Goal: Task Accomplishment & Management: Complete application form

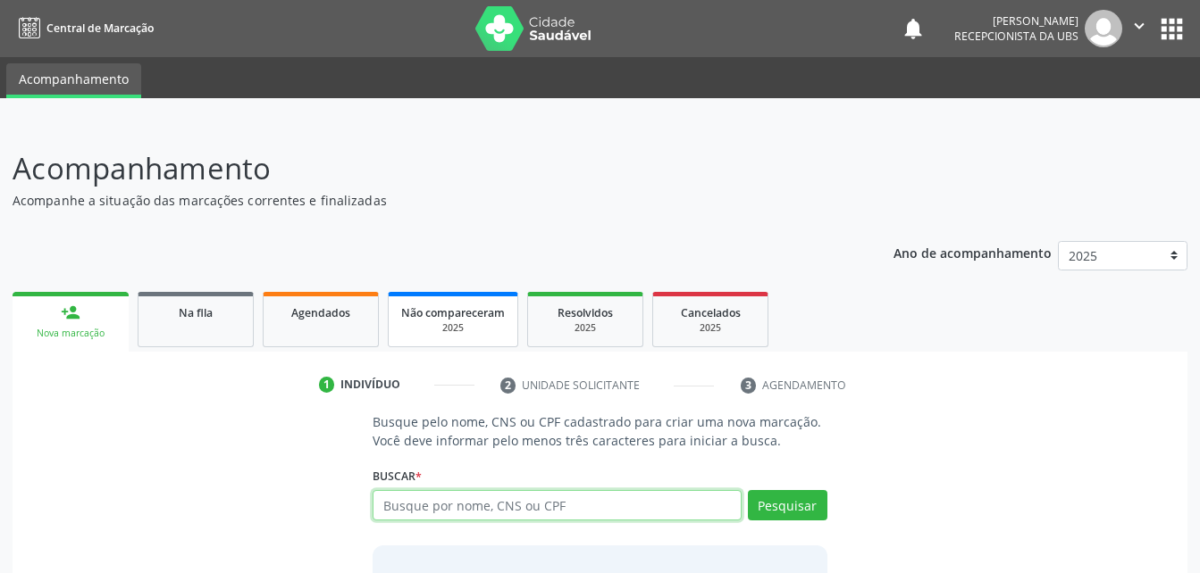
scroll to position [140, 0]
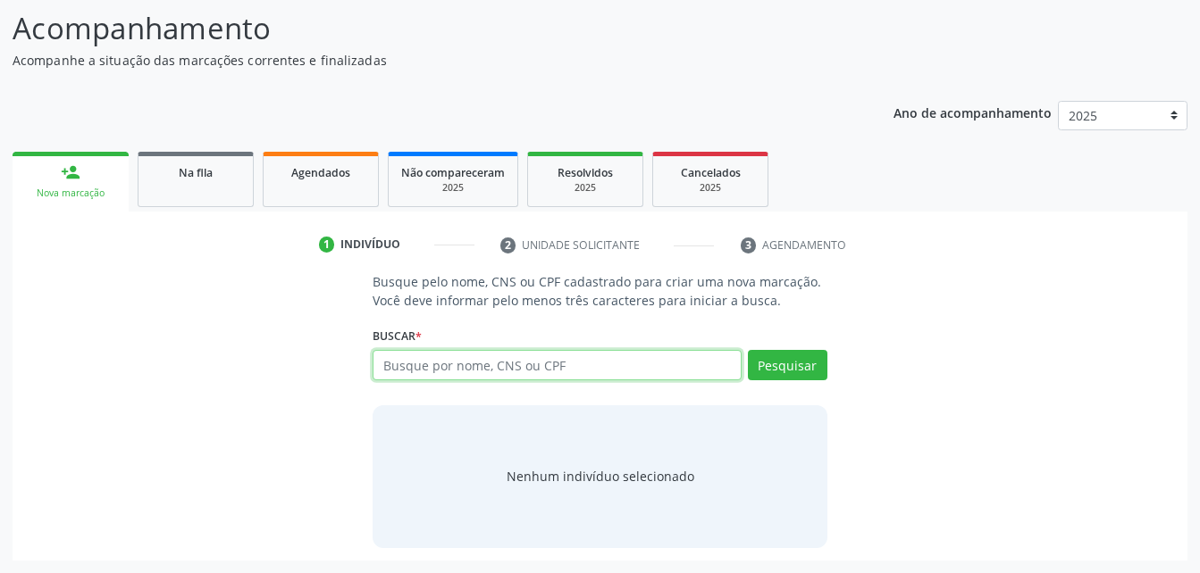
click at [464, 379] on input "text" at bounding box center [556, 365] width 368 height 30
click at [461, 366] on input "text" at bounding box center [556, 365] width 368 height 30
paste input "708 0088 8237 0925"
type input "708 0088 8237 0925"
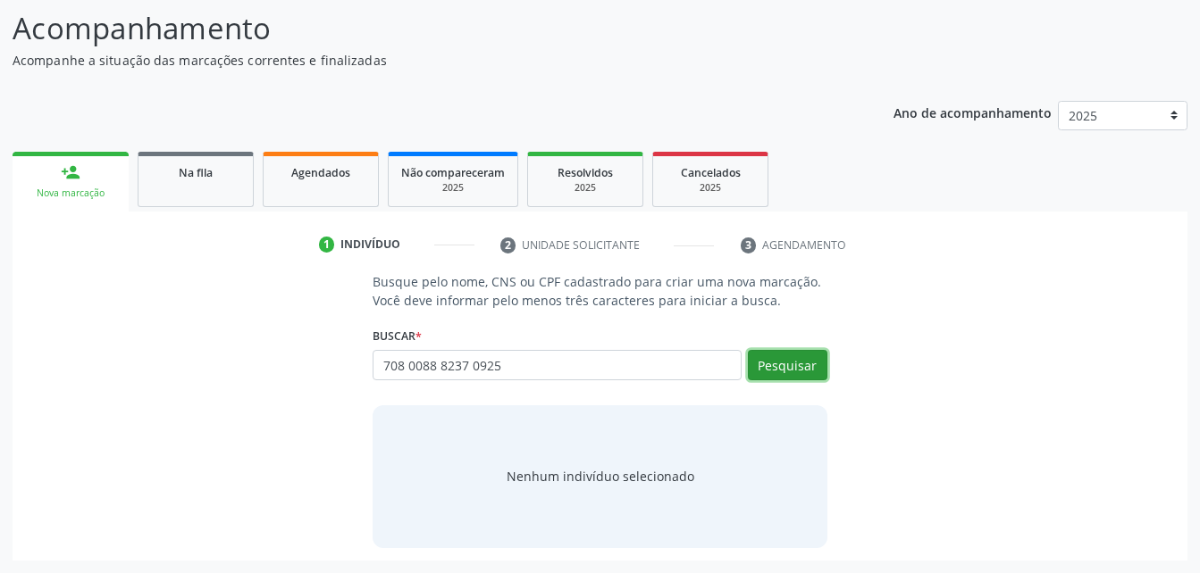
click at [810, 364] on button "Pesquisar" at bounding box center [787, 365] width 79 height 30
click at [810, 360] on div "708 0088 8237 0925 Busque por nome, CNS ou CPF [PERSON_NAME] CPF: 923.835.304-2…" at bounding box center [599, 371] width 454 height 43
click at [810, 360] on button "Pesquisar" at bounding box center [787, 365] width 79 height 30
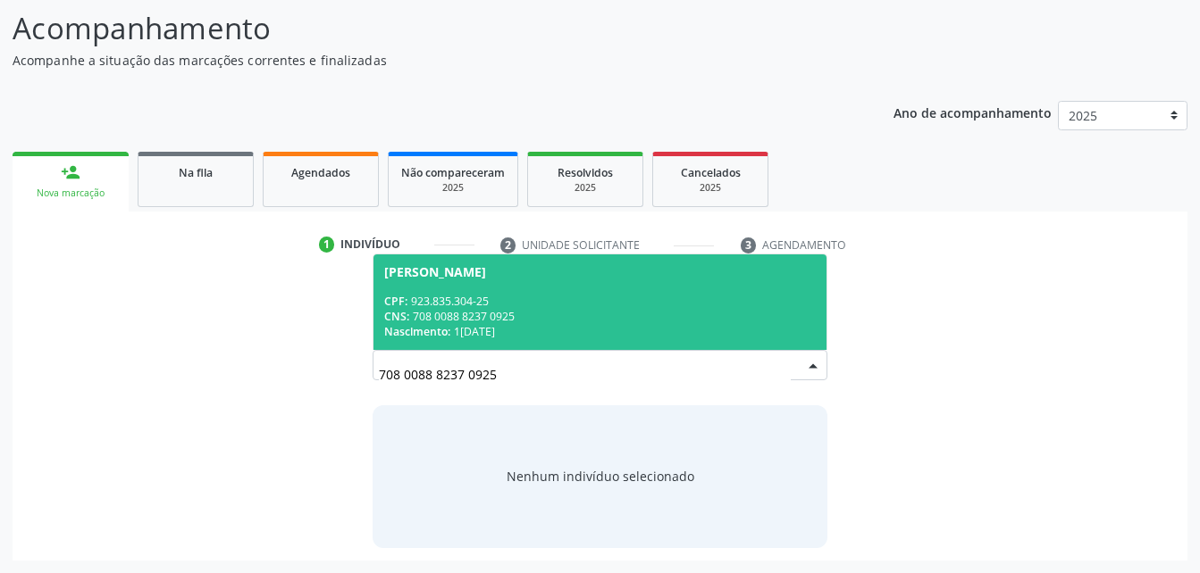
click at [631, 295] on div "CPF: 923.835.304-25" at bounding box center [599, 301] width 431 height 15
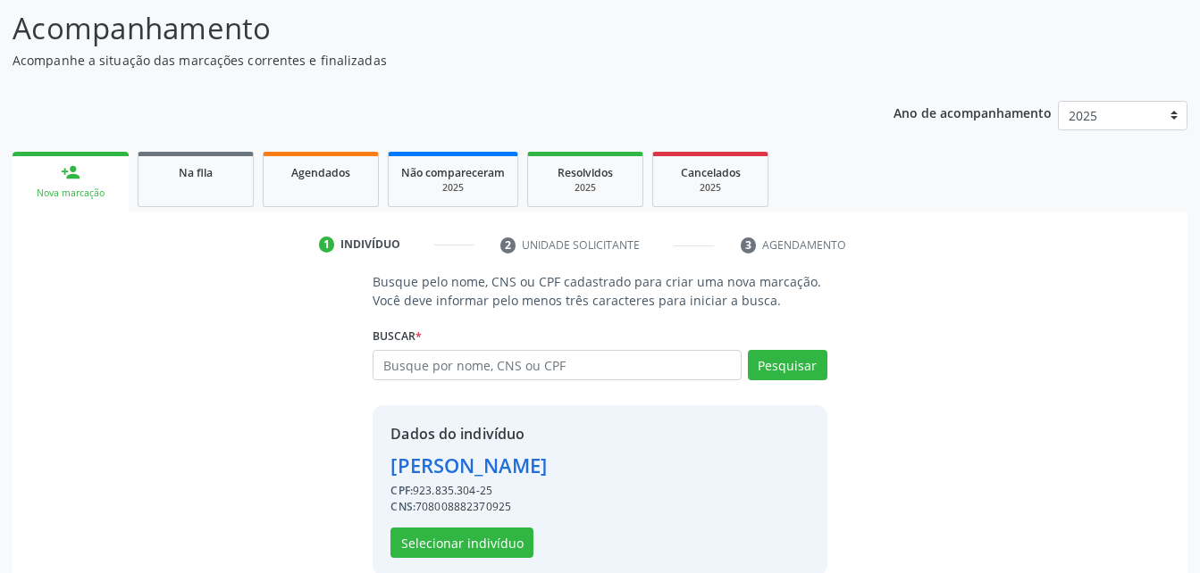
scroll to position [168, 0]
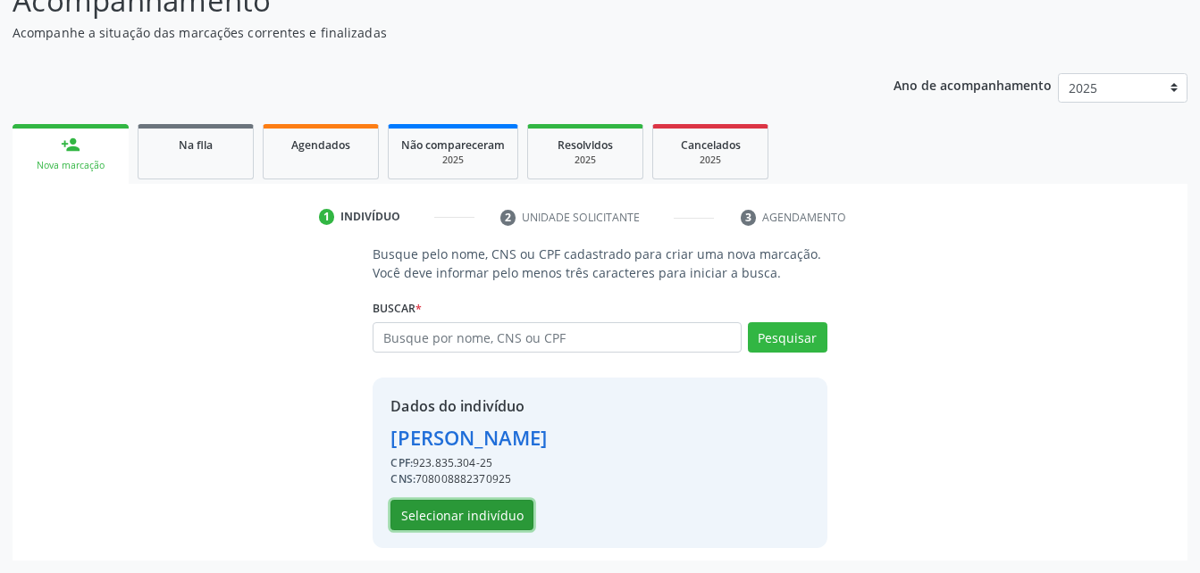
click at [492, 523] on button "Selecionar indivíduo" at bounding box center [461, 515] width 143 height 30
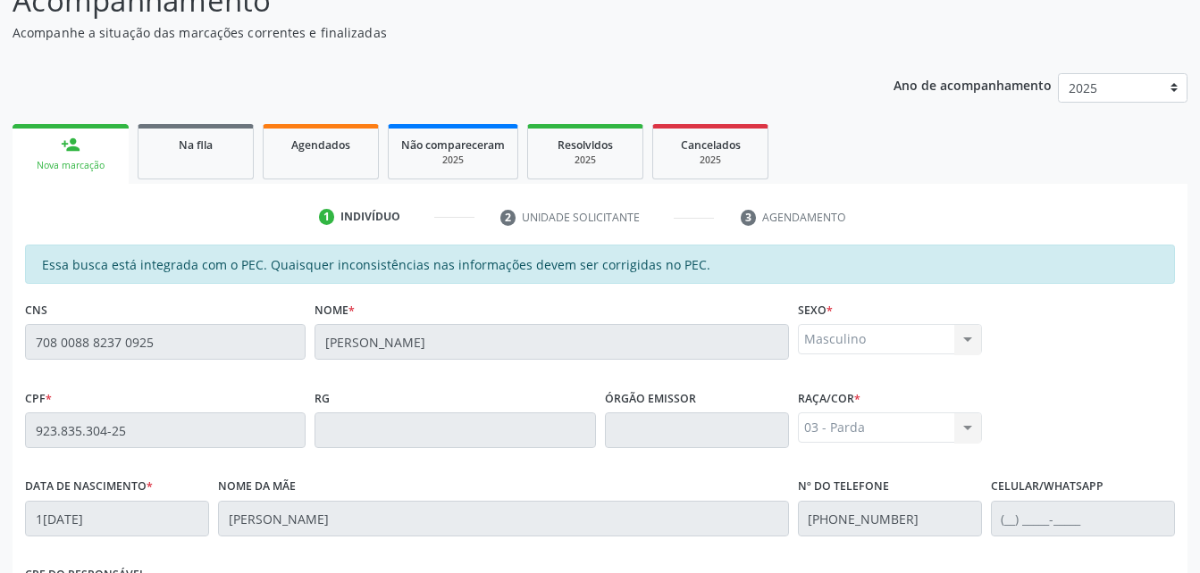
scroll to position [472, 0]
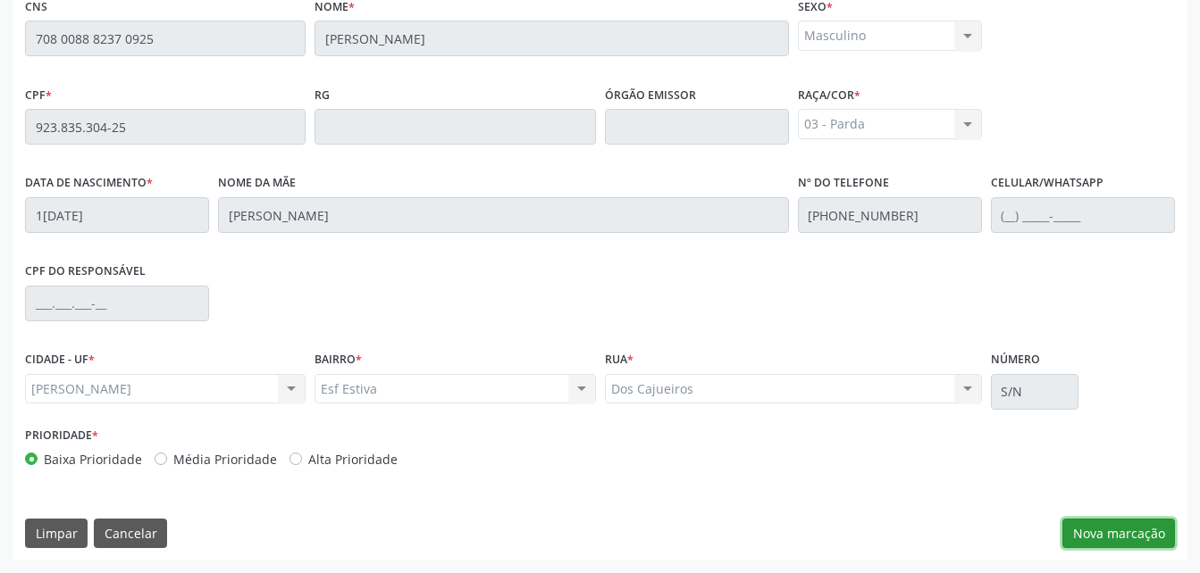
click at [1090, 533] on button "Nova marcação" at bounding box center [1118, 534] width 113 height 30
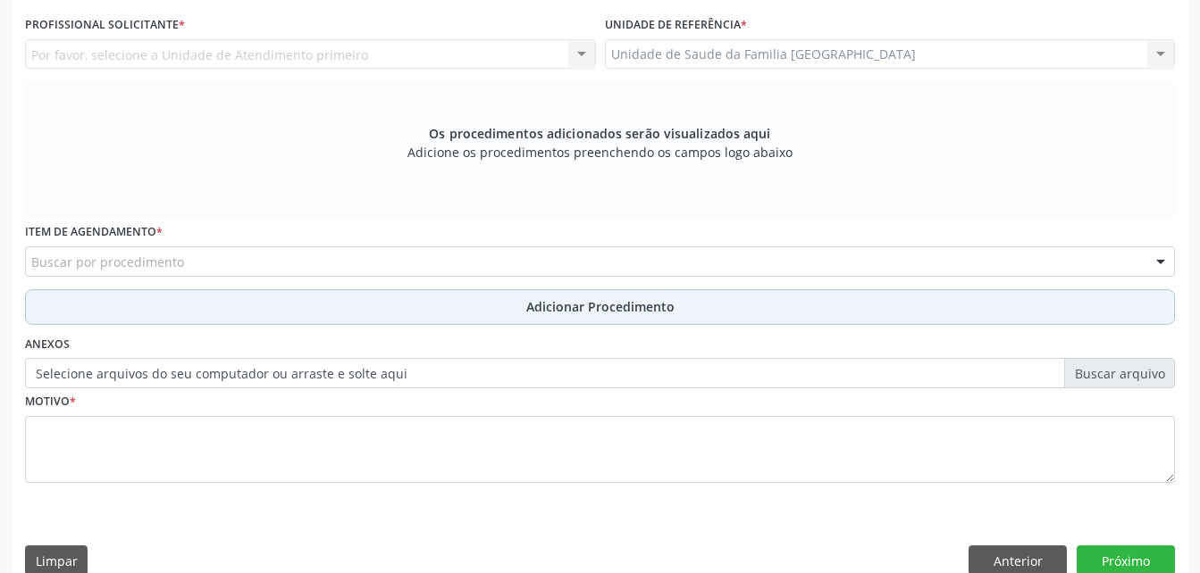
scroll to position [293, 0]
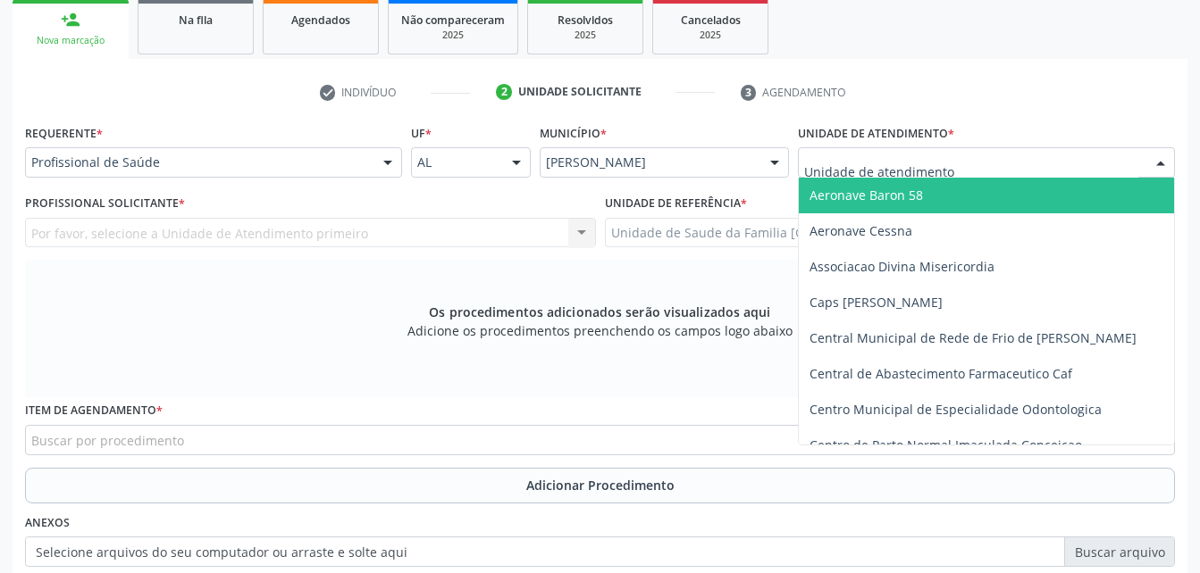
click at [935, 177] on div "Aeronave Baron 58 Aeronave Cessna Associacao Divina Misericordia Caps [PERSON_N…" at bounding box center [986, 162] width 377 height 30
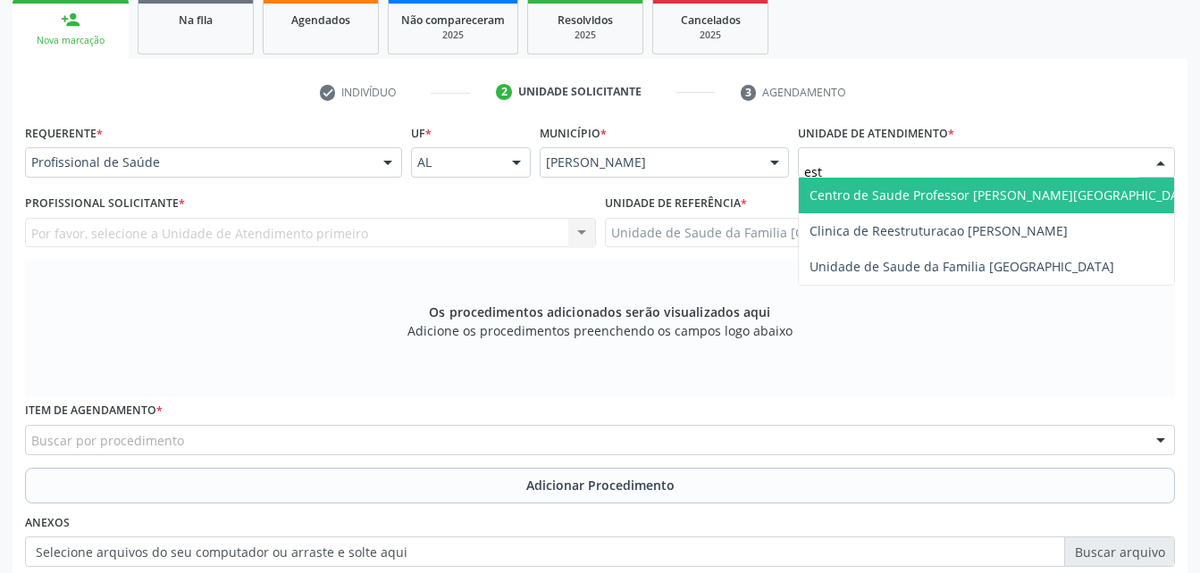
type input "esta"
click at [932, 200] on span "Centro de Saude Professor [PERSON_NAME][GEOGRAPHIC_DATA]" at bounding box center [1003, 195] width 389 height 17
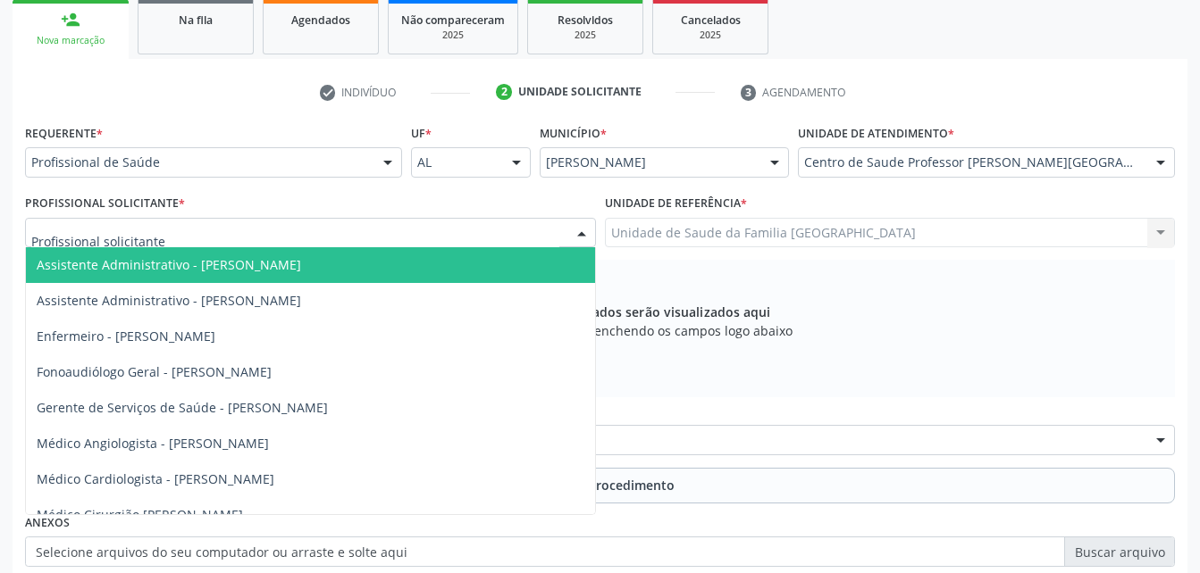
click at [294, 232] on div at bounding box center [310, 233] width 571 height 30
type input "pr"
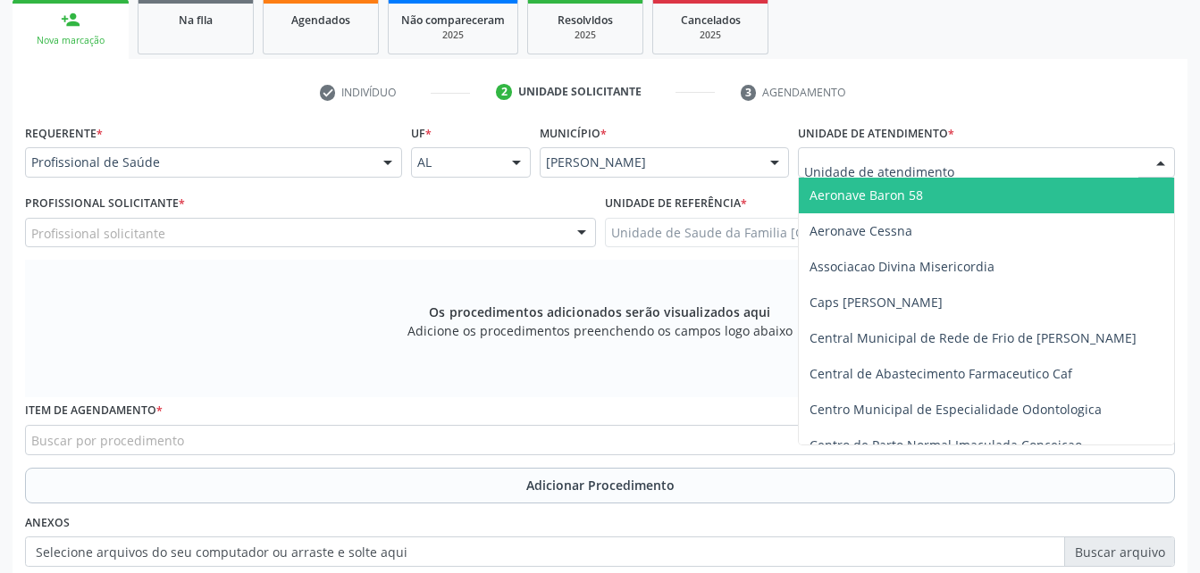
click at [1130, 163] on input "text" at bounding box center [971, 172] width 334 height 36
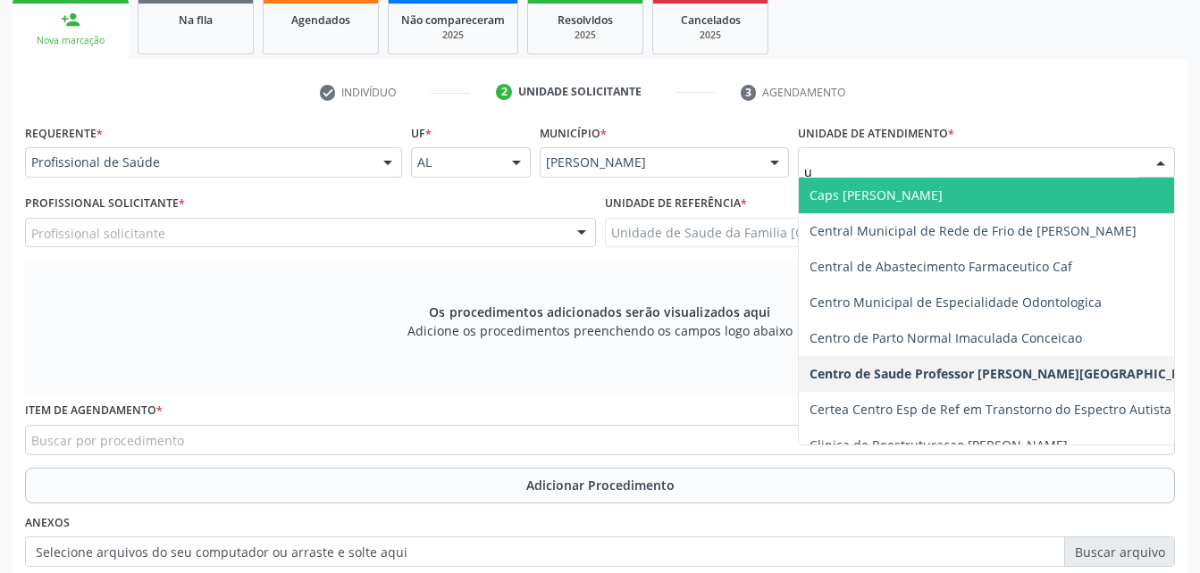
type input "up"
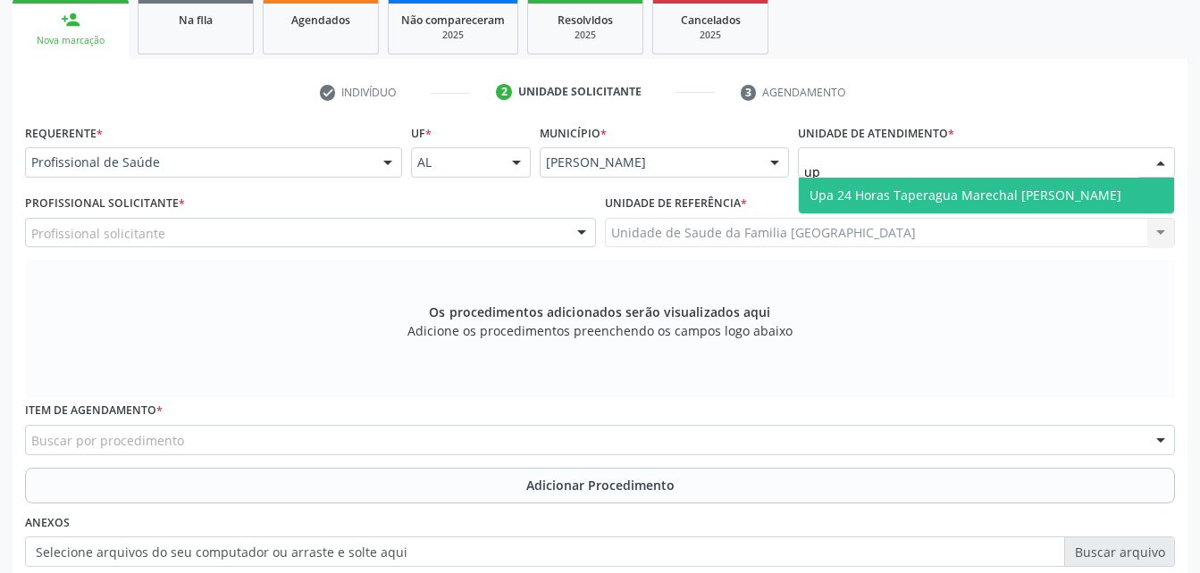
click at [1126, 185] on span "Upa 24 Horas Taperagua Marechal [PERSON_NAME]" at bounding box center [985, 196] width 375 height 36
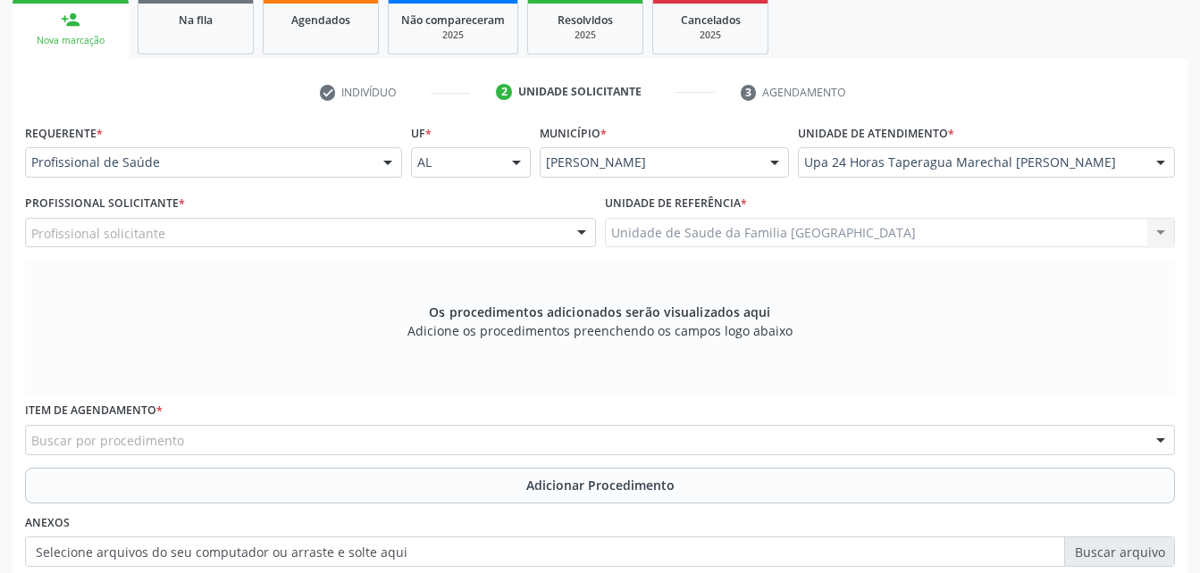
click at [227, 235] on div "Profissional solicitante" at bounding box center [310, 233] width 571 height 30
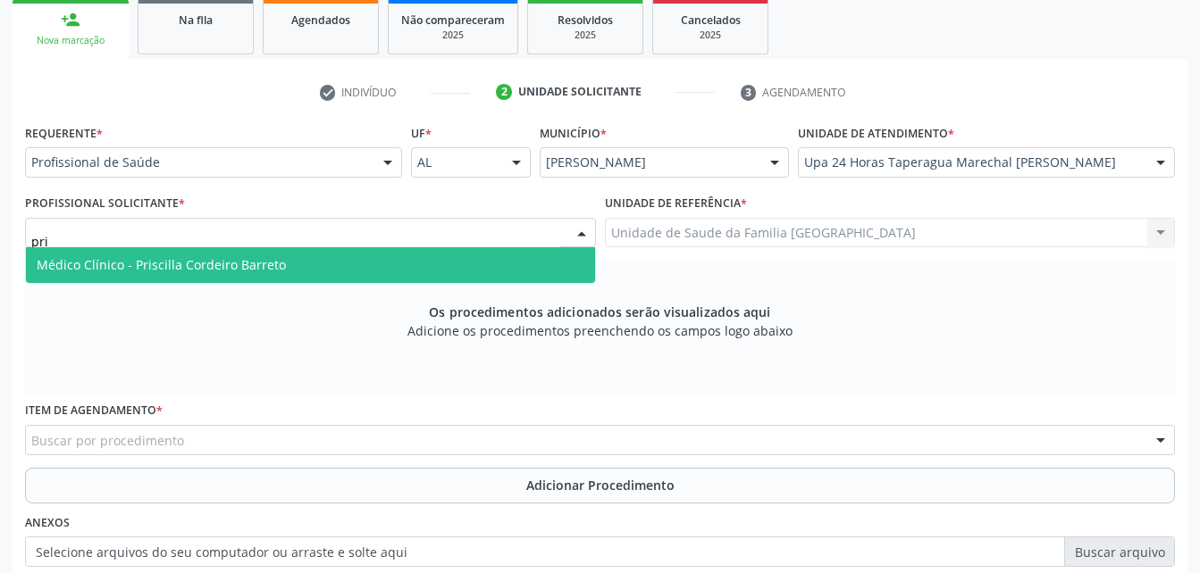
type input "pris"
click at [217, 262] on span "Médico Clínico - Priscilla Cordeiro Barreto" at bounding box center [161, 264] width 249 height 17
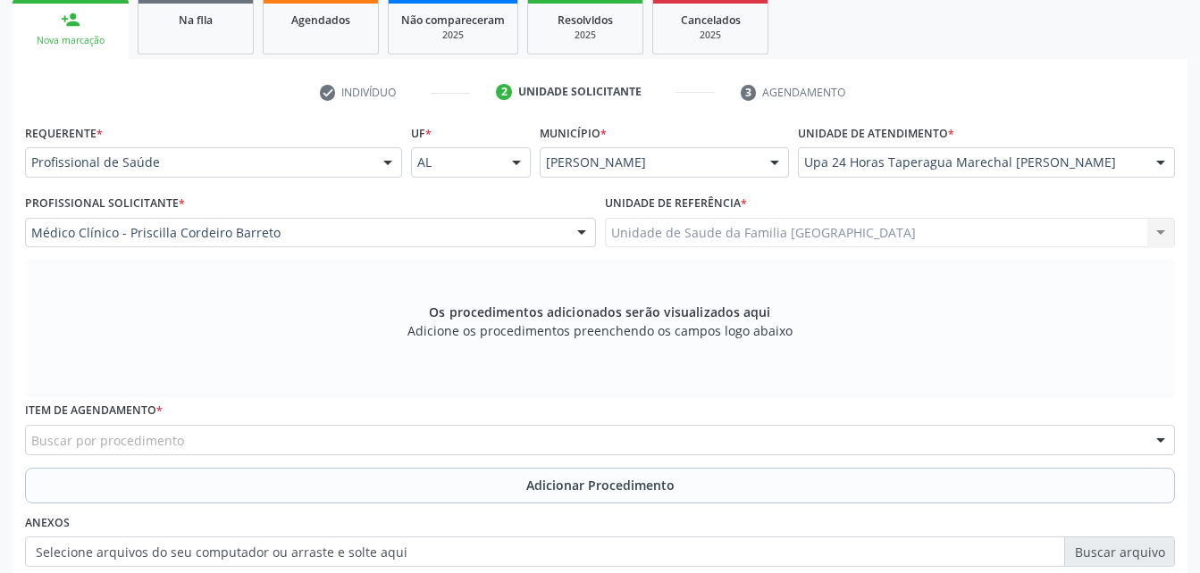
scroll to position [382, 0]
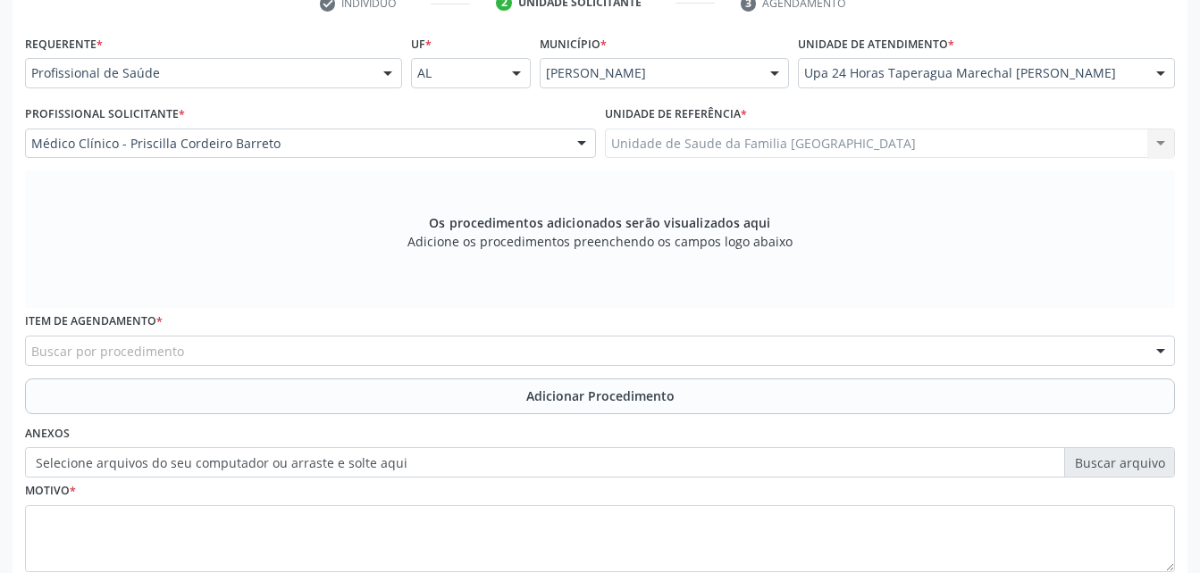
click at [222, 342] on div "Buscar por procedimento" at bounding box center [600, 351] width 1150 height 30
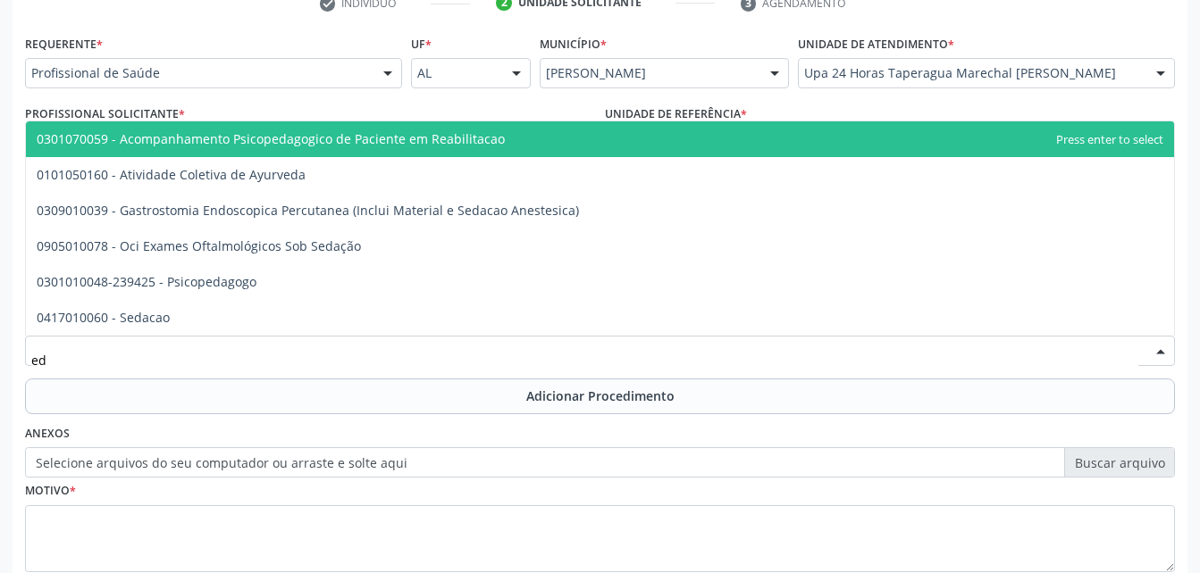
type input "e"
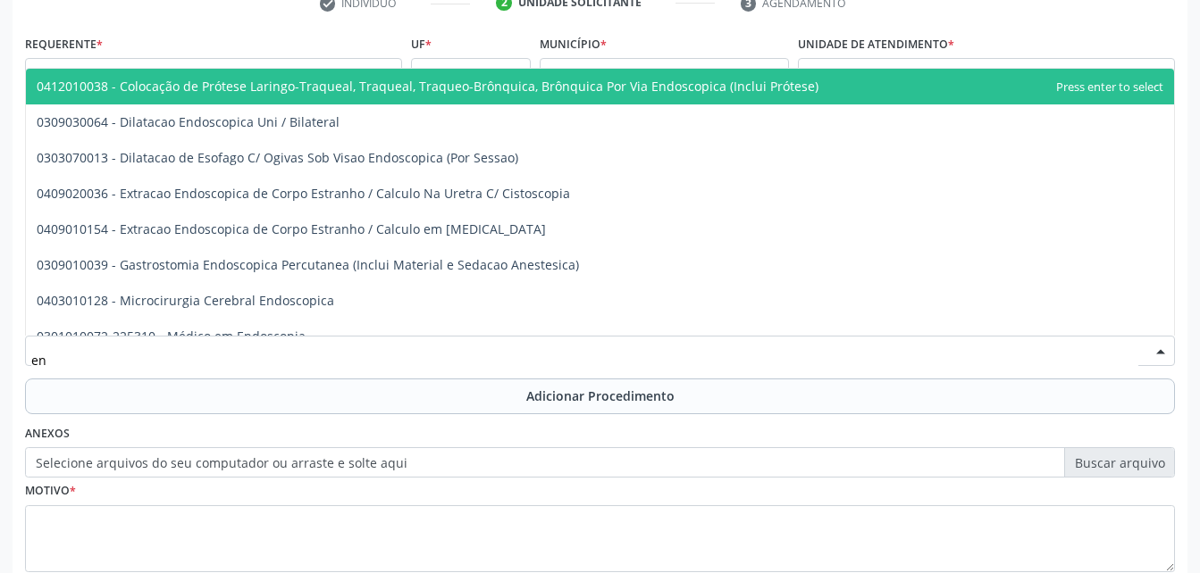
type input "e"
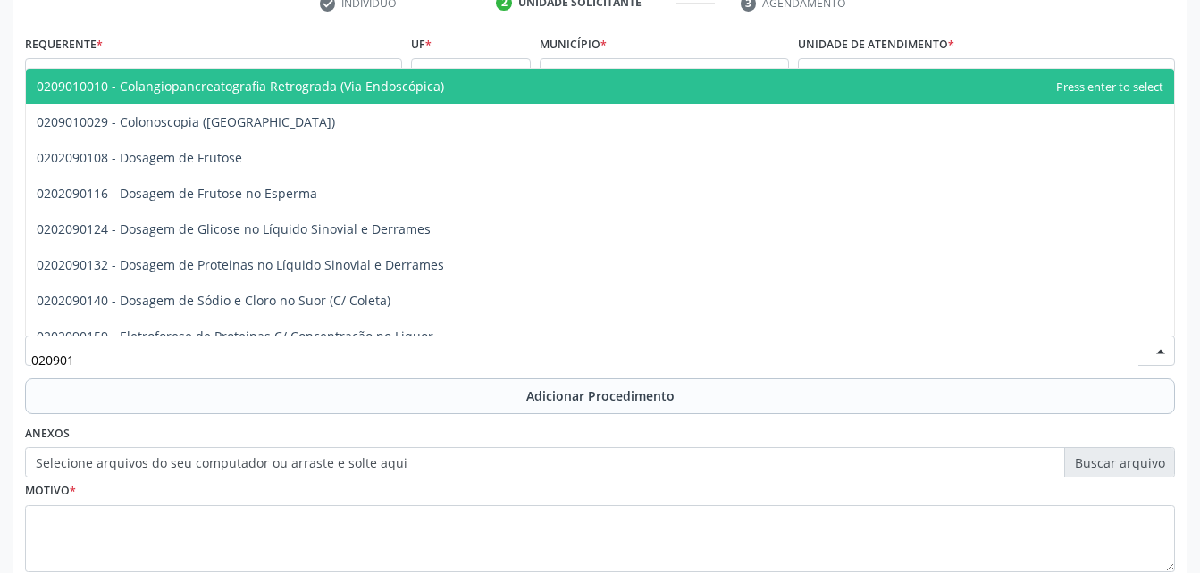
type input "0209010"
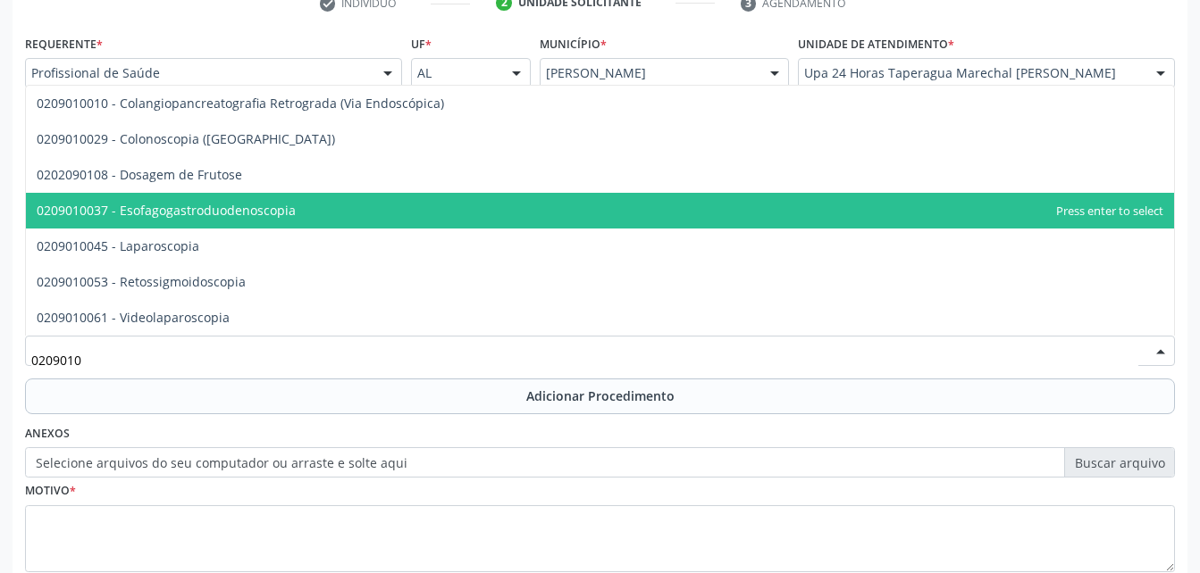
click at [248, 211] on span "0209010037 - Esofagogastroduodenoscopia" at bounding box center [166, 210] width 259 height 17
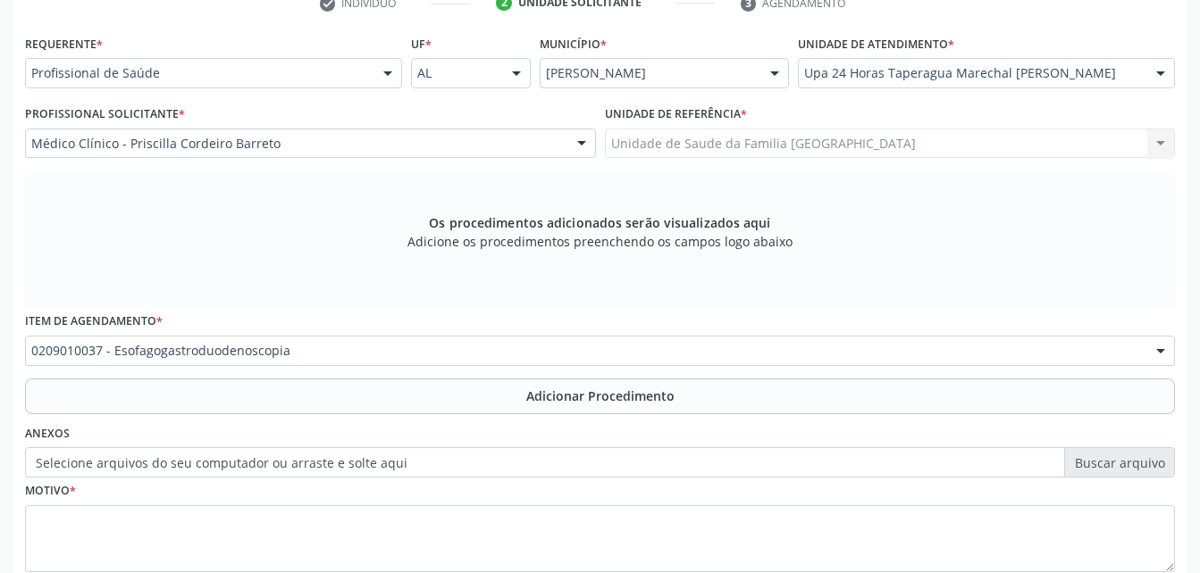
click at [349, 392] on button "Adicionar Procedimento" at bounding box center [600, 397] width 1150 height 36
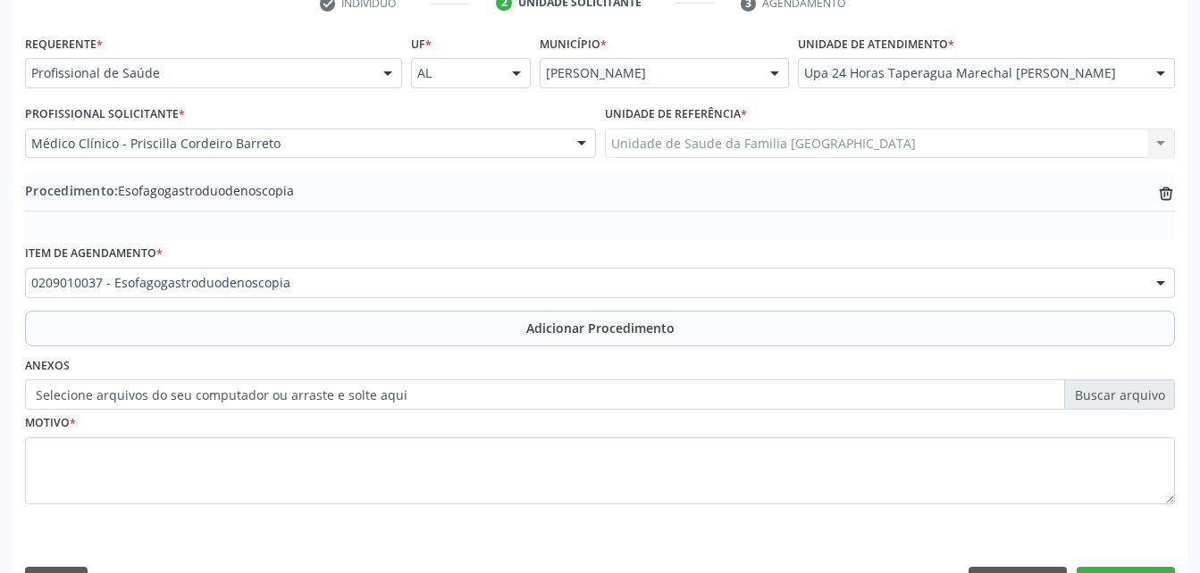
scroll to position [431, 0]
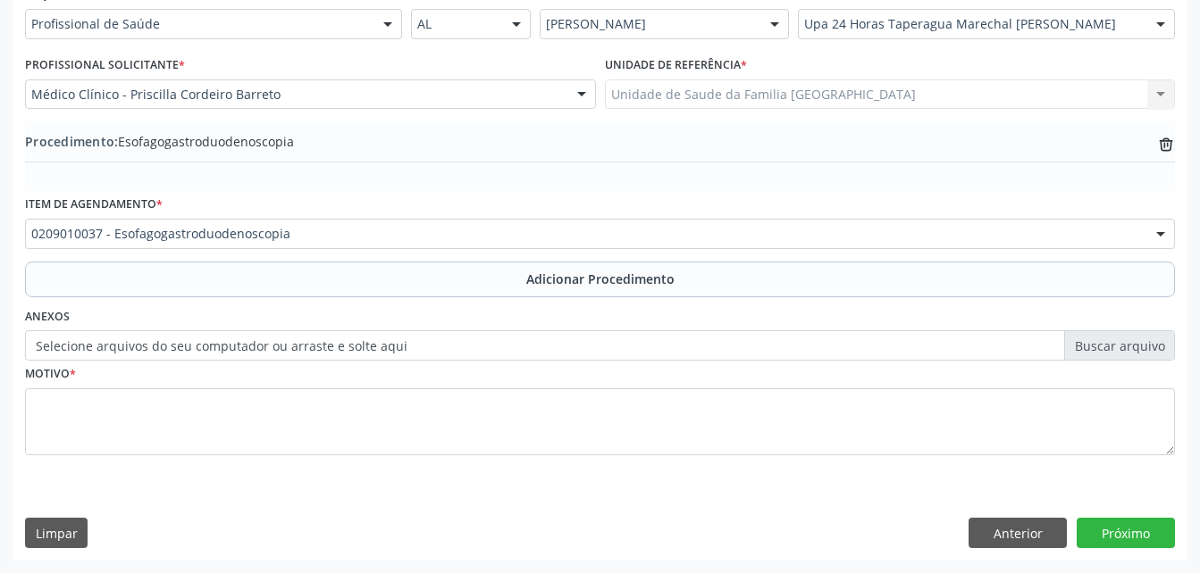
click at [129, 353] on label "Selecione arquivos do seu computador ou arraste e solte aqui" at bounding box center [600, 345] width 1150 height 30
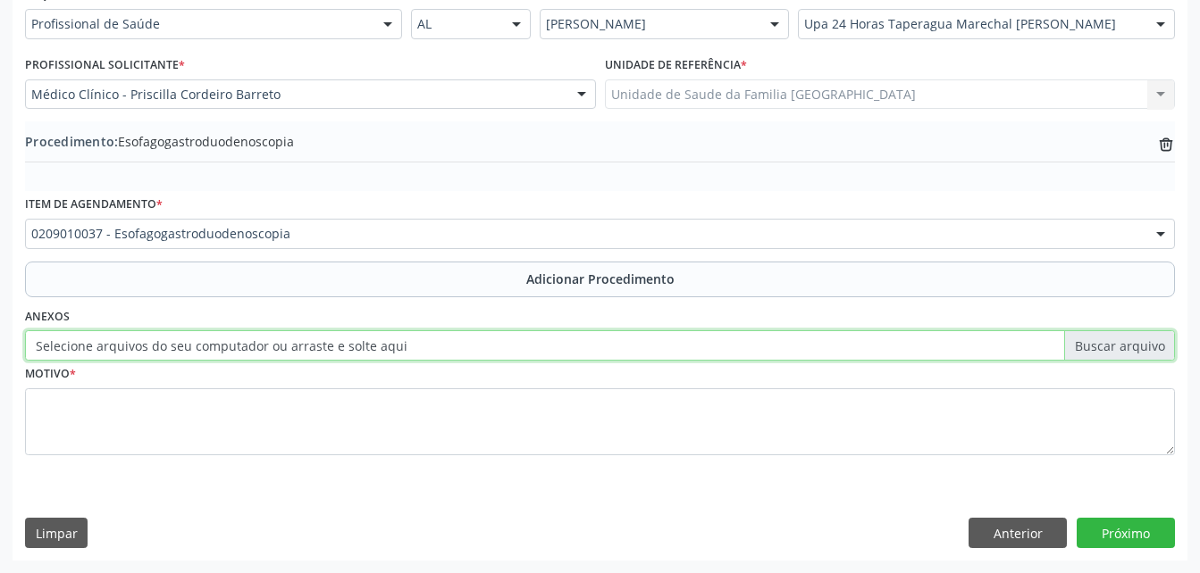
click at [129, 353] on input "Selecione arquivos do seu computador ou arraste e solte aqui" at bounding box center [600, 345] width 1150 height 30
type input "C:\fakepath\WhatsApp Image [DATE] 10.15.20.jpeg"
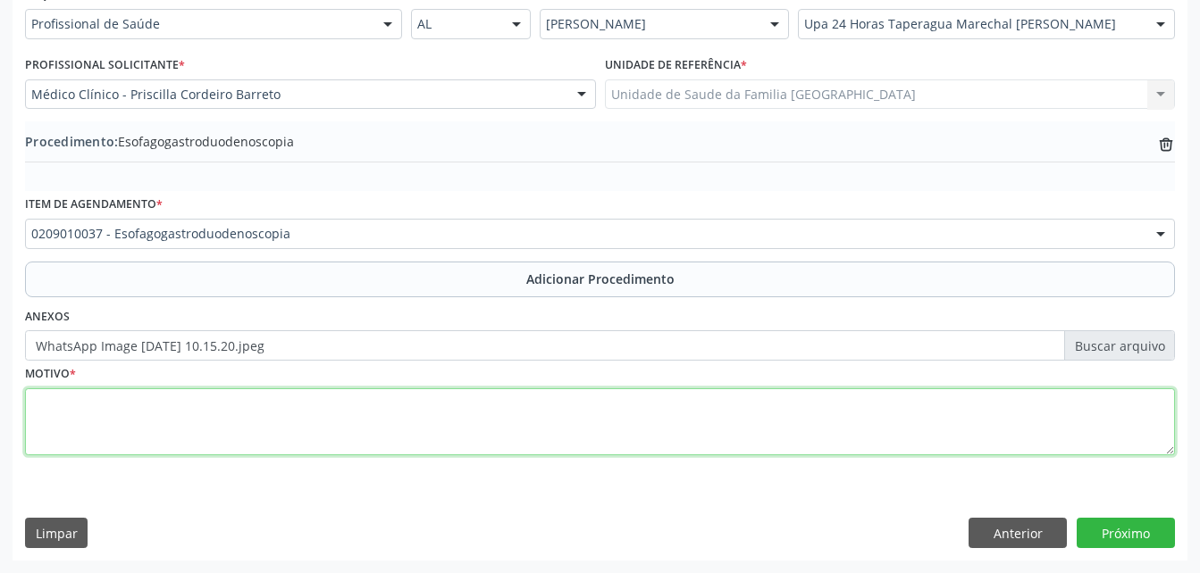
click at [372, 409] on textarea at bounding box center [600, 423] width 1150 height 68
type textarea "dor"
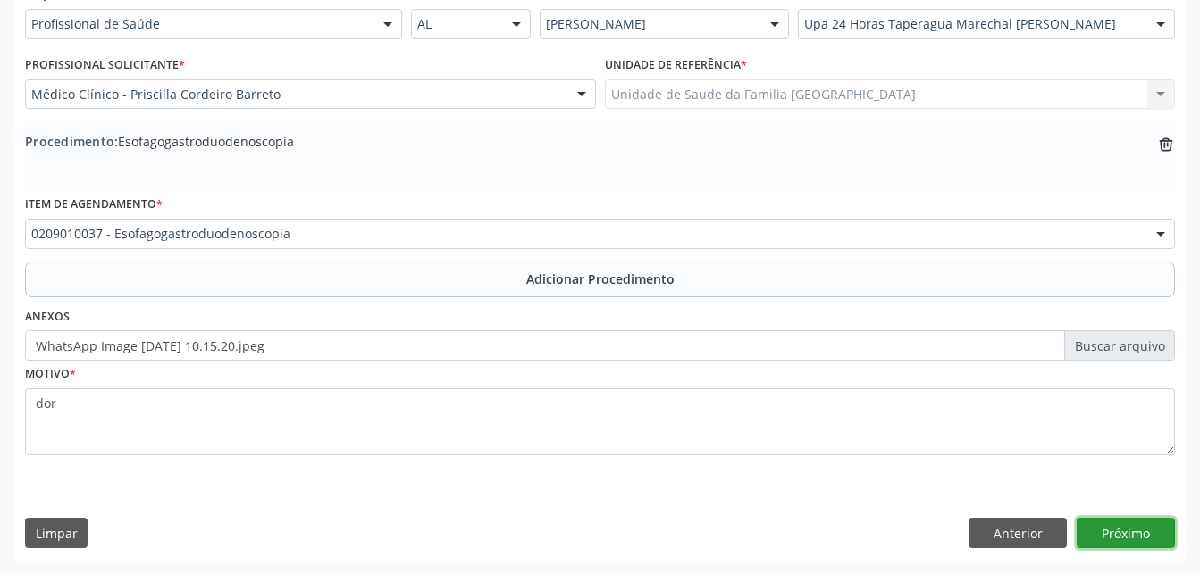
click at [1129, 527] on button "Próximo" at bounding box center [1125, 533] width 98 height 30
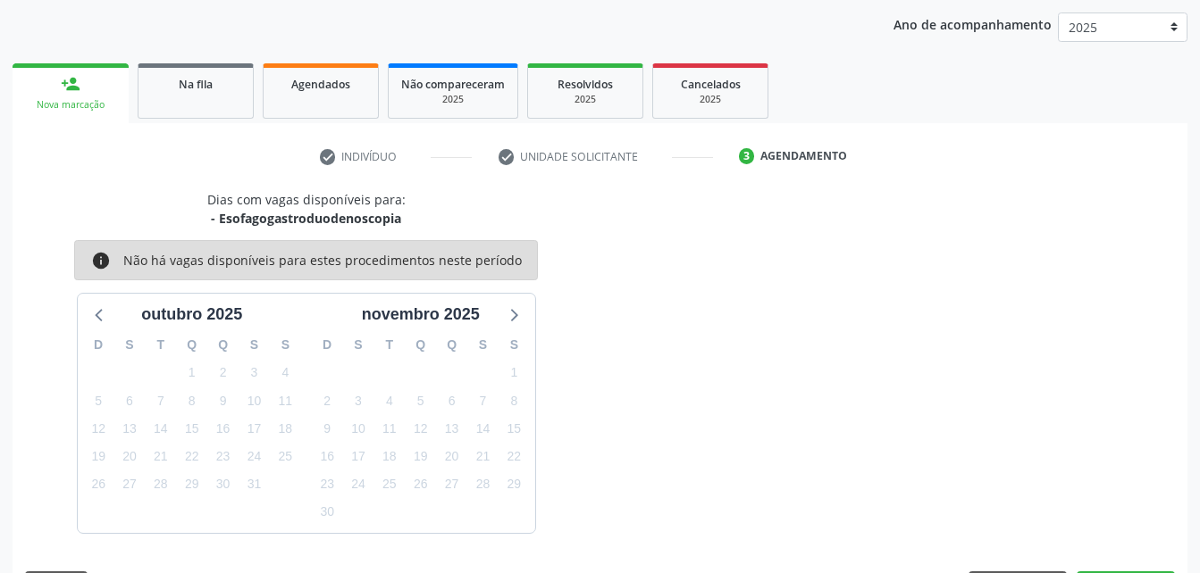
scroll to position [281, 0]
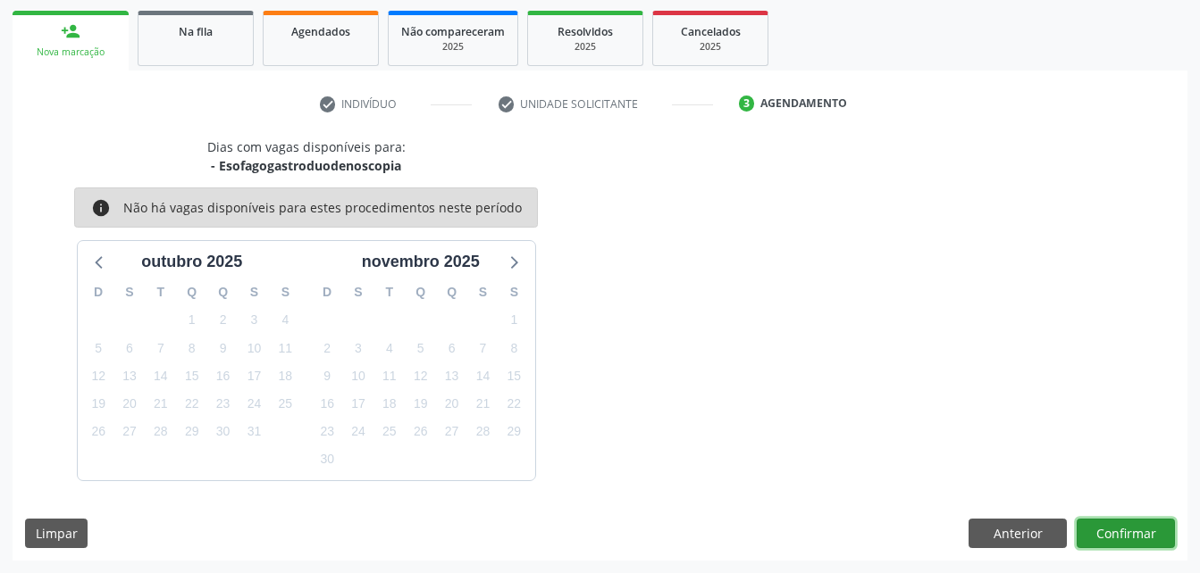
click at [1129, 528] on button "Confirmar" at bounding box center [1125, 534] width 98 height 30
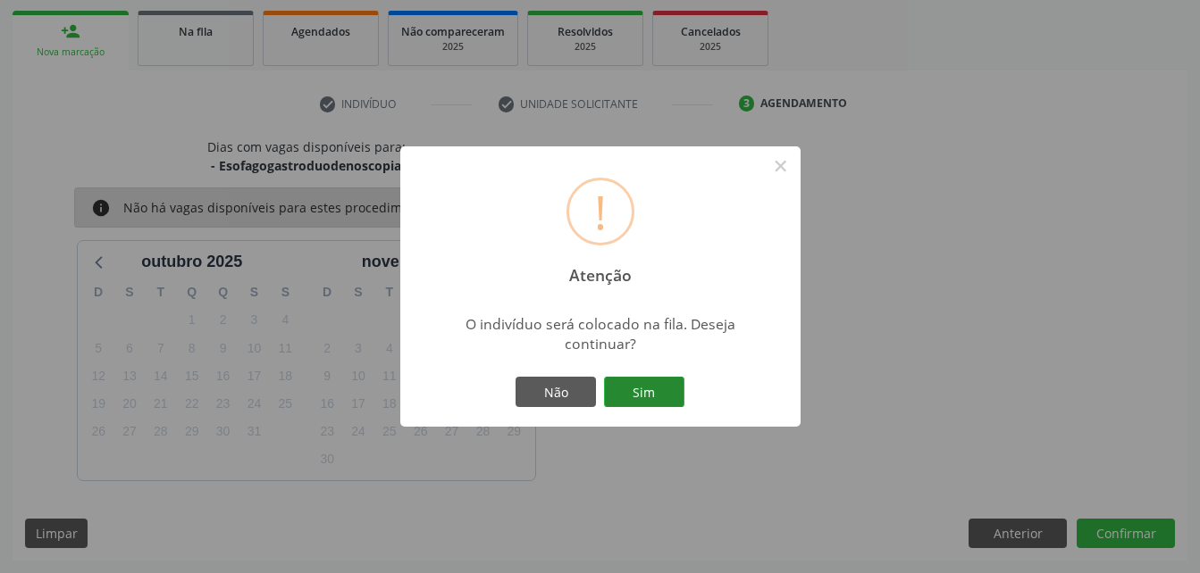
click at [673, 384] on button "Sim" at bounding box center [644, 392] width 80 height 30
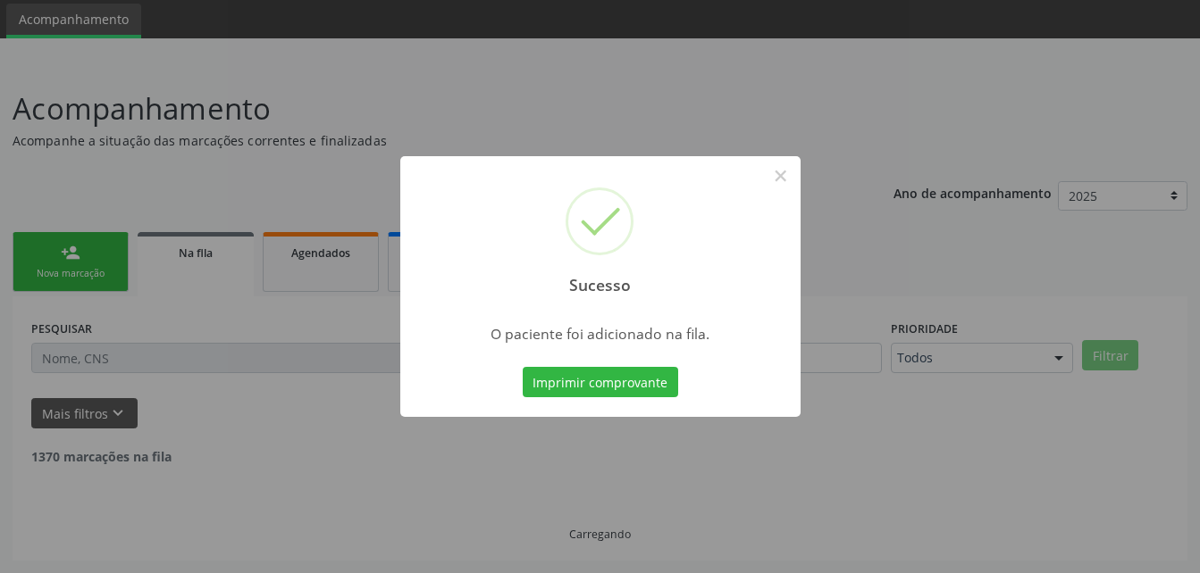
scroll to position [41, 0]
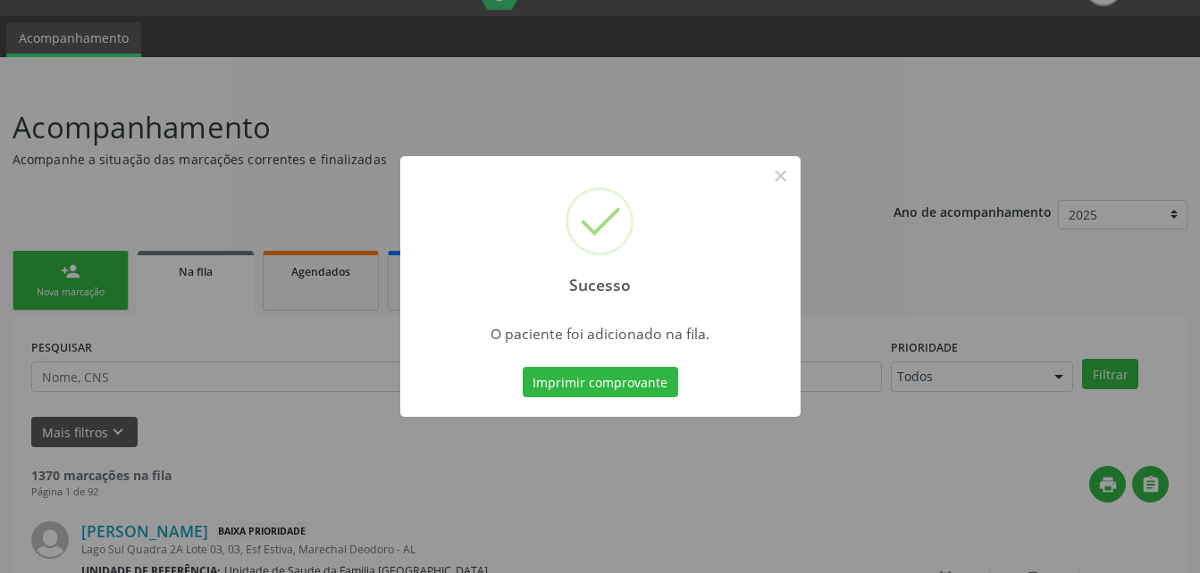
click at [94, 293] on div "Sucesso × O paciente foi adicionado na fila. Imprimir comprovante Cancel" at bounding box center [600, 286] width 1200 height 573
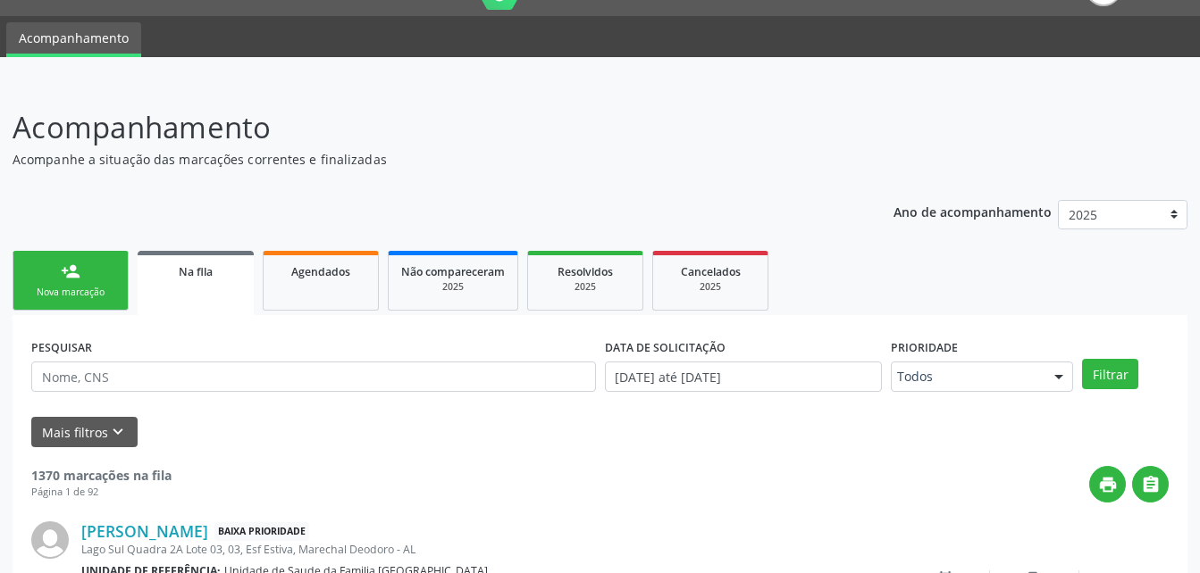
click at [97, 301] on link "person_add Nova marcação" at bounding box center [71, 281] width 116 height 60
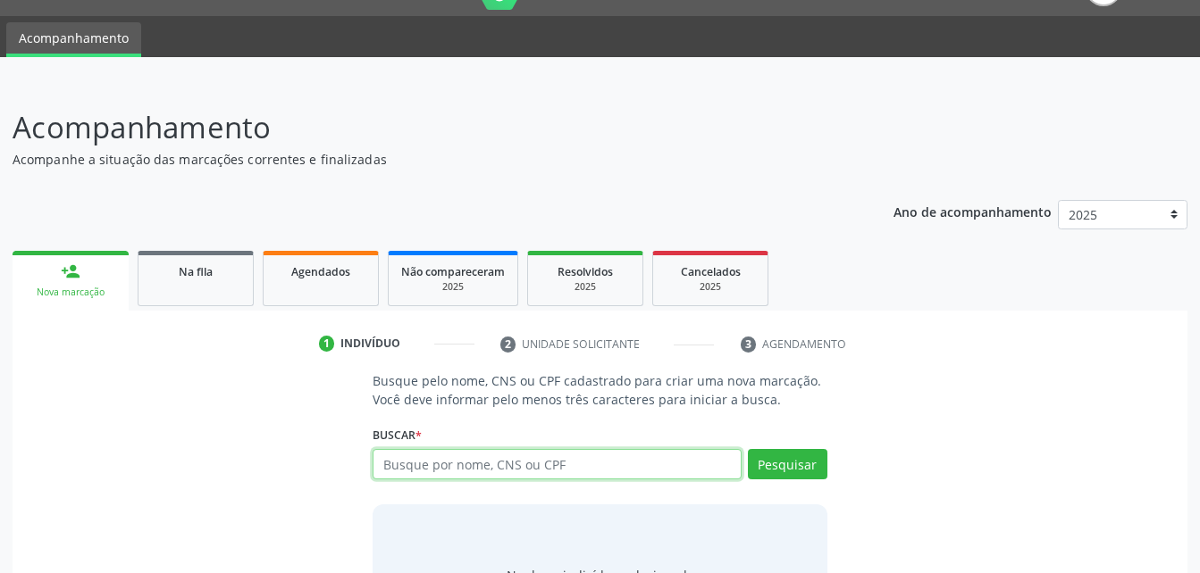
click at [527, 457] on input "text" at bounding box center [556, 464] width 368 height 30
type input "05336027421"
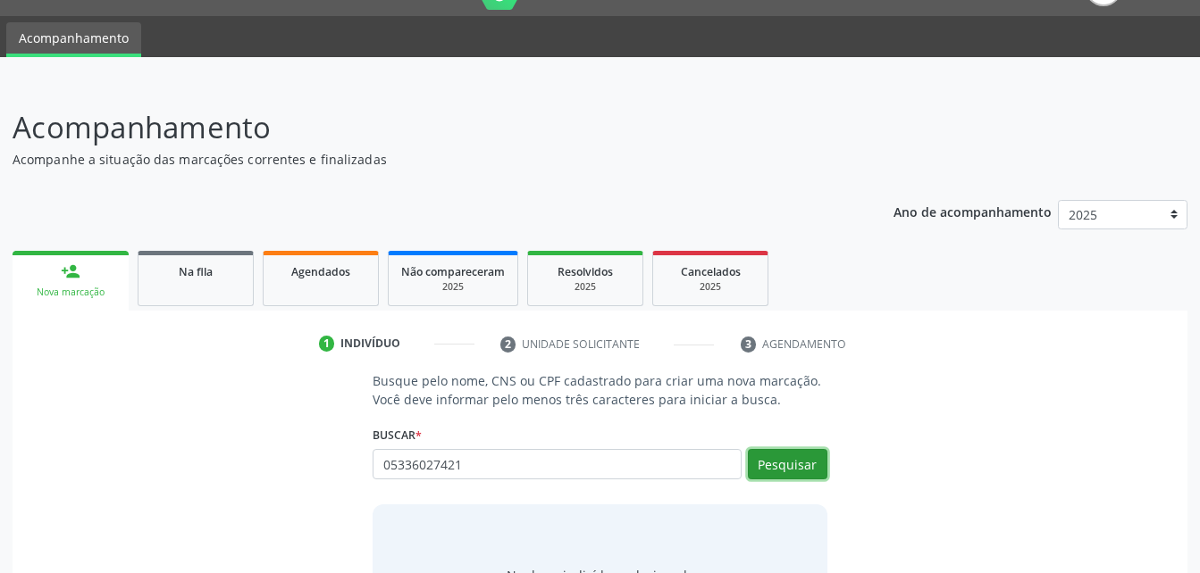
click at [773, 458] on button "Pesquisar" at bounding box center [787, 464] width 79 height 30
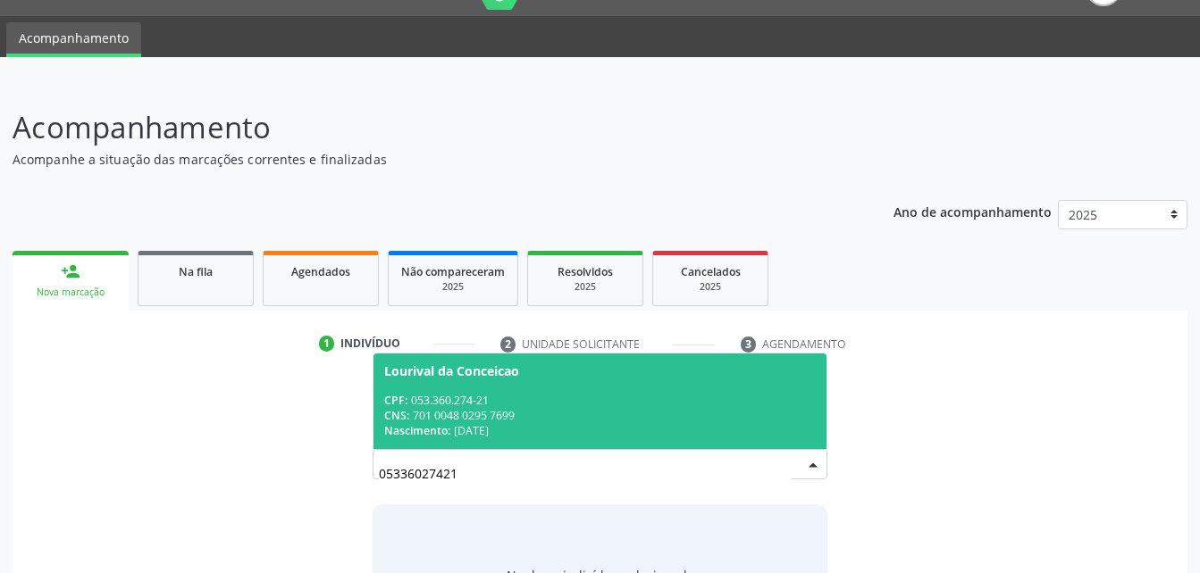
click at [703, 415] on div "CNS: 701 0048 0295 7699" at bounding box center [599, 415] width 431 height 15
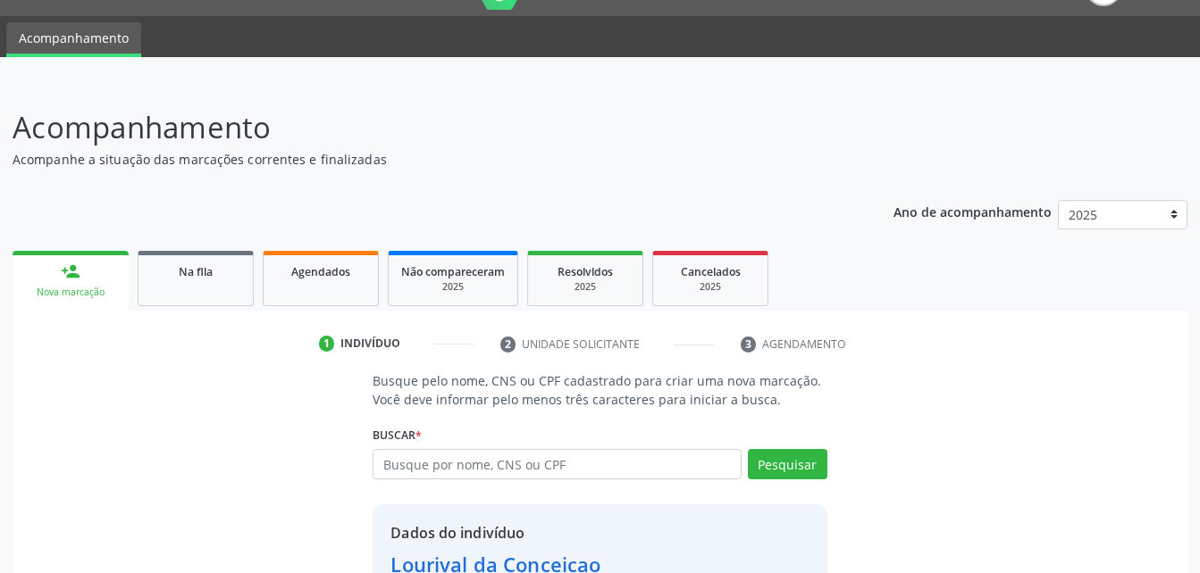
scroll to position [168, 0]
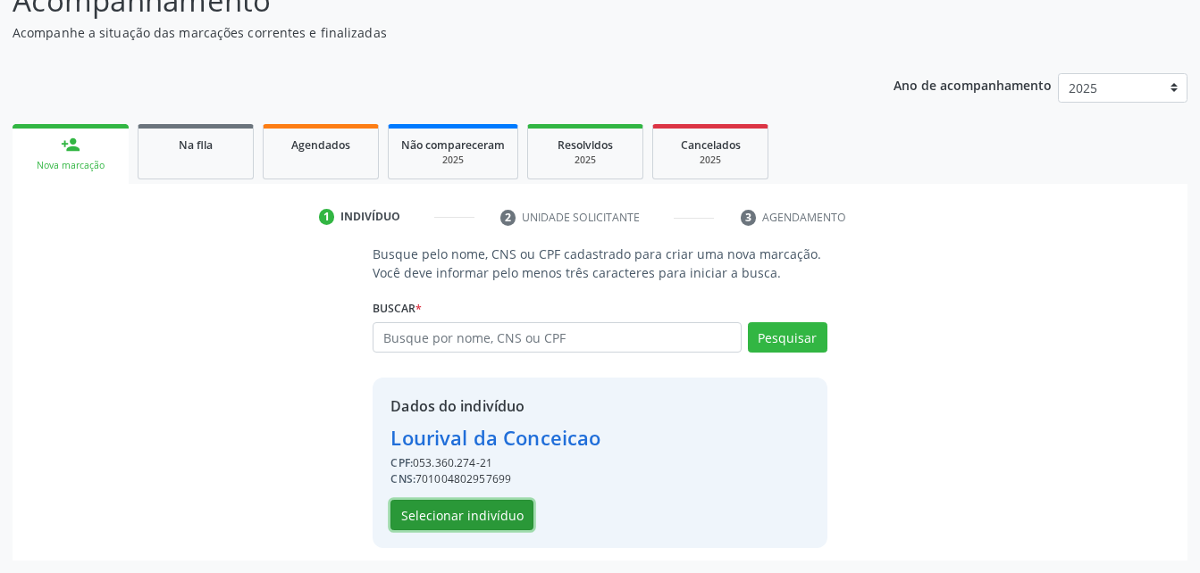
click at [471, 508] on button "Selecionar indivíduo" at bounding box center [461, 515] width 143 height 30
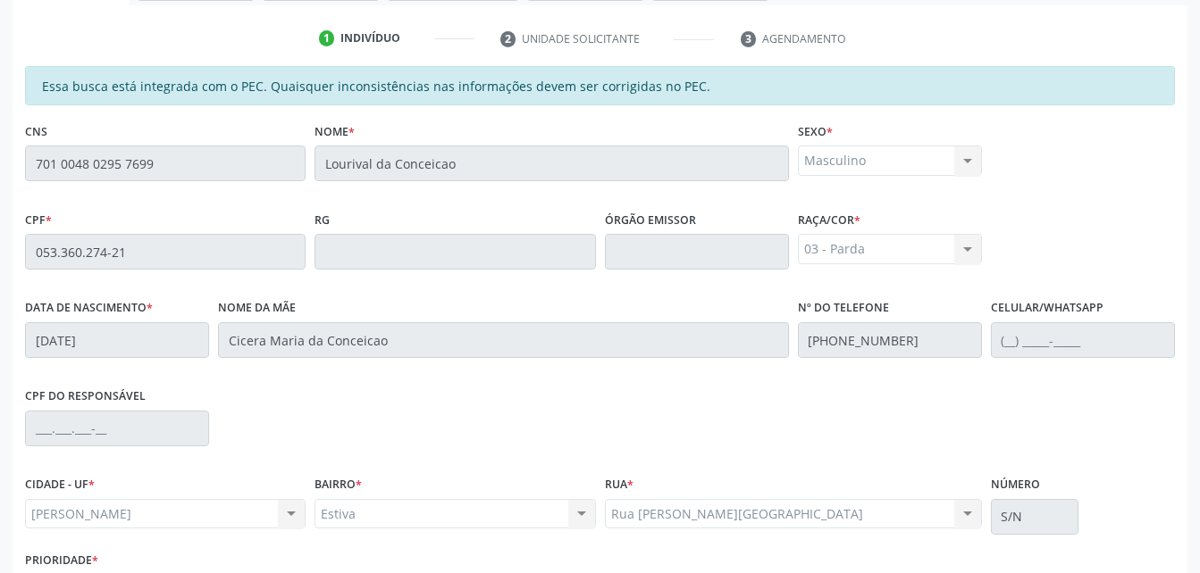
scroll to position [472, 0]
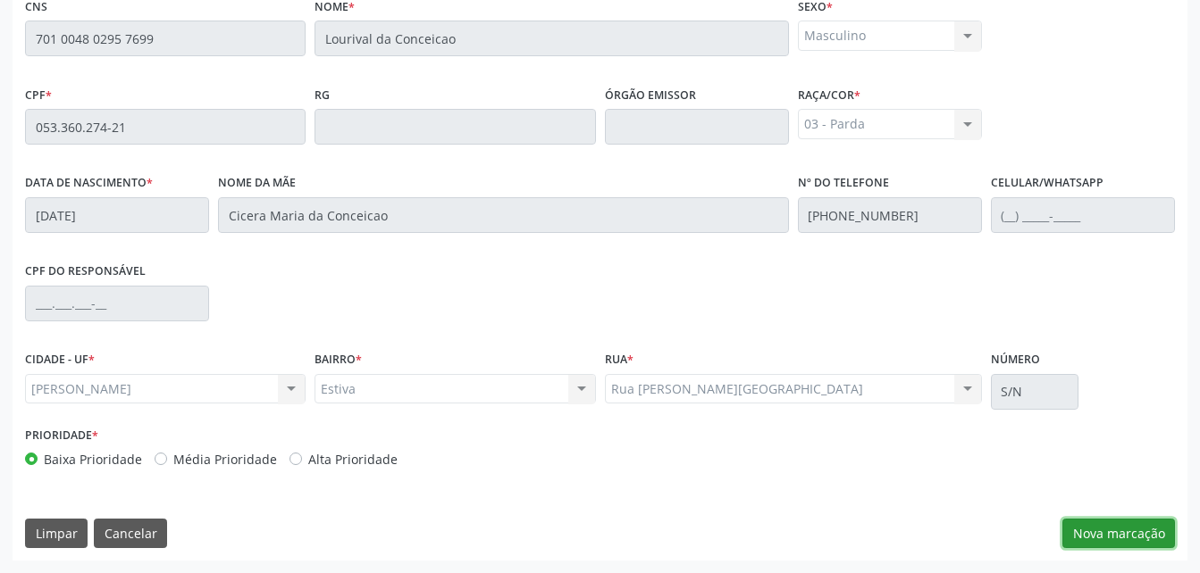
click at [1099, 534] on button "Nova marcação" at bounding box center [1118, 534] width 113 height 30
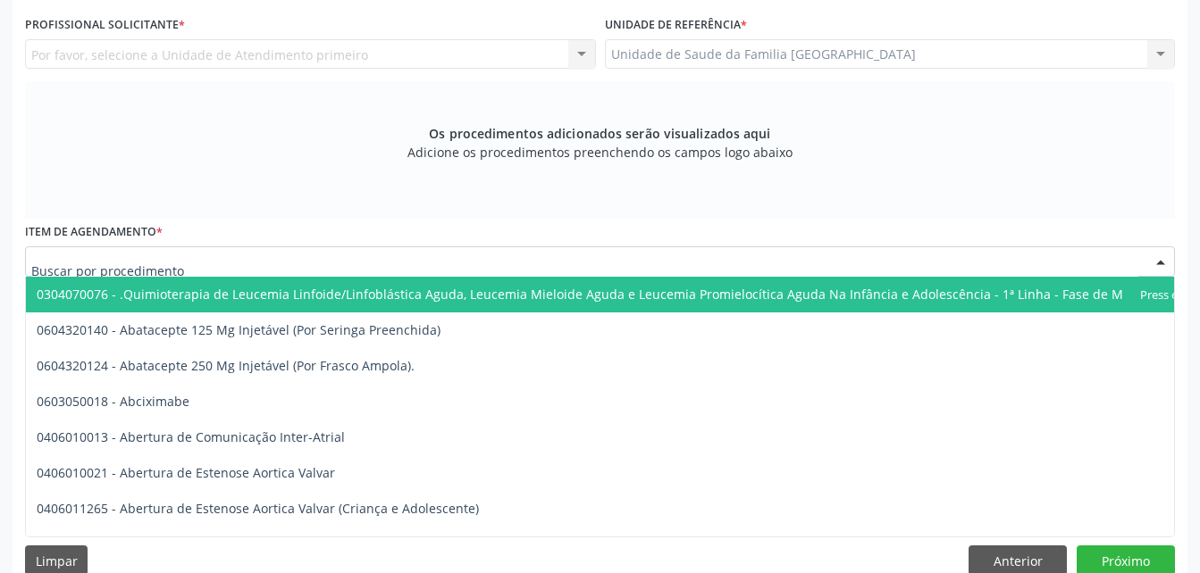
click at [440, 273] on div at bounding box center [600, 262] width 1150 height 30
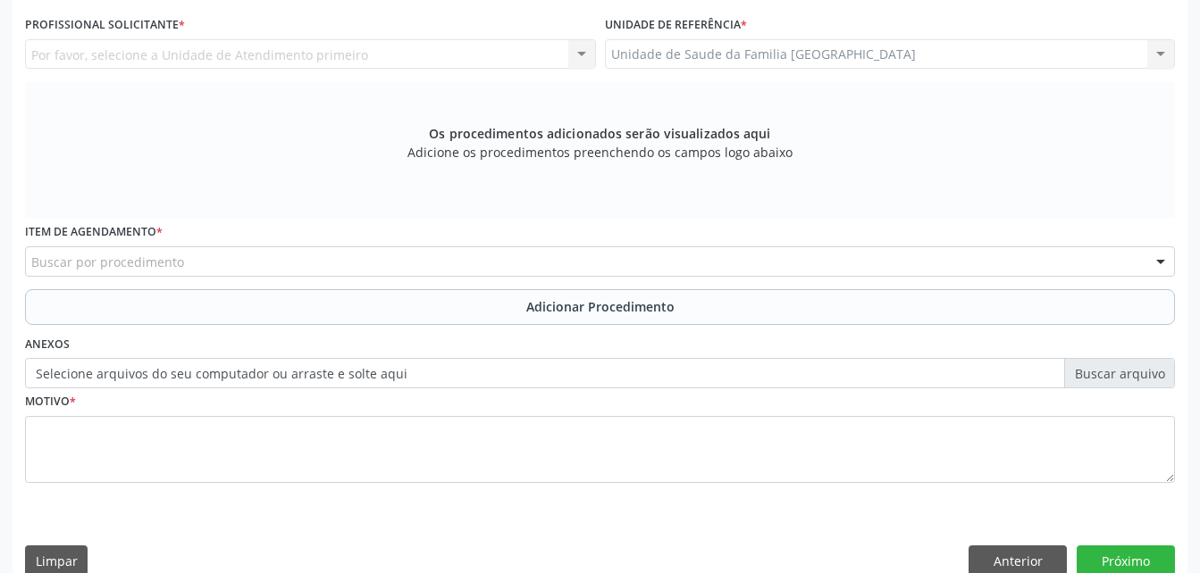
click at [805, 84] on div "Os procedimentos adicionados serão visualizados aqui Adicione os procedimentos …" at bounding box center [600, 150] width 1150 height 138
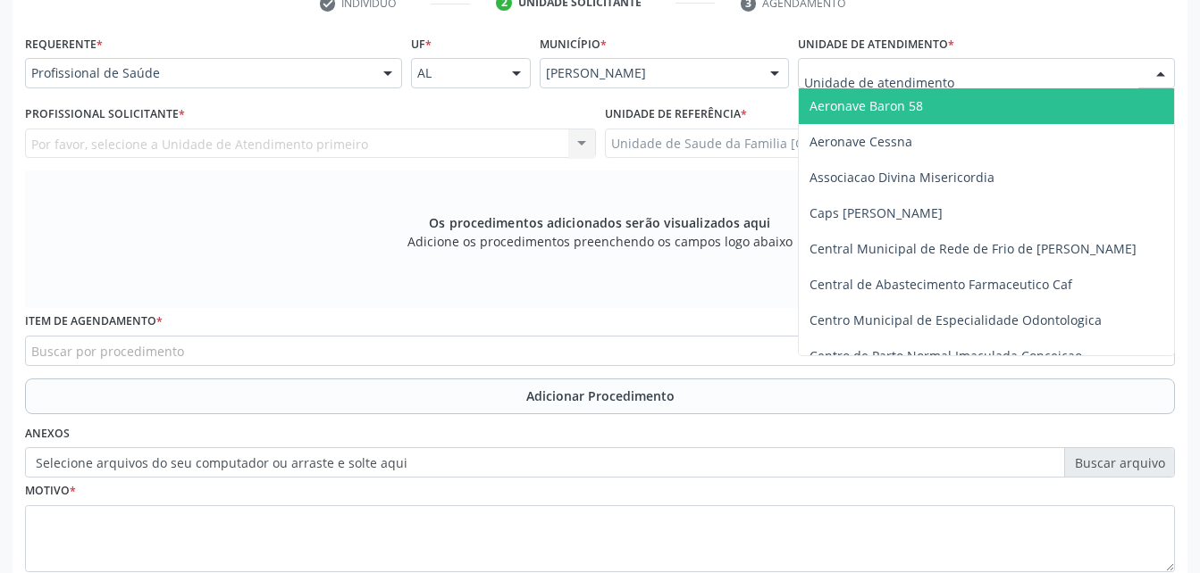
click at [1008, 63] on div at bounding box center [986, 73] width 377 height 30
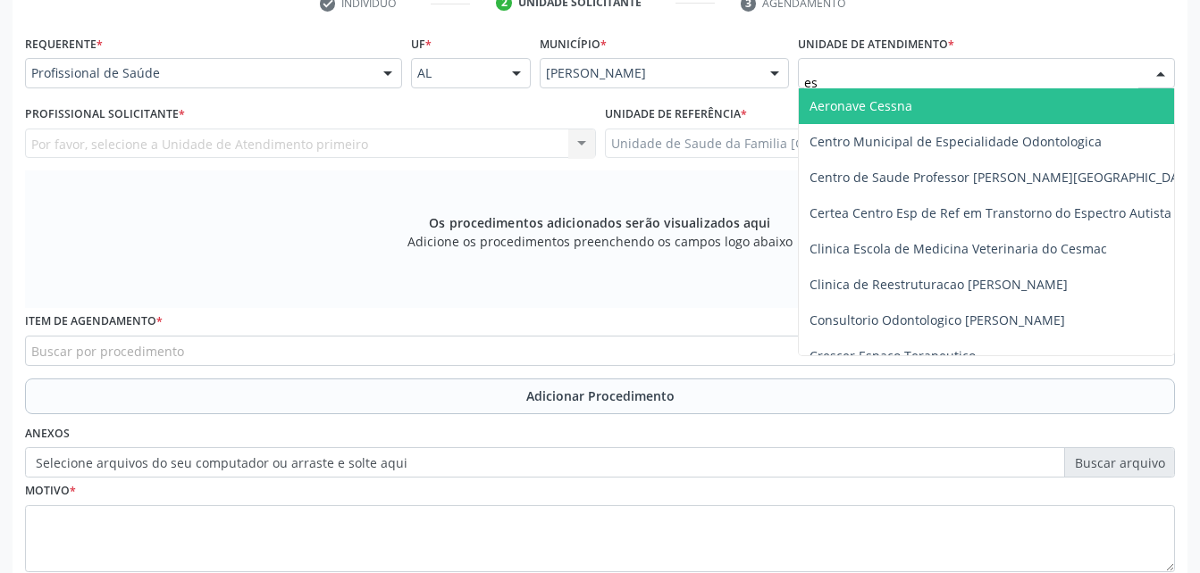
type input "est"
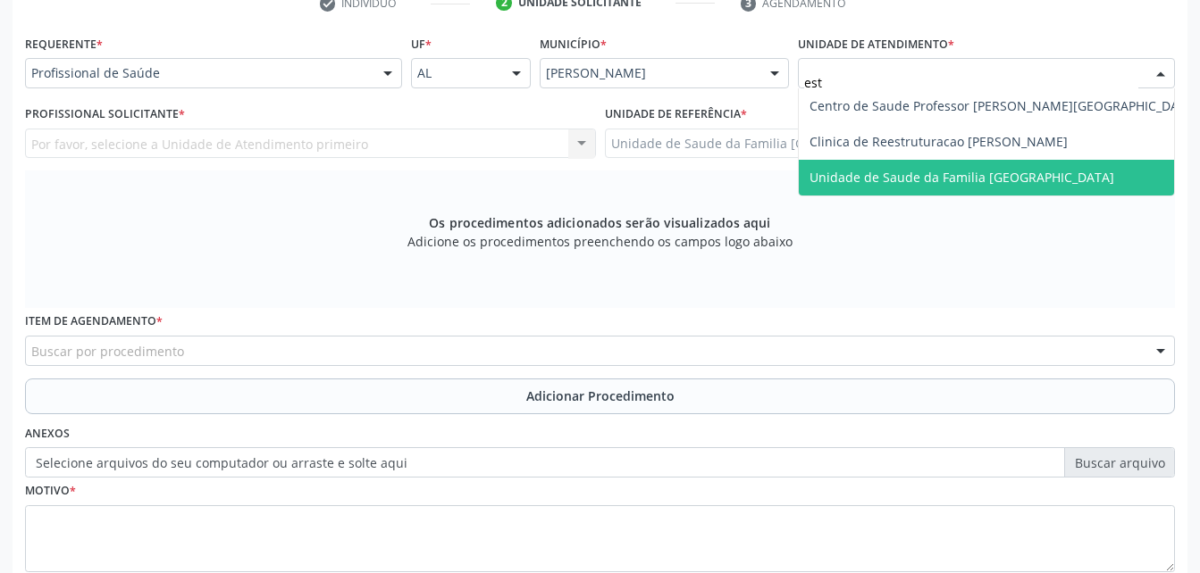
click at [1016, 171] on span "Unidade de Saude da Familia [GEOGRAPHIC_DATA]" at bounding box center [961, 177] width 305 height 17
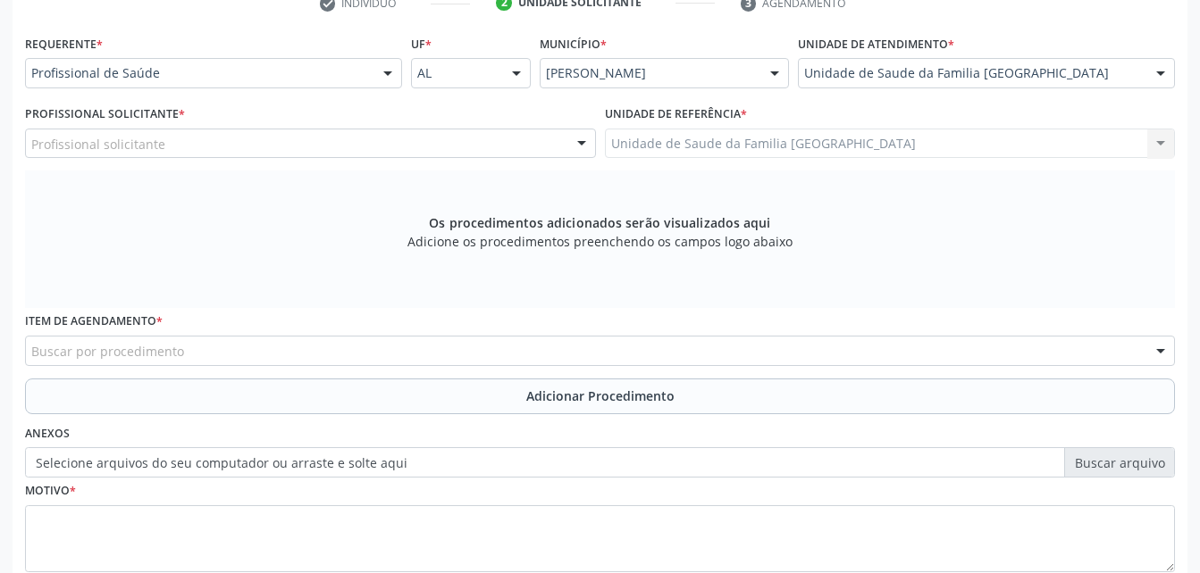
click at [287, 139] on div "Profissional solicitante" at bounding box center [310, 144] width 571 height 30
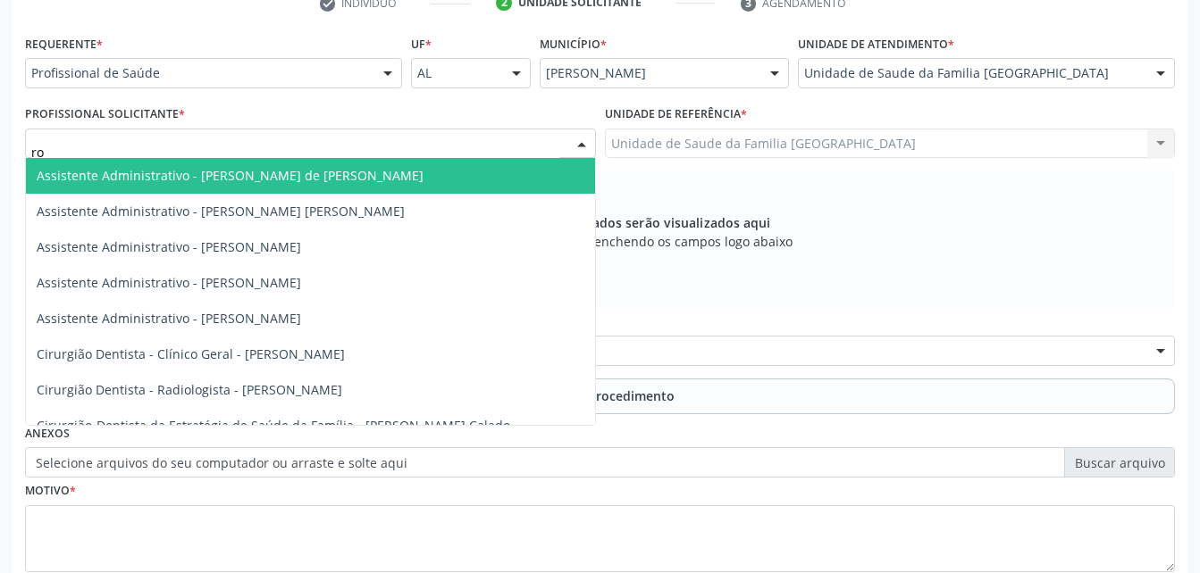
type input "rod"
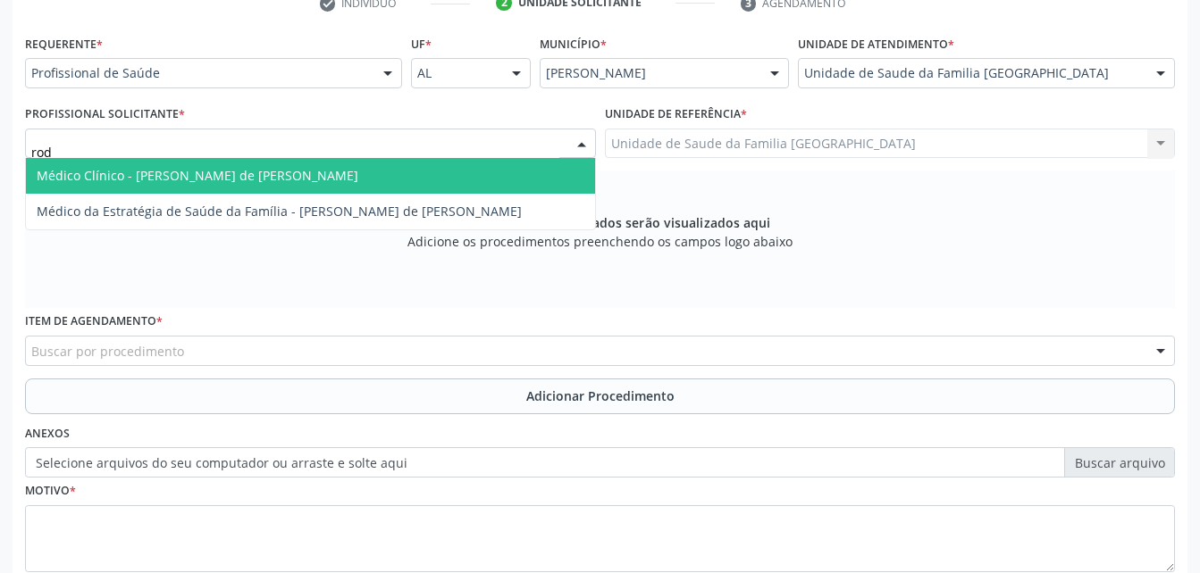
click at [310, 170] on span "Médico Clínico - [PERSON_NAME] de [PERSON_NAME]" at bounding box center [198, 175] width 322 height 17
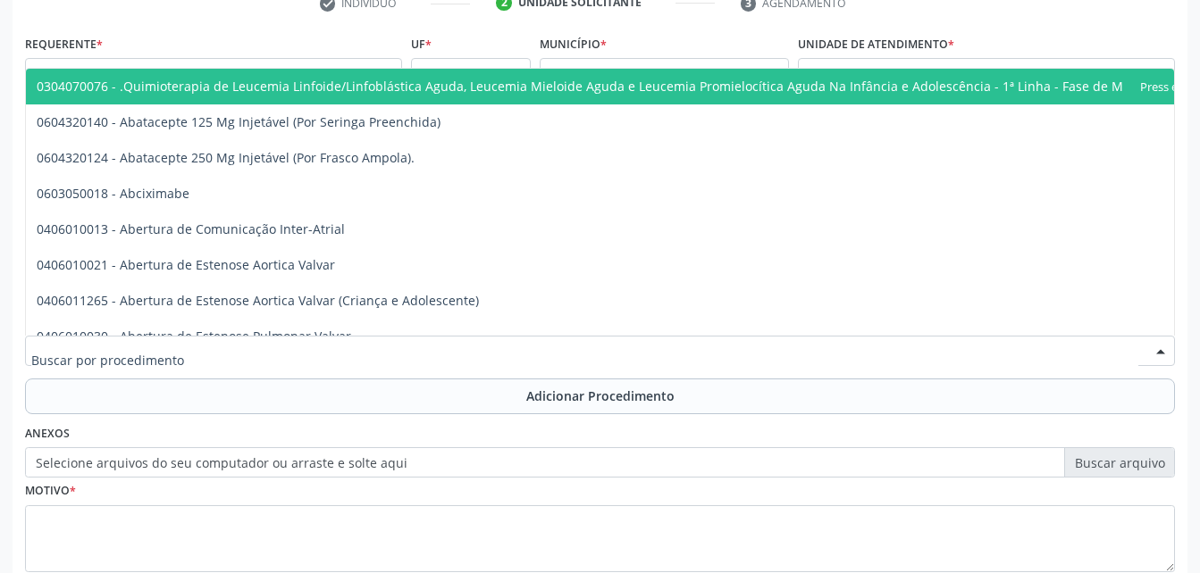
click at [288, 357] on div at bounding box center [600, 351] width 1150 height 30
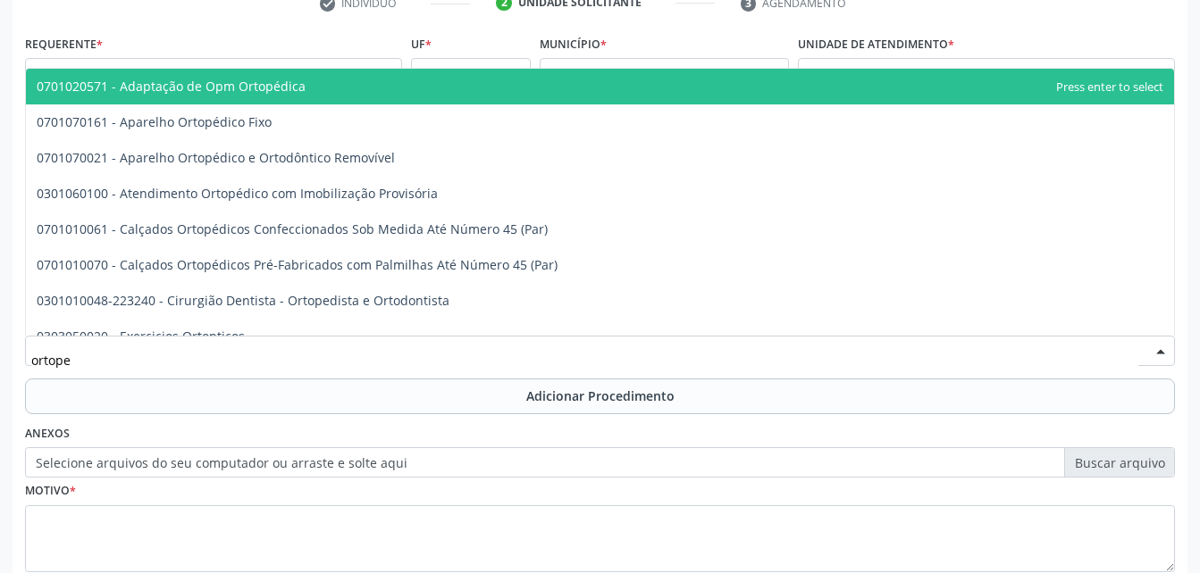
type input "ortoped"
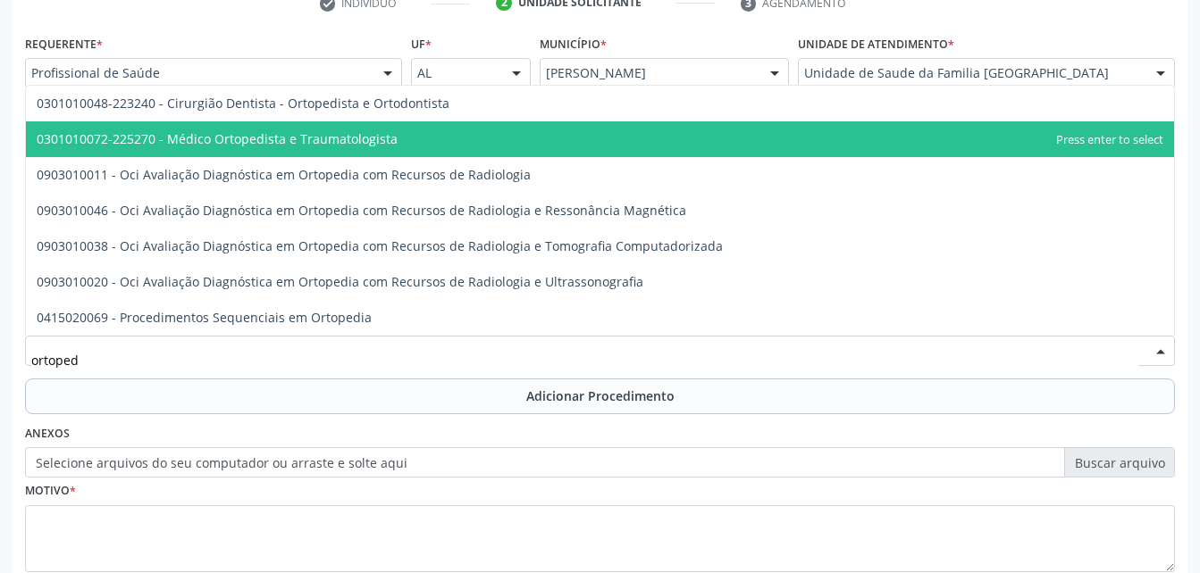
click at [349, 151] on span "0301010072-225270 - Médico Ortopedista e Traumatologista" at bounding box center [600, 139] width 1148 height 36
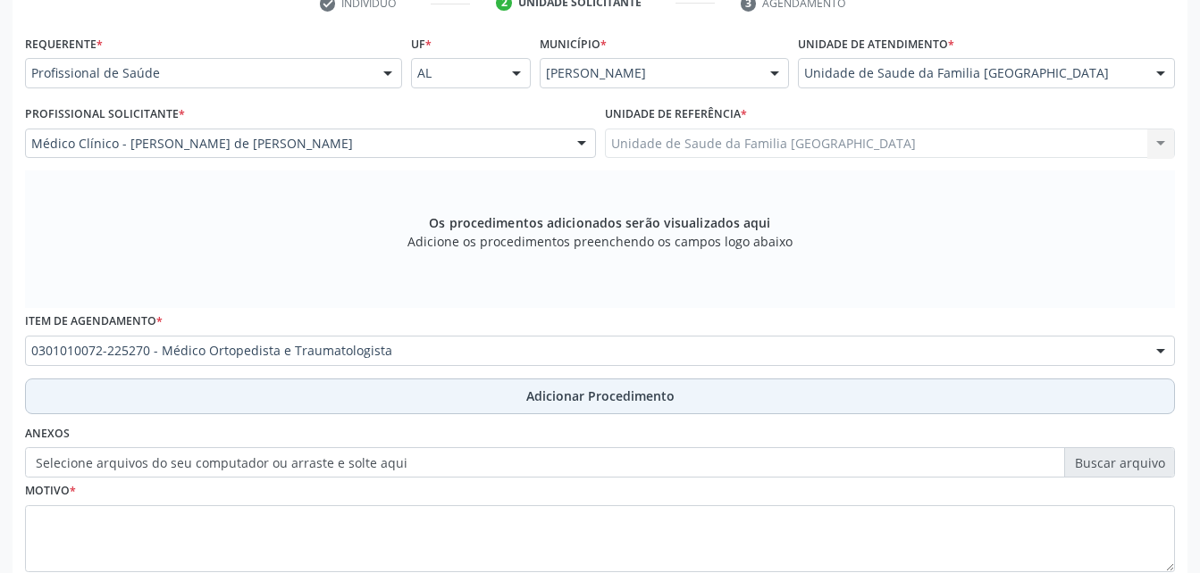
click at [416, 396] on button "Adicionar Procedimento" at bounding box center [600, 397] width 1150 height 36
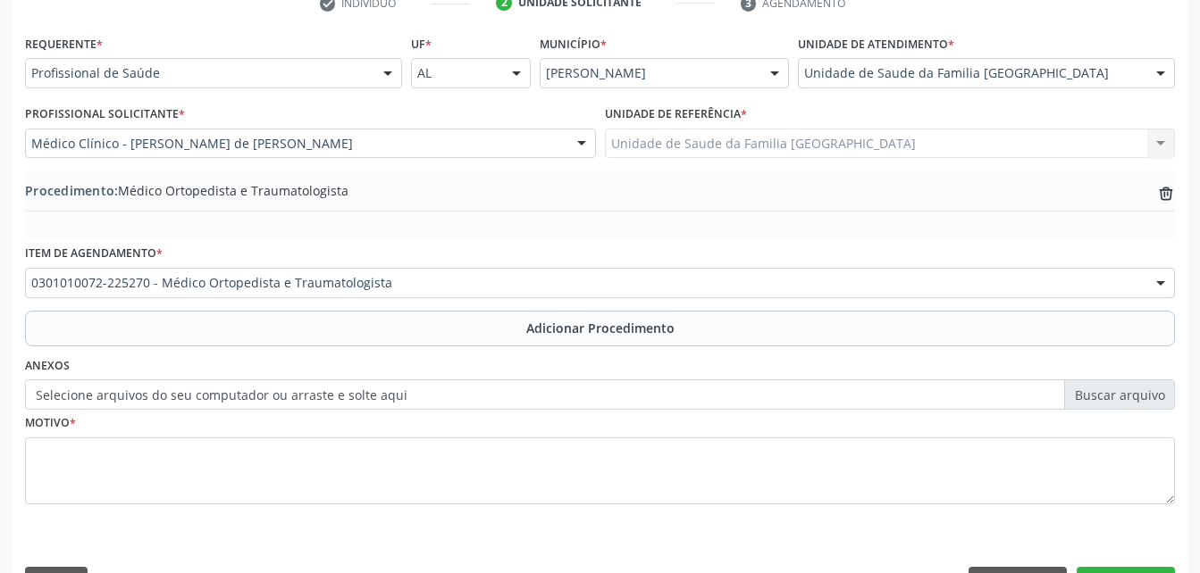
click at [328, 397] on label "Selecione arquivos do seu computador ou arraste e solte aqui" at bounding box center [600, 395] width 1150 height 30
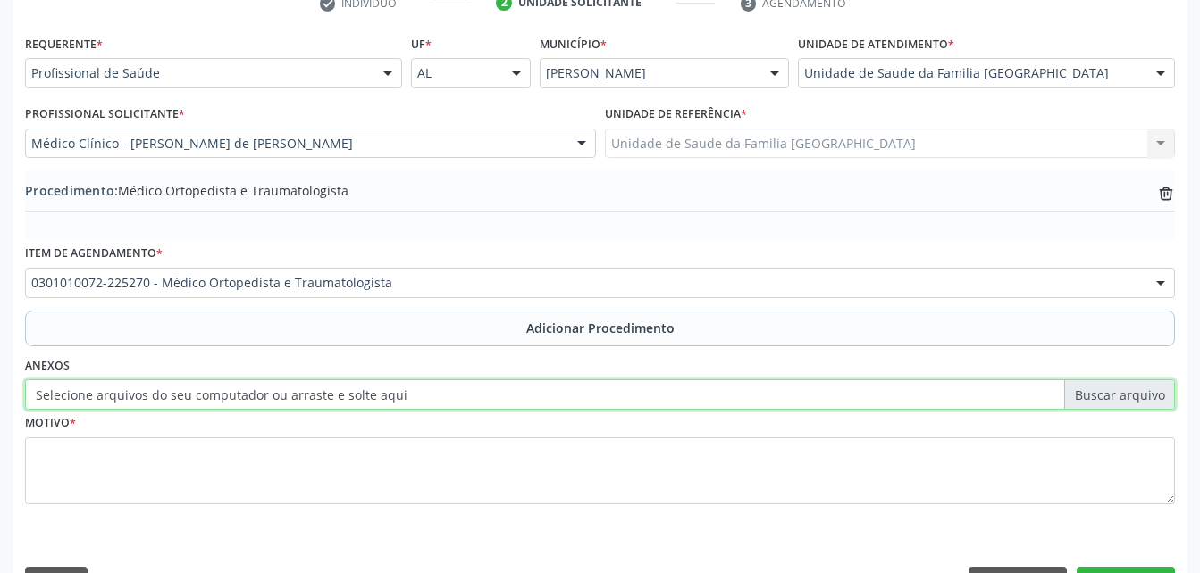
click at [328, 397] on input "Selecione arquivos do seu computador ou arraste e solte aqui" at bounding box center [600, 395] width 1150 height 30
type input "C:\fakepath\WhatsApp Image 2[DATE]0.15.27.jpeg"
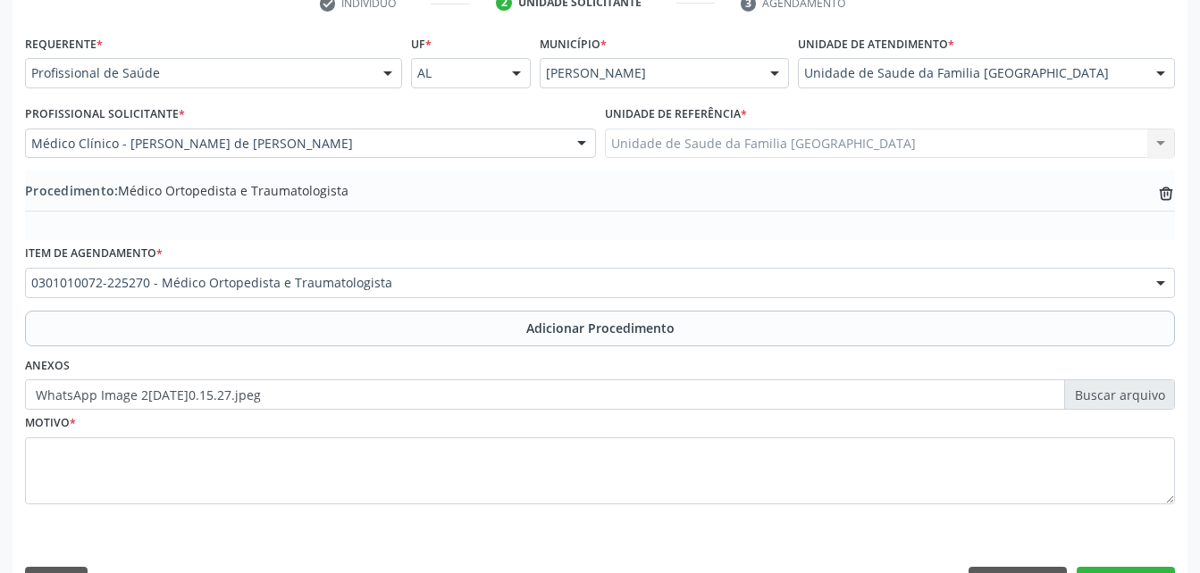
drag, startPoint x: 180, startPoint y: 536, endPoint x: 192, endPoint y: 527, distance: 14.6
click at [188, 534] on div "Requerente * Profissional de Saúde Profissional de Saúde Paciente Nenhum result…" at bounding box center [600, 319] width 1175 height 579
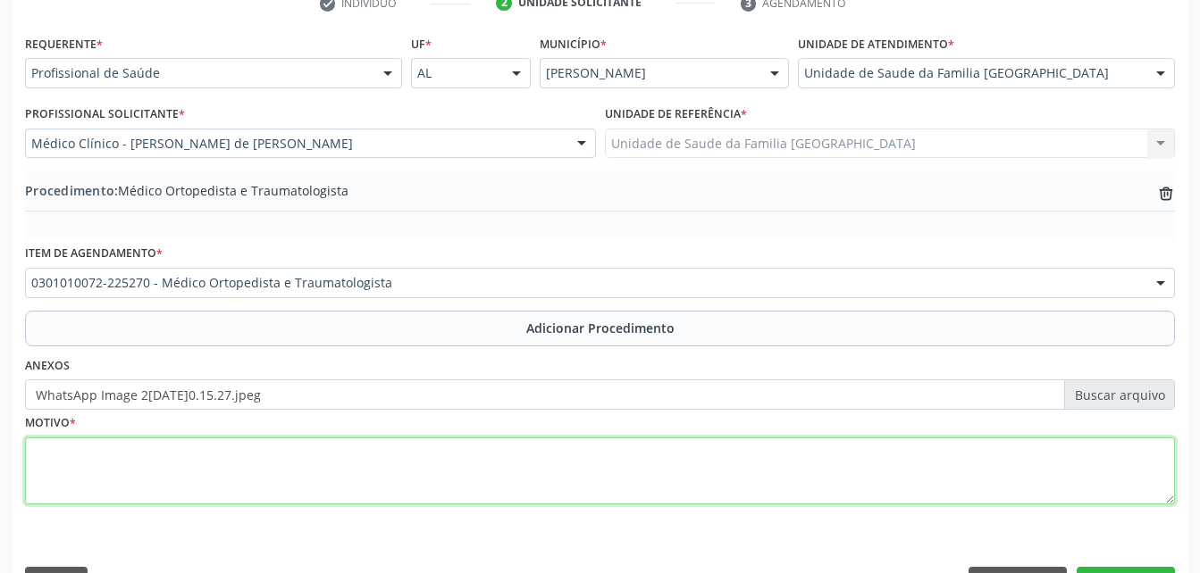
click at [155, 483] on textarea at bounding box center [600, 472] width 1150 height 68
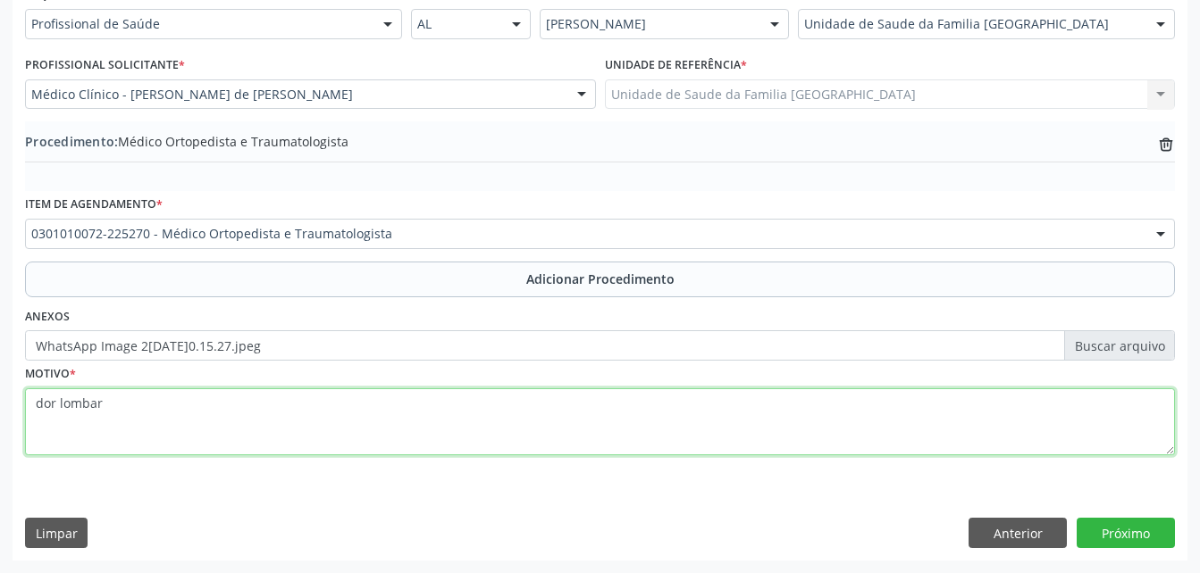
type textarea "dor lombar"
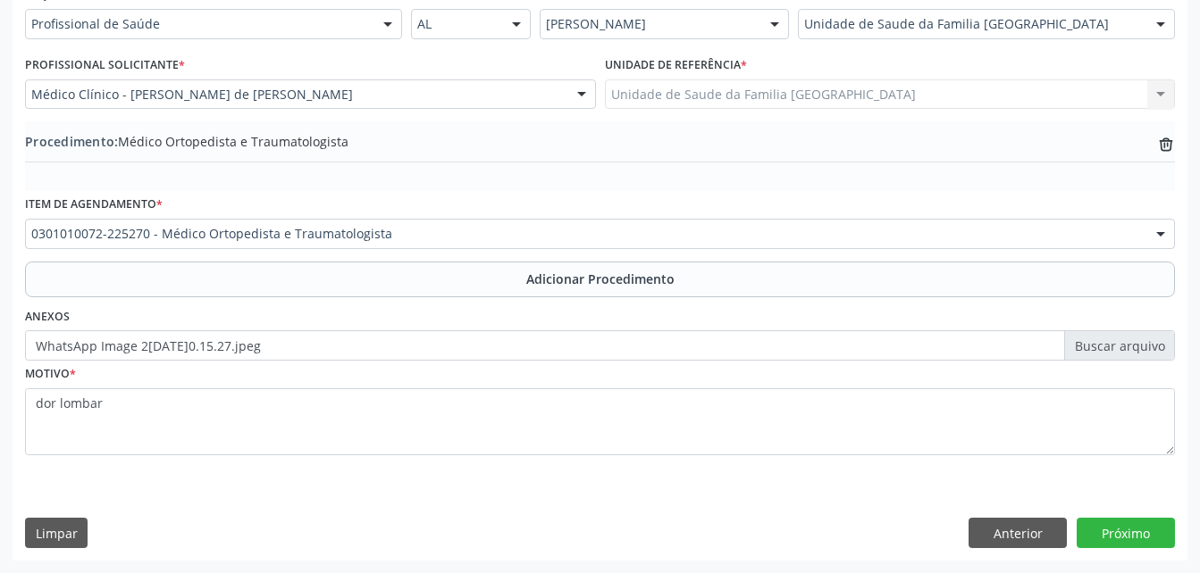
click at [1110, 517] on div "Requerente * Profissional de Saúde Profissional de Saúde Paciente Nenhum result…" at bounding box center [600, 270] width 1175 height 579
click at [1129, 529] on button "Próximo" at bounding box center [1125, 533] width 98 height 30
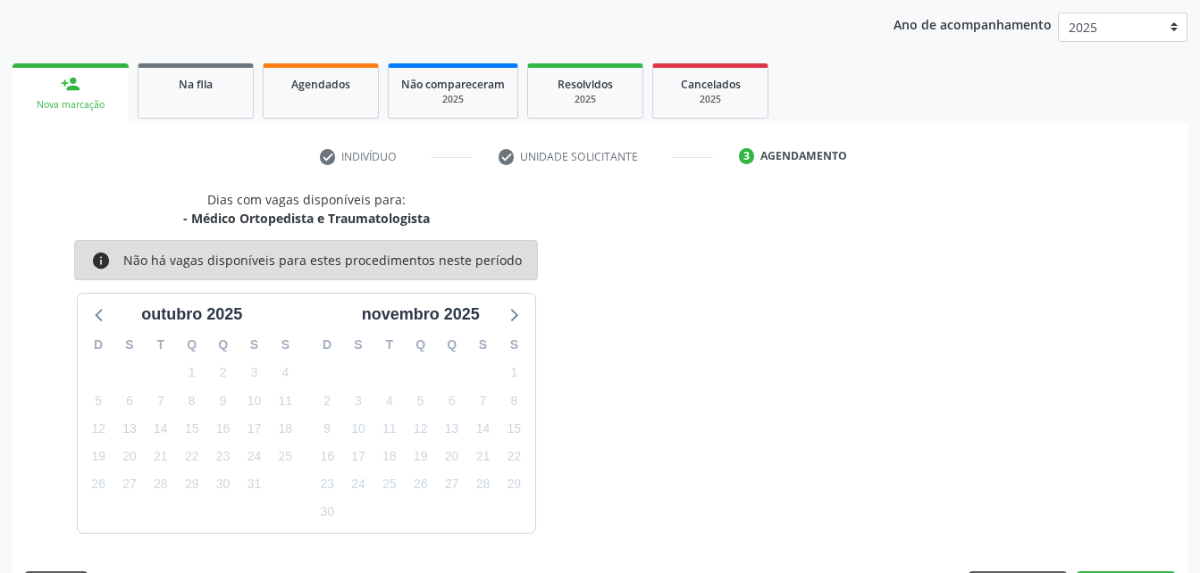
scroll to position [281, 0]
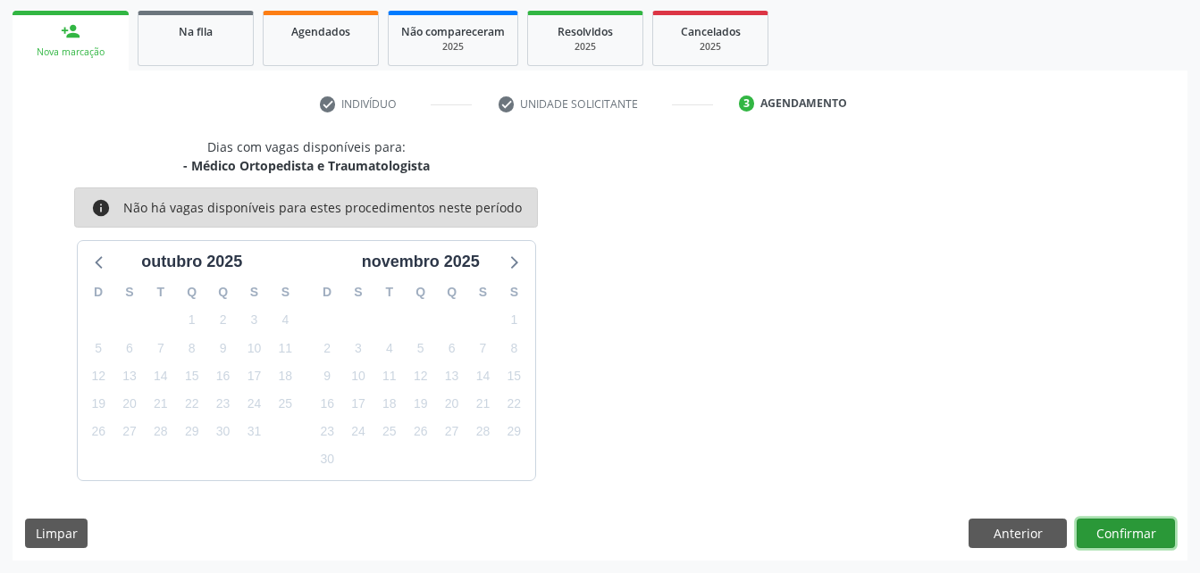
click at [1129, 529] on button "Confirmar" at bounding box center [1125, 534] width 98 height 30
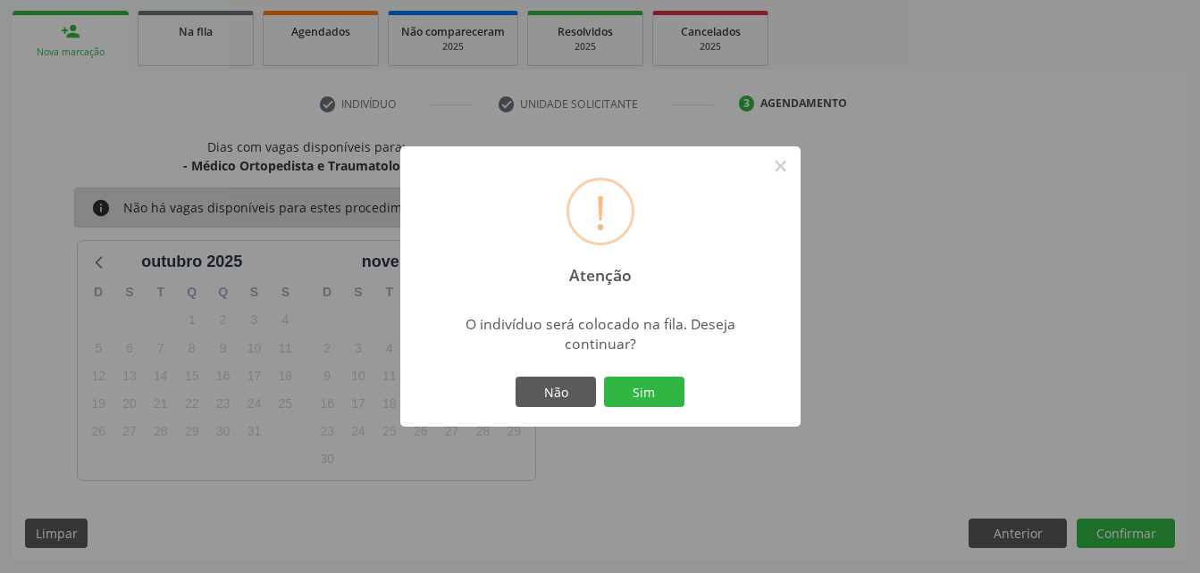
click at [646, 376] on div "Não Sim" at bounding box center [600, 392] width 177 height 38
click at [640, 387] on button "Sim" at bounding box center [644, 392] width 80 height 30
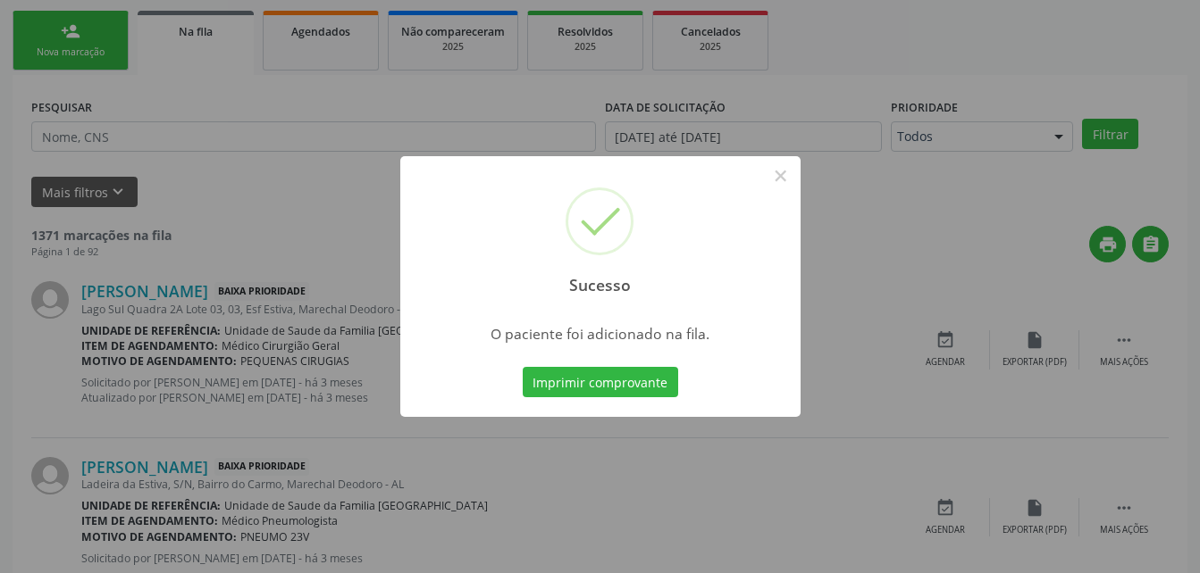
scroll to position [41, 0]
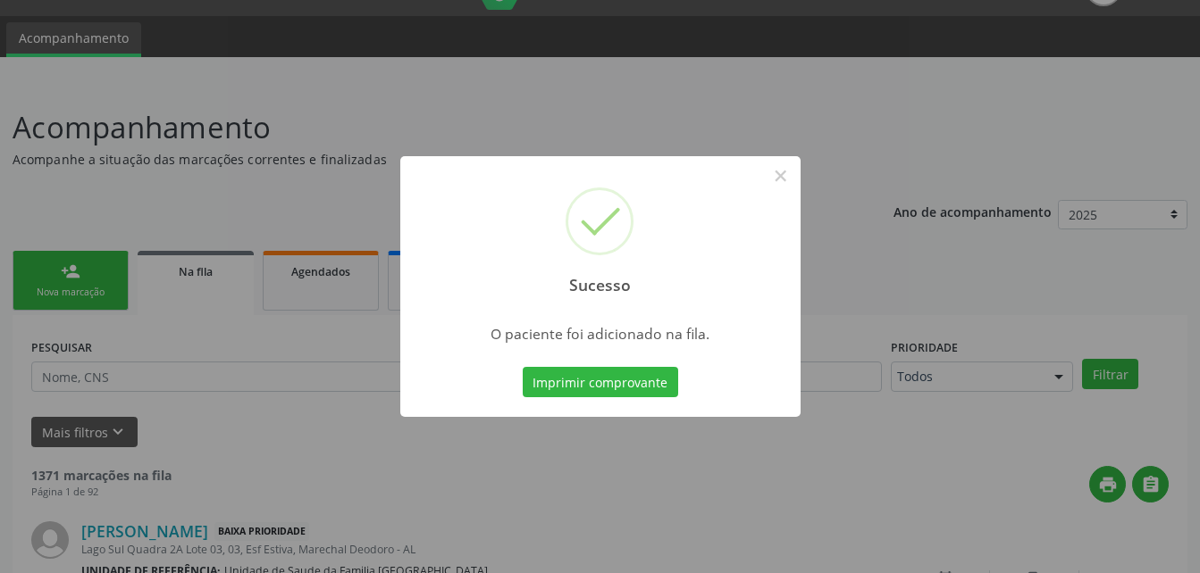
click at [59, 275] on div "Sucesso × O paciente foi adicionado na fila. Imprimir comprovante Cancel" at bounding box center [600, 286] width 1200 height 573
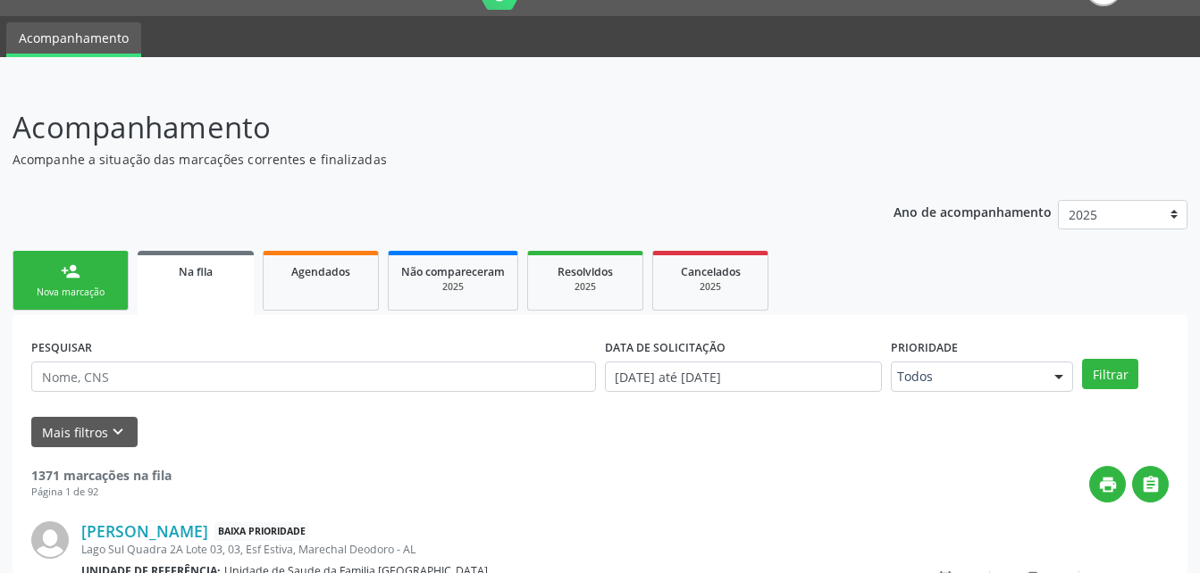
click at [64, 276] on div "person_add" at bounding box center [71, 272] width 20 height 20
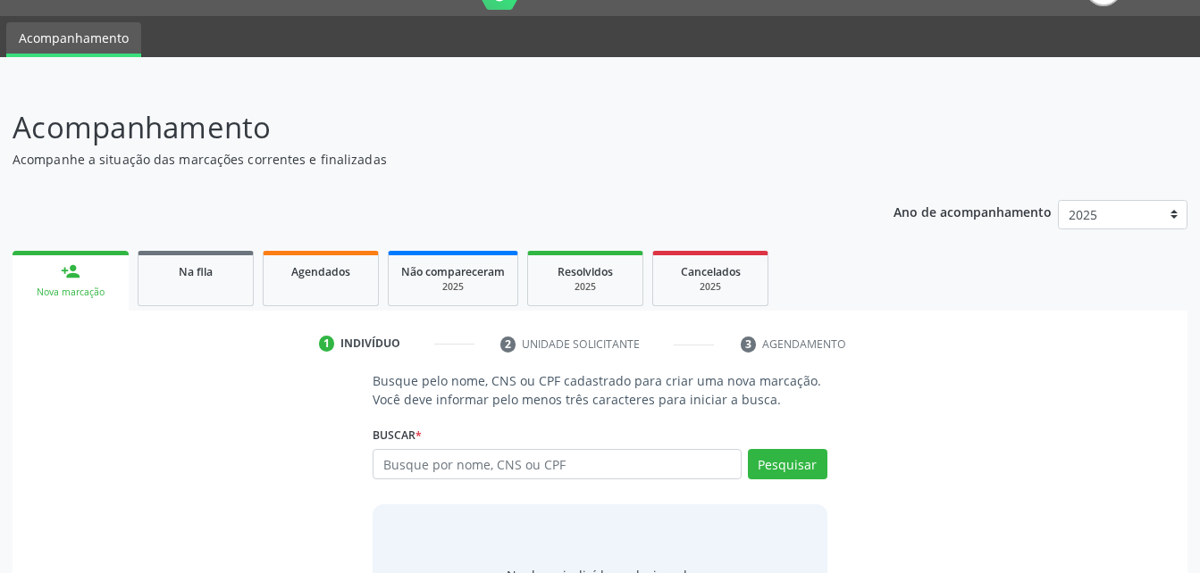
scroll to position [140, 0]
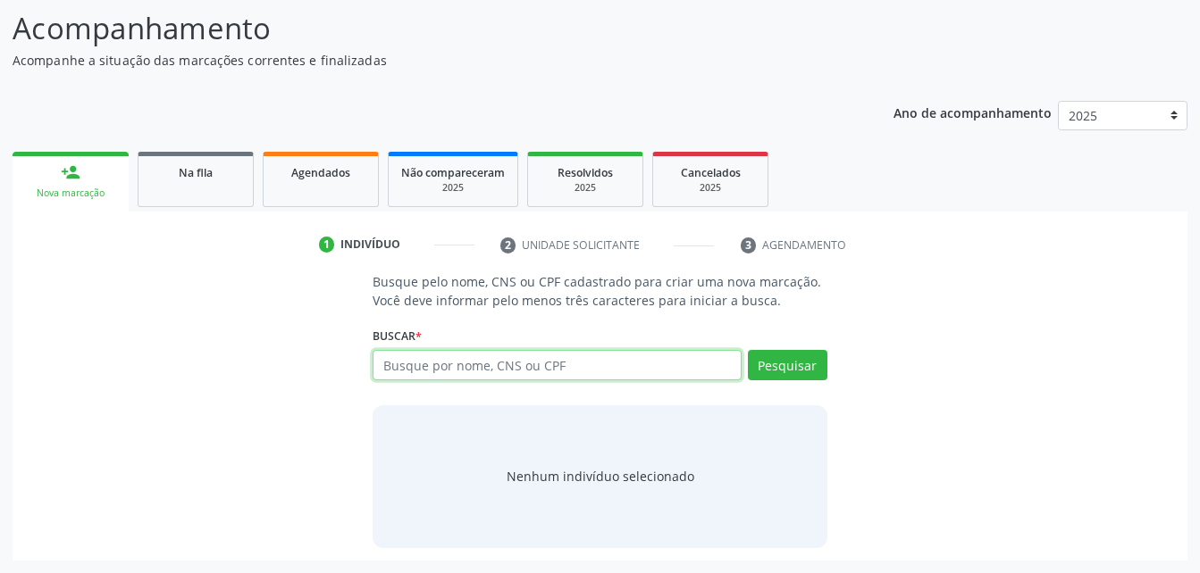
click at [441, 375] on input "text" at bounding box center [556, 365] width 368 height 30
type input "706808280908621"
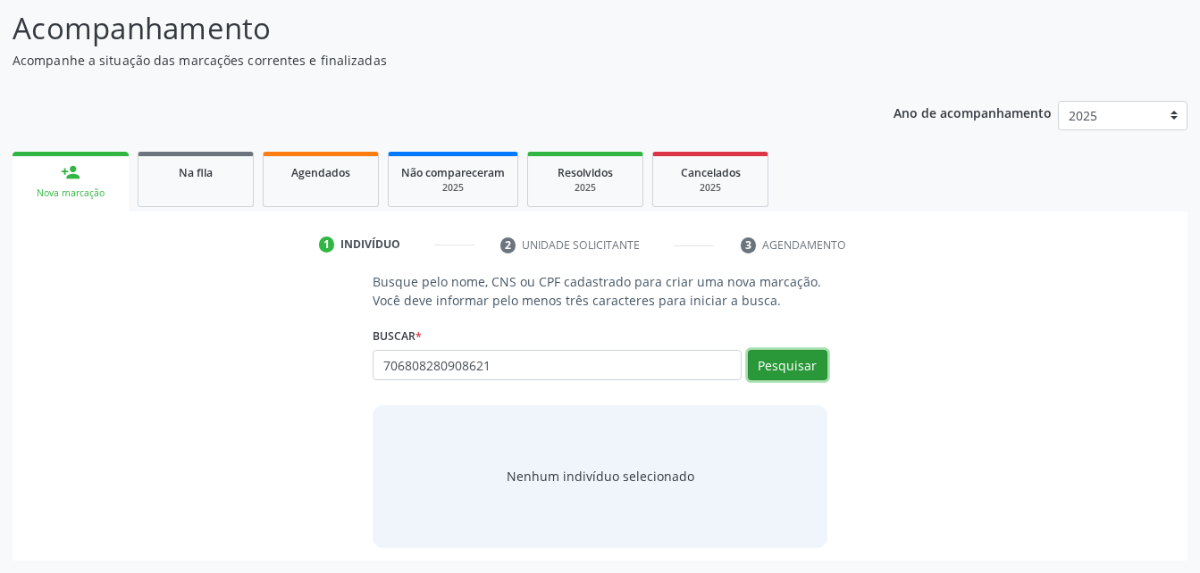
click at [775, 355] on button "Pesquisar" at bounding box center [787, 365] width 79 height 30
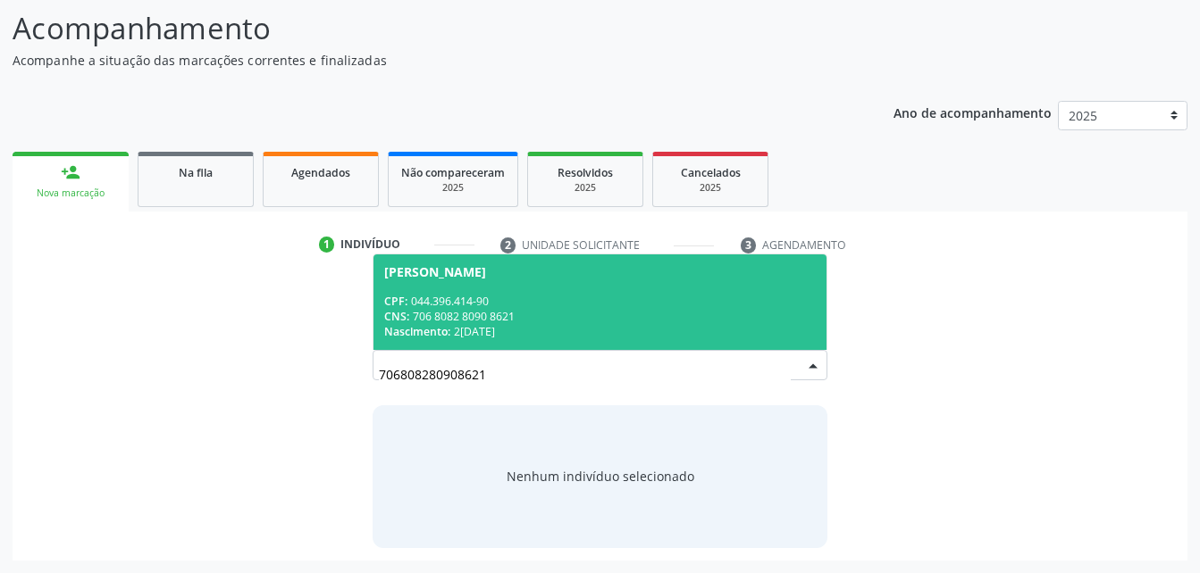
click at [642, 309] on div "CNS: 706 8082 8090 8621" at bounding box center [599, 316] width 431 height 15
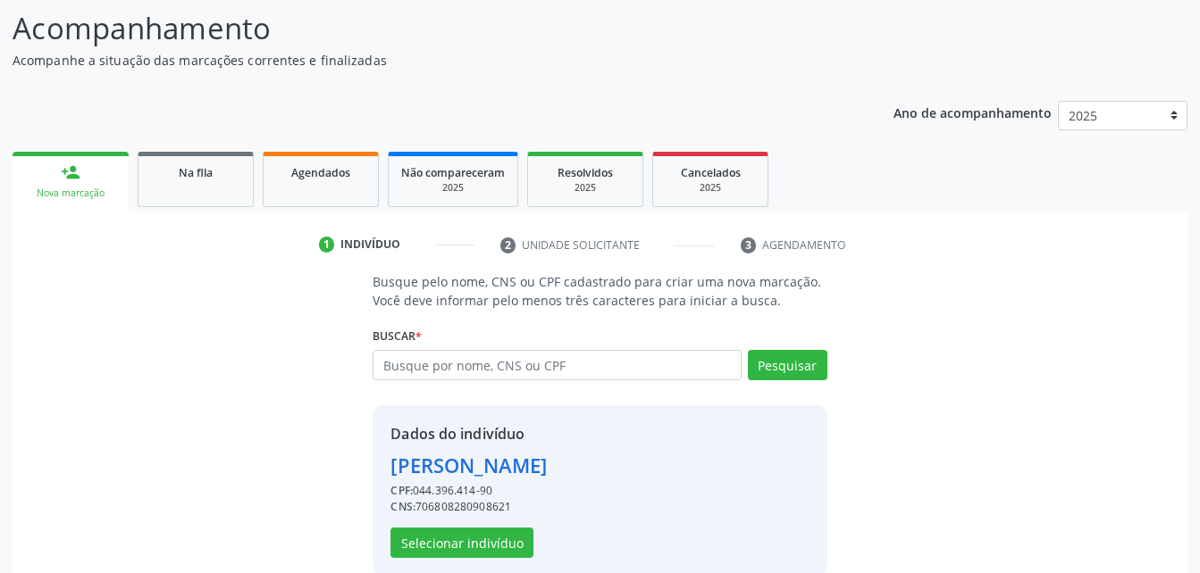
scroll to position [168, 0]
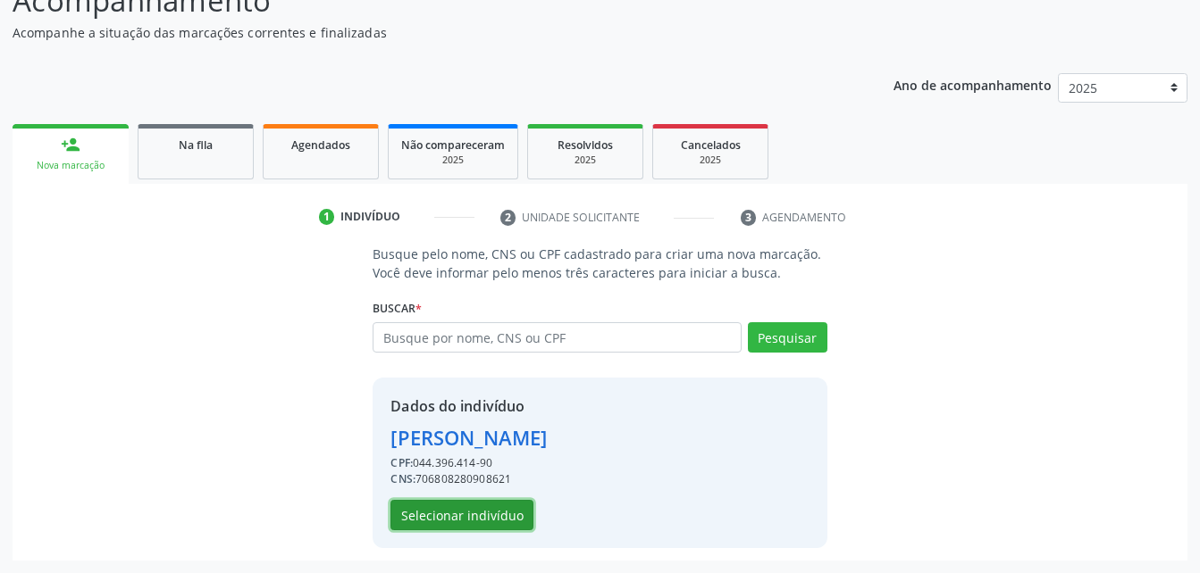
click at [438, 511] on button "Selecionar indivíduo" at bounding box center [461, 515] width 143 height 30
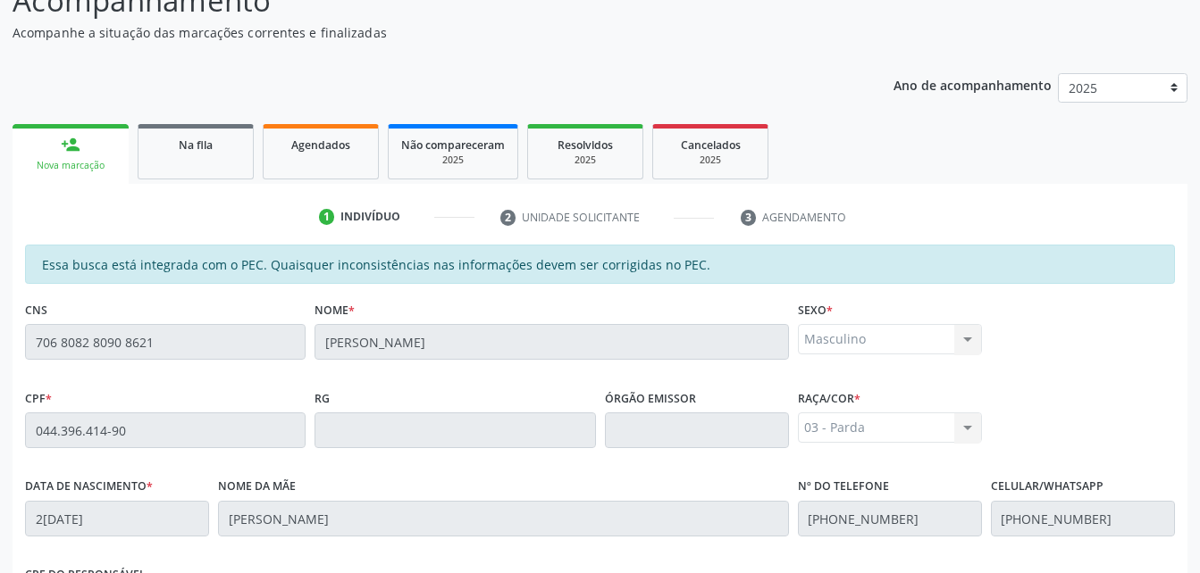
scroll to position [472, 0]
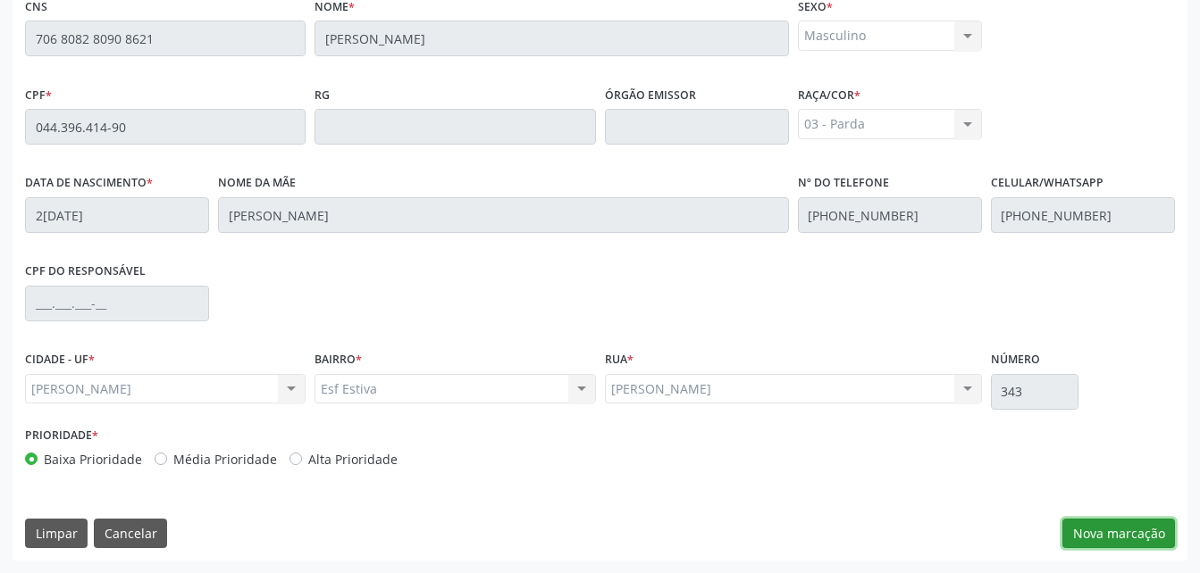
click at [1113, 527] on button "Nova marcação" at bounding box center [1118, 534] width 113 height 30
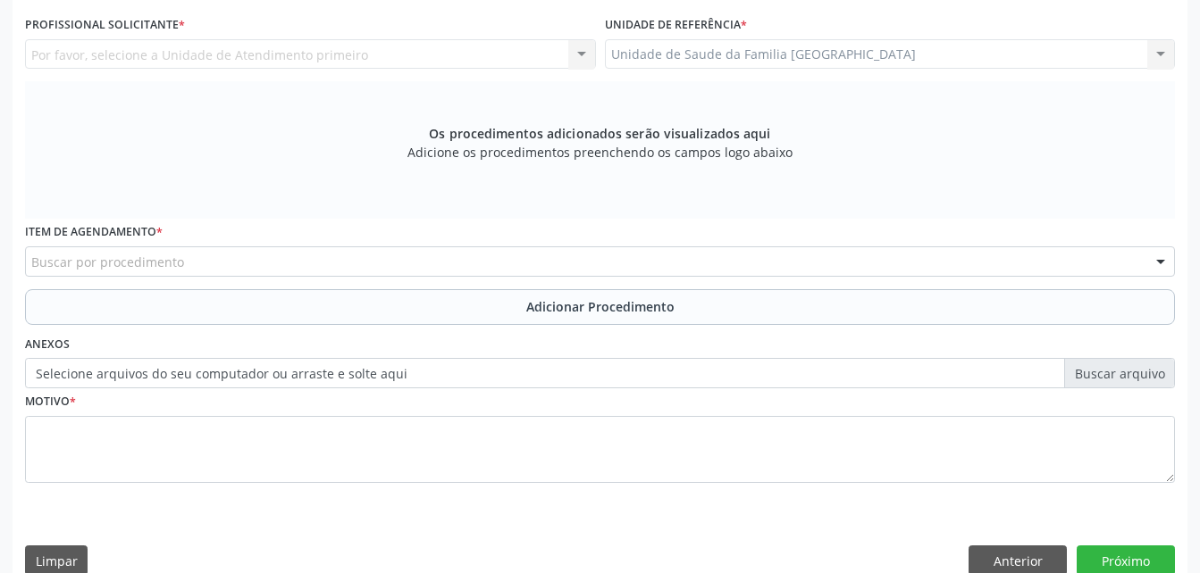
scroll to position [293, 0]
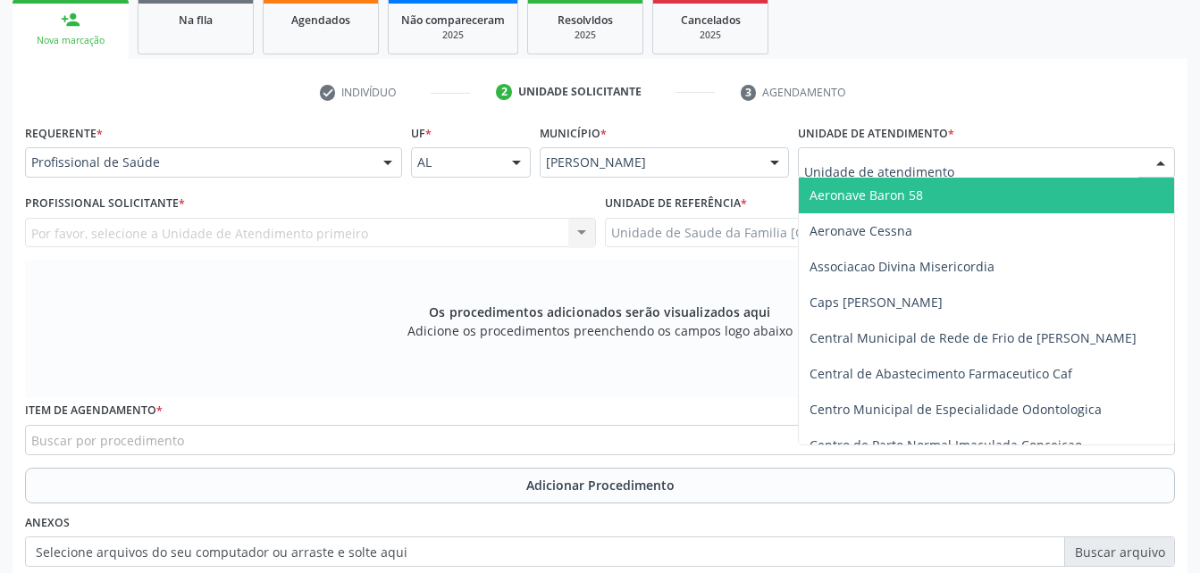
click at [1008, 164] on div at bounding box center [986, 162] width 377 height 30
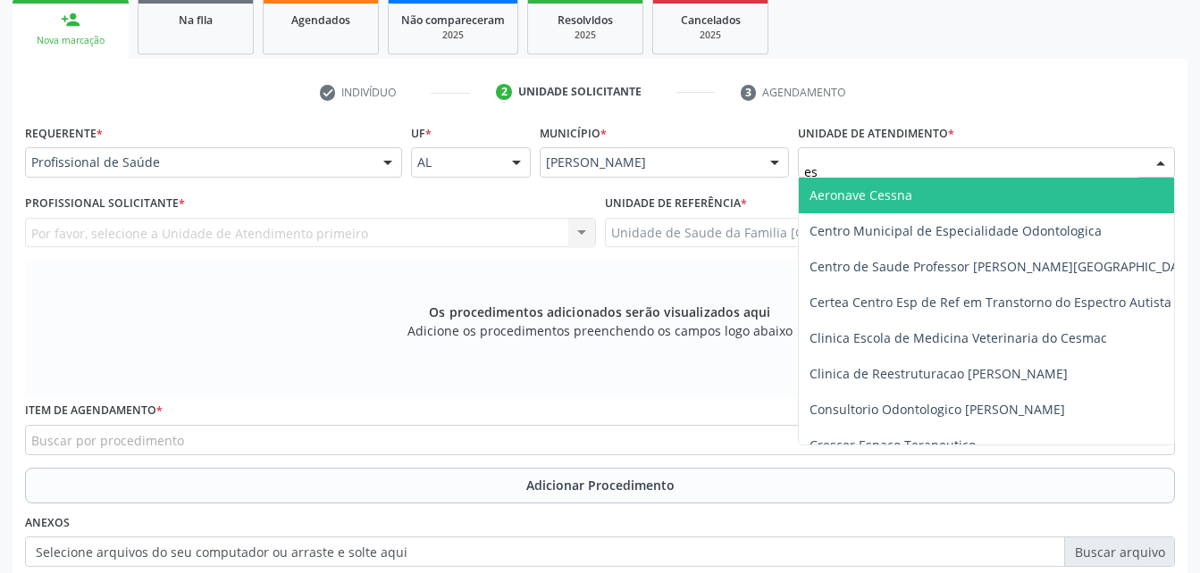
type input "est"
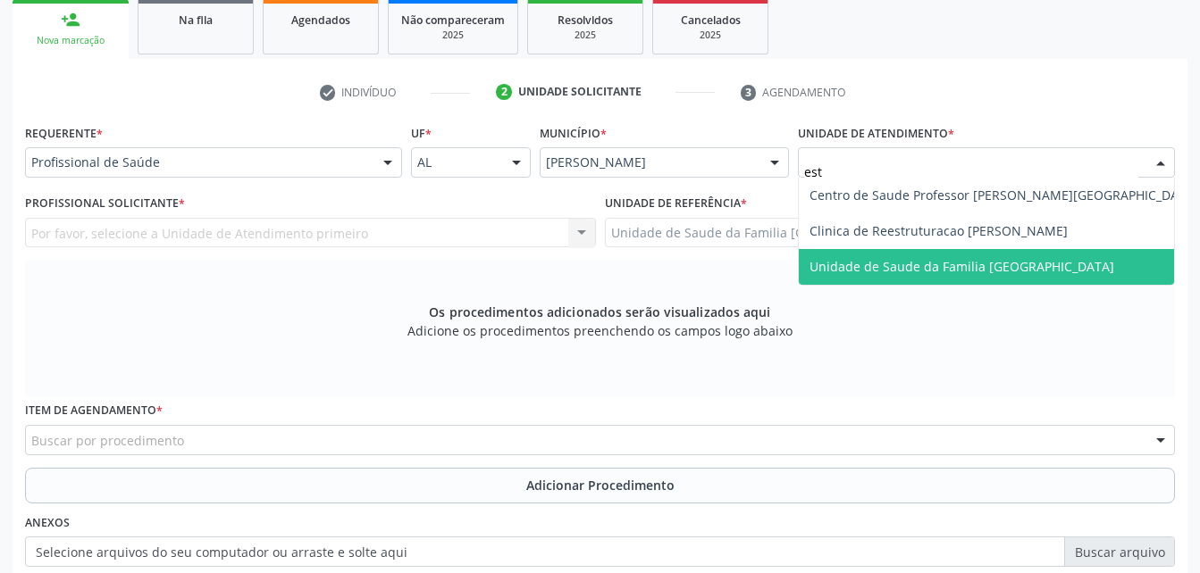
click at [1016, 273] on span "Unidade de Saude da Familia [GEOGRAPHIC_DATA]" at bounding box center [961, 266] width 305 height 17
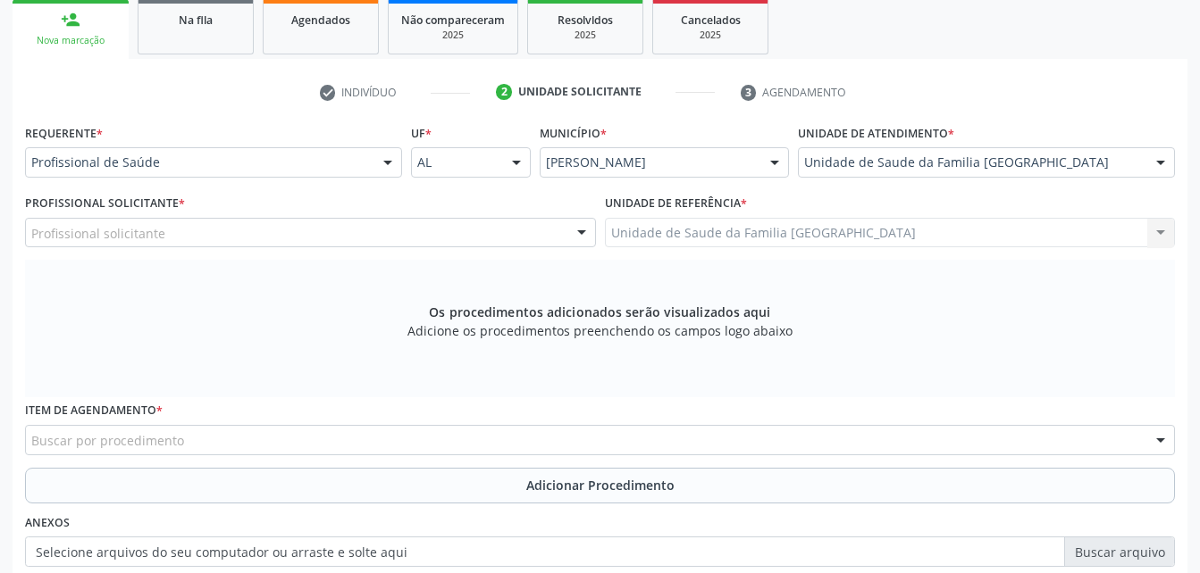
click at [350, 229] on div "Profissional solicitante" at bounding box center [310, 233] width 571 height 30
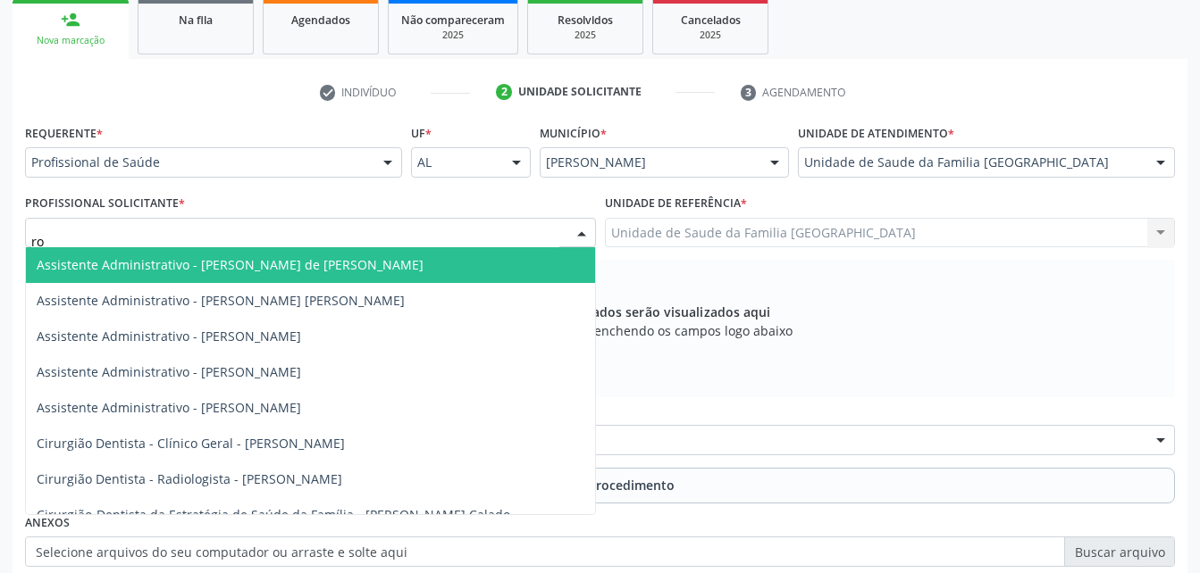
type input "rod"
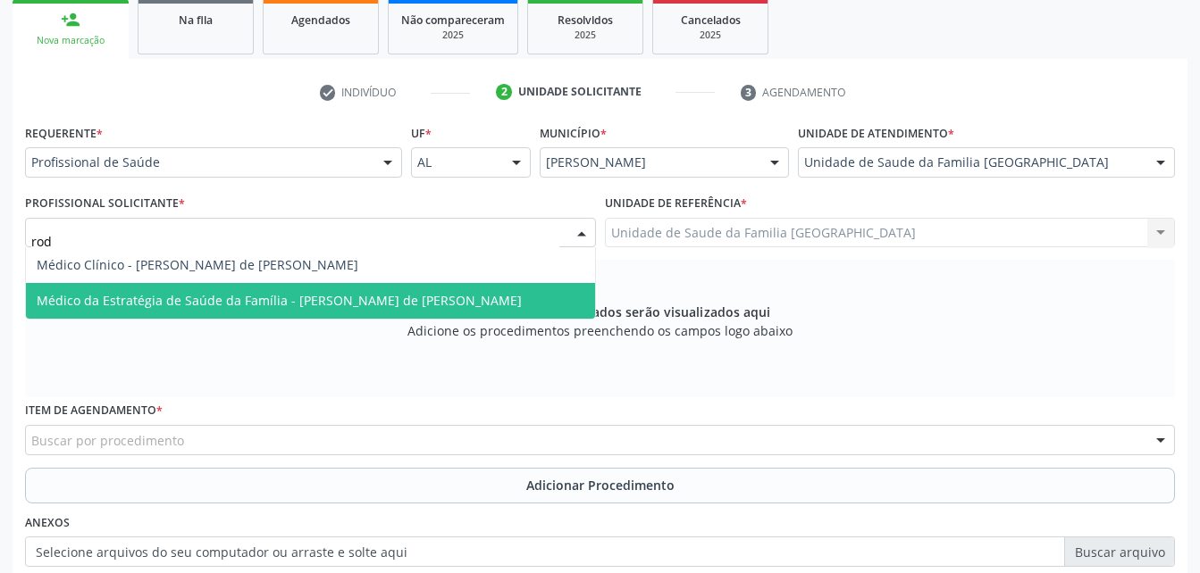
click at [360, 288] on span "Médico da Estratégia de Saúde da Família - [PERSON_NAME] de [PERSON_NAME]" at bounding box center [310, 301] width 569 height 36
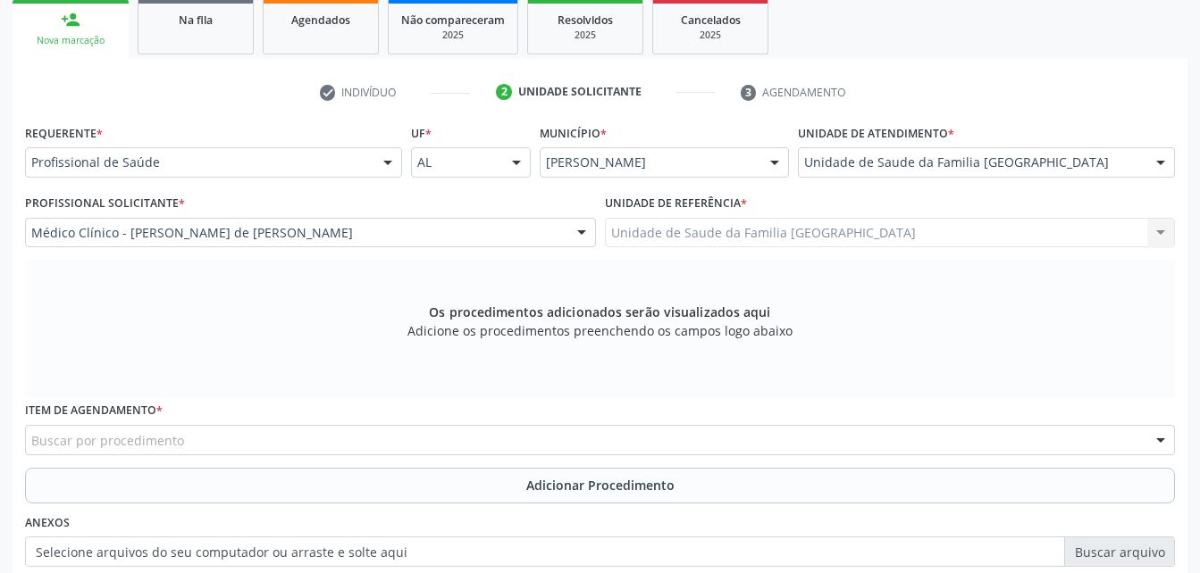
scroll to position [472, 0]
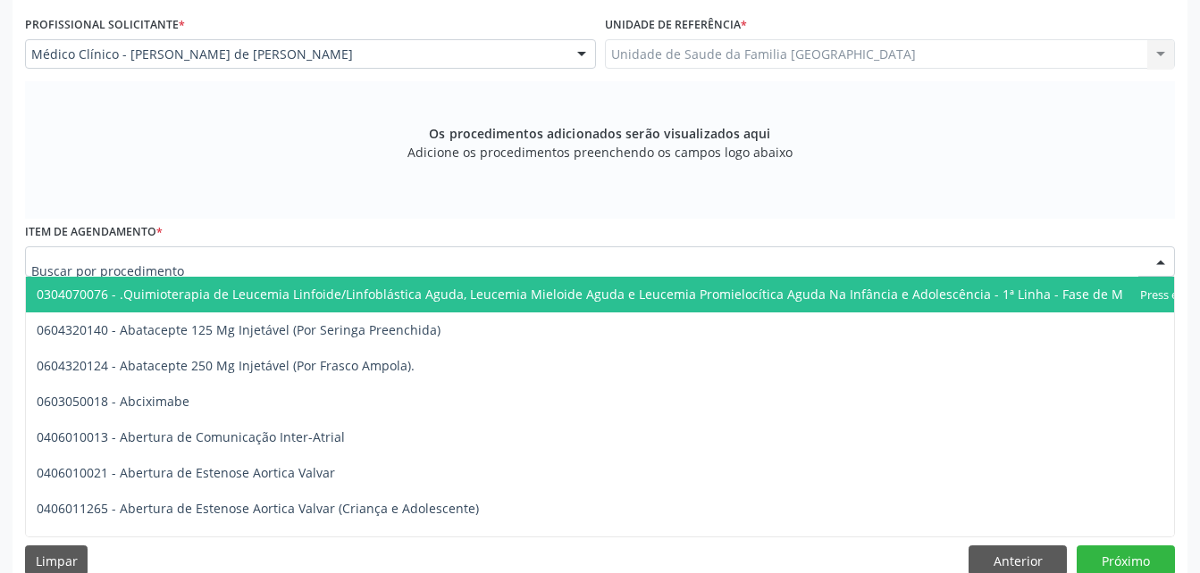
click at [283, 251] on div at bounding box center [600, 262] width 1150 height 30
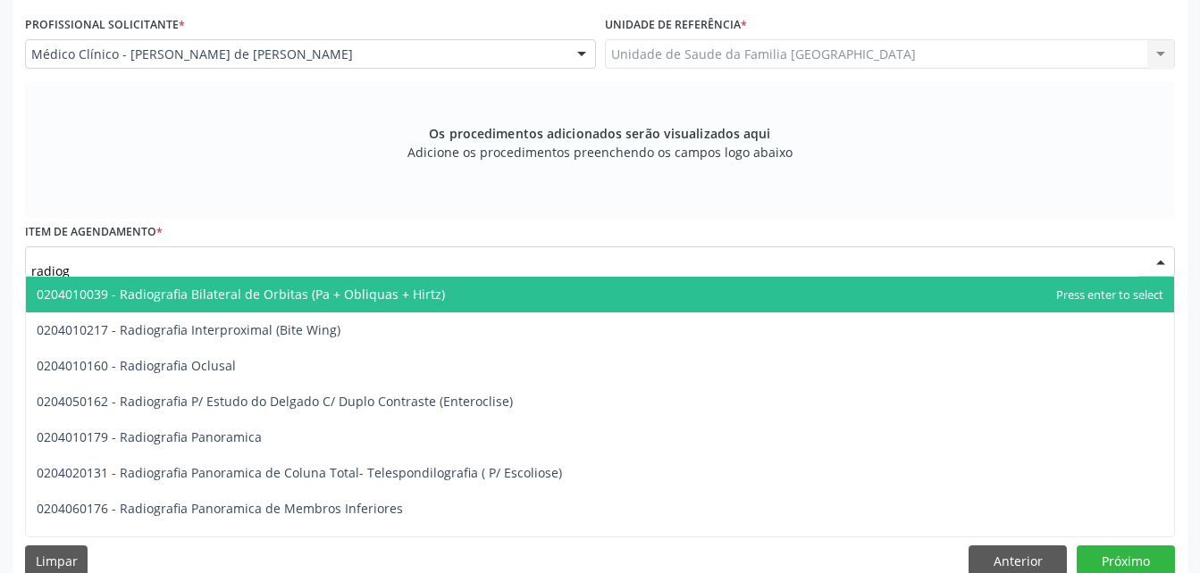
type input "radiogr"
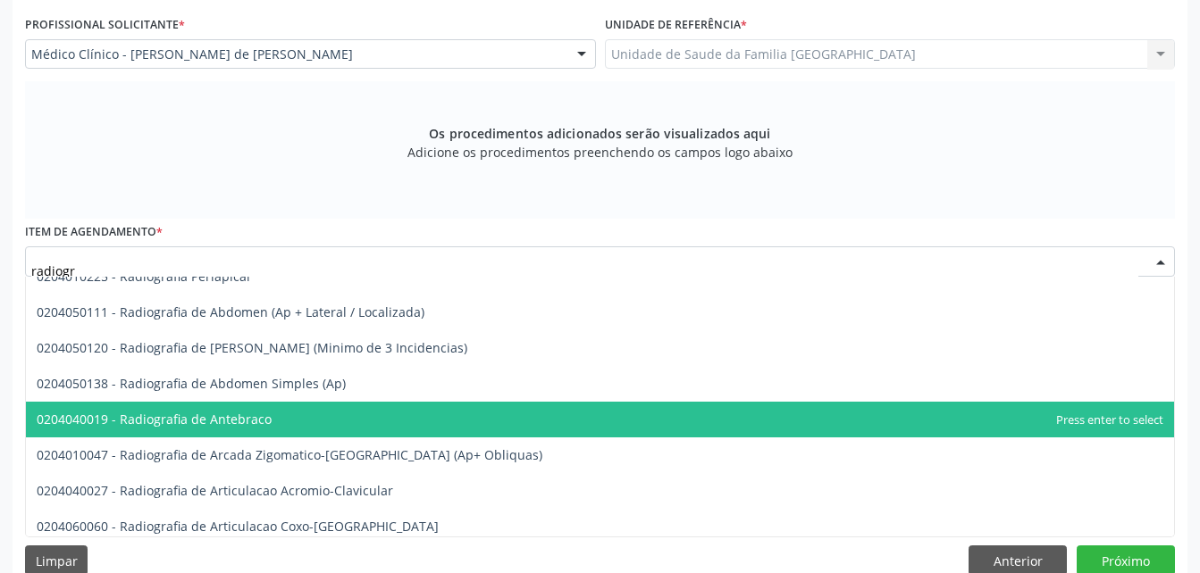
scroll to position [357, 0]
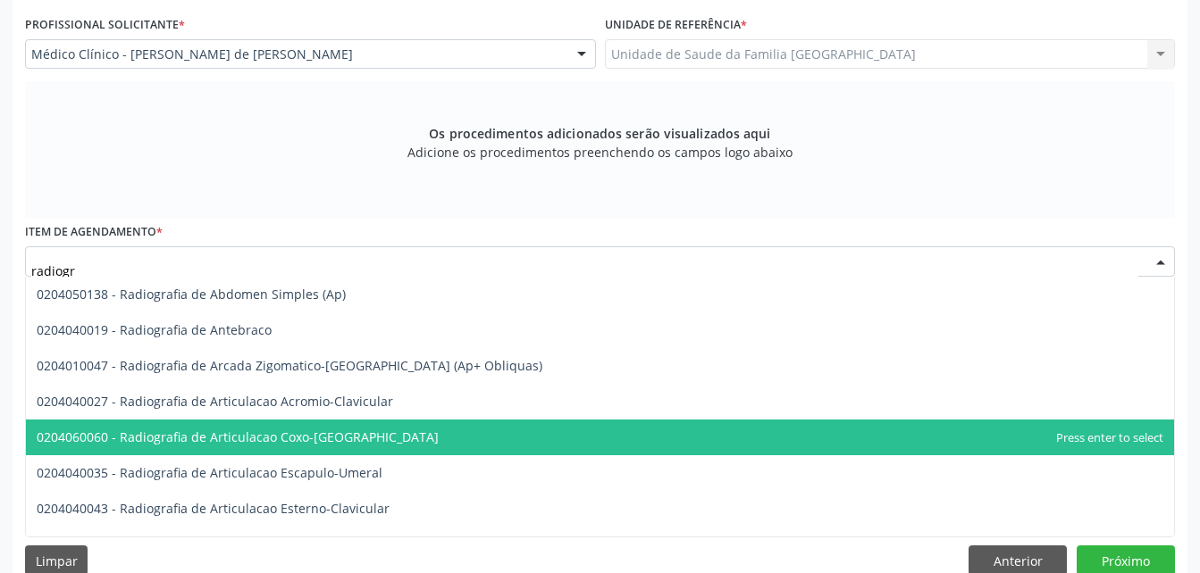
click at [362, 427] on span "0204060060 - Radiografia de Articulacao Coxo-[GEOGRAPHIC_DATA]" at bounding box center [600, 438] width 1148 height 36
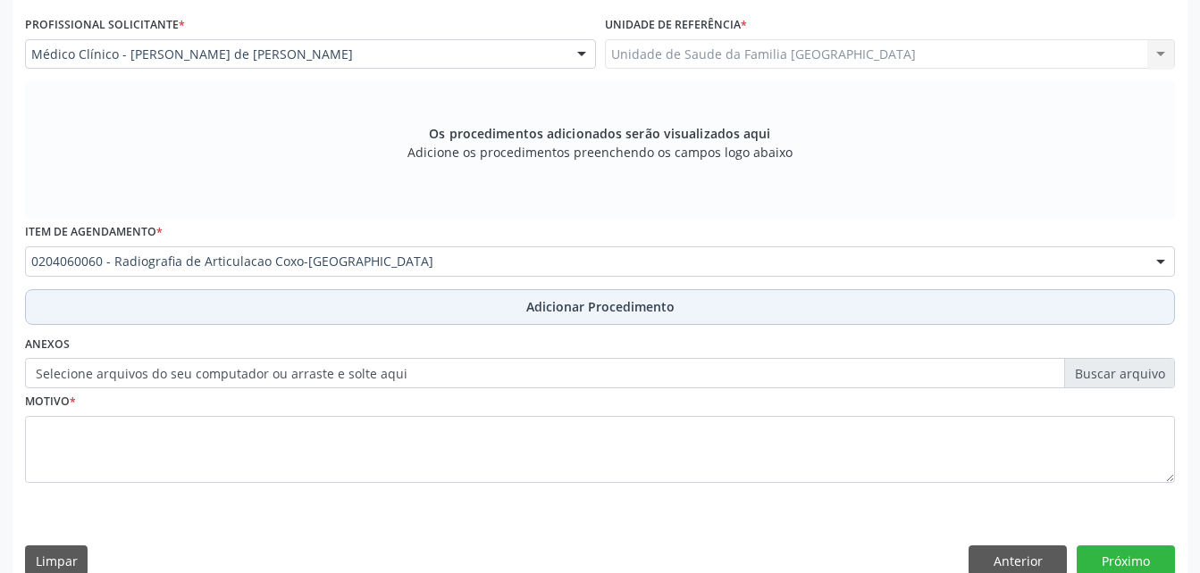
click at [400, 292] on button "Adicionar Procedimento" at bounding box center [600, 307] width 1150 height 36
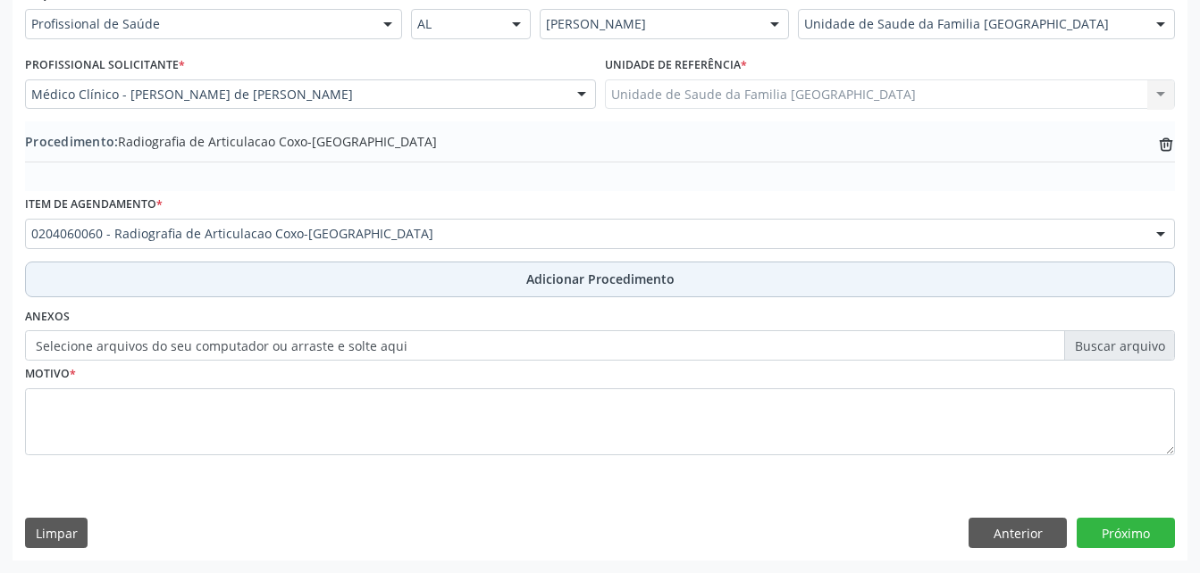
scroll to position [431, 0]
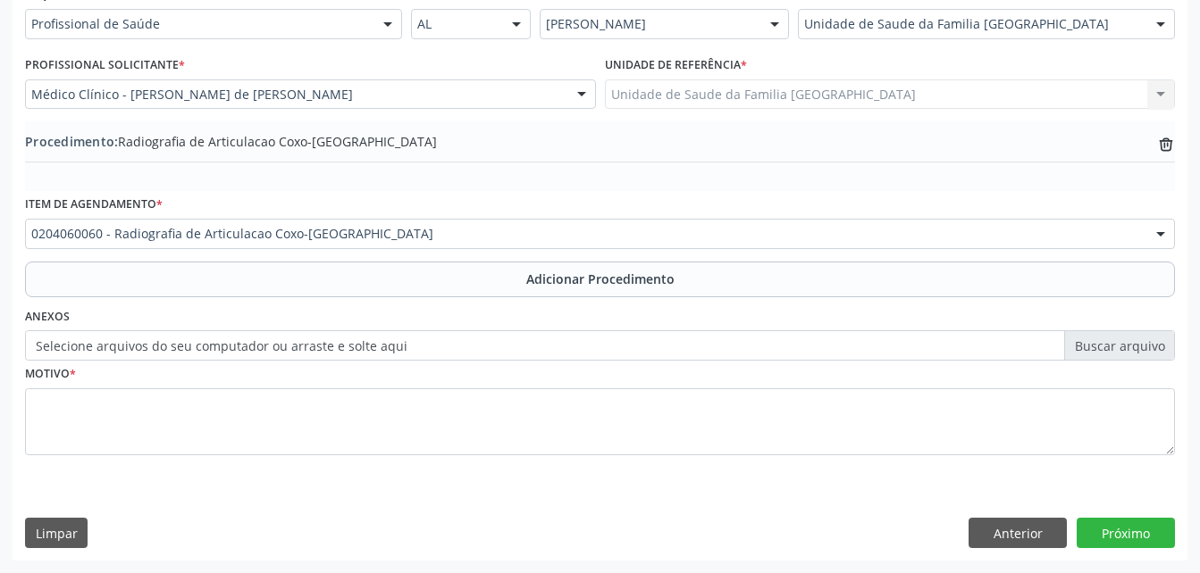
click at [223, 339] on label "Selecione arquivos do seu computador ou arraste e solte aqui" at bounding box center [600, 345] width 1150 height 30
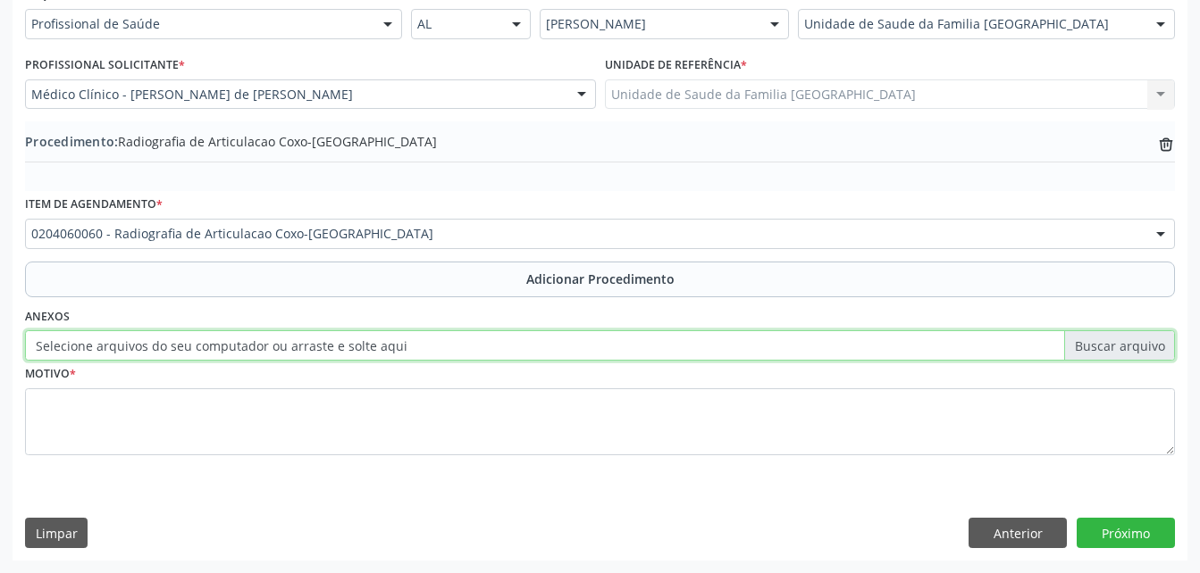
click at [223, 339] on input "Selecione arquivos do seu computador ou arraste e solte aqui" at bounding box center [600, 345] width 1150 height 30
type input "C:\fakepath\WhatsApp Image [DATE] 10.15.34.jpeg"
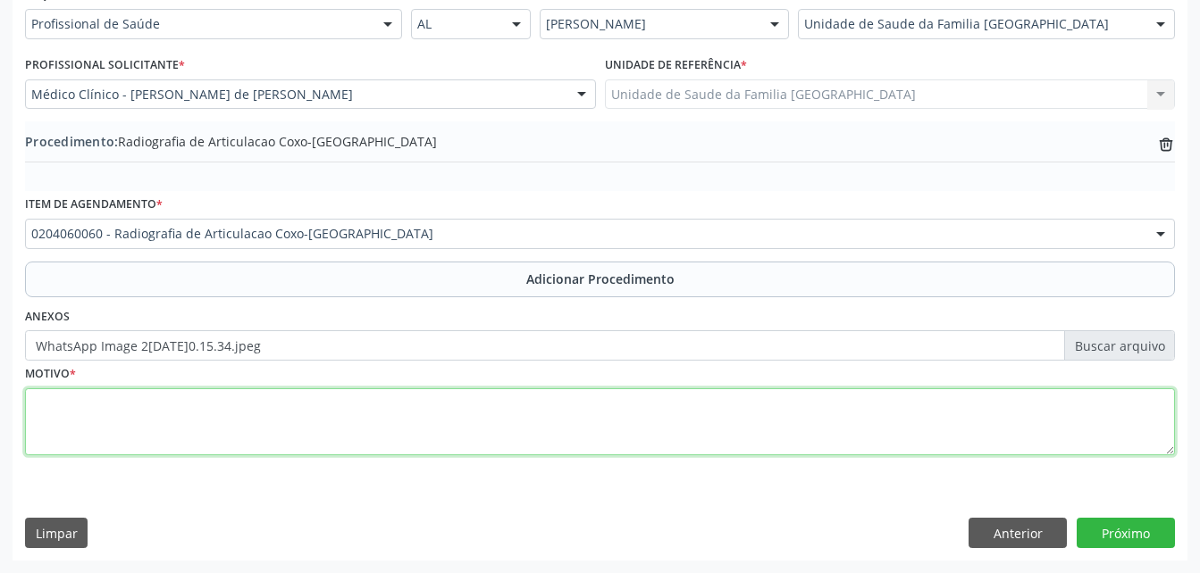
click at [508, 421] on textarea at bounding box center [600, 423] width 1150 height 68
type textarea "lado esquerdo"
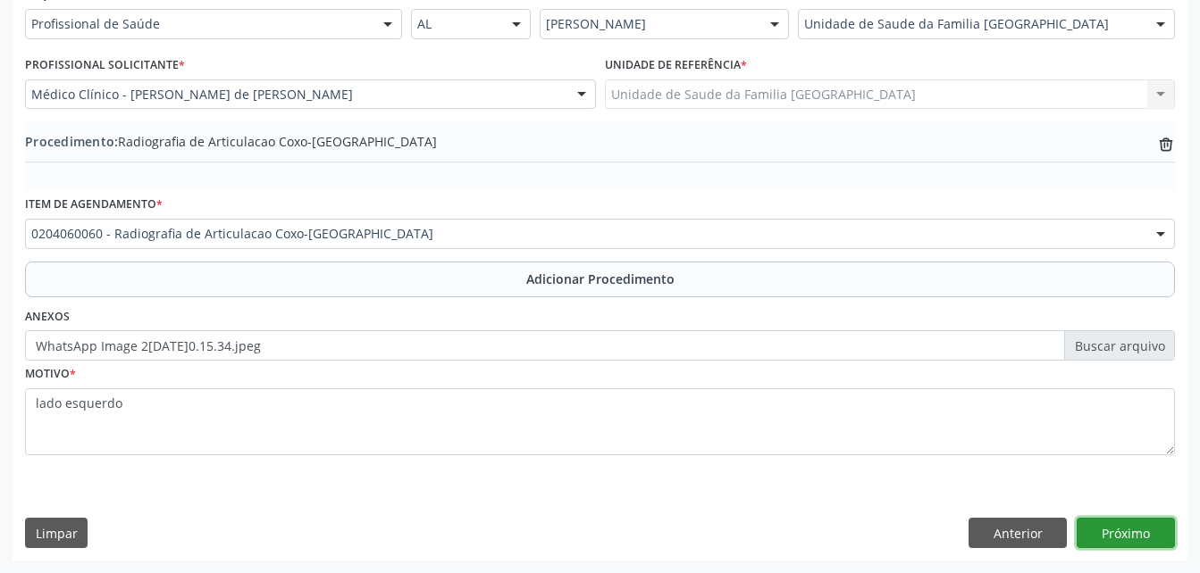
click at [1119, 533] on button "Próximo" at bounding box center [1125, 533] width 98 height 30
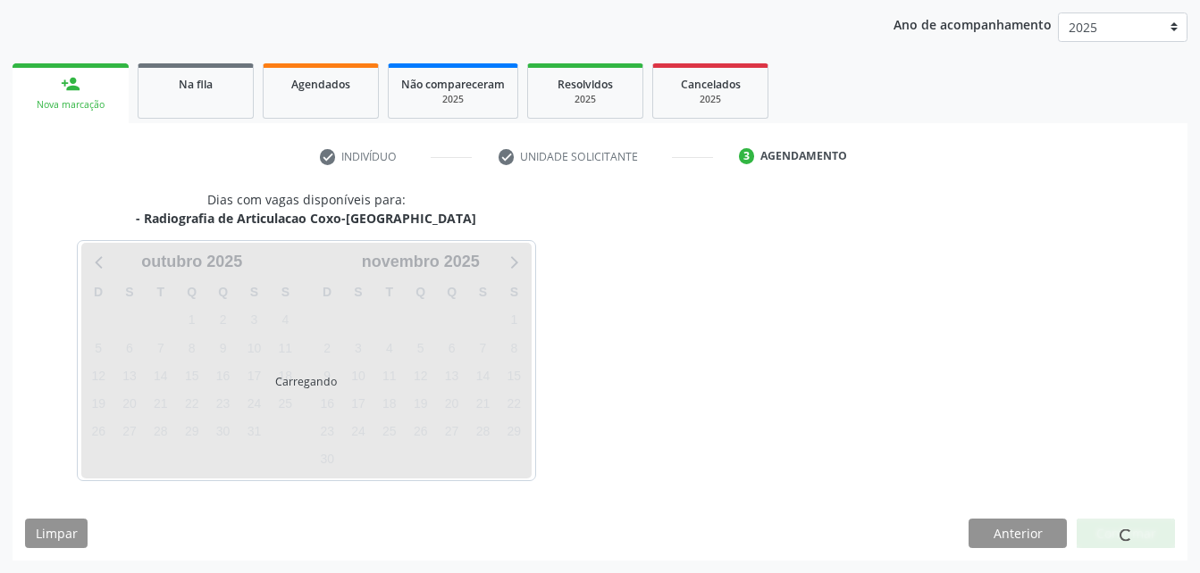
scroll to position [281, 0]
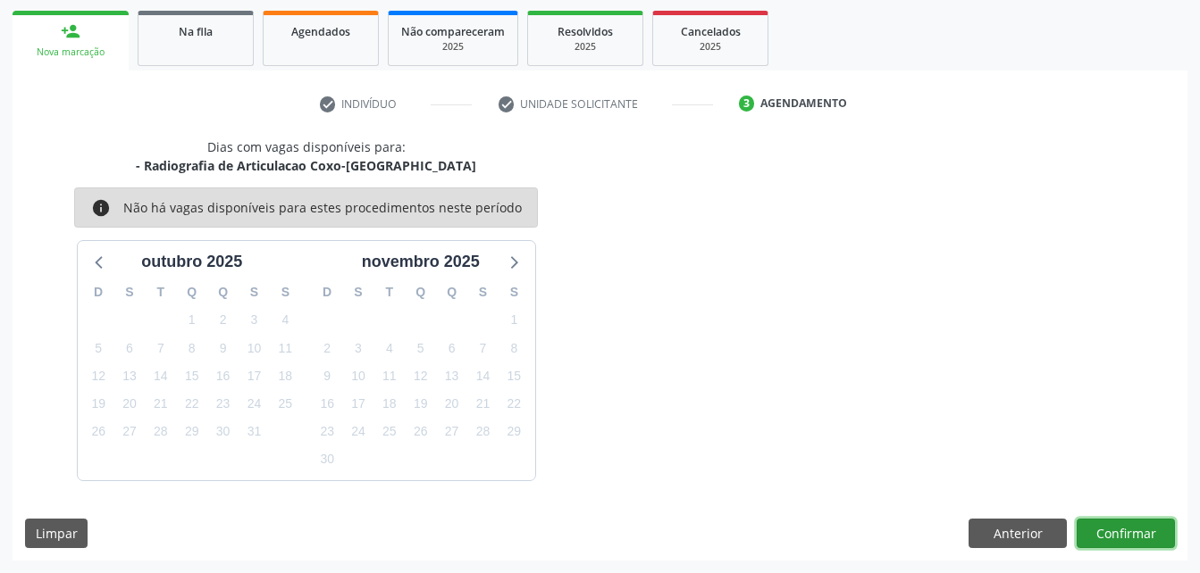
click at [1143, 520] on button "Confirmar" at bounding box center [1125, 534] width 98 height 30
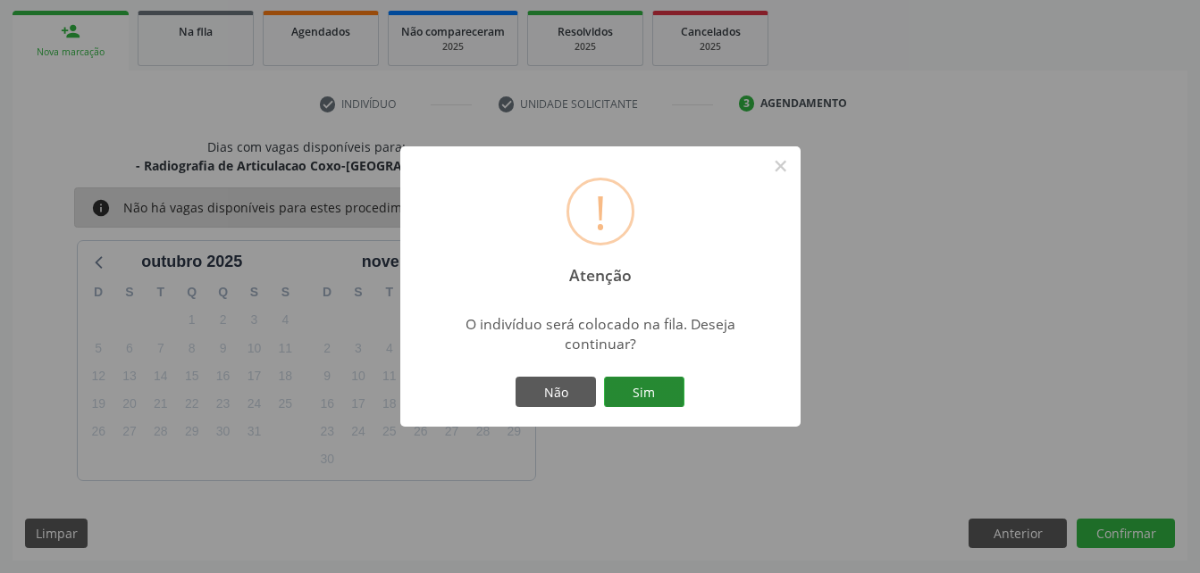
click at [656, 377] on button "Sim" at bounding box center [644, 392] width 80 height 30
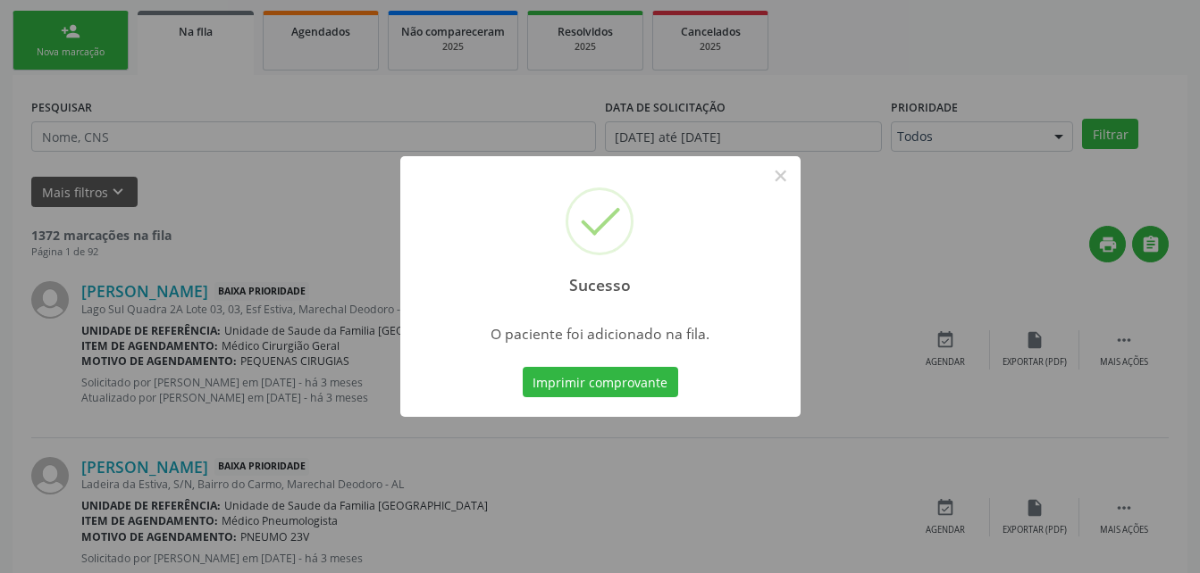
scroll to position [41, 0]
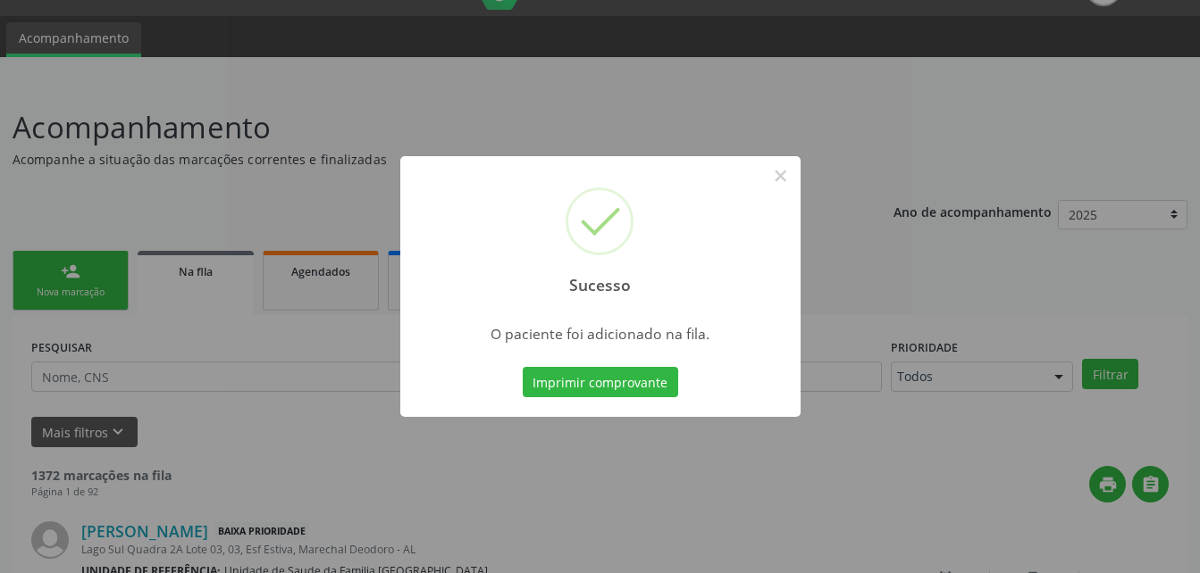
click at [41, 263] on div "Sucesso × O paciente foi adicionado na fila. Imprimir comprovante Cancel" at bounding box center [600, 286] width 1200 height 573
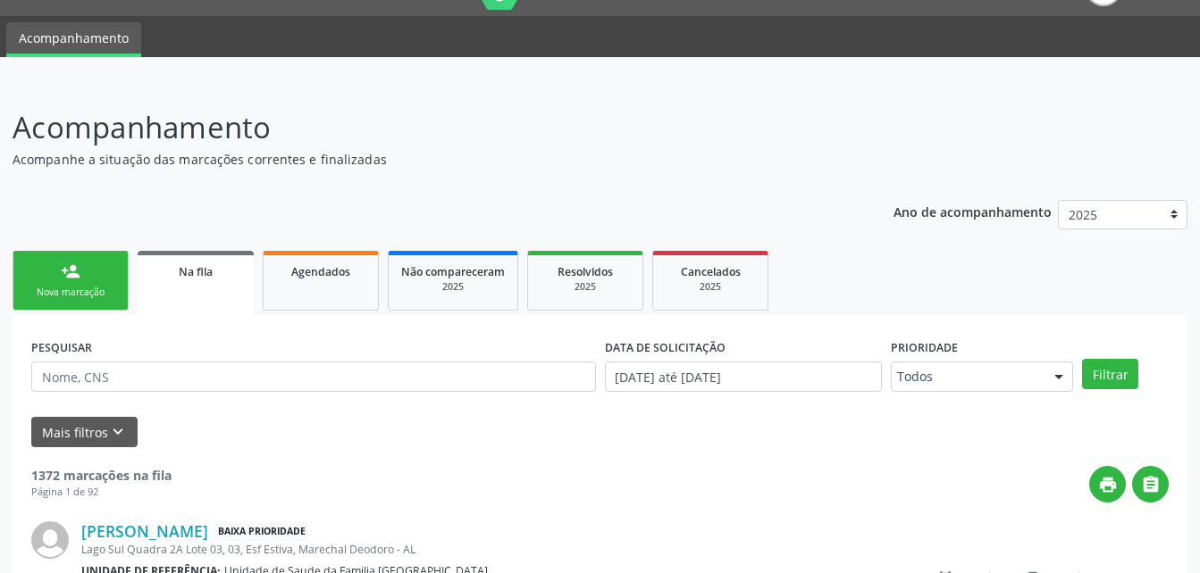
click at [74, 263] on div "person_add" at bounding box center [71, 272] width 20 height 20
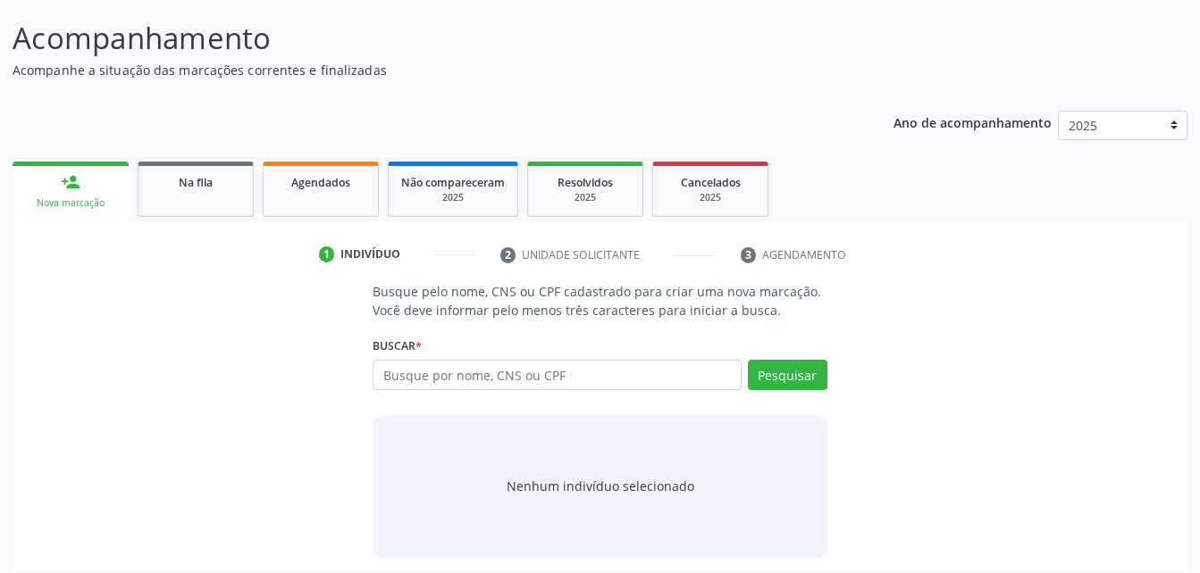
scroll to position [140, 0]
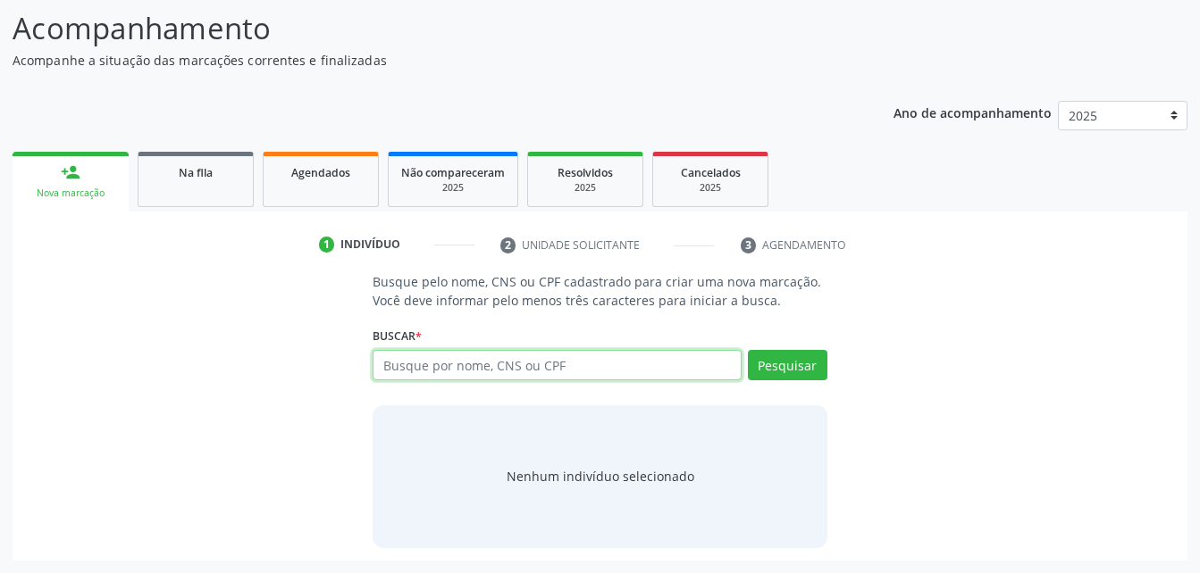
click at [507, 361] on input "text" at bounding box center [556, 365] width 368 height 30
type input "05923991100"
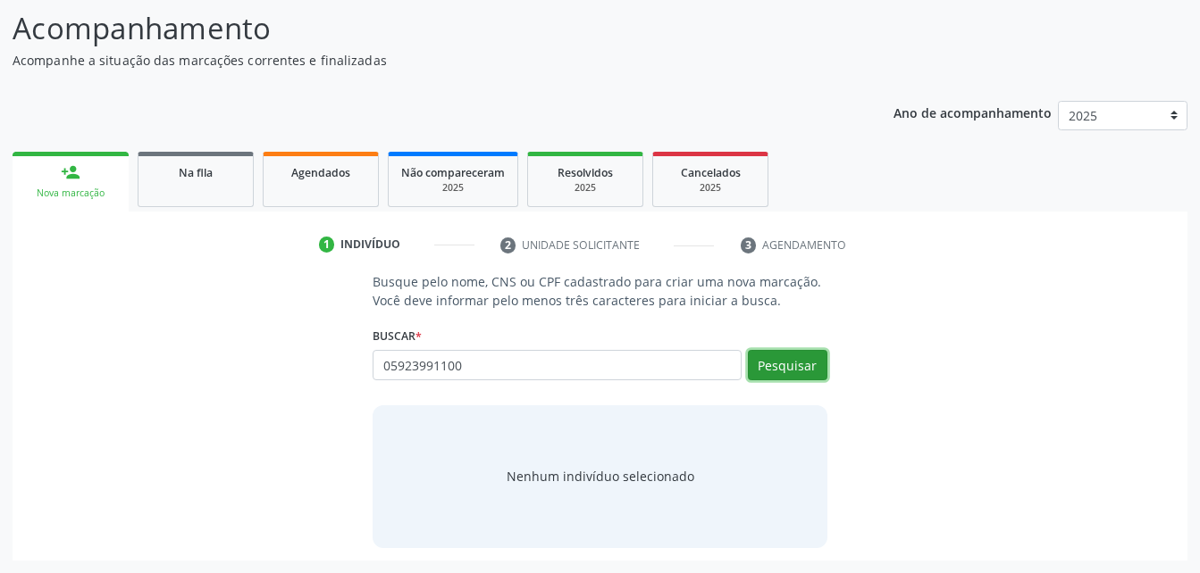
click at [757, 361] on button "Pesquisar" at bounding box center [787, 365] width 79 height 30
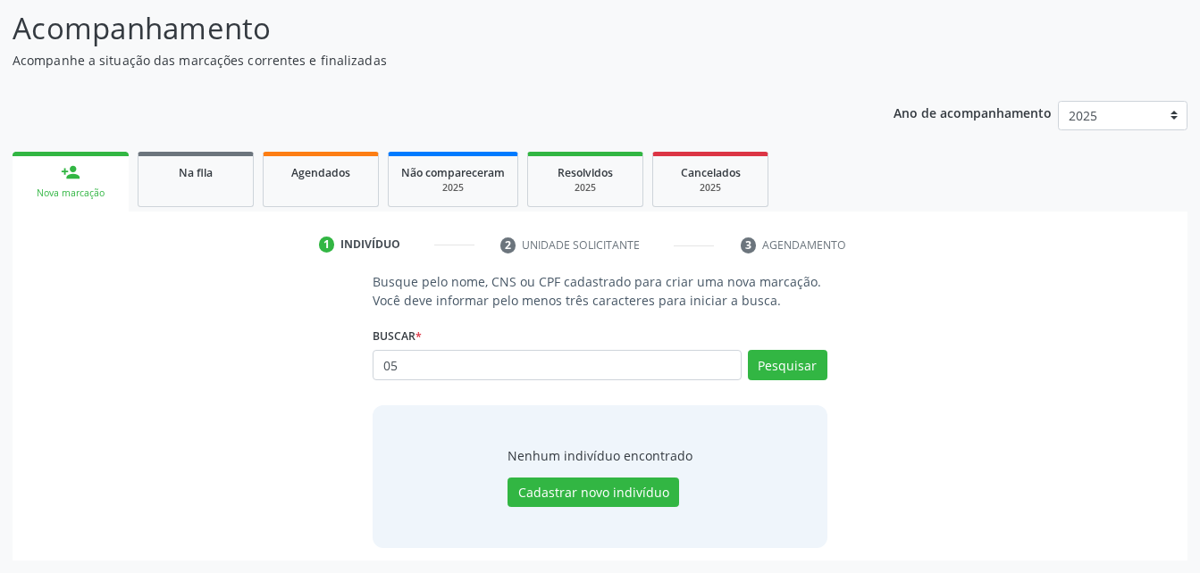
type input "0"
type input "05923911400"
click at [799, 360] on button "Pesquisar" at bounding box center [787, 365] width 79 height 30
type input "05923911400"
click at [765, 354] on button "Pesquisar" at bounding box center [787, 365] width 79 height 30
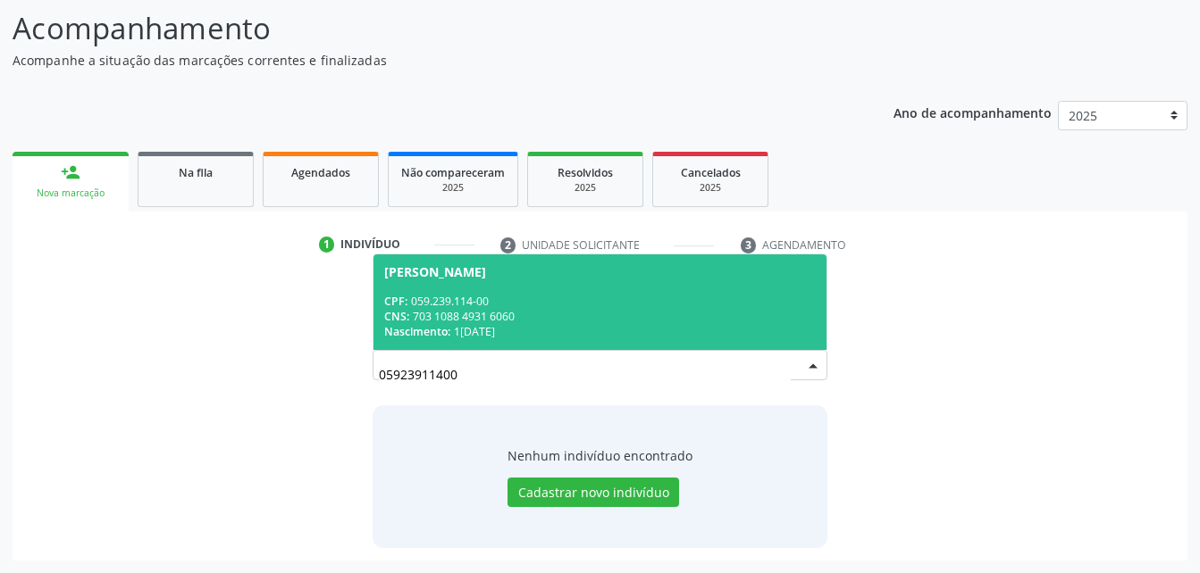
click at [536, 322] on div "CNS: 703 1088 4931 6060" at bounding box center [599, 316] width 431 height 15
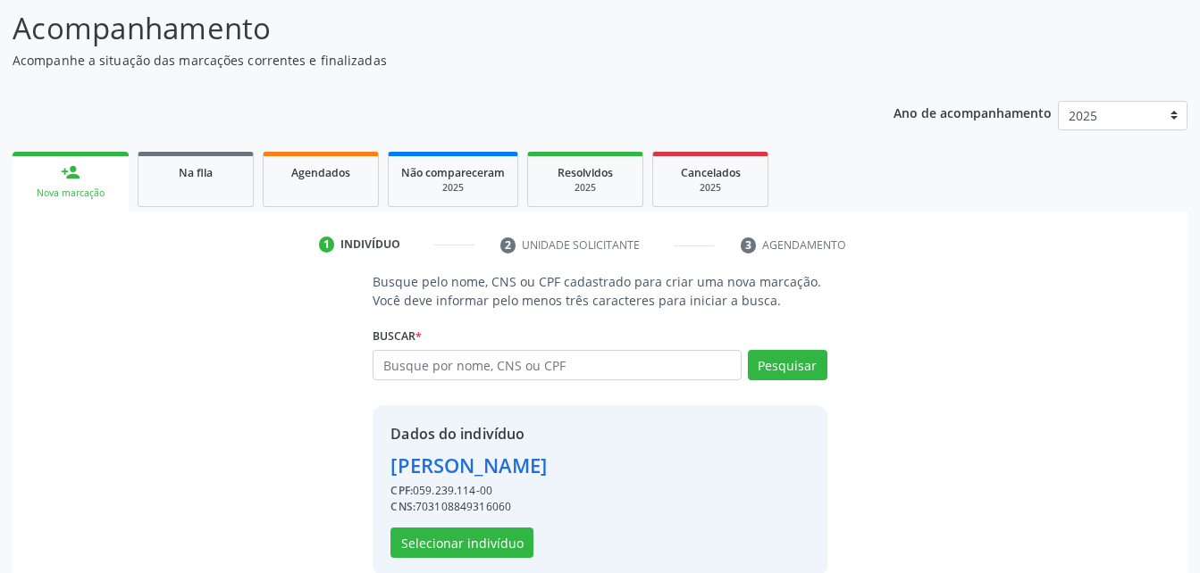
scroll to position [168, 0]
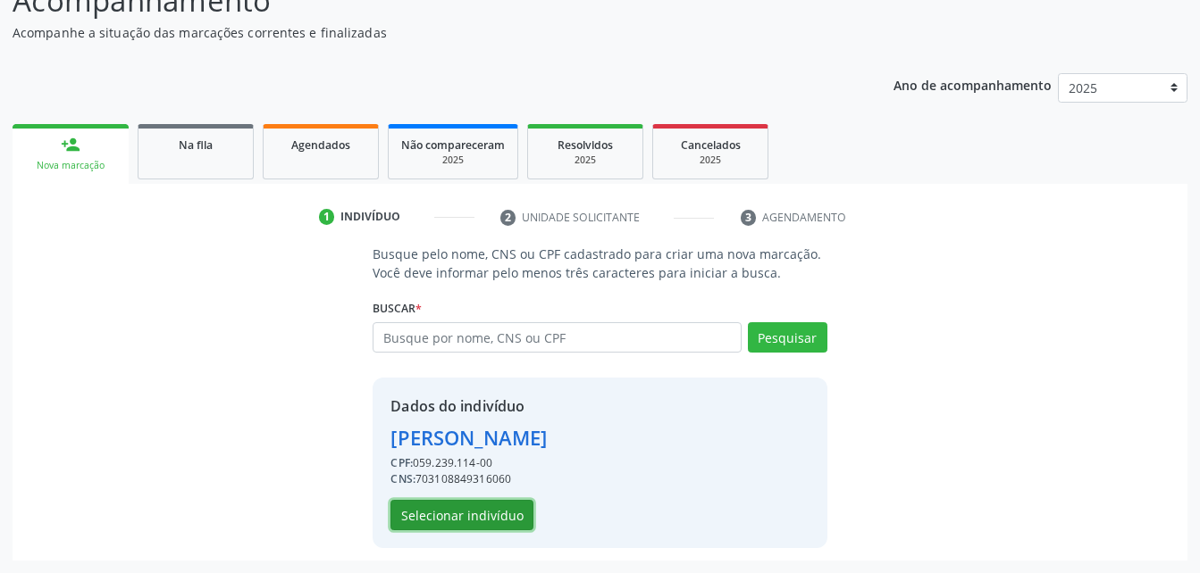
click at [430, 506] on button "Selecionar indivíduo" at bounding box center [461, 515] width 143 height 30
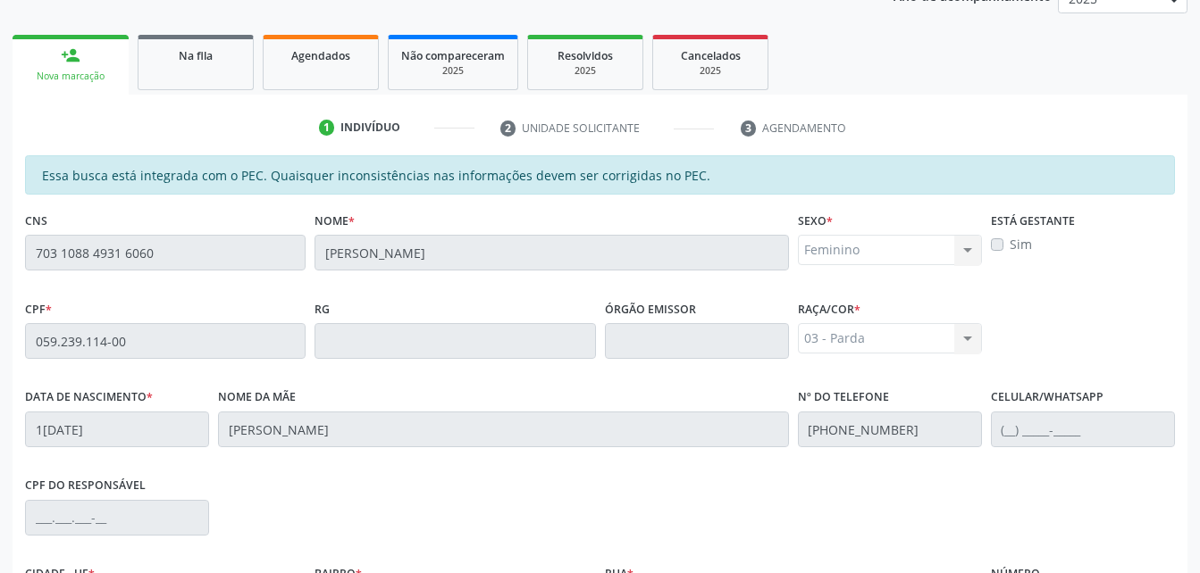
scroll to position [472, 0]
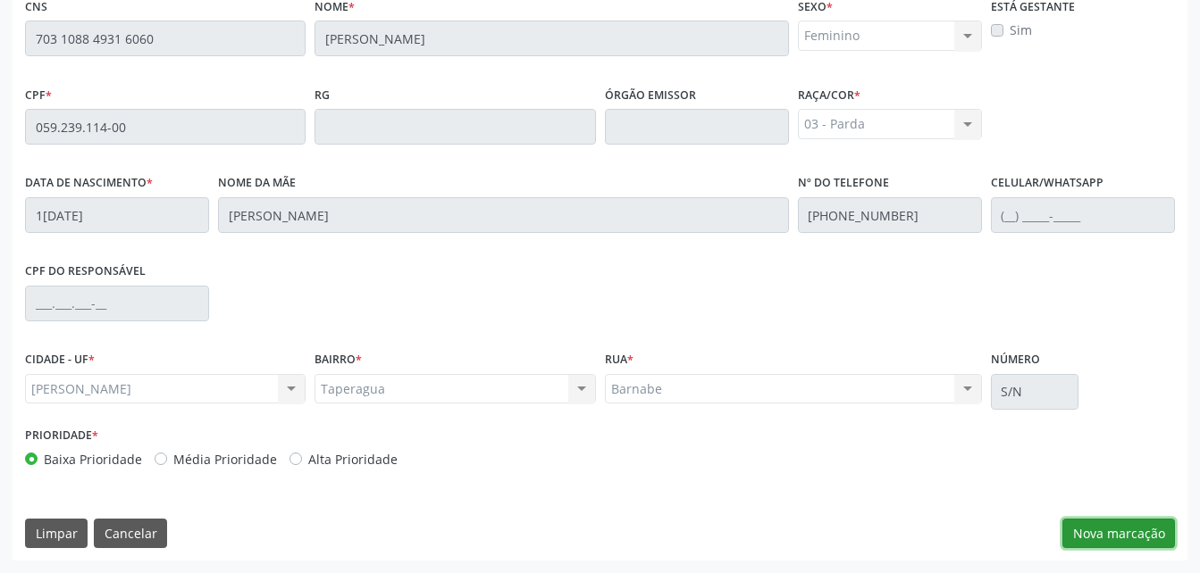
drag, startPoint x: 1074, startPoint y: 521, endPoint x: 1047, endPoint y: 495, distance: 37.9
click at [1074, 521] on button "Nova marcação" at bounding box center [1118, 534] width 113 height 30
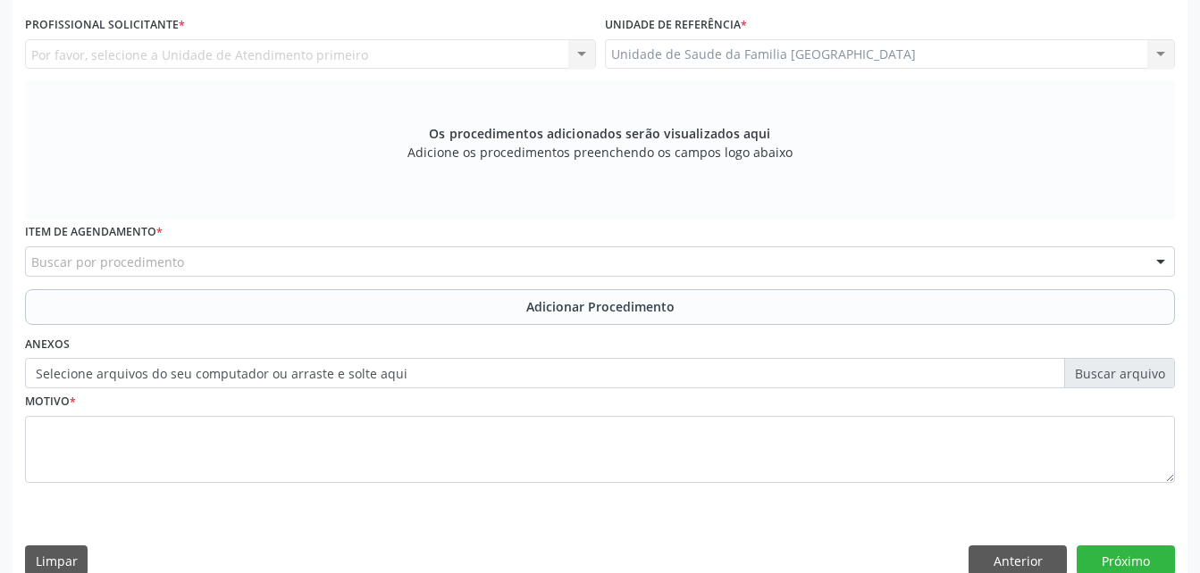
scroll to position [382, 0]
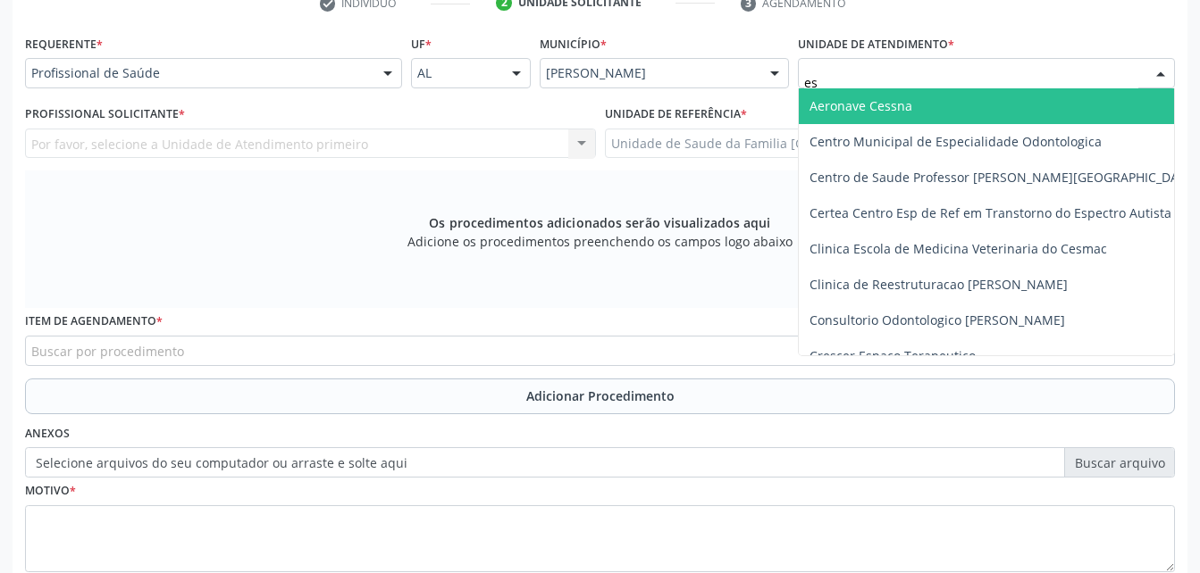
type input "est"
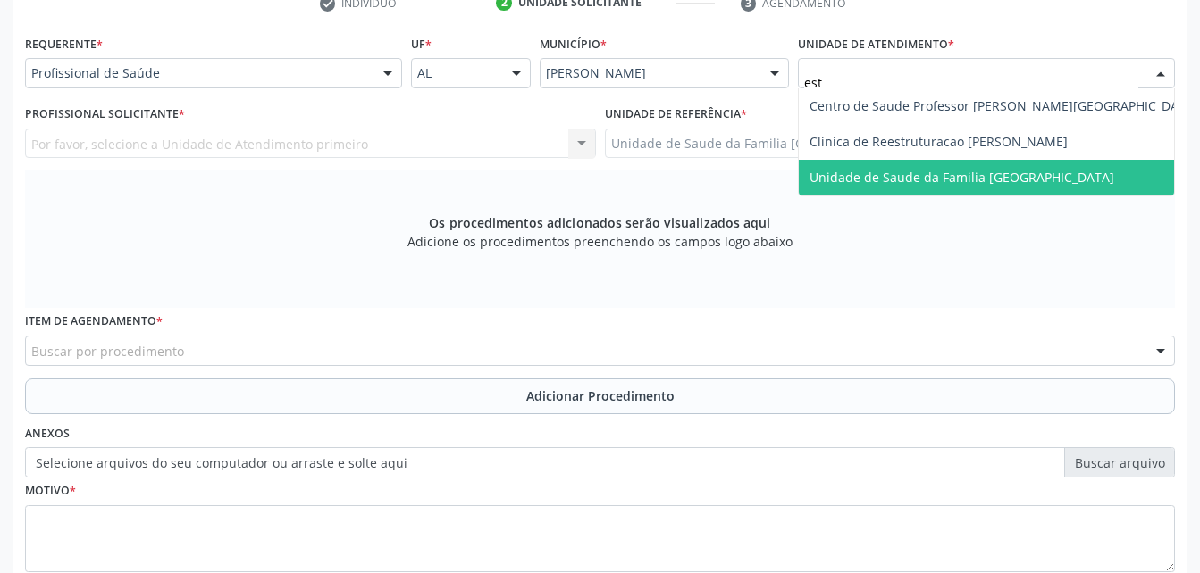
drag, startPoint x: 861, startPoint y: 171, endPoint x: 730, endPoint y: 171, distance: 131.3
click at [862, 171] on span "Unidade de Saude da Familia [GEOGRAPHIC_DATA]" at bounding box center [961, 177] width 305 height 17
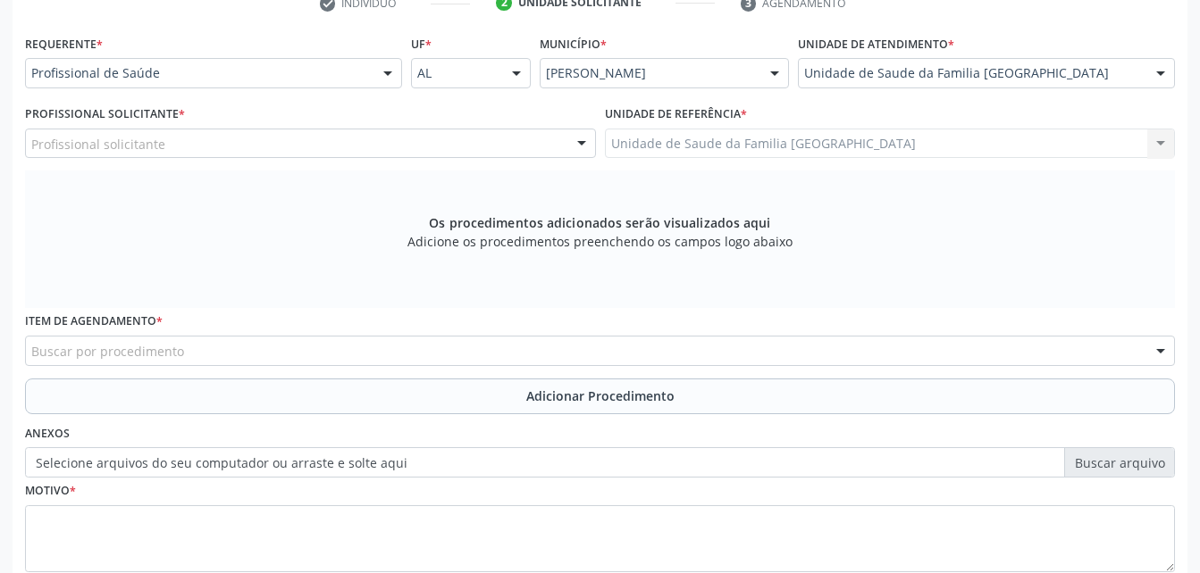
click at [263, 143] on div "Profissional solicitante" at bounding box center [310, 144] width 571 height 30
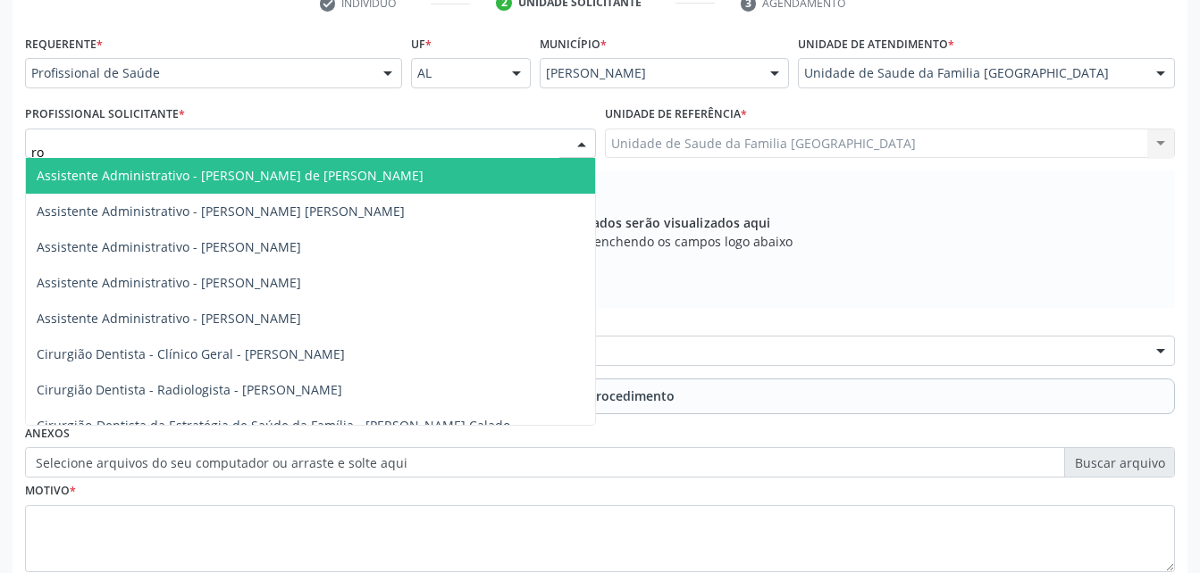
type input "rod"
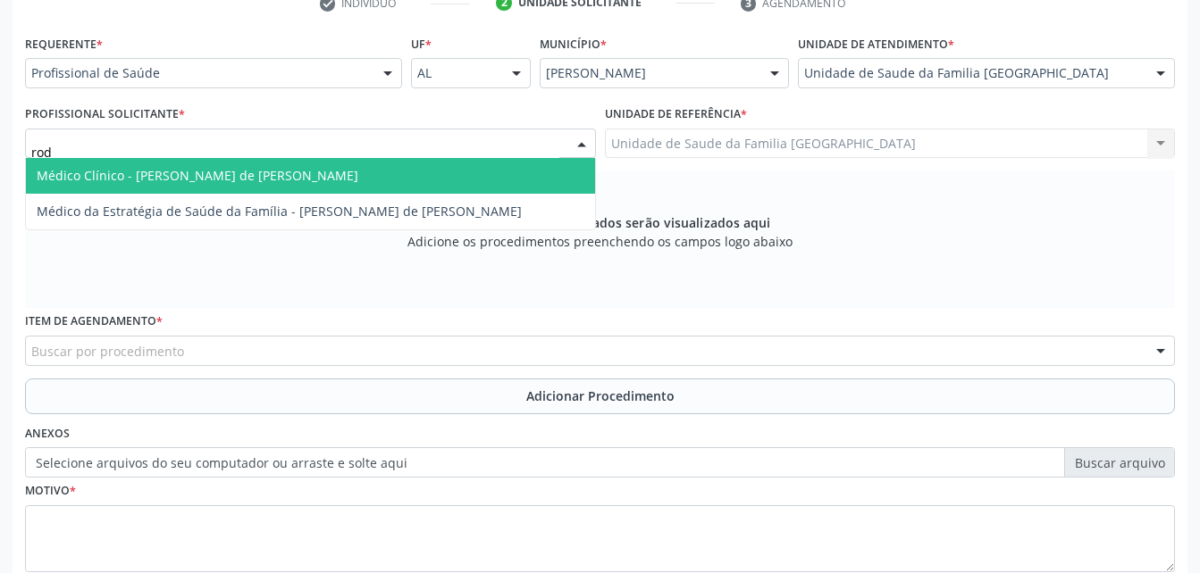
click at [255, 189] on span "Médico Clínico - [PERSON_NAME] de [PERSON_NAME]" at bounding box center [310, 176] width 569 height 36
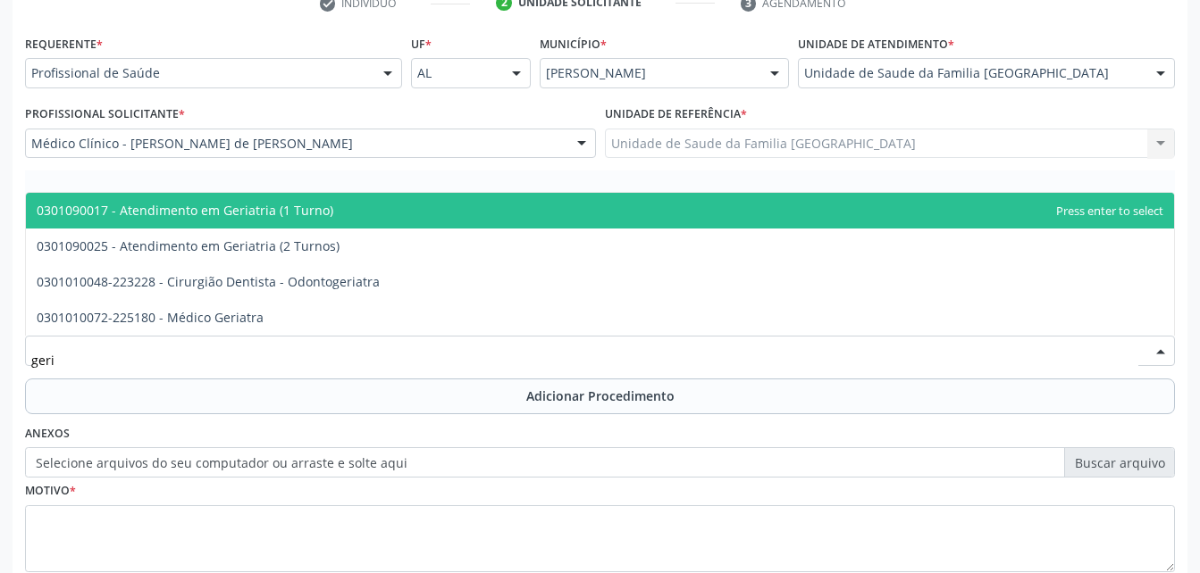
type input "geria"
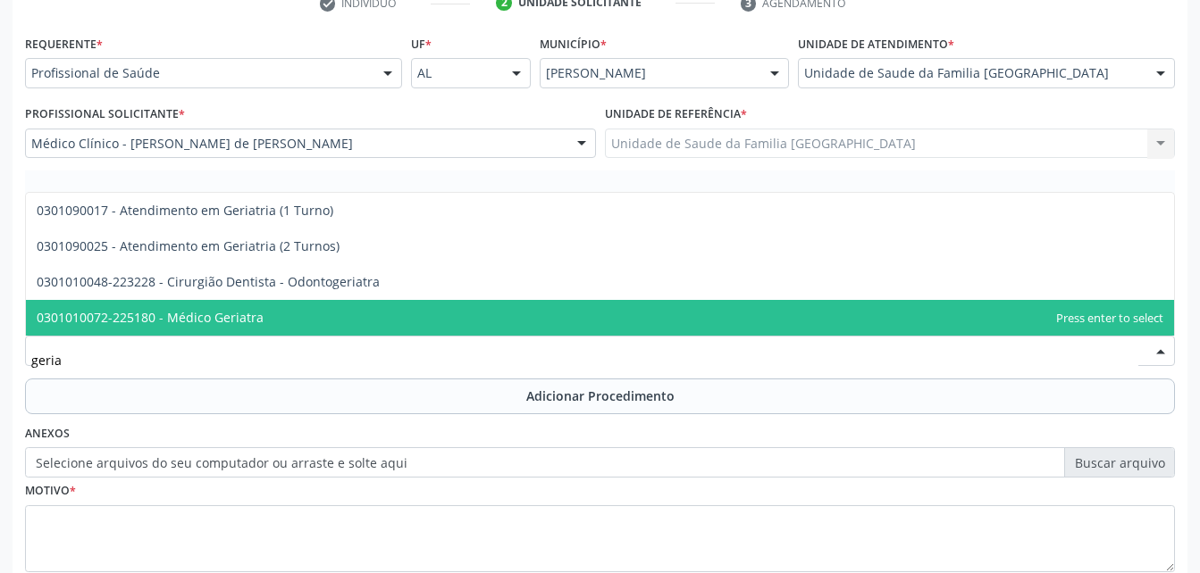
click at [195, 317] on span "0301010072-225180 - Médico Geriatra" at bounding box center [150, 317] width 227 height 17
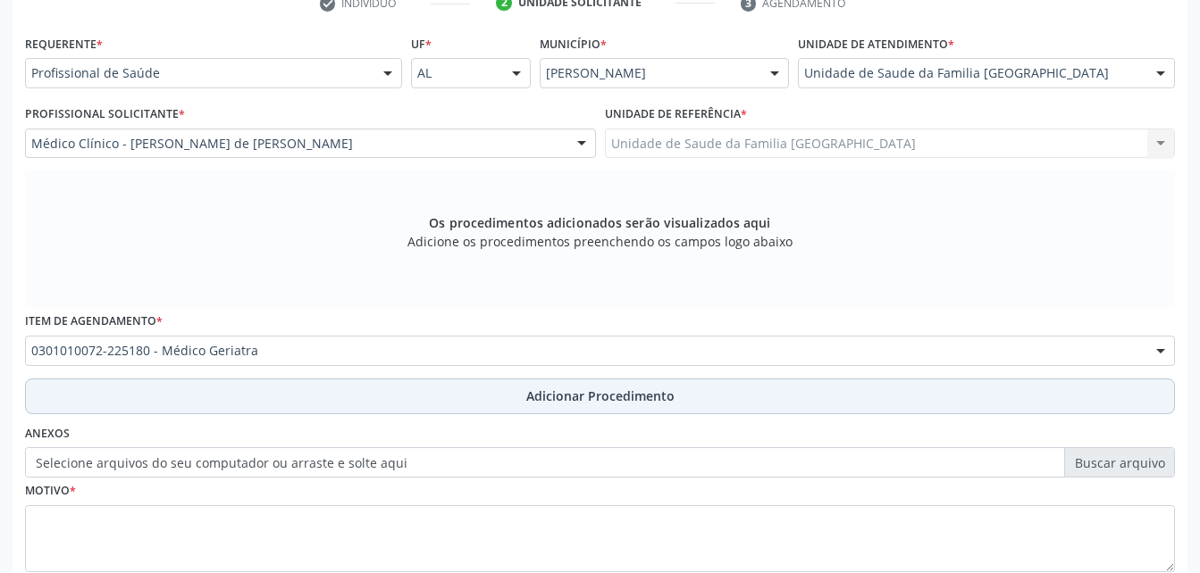
click at [205, 399] on button "Adicionar Procedimento" at bounding box center [600, 397] width 1150 height 36
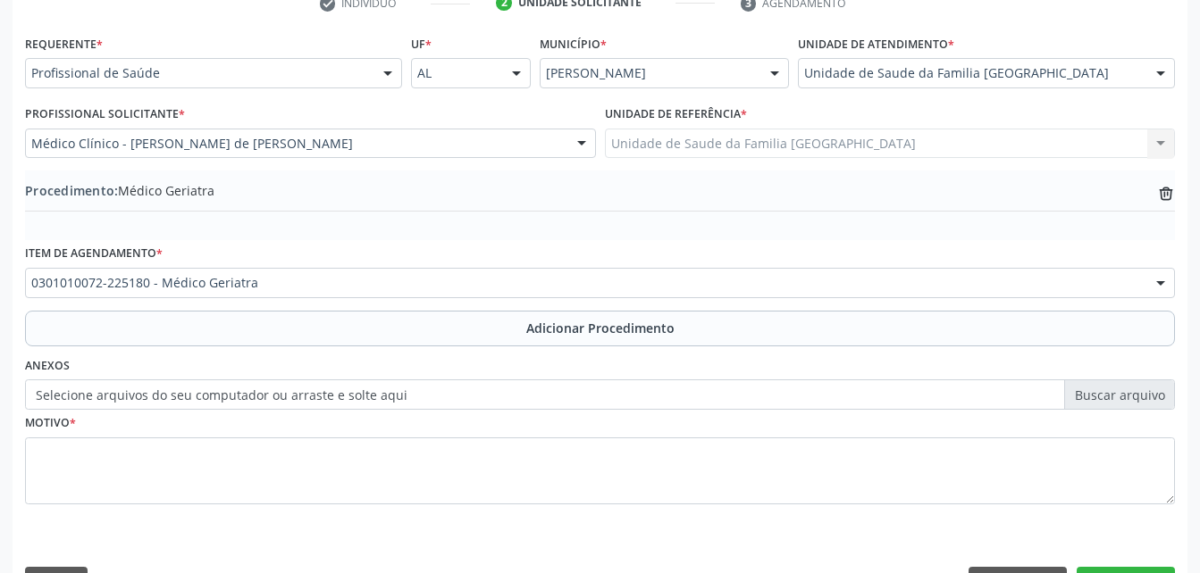
click at [226, 398] on label "Selecione arquivos do seu computador ou arraste e solte aqui" at bounding box center [600, 395] width 1150 height 30
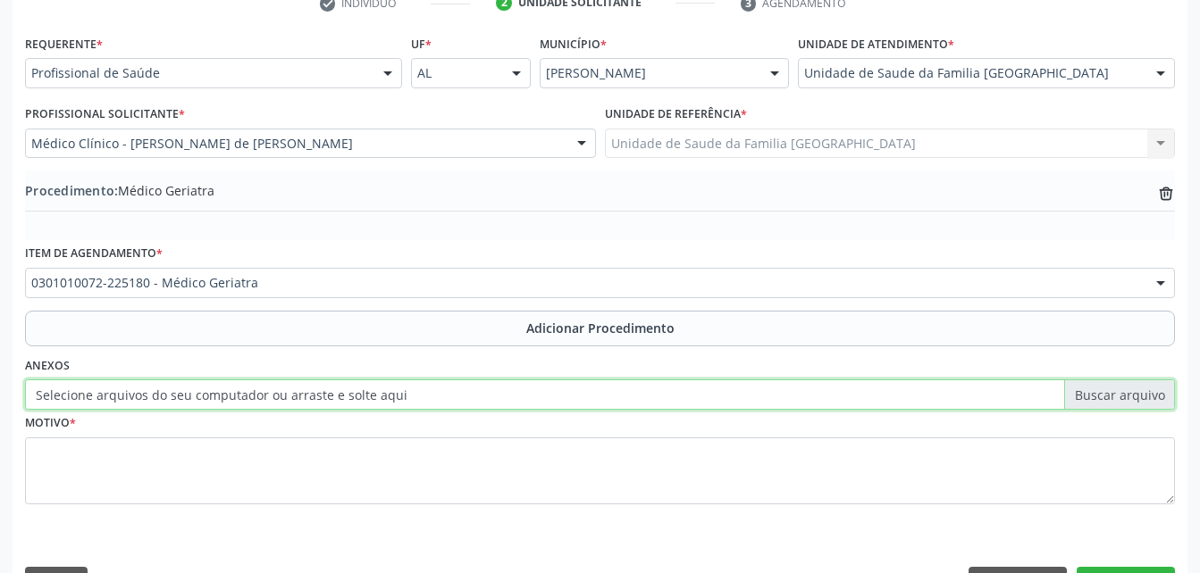
click at [226, 398] on input "Selecione arquivos do seu computador ou arraste e solte aqui" at bounding box center [600, 395] width 1150 height 30
type input "C:\fakepath\WhatsApp Image [DATE] 13.51.14.jpeg"
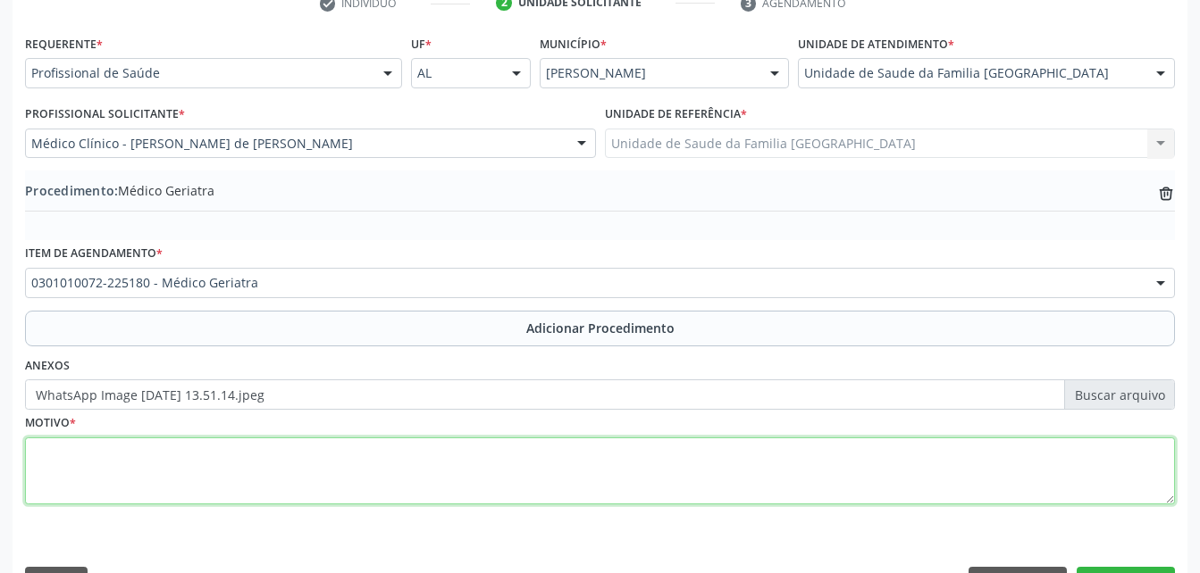
click at [329, 458] on textarea at bounding box center [600, 472] width 1150 height 68
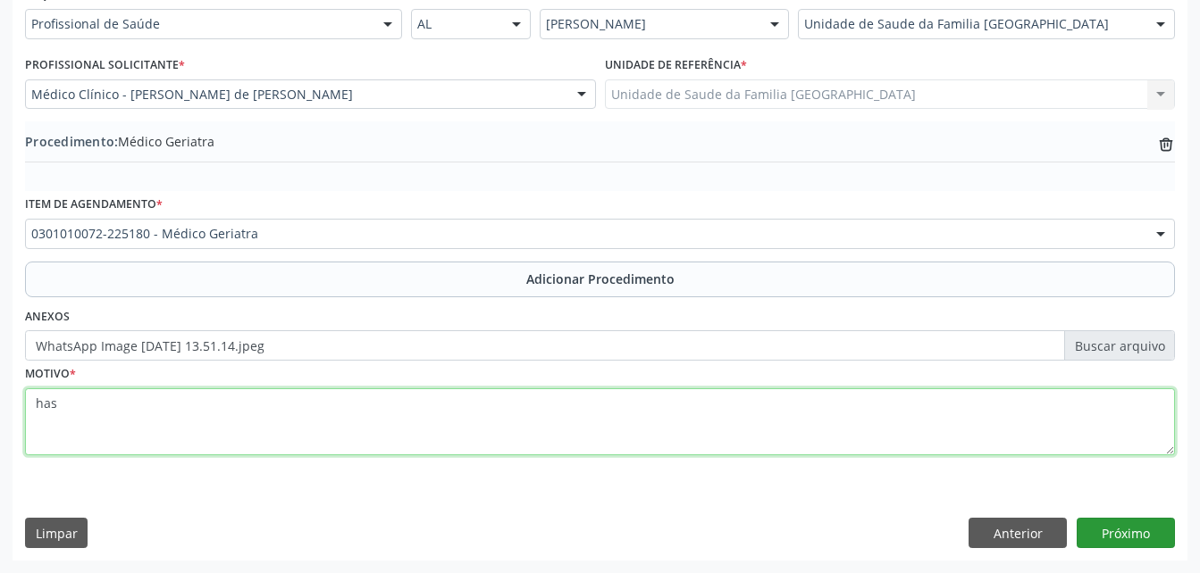
type textarea "has"
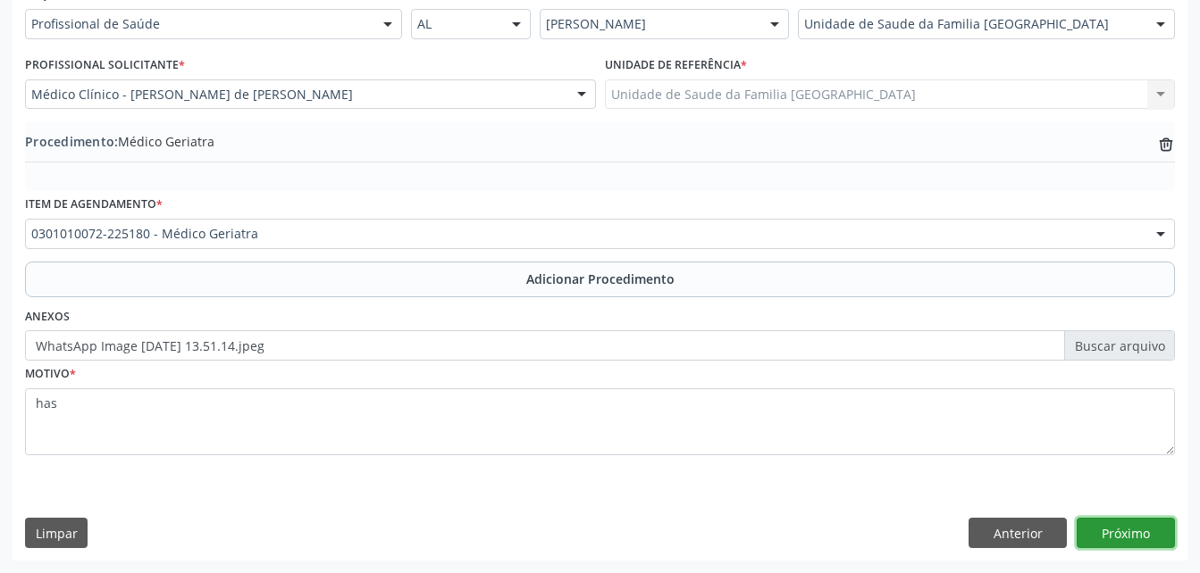
click at [1110, 530] on button "Próximo" at bounding box center [1125, 533] width 98 height 30
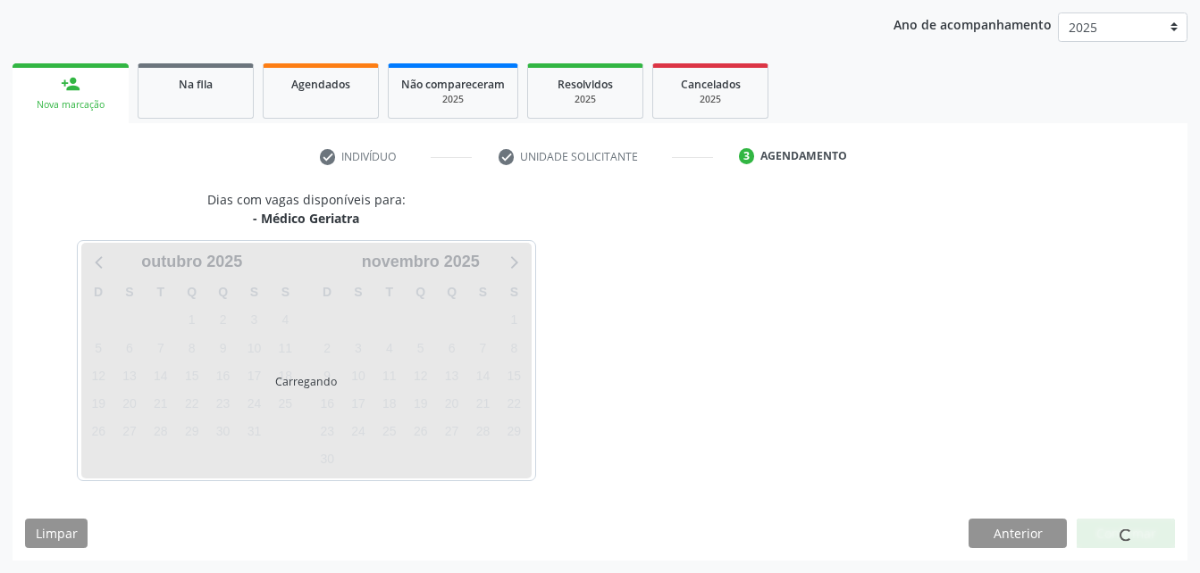
scroll to position [281, 0]
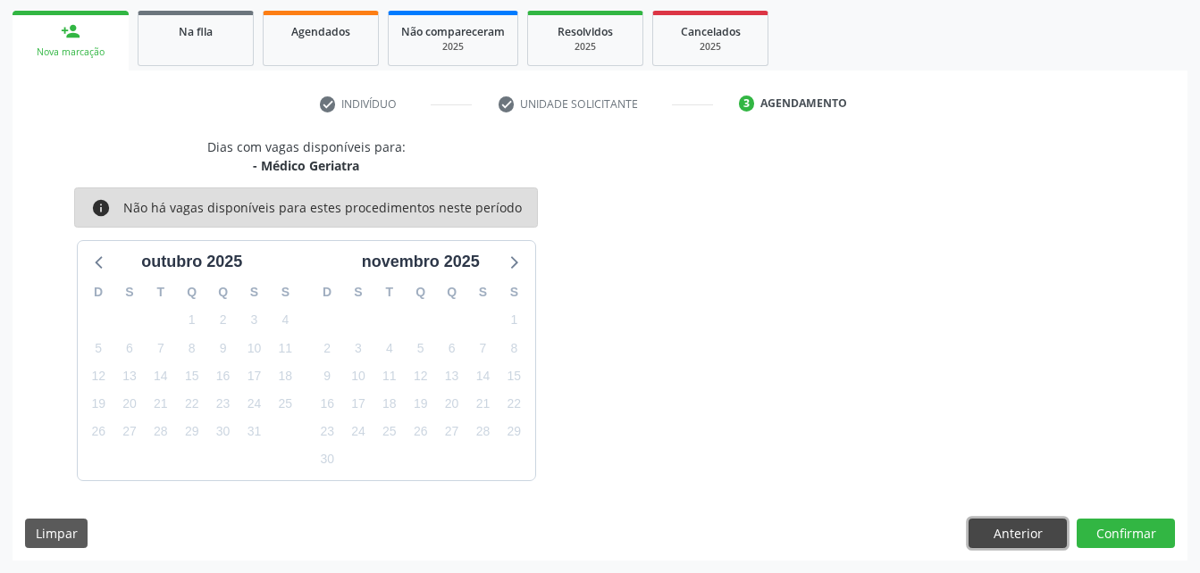
click at [996, 533] on button "Anterior" at bounding box center [1017, 534] width 98 height 30
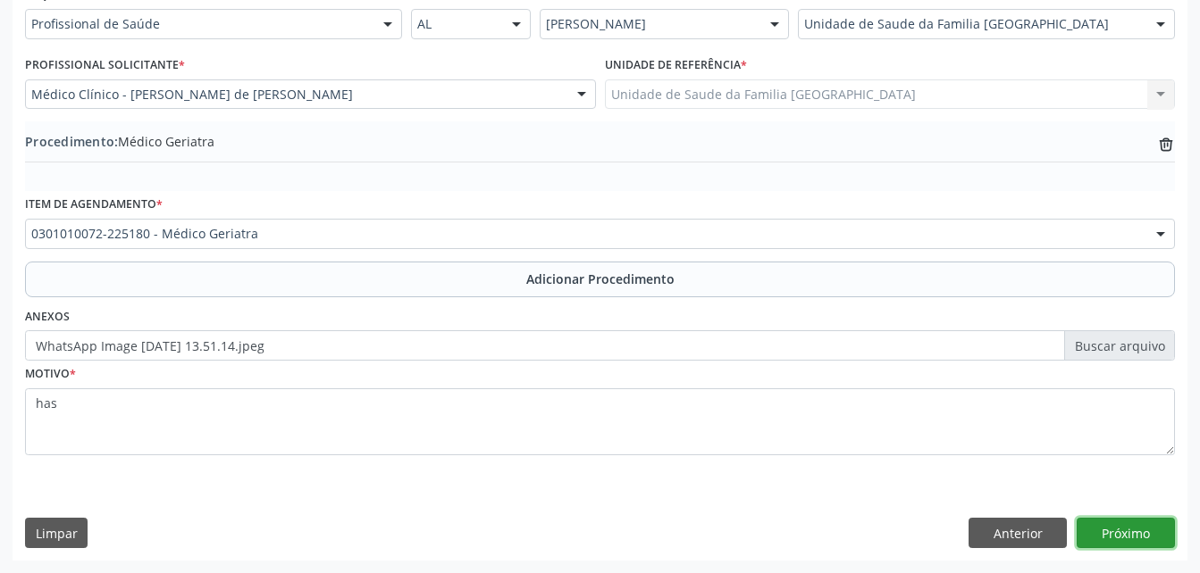
click at [1132, 527] on button "Próximo" at bounding box center [1125, 533] width 98 height 30
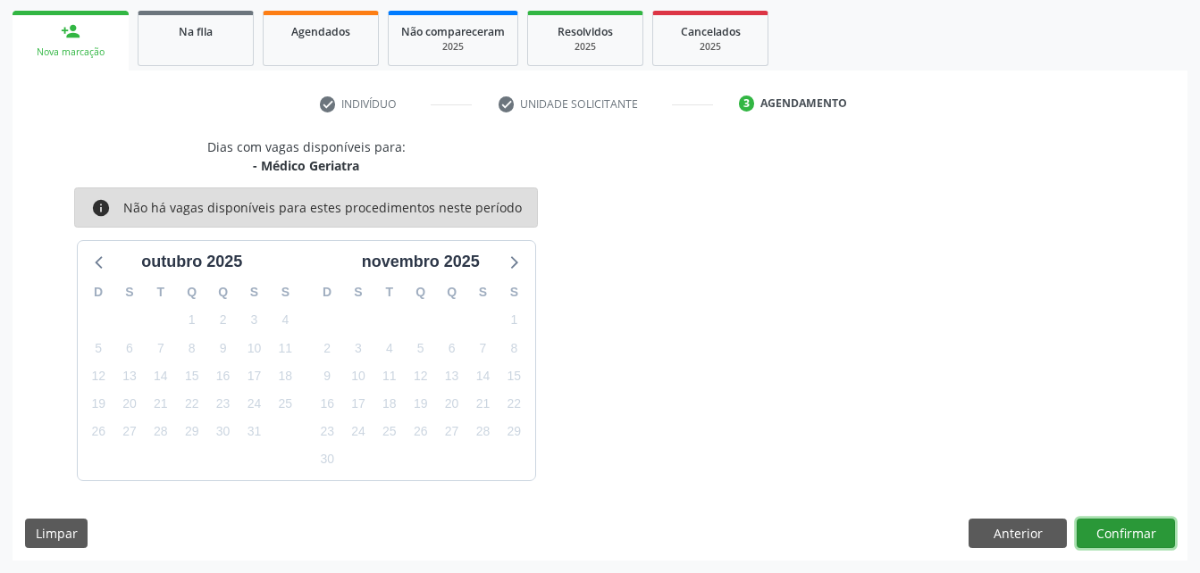
click at [1141, 536] on button "Confirmar" at bounding box center [1125, 534] width 98 height 30
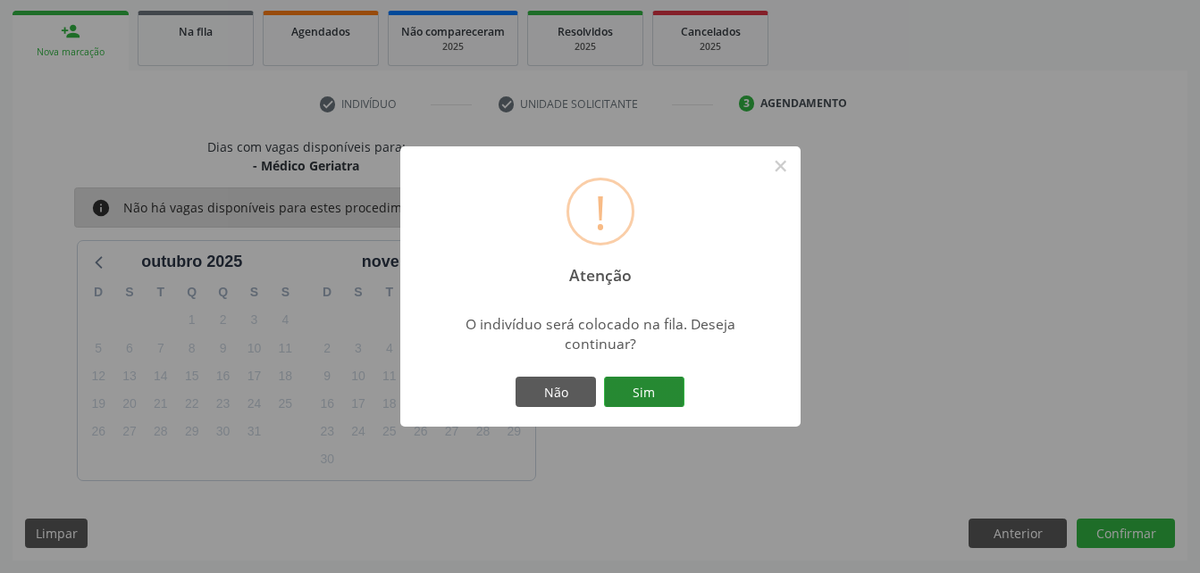
click at [667, 389] on button "Sim" at bounding box center [644, 392] width 80 height 30
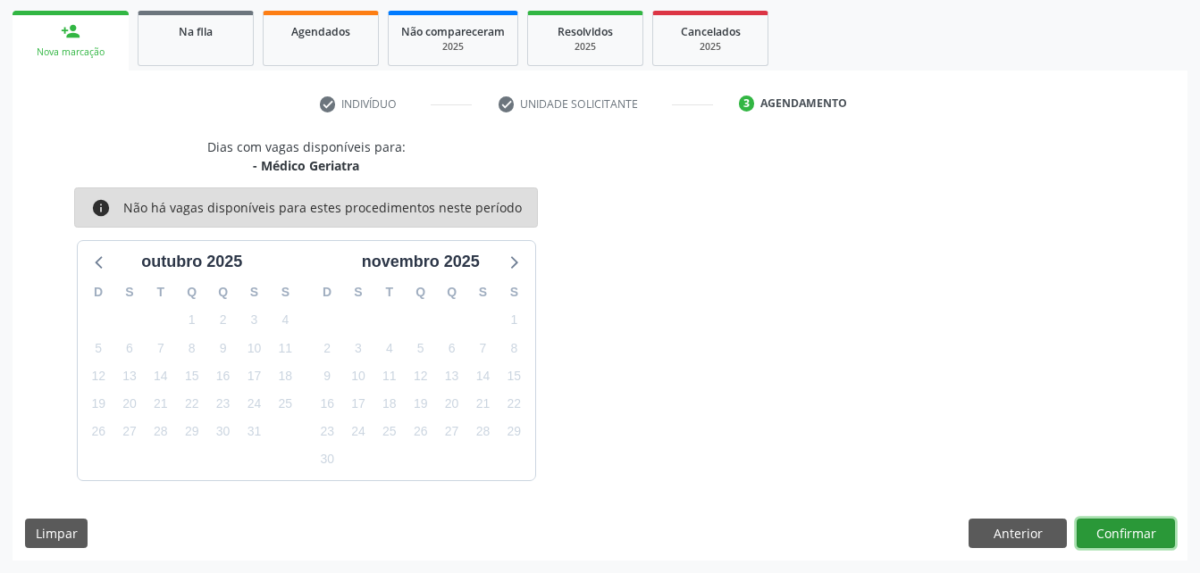
click at [1123, 531] on button "Confirmar" at bounding box center [1125, 534] width 98 height 30
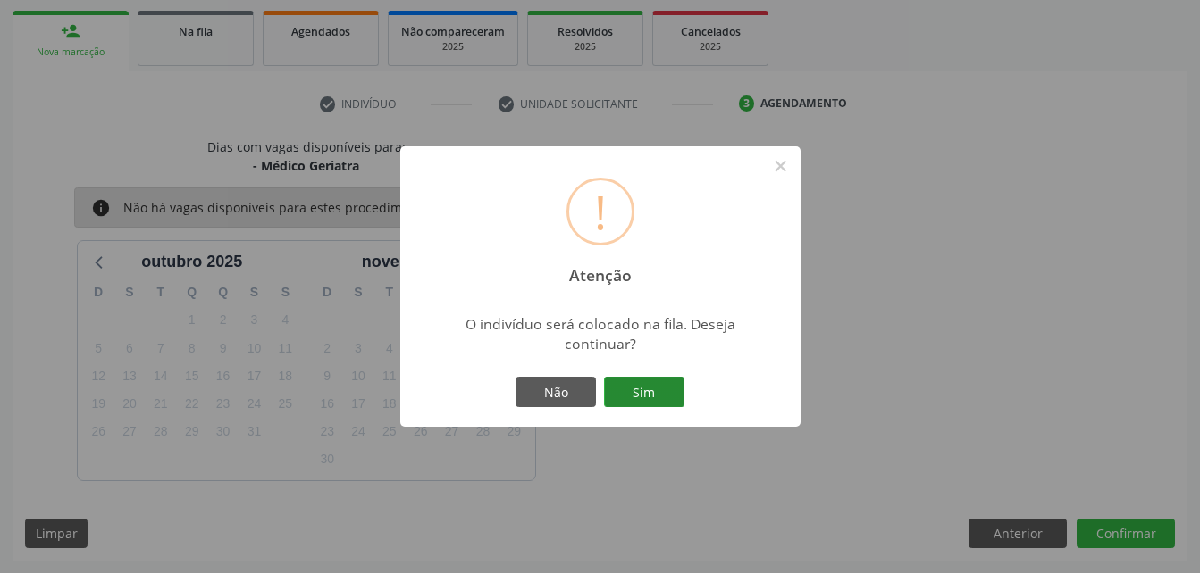
click at [648, 385] on button "Sim" at bounding box center [644, 392] width 80 height 30
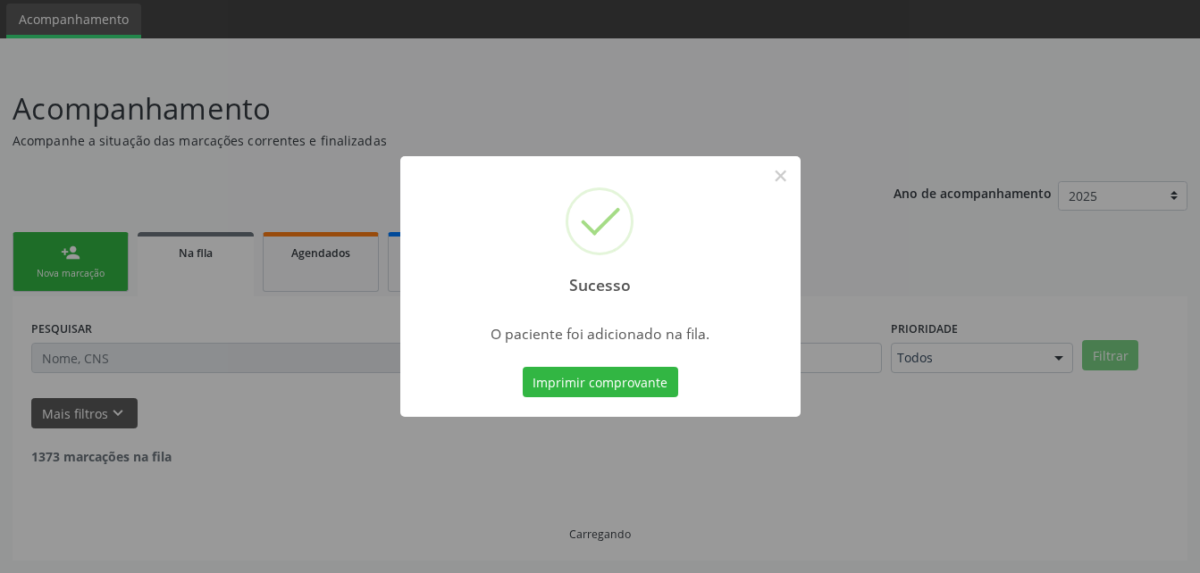
scroll to position [41, 0]
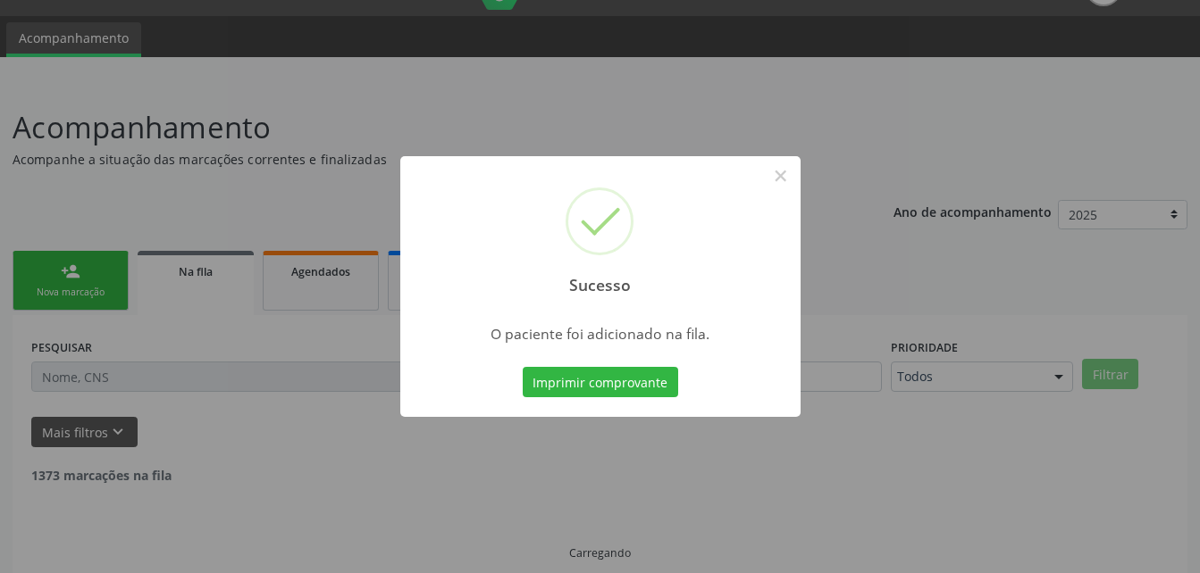
click at [103, 272] on div "Sucesso × O paciente foi adicionado na fila. Imprimir comprovante Cancel" at bounding box center [600, 286] width 1200 height 573
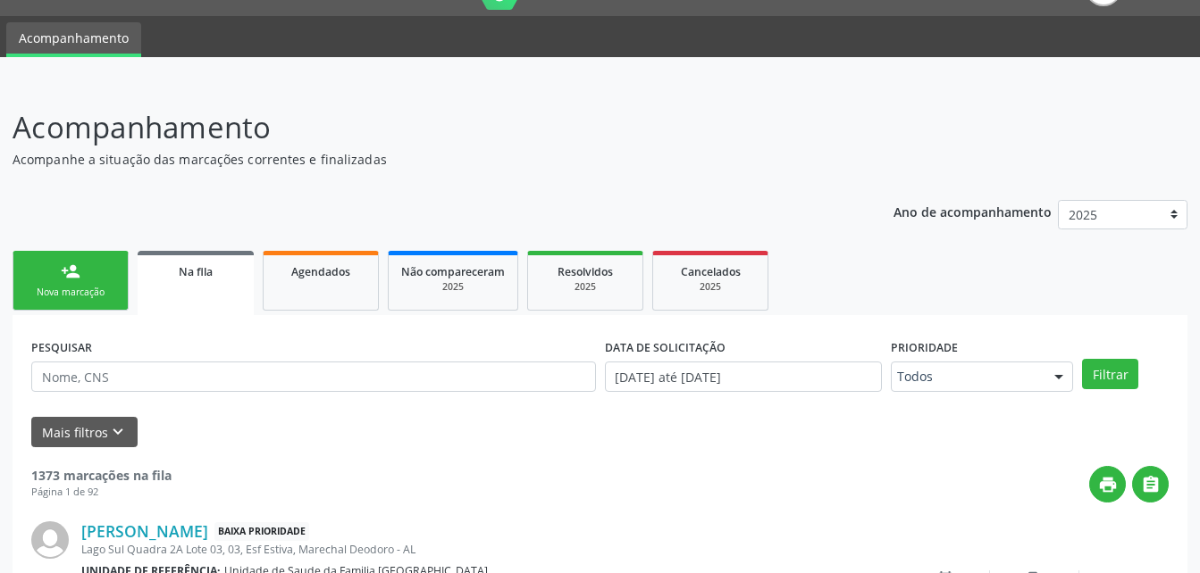
click at [103, 272] on link "person_add Nova marcação" at bounding box center [71, 281] width 116 height 60
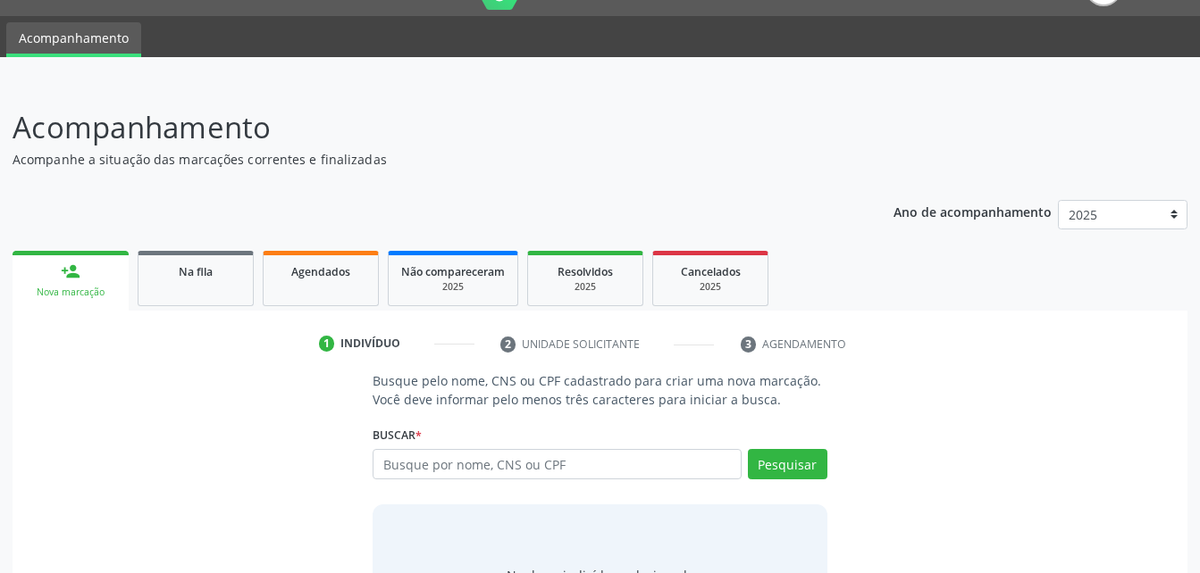
click at [103, 272] on link "person_add Nova marcação" at bounding box center [71, 281] width 116 height 60
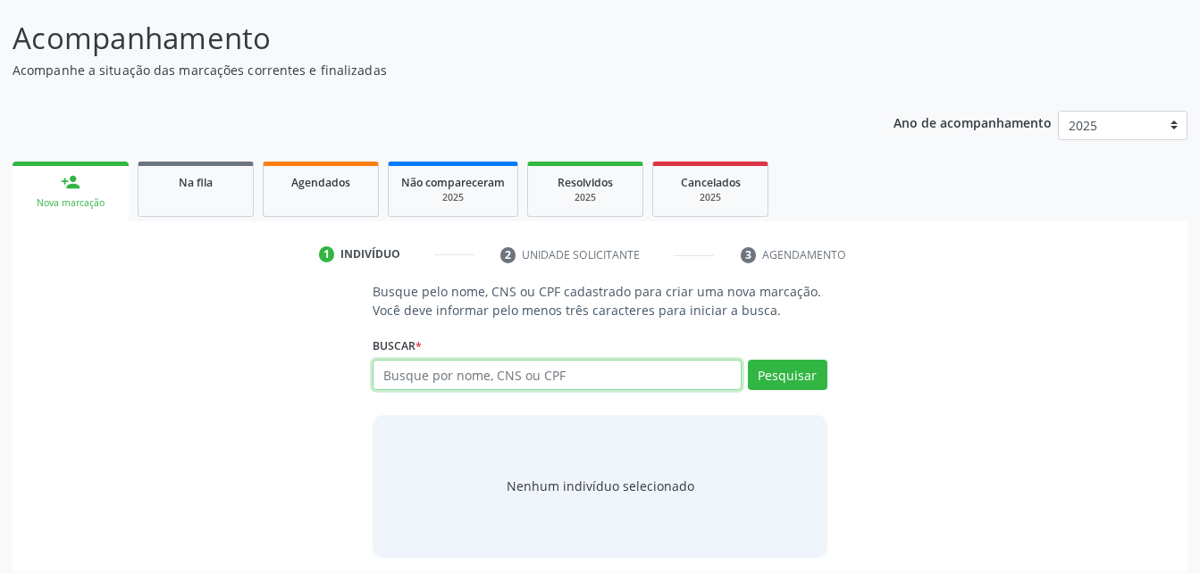
click at [569, 372] on input "text" at bounding box center [556, 375] width 368 height 30
type input "70310"
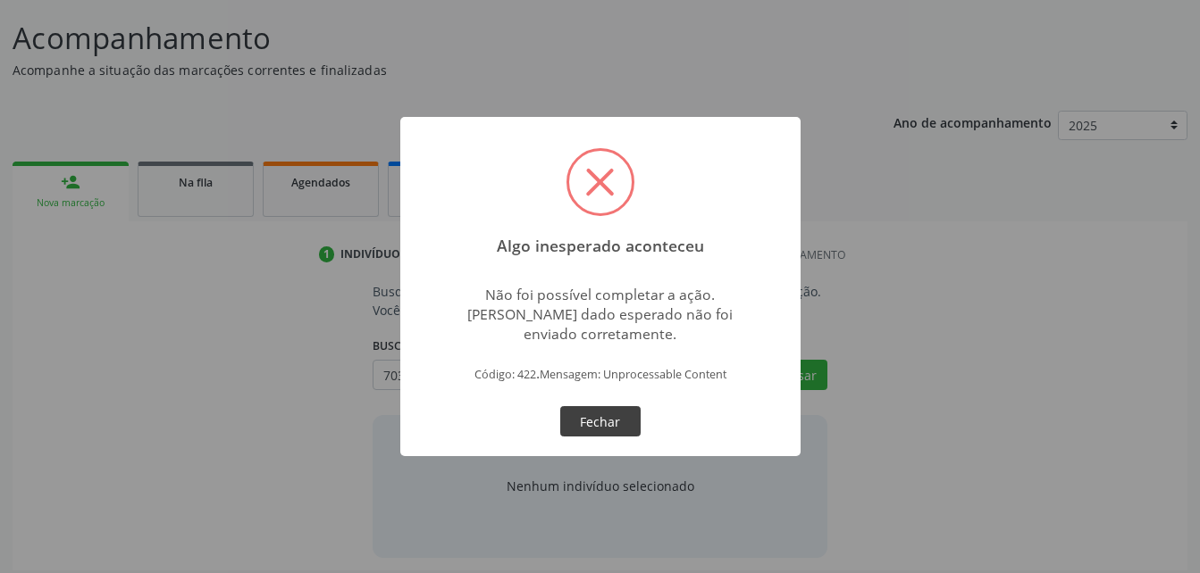
click at [598, 408] on button "Fechar" at bounding box center [600, 421] width 80 height 30
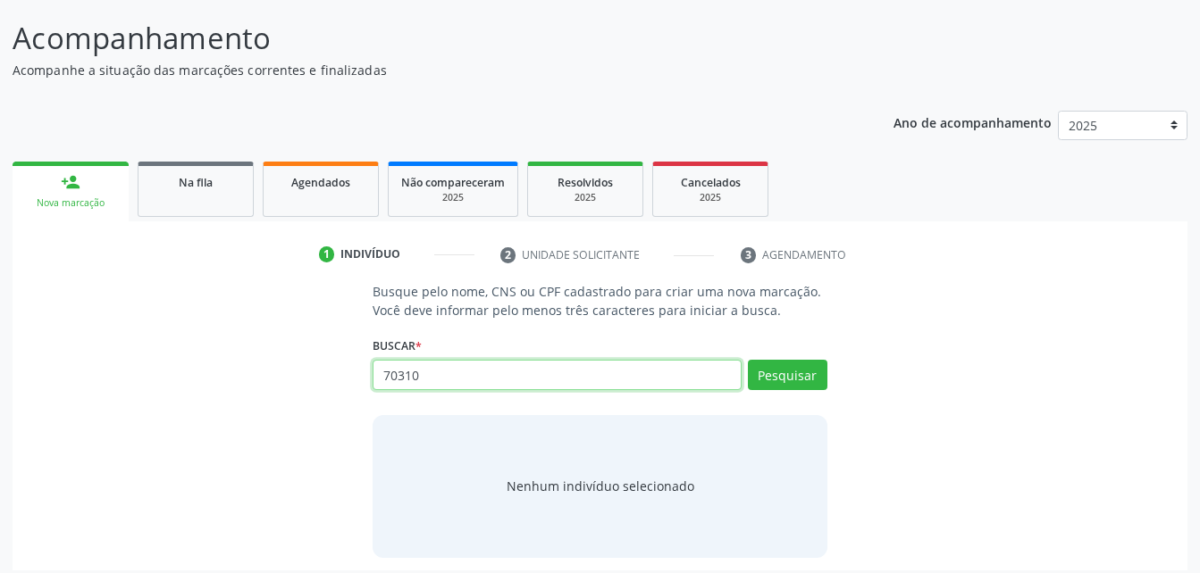
click at [593, 376] on input "70310" at bounding box center [556, 375] width 368 height 30
type input "703108849316060"
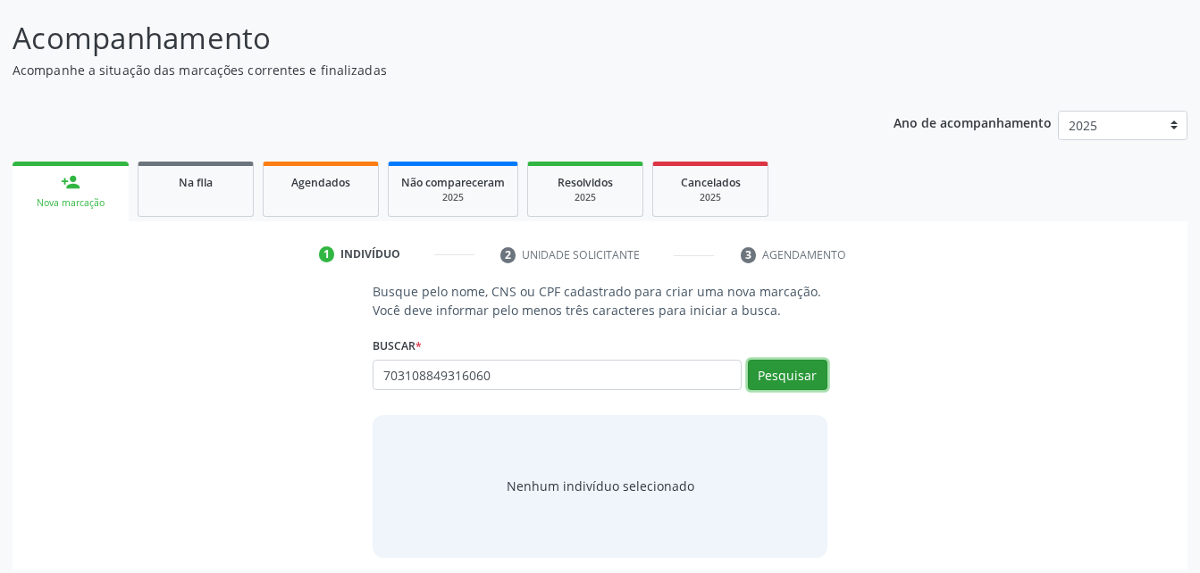
click at [798, 380] on button "Pesquisar" at bounding box center [787, 375] width 79 height 30
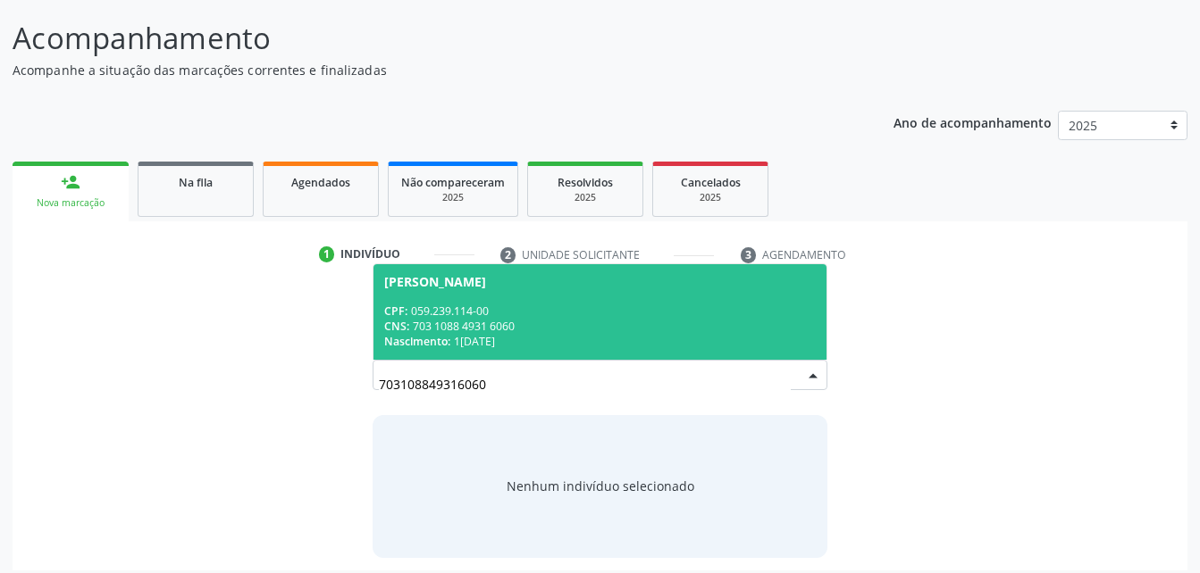
click at [628, 281] on div "[PERSON_NAME]" at bounding box center [599, 282] width 431 height 14
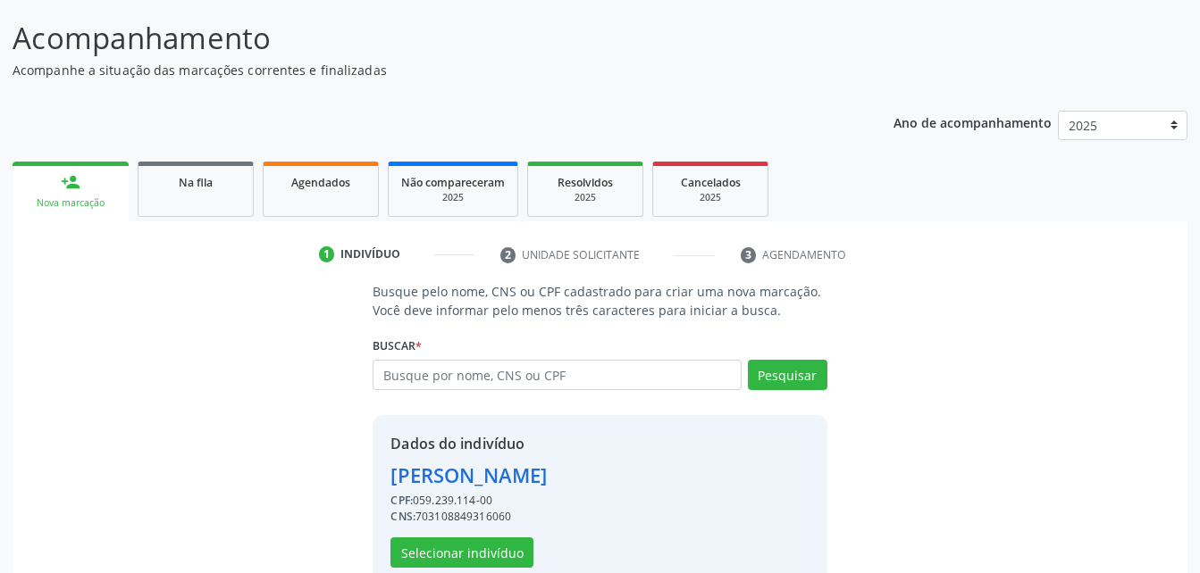
scroll to position [168, 0]
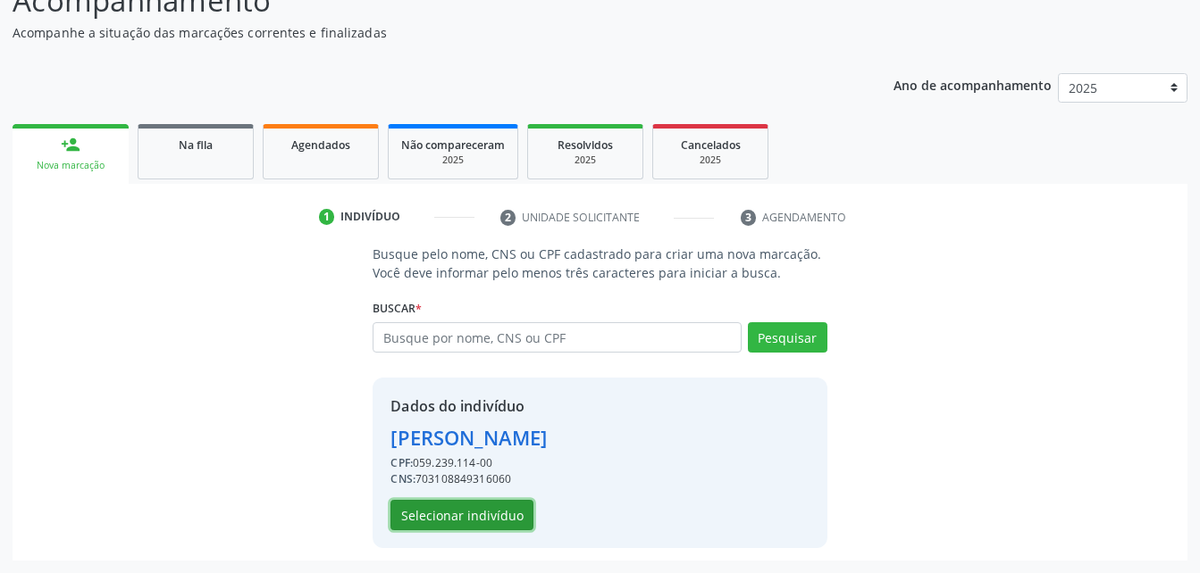
click at [468, 523] on button "Selecionar indivíduo" at bounding box center [461, 515] width 143 height 30
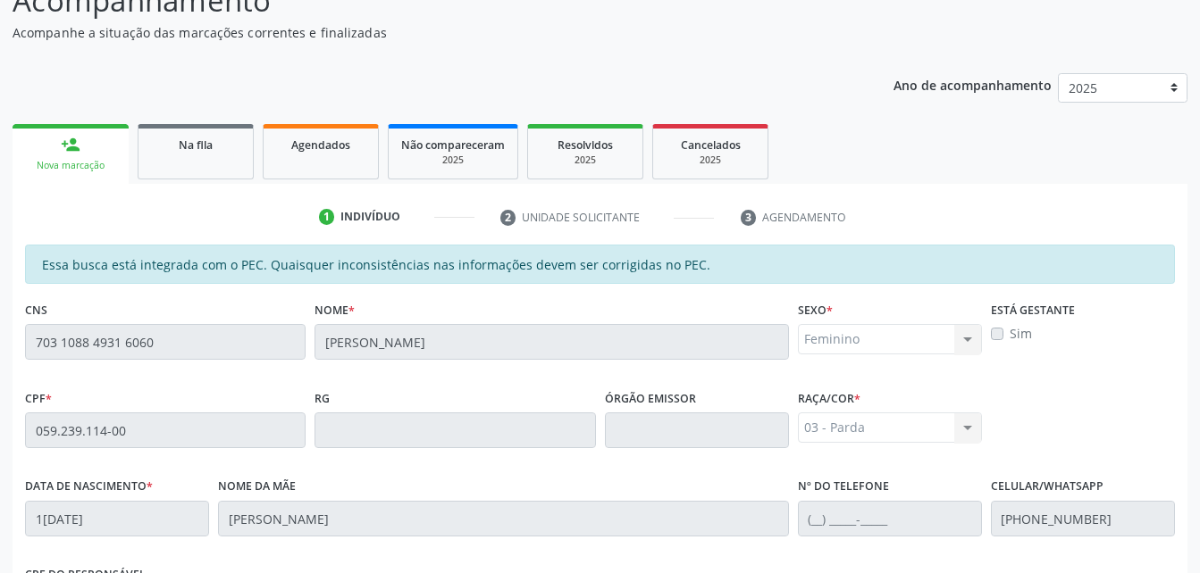
scroll to position [472, 0]
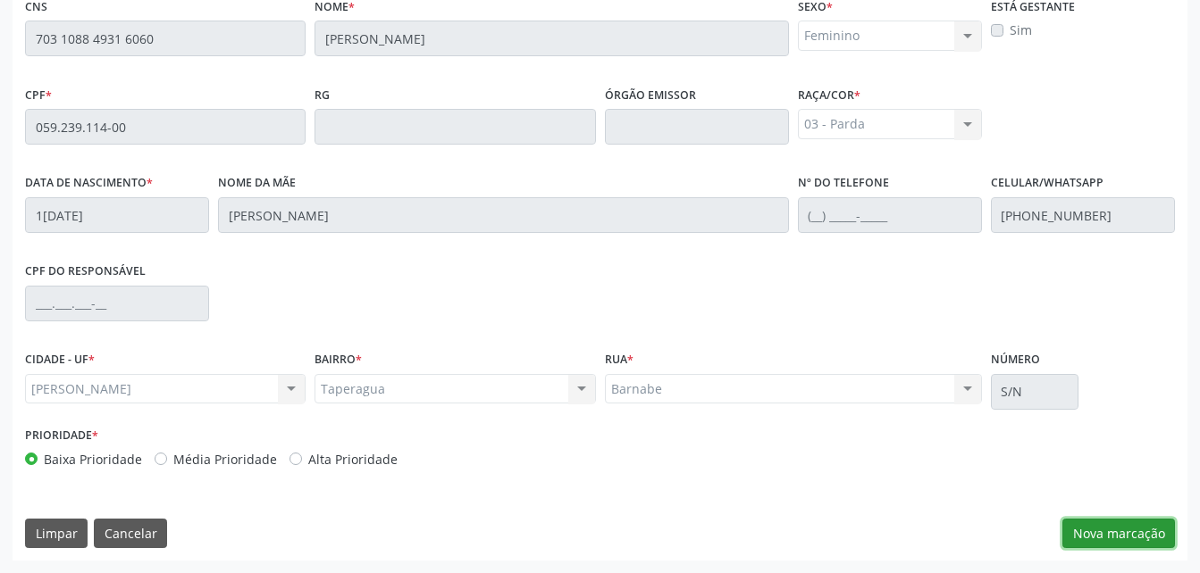
click at [1143, 523] on button "Nova marcação" at bounding box center [1118, 534] width 113 height 30
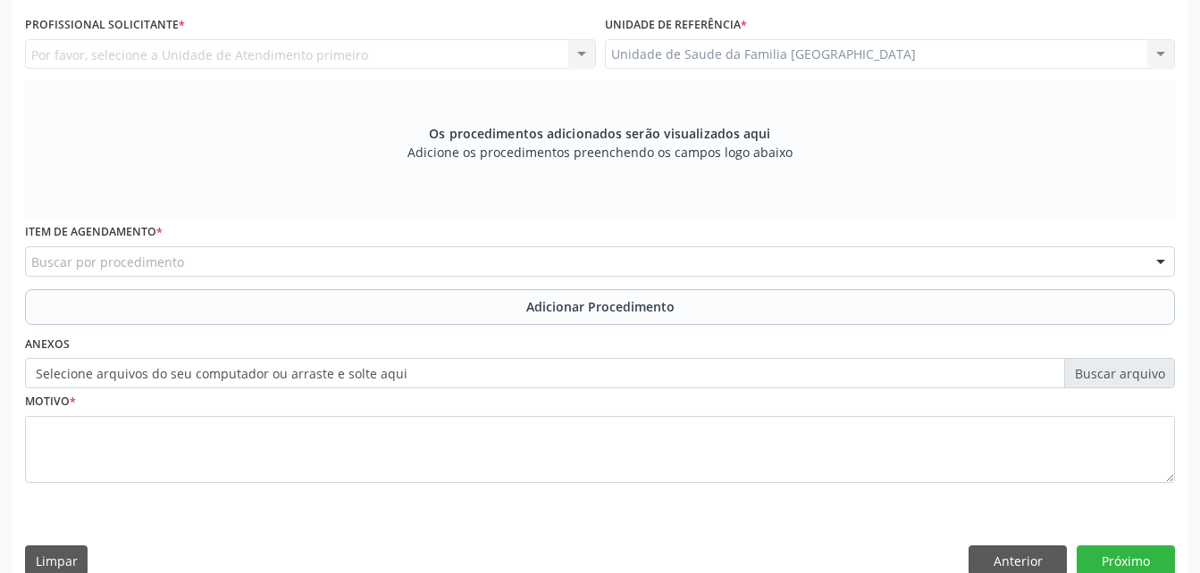
scroll to position [293, 0]
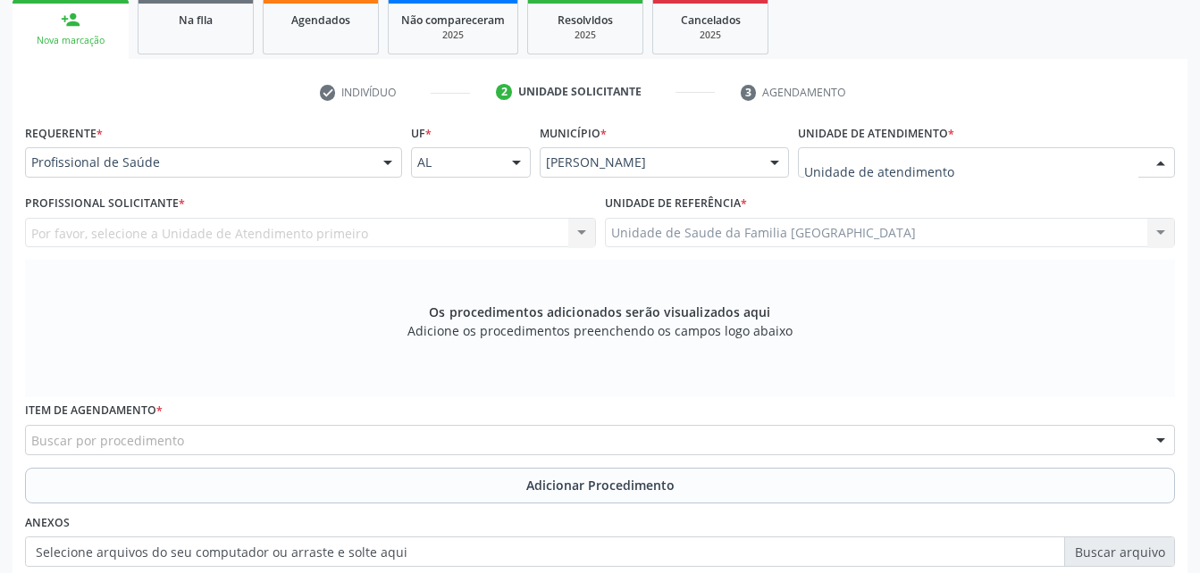
click at [1004, 171] on div at bounding box center [986, 162] width 377 height 30
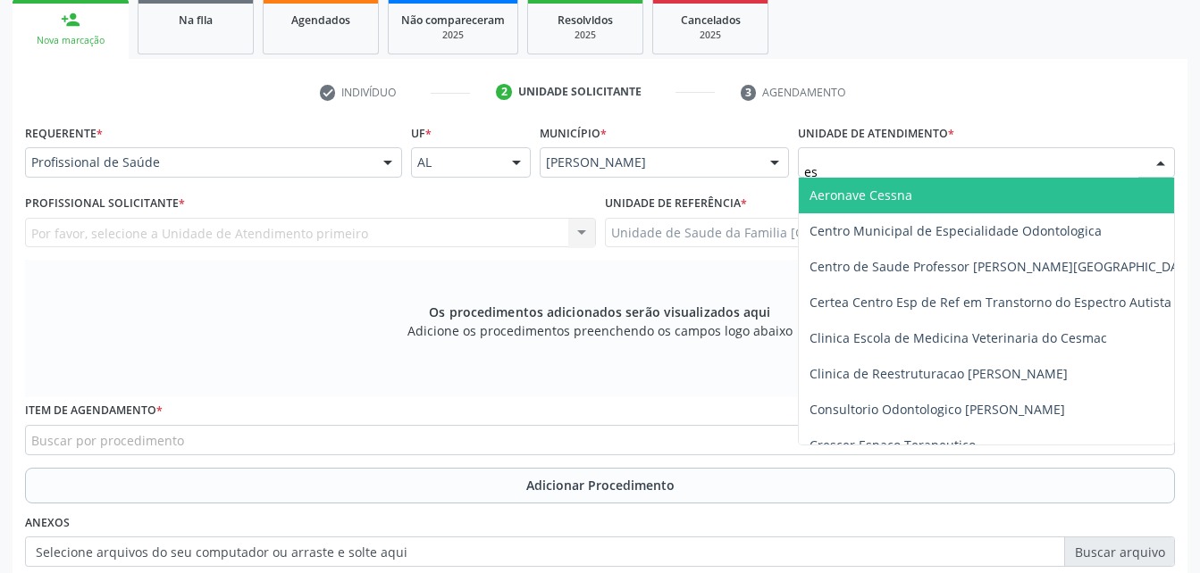
type input "est"
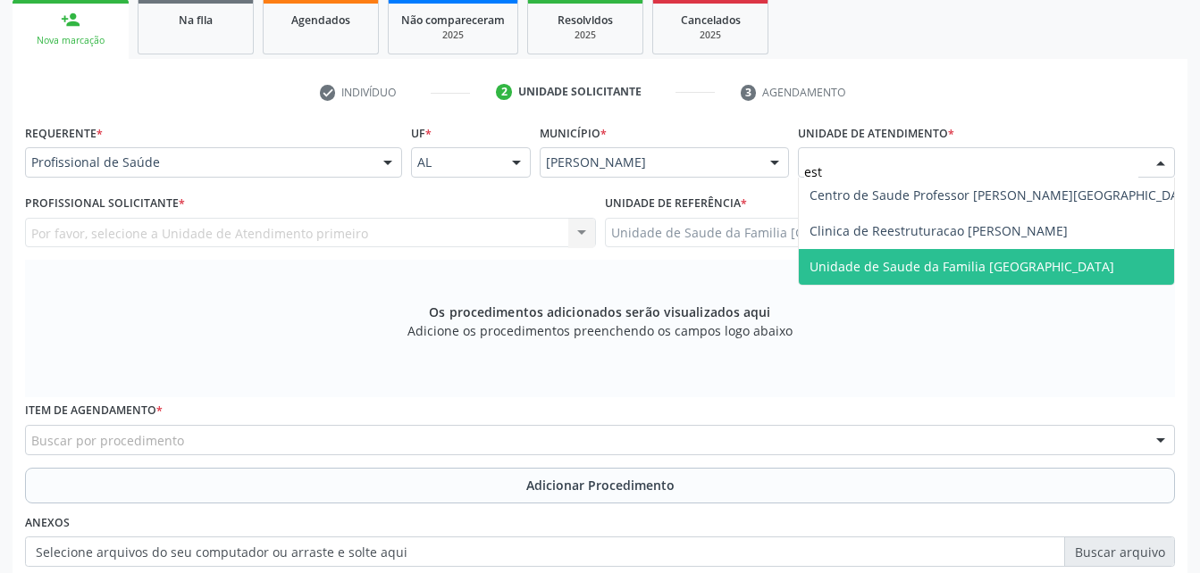
click at [1007, 276] on span "Unidade de Saude da Familia [GEOGRAPHIC_DATA]" at bounding box center [1003, 267] width 410 height 36
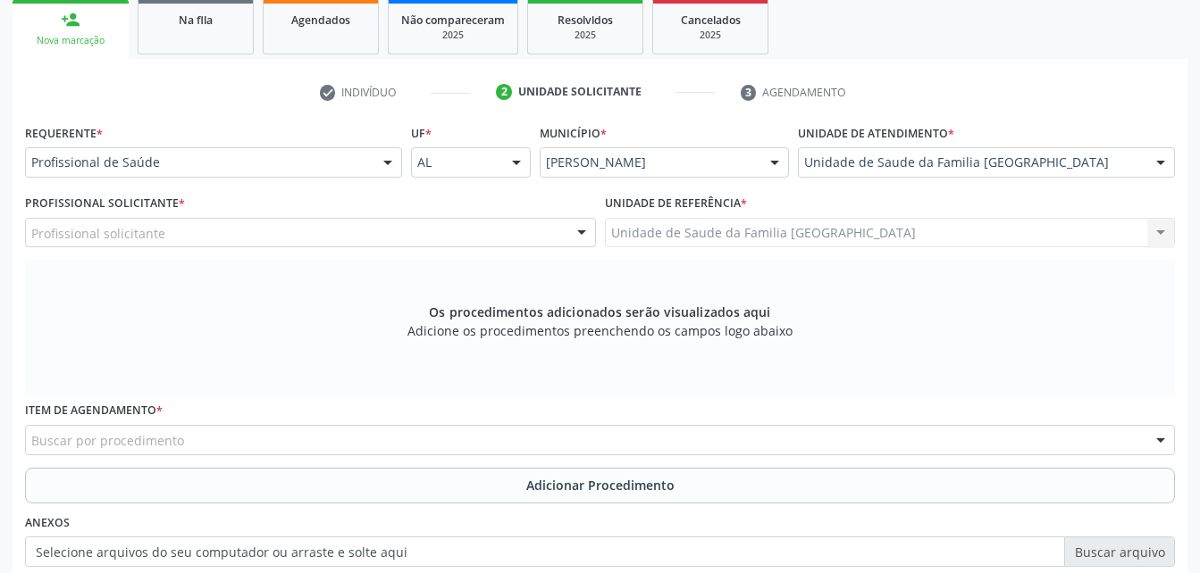
click at [276, 236] on div "Profissional solicitante" at bounding box center [310, 233] width 571 height 30
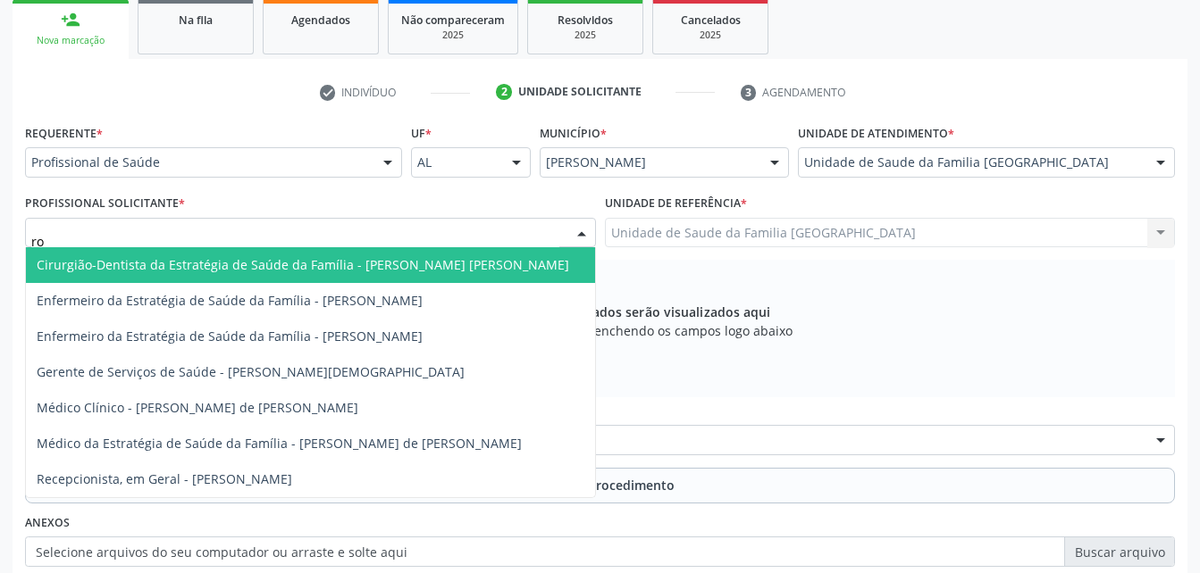
type input "rod"
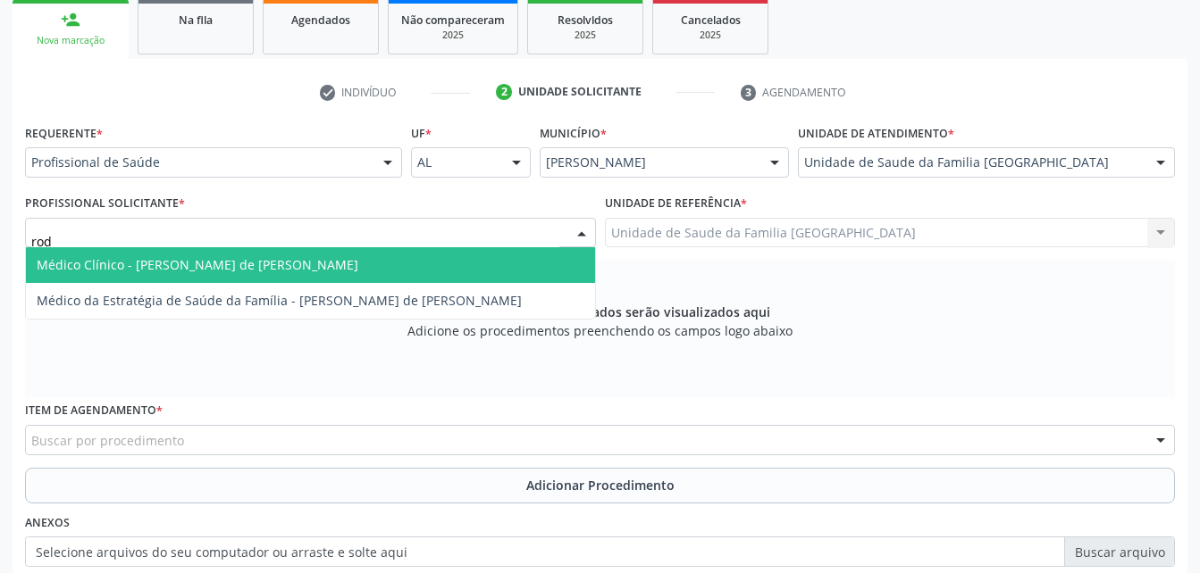
click at [314, 260] on span "Médico Clínico - [PERSON_NAME] de [PERSON_NAME]" at bounding box center [198, 264] width 322 height 17
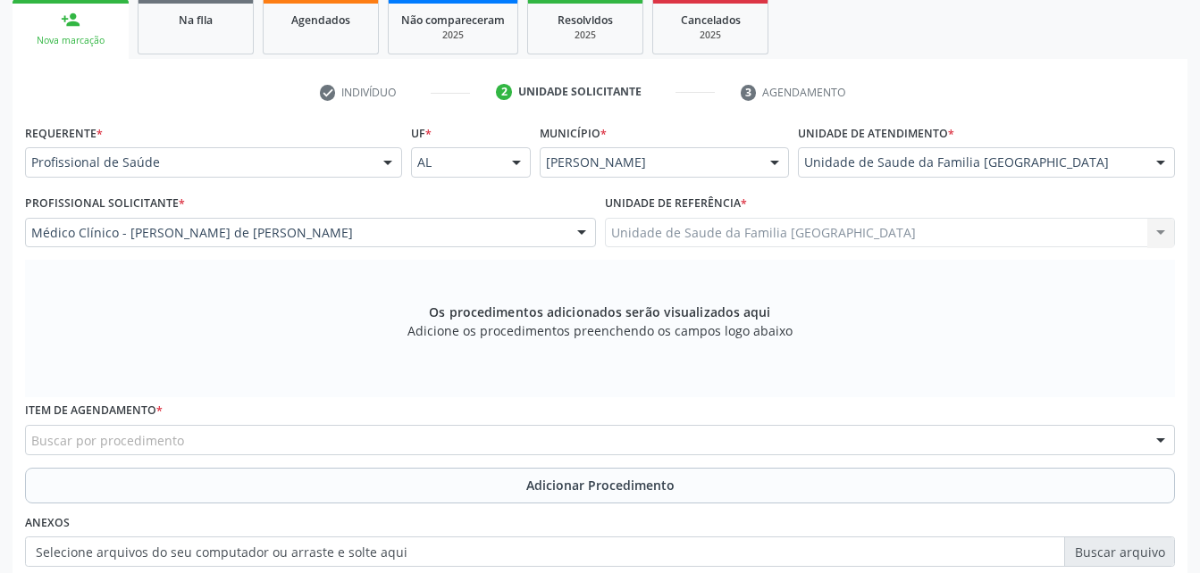
scroll to position [382, 0]
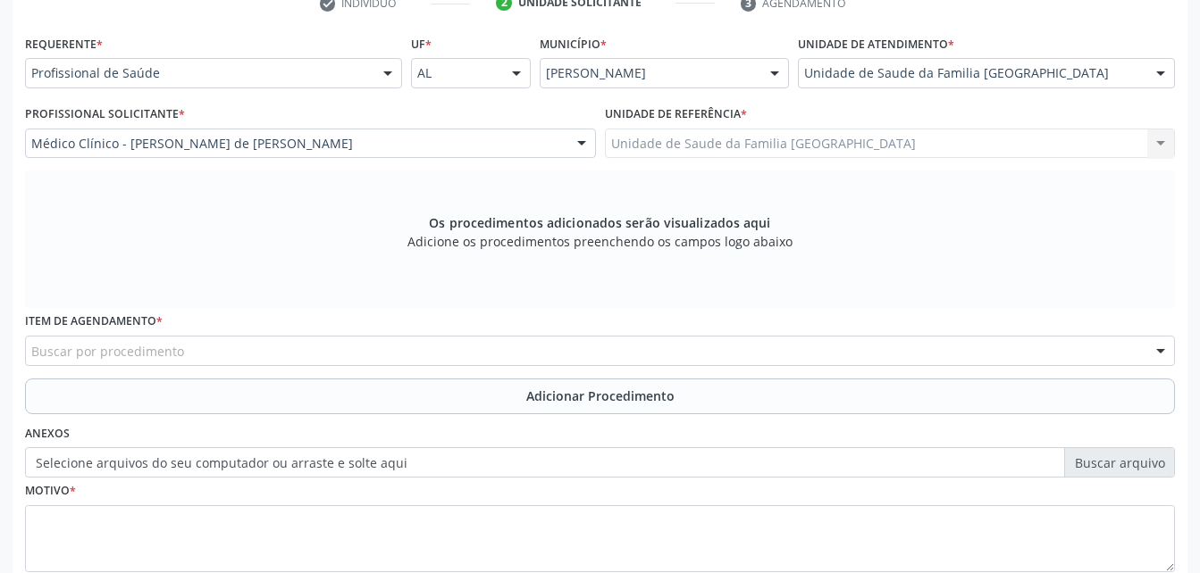
click at [237, 352] on div "Buscar por procedimento" at bounding box center [600, 351] width 1150 height 30
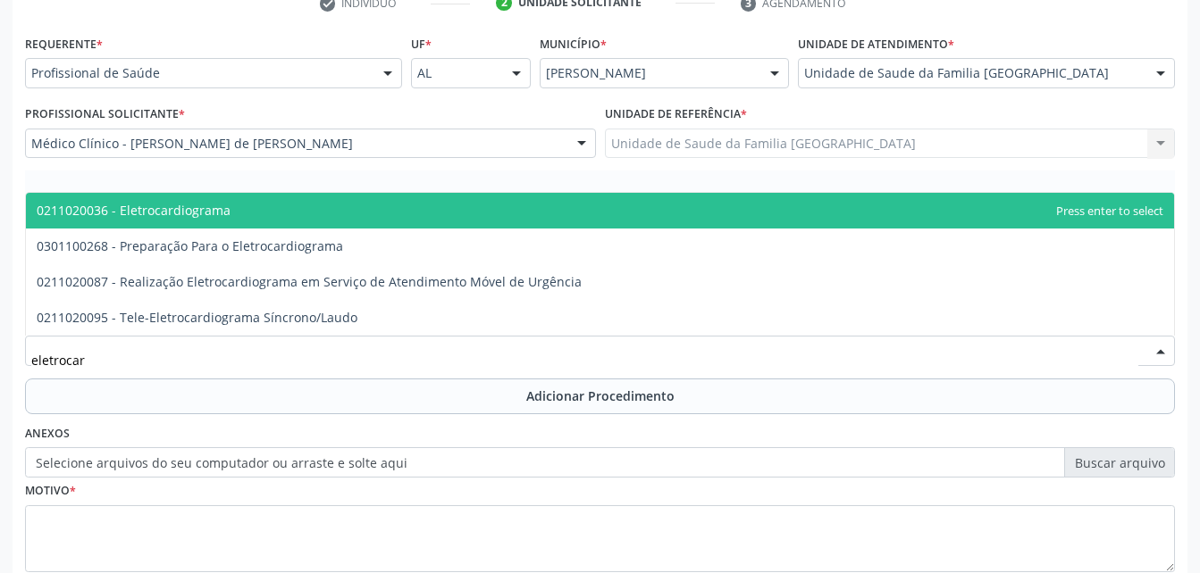
type input "eletrocard"
click at [198, 218] on span "0211020036 - Eletrocardiograma" at bounding box center [134, 210] width 194 height 17
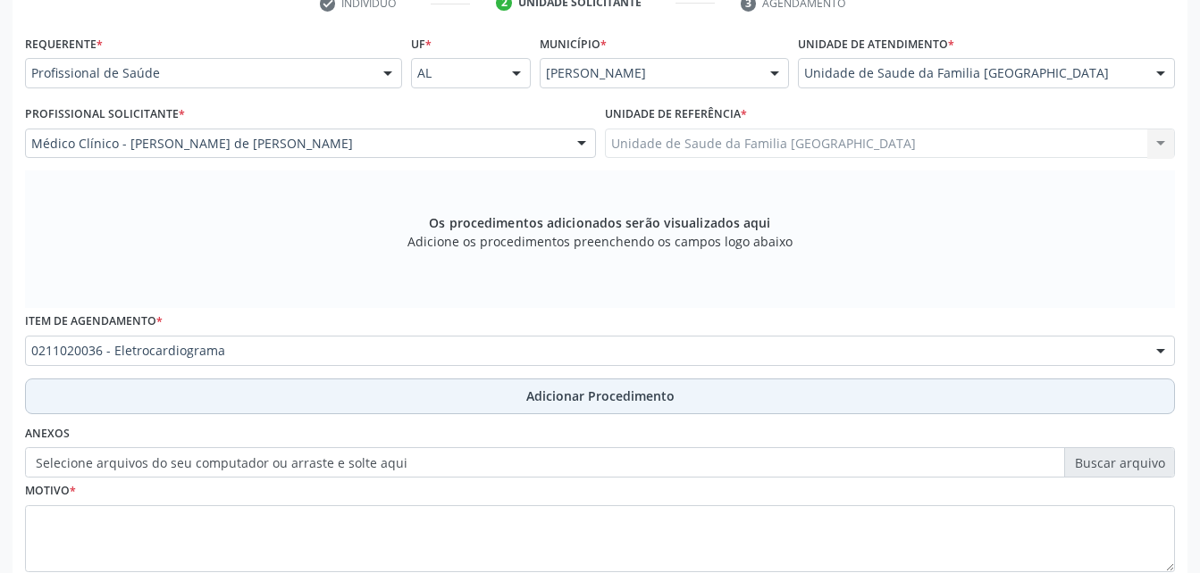
click at [305, 407] on button "Adicionar Procedimento" at bounding box center [600, 397] width 1150 height 36
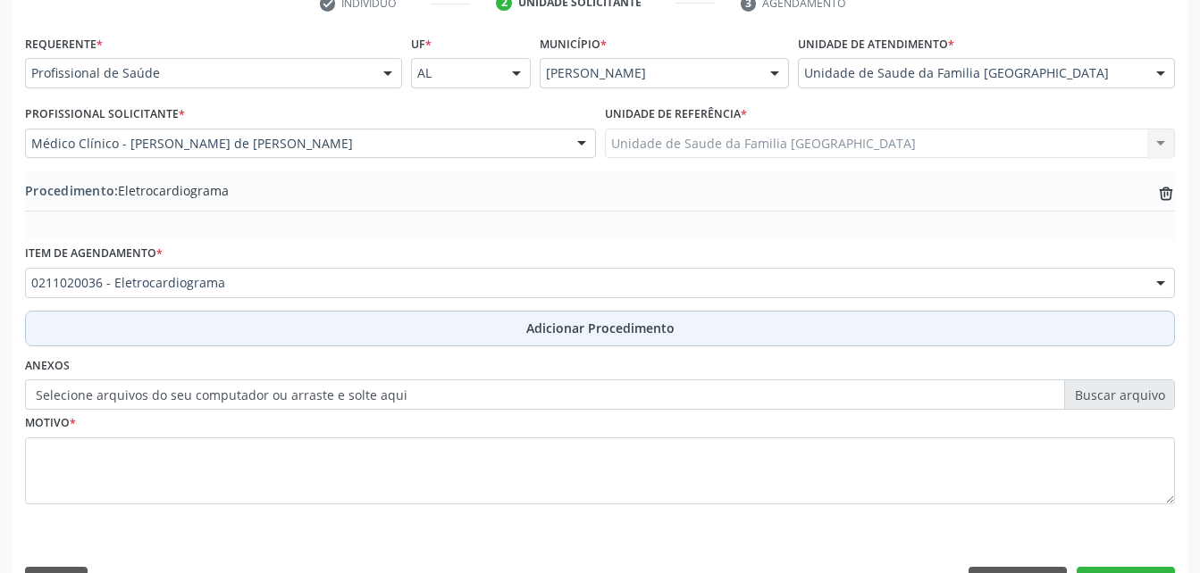
scroll to position [431, 0]
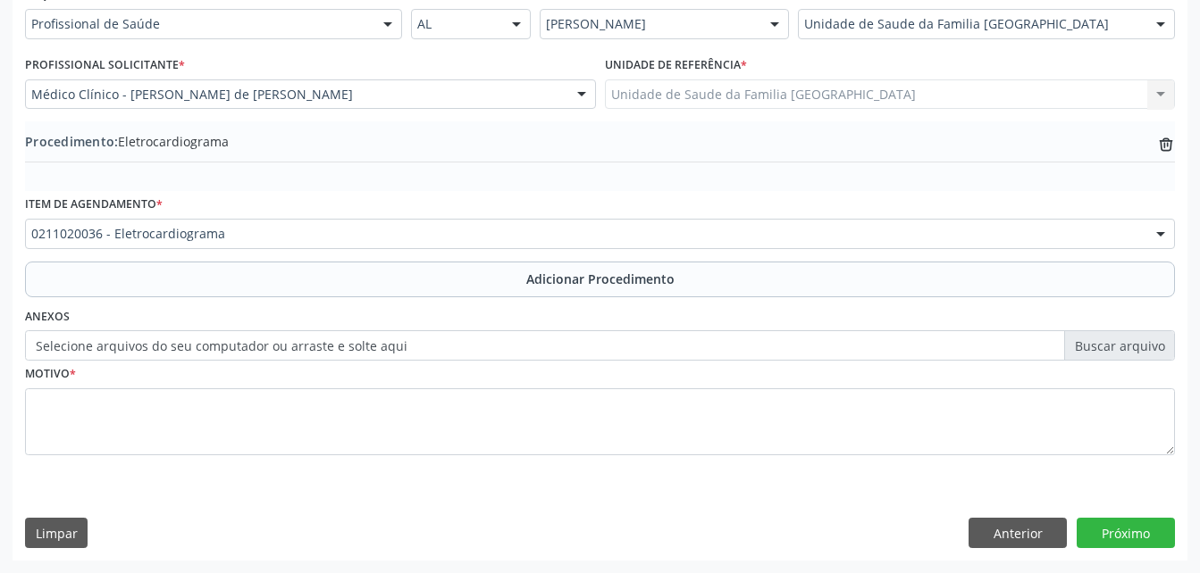
click at [313, 350] on label "Selecione arquivos do seu computador ou arraste e solte aqui" at bounding box center [600, 345] width 1150 height 30
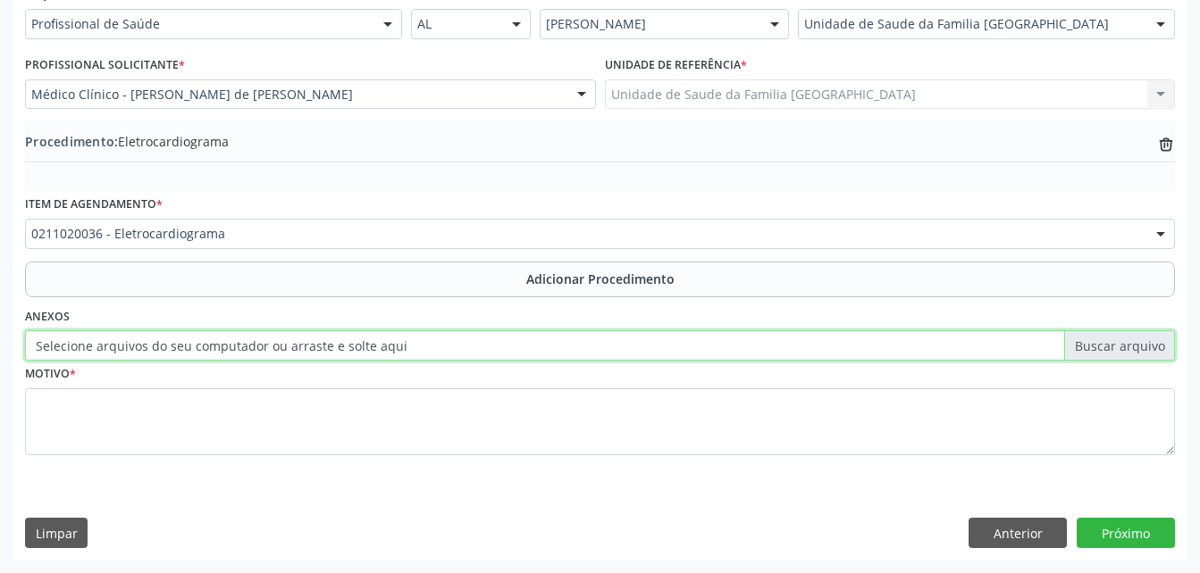
click at [313, 350] on input "Selecione arquivos do seu computador ou arraste e solte aqui" at bounding box center [600, 345] width 1150 height 30
type input "C:\fakepath\WhatsApp Image 2[DATE]3.51.40.jpeg"
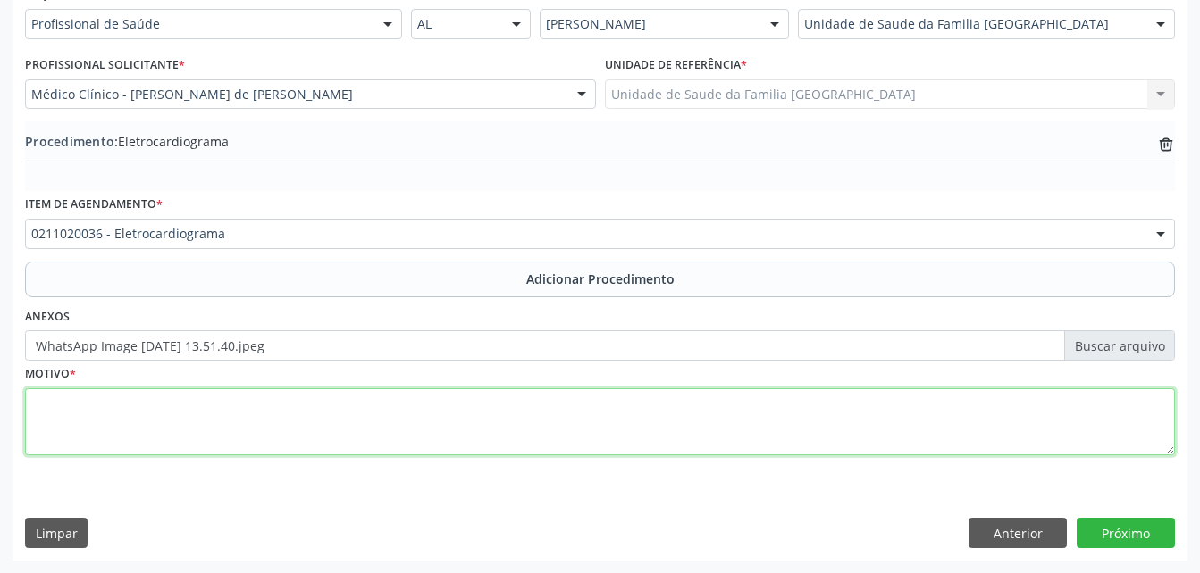
click at [379, 426] on textarea at bounding box center [600, 423] width 1150 height 68
type textarea "rotina"
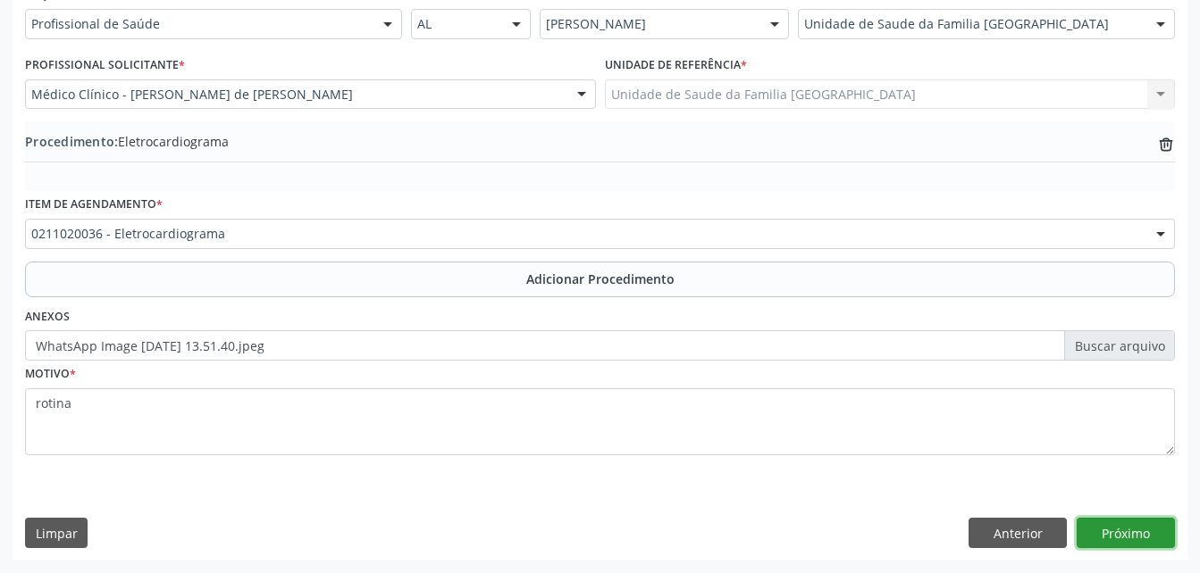
click at [1119, 542] on button "Próximo" at bounding box center [1125, 533] width 98 height 30
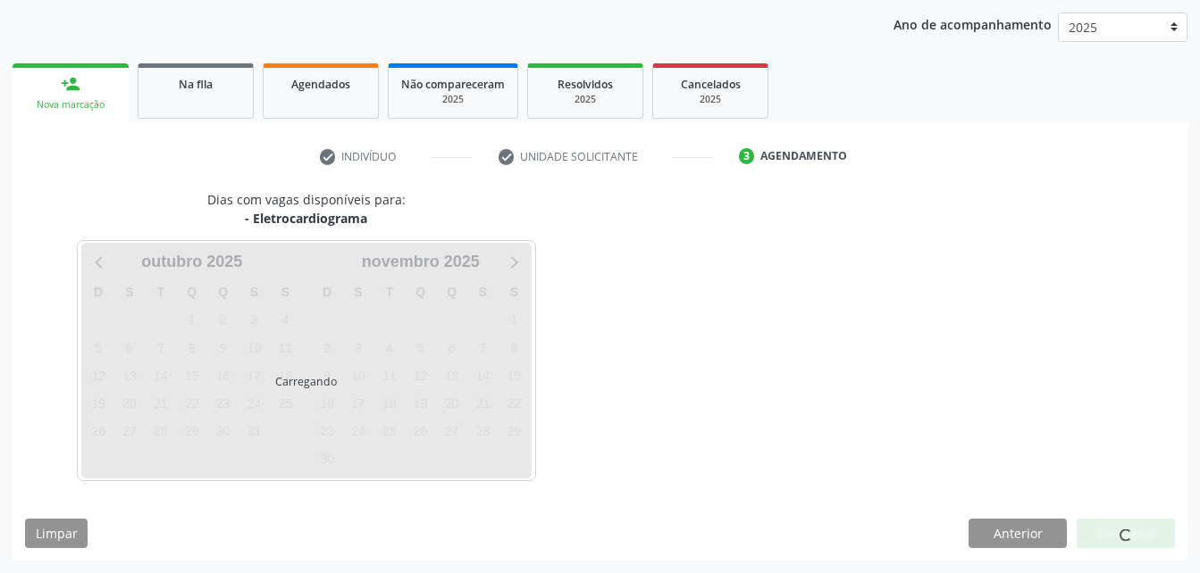
scroll to position [281, 0]
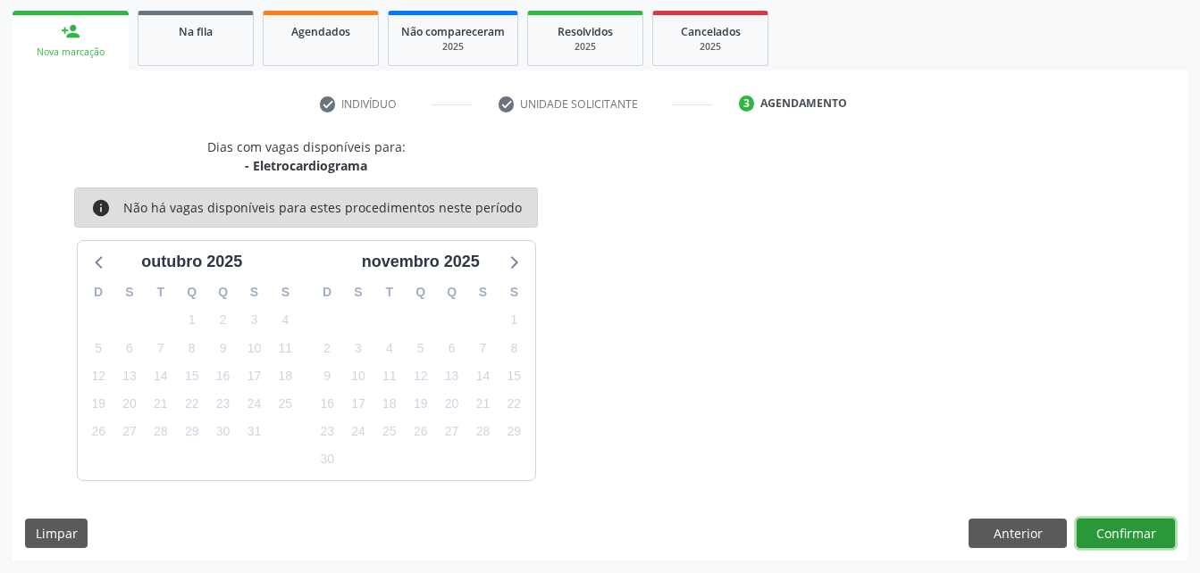
click at [1119, 541] on button "Confirmar" at bounding box center [1125, 534] width 98 height 30
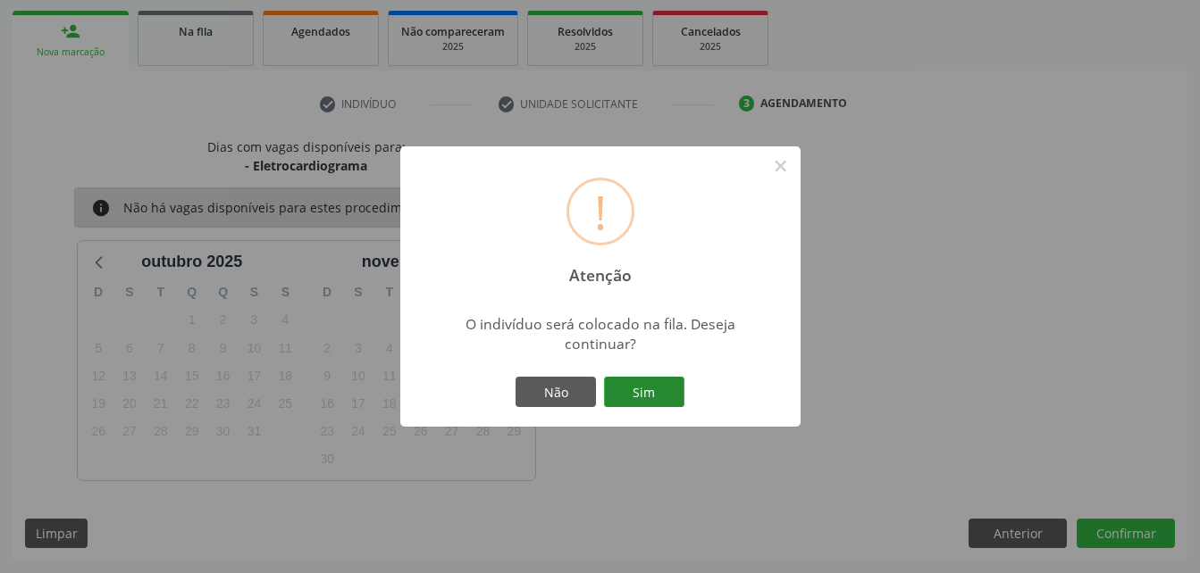
click at [643, 379] on button "Sim" at bounding box center [644, 392] width 80 height 30
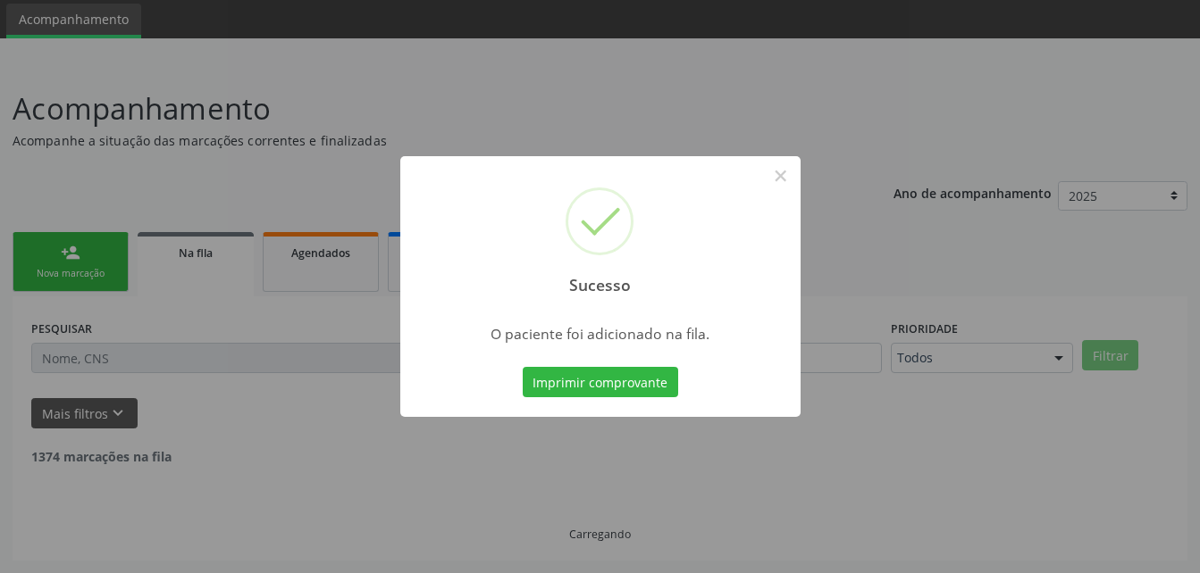
scroll to position [41, 0]
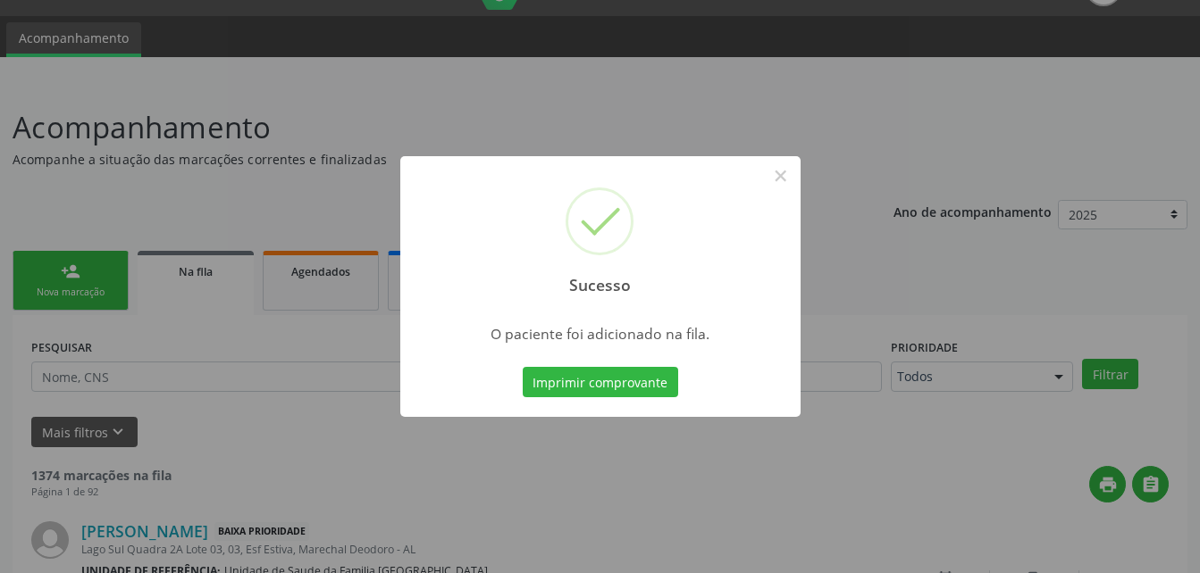
click at [296, 388] on div "Sucesso × O paciente foi adicionado na fila. Imprimir comprovante Cancel" at bounding box center [600, 286] width 1200 height 573
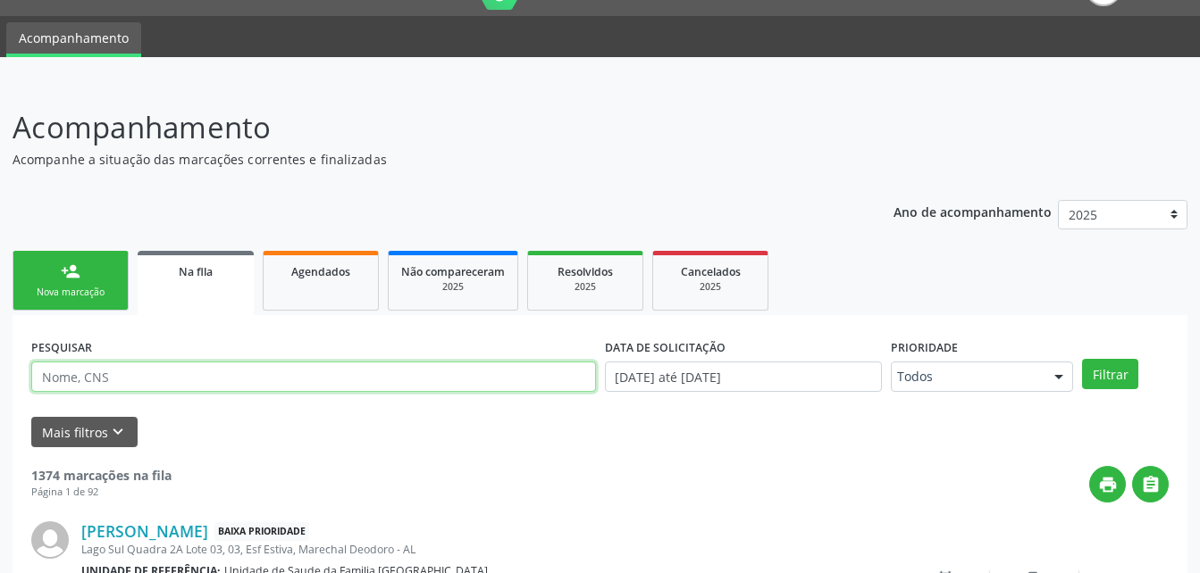
click at [289, 372] on input "text" at bounding box center [313, 377] width 564 height 30
type input "7"
type input "[PERSON_NAME]"
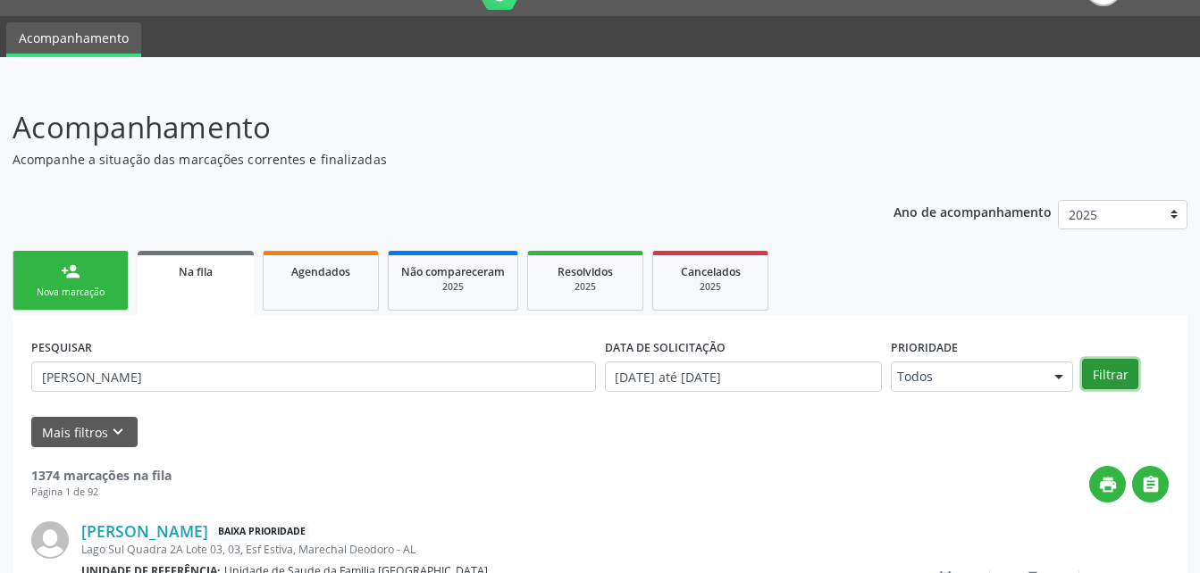
click at [1119, 372] on button "Filtrar" at bounding box center [1110, 374] width 56 height 30
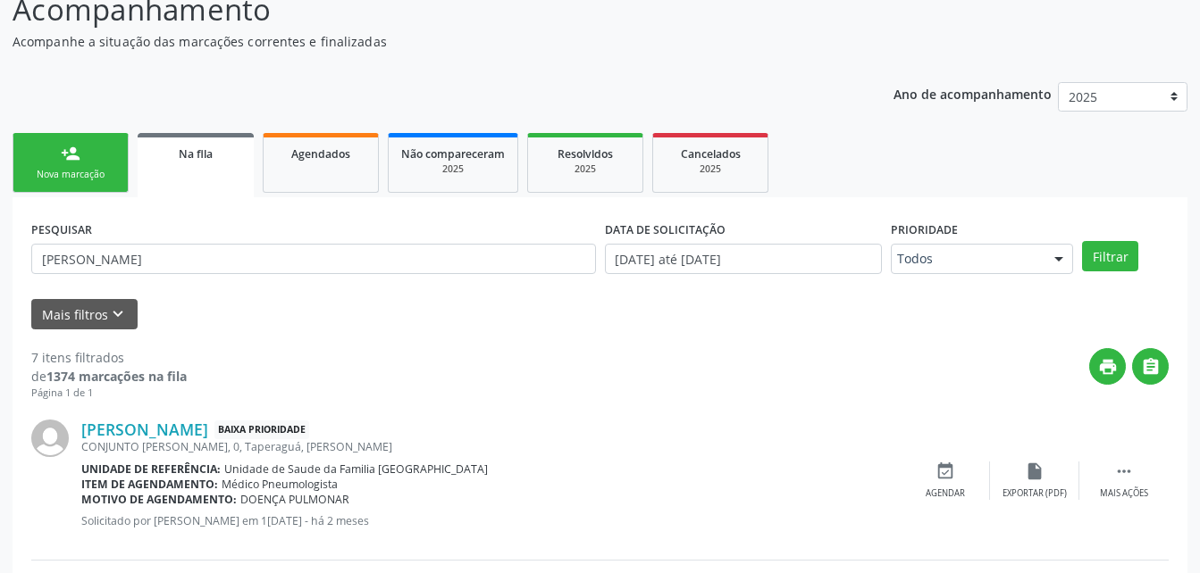
scroll to position [70, 0]
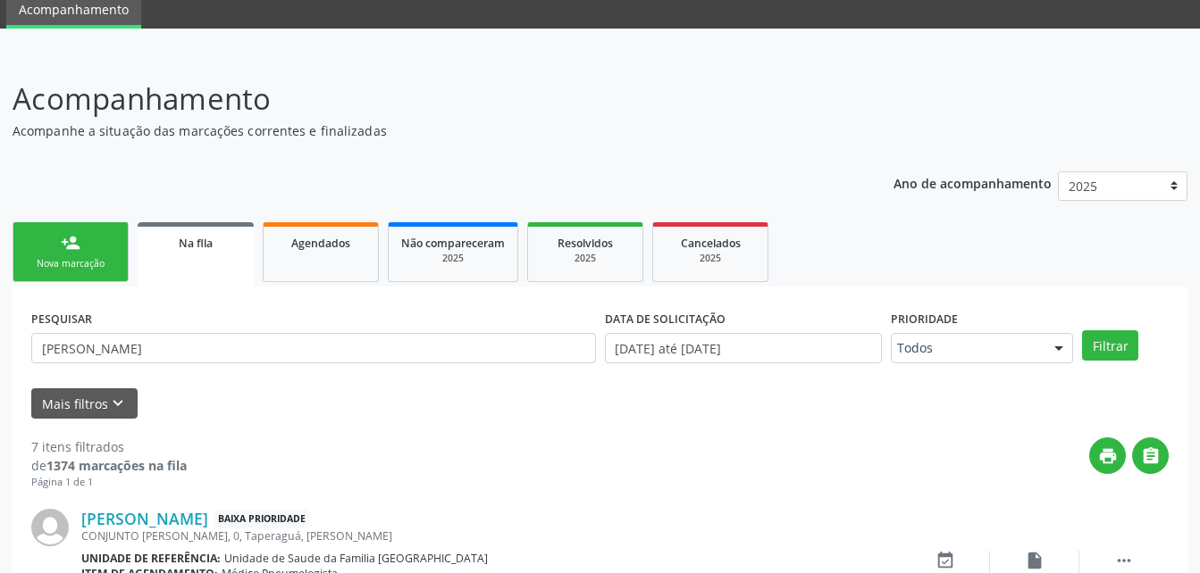
click at [56, 256] on link "person_add Nova marcação" at bounding box center [71, 252] width 116 height 60
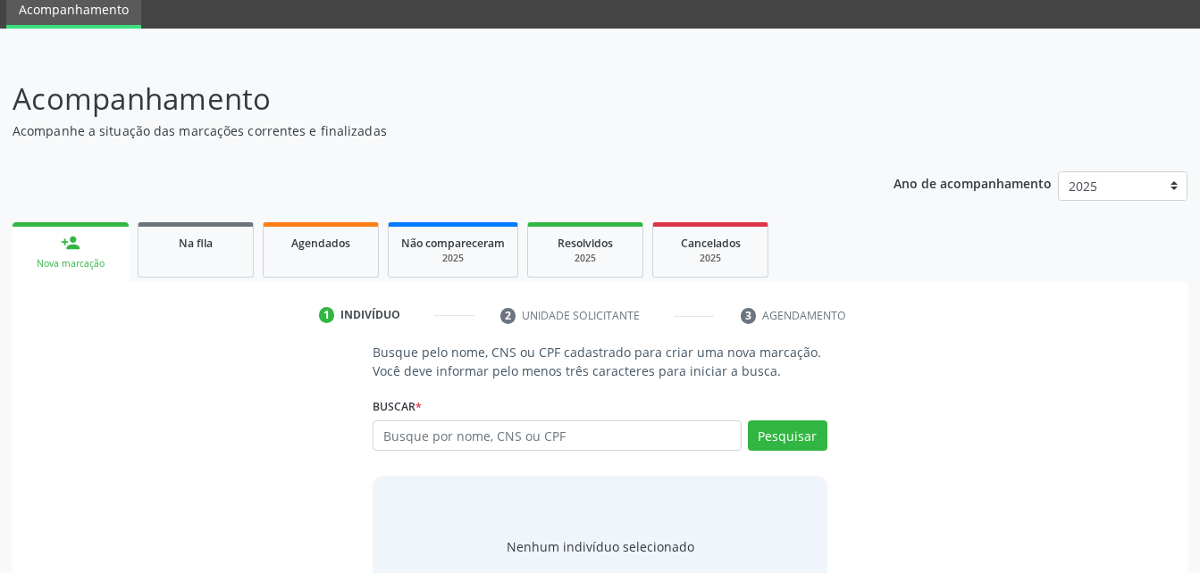
scroll to position [140, 0]
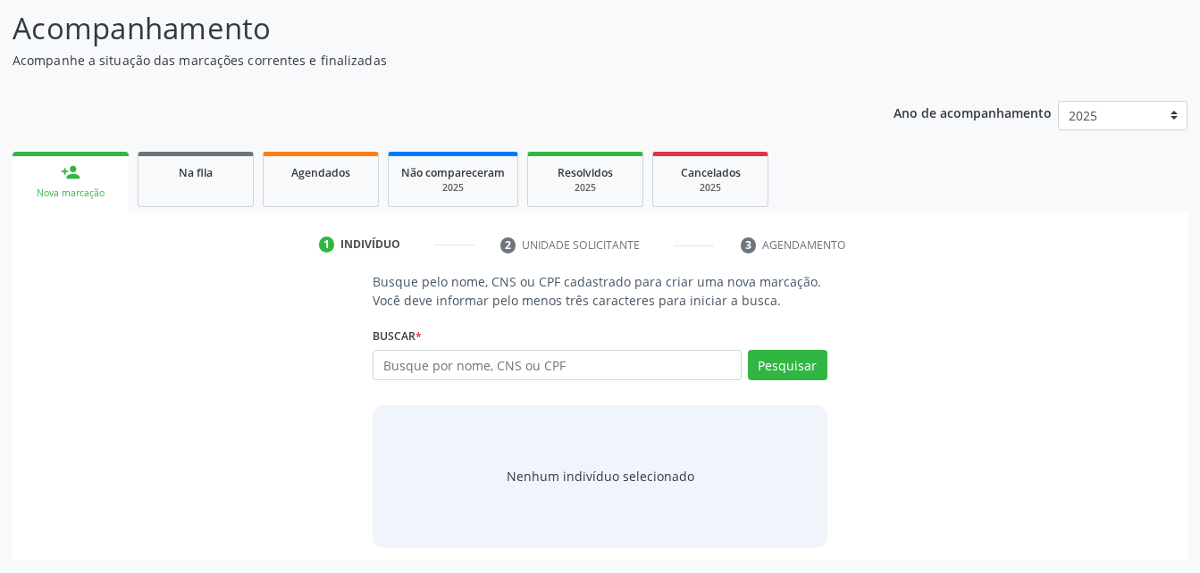
click at [446, 347] on div "Buscar * Busque por nome, CNS ou CPF Nenhum resultado encontrado para: " " Digi…" at bounding box center [599, 357] width 454 height 70
click at [446, 362] on input "text" at bounding box center [556, 365] width 368 height 30
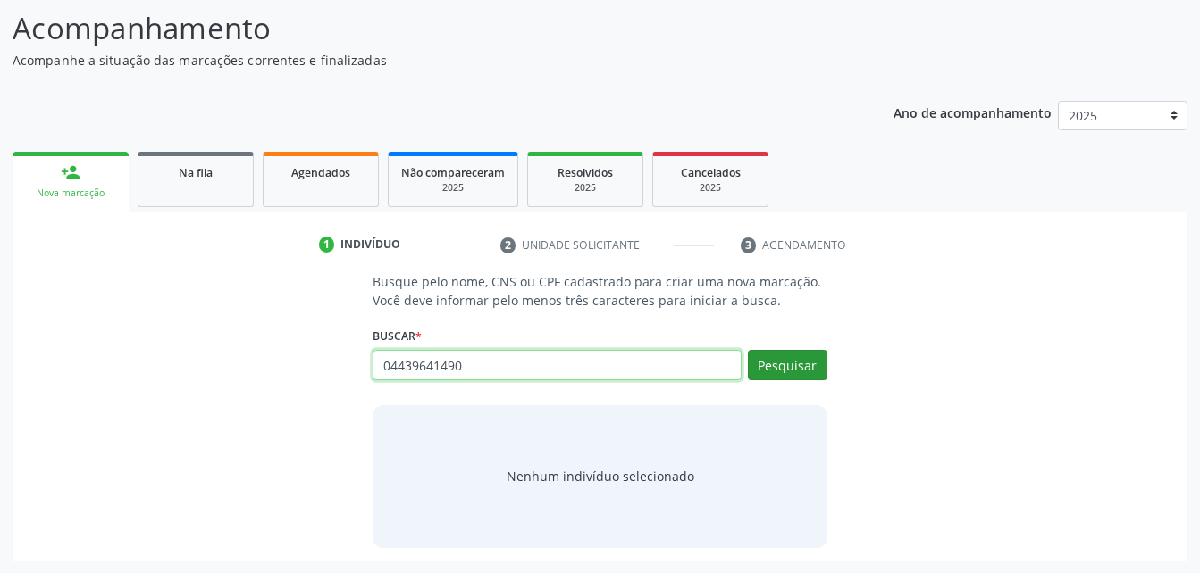
type input "04439641490"
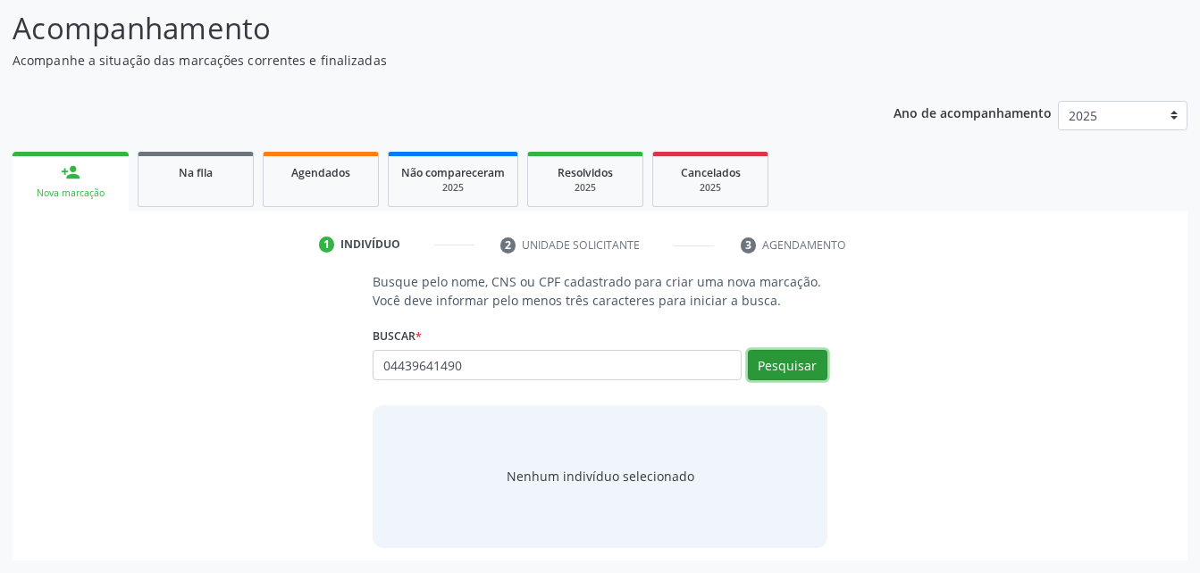
click at [779, 364] on button "Pesquisar" at bounding box center [787, 365] width 79 height 30
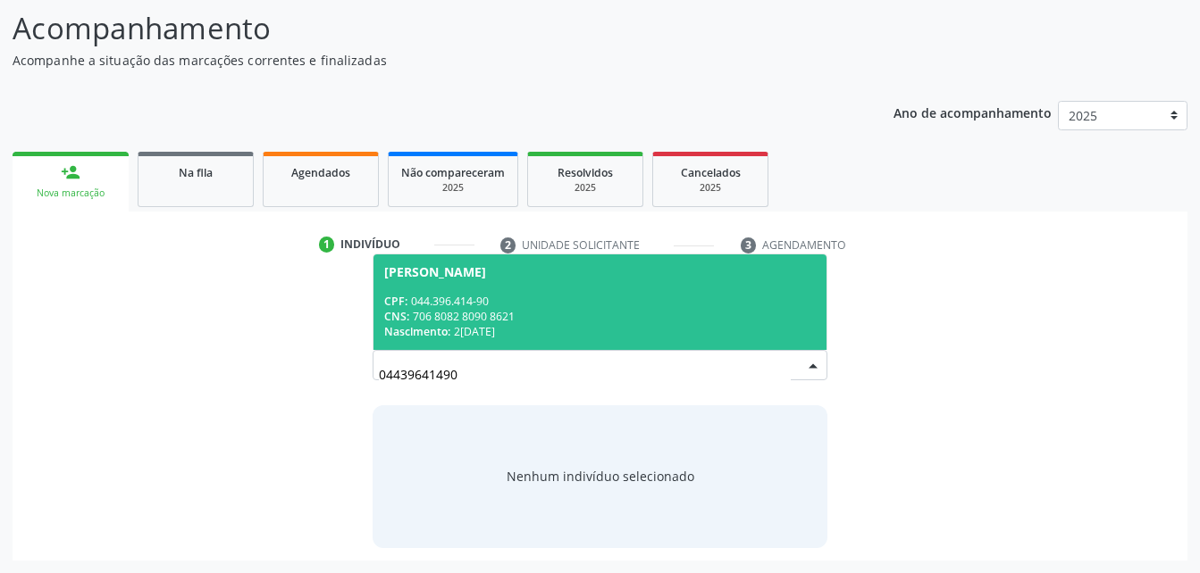
click at [635, 312] on div "CNS: 706 8082 8090 8621" at bounding box center [599, 316] width 431 height 15
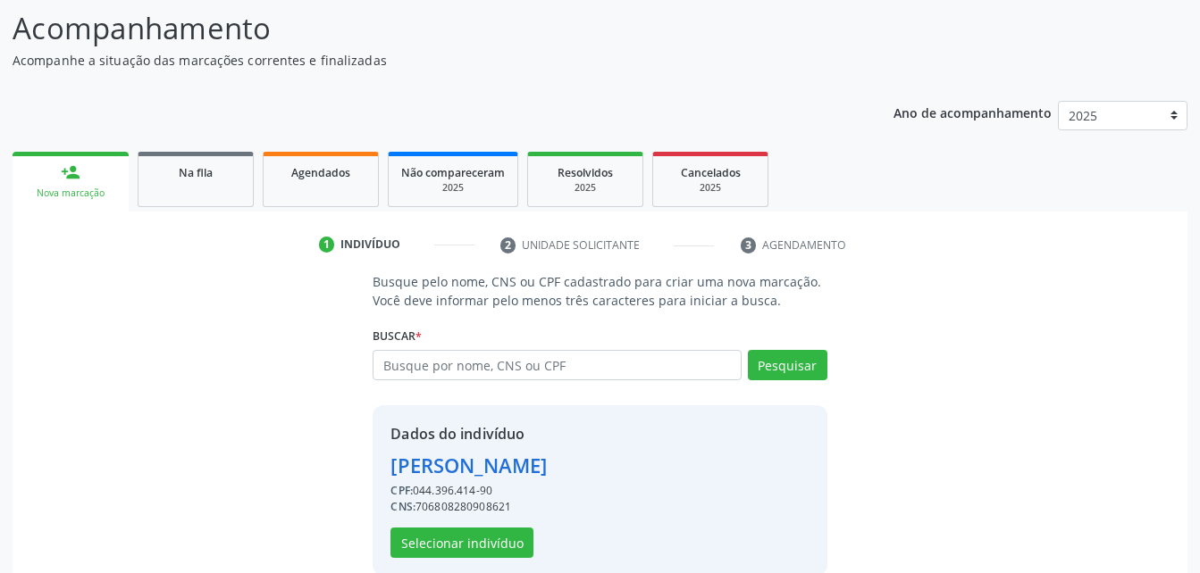
scroll to position [168, 0]
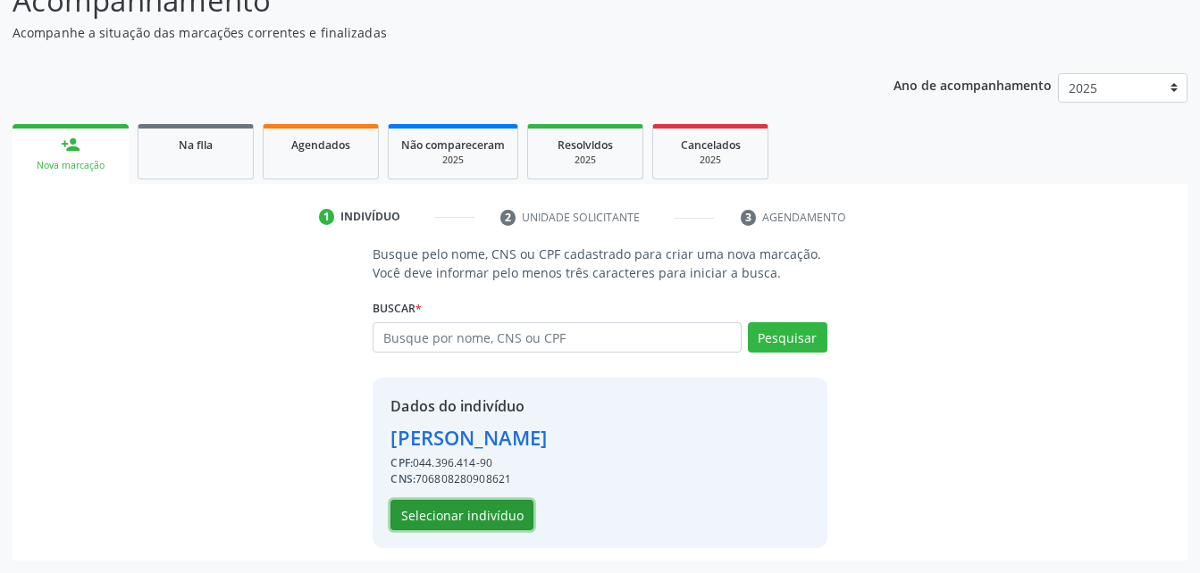
click at [496, 506] on button "Selecionar indivíduo" at bounding box center [461, 515] width 143 height 30
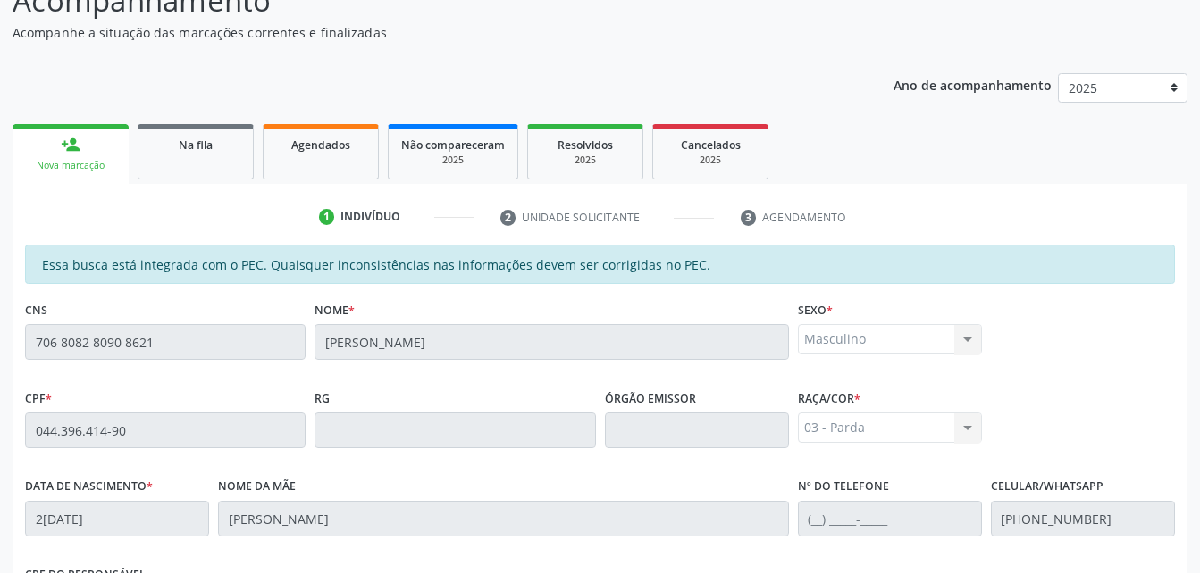
scroll to position [472, 0]
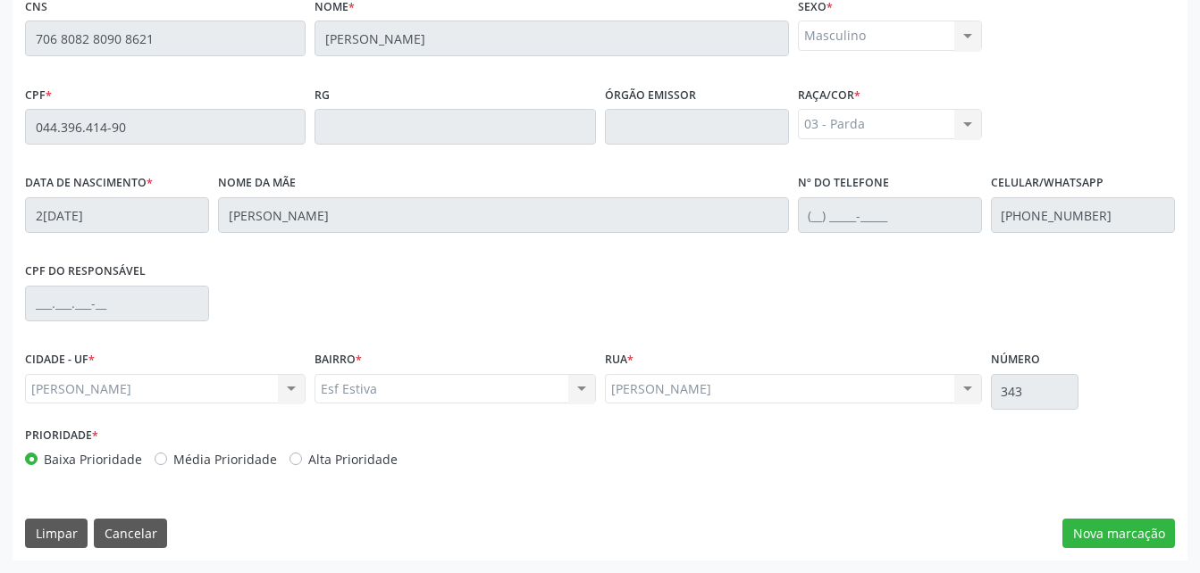
click at [1178, 523] on div "Essa busca está integrada com o PEC. Quaisquer inconsistências nas informações …" at bounding box center [600, 251] width 1175 height 620
click at [1143, 538] on button "Nova marcação" at bounding box center [1118, 534] width 113 height 30
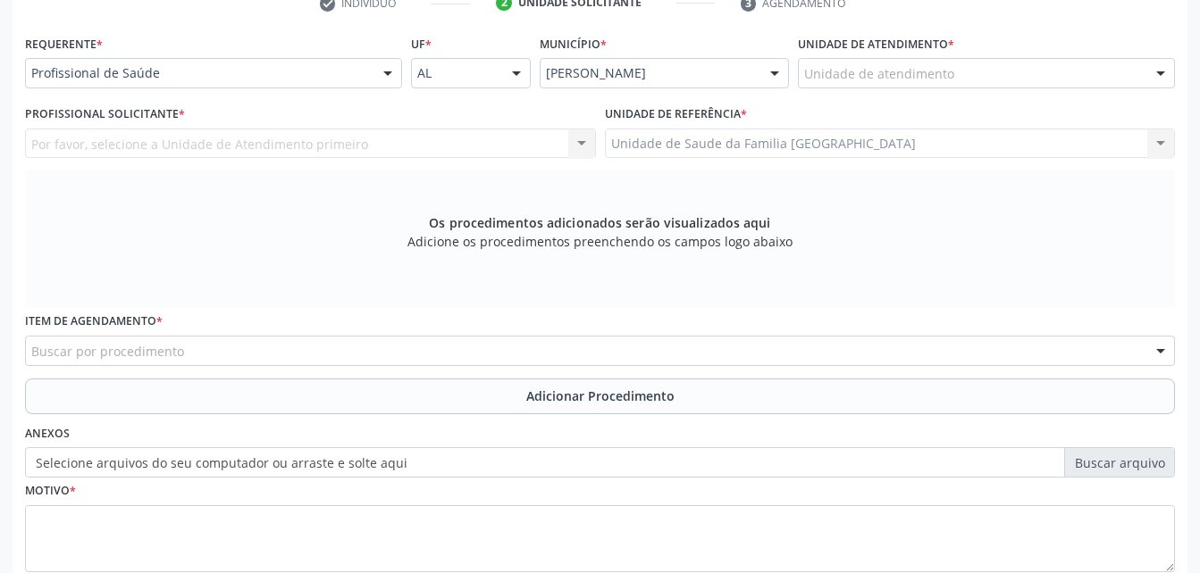
scroll to position [293, 0]
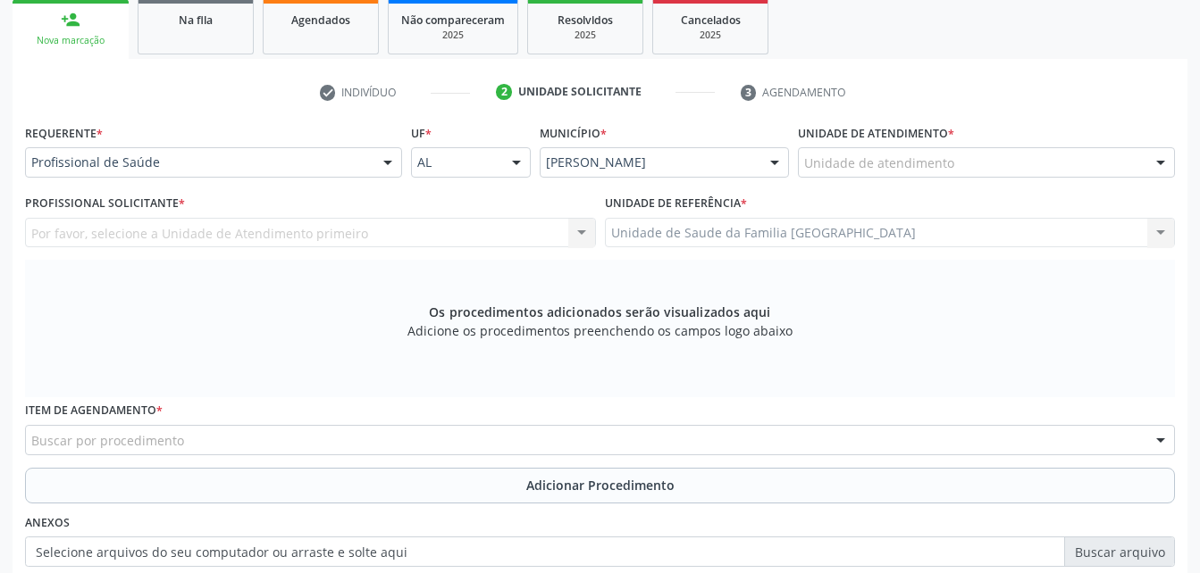
click at [974, 165] on div "Unidade de atendimento" at bounding box center [986, 162] width 377 height 30
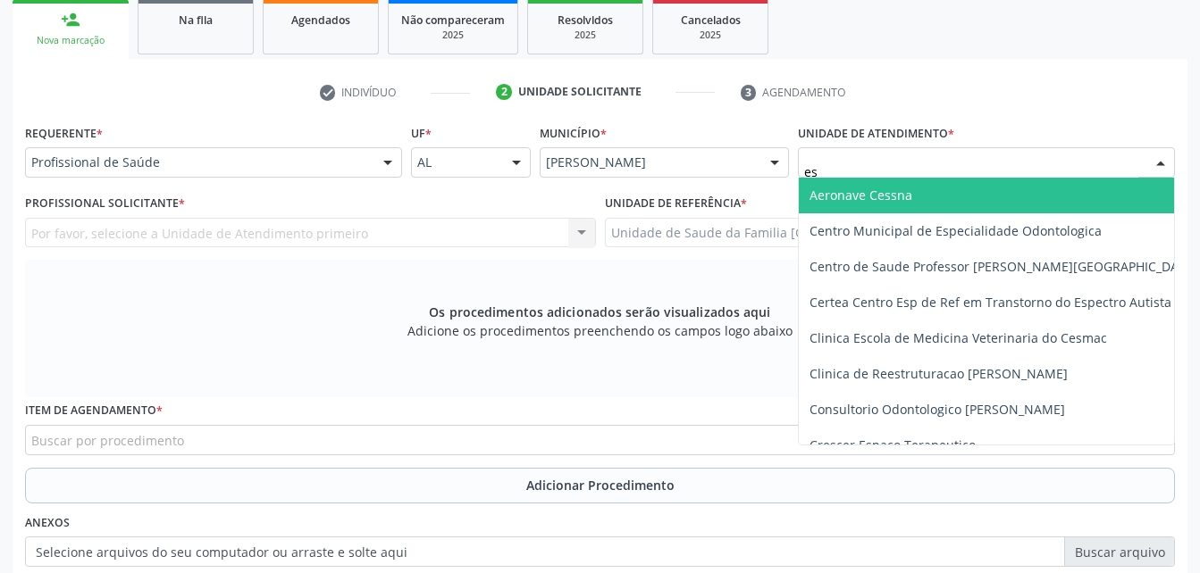
type input "est"
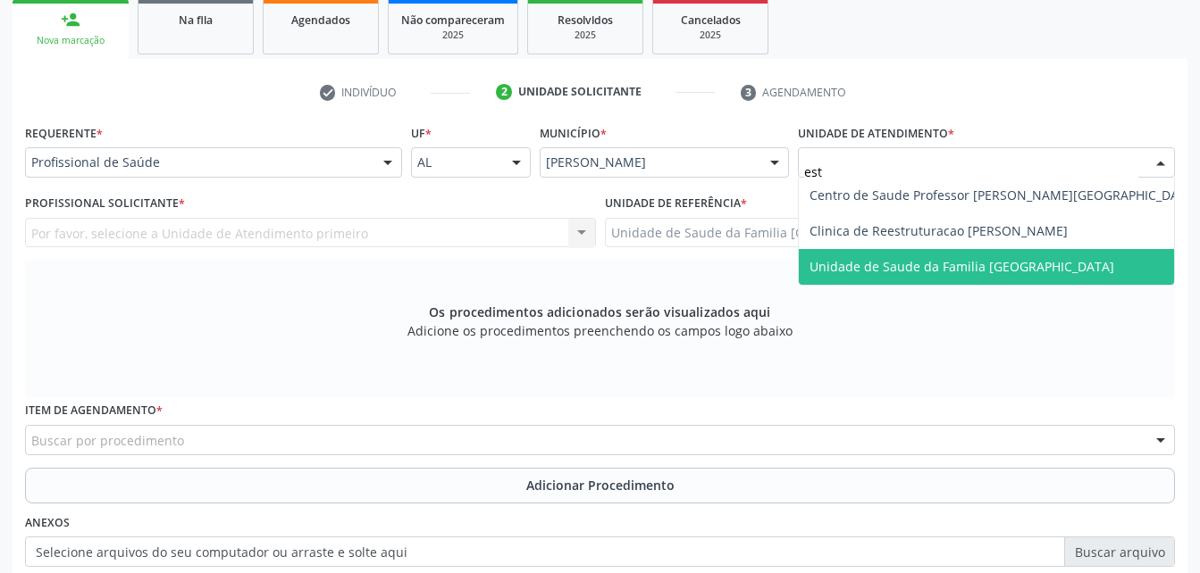
drag, startPoint x: 989, startPoint y: 255, endPoint x: 583, endPoint y: 277, distance: 406.1
click at [986, 255] on span "Unidade de Saude da Familia [GEOGRAPHIC_DATA]" at bounding box center [1003, 267] width 410 height 36
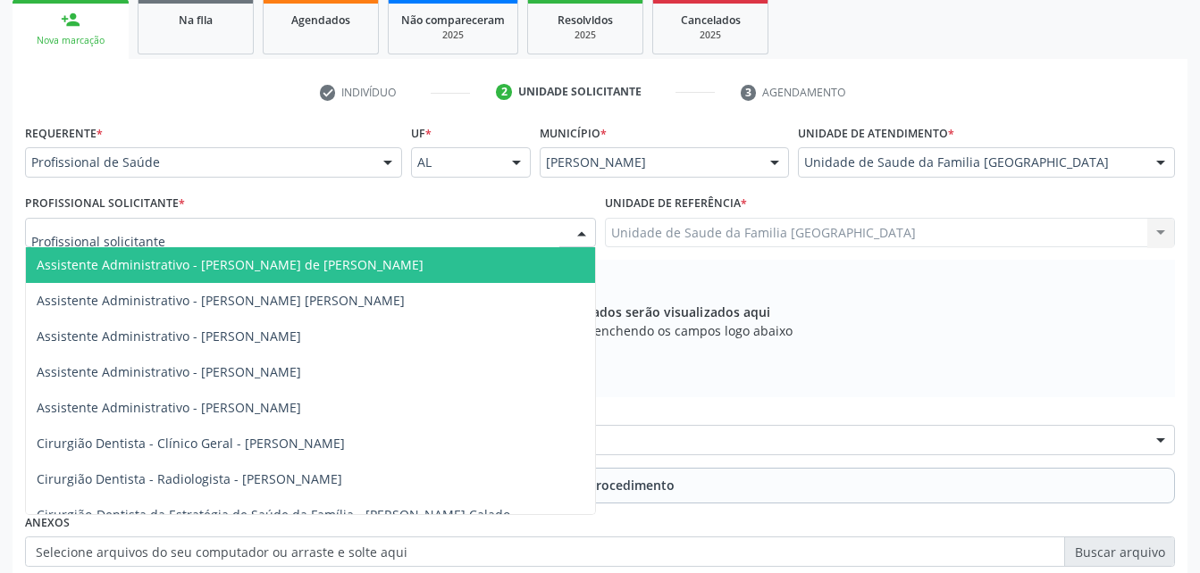
click at [205, 240] on div at bounding box center [310, 233] width 571 height 30
type input "rod"
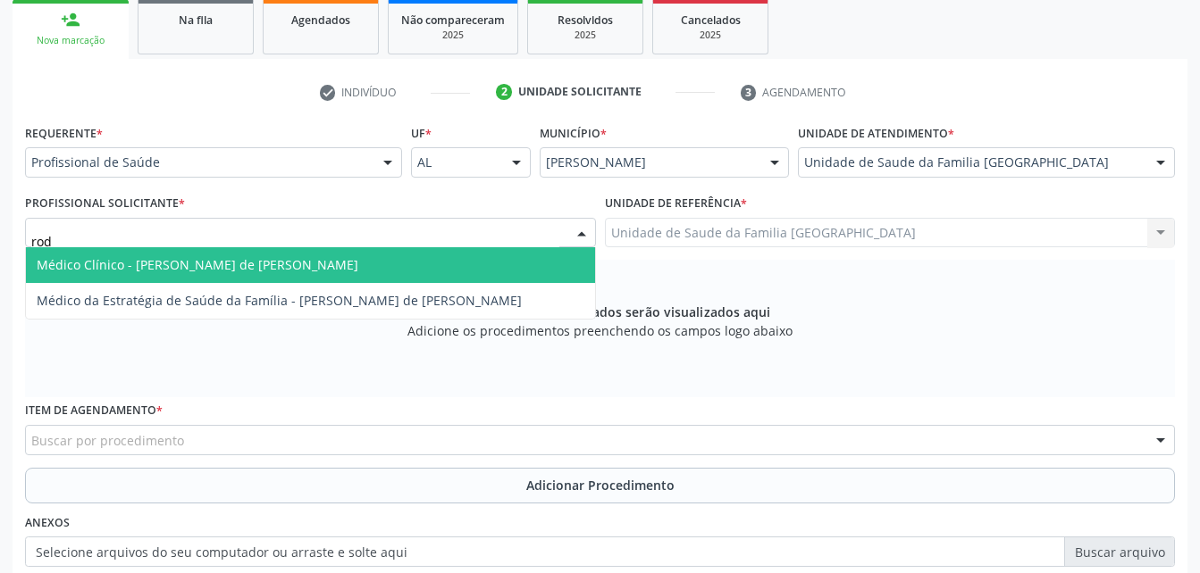
click at [212, 262] on span "Médico Clínico - [PERSON_NAME] de [PERSON_NAME]" at bounding box center [198, 264] width 322 height 17
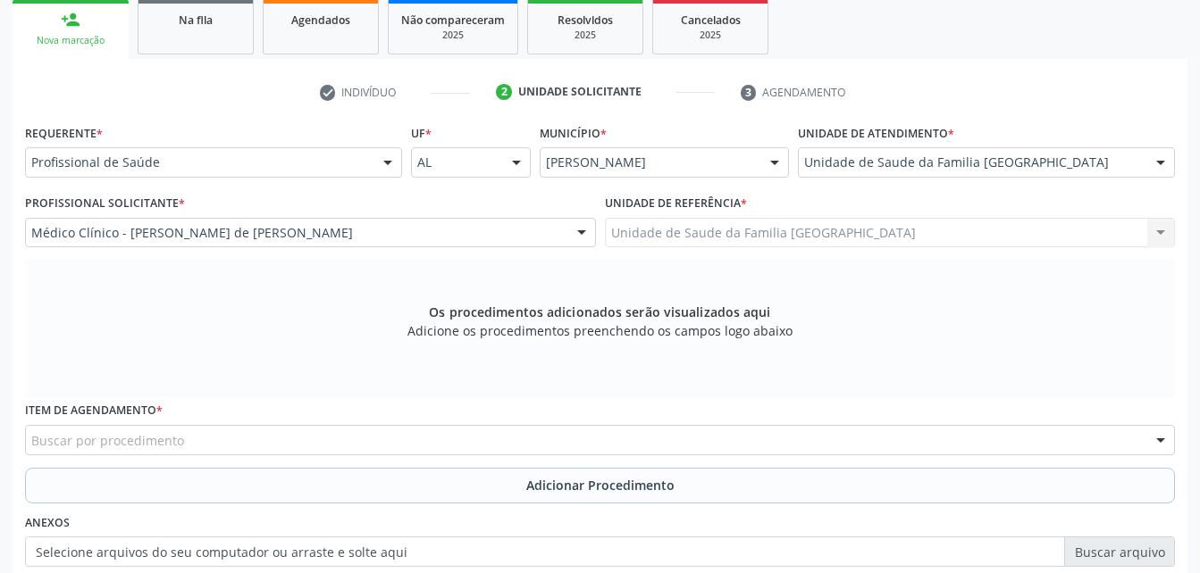
scroll to position [472, 0]
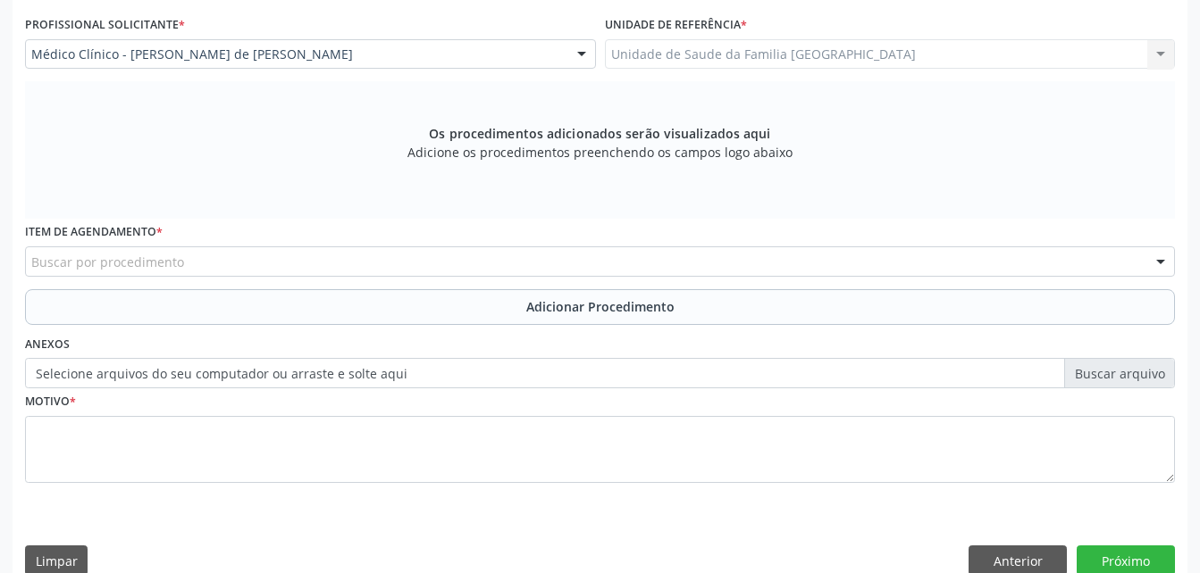
click at [180, 265] on div "Buscar por procedimento" at bounding box center [600, 262] width 1150 height 30
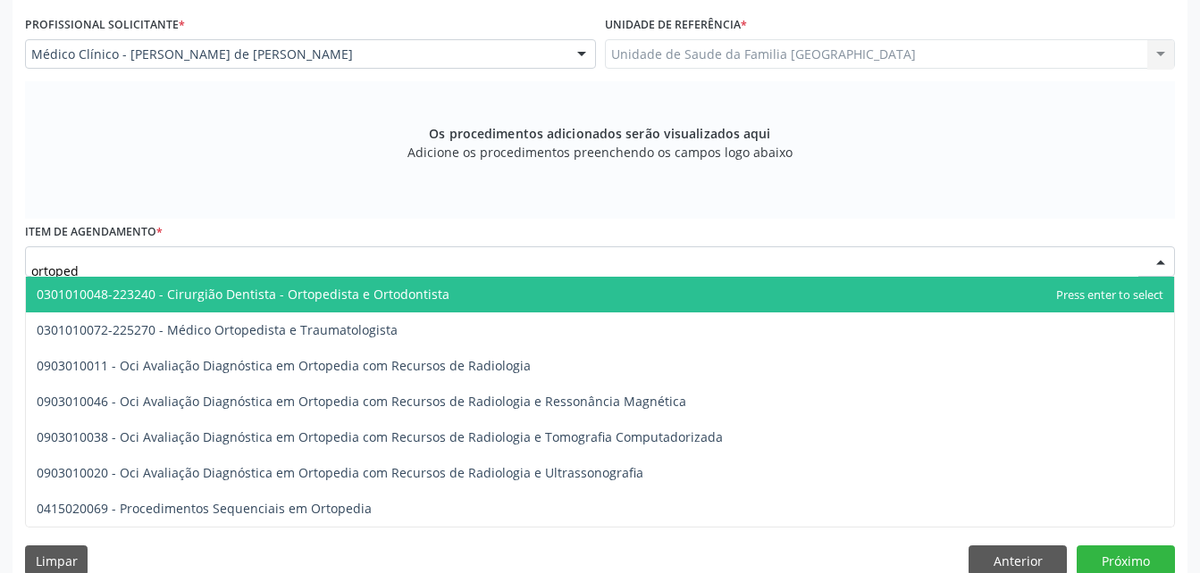
type input "ortopedi"
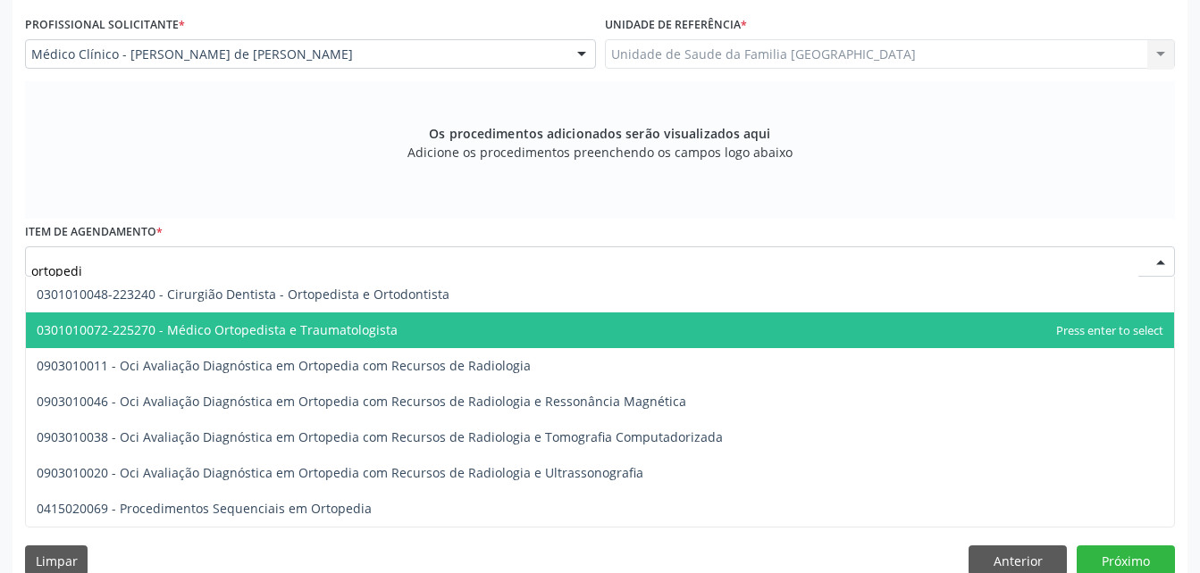
click at [228, 318] on span "0301010072-225270 - Médico Ortopedista e Traumatologista" at bounding box center [600, 331] width 1148 height 36
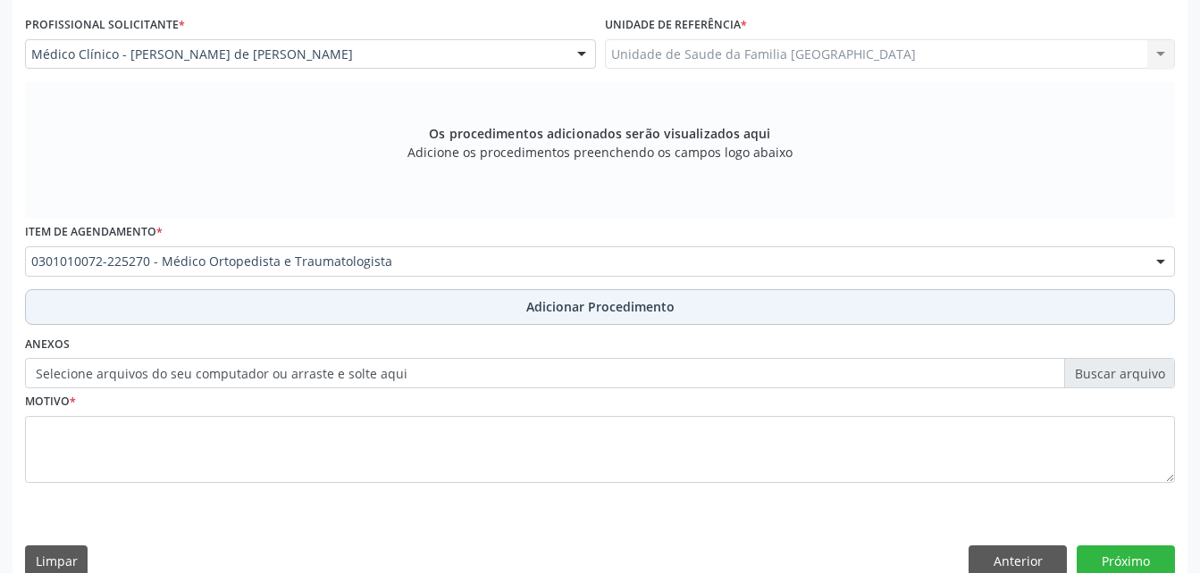
click at [312, 306] on button "Adicionar Procedimento" at bounding box center [600, 307] width 1150 height 36
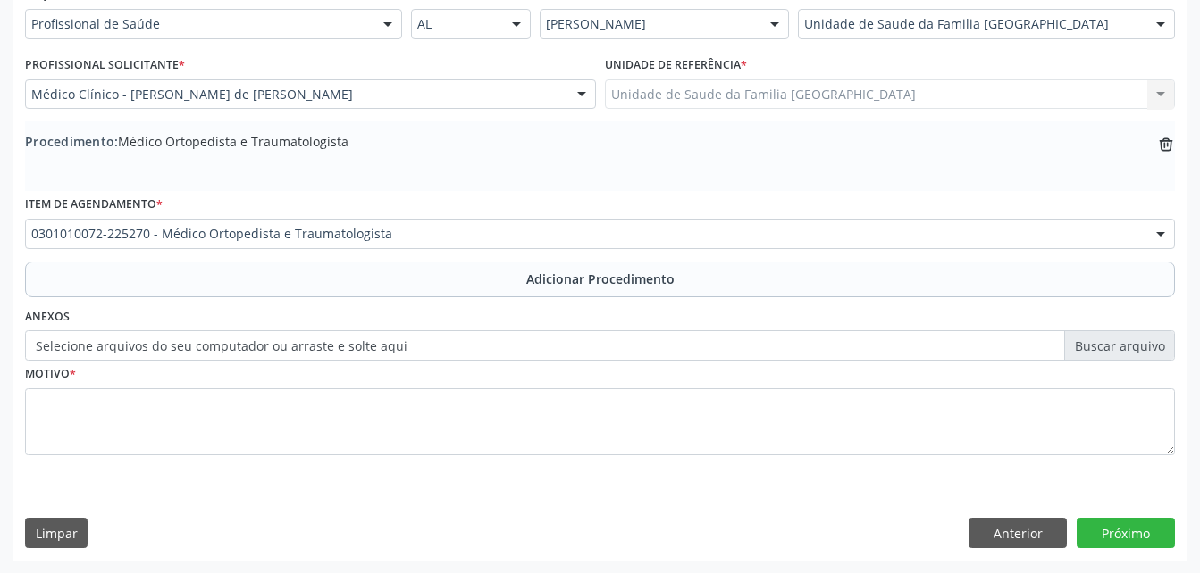
scroll to position [431, 0]
click at [355, 347] on label "Selecione arquivos do seu computador ou arraste e solte aqui" at bounding box center [600, 345] width 1150 height 30
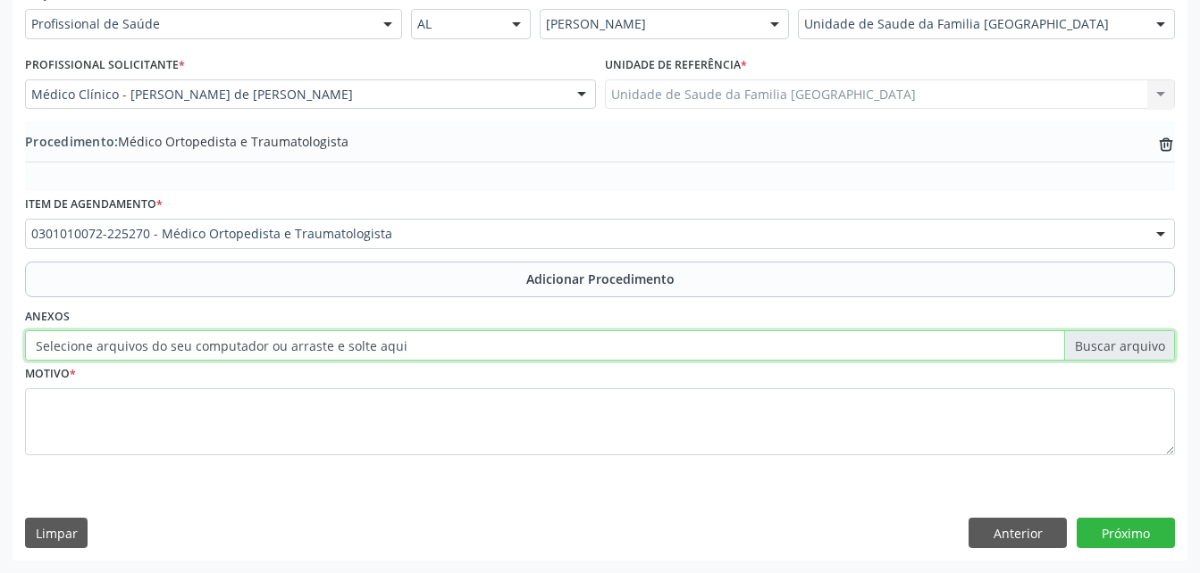
click at [355, 347] on input "Selecione arquivos do seu computador ou arraste e solte aqui" at bounding box center [600, 345] width 1150 height 30
type input "C:\fakepath\WhatsApp Image 2[DATE]3.51.52.jpeg"
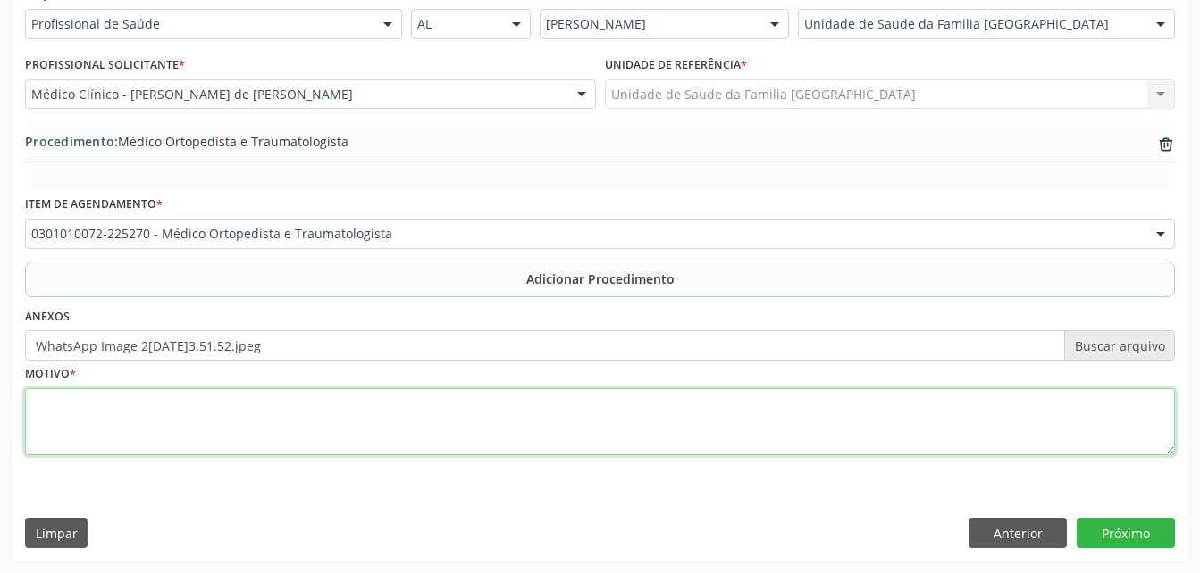
click at [495, 435] on textarea at bounding box center [600, 423] width 1150 height 68
type textarea "dor lombar baixa"
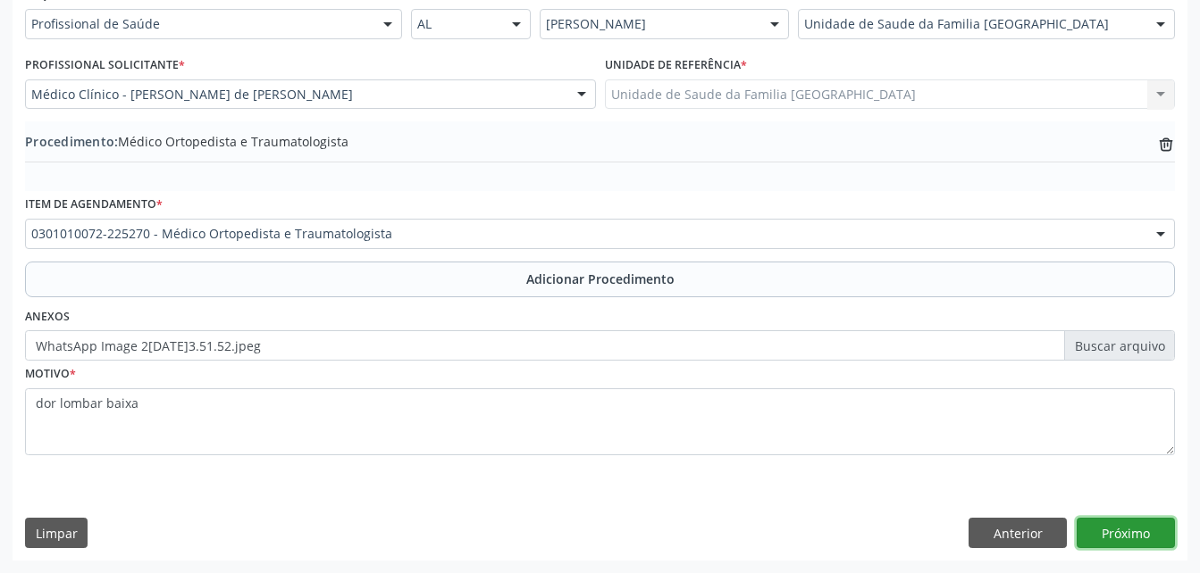
click at [1107, 531] on button "Próximo" at bounding box center [1125, 533] width 98 height 30
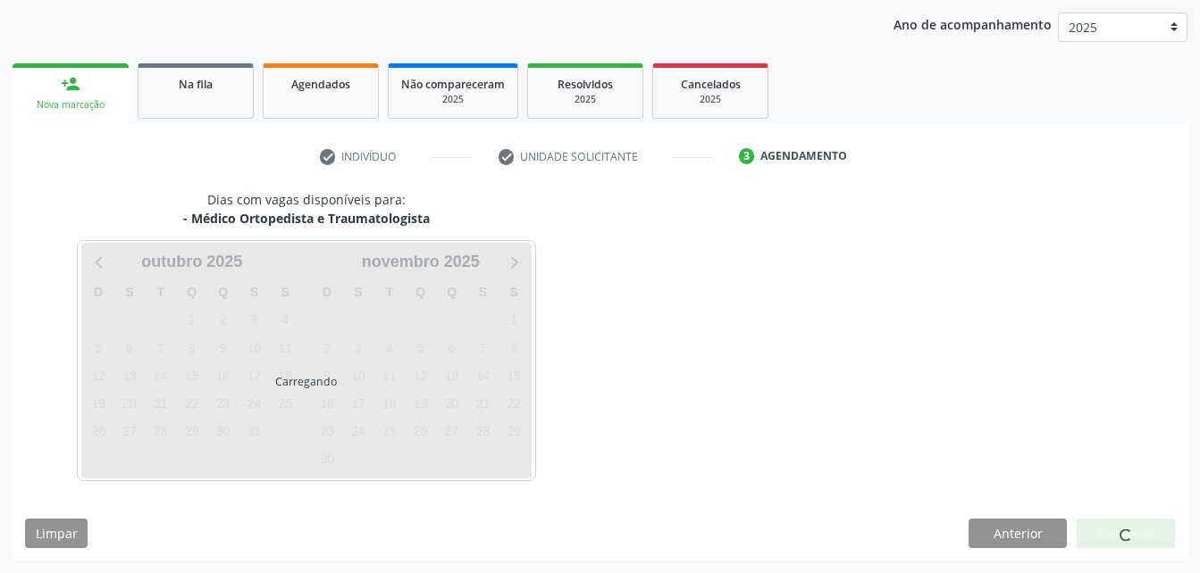
scroll to position [281, 0]
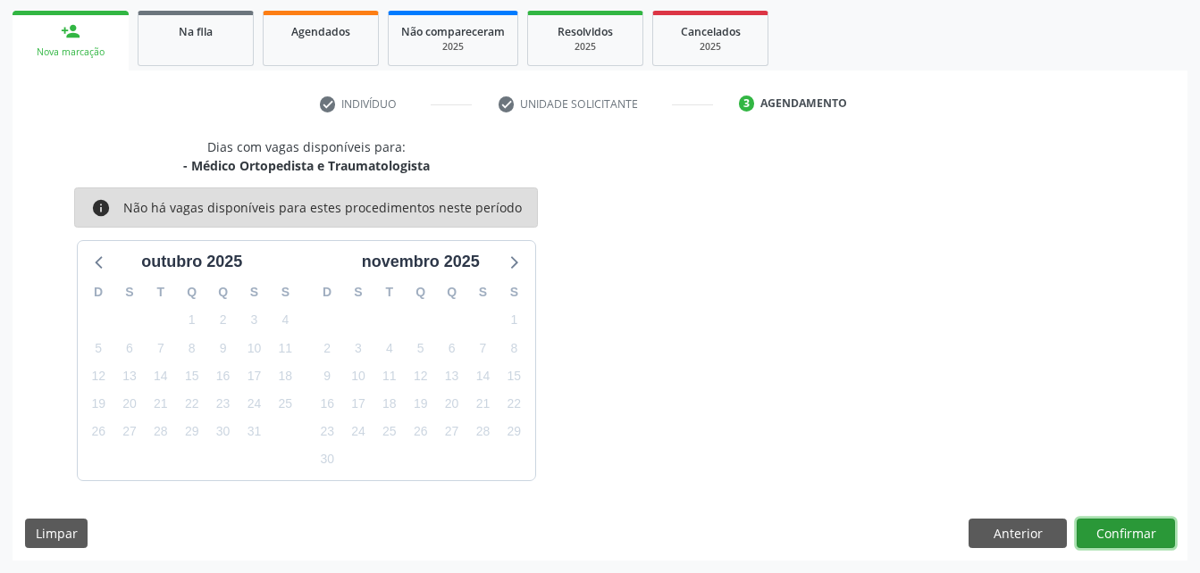
click at [1154, 532] on button "Confirmar" at bounding box center [1125, 534] width 98 height 30
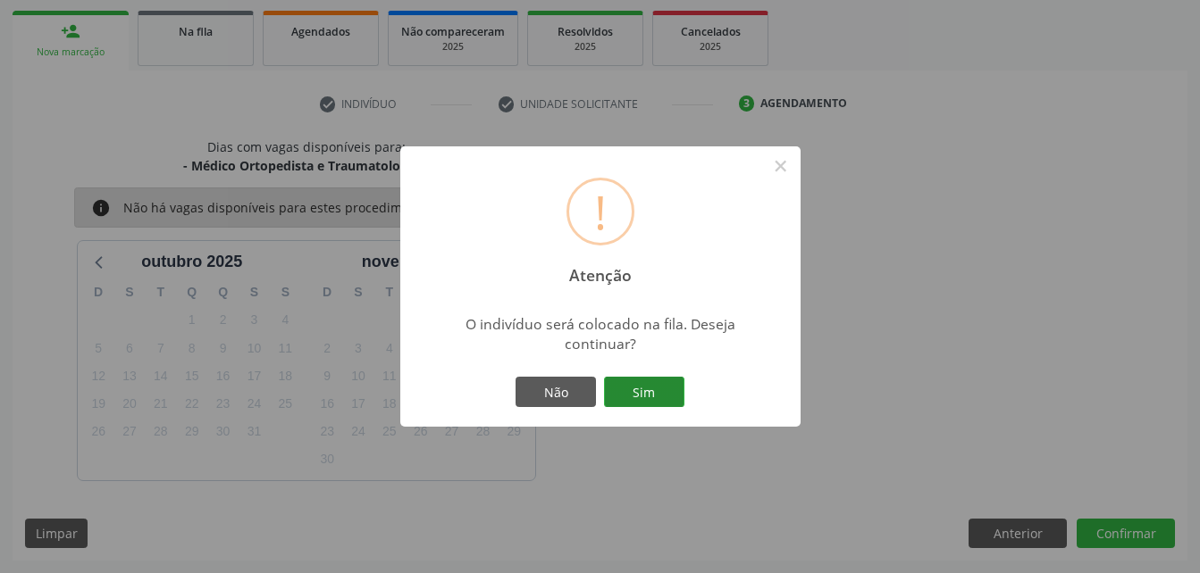
click at [631, 394] on button "Sim" at bounding box center [644, 392] width 80 height 30
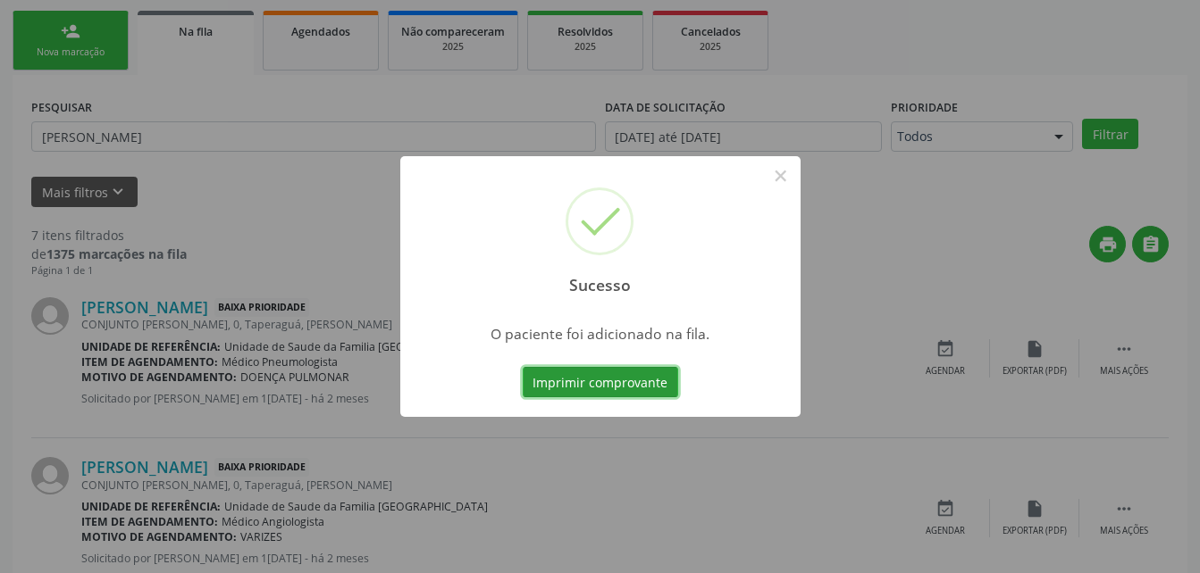
scroll to position [41, 0]
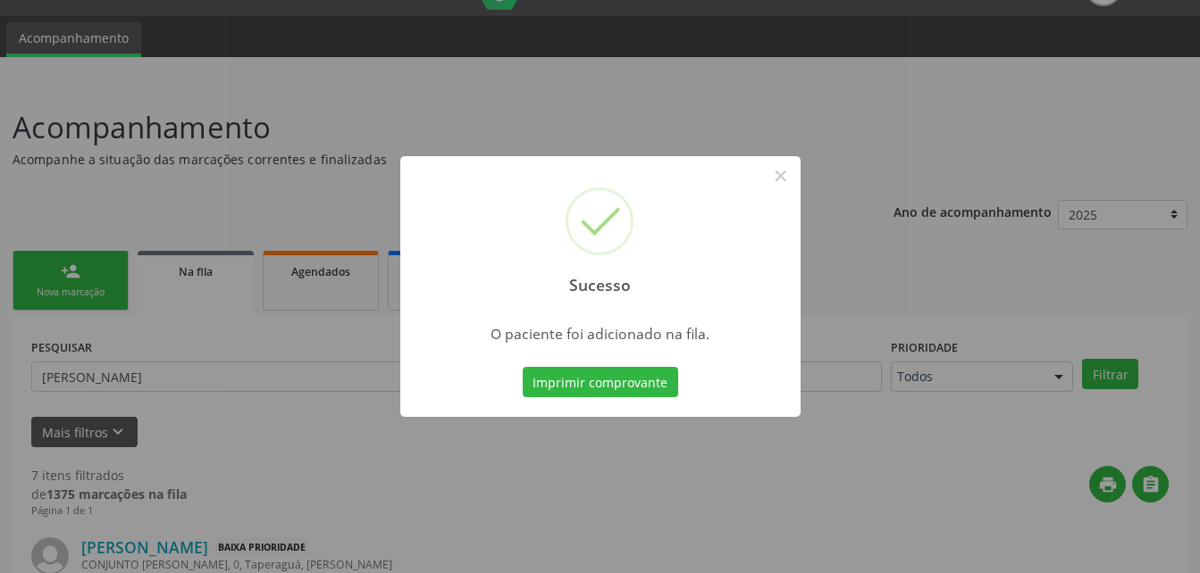
click at [104, 277] on div "Sucesso × O paciente foi adicionado na fila. Imprimir comprovante Cancel" at bounding box center [600, 286] width 1200 height 573
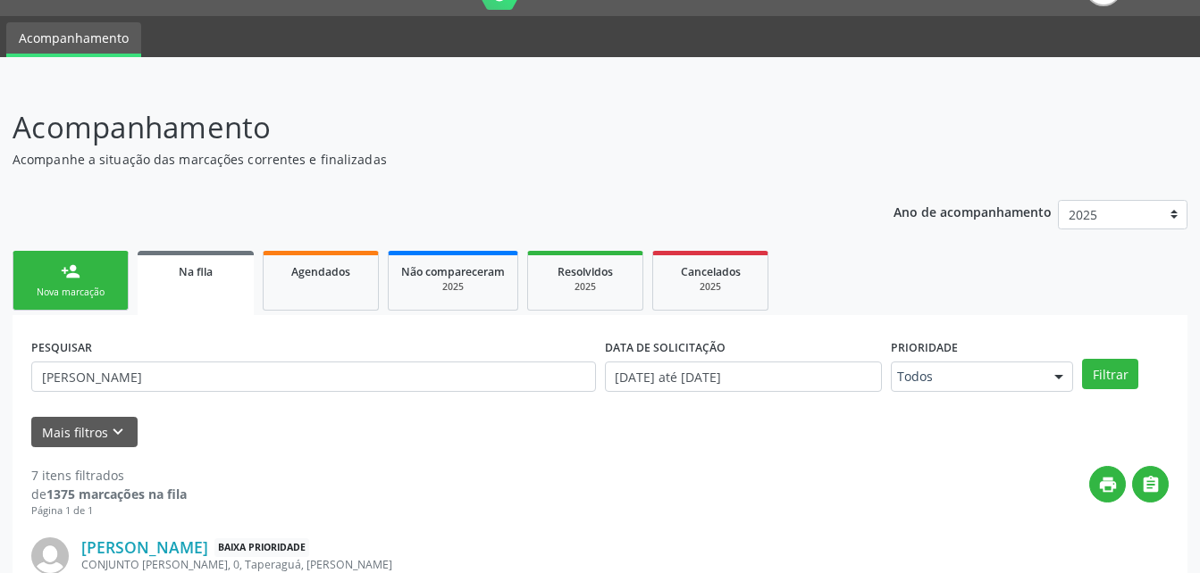
click at [104, 277] on link "person_add Nova marcação" at bounding box center [71, 281] width 116 height 60
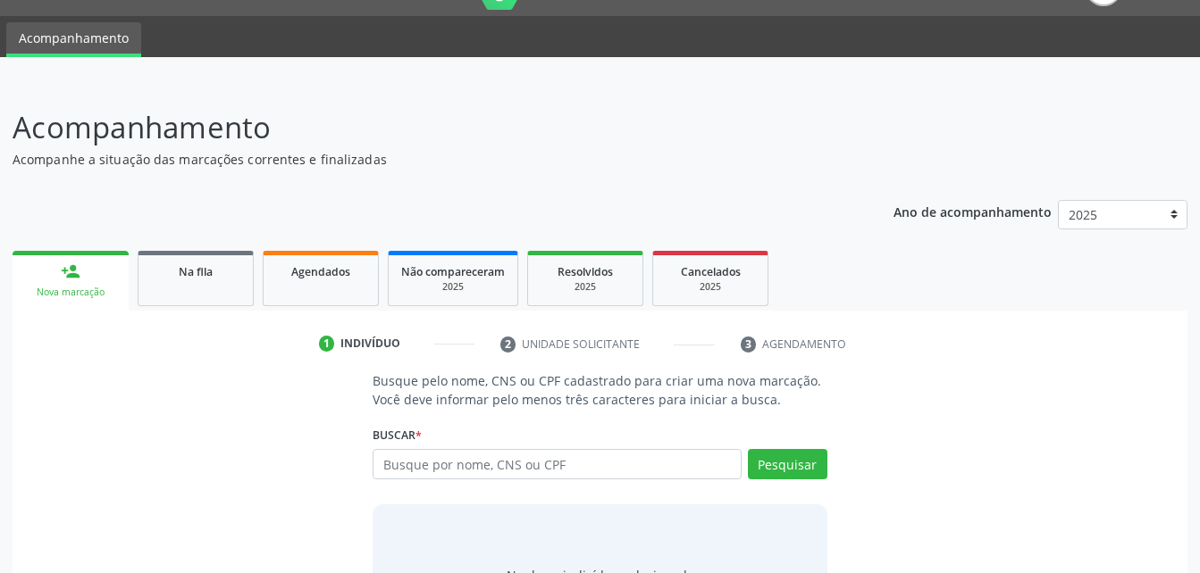
scroll to position [130, 0]
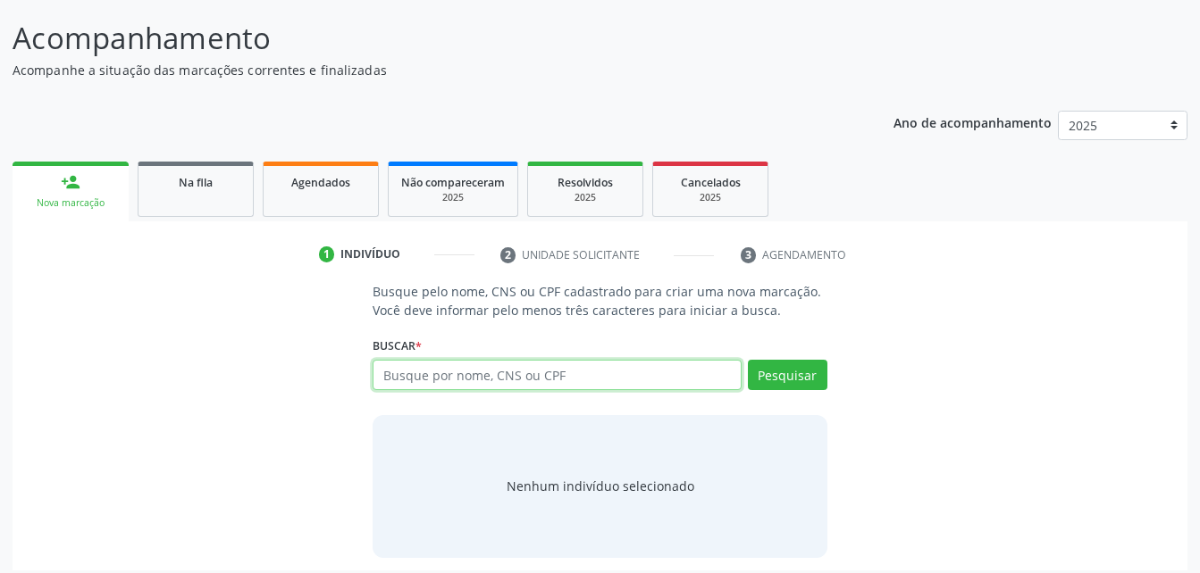
click at [523, 373] on input "text" at bounding box center [556, 375] width 368 height 30
type input "28031032491"
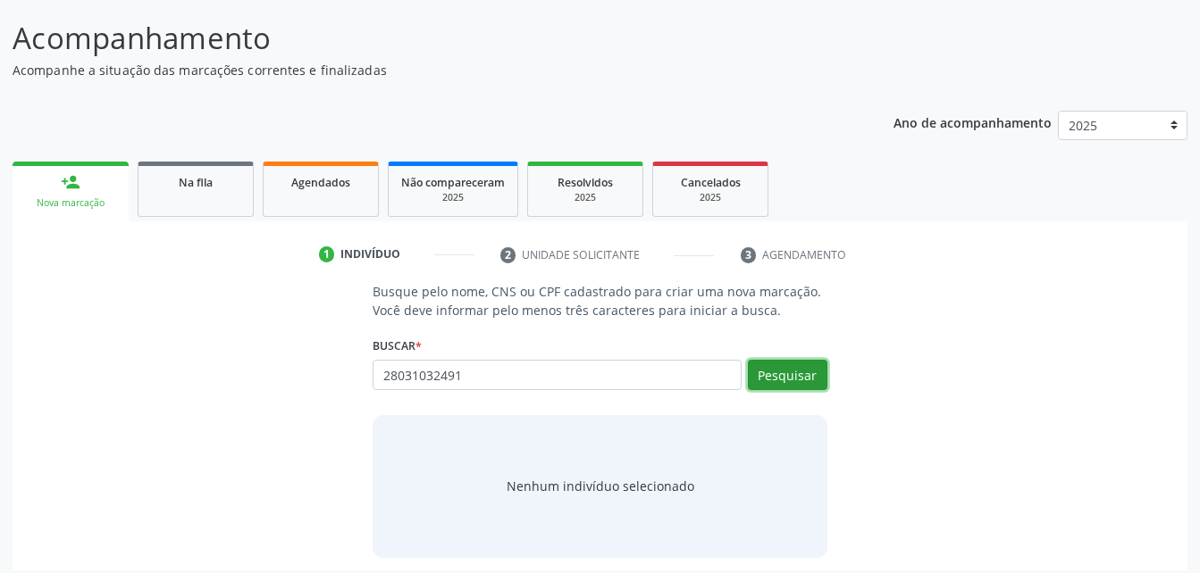
click at [784, 368] on button "Pesquisar" at bounding box center [787, 375] width 79 height 30
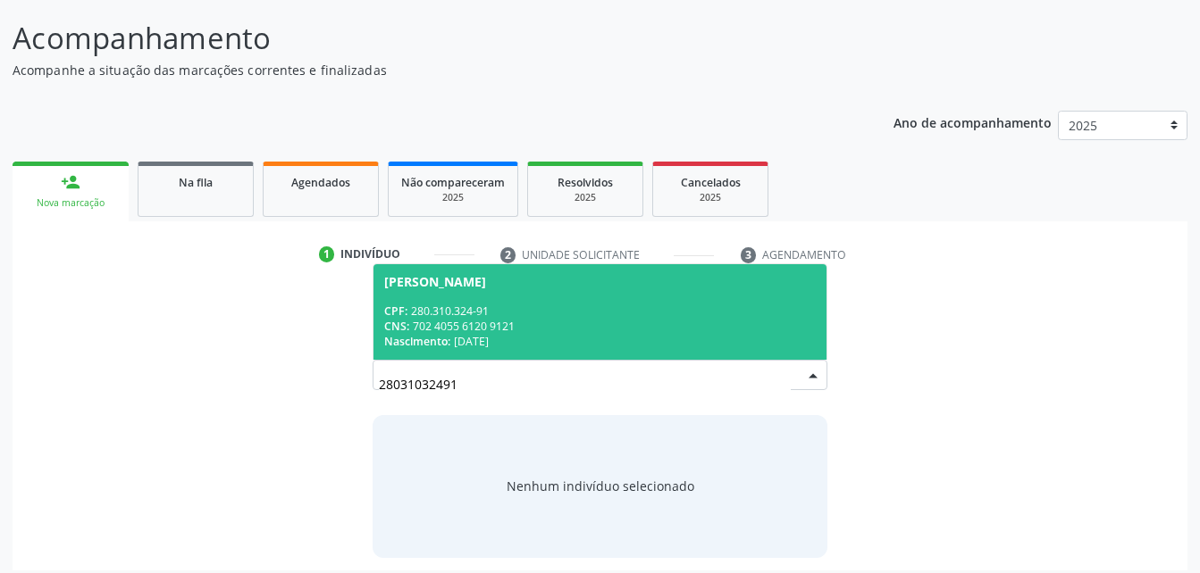
click at [502, 317] on div "CPF: 280.310.324-91" at bounding box center [599, 311] width 431 height 15
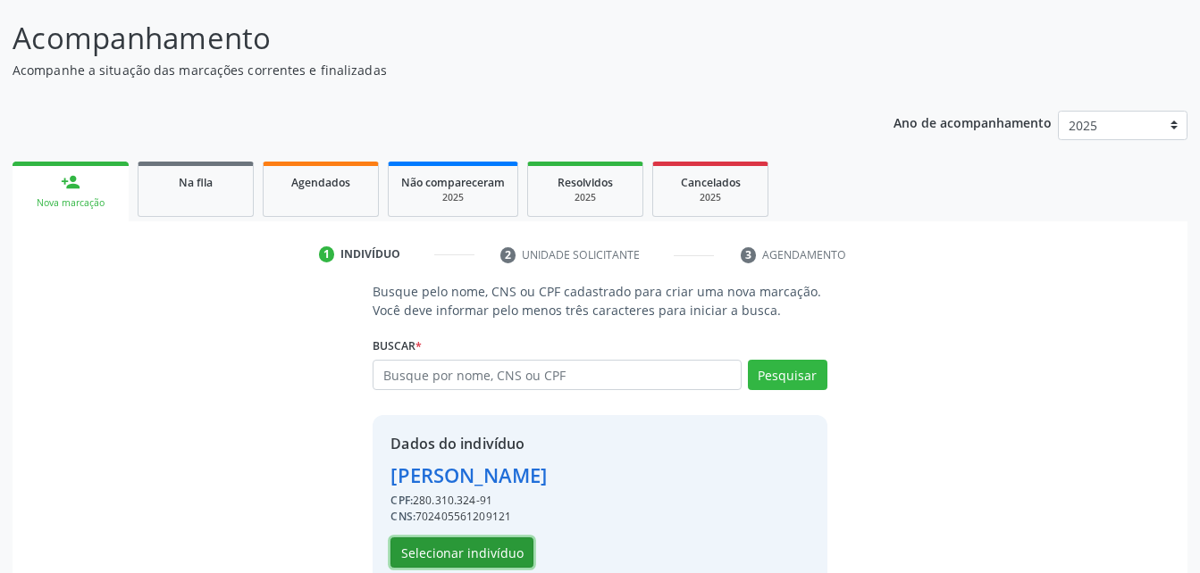
click at [501, 556] on button "Selecionar indivíduo" at bounding box center [461, 553] width 143 height 30
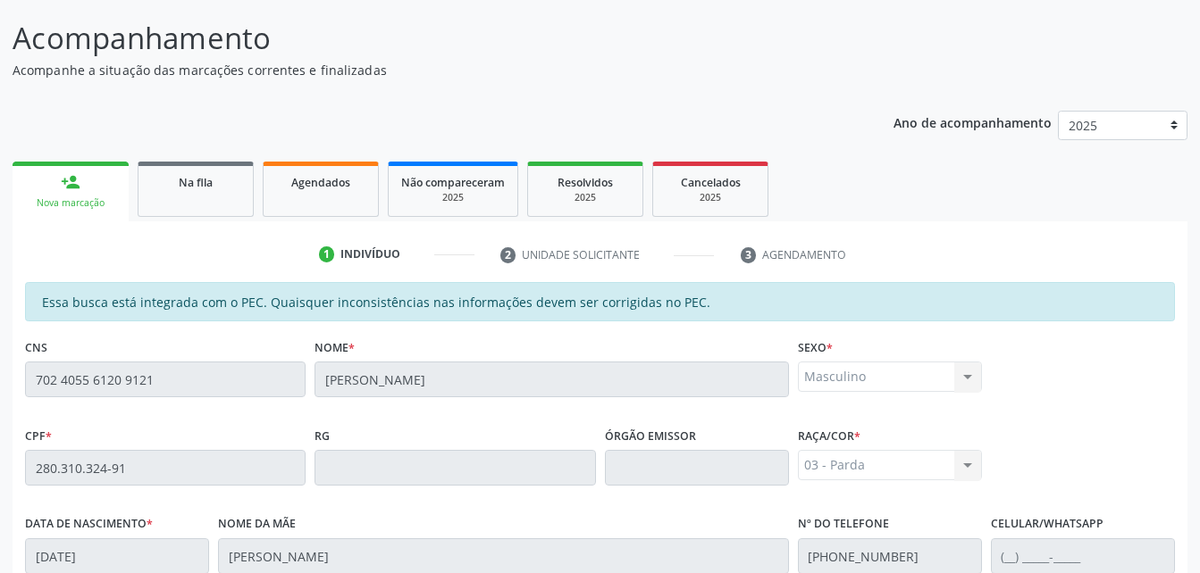
scroll to position [472, 0]
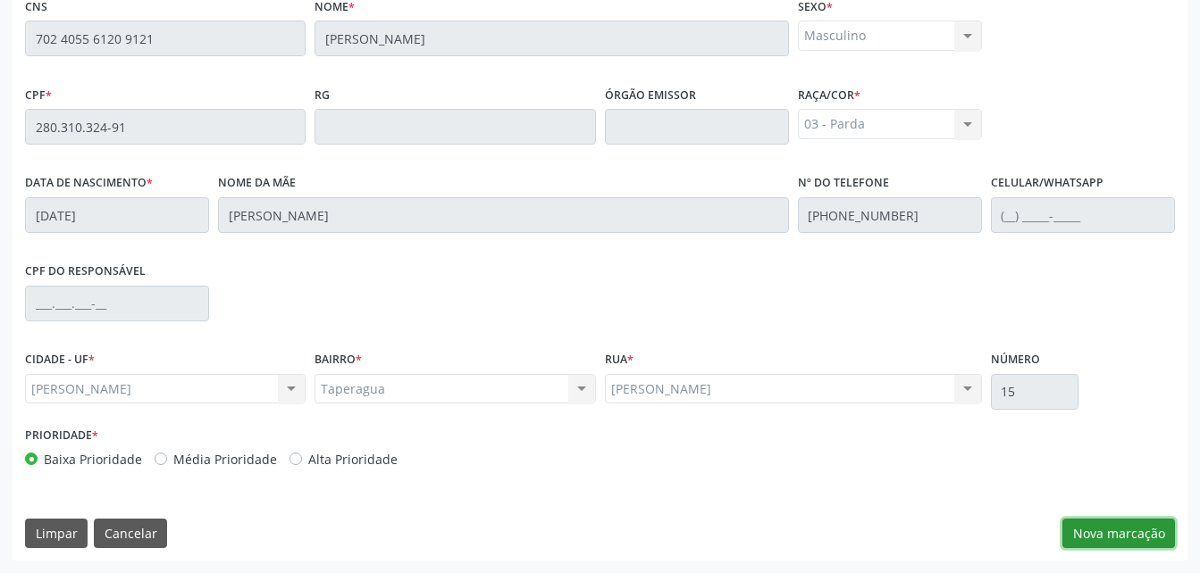
click at [1136, 534] on button "Nova marcação" at bounding box center [1118, 534] width 113 height 30
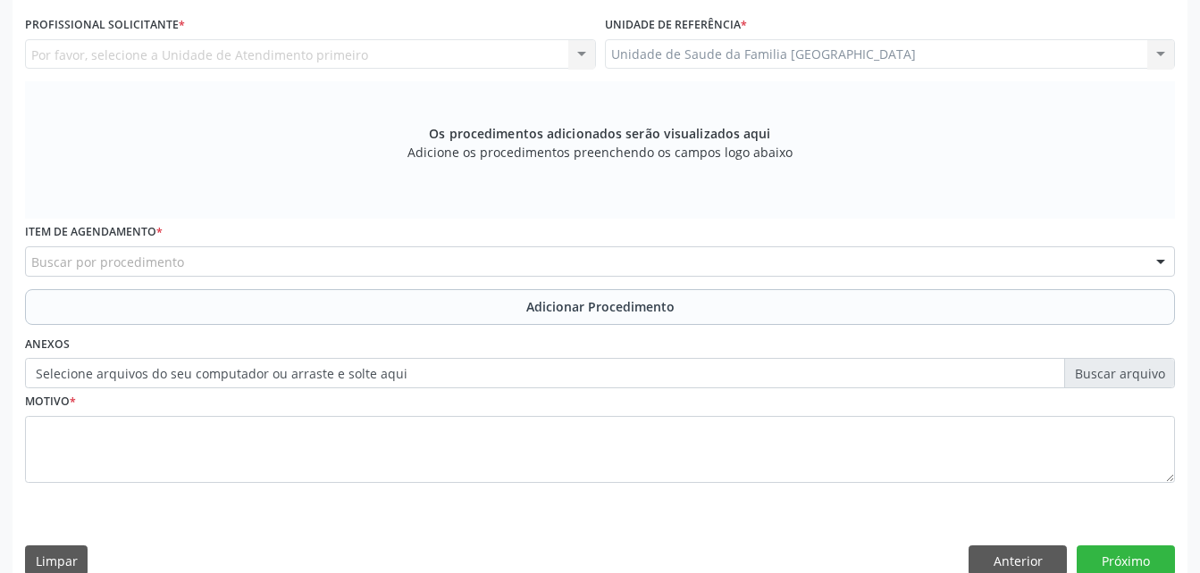
scroll to position [382, 0]
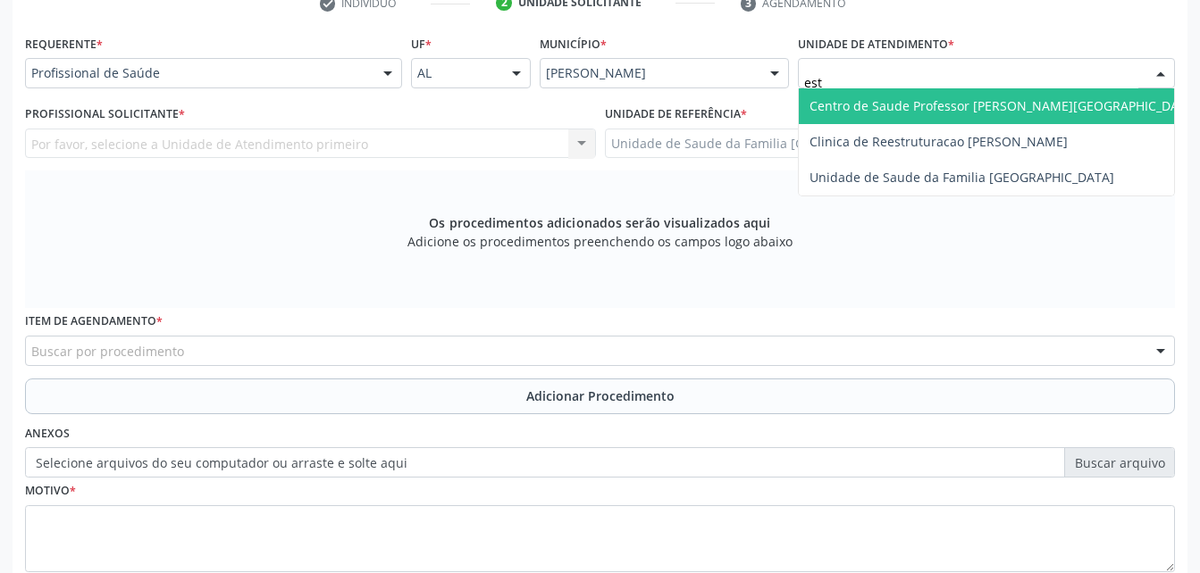
type input "esti"
click at [924, 102] on span "Unidade de Saude da Familia [GEOGRAPHIC_DATA]" at bounding box center [961, 105] width 305 height 17
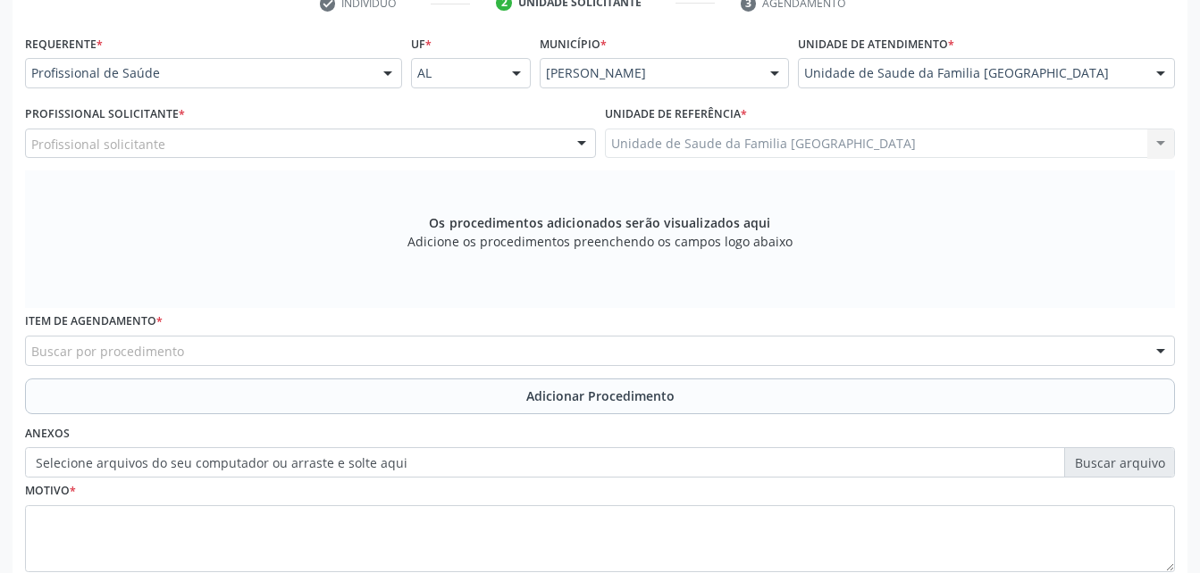
click at [481, 158] on div "Profissional solicitante Assistente Administrativo - [PERSON_NAME] de [PERSON_N…" at bounding box center [310, 144] width 571 height 30
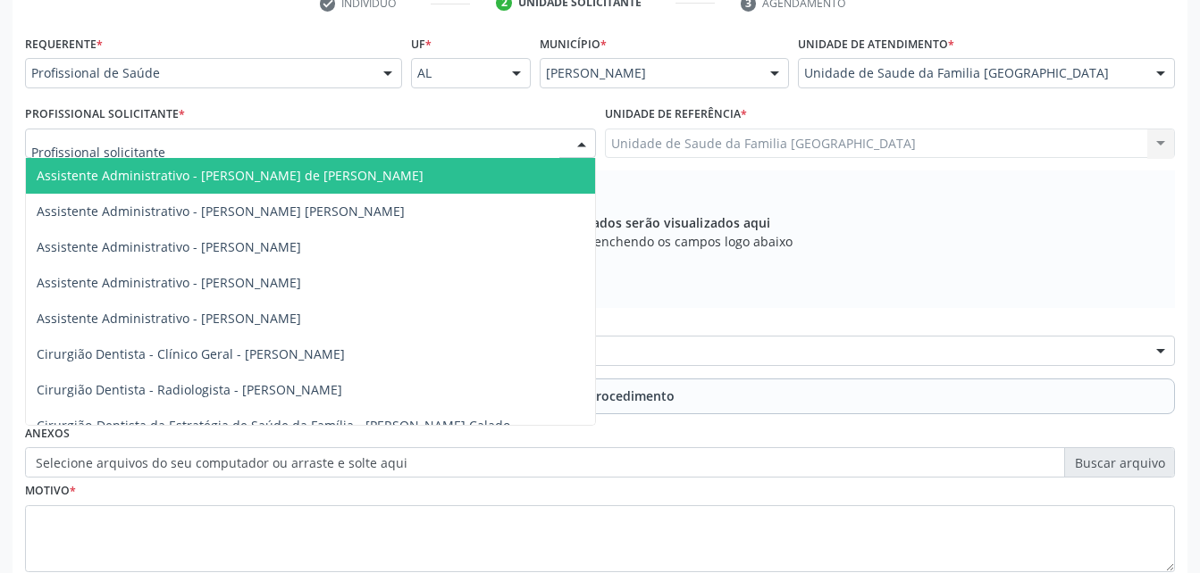
click at [470, 142] on input "text" at bounding box center [295, 153] width 528 height 36
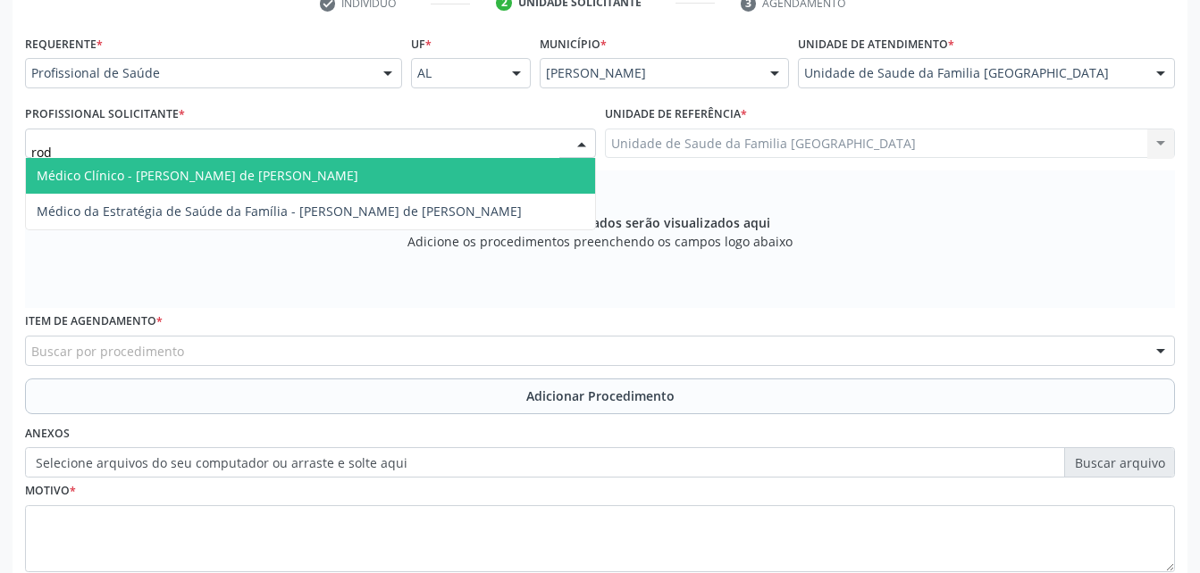
type input "rodr"
click at [472, 168] on span "Médico Clínico - [PERSON_NAME] de [PERSON_NAME]" at bounding box center [310, 176] width 569 height 36
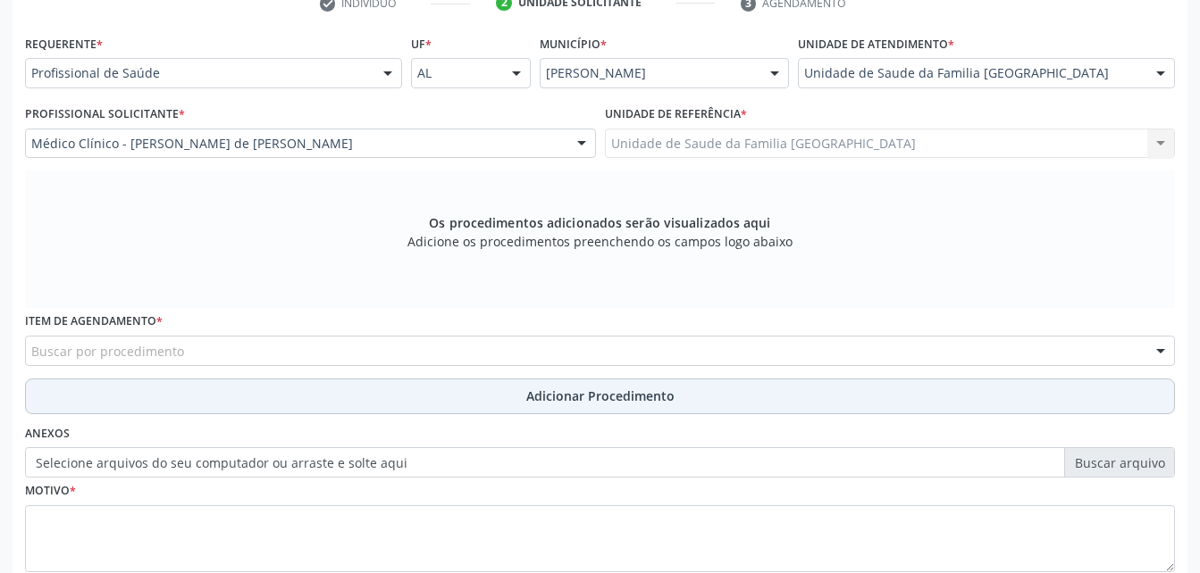
scroll to position [472, 0]
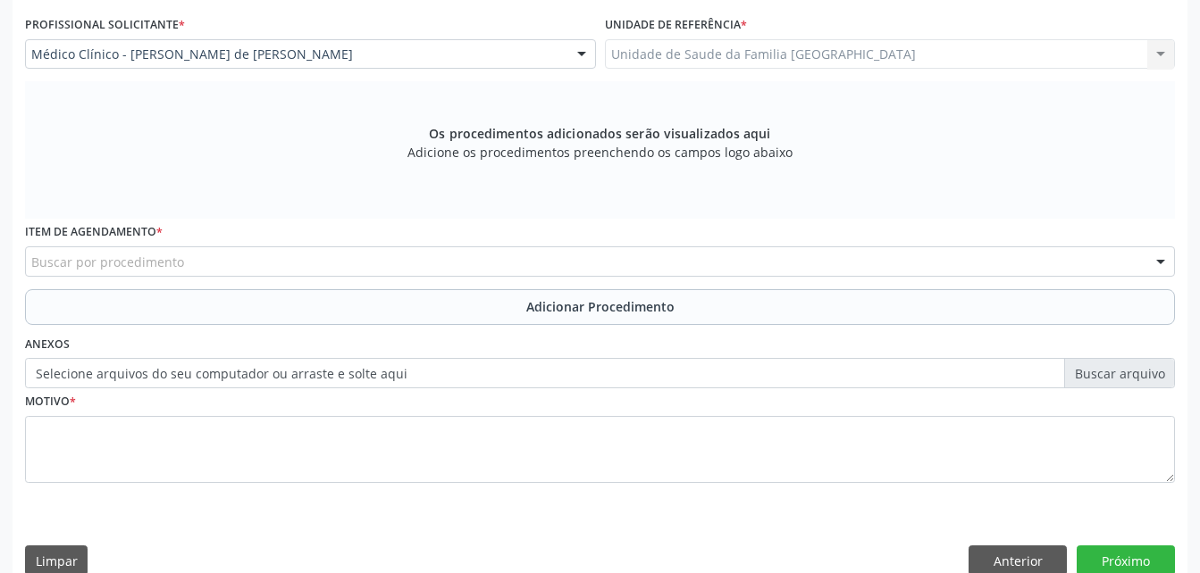
click at [339, 370] on label "Selecione arquivos do seu computador ou arraste e solte aqui" at bounding box center [600, 373] width 1150 height 30
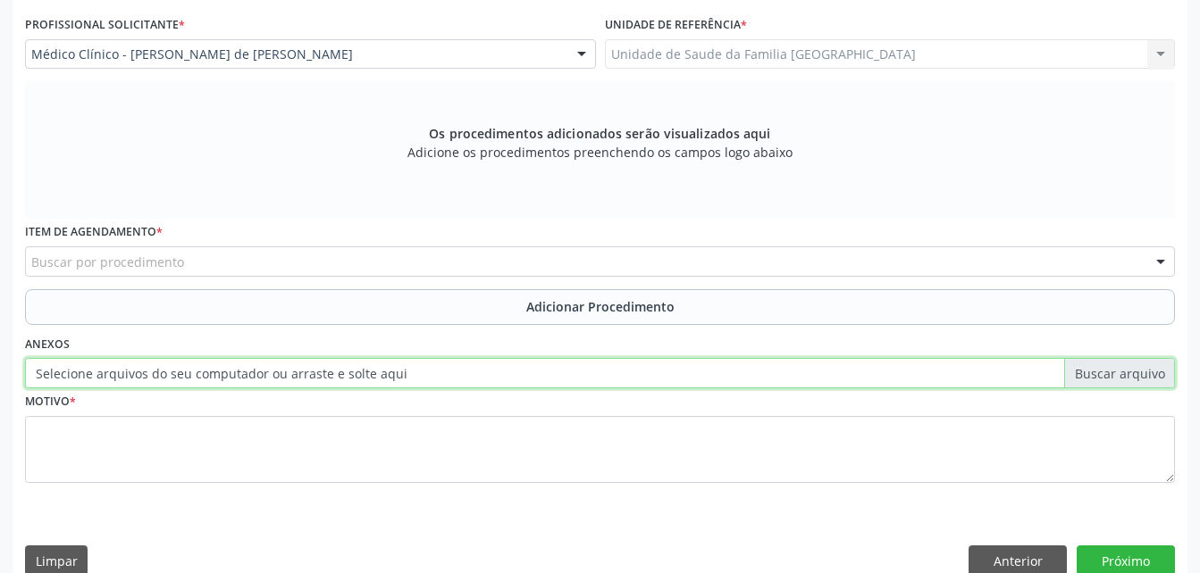
click at [339, 370] on input "Selecione arquivos do seu computador ou arraste e solte aqui" at bounding box center [600, 373] width 1150 height 30
type input "C:\fakepath\WhatsApp Image [DATE] 13.52.06.jpeg"
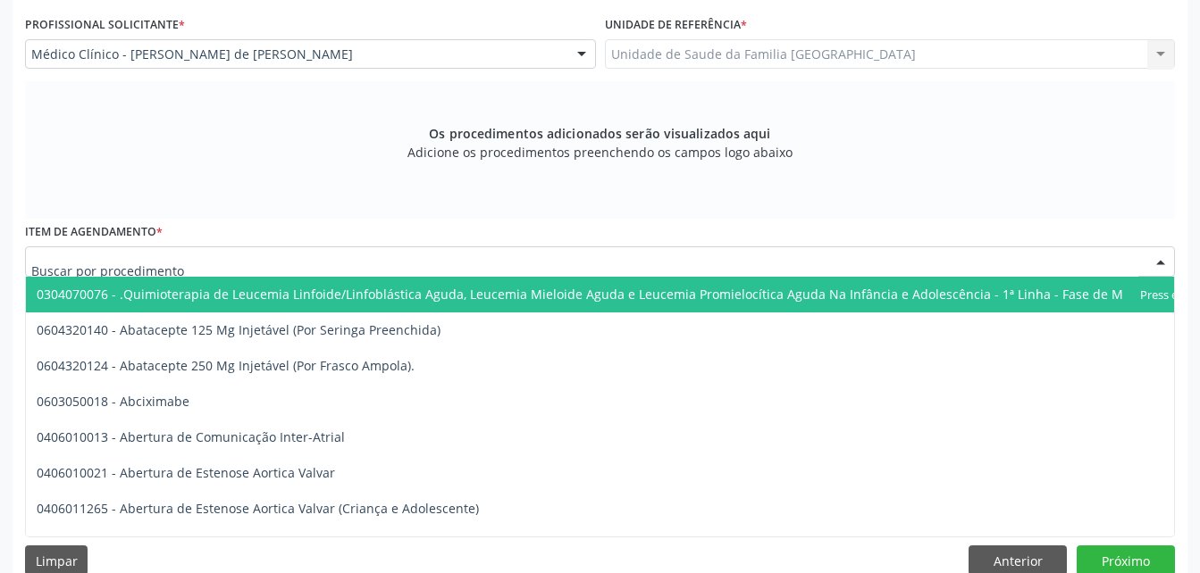
click at [191, 263] on div at bounding box center [600, 262] width 1150 height 30
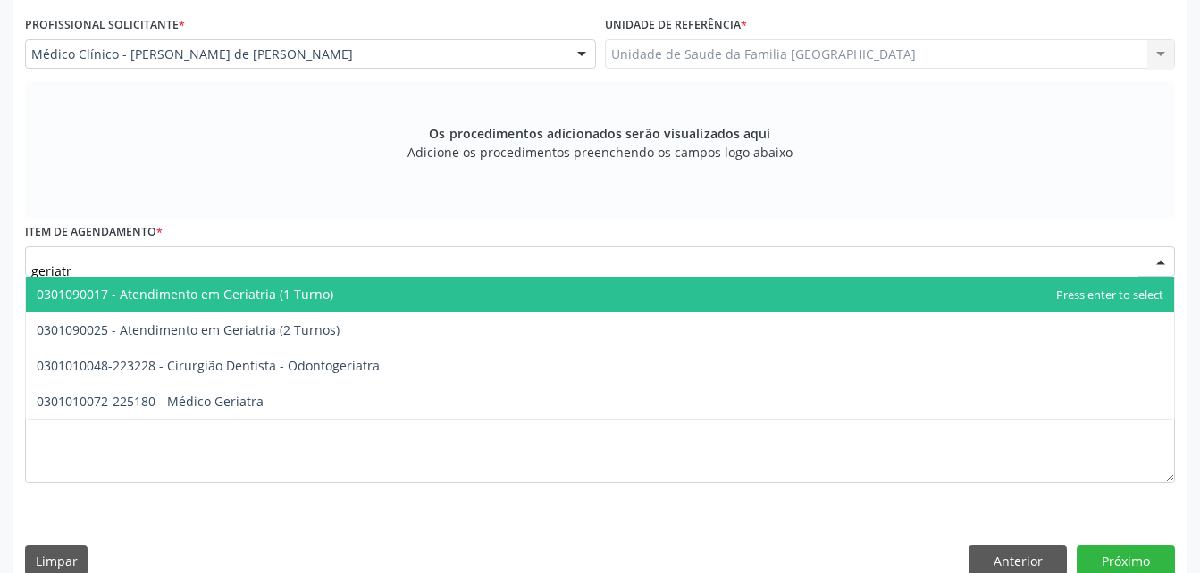
type input "geriatra"
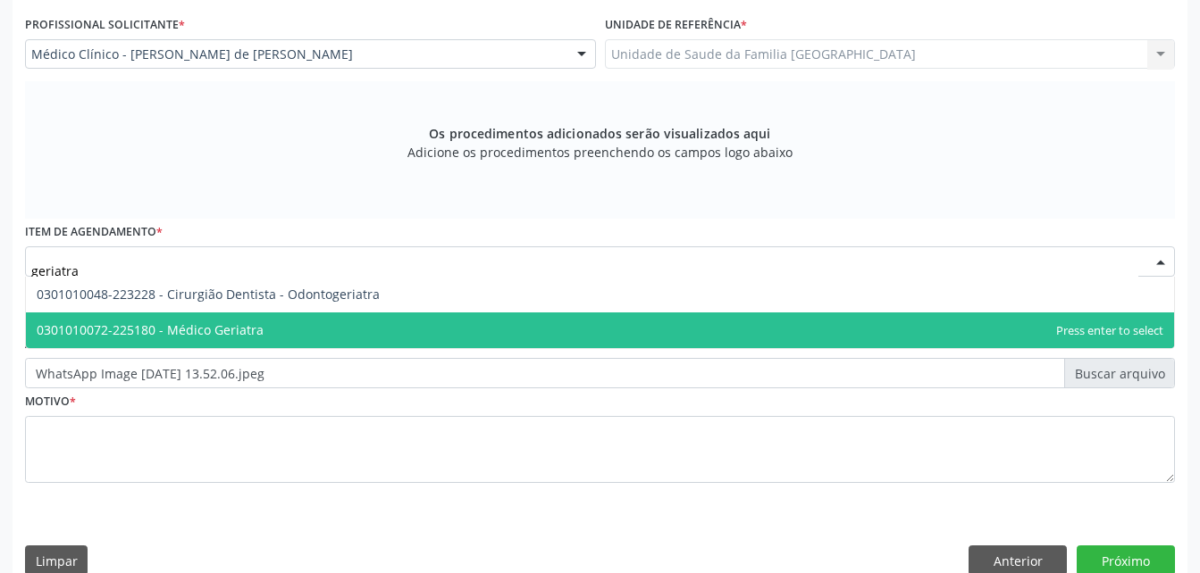
click at [238, 346] on span "0301010072-225180 - Médico Geriatra" at bounding box center [600, 331] width 1148 height 36
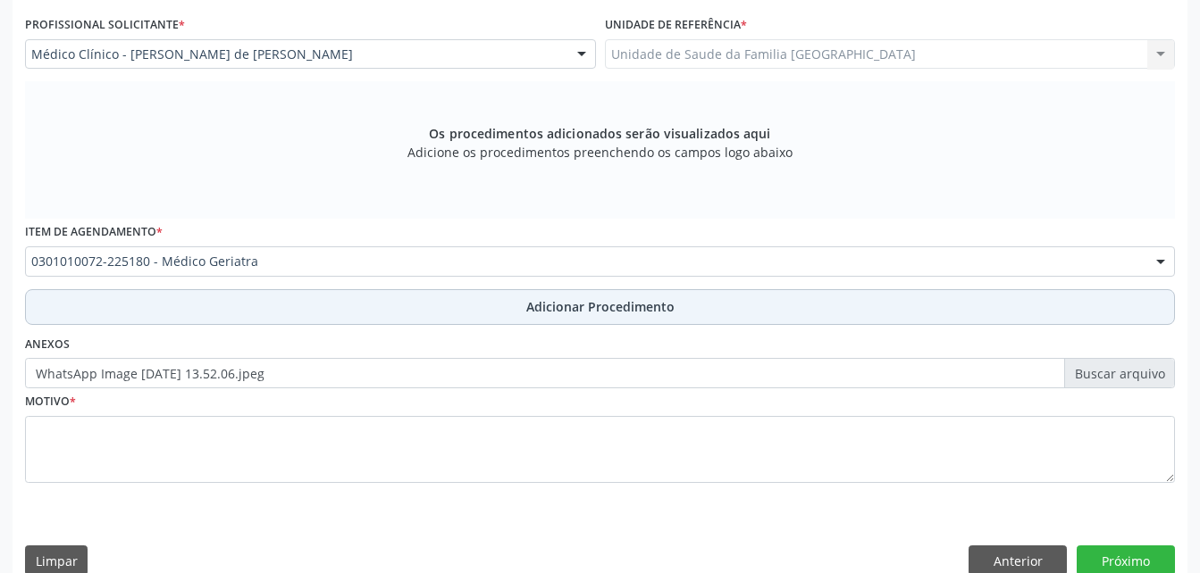
click at [533, 298] on span "Adicionar Procedimento" at bounding box center [600, 306] width 148 height 19
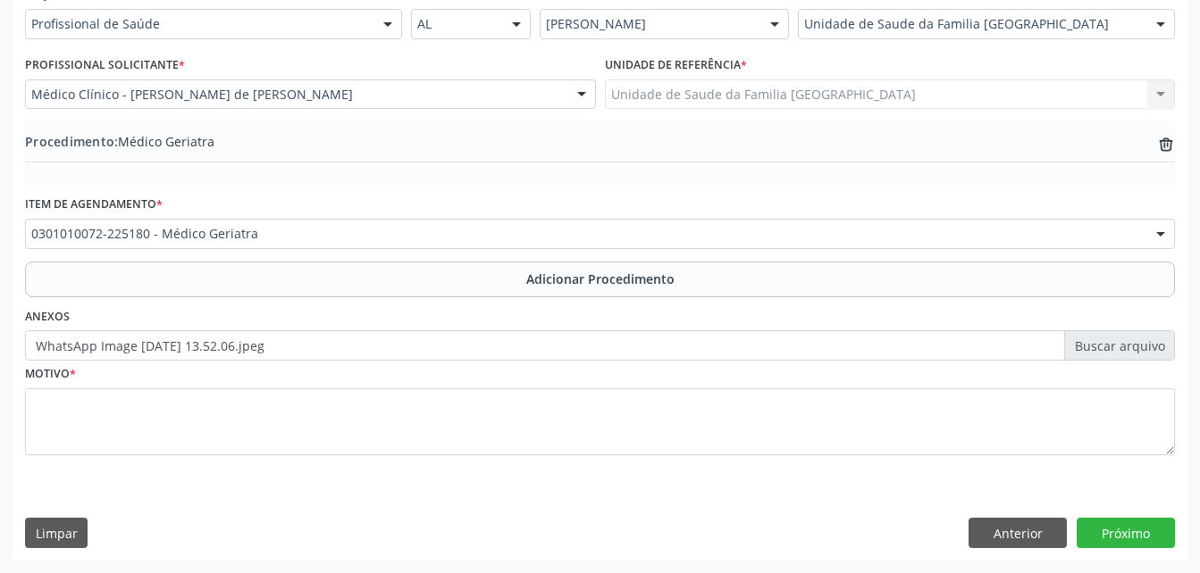
scroll to position [431, 0]
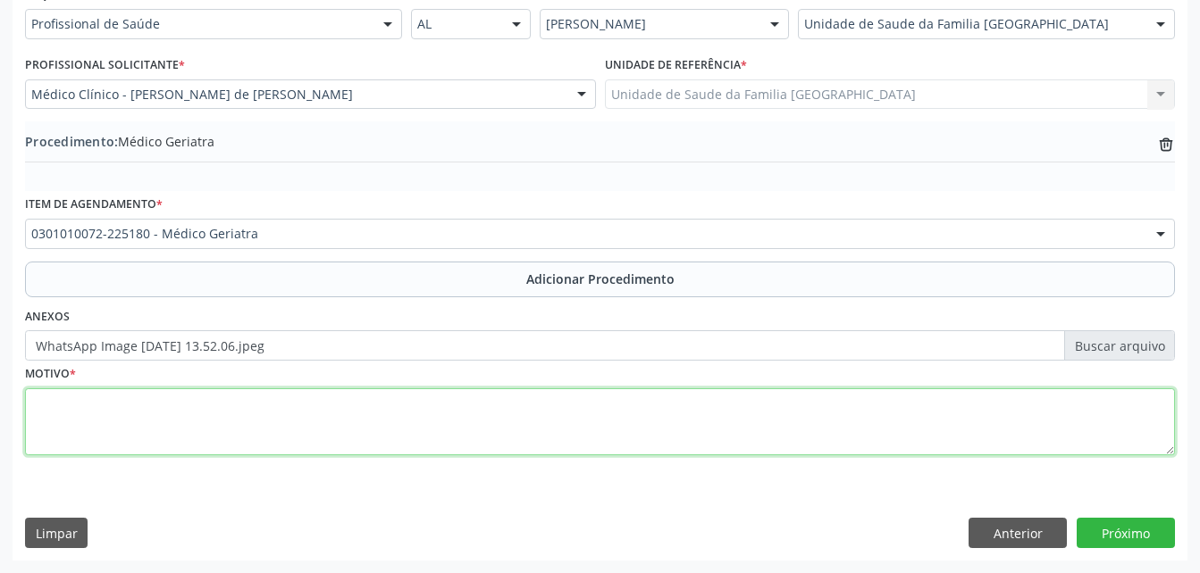
click at [496, 405] on textarea at bounding box center [600, 423] width 1150 height 68
type textarea "[MEDICAL_DATA]"
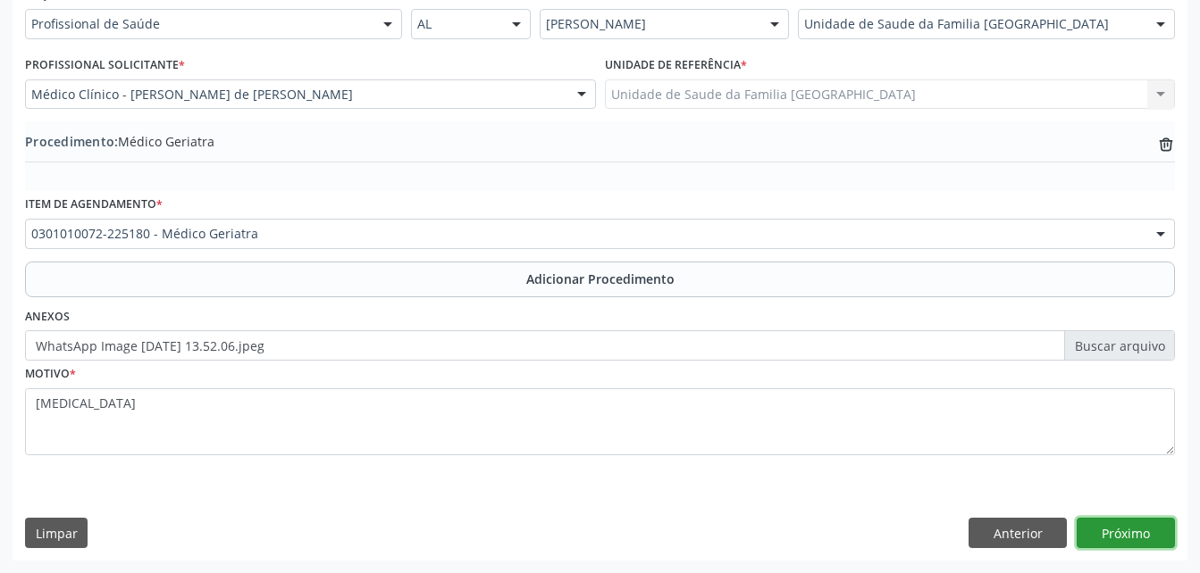
click at [1120, 531] on button "Próximo" at bounding box center [1125, 533] width 98 height 30
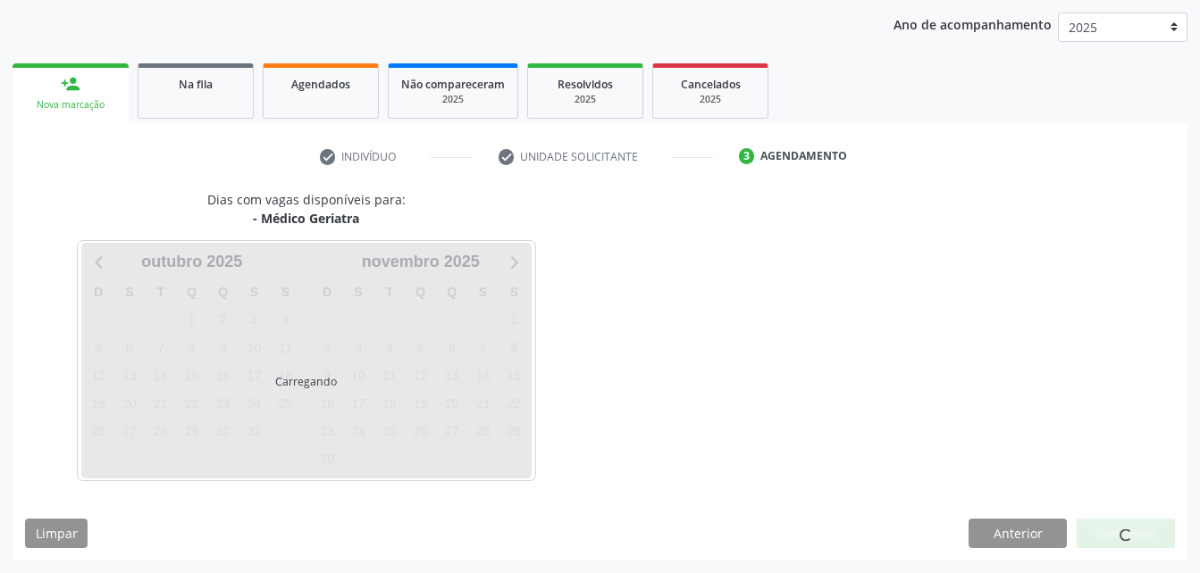
scroll to position [281, 0]
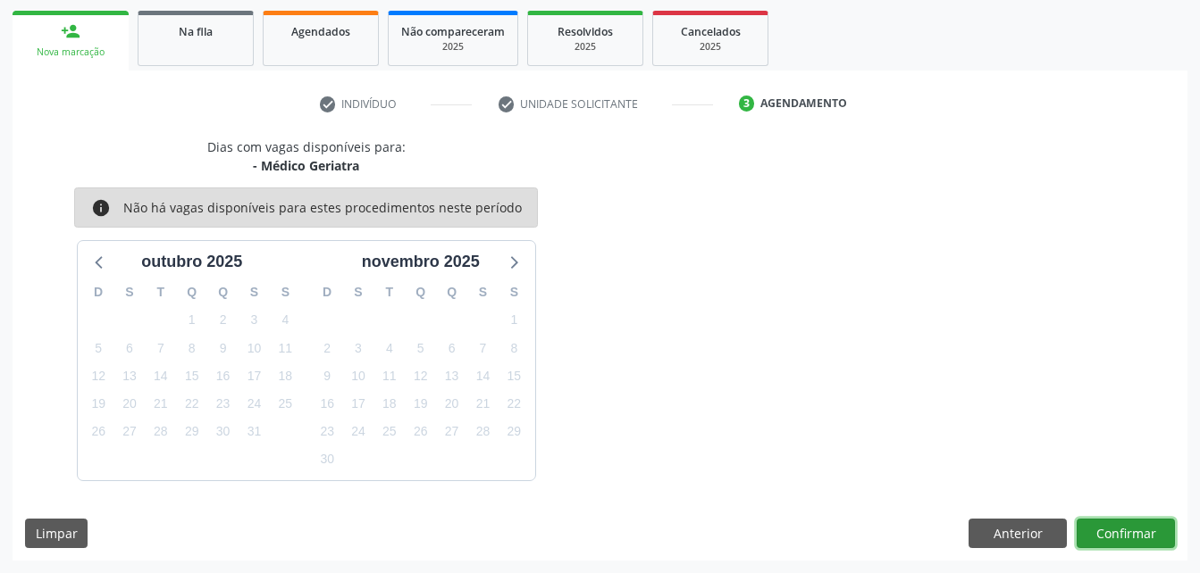
click at [1120, 531] on button "Confirmar" at bounding box center [1125, 534] width 98 height 30
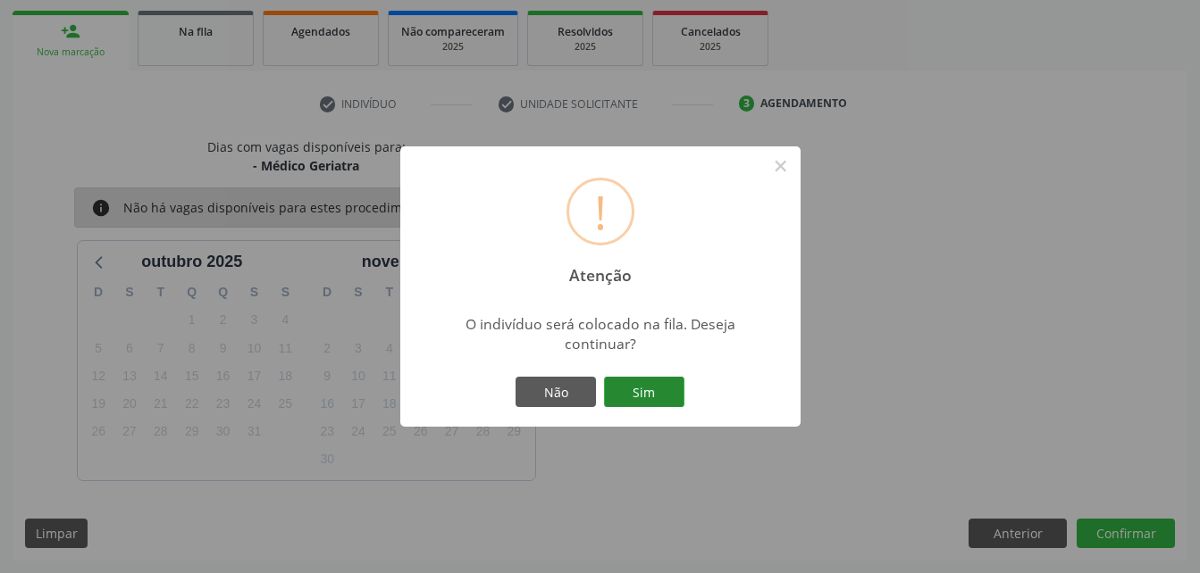
click at [658, 391] on button "Sim" at bounding box center [644, 392] width 80 height 30
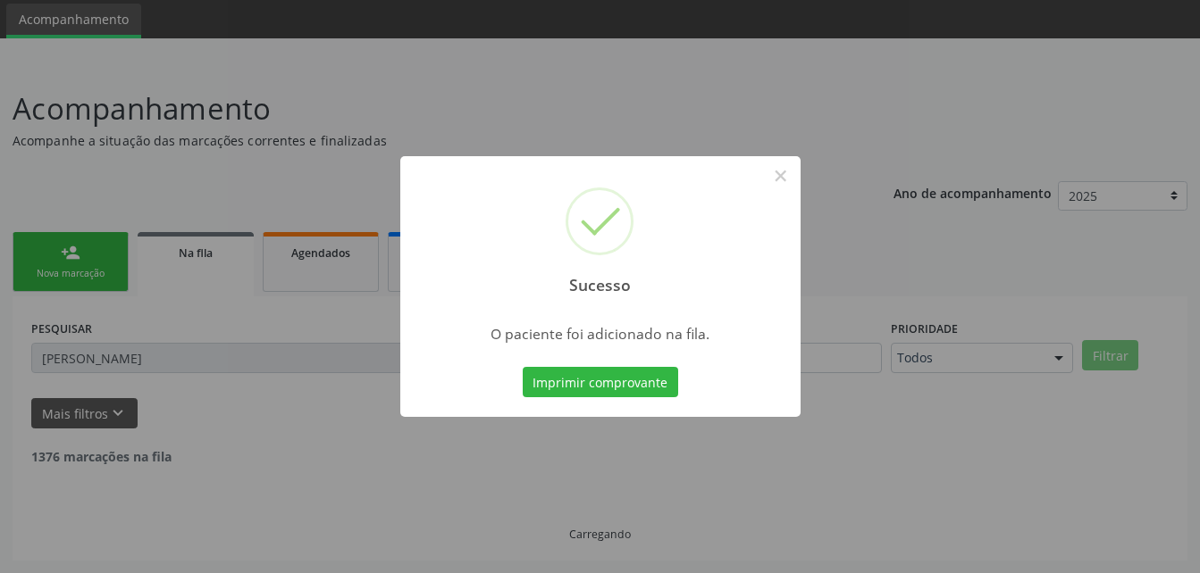
scroll to position [41, 0]
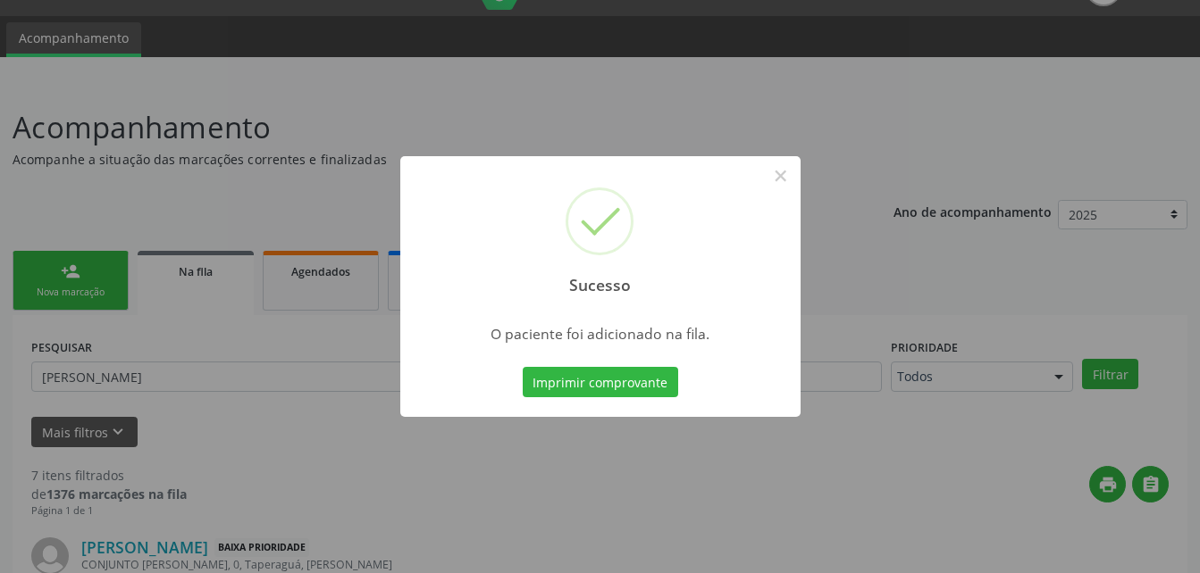
click at [96, 285] on div "Sucesso × O paciente foi adicionado na fila. Imprimir comprovante Cancel" at bounding box center [600, 286] width 1200 height 573
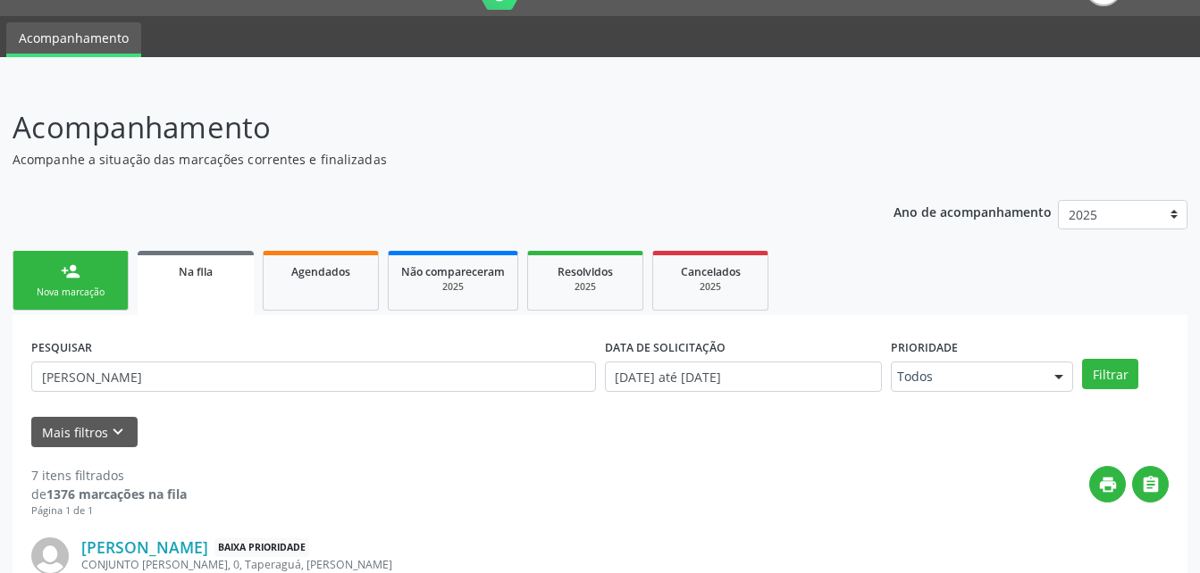
click at [96, 285] on link "person_add Nova marcação" at bounding box center [71, 281] width 116 height 60
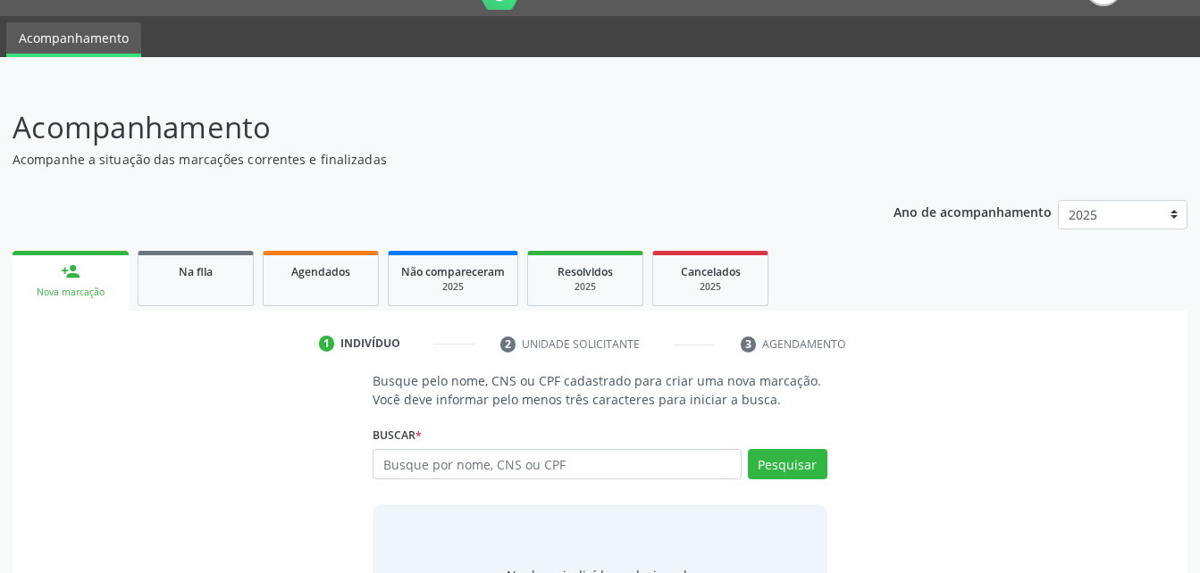
scroll to position [140, 0]
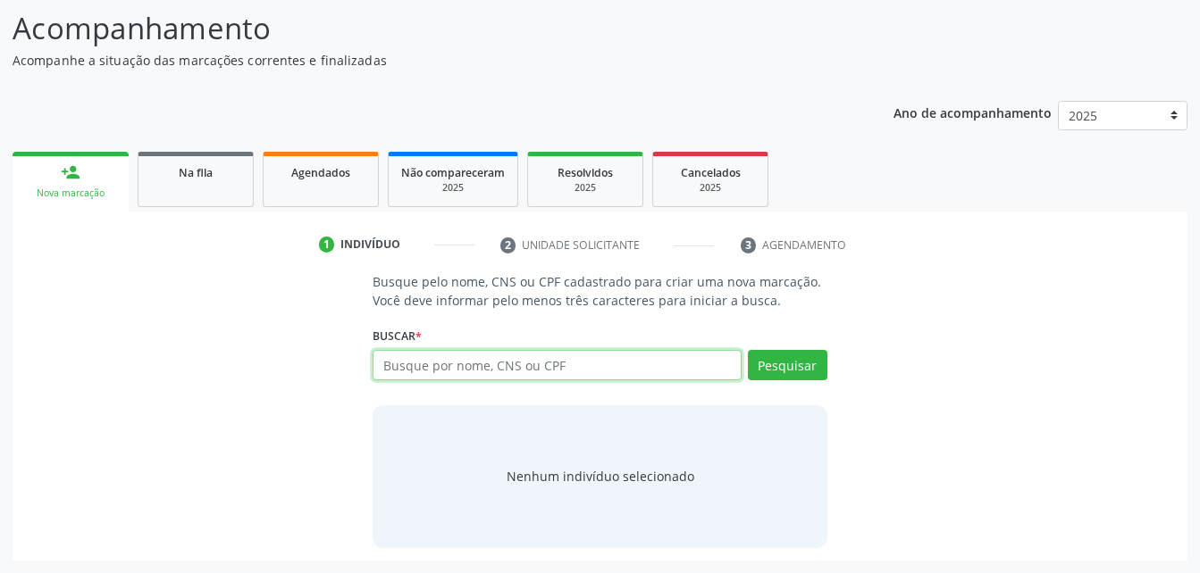
click at [477, 372] on input "text" at bounding box center [556, 365] width 368 height 30
type input "28031032491"
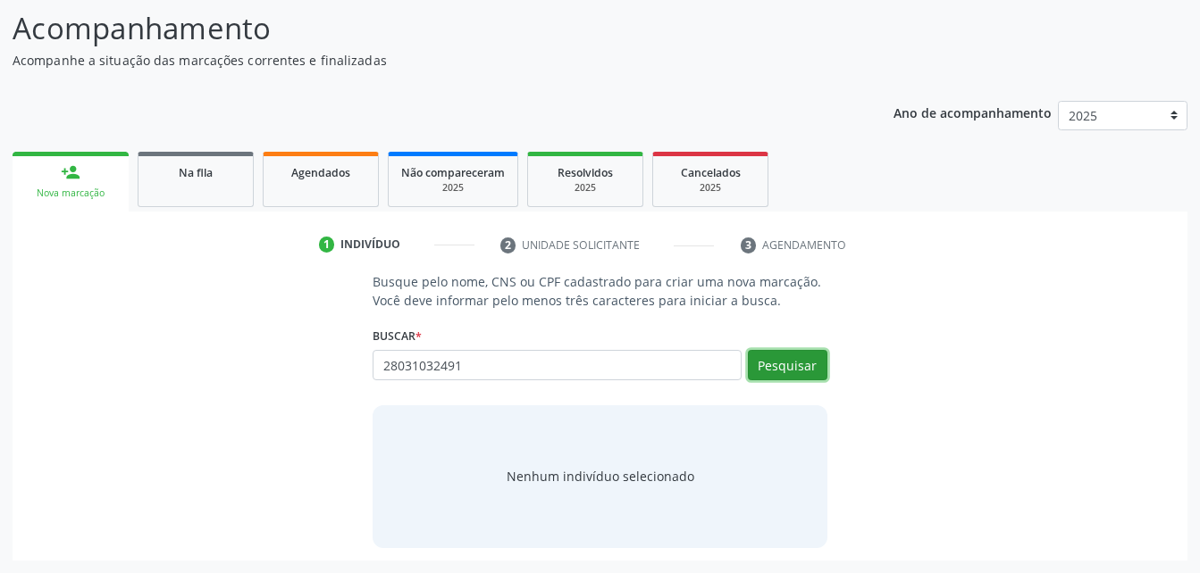
click at [781, 367] on button "Pesquisar" at bounding box center [787, 365] width 79 height 30
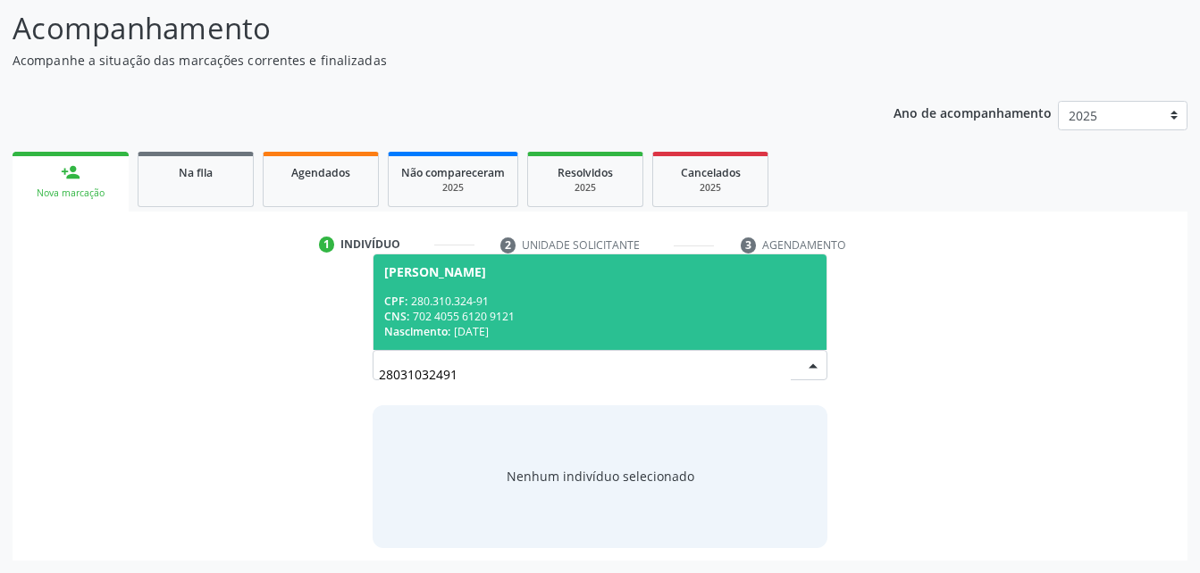
click at [639, 280] on span "[PERSON_NAME] CPF: 280.310.324-91 CNS: 702 4055 6120 9121 Nascimento: 2[DATE]" at bounding box center [599, 303] width 452 height 96
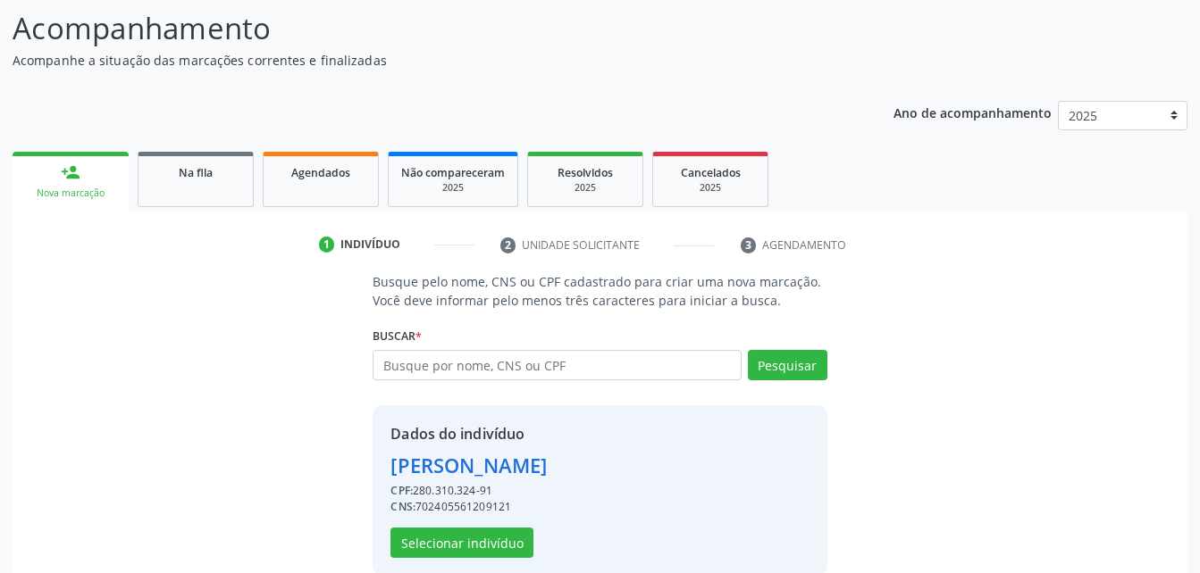
scroll to position [168, 0]
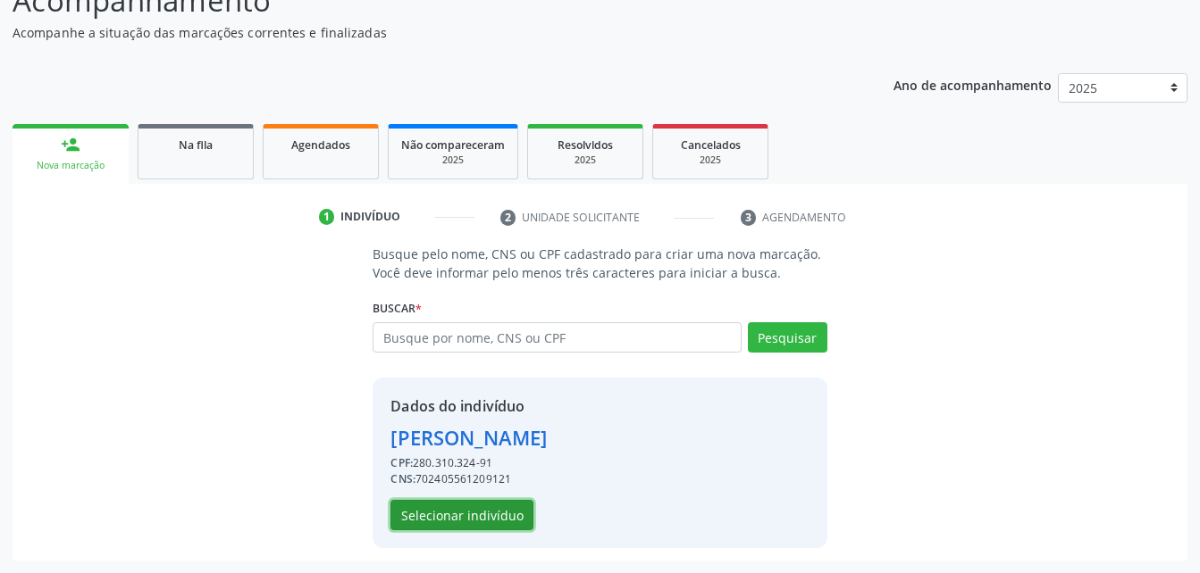
click at [502, 523] on button "Selecionar indivíduo" at bounding box center [461, 515] width 143 height 30
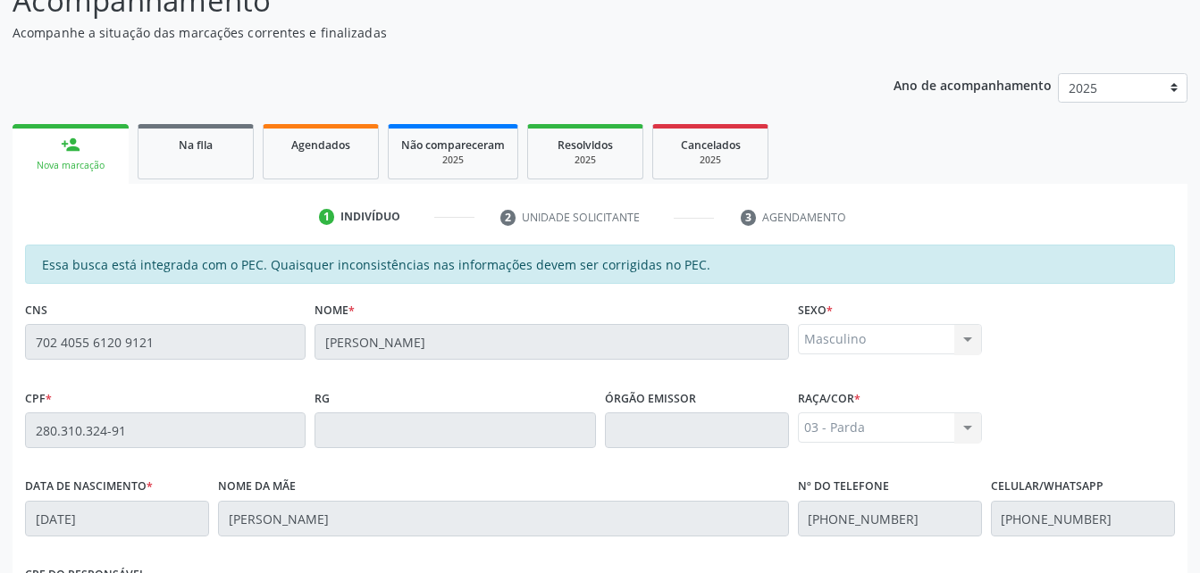
scroll to position [472, 0]
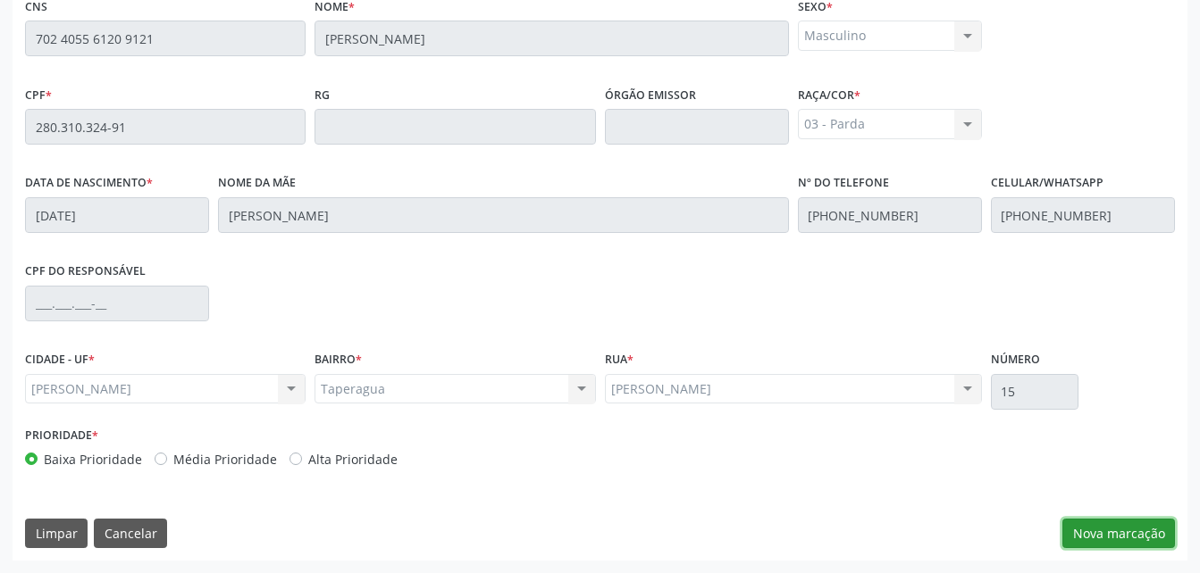
click at [1125, 532] on button "Nova marcação" at bounding box center [1118, 534] width 113 height 30
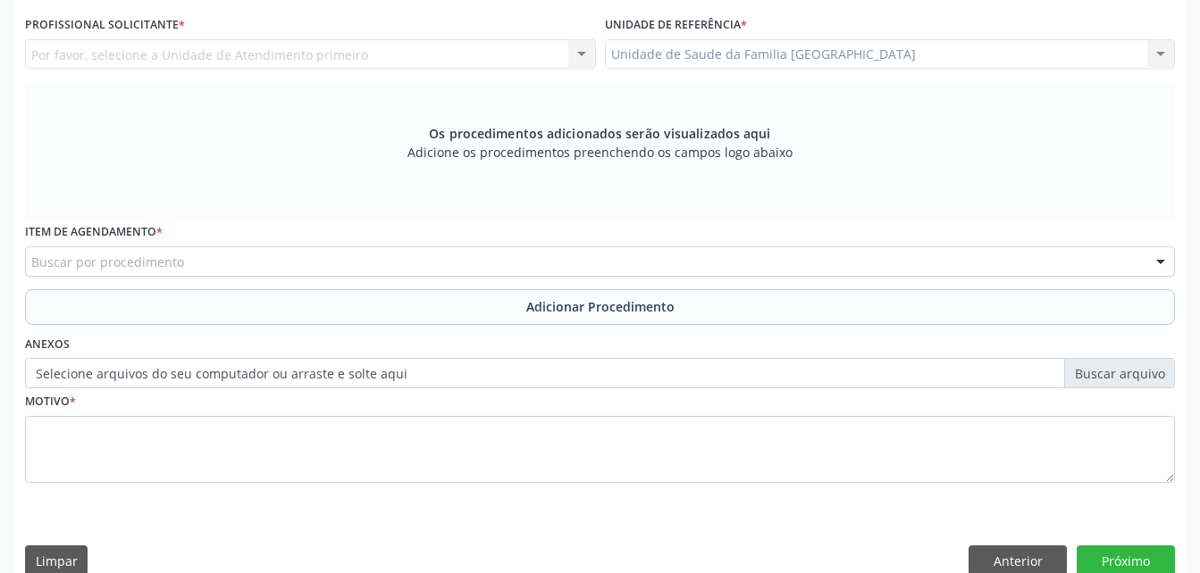
scroll to position [382, 0]
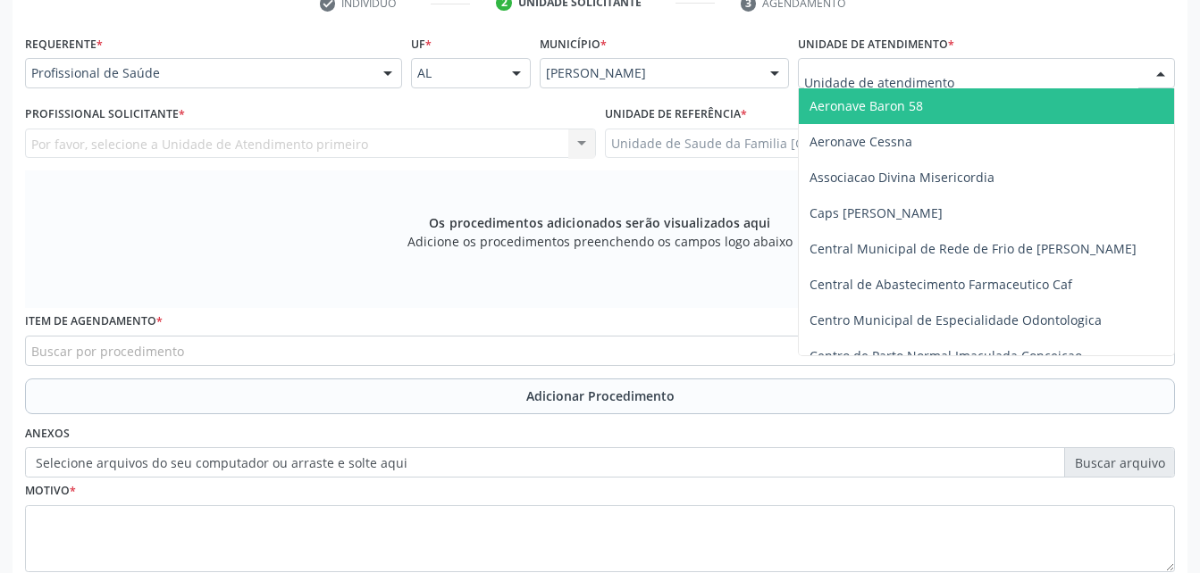
click at [956, 64] on div at bounding box center [986, 73] width 377 height 30
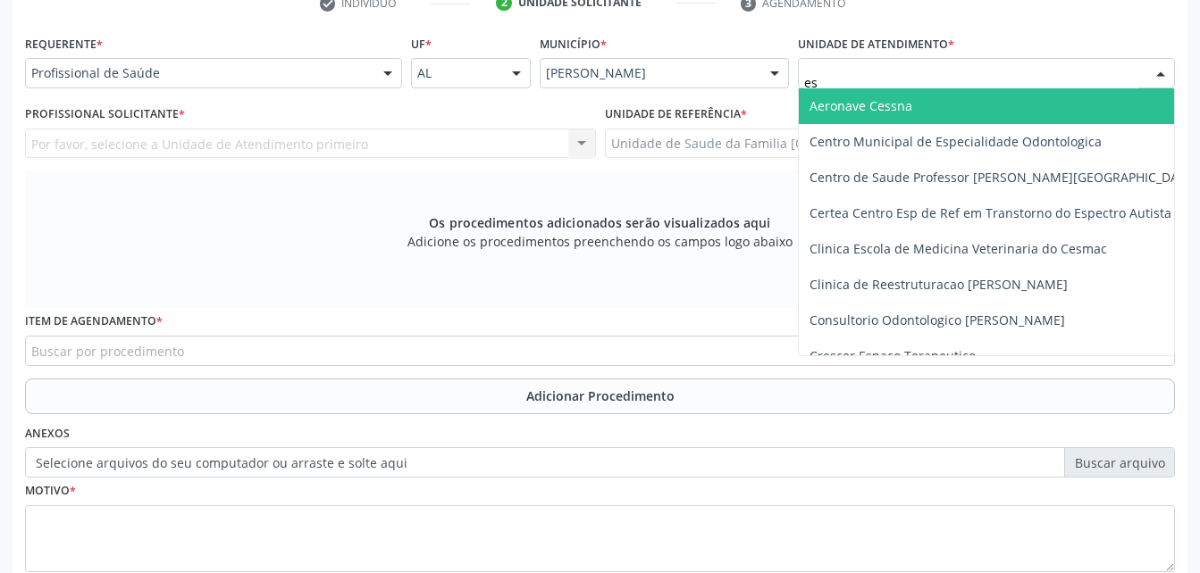
type input "est"
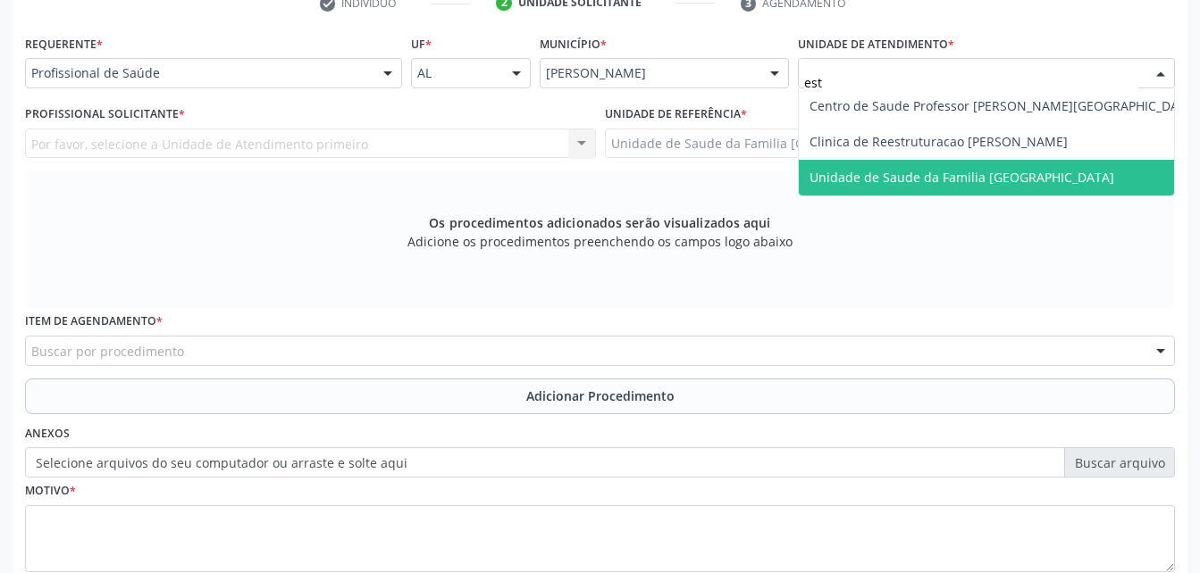
click at [984, 178] on span "Unidade de Saude da Familia [GEOGRAPHIC_DATA]" at bounding box center [961, 177] width 305 height 17
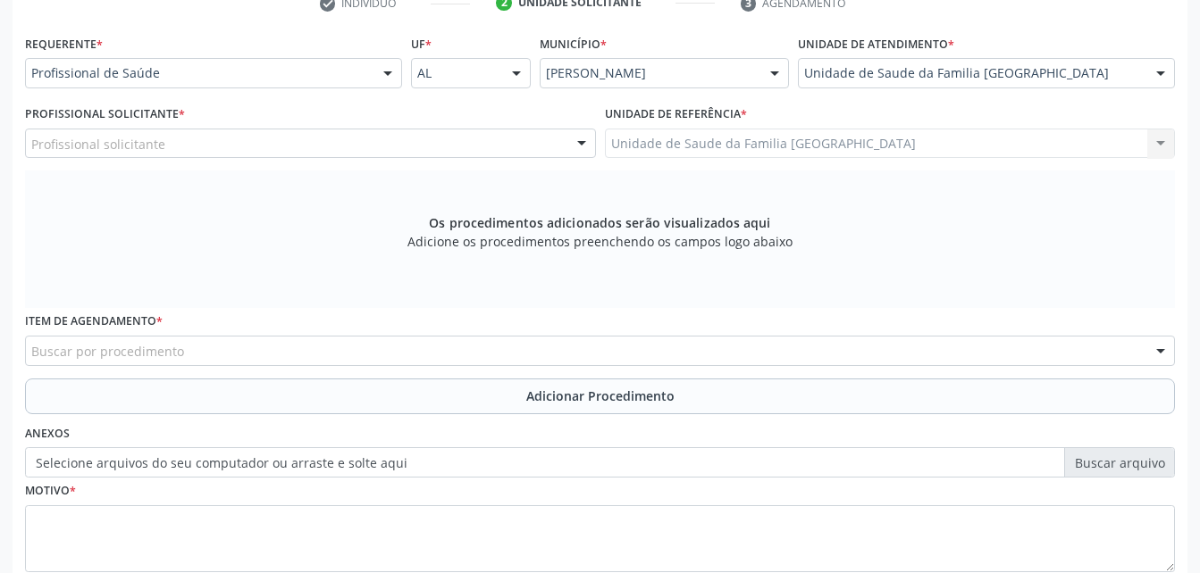
click at [380, 146] on div "Profissional solicitante" at bounding box center [310, 144] width 571 height 30
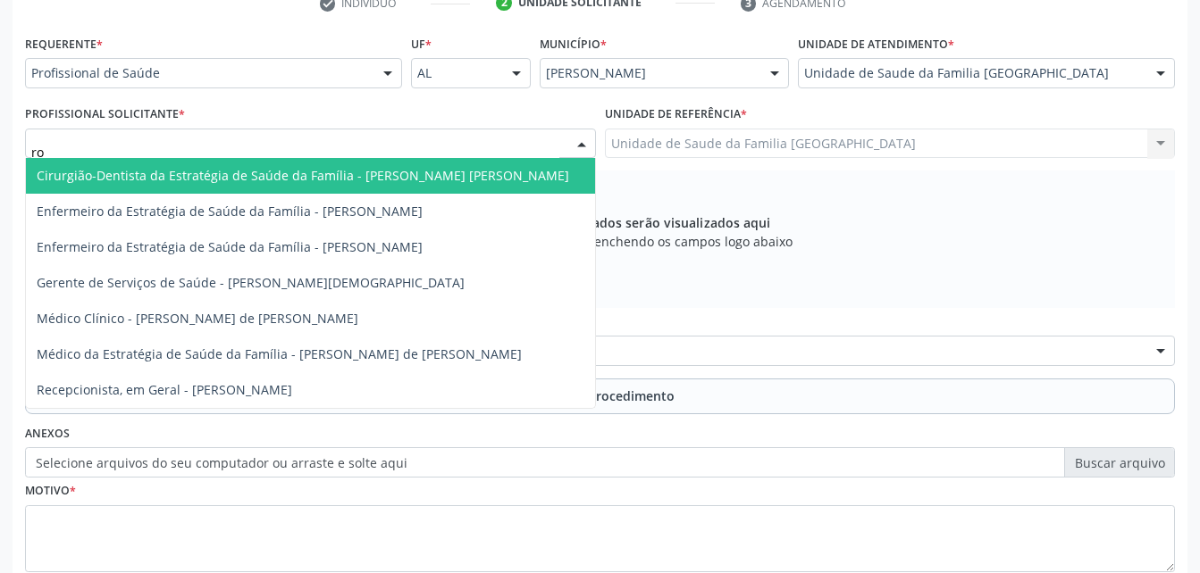
type input "rod"
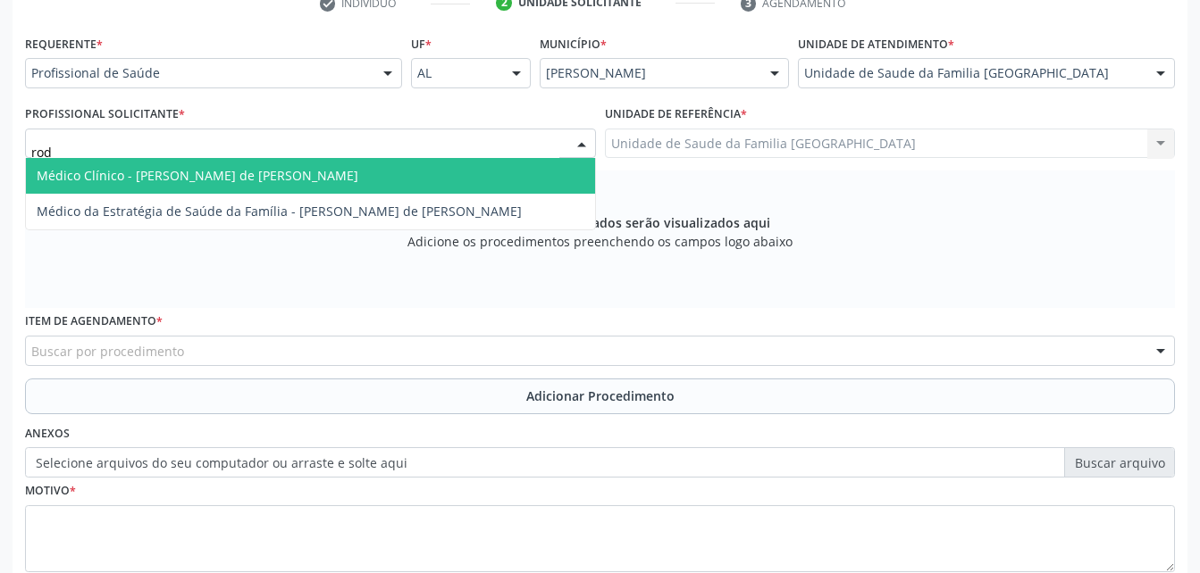
click at [397, 177] on span "Médico Clínico - [PERSON_NAME] de [PERSON_NAME]" at bounding box center [310, 176] width 569 height 36
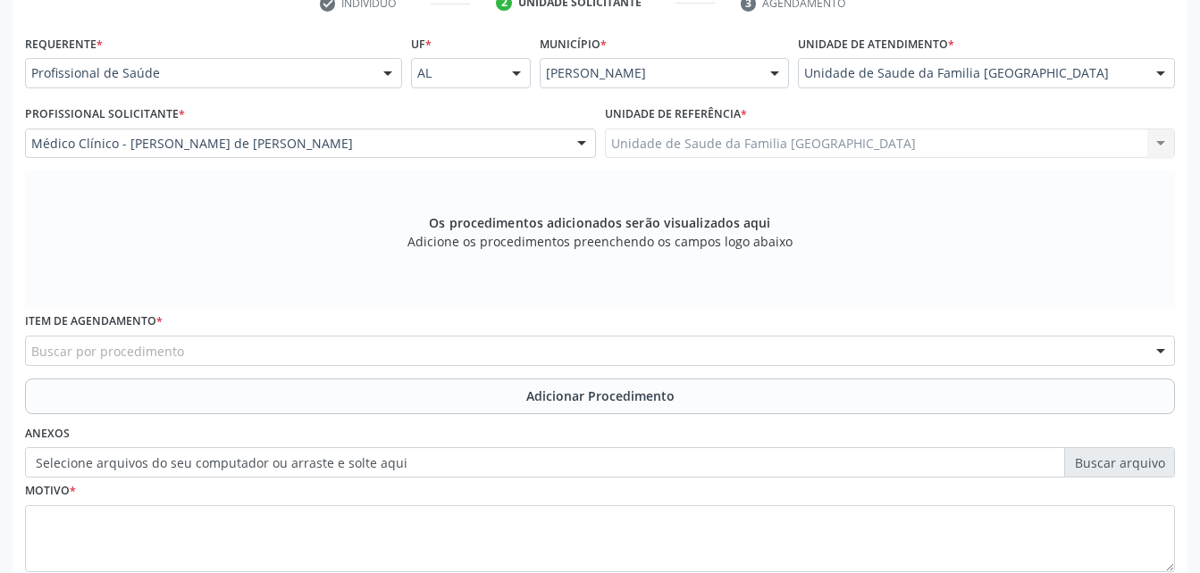
scroll to position [472, 0]
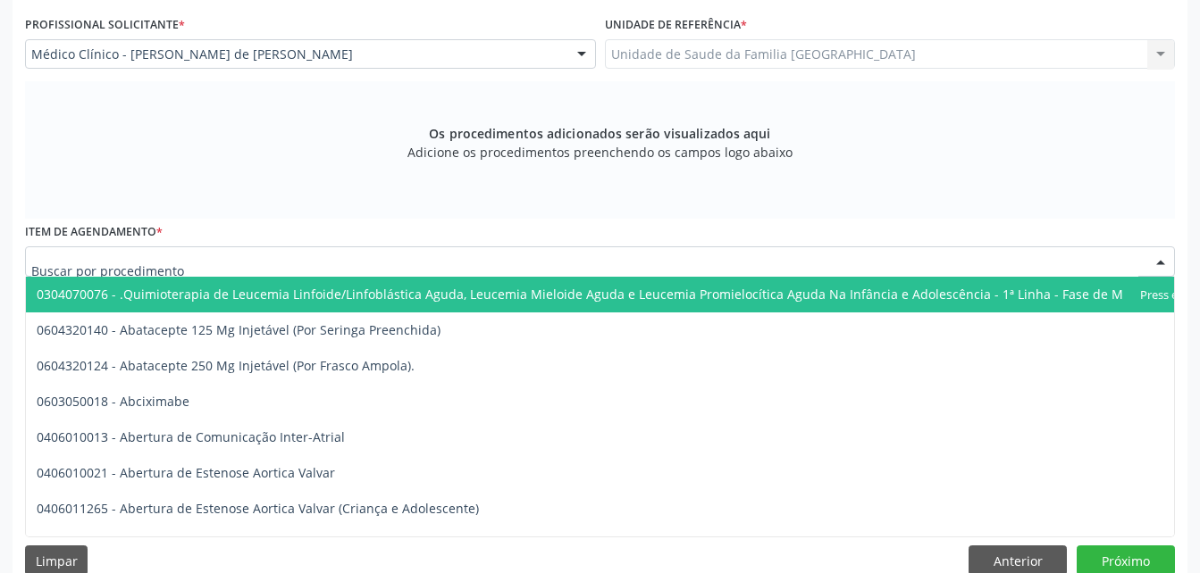
click at [362, 269] on div at bounding box center [600, 262] width 1150 height 30
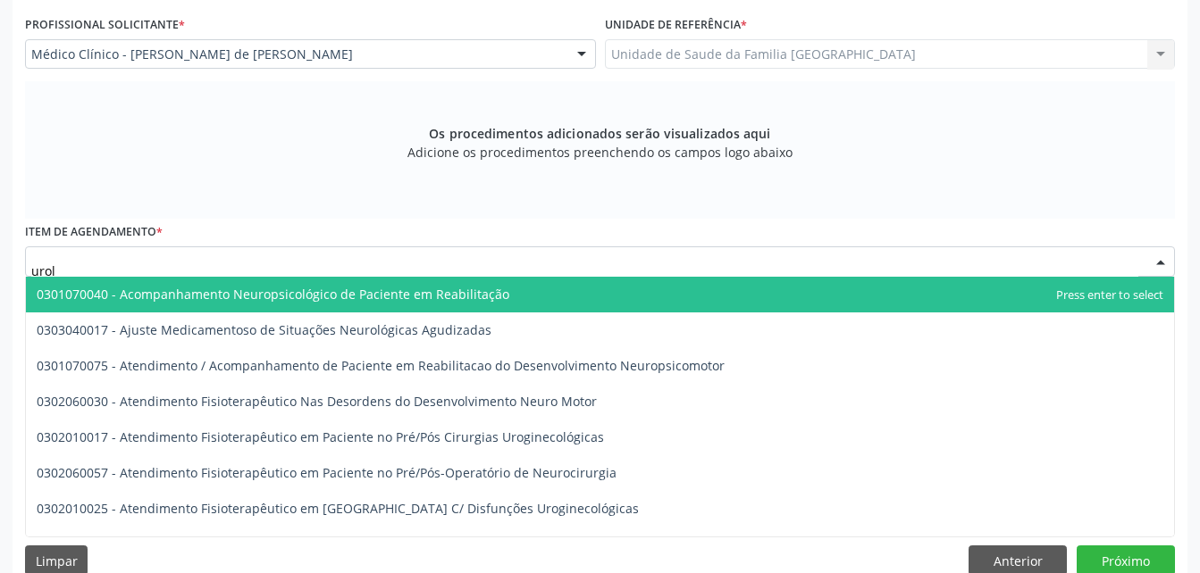
type input "urolo"
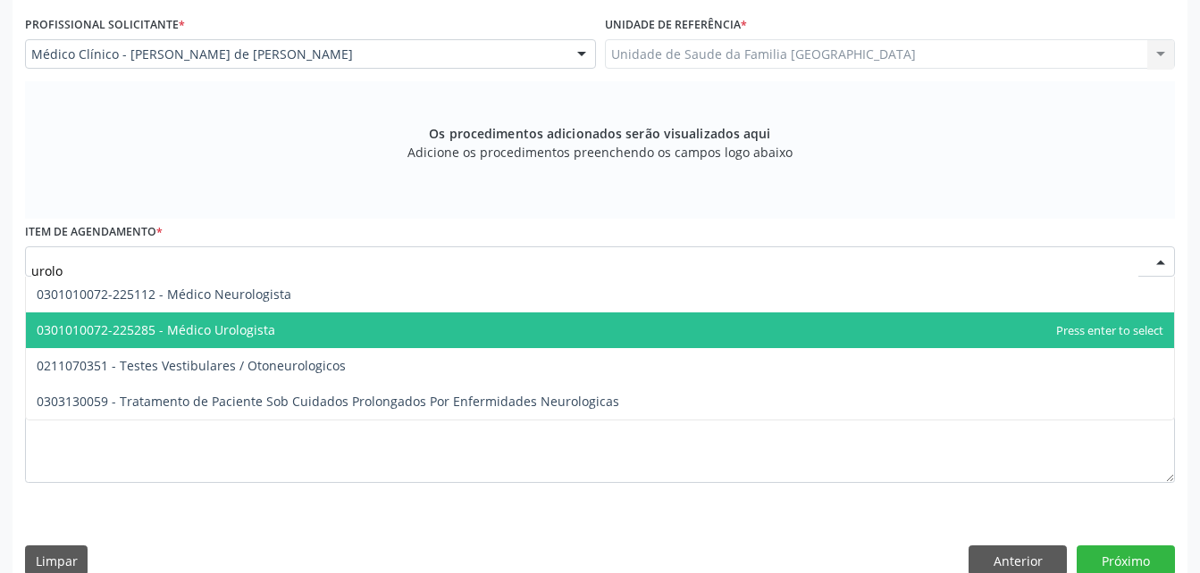
click at [365, 323] on span "0301010072-225285 - Médico Urologista" at bounding box center [600, 331] width 1148 height 36
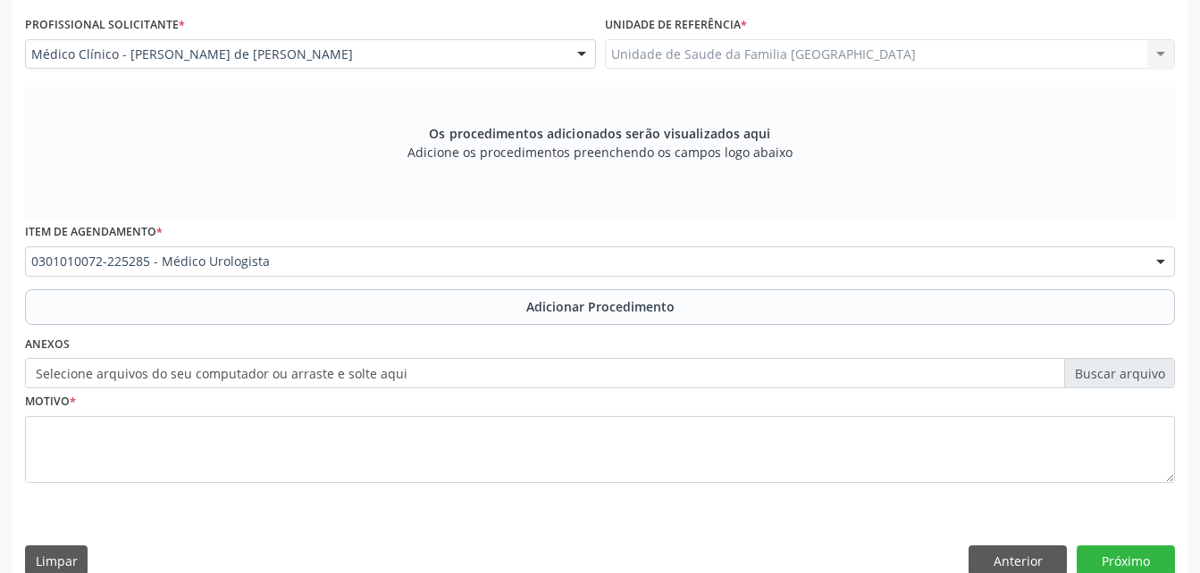
click at [346, 327] on div "Requerente * Profissional de Saúde Profissional de Saúde Paciente Nenhum result…" at bounding box center [600, 224] width 1150 height 567
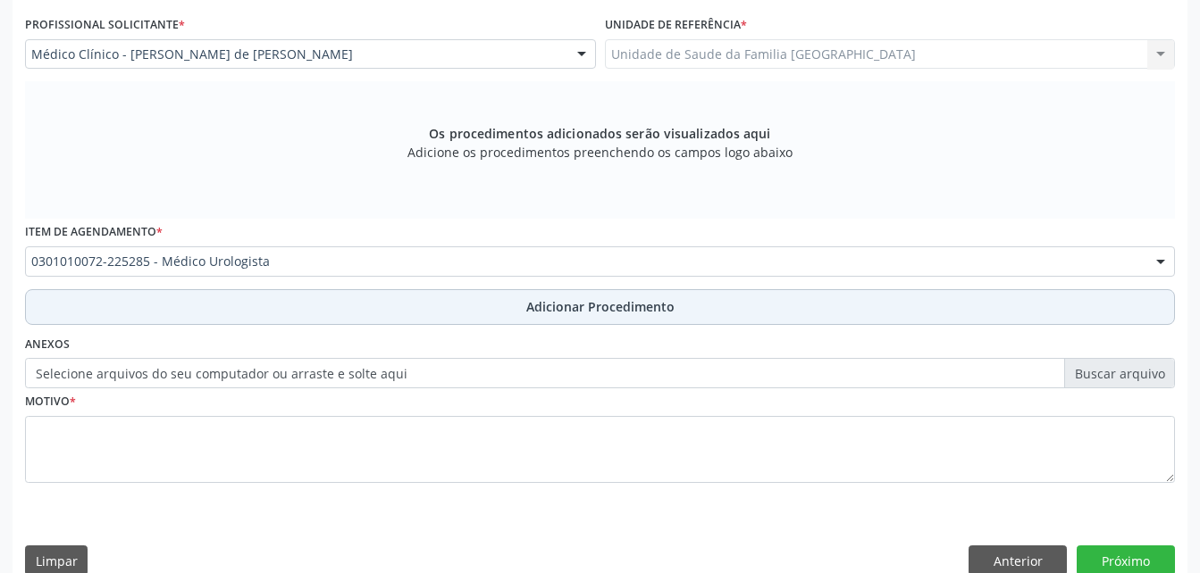
click at [348, 307] on button "Adicionar Procedimento" at bounding box center [600, 307] width 1150 height 36
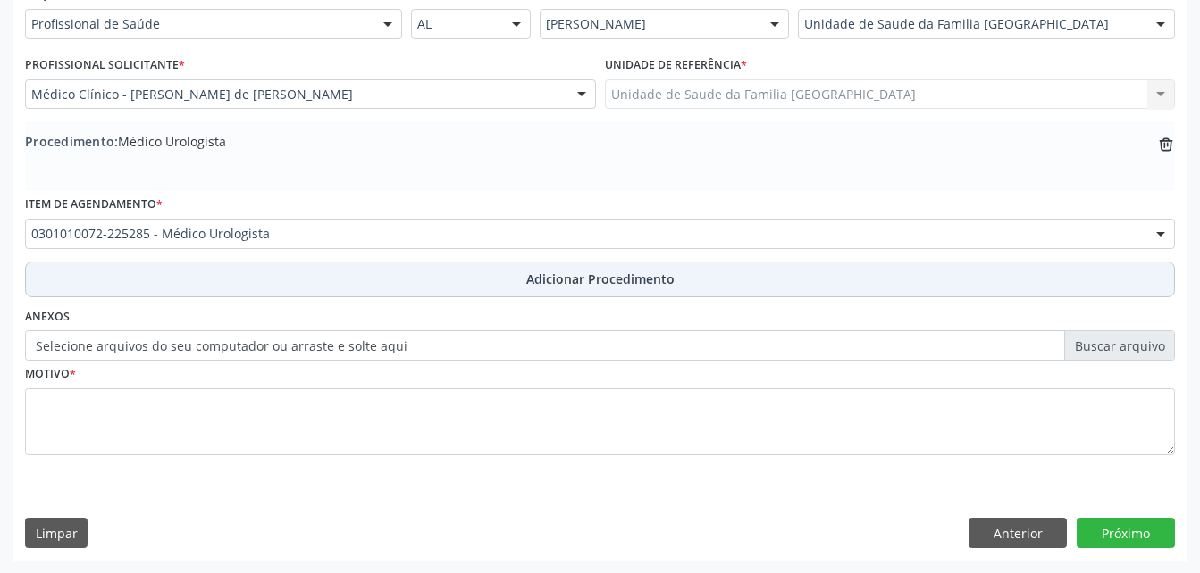
scroll to position [431, 0]
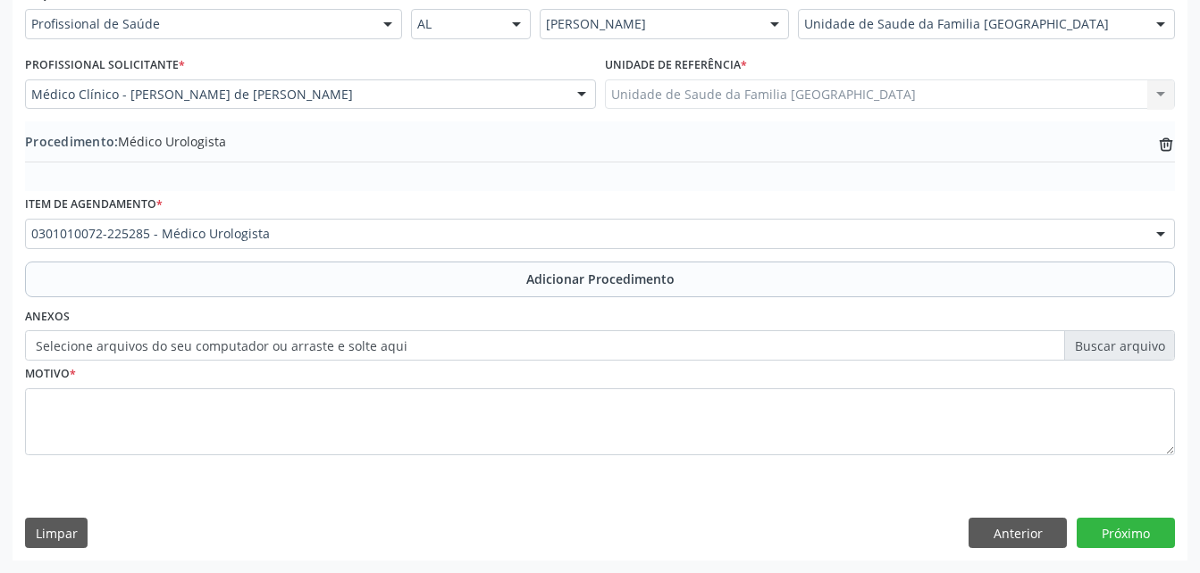
click at [319, 339] on label "Selecione arquivos do seu computador ou arraste e solte aqui" at bounding box center [600, 345] width 1150 height 30
click at [319, 339] on input "Selecione arquivos do seu computador ou arraste e solte aqui" at bounding box center [600, 345] width 1150 height 30
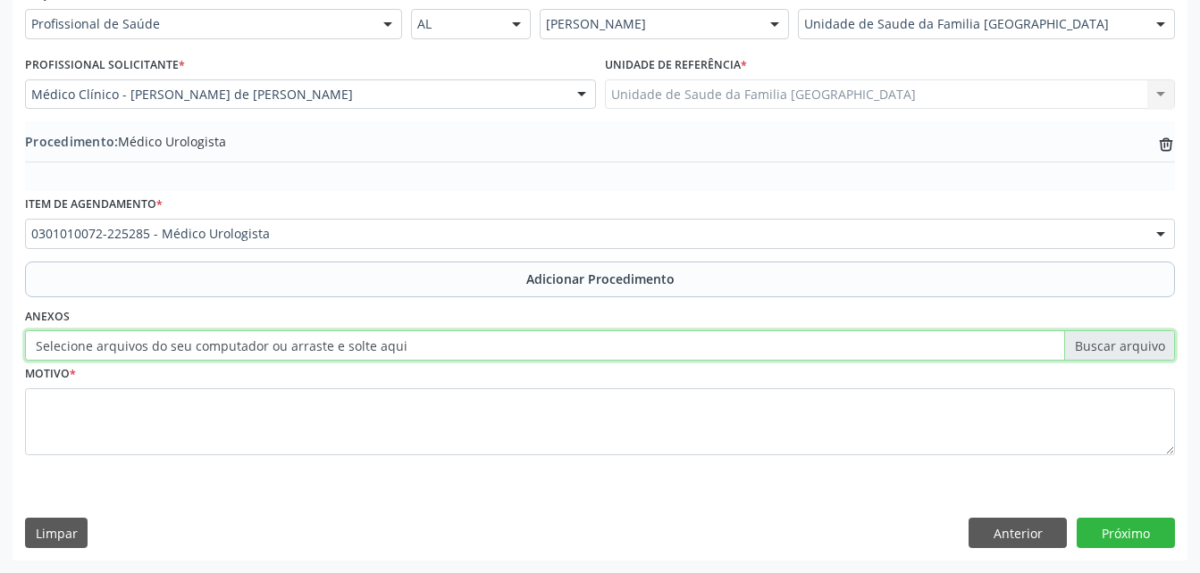
type input "C:\fakepath\WhatsApp Image 2[DATE]3.52.16.jpeg"
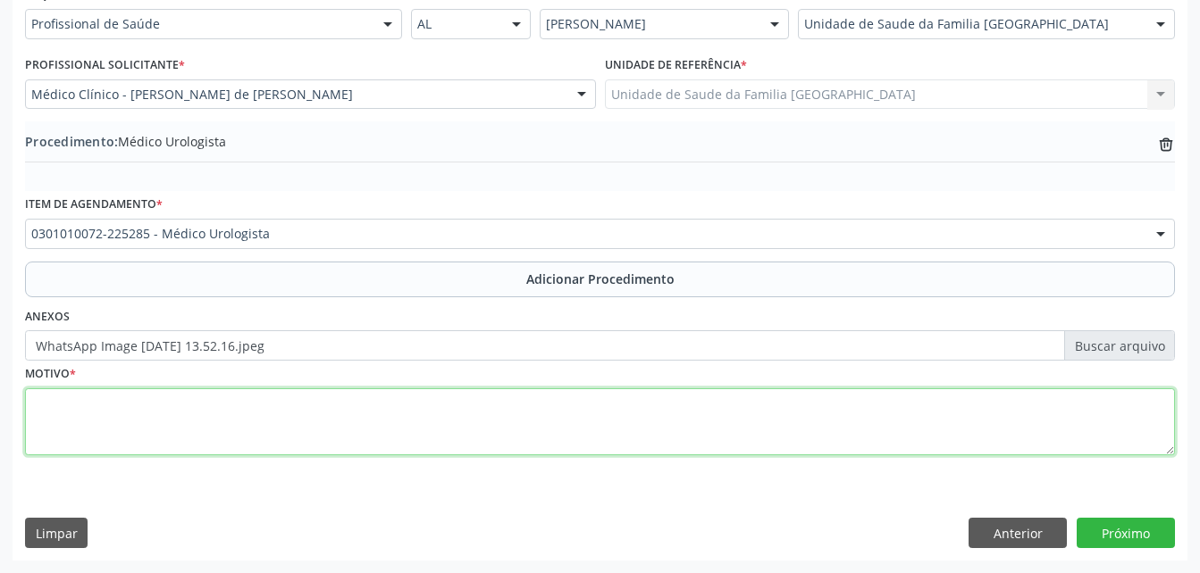
click at [439, 422] on textarea at bounding box center [600, 423] width 1150 height 68
type textarea "hiperplasia da próstata"
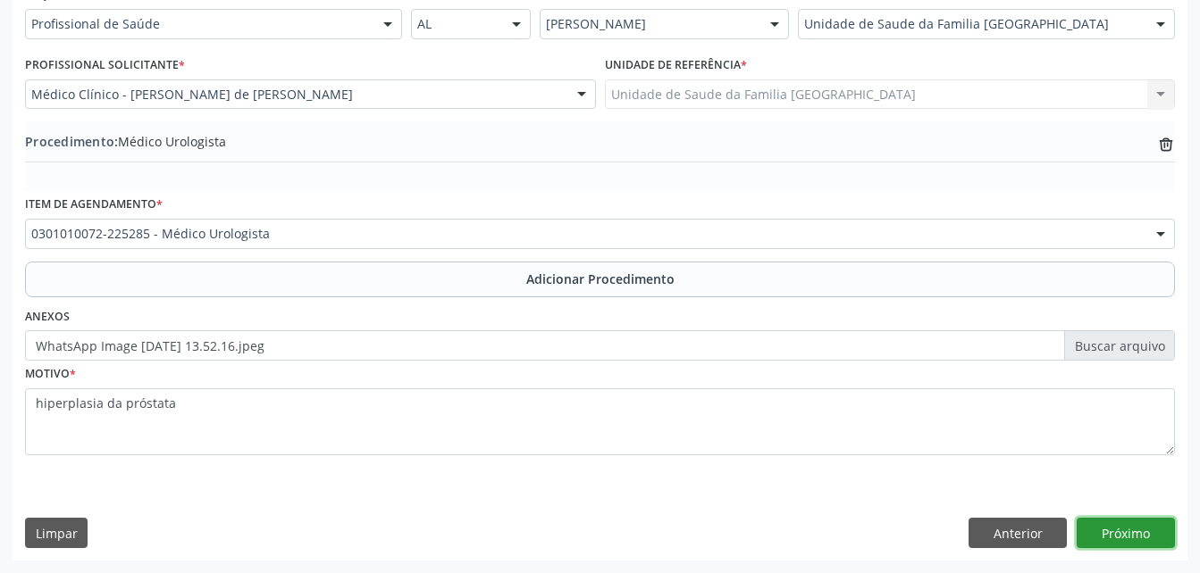
click at [1108, 539] on button "Próximo" at bounding box center [1125, 533] width 98 height 30
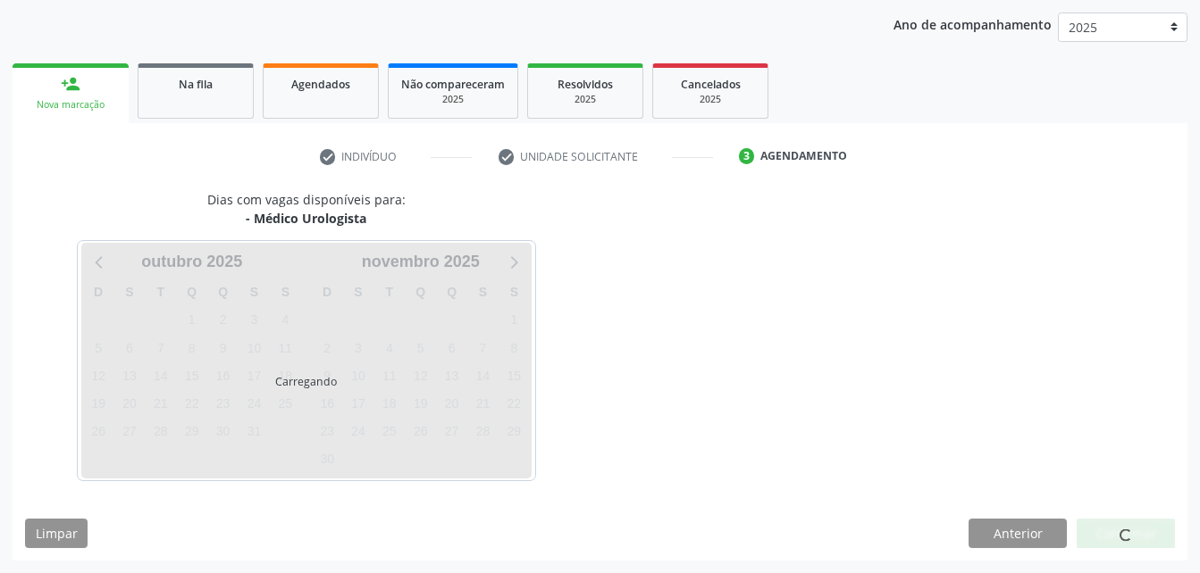
scroll to position [281, 0]
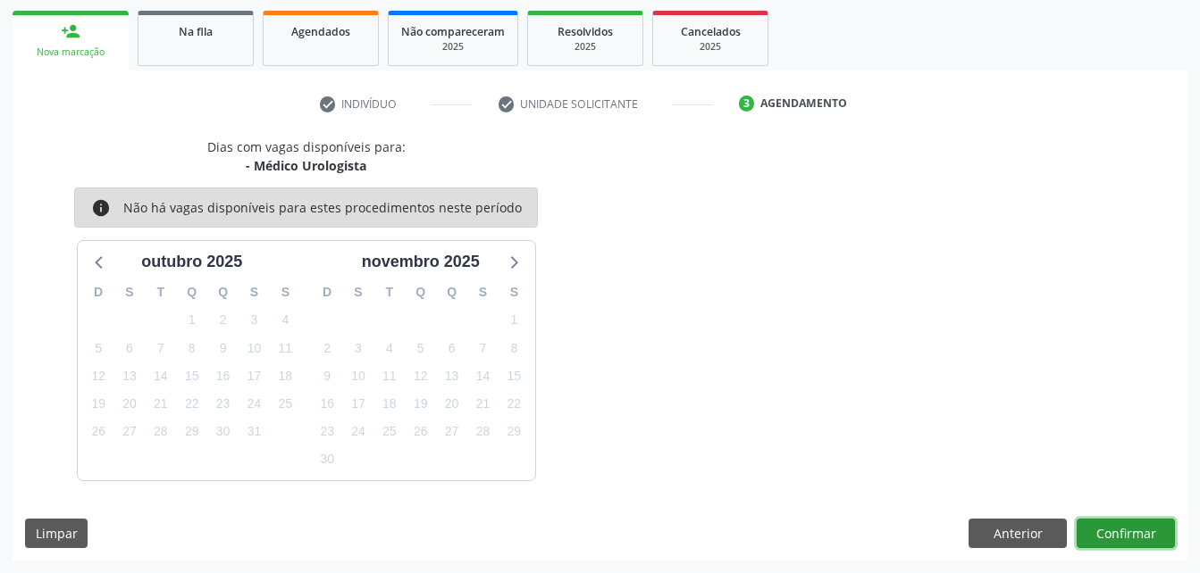
click at [1099, 532] on button "Confirmar" at bounding box center [1125, 534] width 98 height 30
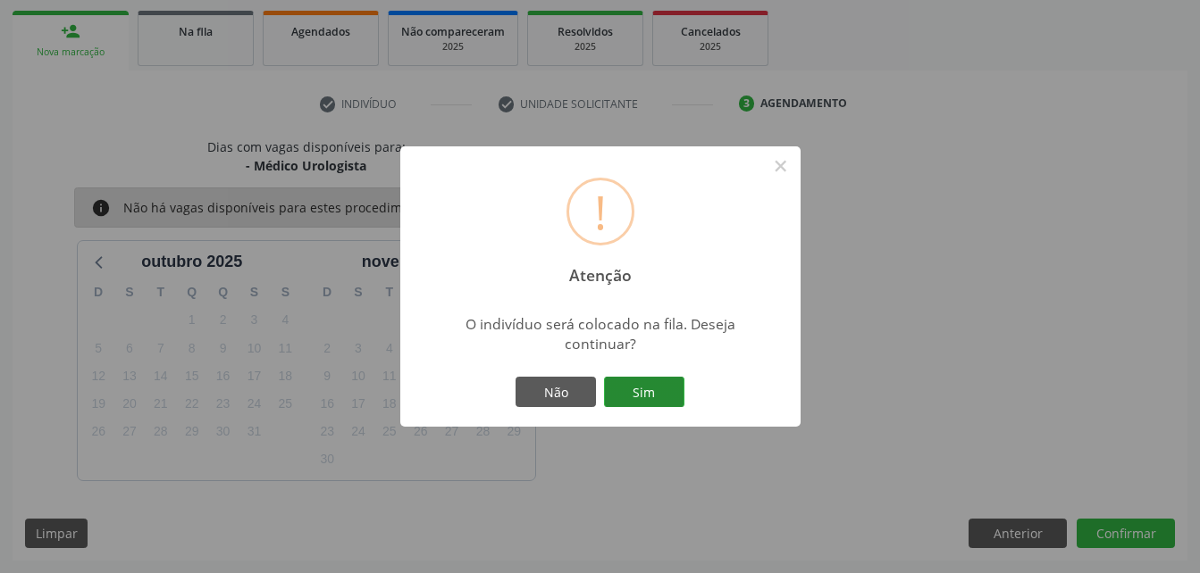
click at [657, 391] on button "Sim" at bounding box center [644, 392] width 80 height 30
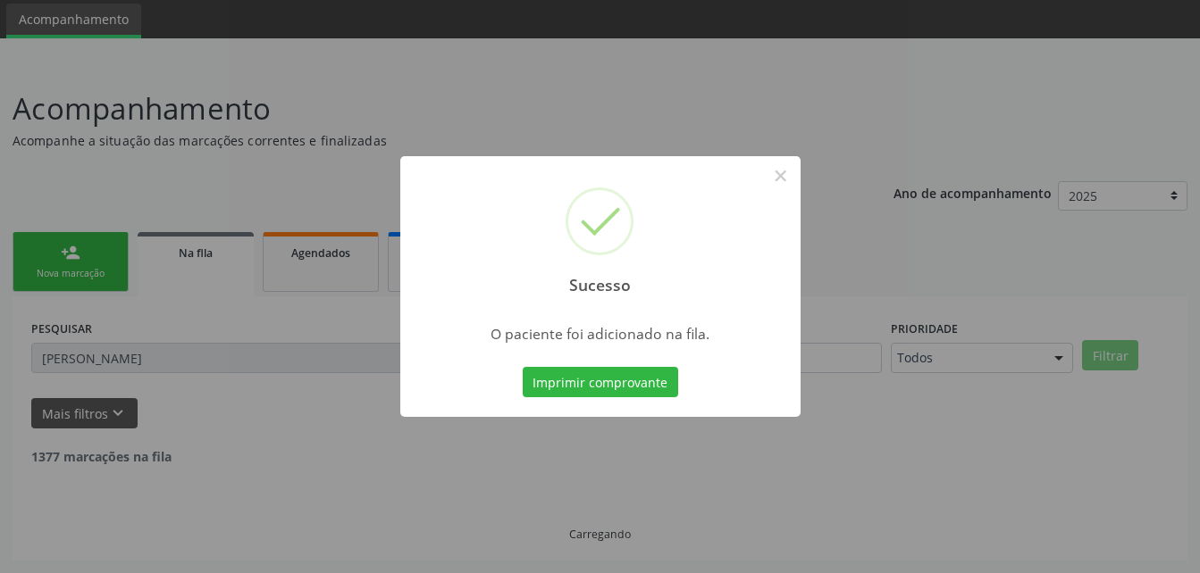
scroll to position [41, 0]
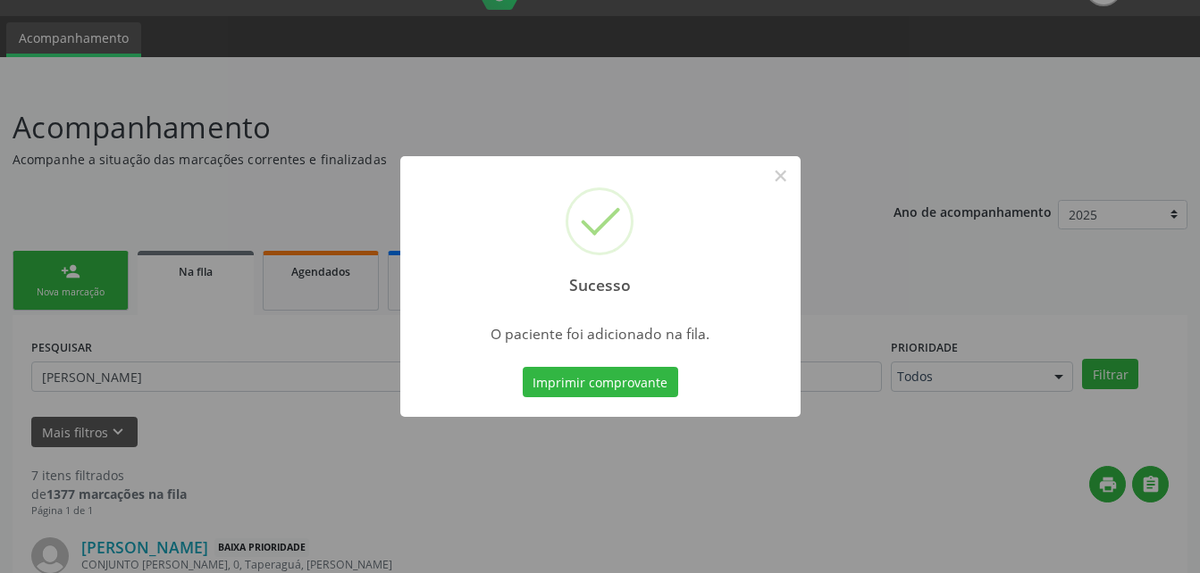
click at [95, 279] on div "Sucesso × O paciente foi adicionado na fila. Imprimir comprovante Cancel" at bounding box center [600, 286] width 1200 height 573
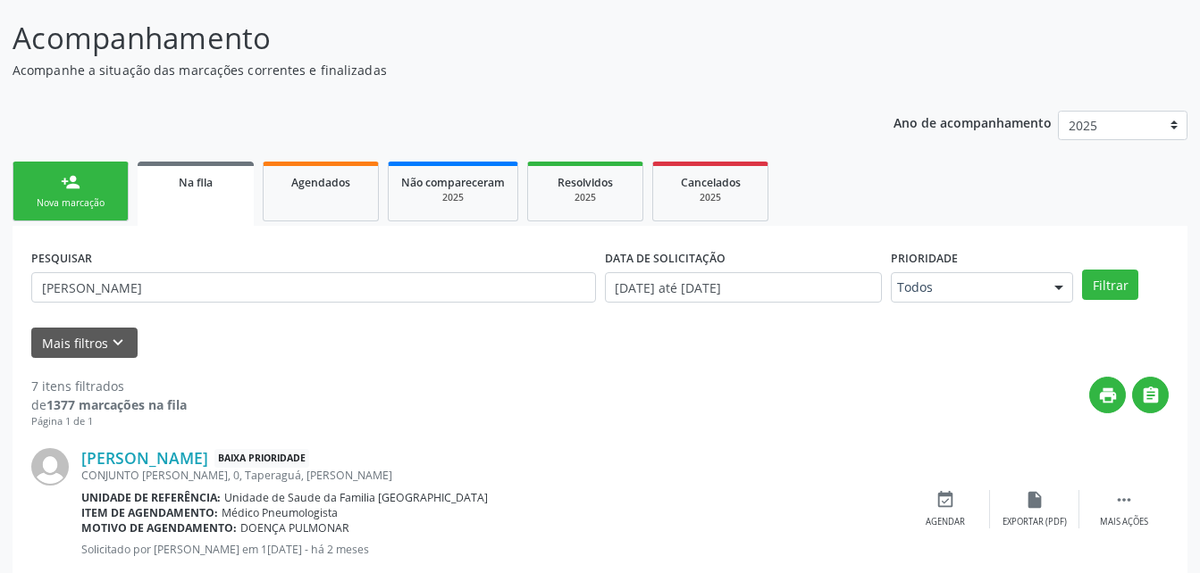
scroll to position [220, 0]
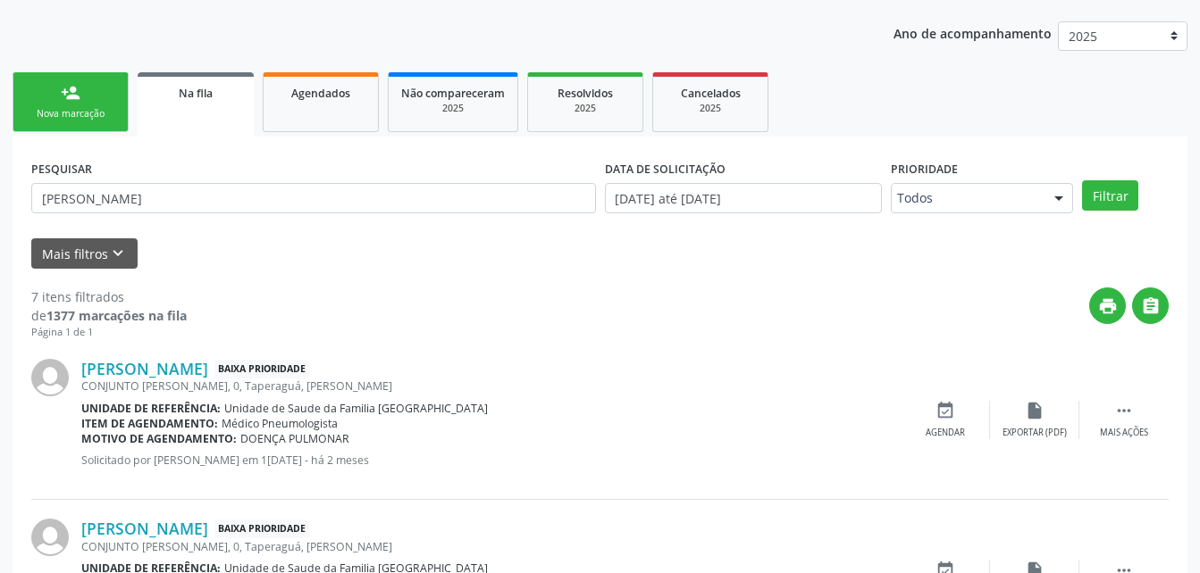
click at [69, 113] on div "Nova marcação" at bounding box center [70, 113] width 89 height 13
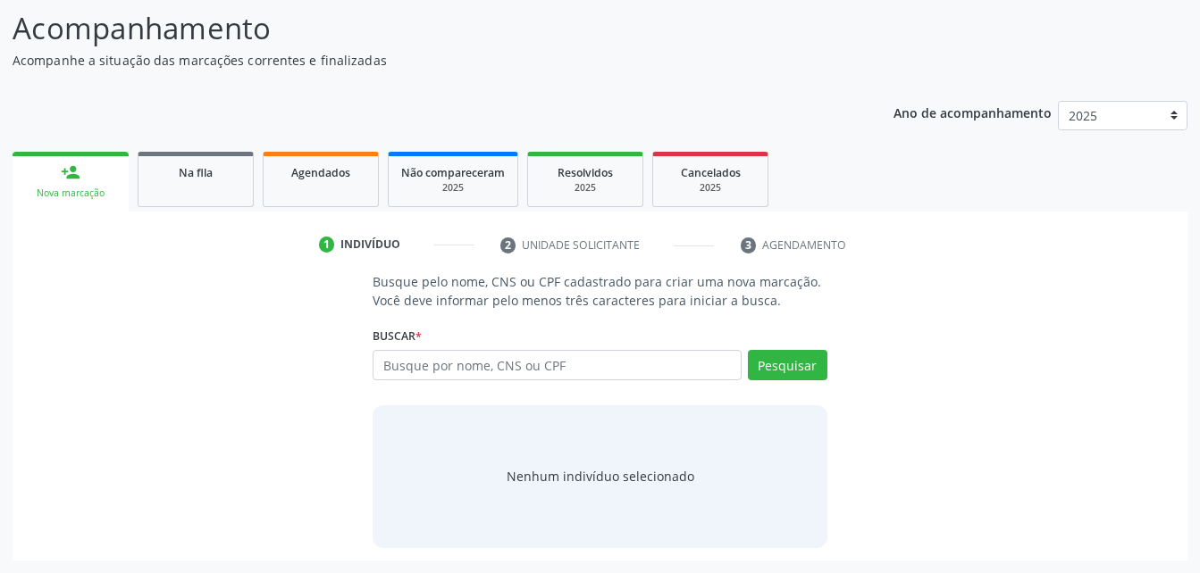
scroll to position [140, 0]
click at [440, 360] on input "text" at bounding box center [556, 365] width 368 height 30
type input "15056221406"
drag, startPoint x: 789, startPoint y: 385, endPoint x: 790, endPoint y: 352, distance: 33.1
click at [790, 380] on div "Pesquisar" at bounding box center [784, 371] width 86 height 43
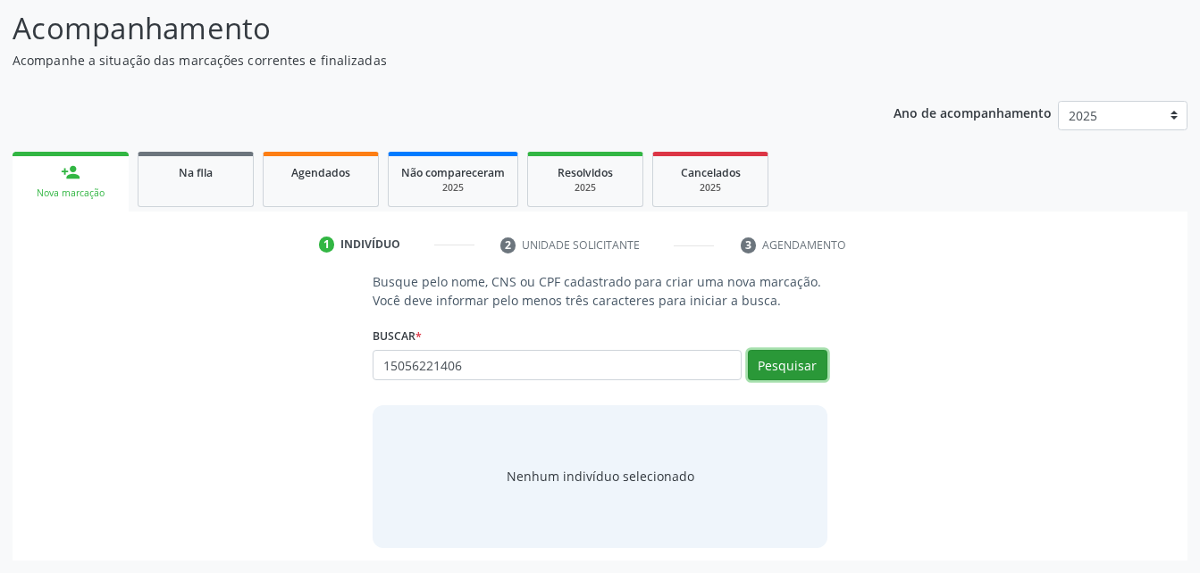
click at [790, 352] on button "Pesquisar" at bounding box center [787, 365] width 79 height 30
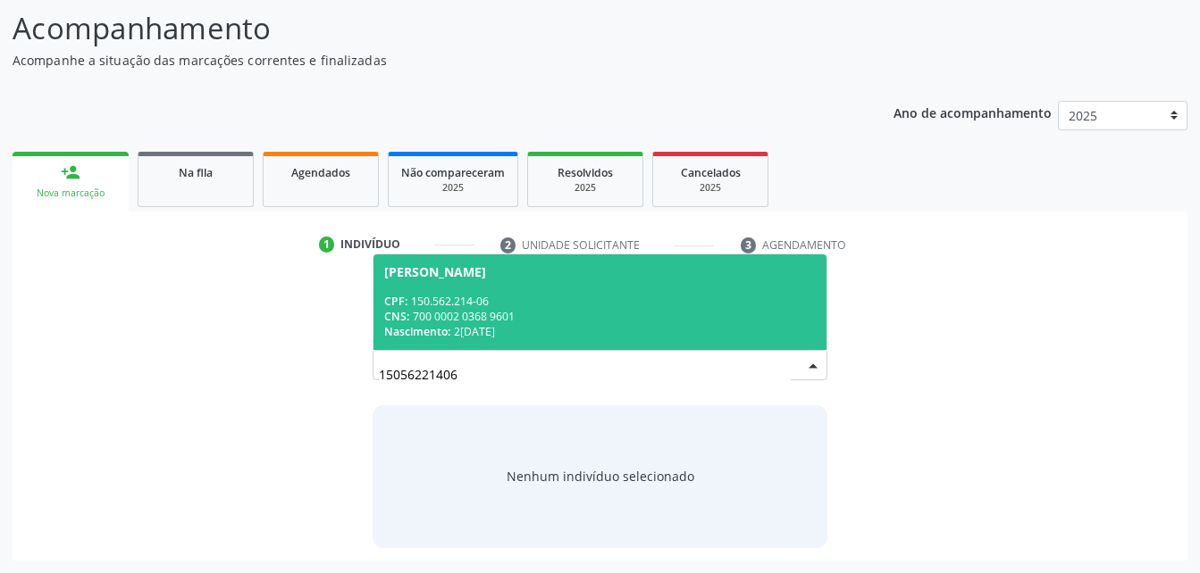
click at [653, 283] on span "[PERSON_NAME] CPF: 150.562.214-06 CNS: 700 0002 0368 9601 Nascimento: [DATE]" at bounding box center [599, 303] width 452 height 96
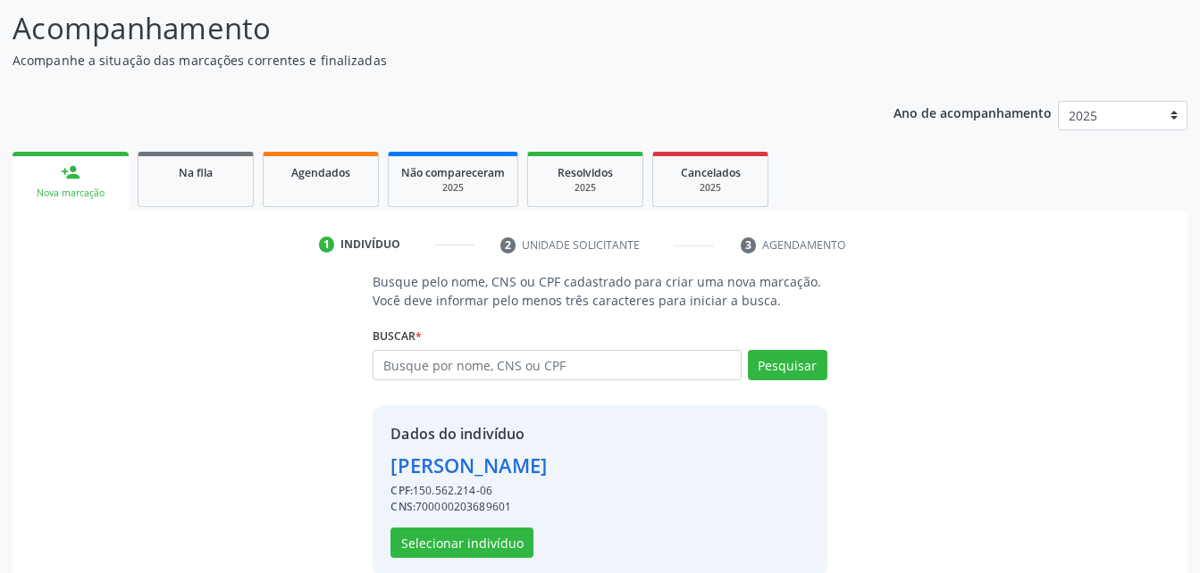
scroll to position [168, 0]
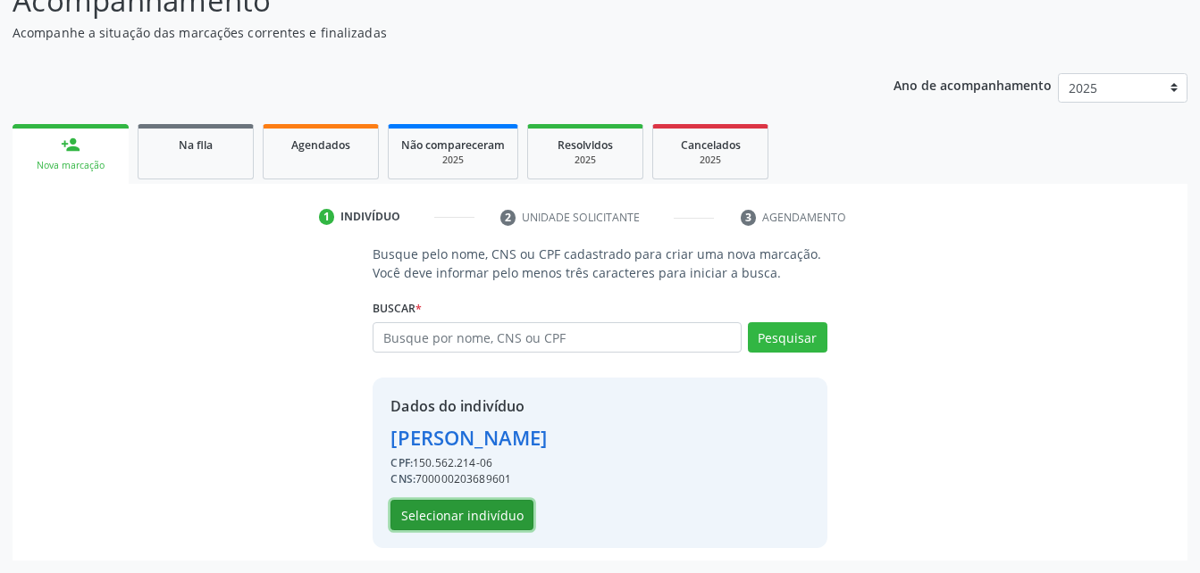
click at [474, 519] on button "Selecionar indivíduo" at bounding box center [461, 515] width 143 height 30
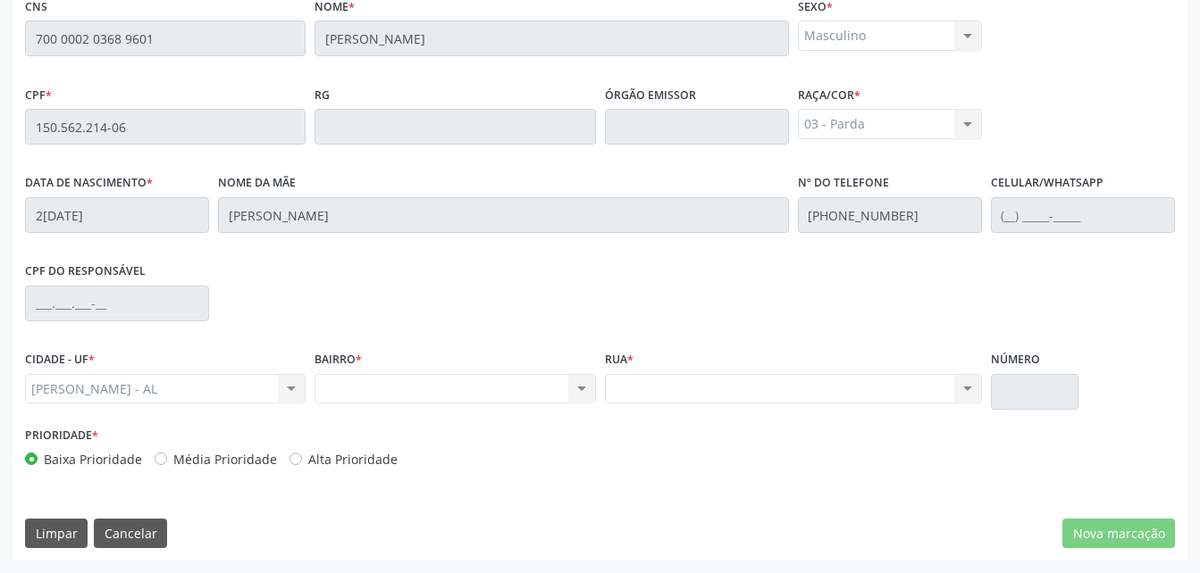
scroll to position [204, 0]
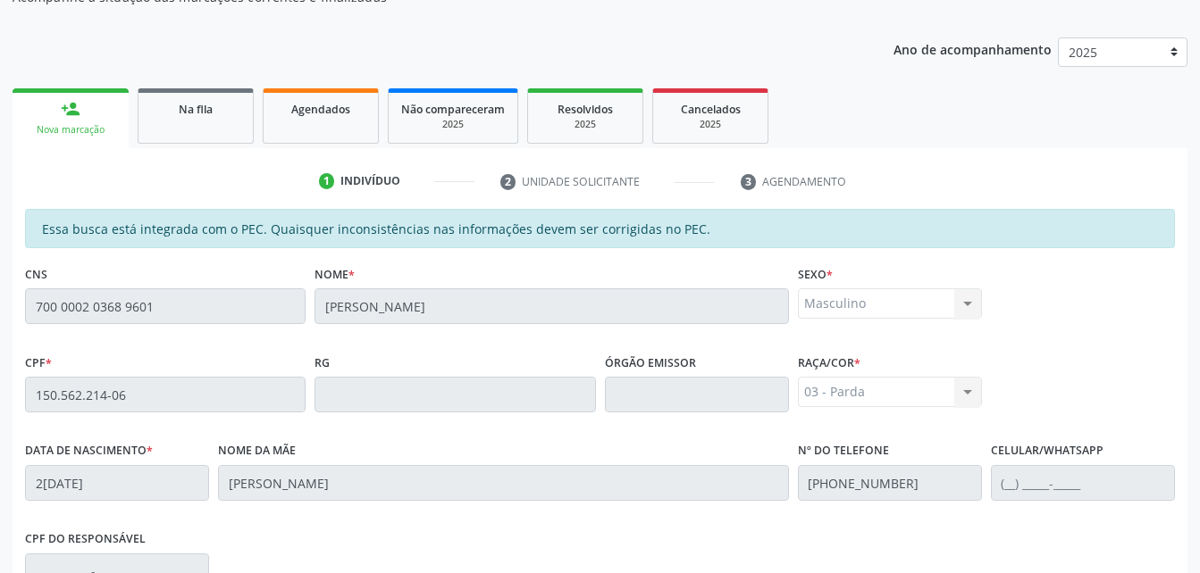
click at [176, 305] on div "Acompanhamento Acompanhe a situação das marcações correntes e finalizadas Relat…" at bounding box center [600, 381] width 1200 height 922
click at [199, 248] on div "Essa busca está integrada com o PEC. Quaisquer inconsistências nas informações …" at bounding box center [600, 228] width 1150 height 39
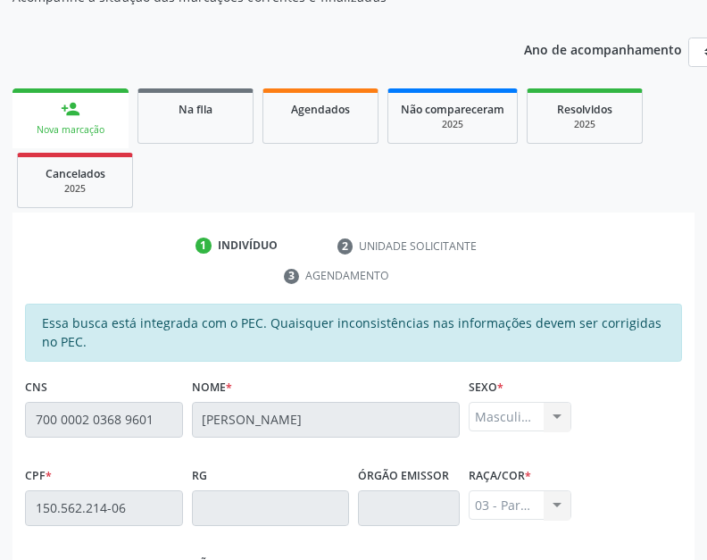
click at [707, 13] on html "Central de Marcação notifications [PERSON_NAME] Recepcionista da UBS  Configur…" at bounding box center [353, 76] width 707 height 560
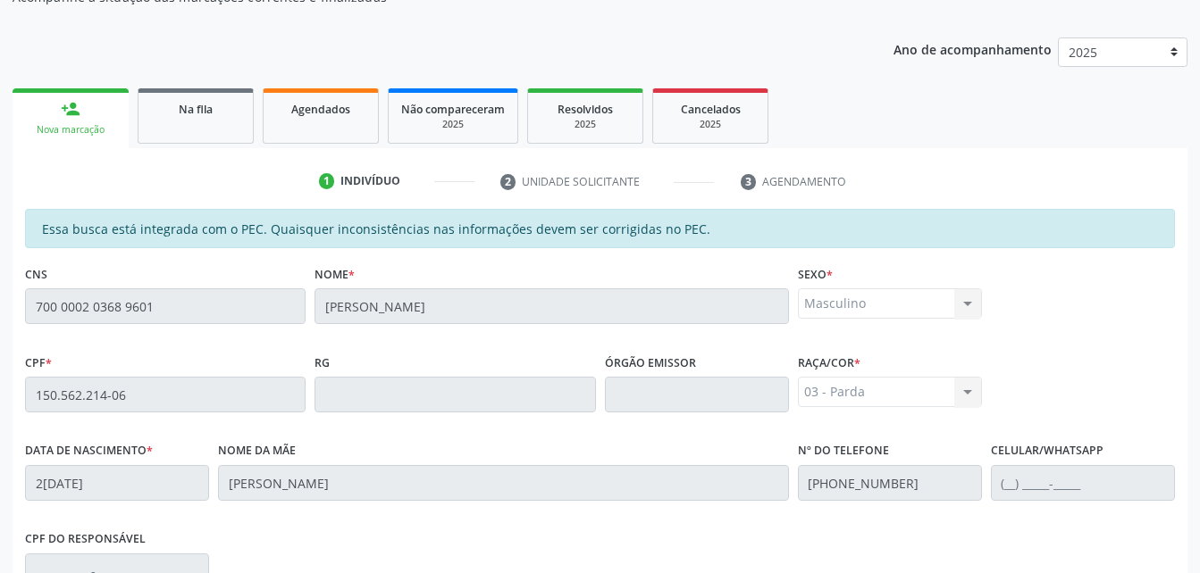
scroll to position [382, 0]
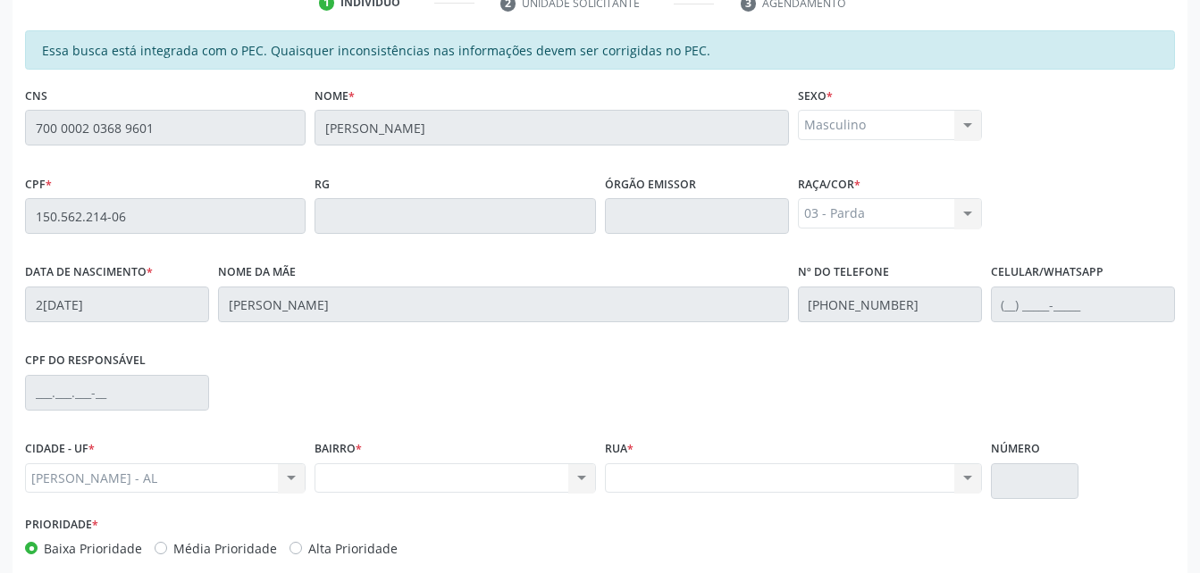
click at [163, 118] on div "CNS 700 0002 0368 9601" at bounding box center [165, 126] width 289 height 88
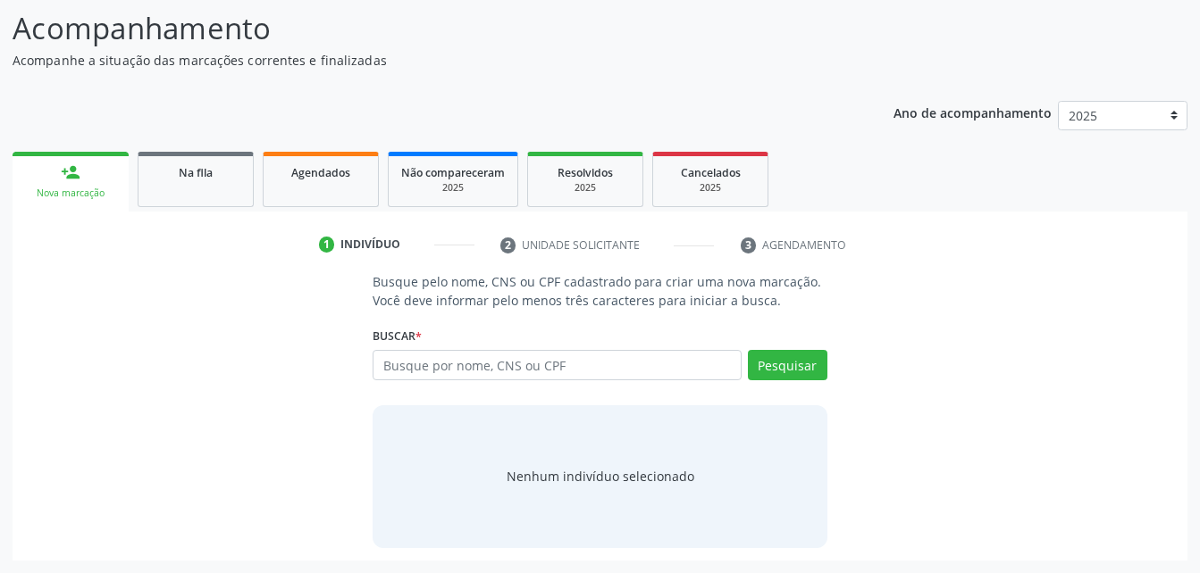
scroll to position [140, 0]
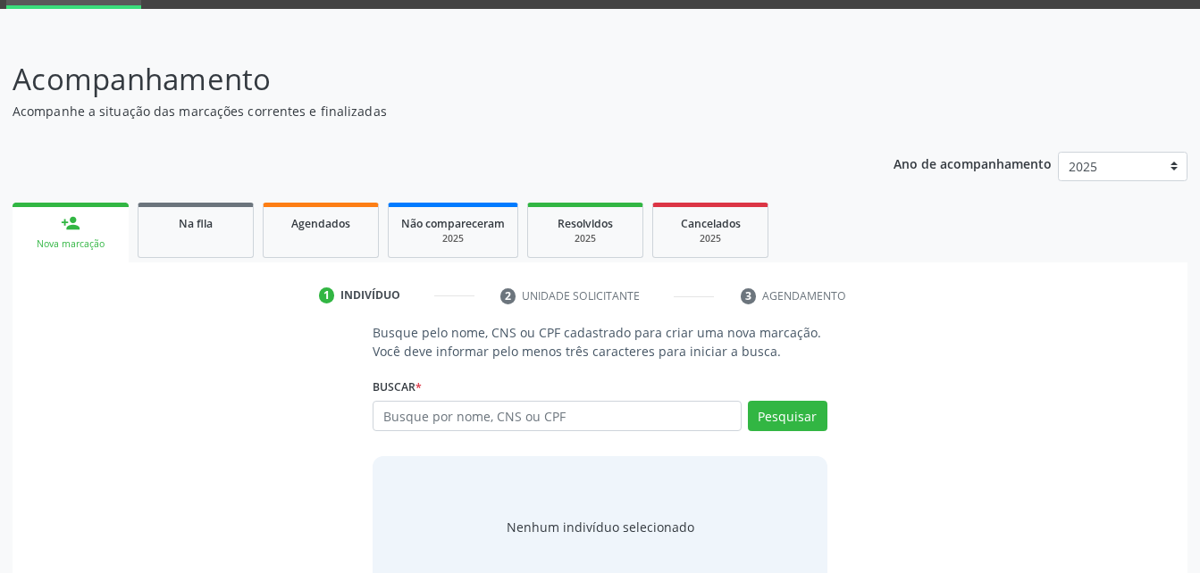
scroll to position [89, 0]
click at [505, 410] on input "text" at bounding box center [556, 416] width 368 height 30
click at [426, 426] on input "text" at bounding box center [556, 416] width 368 height 30
type input "700 0002 0368 9601"
click at [782, 417] on button "Pesquisar" at bounding box center [787, 416] width 79 height 30
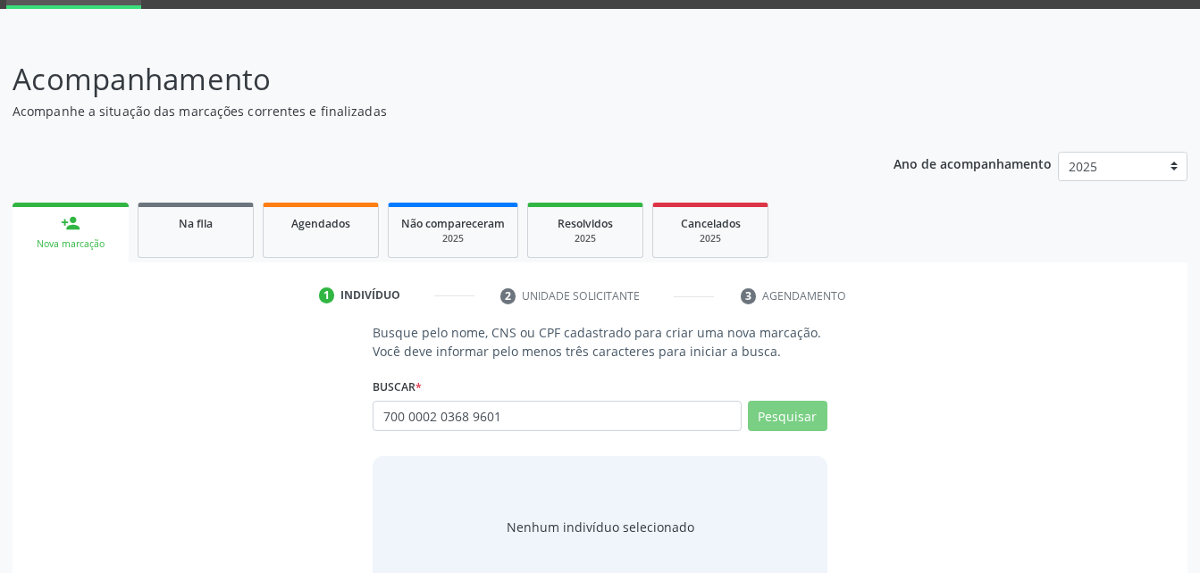
scroll to position [140, 0]
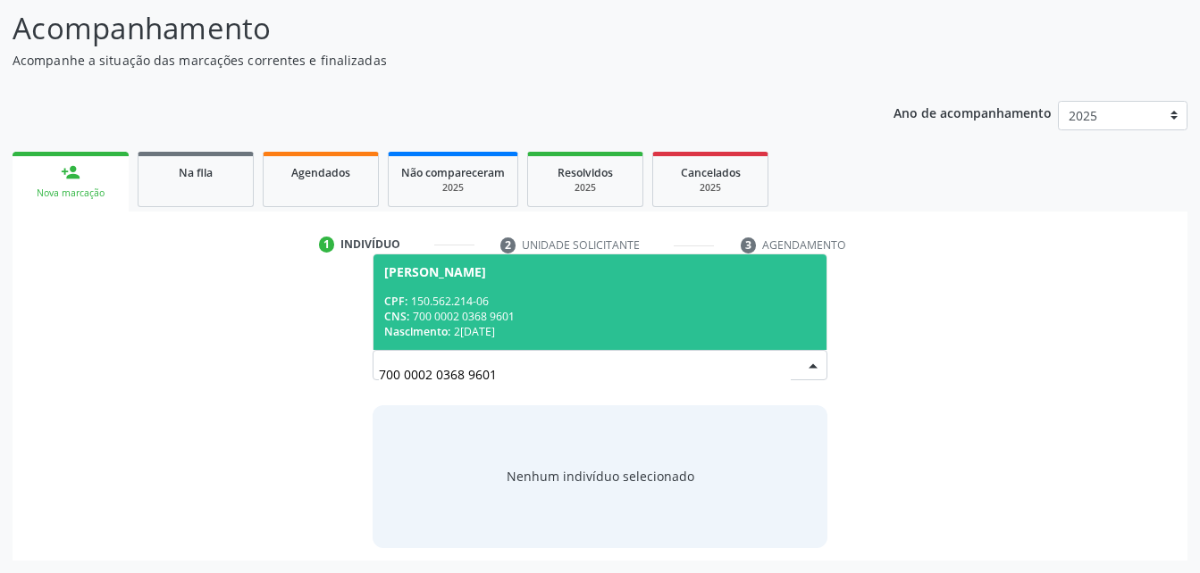
click at [557, 312] on div "CNS: 700 0002 0368 9601" at bounding box center [599, 316] width 431 height 15
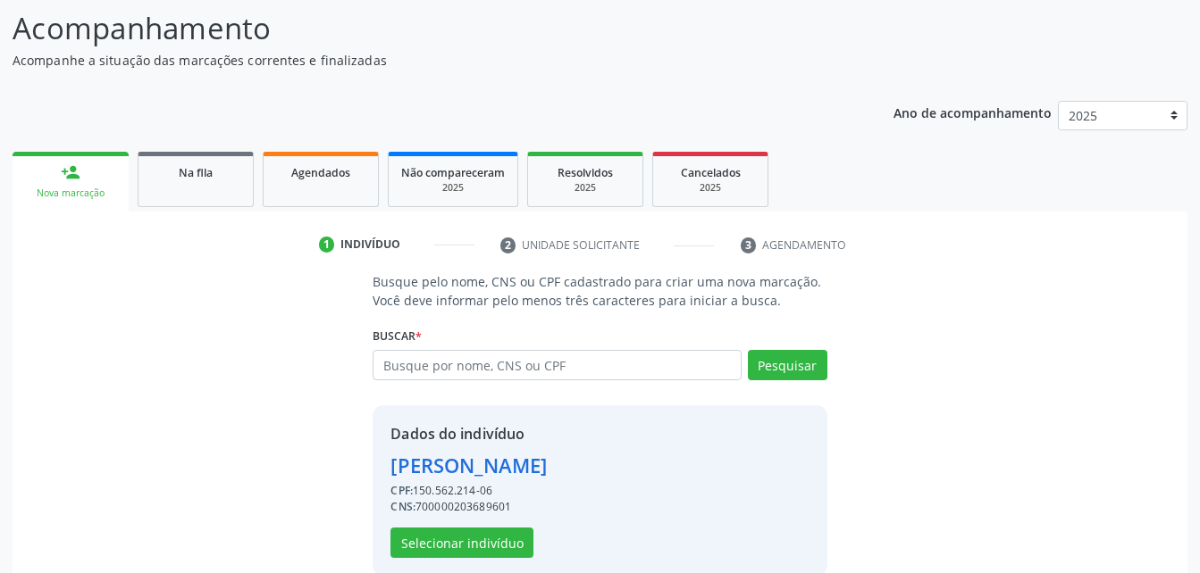
scroll to position [168, 0]
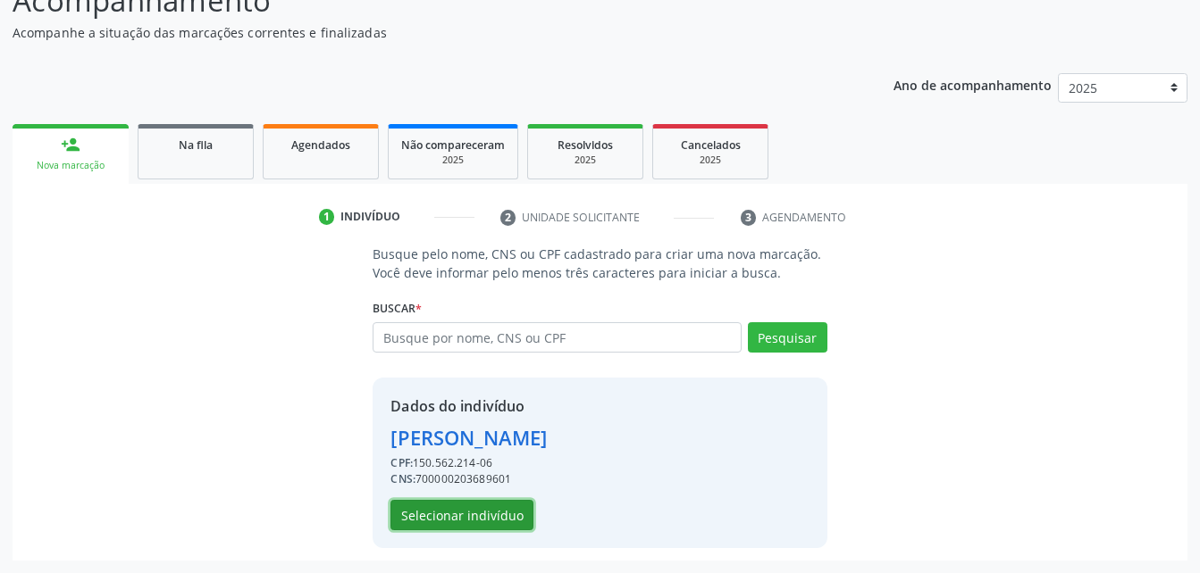
click at [489, 513] on button "Selecionar indivíduo" at bounding box center [461, 515] width 143 height 30
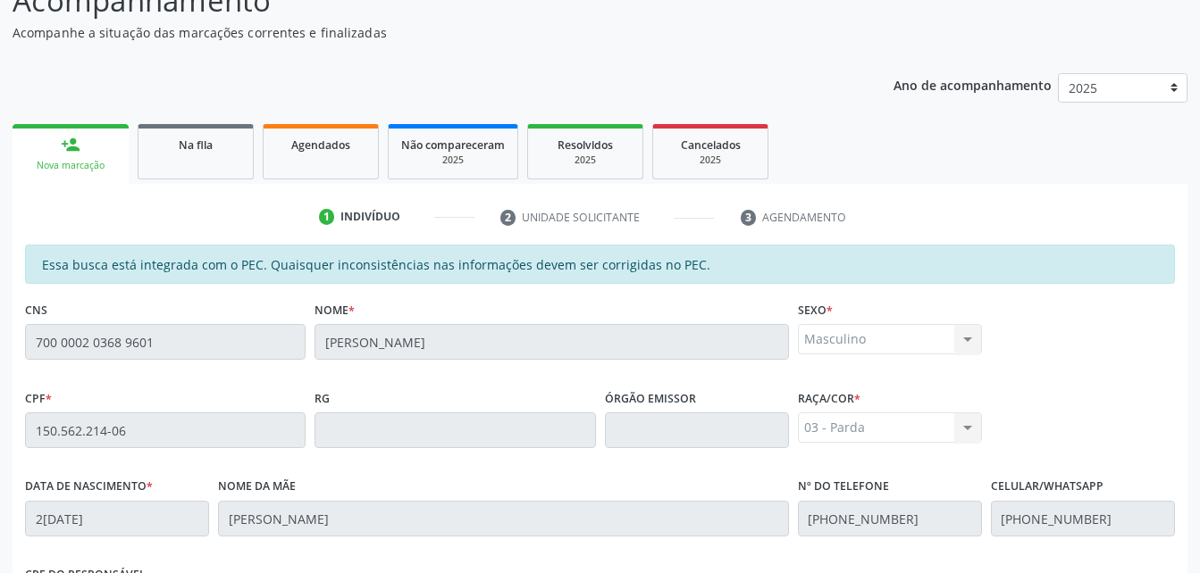
scroll to position [472, 0]
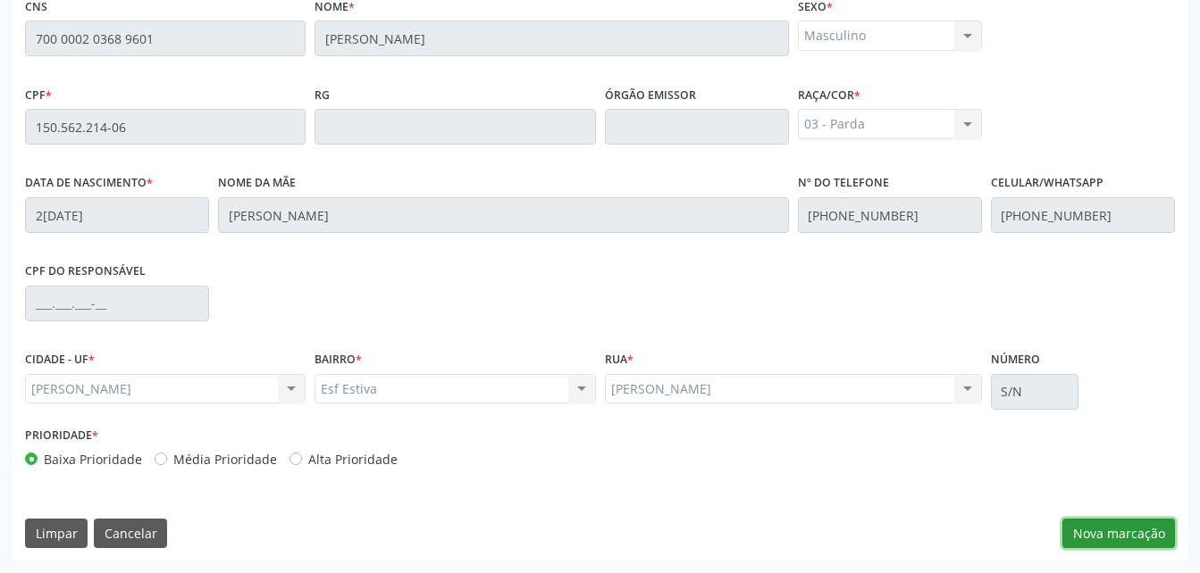
click at [1103, 527] on button "Nova marcação" at bounding box center [1118, 534] width 113 height 30
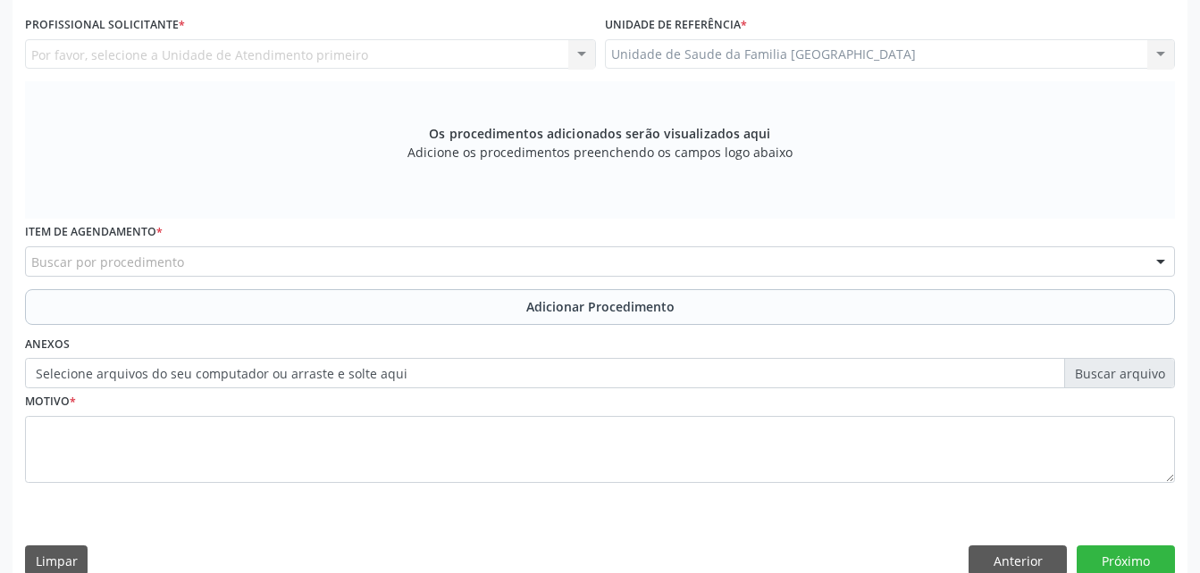
scroll to position [382, 0]
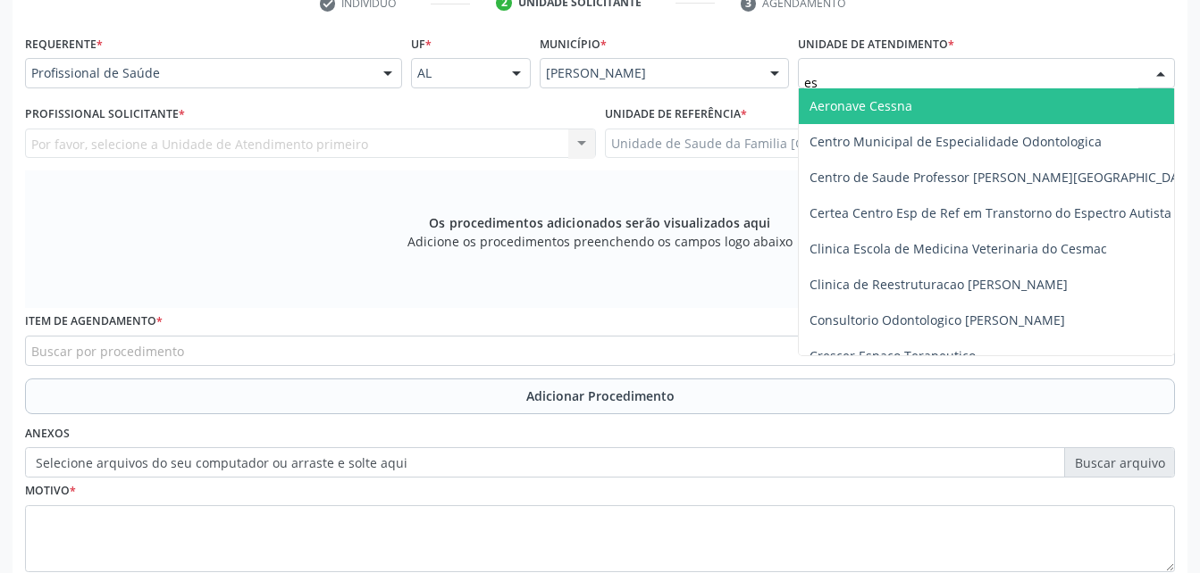
type input "est"
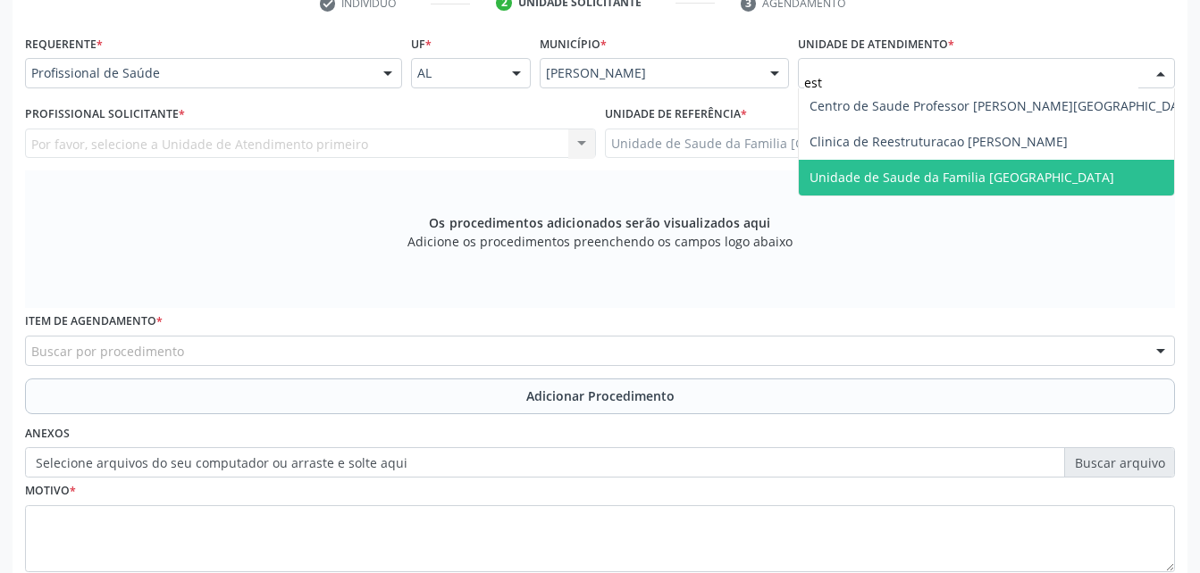
click at [968, 182] on span "Unidade de Saude da Familia [GEOGRAPHIC_DATA]" at bounding box center [961, 177] width 305 height 17
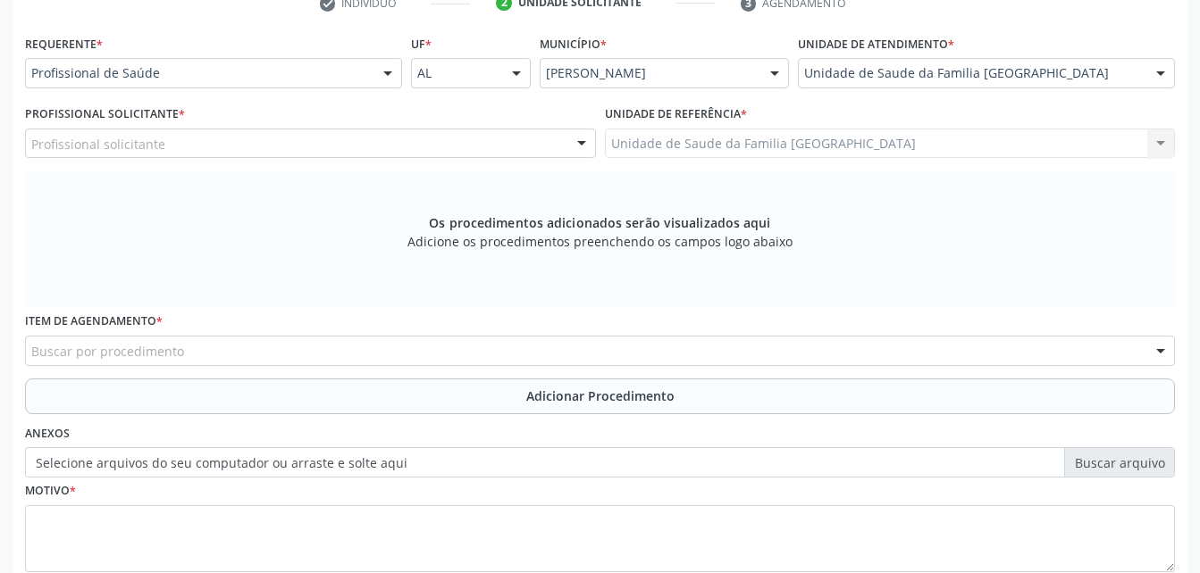
click at [464, 138] on div "Profissional solicitante" at bounding box center [310, 144] width 571 height 30
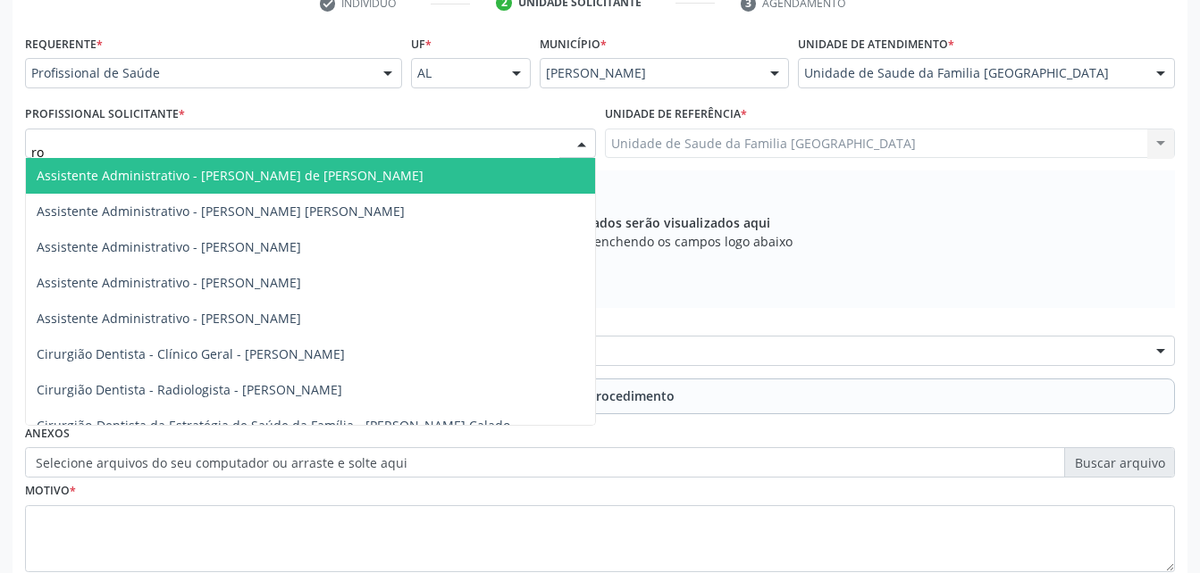
type input "rod"
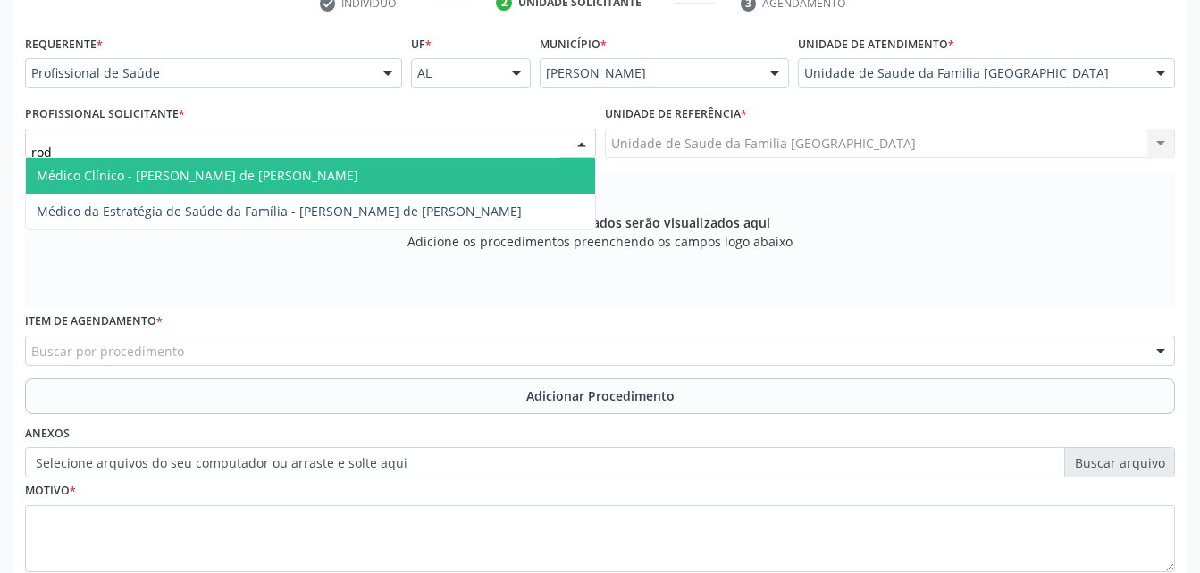
click at [467, 174] on span "Médico Clínico - [PERSON_NAME] de [PERSON_NAME]" at bounding box center [310, 176] width 569 height 36
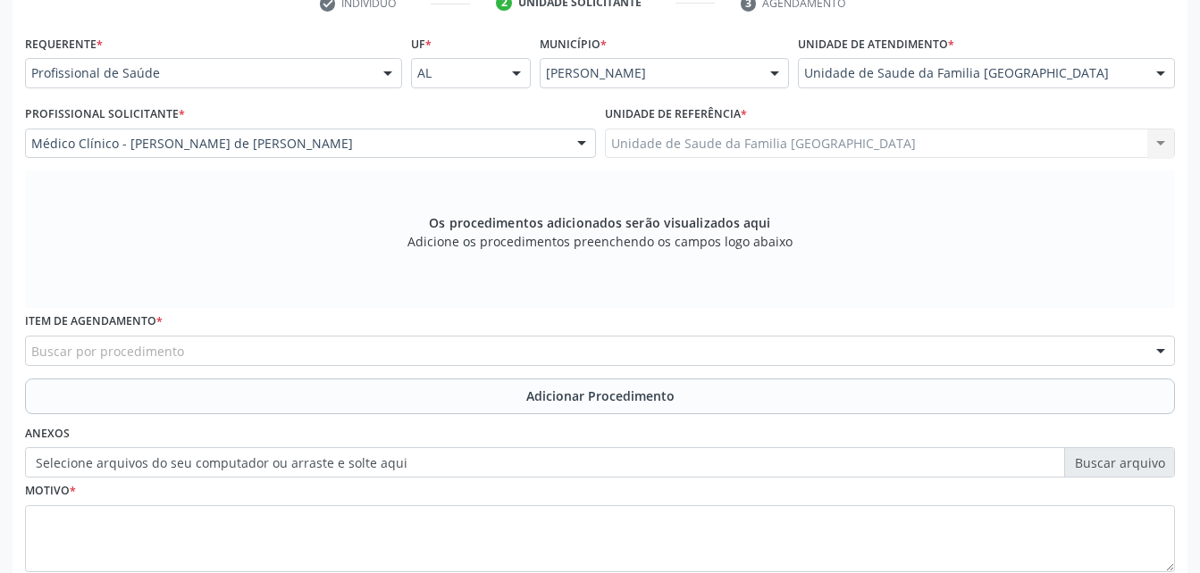
scroll to position [472, 0]
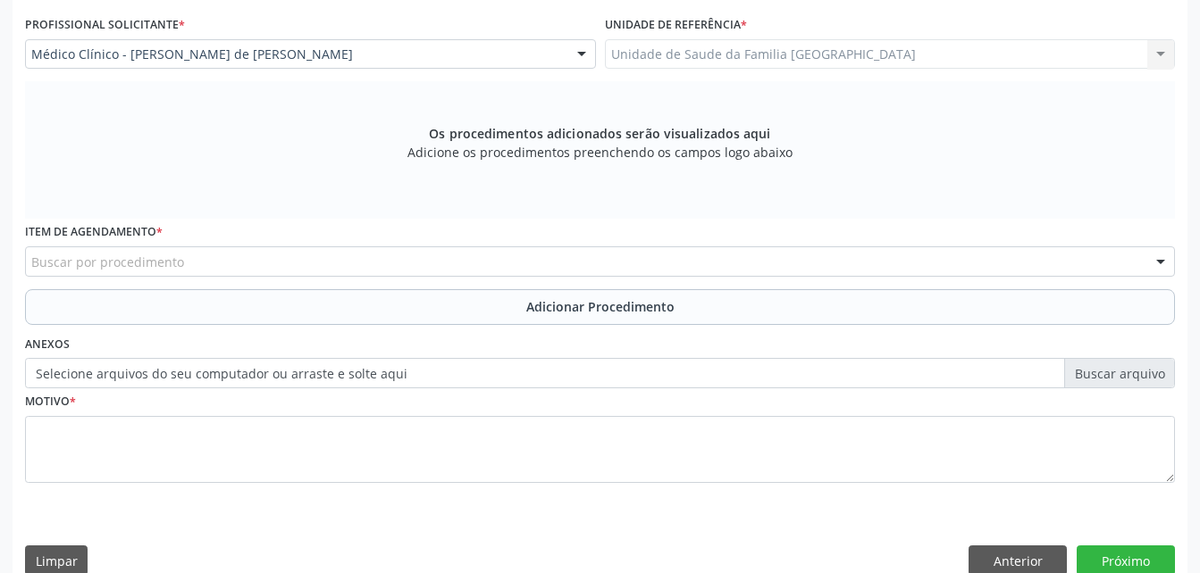
click at [399, 267] on div "Buscar por procedimento" at bounding box center [600, 262] width 1150 height 30
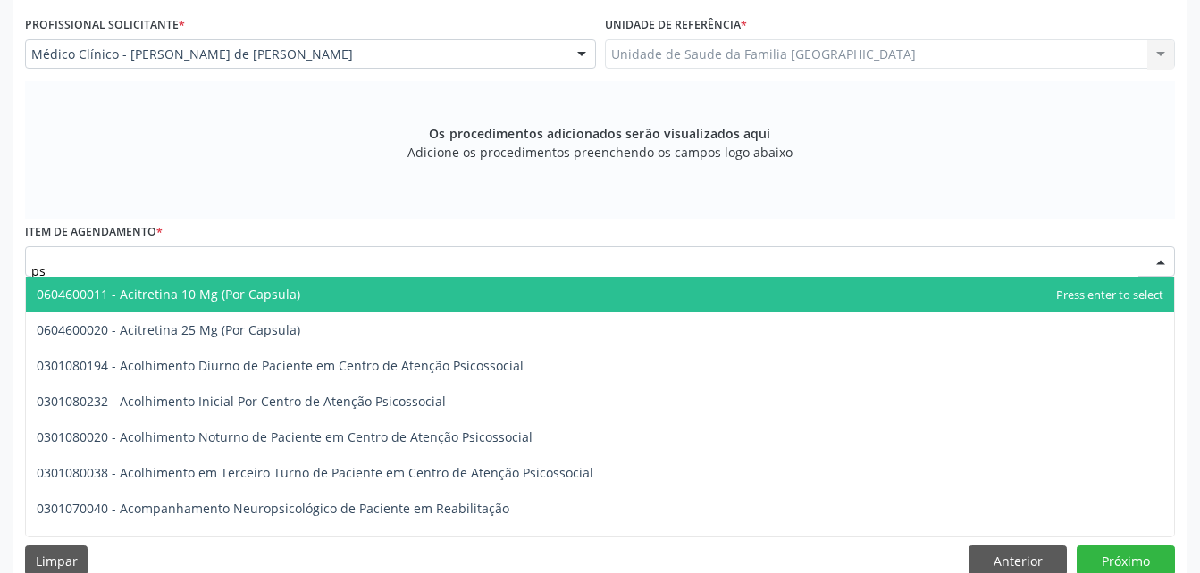
type input "p"
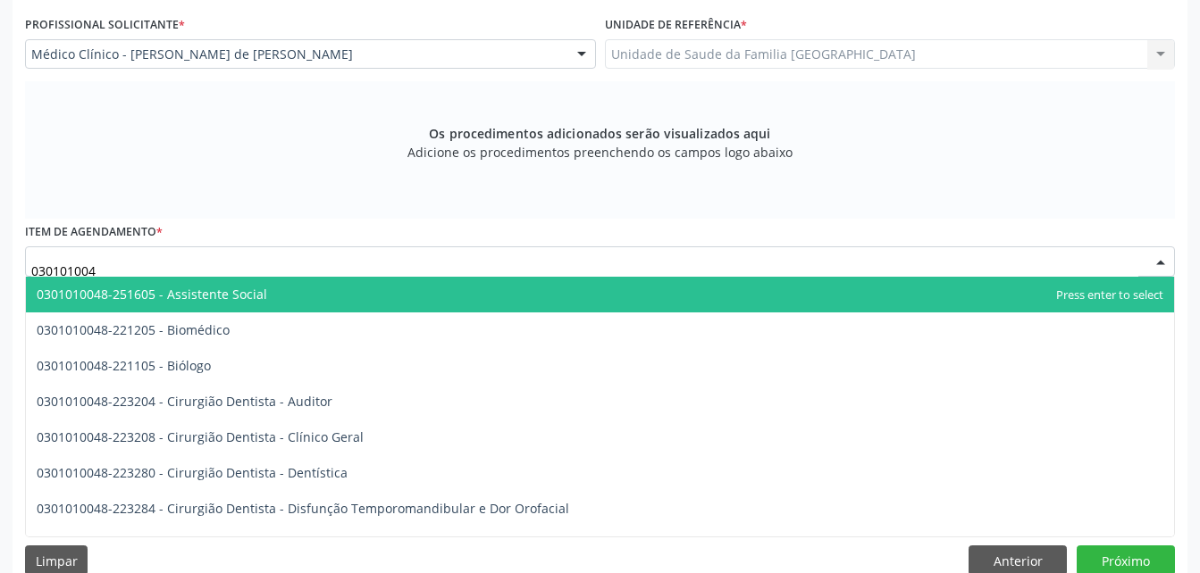
type input "0301010048"
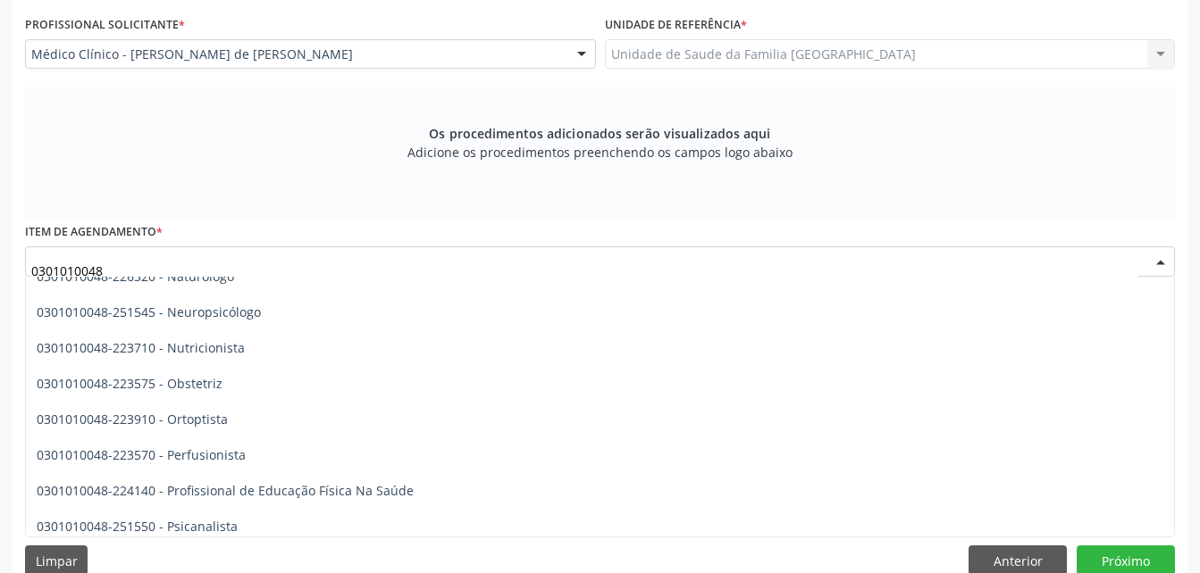
scroll to position [2769, 0]
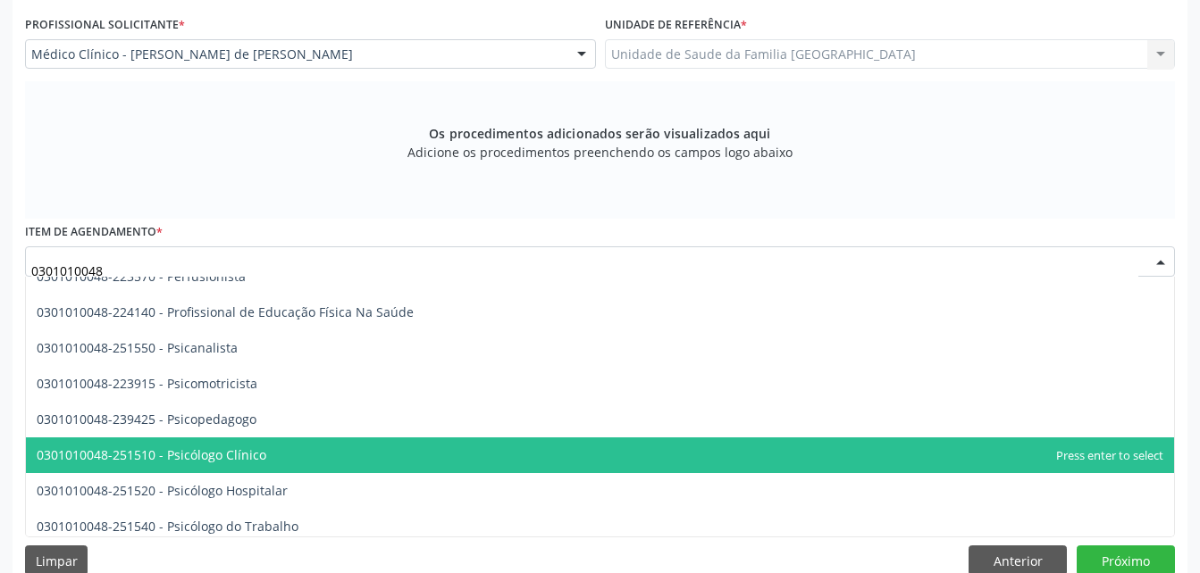
click at [340, 439] on span "0301010048-251510 - Psicólogo Clínico" at bounding box center [600, 456] width 1148 height 36
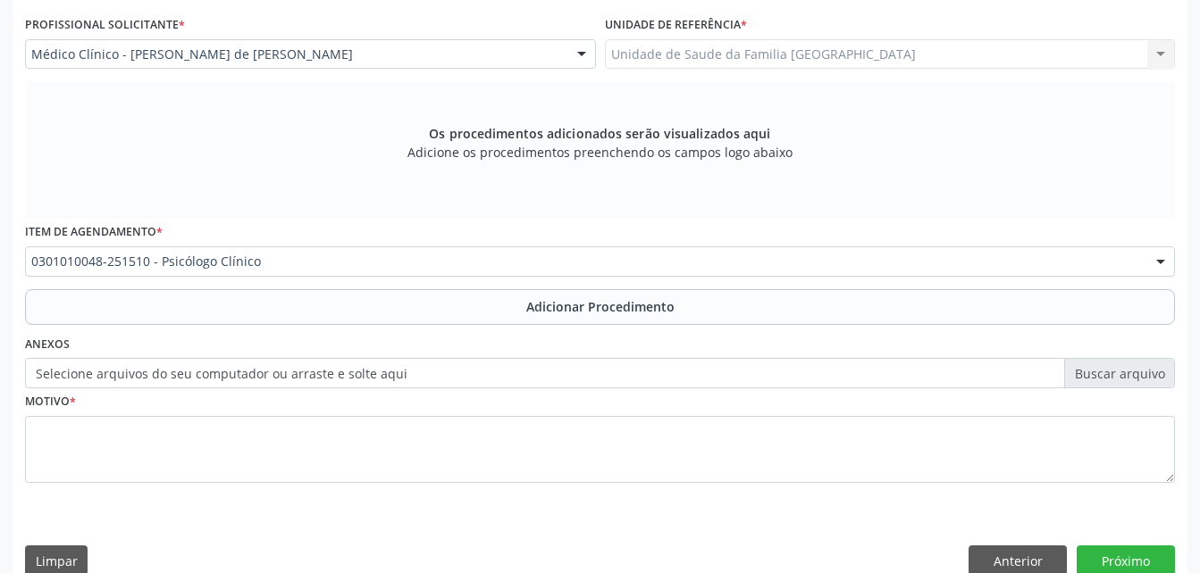
click at [377, 303] on button "Adicionar Procedimento" at bounding box center [600, 307] width 1150 height 36
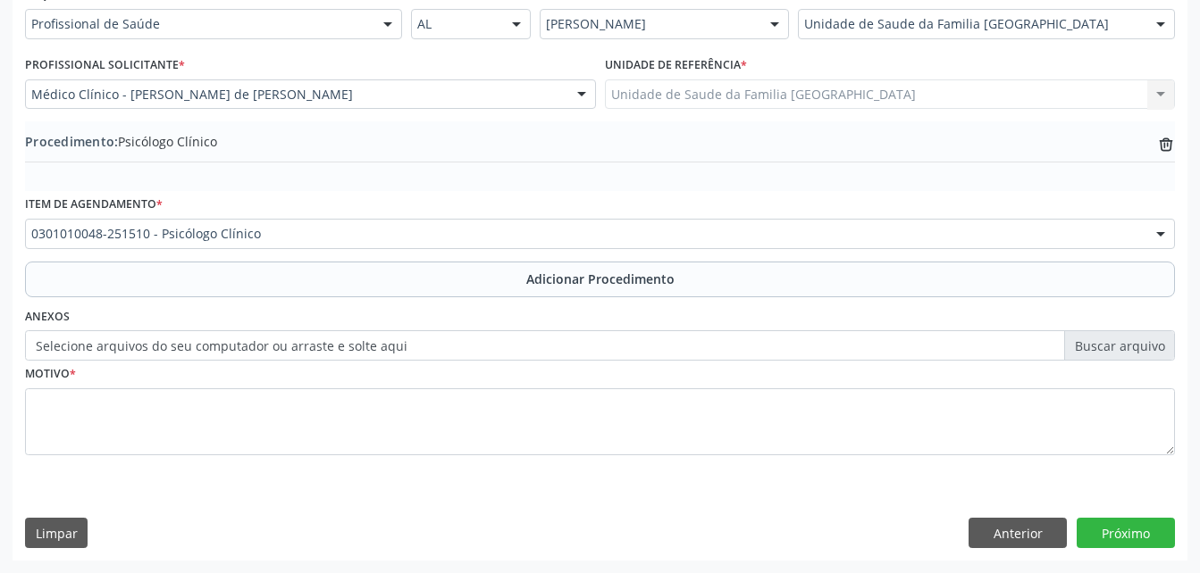
scroll to position [431, 0]
click at [283, 345] on label "Selecione arquivos do seu computador ou arraste e solte aqui" at bounding box center [600, 345] width 1150 height 30
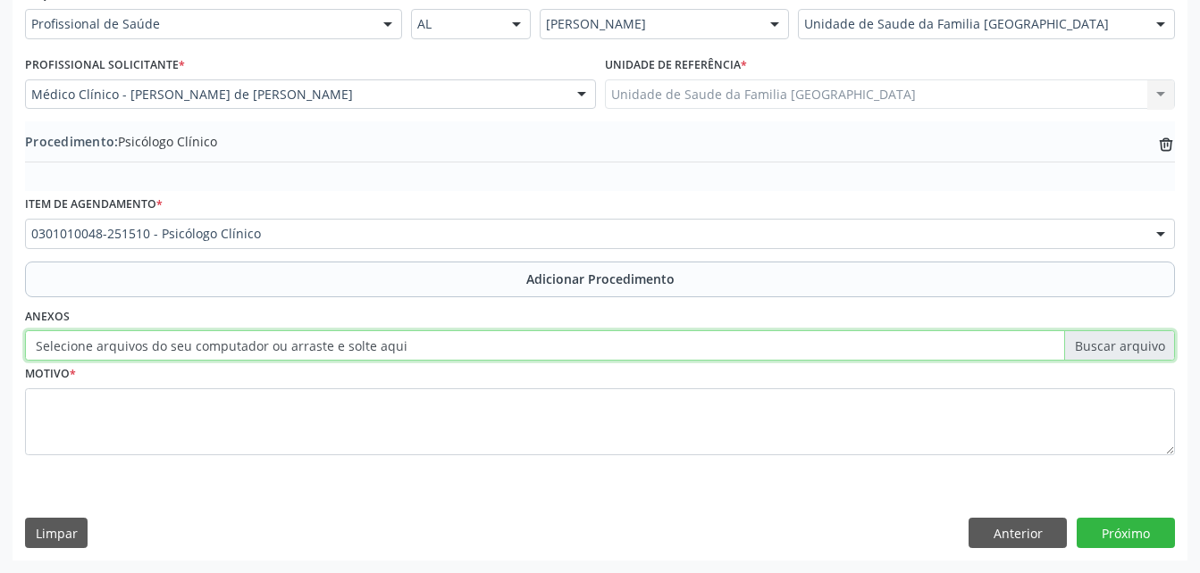
click at [283, 345] on input "Selecione arquivos do seu computador ou arraste e solte aqui" at bounding box center [600, 345] width 1150 height 30
type input "C:\fakepath\WhatsApp Image 2025-10-09 at 13.53.25.jpeg"
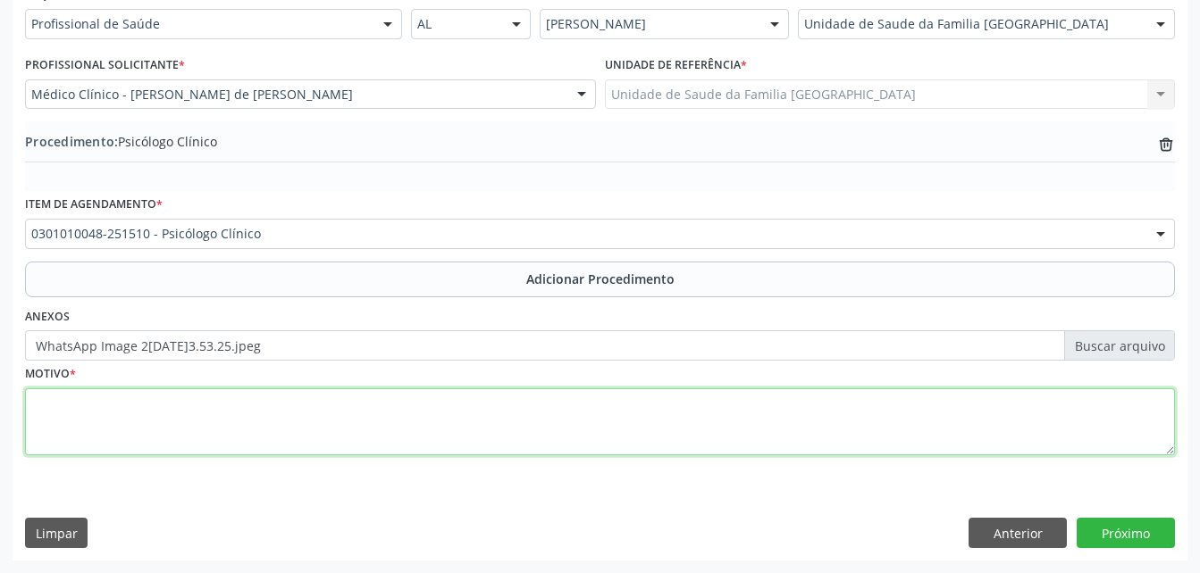
click at [355, 409] on textarea at bounding box center [600, 423] width 1150 height 68
type textarea "ansiedade"
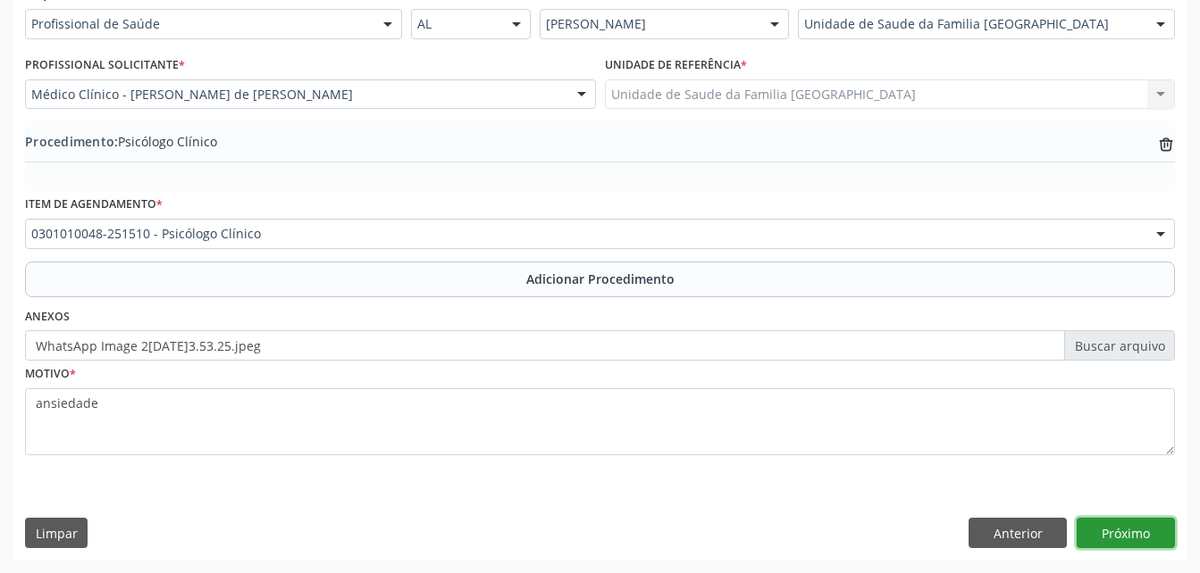
click at [1139, 523] on button "Próximo" at bounding box center [1125, 533] width 98 height 30
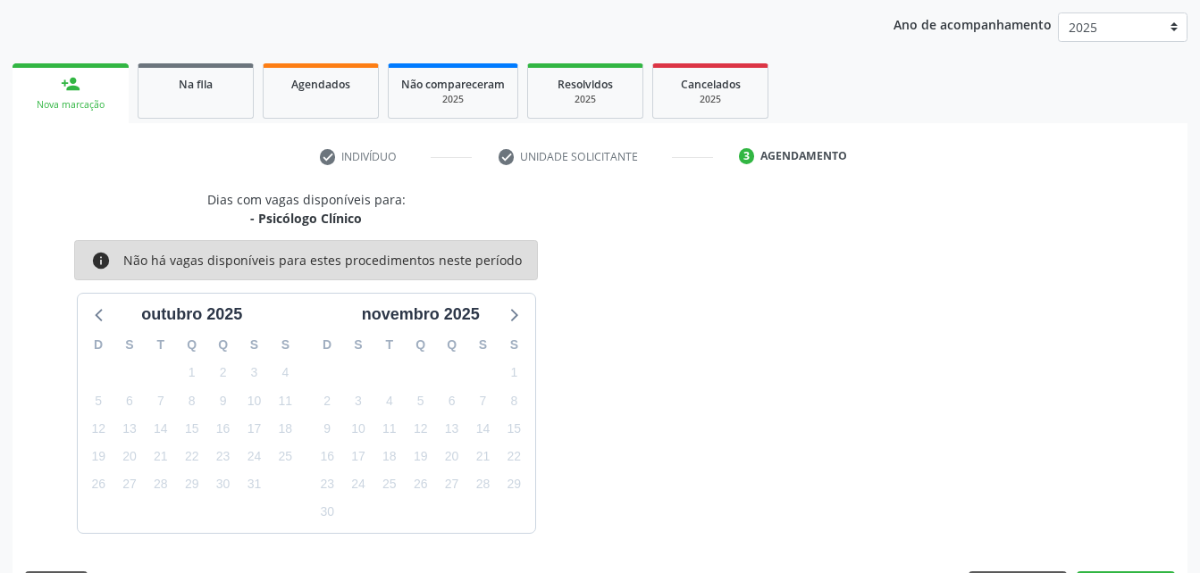
scroll to position [281, 0]
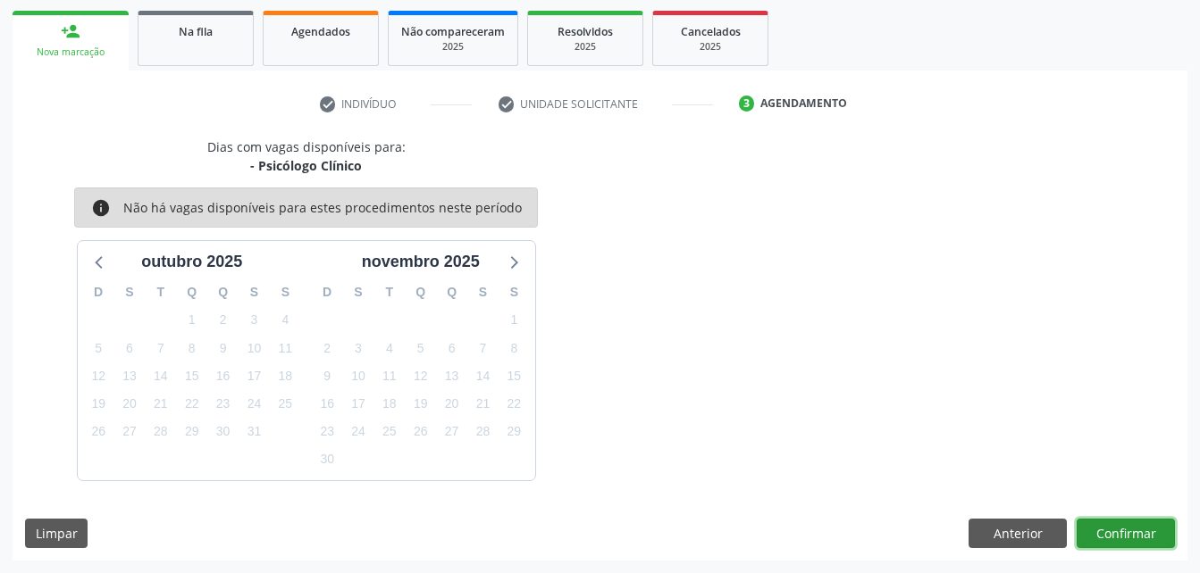
click at [1148, 521] on button "Confirmar" at bounding box center [1125, 534] width 98 height 30
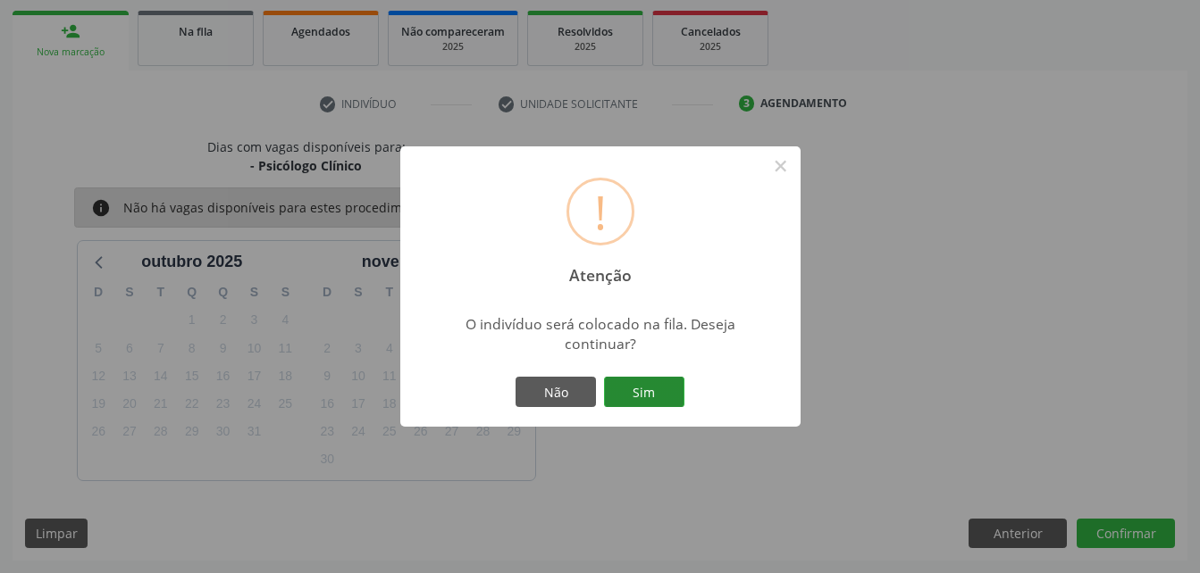
click at [627, 389] on button "Sim" at bounding box center [644, 392] width 80 height 30
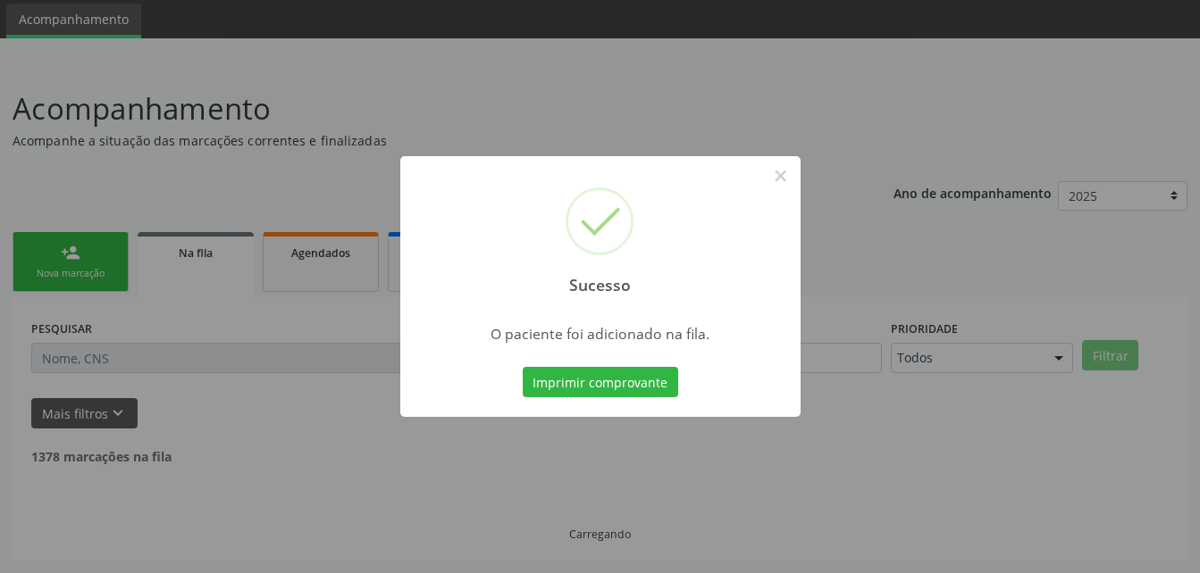
scroll to position [41, 0]
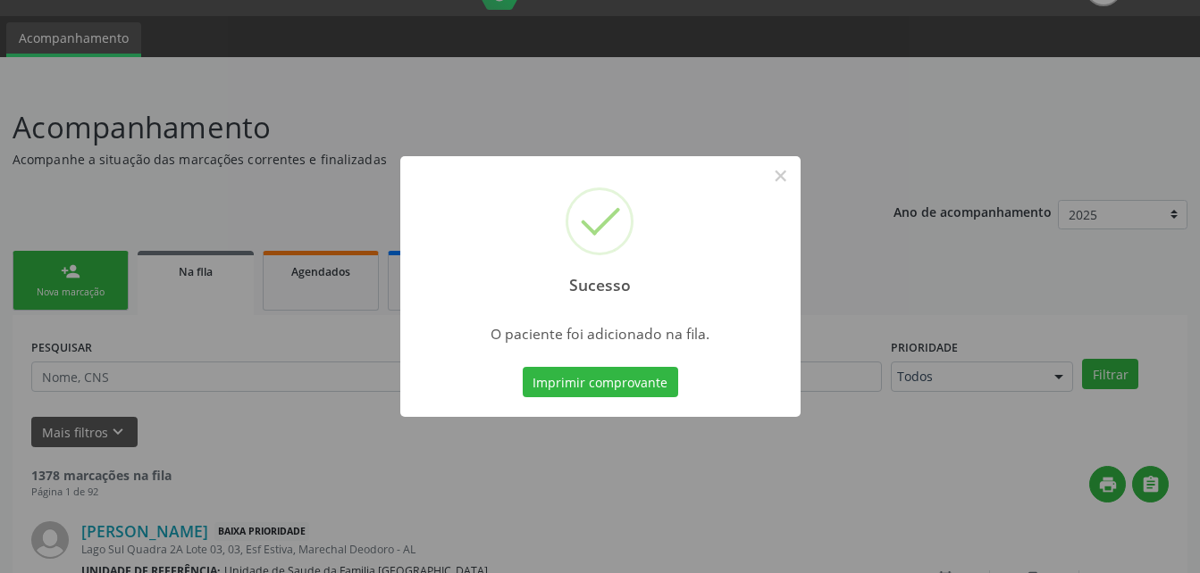
click at [95, 271] on div "Sucesso × O paciente foi adicionado na fila. Imprimir comprovante Cancel" at bounding box center [600, 286] width 1200 height 573
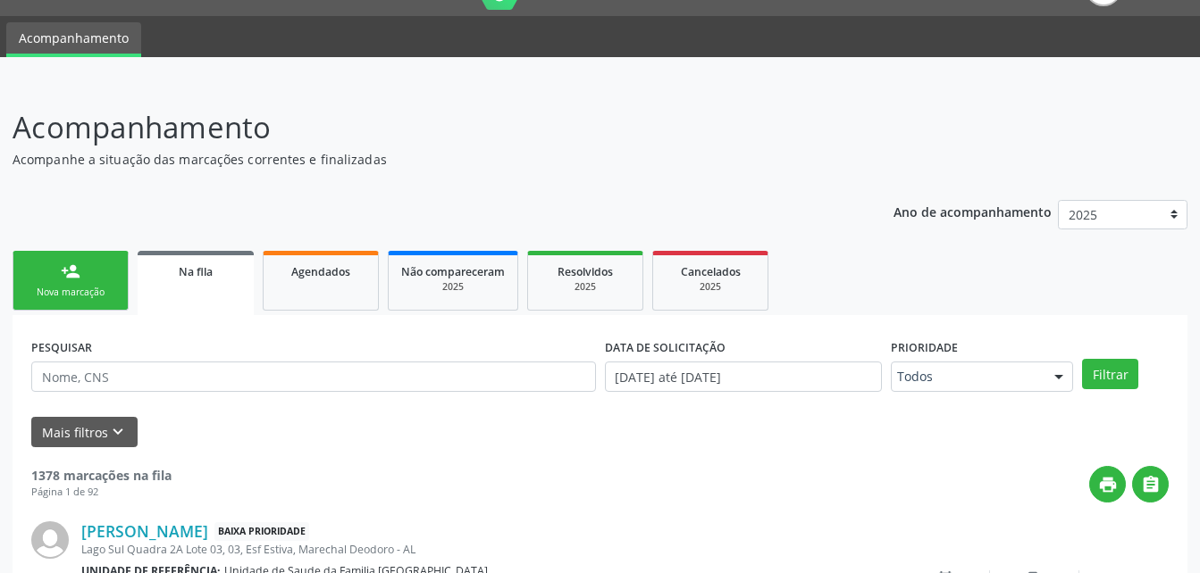
click at [95, 271] on link "person_add Nova marcação" at bounding box center [71, 281] width 116 height 60
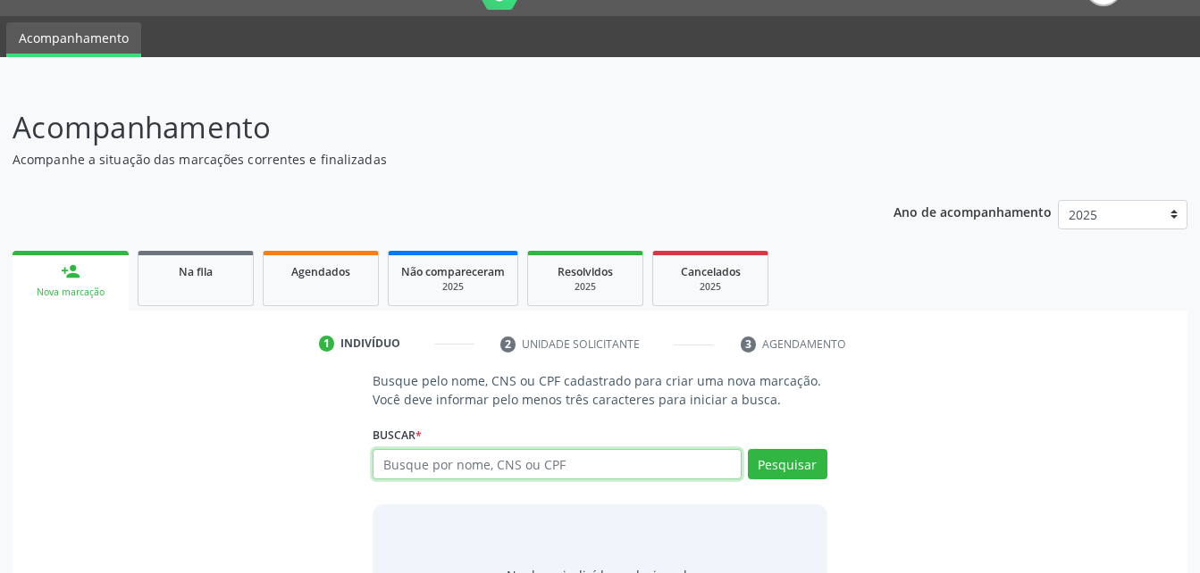
click at [499, 460] on input "text" at bounding box center [556, 464] width 368 height 30
type input "12372362402"
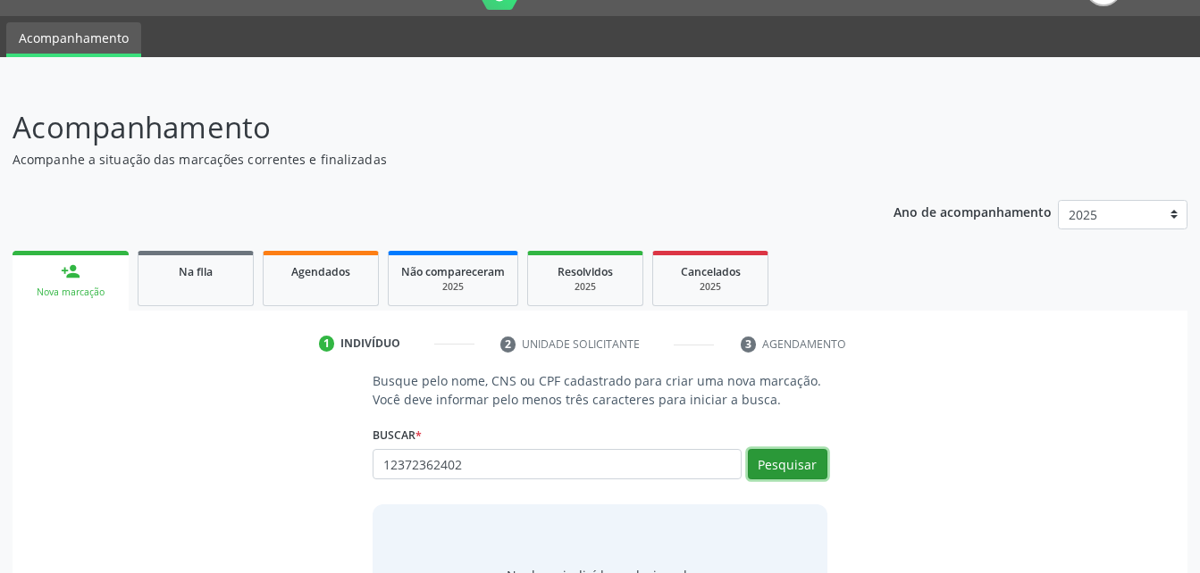
click at [798, 464] on button "Pesquisar" at bounding box center [787, 464] width 79 height 30
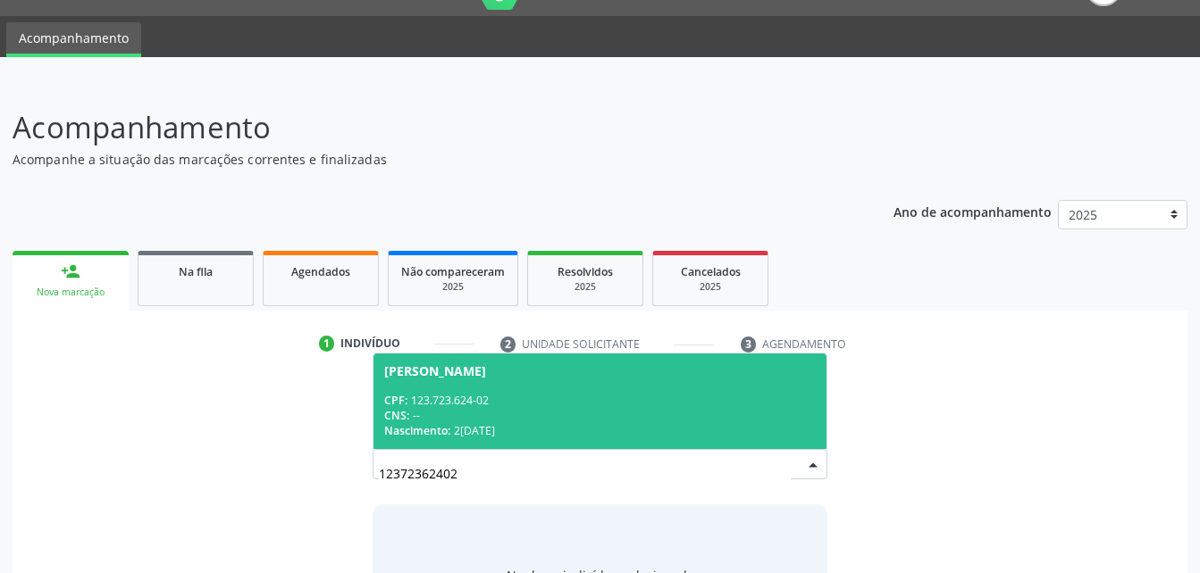
click at [486, 370] on div "Jennifer Carolaine Tenorio Bezerra" at bounding box center [435, 371] width 102 height 14
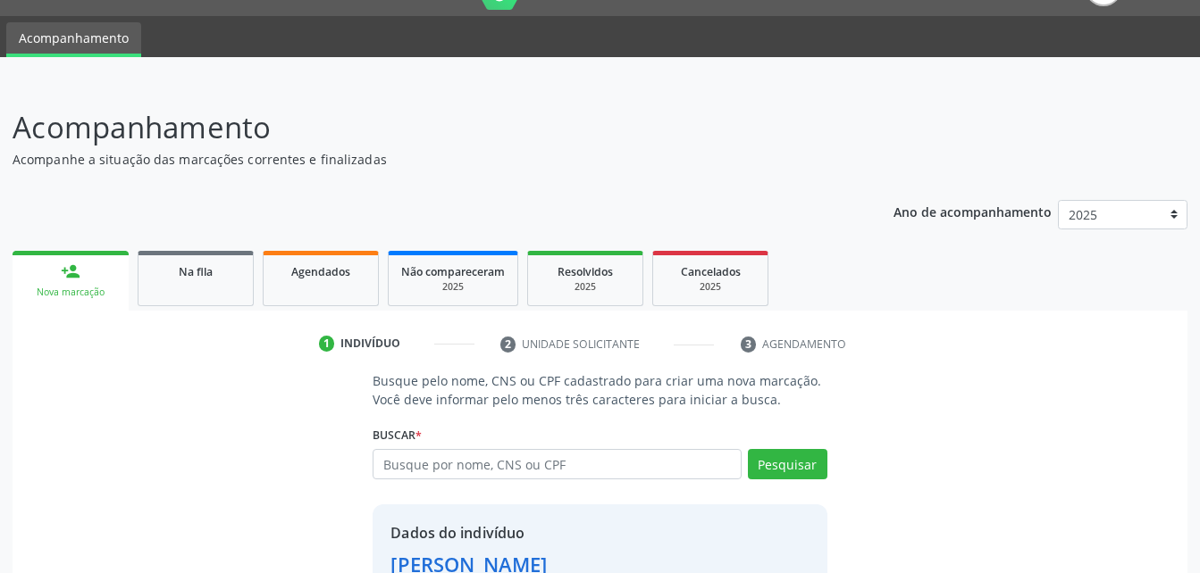
scroll to position [168, 0]
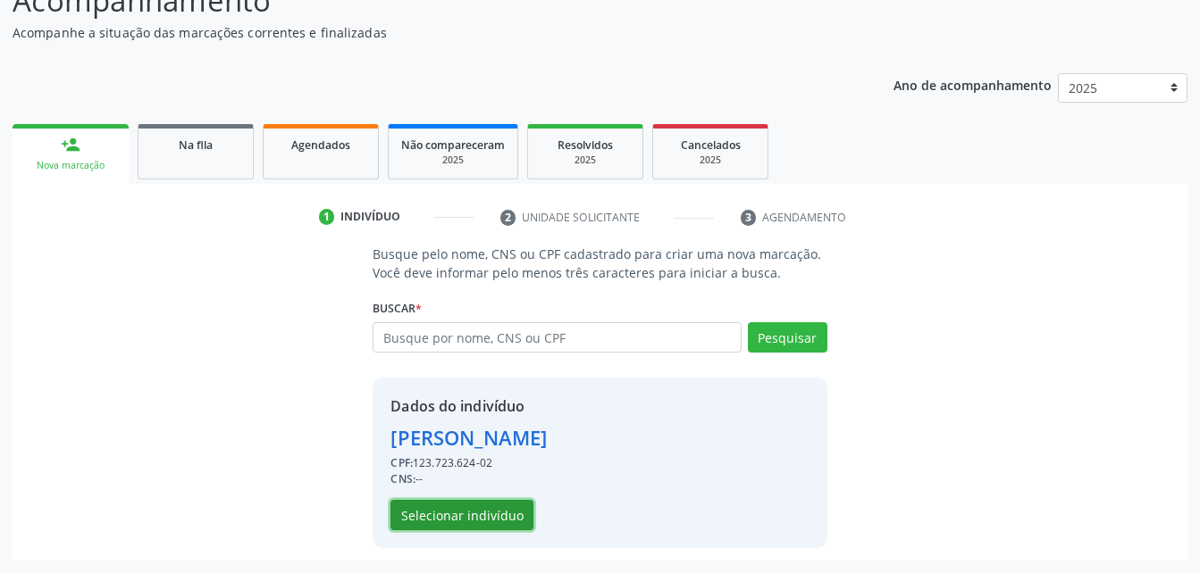
click at [489, 519] on button "Selecionar indivíduo" at bounding box center [461, 515] width 143 height 30
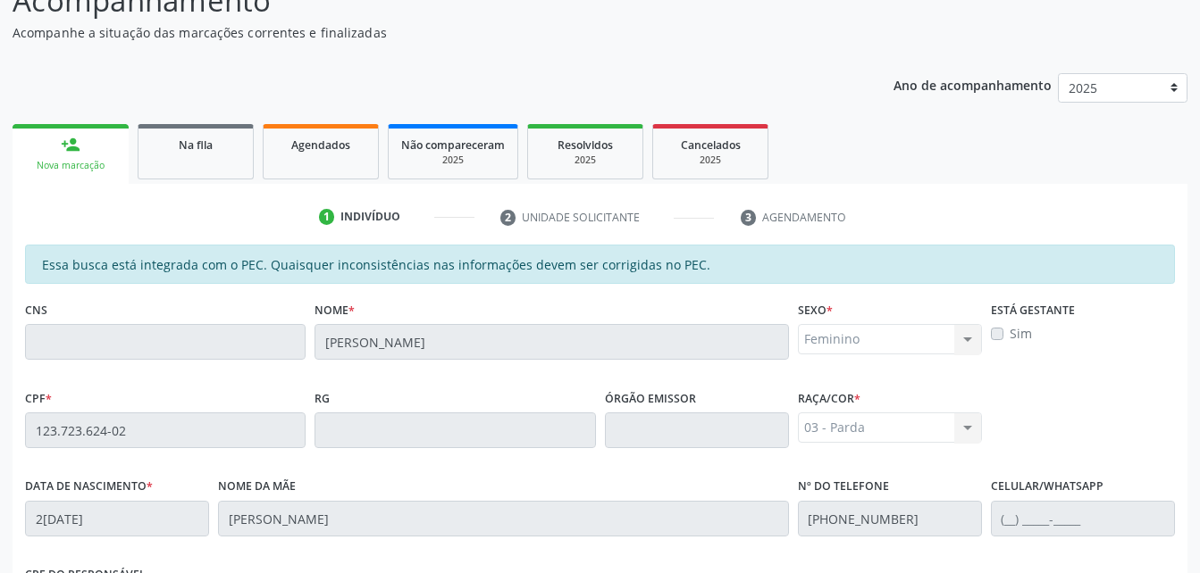
scroll to position [436, 0]
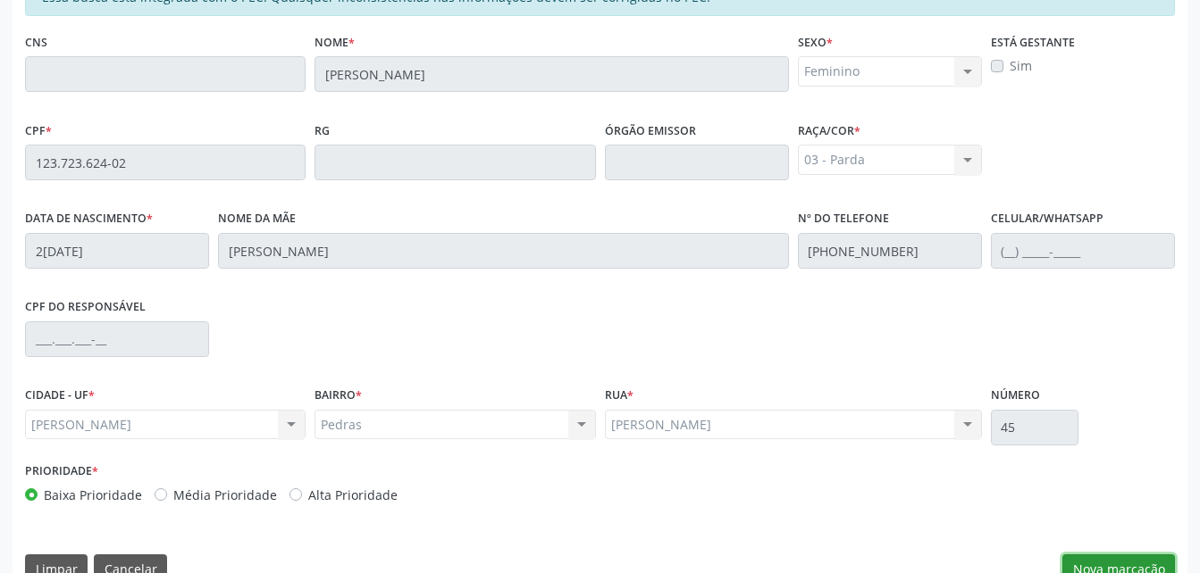
click at [1152, 562] on button "Nova marcação" at bounding box center [1118, 570] width 113 height 30
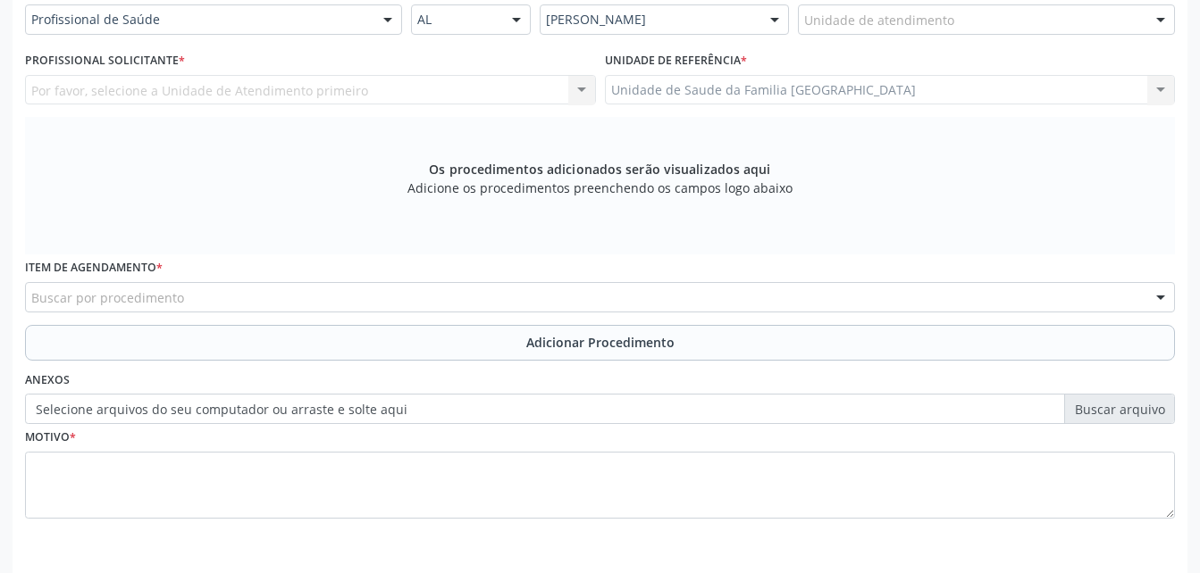
scroll to position [347, 0]
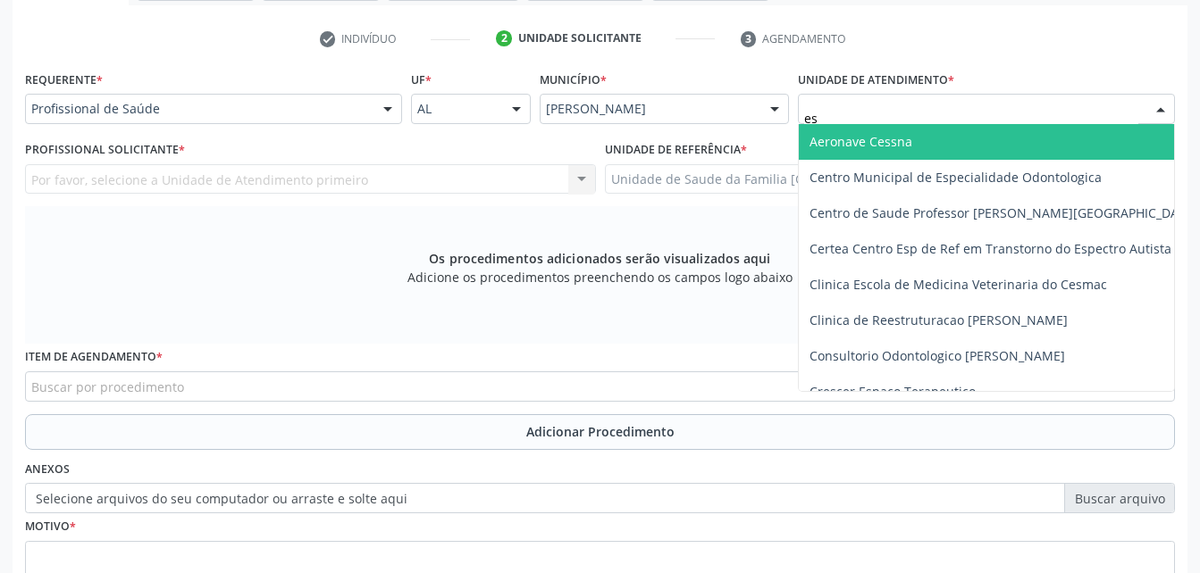
type input "est"
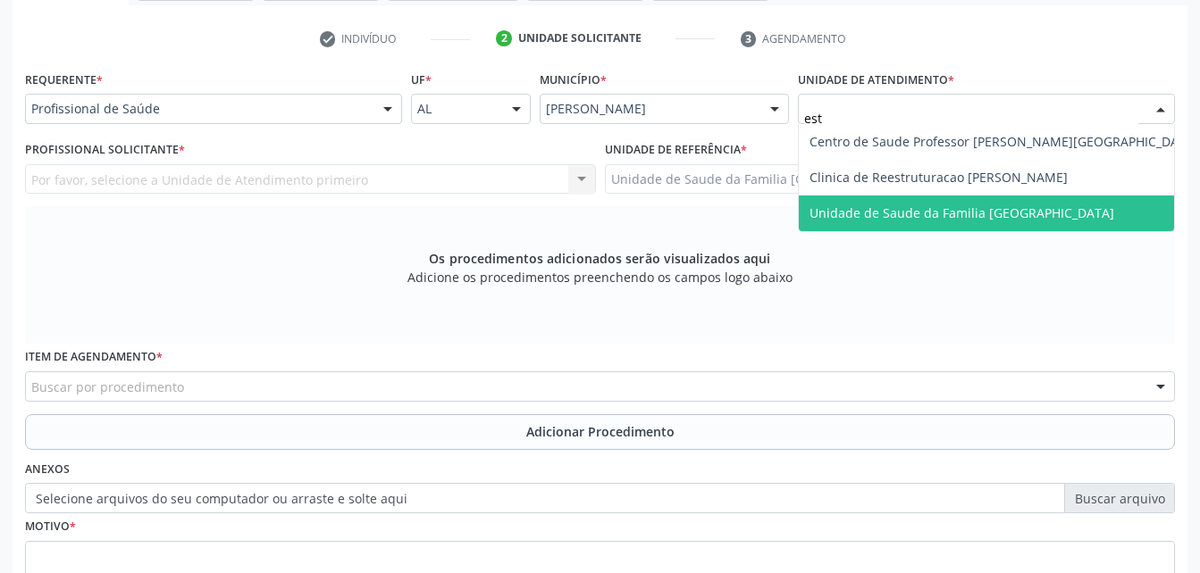
click at [955, 215] on span "Unidade de Saude da Familia [GEOGRAPHIC_DATA]" at bounding box center [961, 213] width 305 height 17
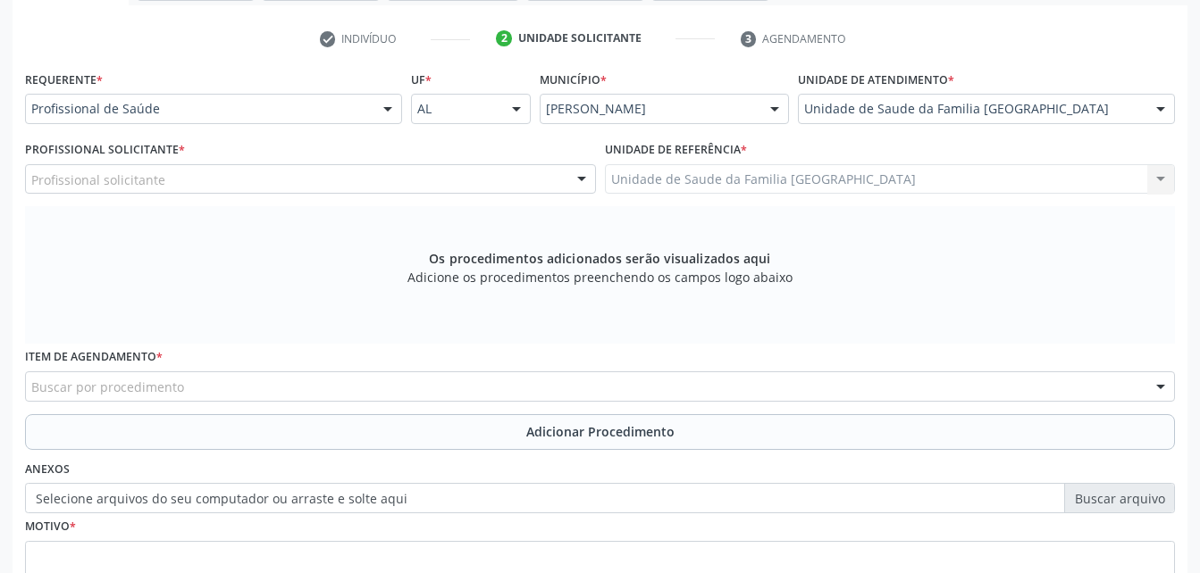
click at [247, 170] on div "Profissional solicitante" at bounding box center [310, 179] width 571 height 30
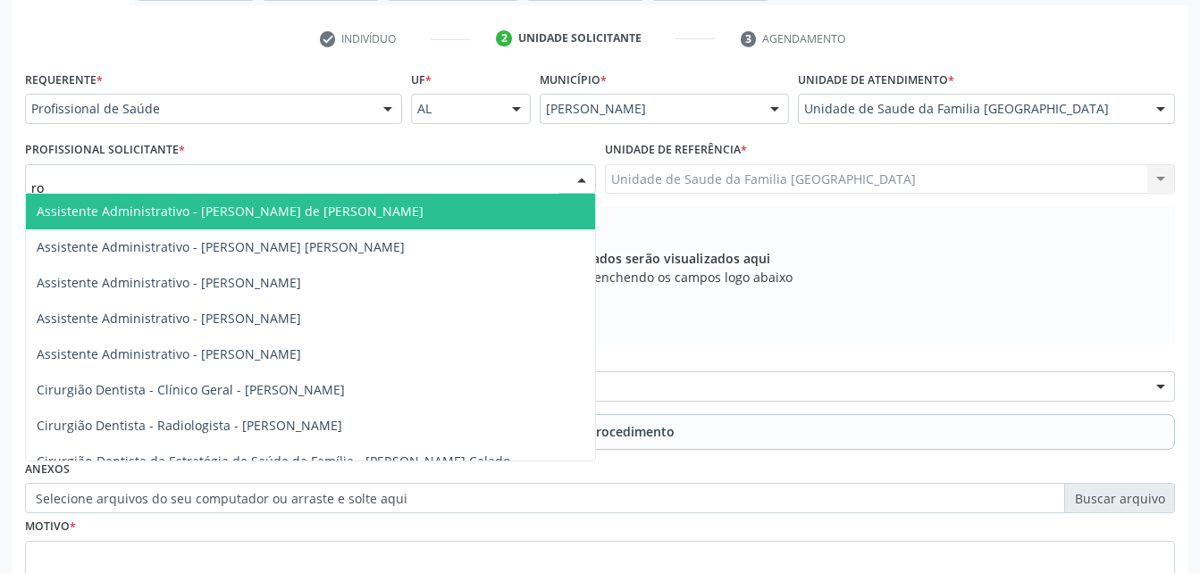
type input "rod"
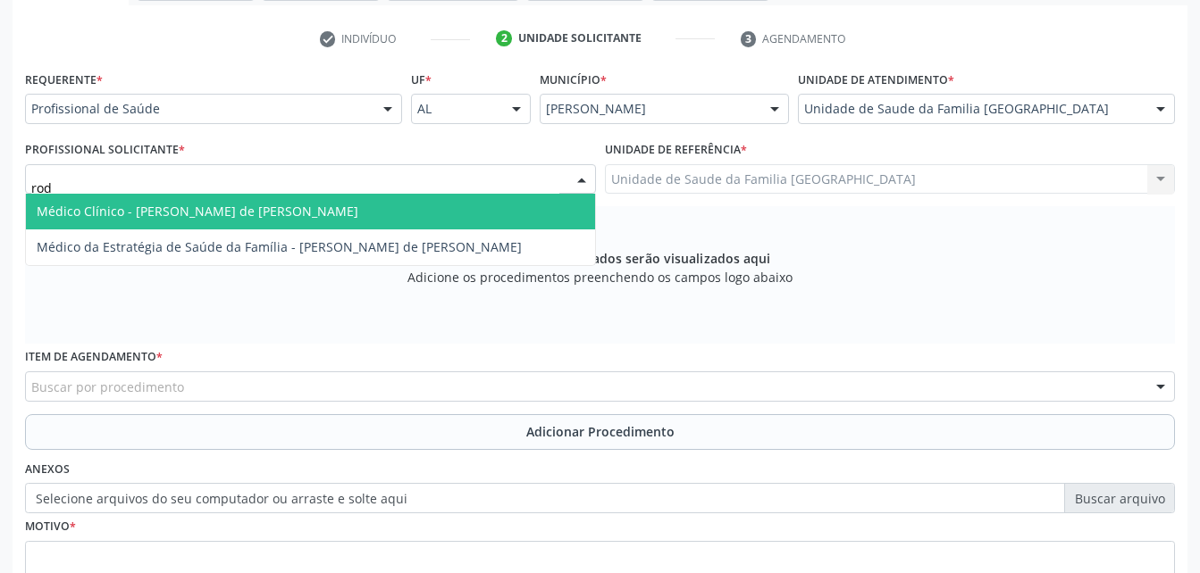
click at [287, 204] on span "Médico Clínico - [PERSON_NAME] de [PERSON_NAME]" at bounding box center [198, 211] width 322 height 17
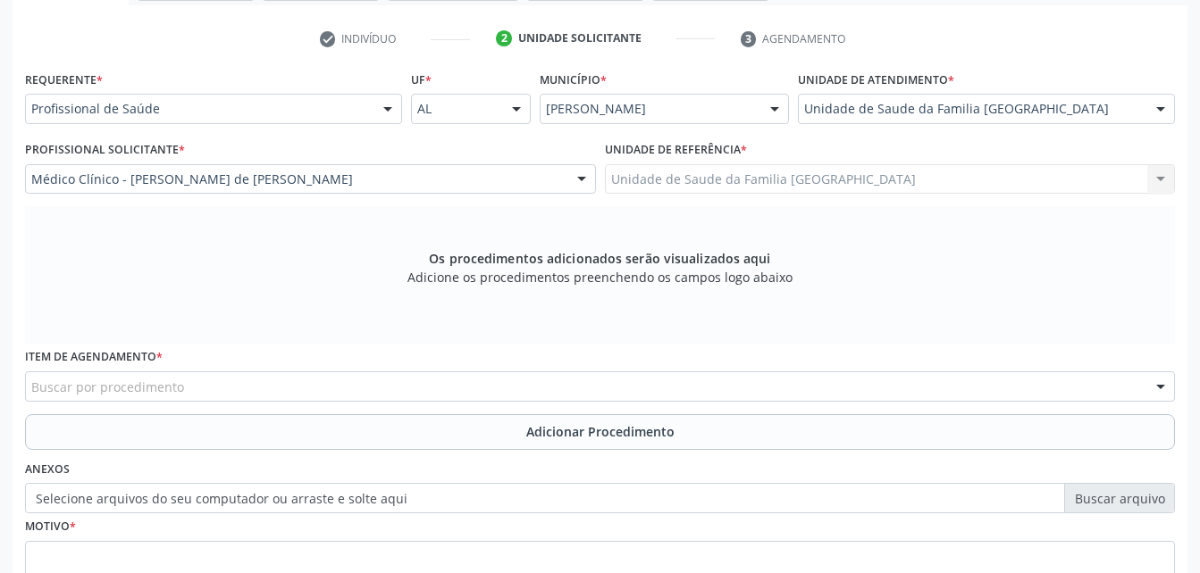
scroll to position [436, 0]
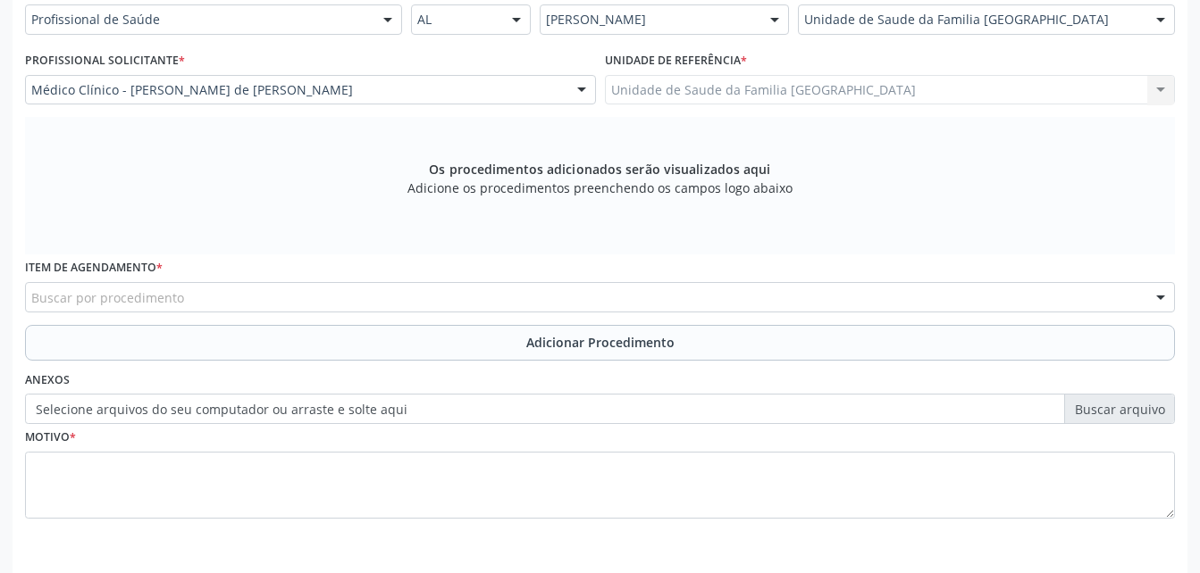
click at [270, 299] on div "Buscar por procedimento" at bounding box center [600, 297] width 1150 height 30
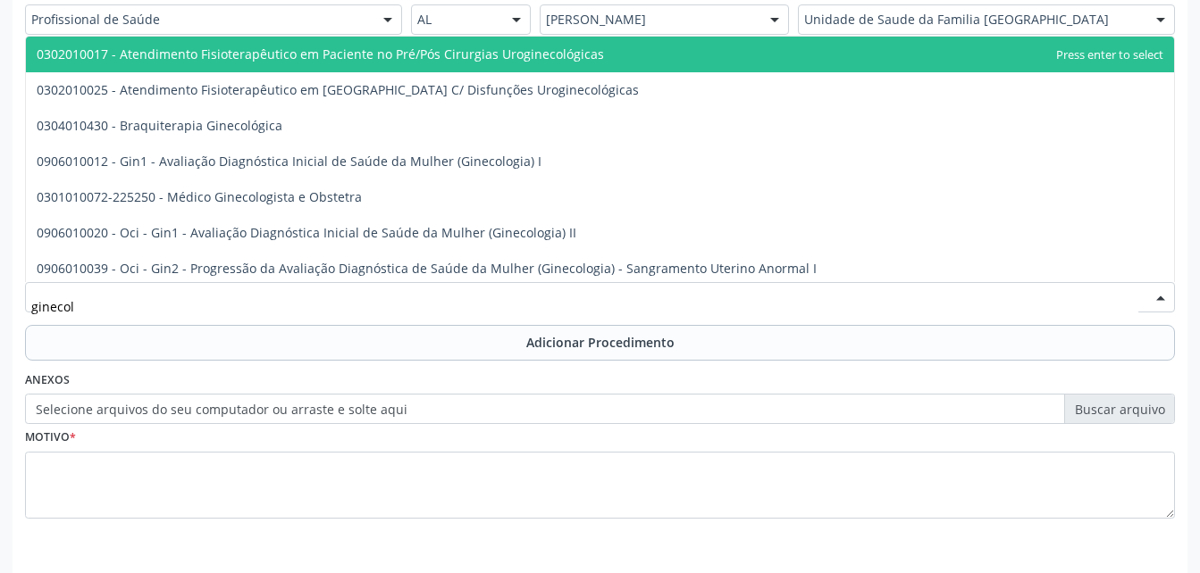
type input "ginecolo"
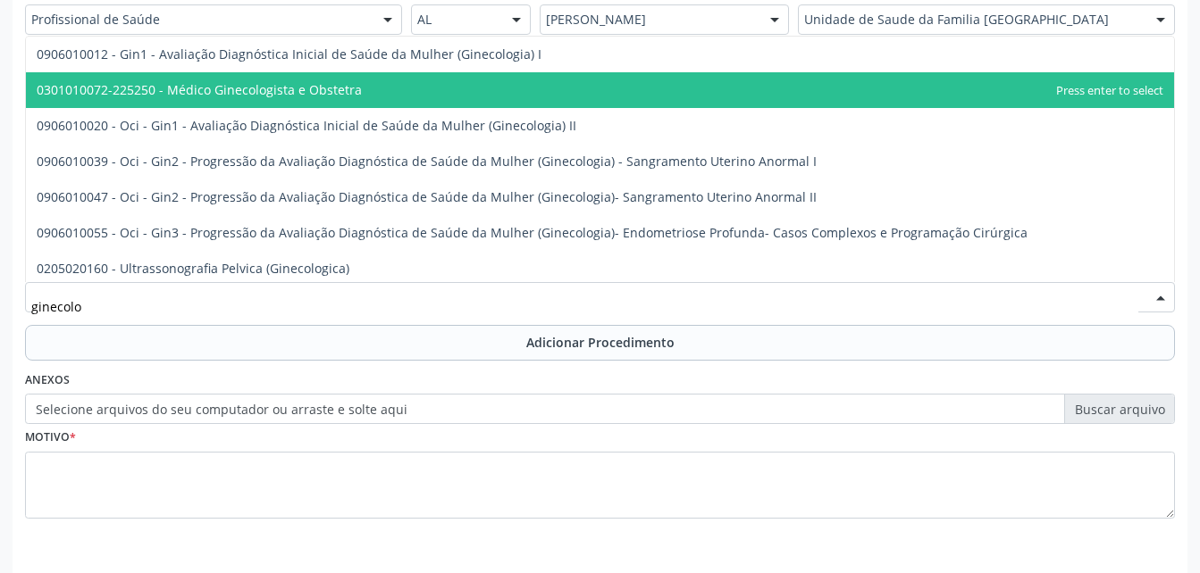
click at [297, 96] on span "0301010072-225250 - Médico Ginecologista e Obstetra" at bounding box center [199, 89] width 325 height 17
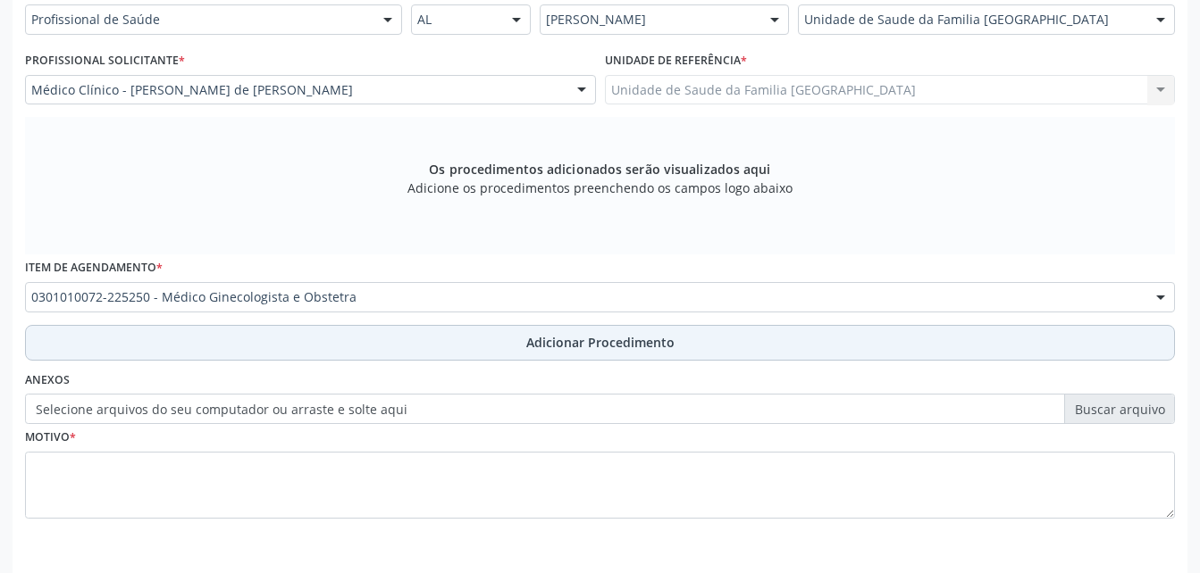
click at [404, 339] on button "Adicionar Procedimento" at bounding box center [600, 343] width 1150 height 36
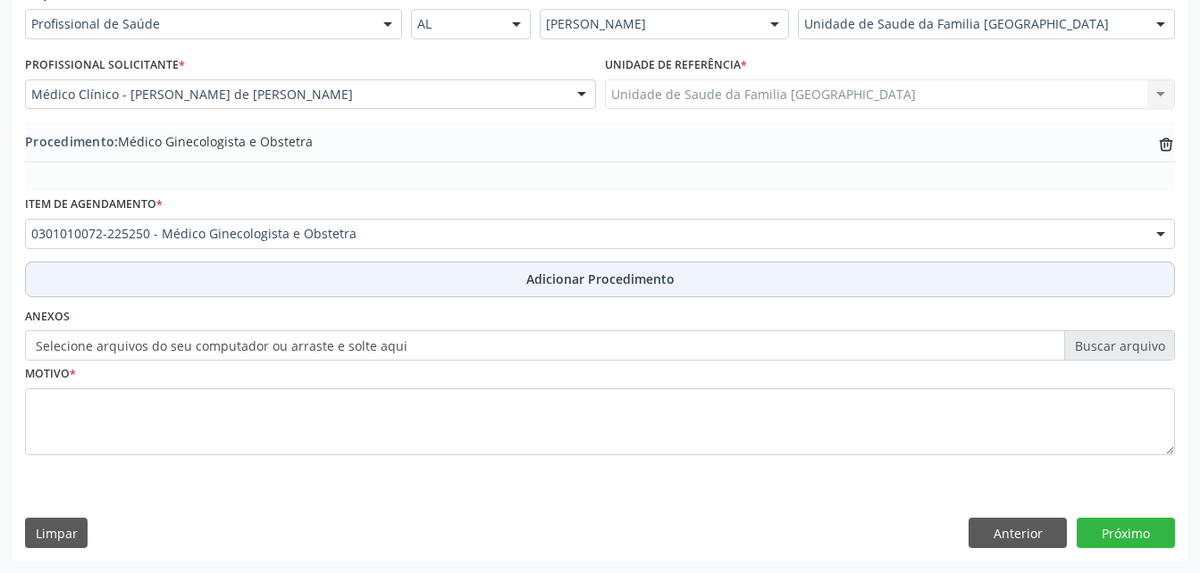
scroll to position [431, 0]
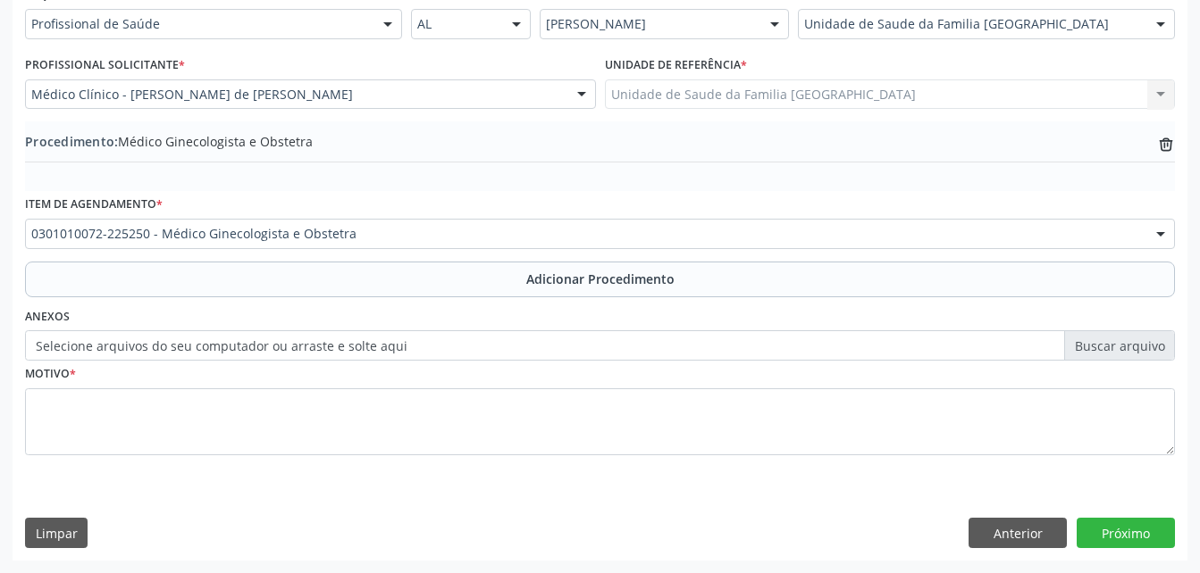
click at [263, 347] on label "Selecione arquivos do seu computador ou arraste e solte aqui" at bounding box center [600, 345] width 1150 height 30
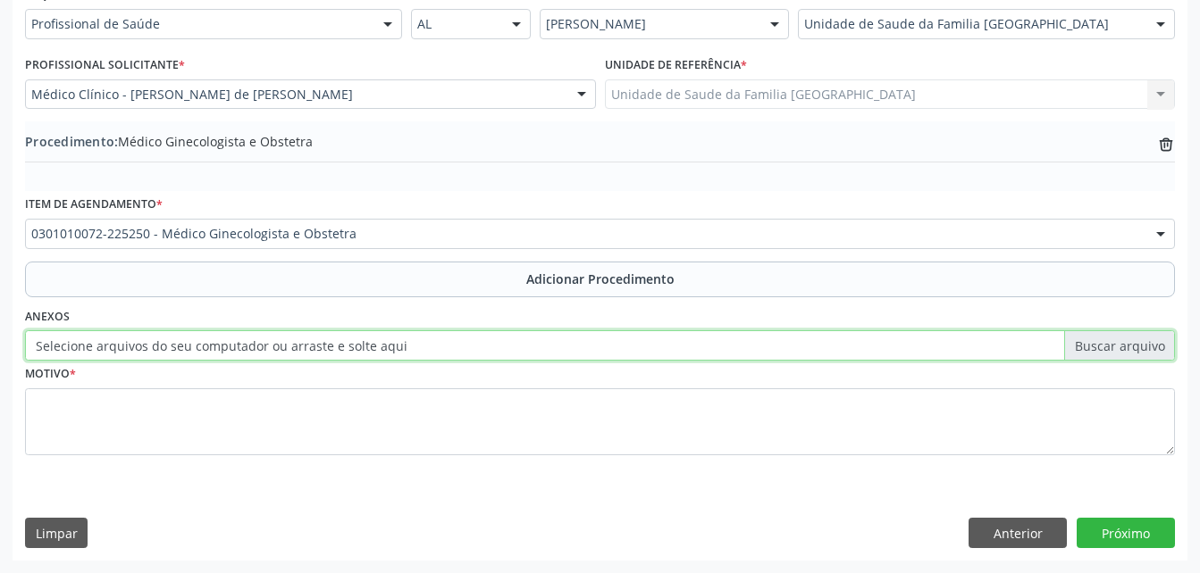
click at [263, 347] on input "Selecione arquivos do seu computador ou arraste e solte aqui" at bounding box center [600, 345] width 1150 height 30
type input "C:\fakepath\WhatsApp Image 2025-10-09 at 13.53.37.jpeg"
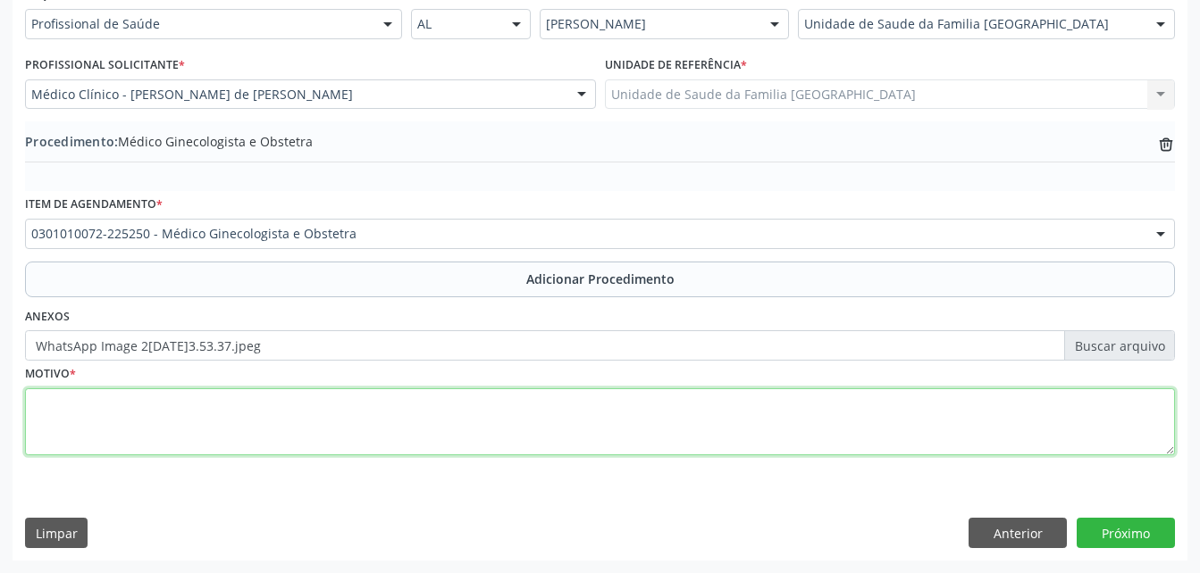
click at [354, 415] on textarea at bounding box center [600, 423] width 1150 height 68
type textarea "dor abdominal e pelvica"
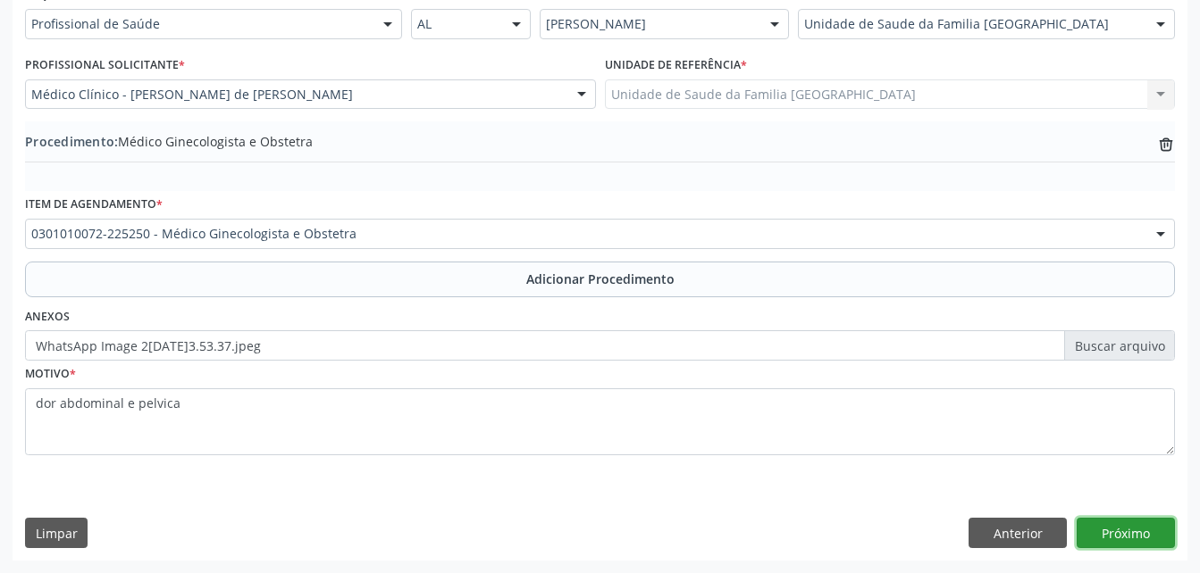
click at [1137, 529] on button "Próximo" at bounding box center [1125, 533] width 98 height 30
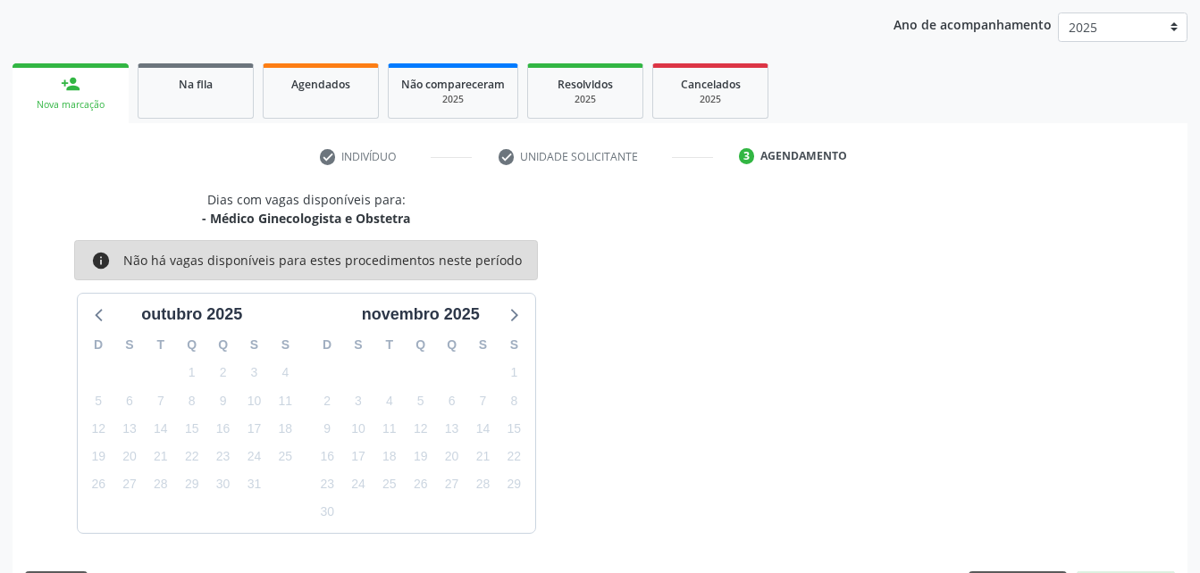
scroll to position [281, 0]
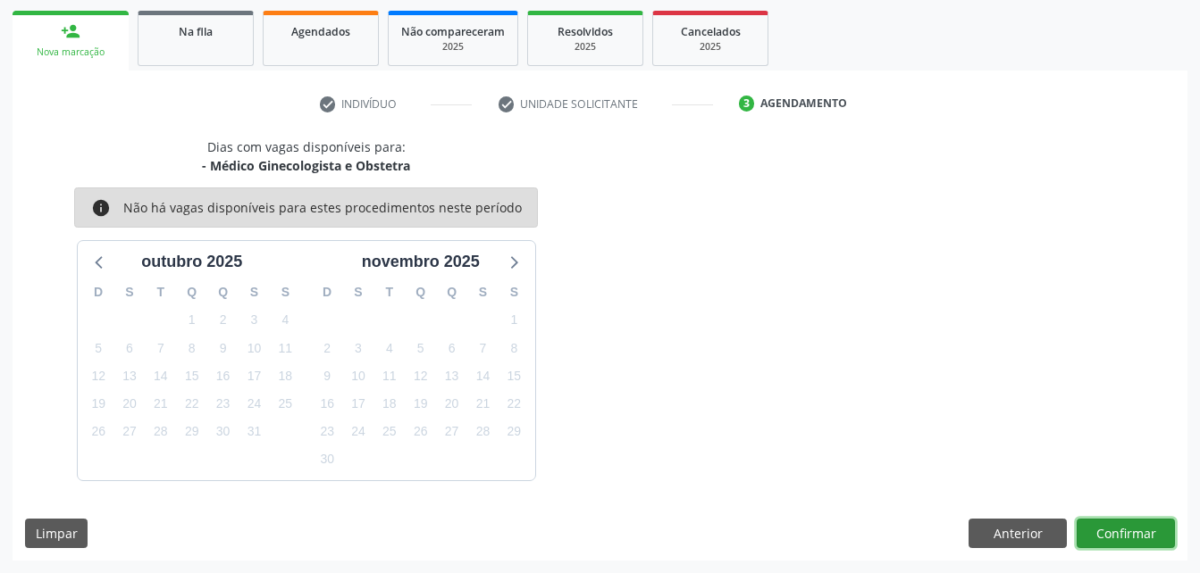
click at [1141, 527] on button "Confirmar" at bounding box center [1125, 534] width 98 height 30
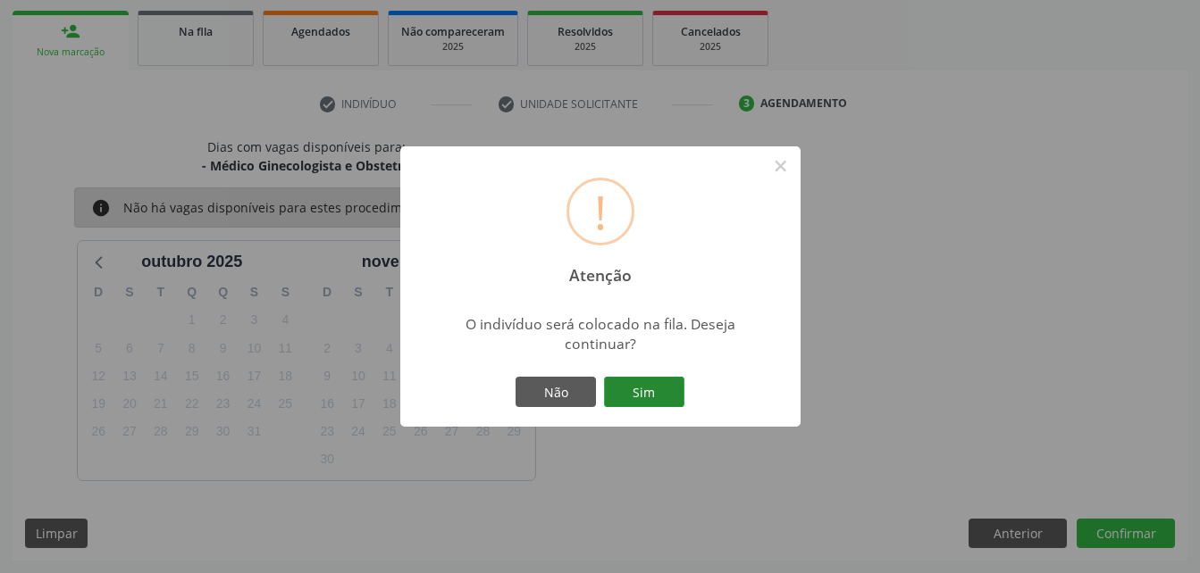
click at [673, 391] on button "Sim" at bounding box center [644, 392] width 80 height 30
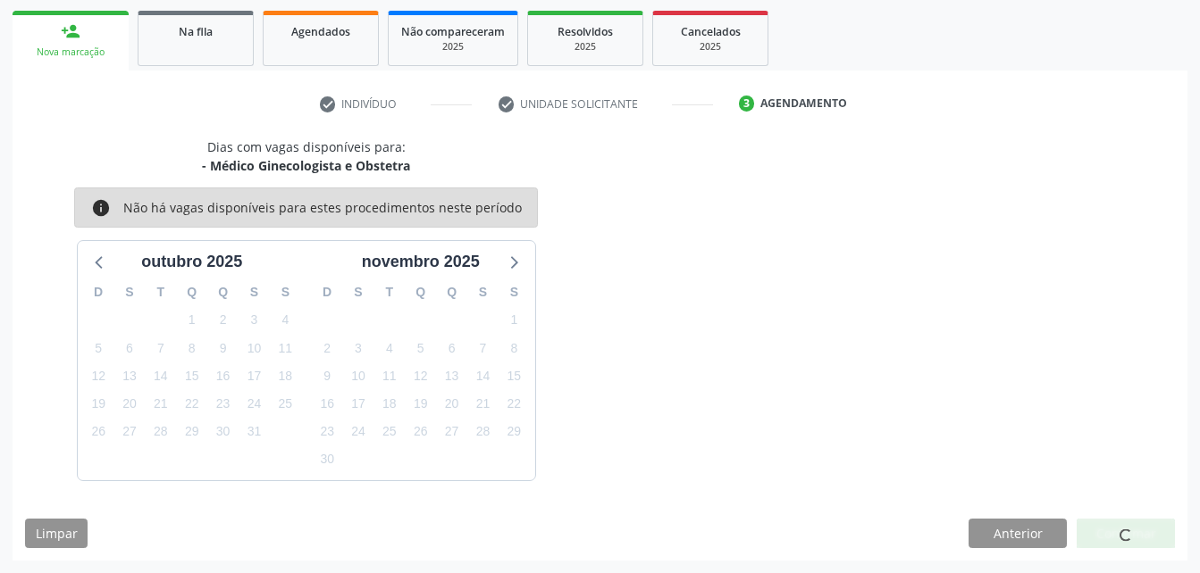
scroll to position [41, 0]
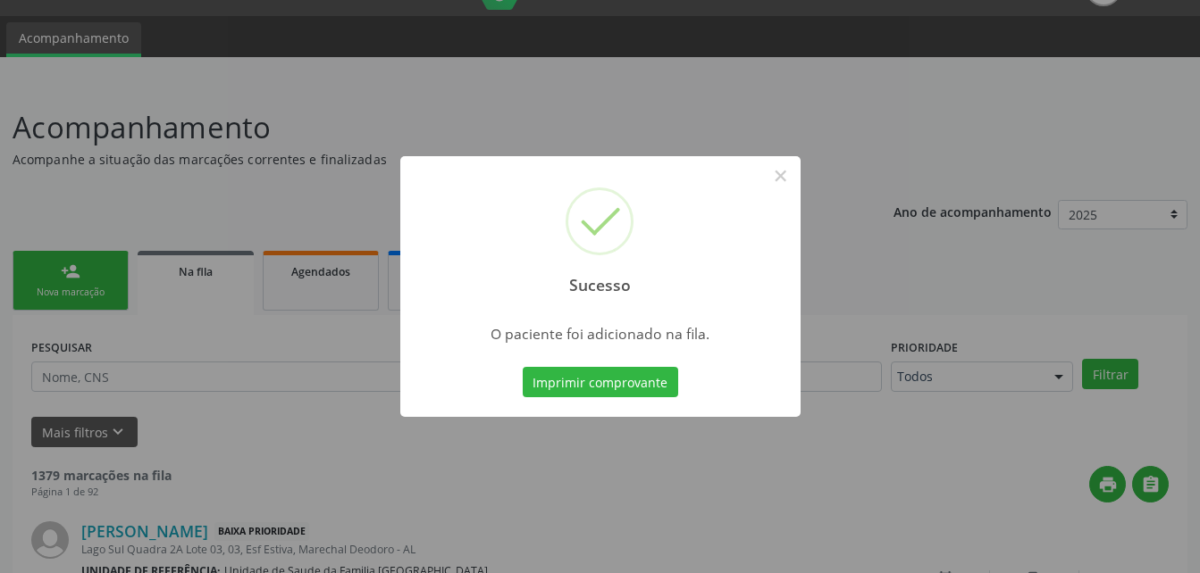
click at [89, 279] on div "Sucesso × O paciente foi adicionado na fila. Imprimir comprovante Cancel" at bounding box center [600, 286] width 1200 height 573
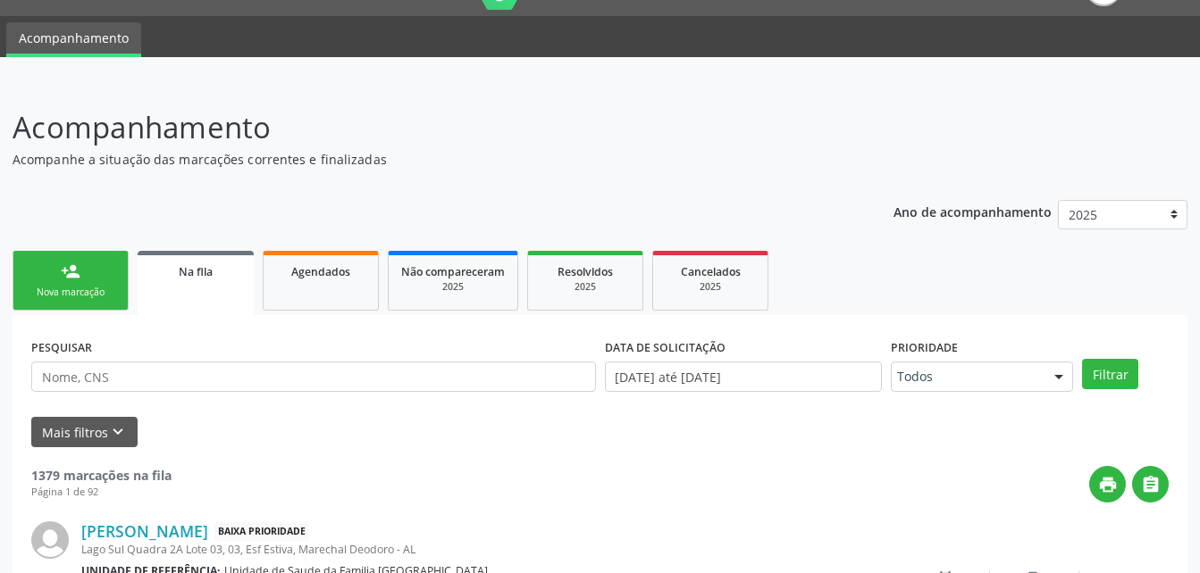
click at [89, 279] on link "person_add Nova marcação" at bounding box center [71, 281] width 116 height 60
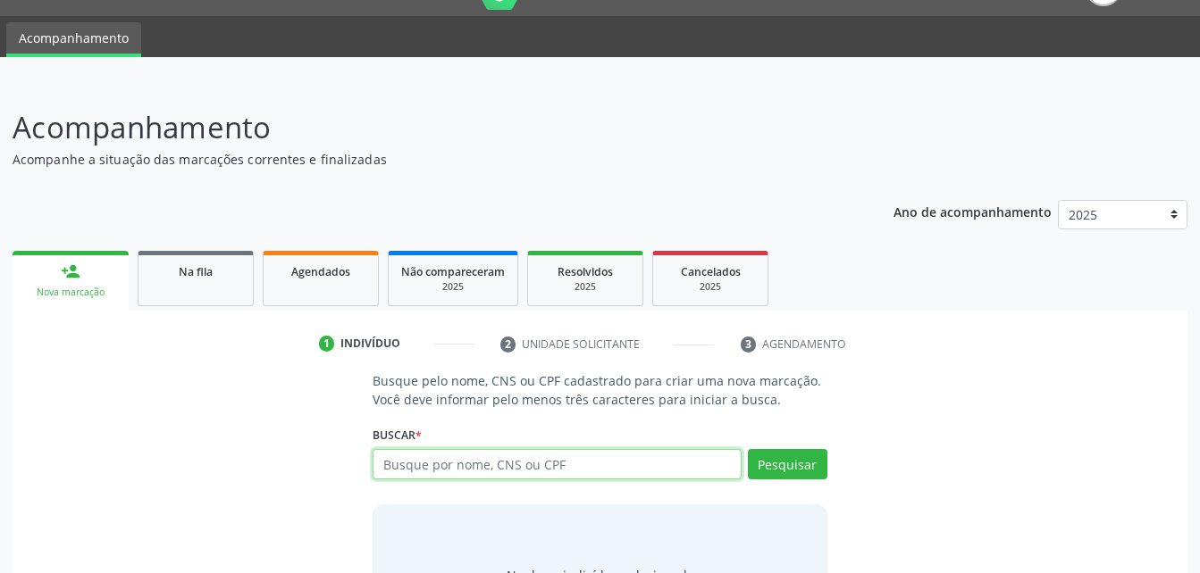
click at [517, 451] on input "text" at bounding box center [556, 464] width 368 height 30
type input "708104875107810"
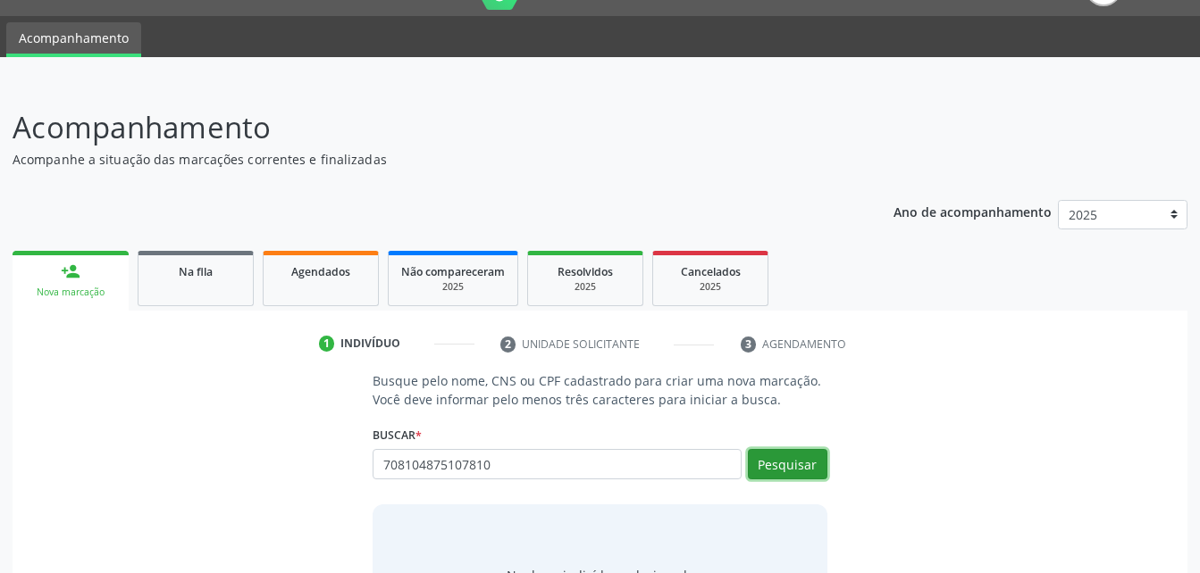
click at [815, 452] on button "Pesquisar" at bounding box center [787, 464] width 79 height 30
type input "708104875107810"
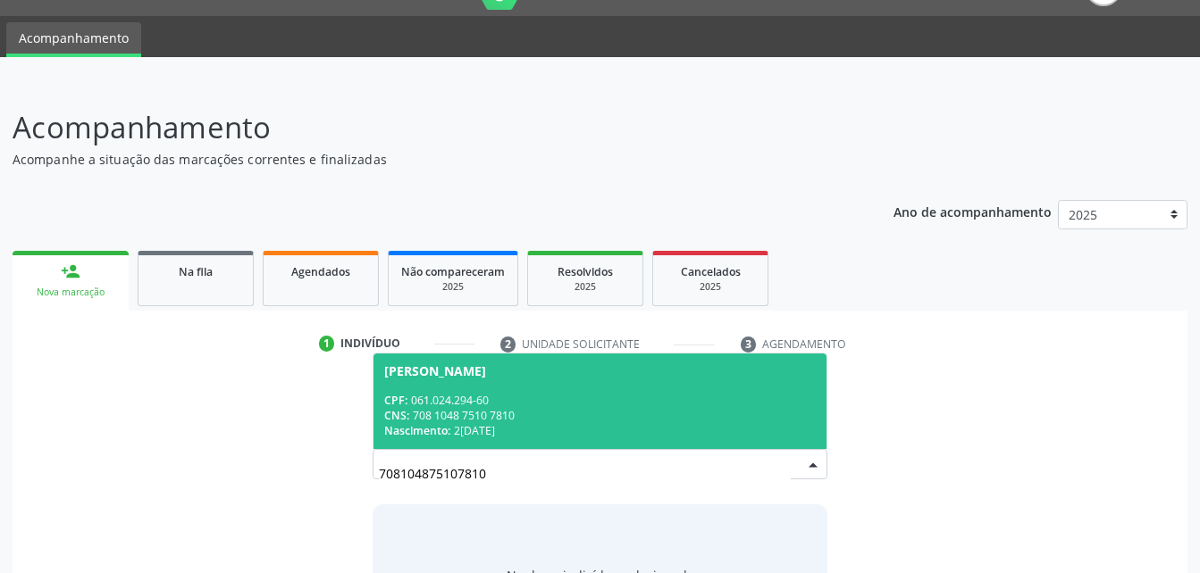
click at [646, 394] on div "CPF: 061.024.294-60" at bounding box center [599, 400] width 431 height 15
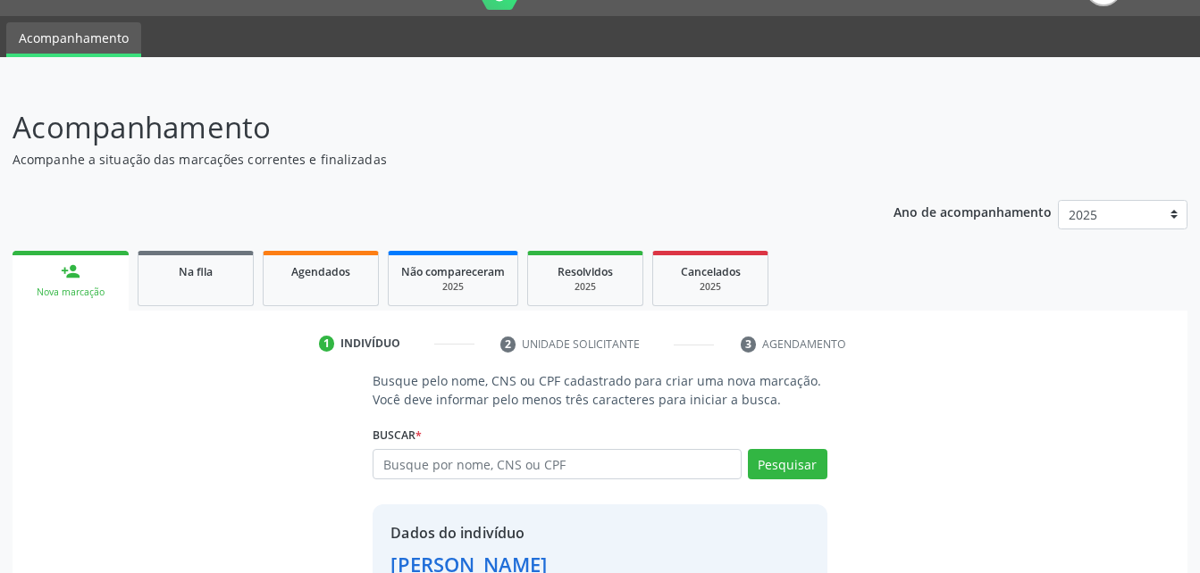
scroll to position [168, 0]
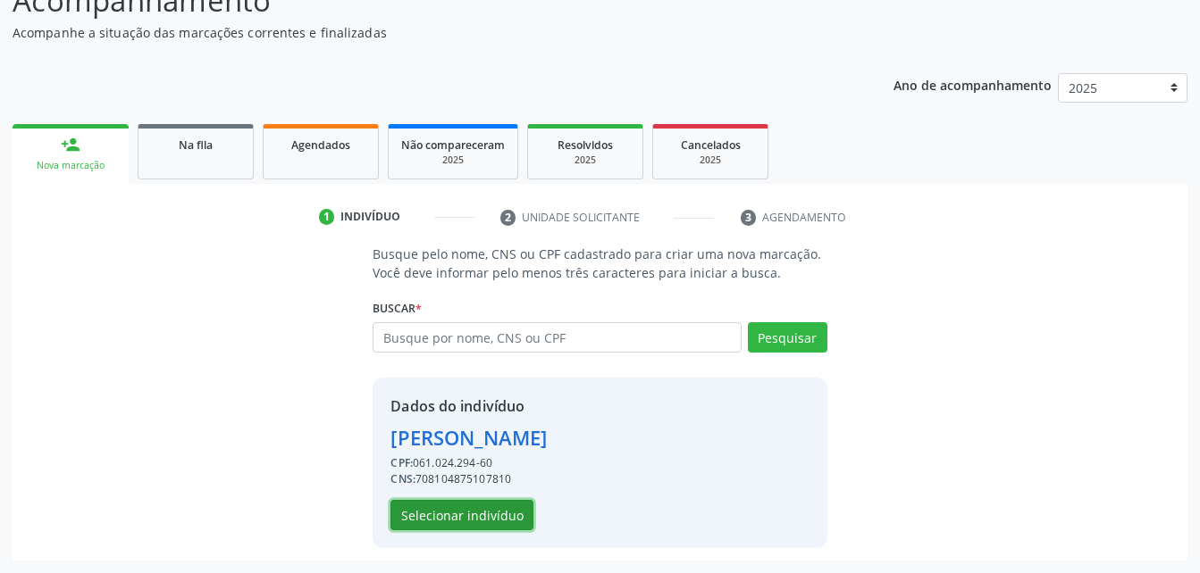
click at [472, 526] on button "Selecionar indivíduo" at bounding box center [461, 515] width 143 height 30
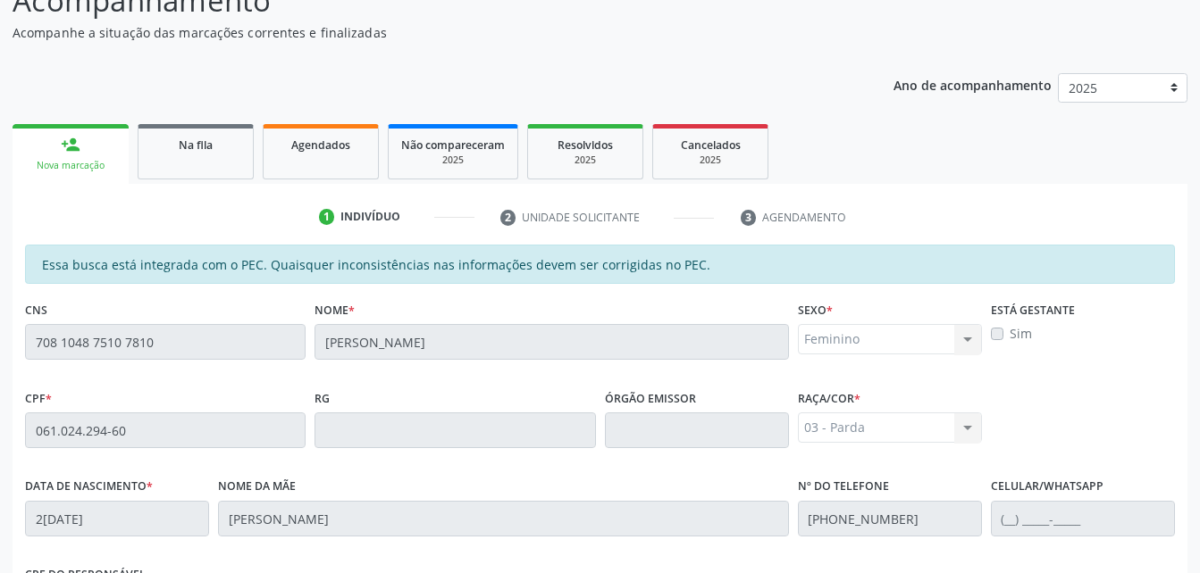
scroll to position [472, 0]
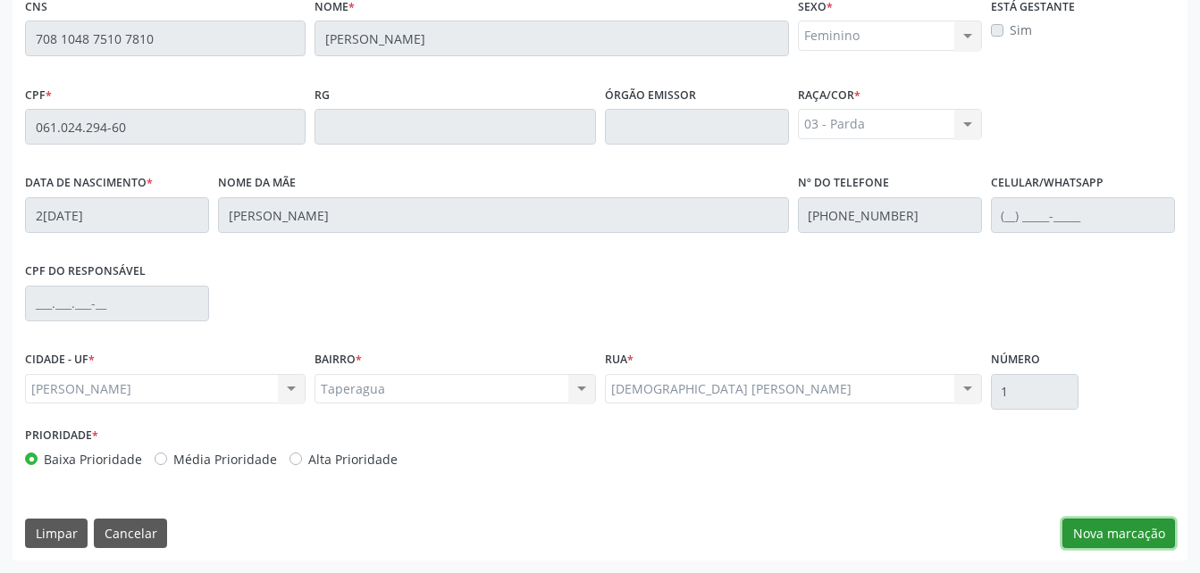
click at [1135, 536] on button "Nova marcação" at bounding box center [1118, 534] width 113 height 30
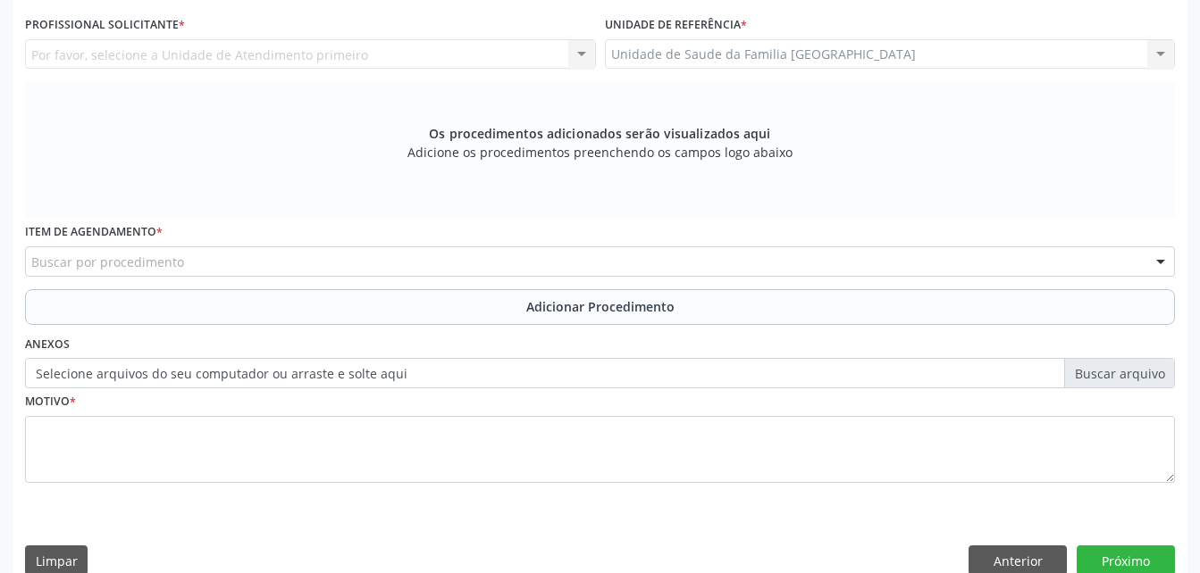
scroll to position [382, 0]
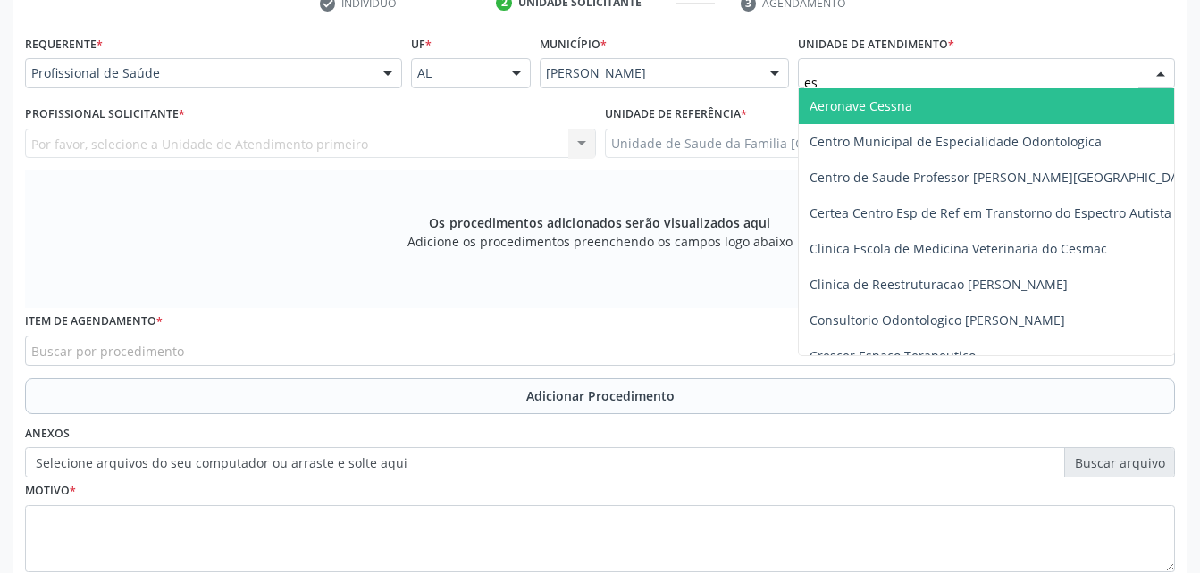
type input "est"
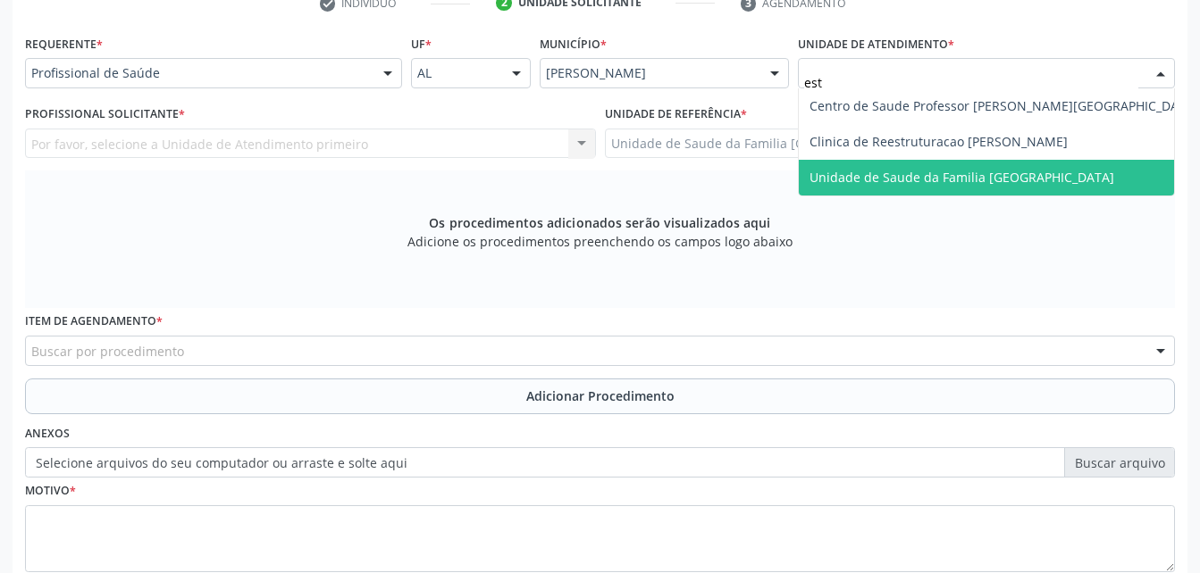
drag, startPoint x: 944, startPoint y: 177, endPoint x: 732, endPoint y: 169, distance: 212.7
click at [944, 178] on span "Unidade de Saude da Familia [GEOGRAPHIC_DATA]" at bounding box center [961, 177] width 305 height 17
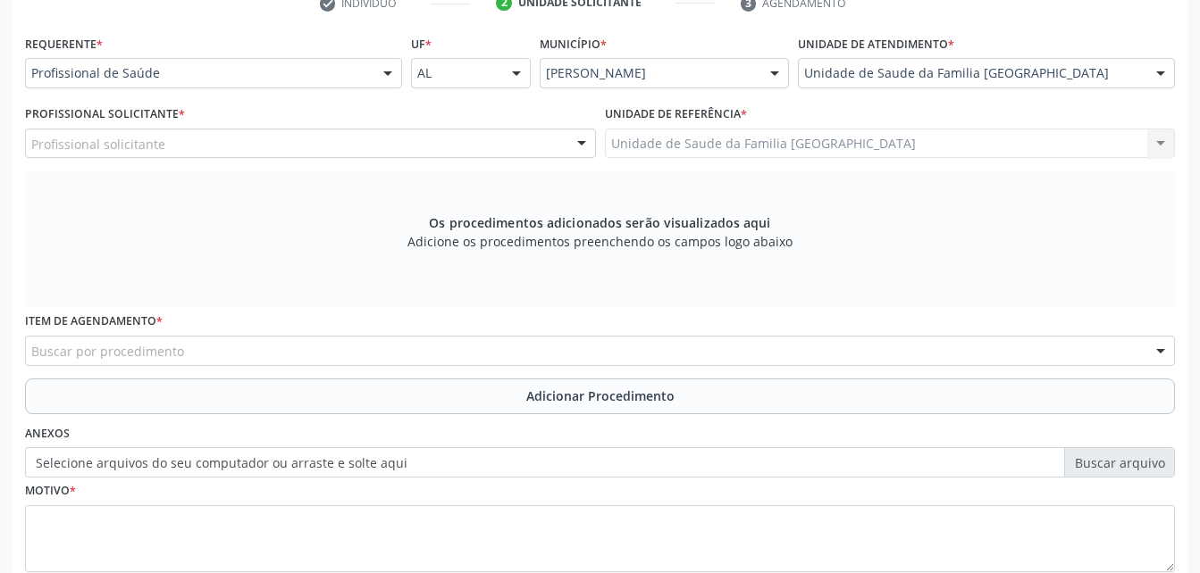
click at [414, 146] on div "Profissional solicitante" at bounding box center [310, 144] width 571 height 30
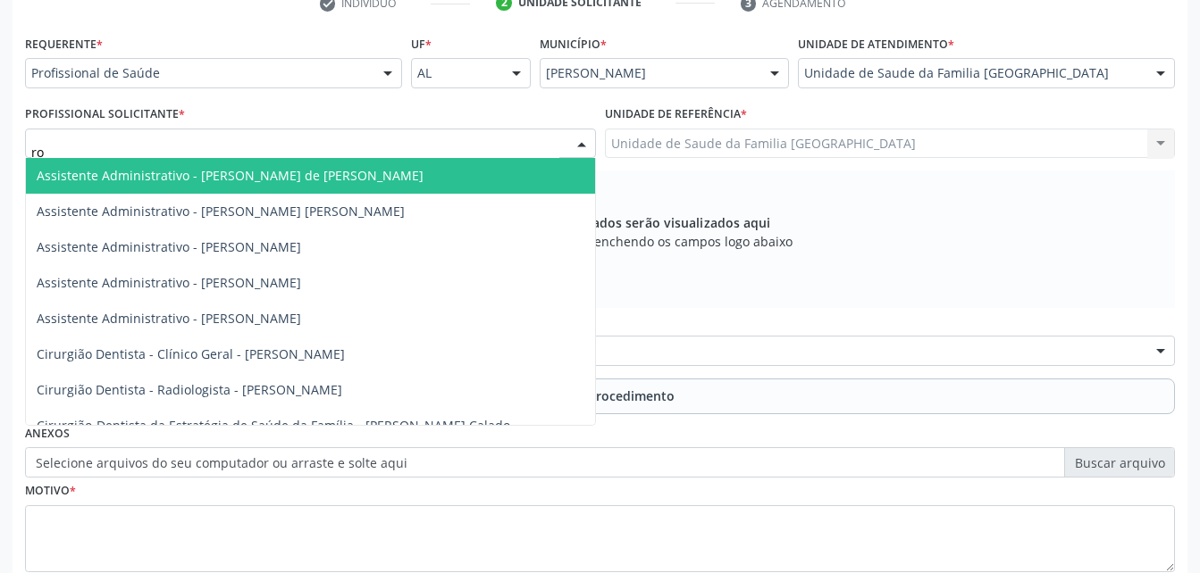
type input "rod"
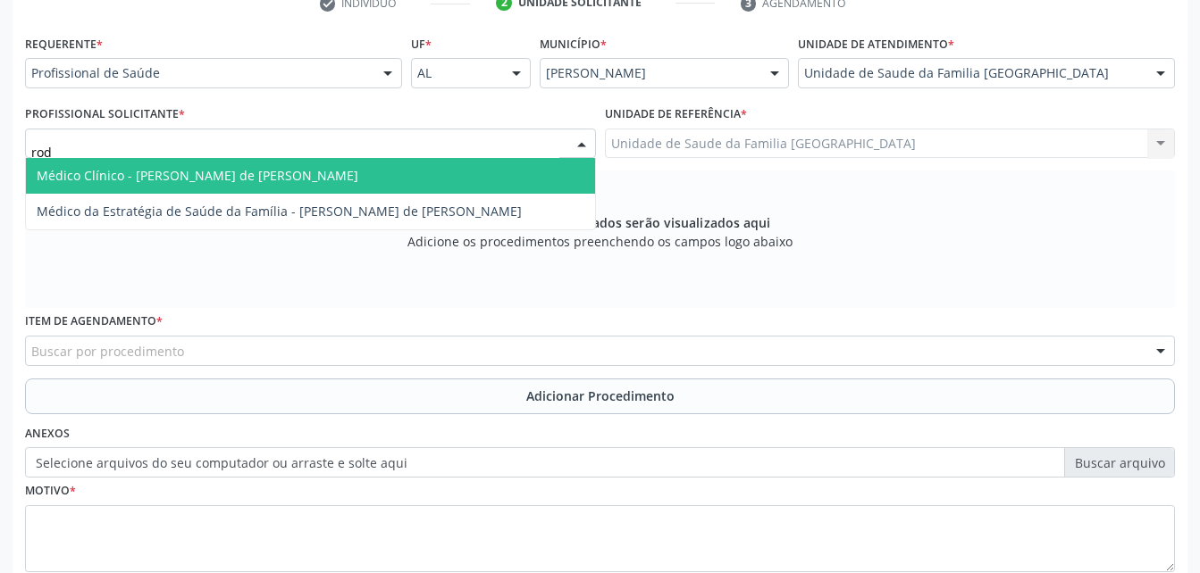
click at [429, 168] on span "Médico Clínico - [PERSON_NAME] de [PERSON_NAME]" at bounding box center [310, 176] width 569 height 36
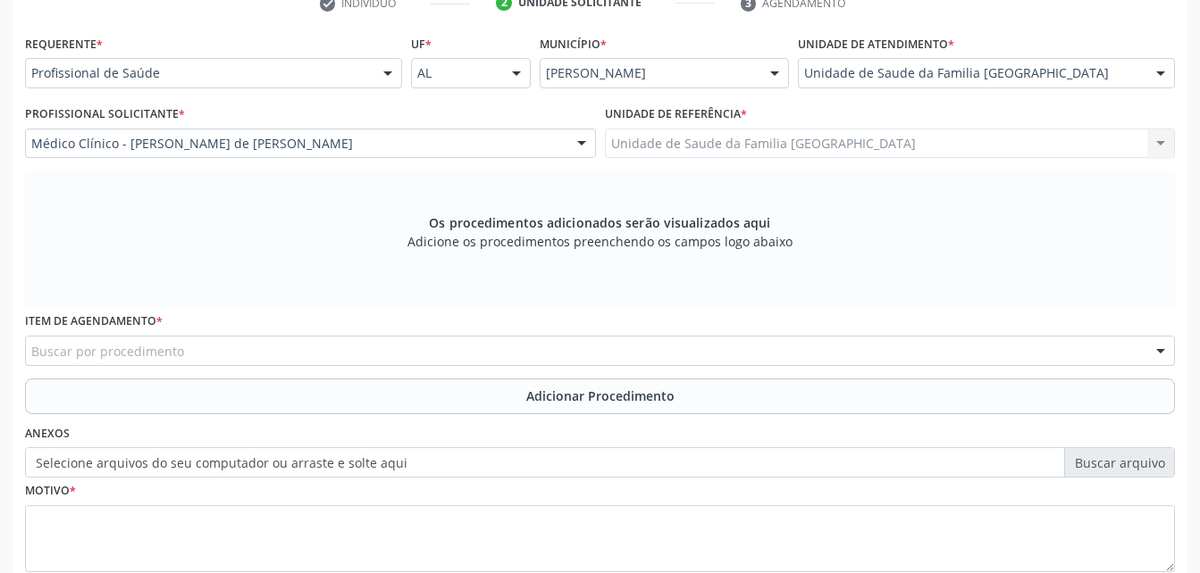
scroll to position [472, 0]
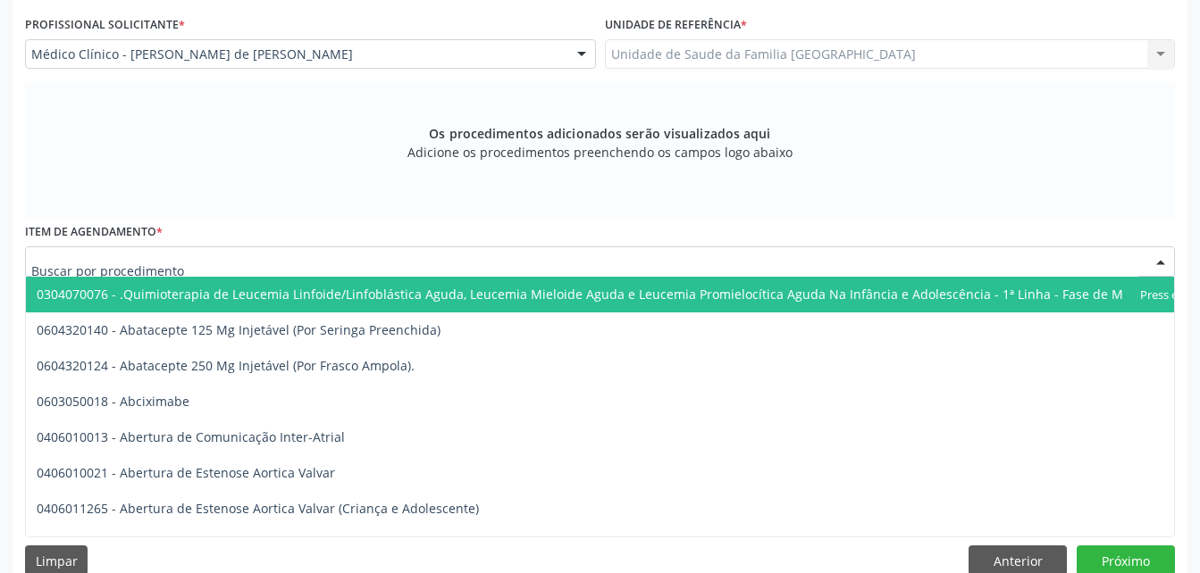
click at [347, 255] on div at bounding box center [600, 262] width 1150 height 30
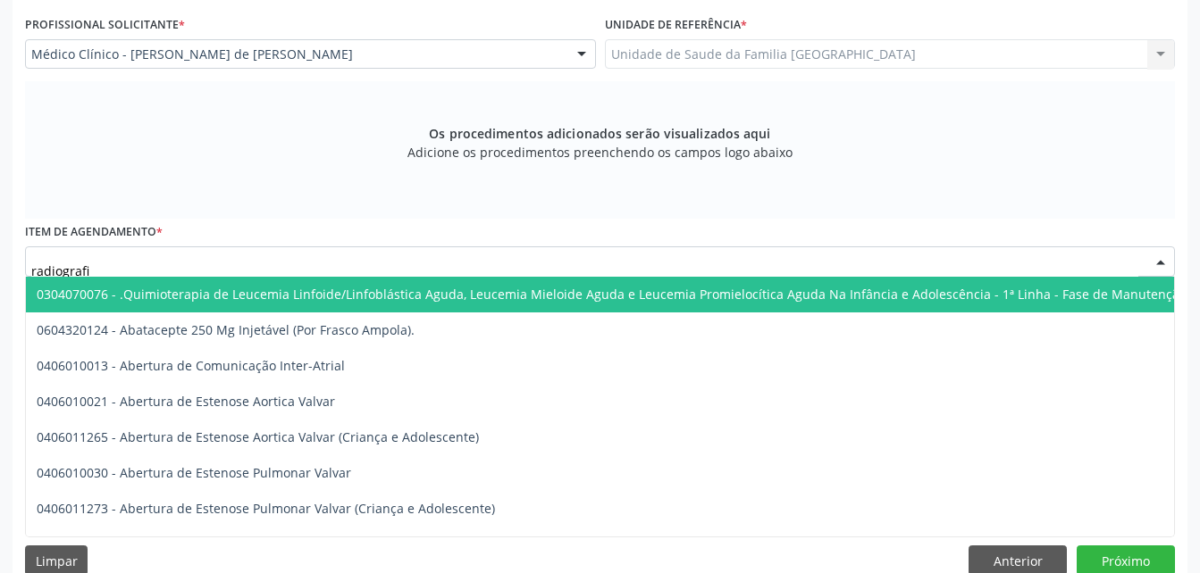
type input "radiografia"
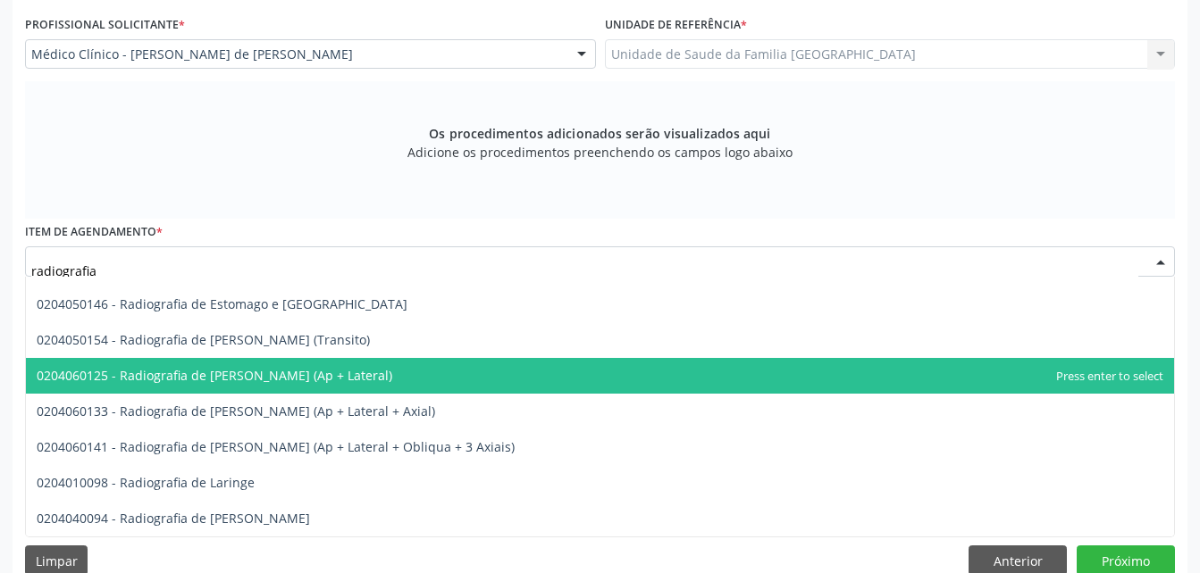
scroll to position [1419, 0]
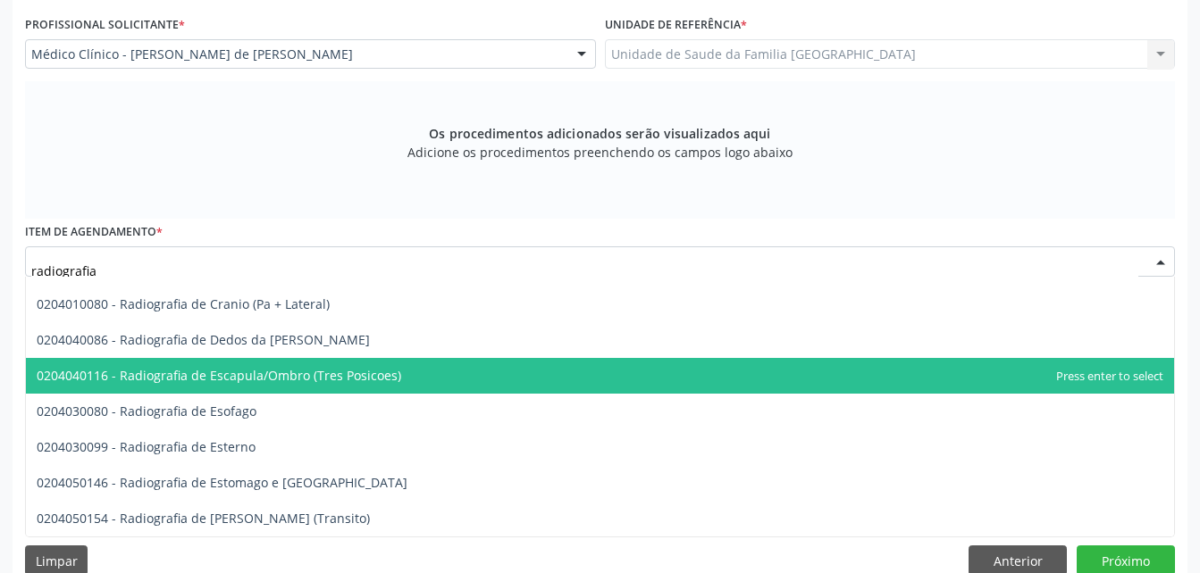
click at [380, 373] on span "0204040116 - Radiografia de Escapula/Ombro (Tres Posicoes)" at bounding box center [219, 375] width 364 height 17
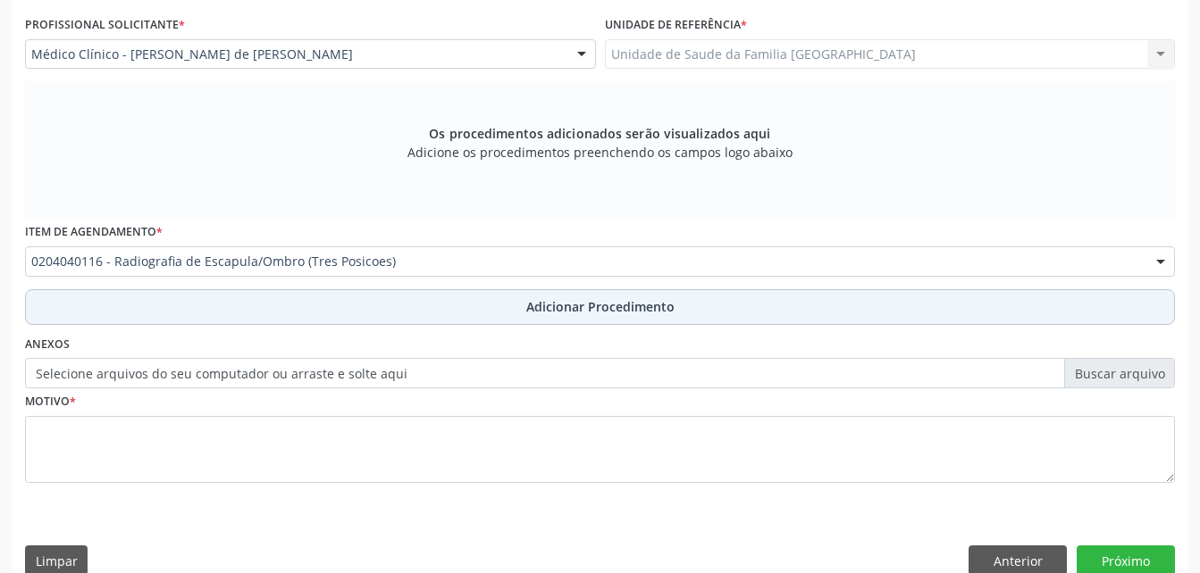
click at [444, 309] on button "Adicionar Procedimento" at bounding box center [600, 307] width 1150 height 36
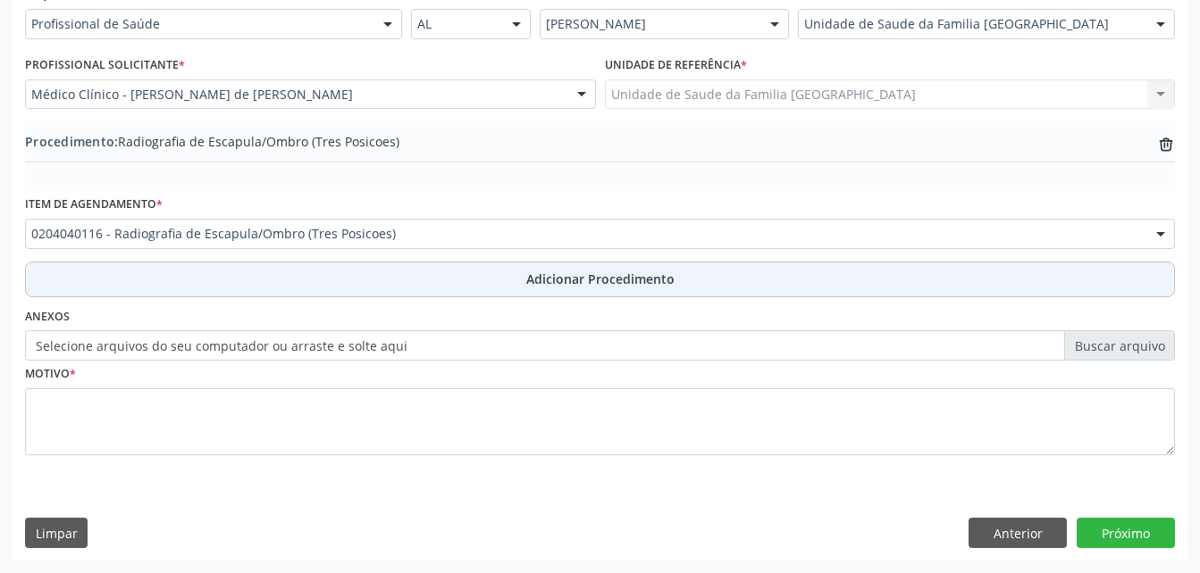
scroll to position [431, 0]
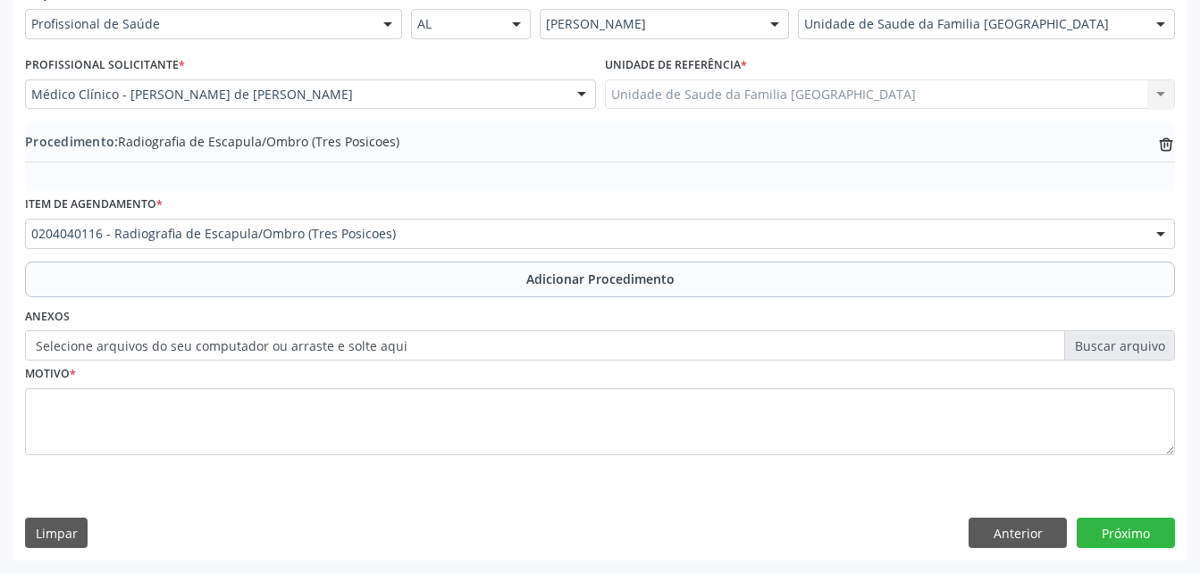
click at [225, 342] on label "Selecione arquivos do seu computador ou arraste e solte aqui" at bounding box center [600, 345] width 1150 height 30
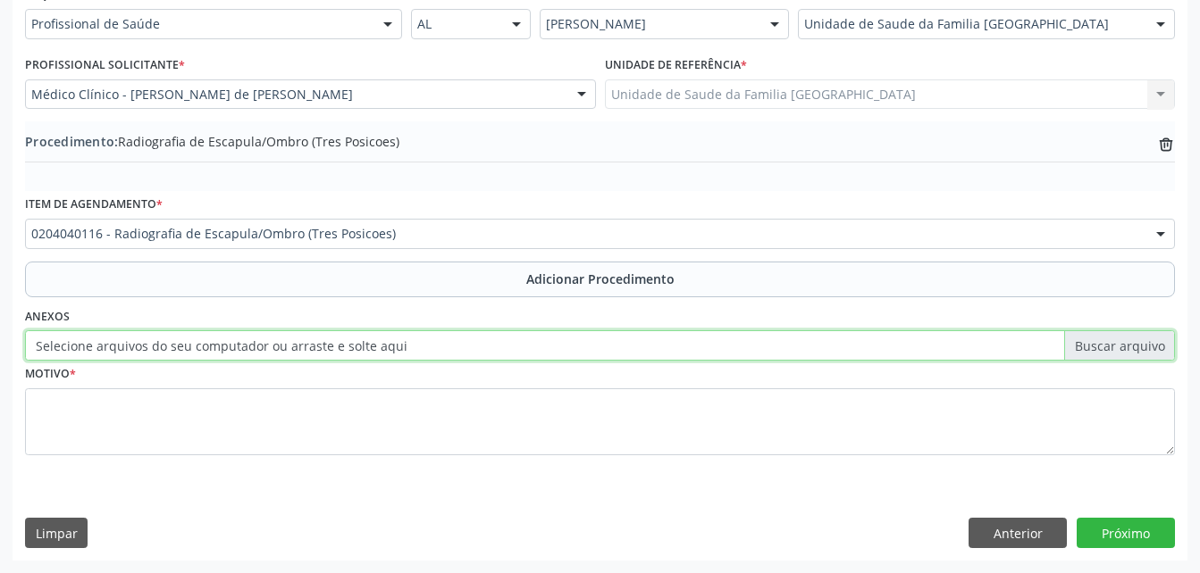
click at [225, 342] on input "Selecione arquivos do seu computador ou arraste e solte aqui" at bounding box center [600, 345] width 1150 height 30
type input "C:\fakepath\WhatsApp Image 2025-10-09 at 13.53.57.jpeg"
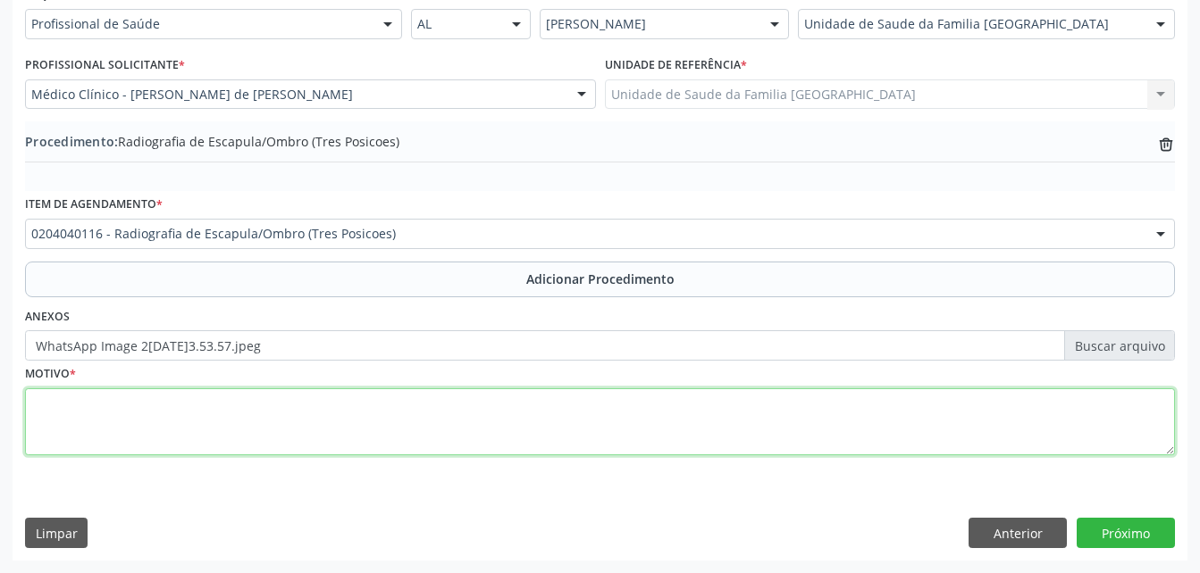
click at [253, 423] on textarea at bounding box center [600, 423] width 1150 height 68
click at [143, 402] on textarea "dor em ombro esaquerto" at bounding box center [600, 423] width 1150 height 68
click at [165, 405] on textarea "dor em ombro esquerto" at bounding box center [600, 423] width 1150 height 68
click at [171, 407] on textarea "dor em ombro esquerto" at bounding box center [600, 423] width 1150 height 68
type textarea "dor em ombro esquerdo"
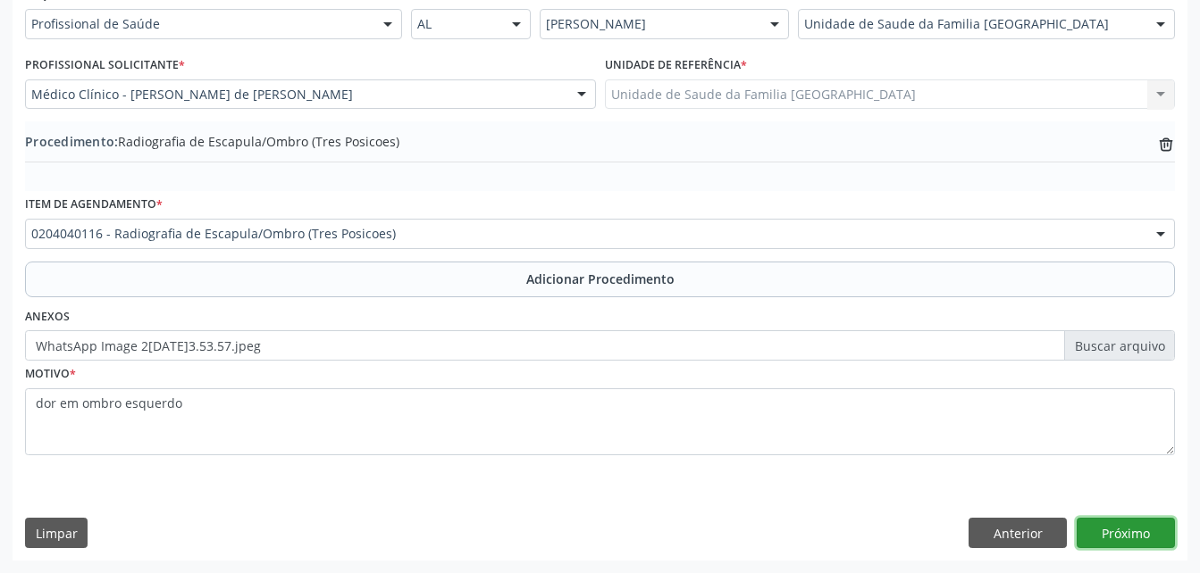
click at [1158, 524] on button "Próximo" at bounding box center [1125, 533] width 98 height 30
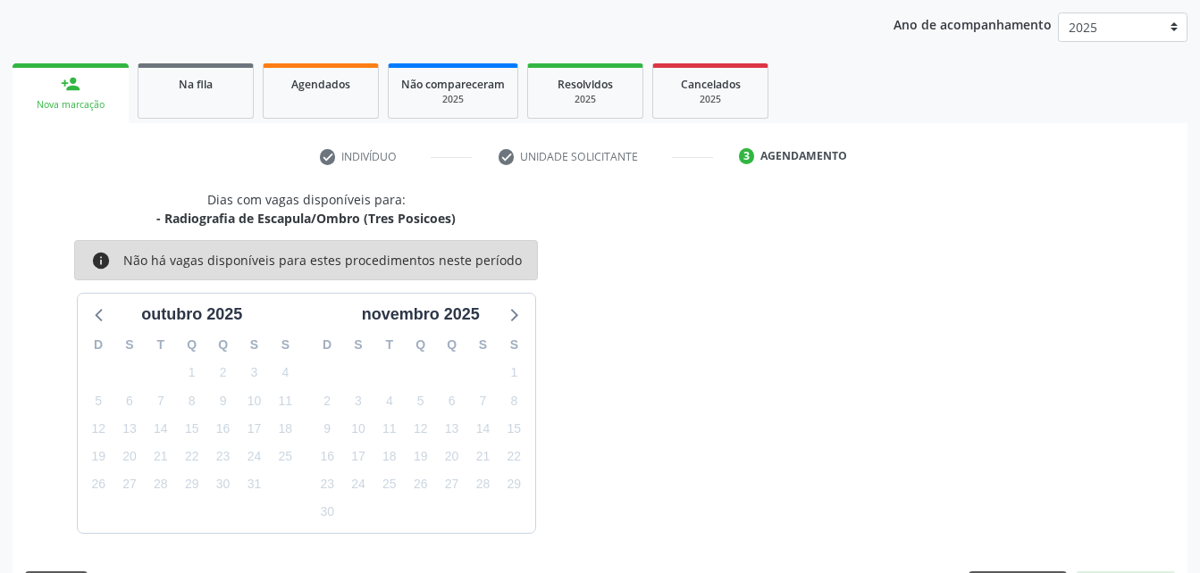
scroll to position [281, 0]
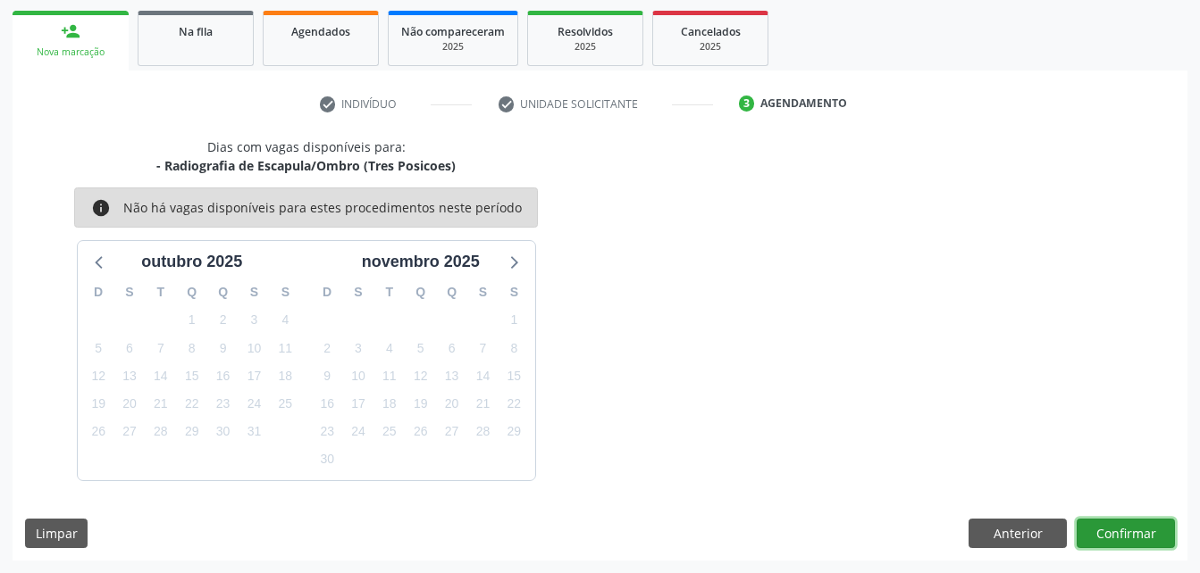
click at [1134, 539] on button "Confirmar" at bounding box center [1125, 534] width 98 height 30
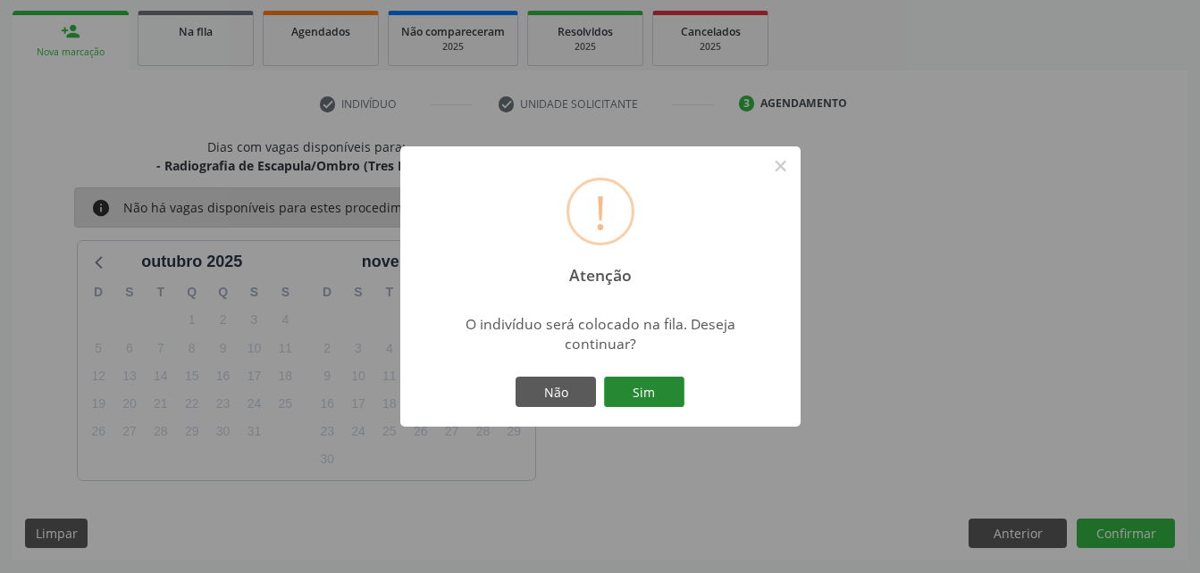
click at [636, 393] on button "Sim" at bounding box center [644, 392] width 80 height 30
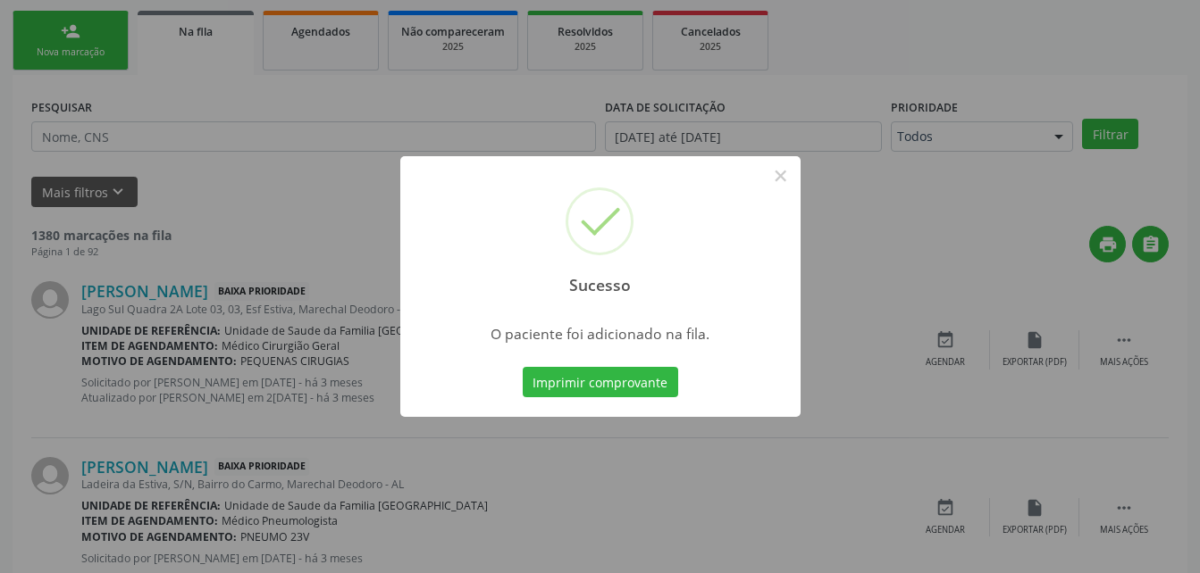
scroll to position [41, 0]
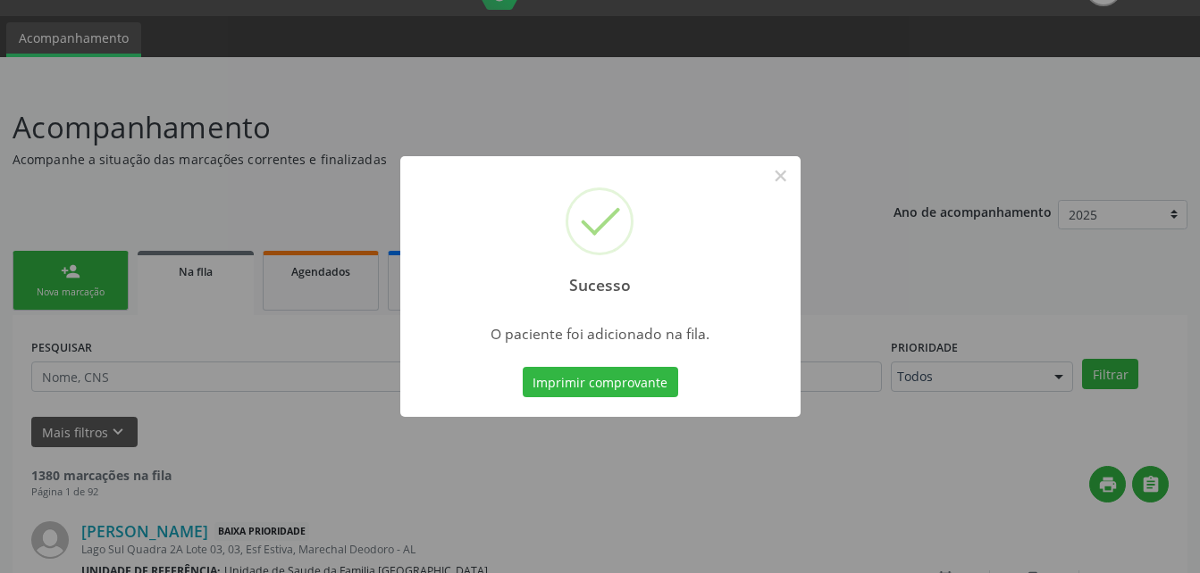
click at [92, 280] on div "Sucesso × O paciente foi adicionado na fila. Imprimir comprovante Cancel" at bounding box center [600, 286] width 1200 height 573
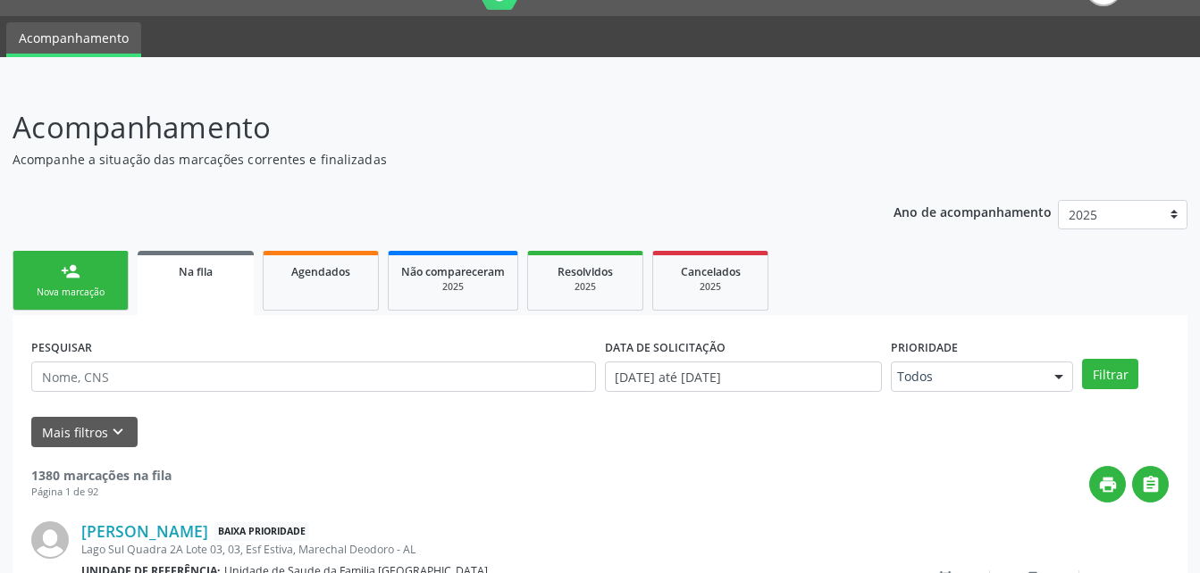
scroll to position [130, 0]
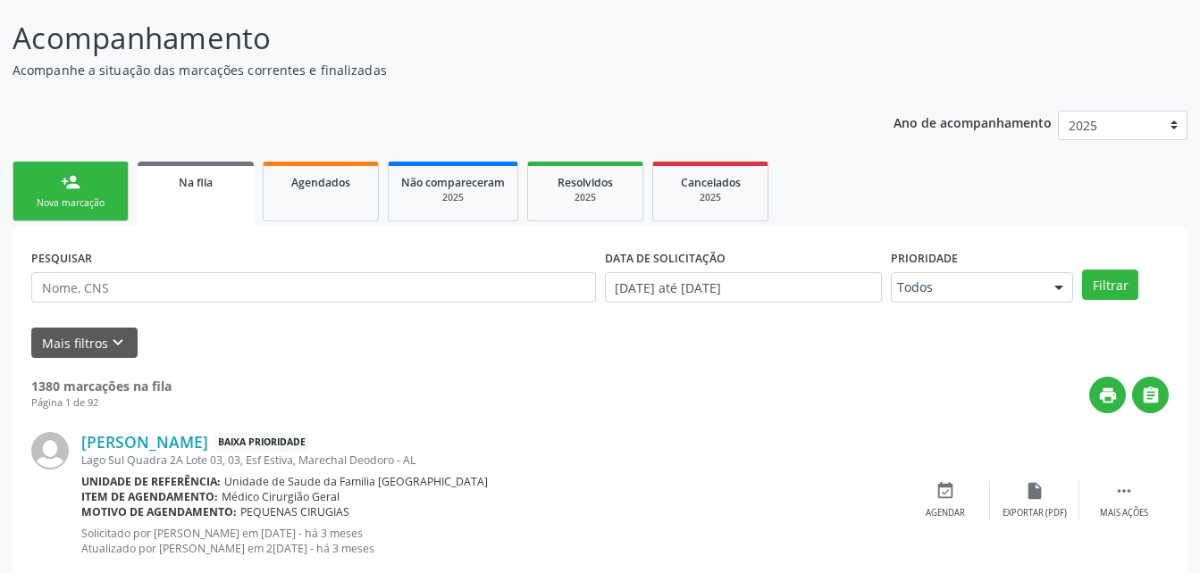
click at [53, 204] on div "Nova marcação" at bounding box center [70, 202] width 89 height 13
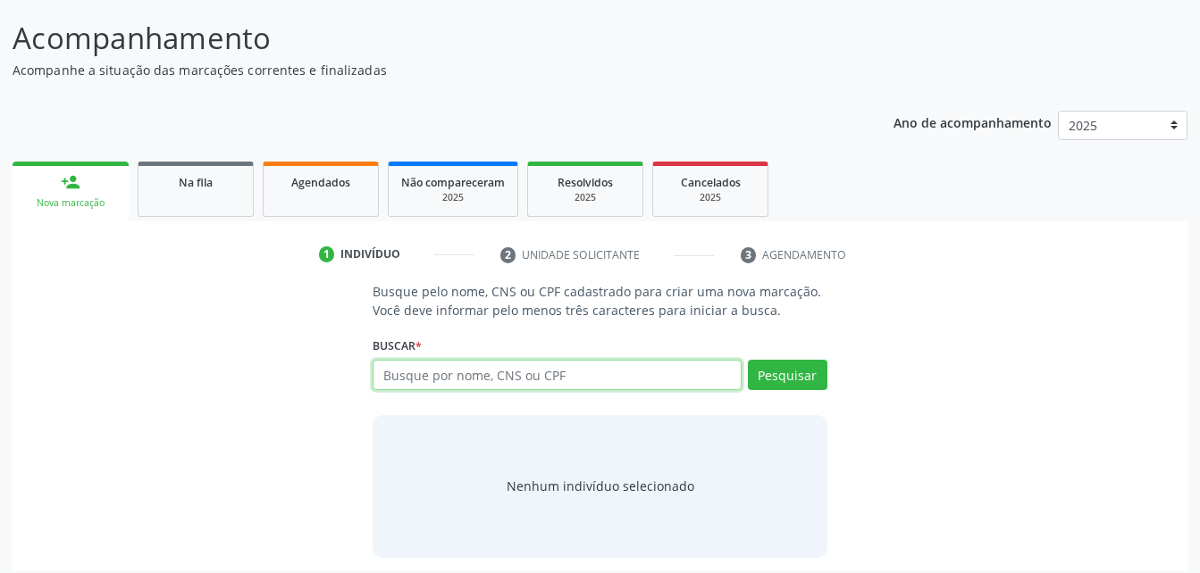
click at [631, 374] on input "text" at bounding box center [556, 375] width 368 height 30
type input "07266747457"
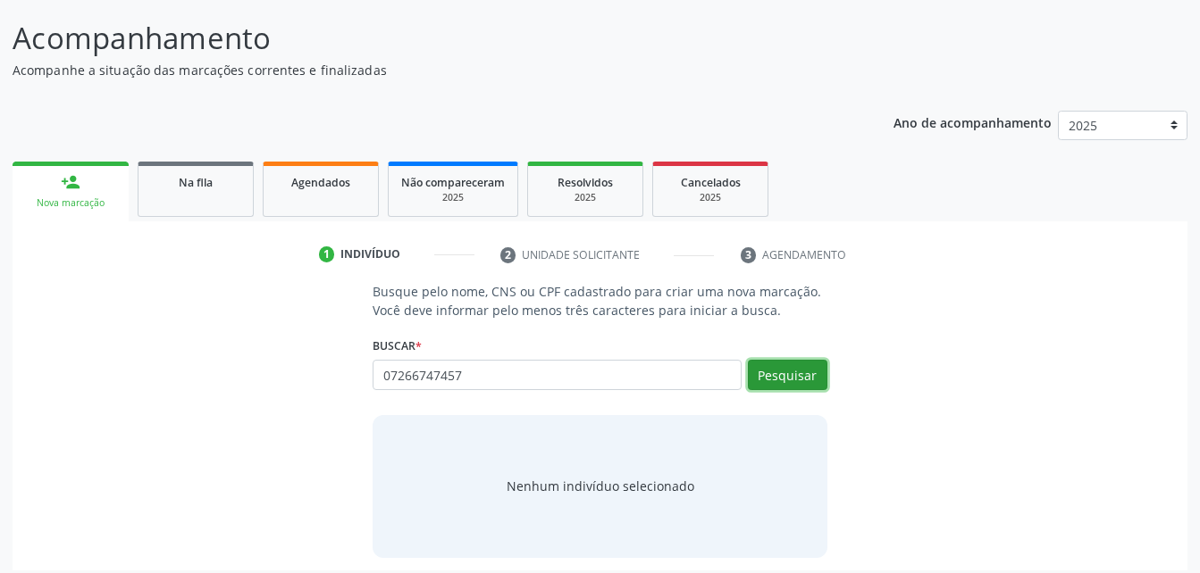
click at [807, 368] on button "Pesquisar" at bounding box center [787, 375] width 79 height 30
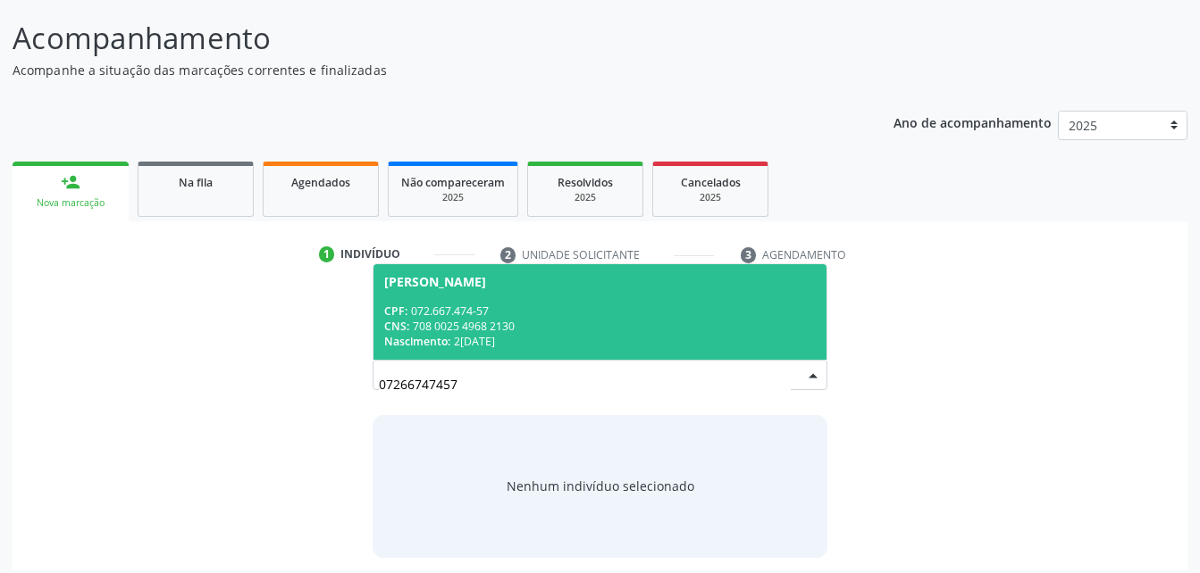
click at [617, 314] on div "CPF: 072.667.474-57" at bounding box center [599, 311] width 431 height 15
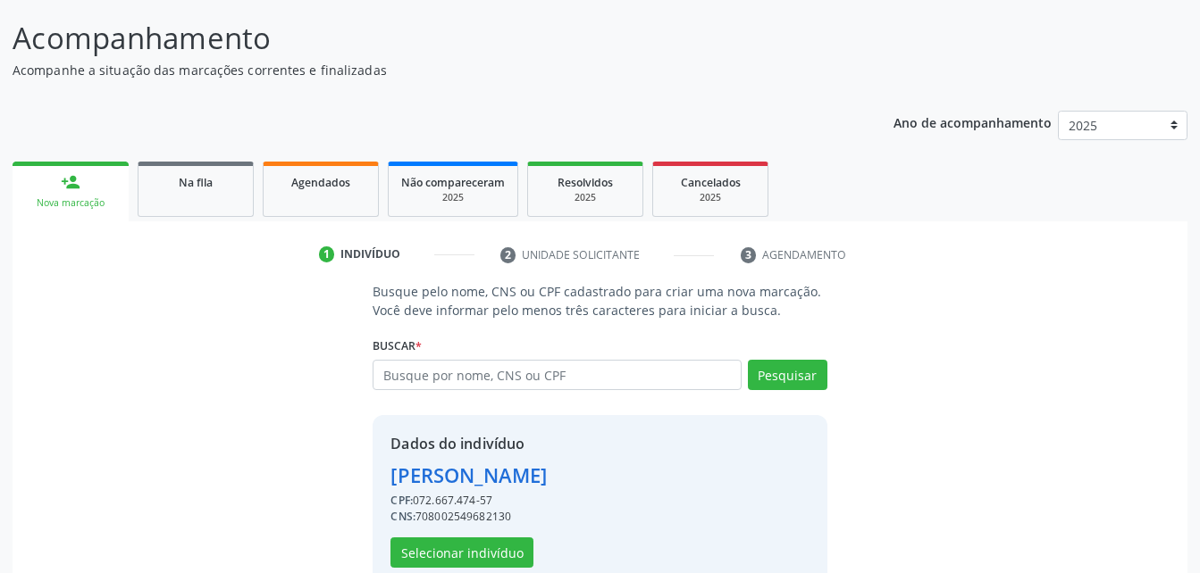
scroll to position [168, 0]
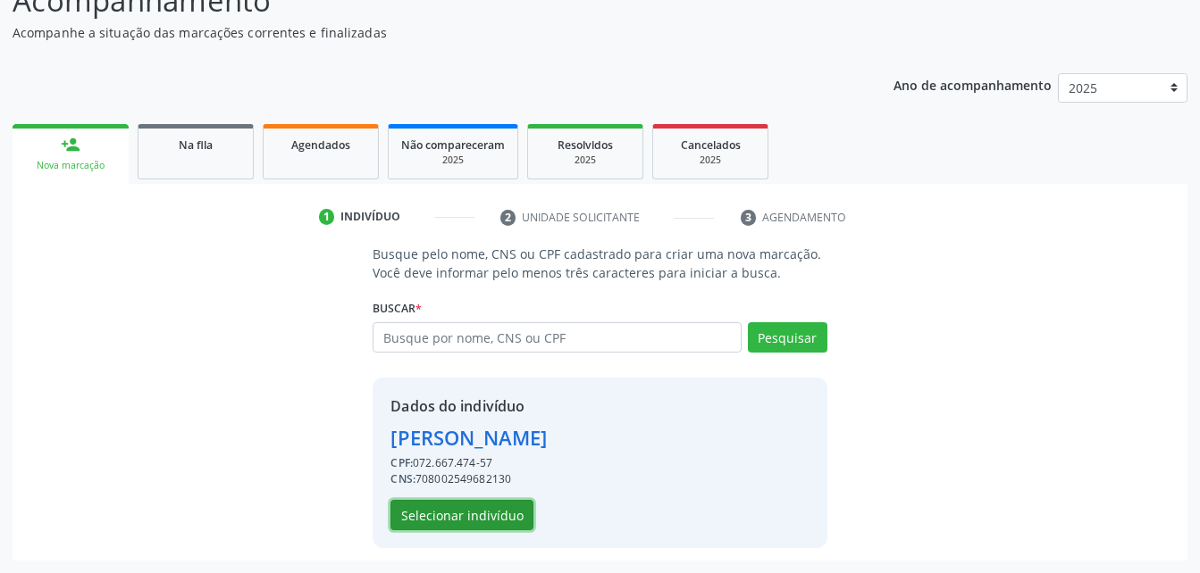
click at [498, 510] on button "Selecionar indivíduo" at bounding box center [461, 515] width 143 height 30
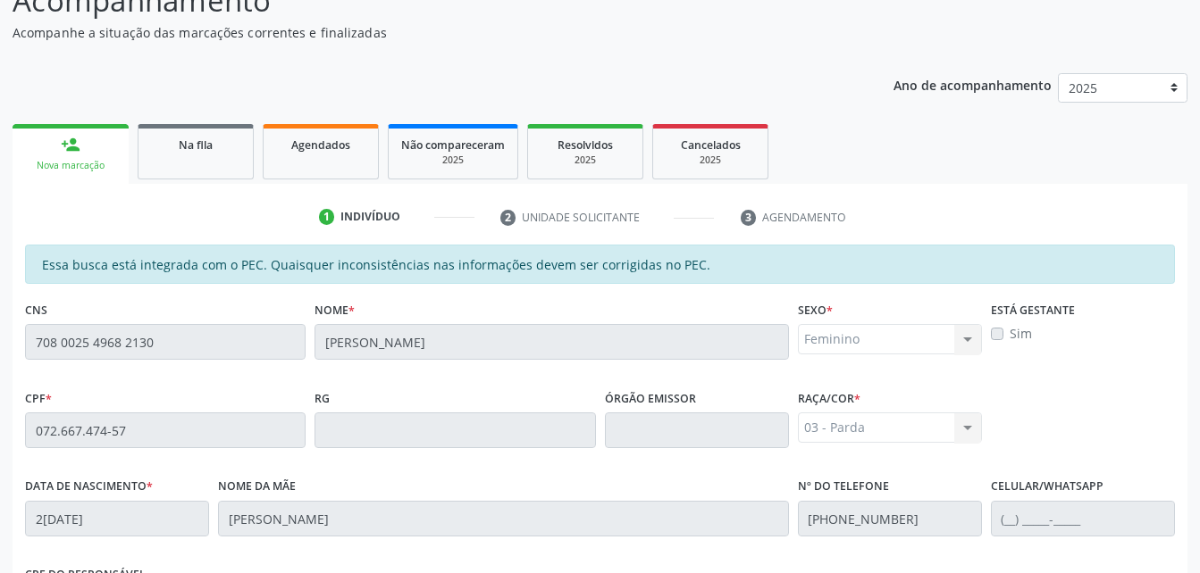
scroll to position [472, 0]
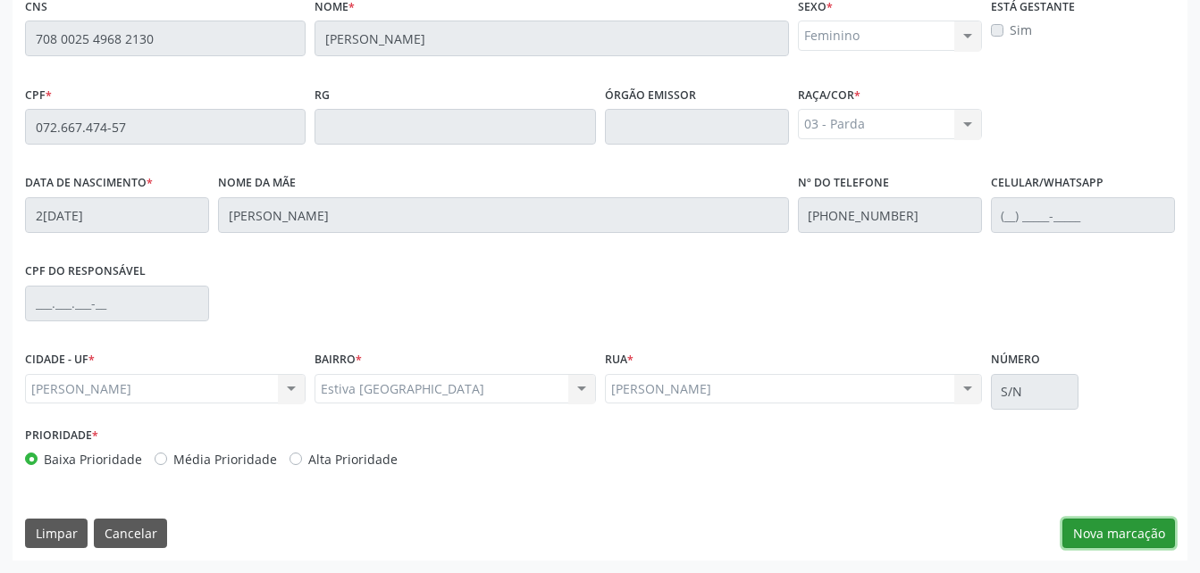
click at [1117, 548] on button "Nova marcação" at bounding box center [1118, 534] width 113 height 30
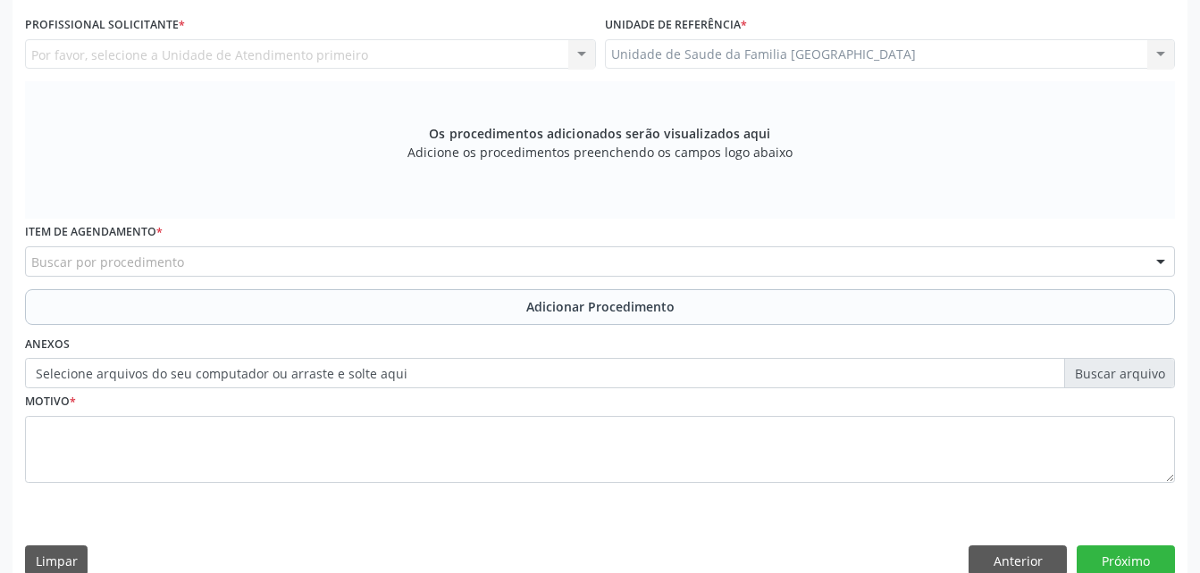
scroll to position [382, 0]
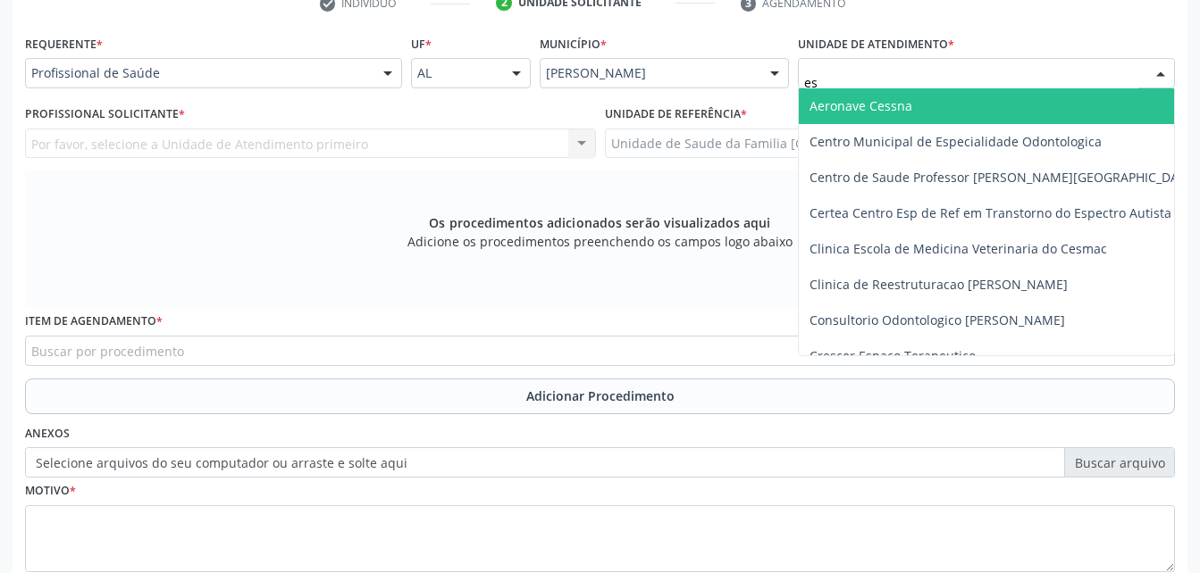
type input "est"
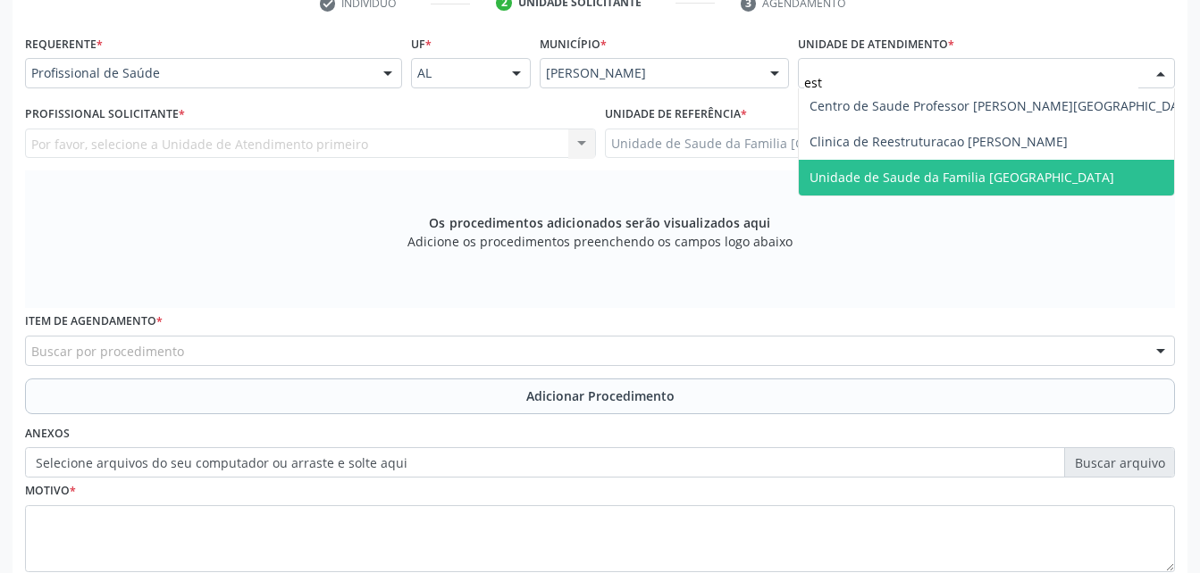
click at [981, 169] on span "Unidade de Saude da Familia [GEOGRAPHIC_DATA]" at bounding box center [961, 177] width 305 height 17
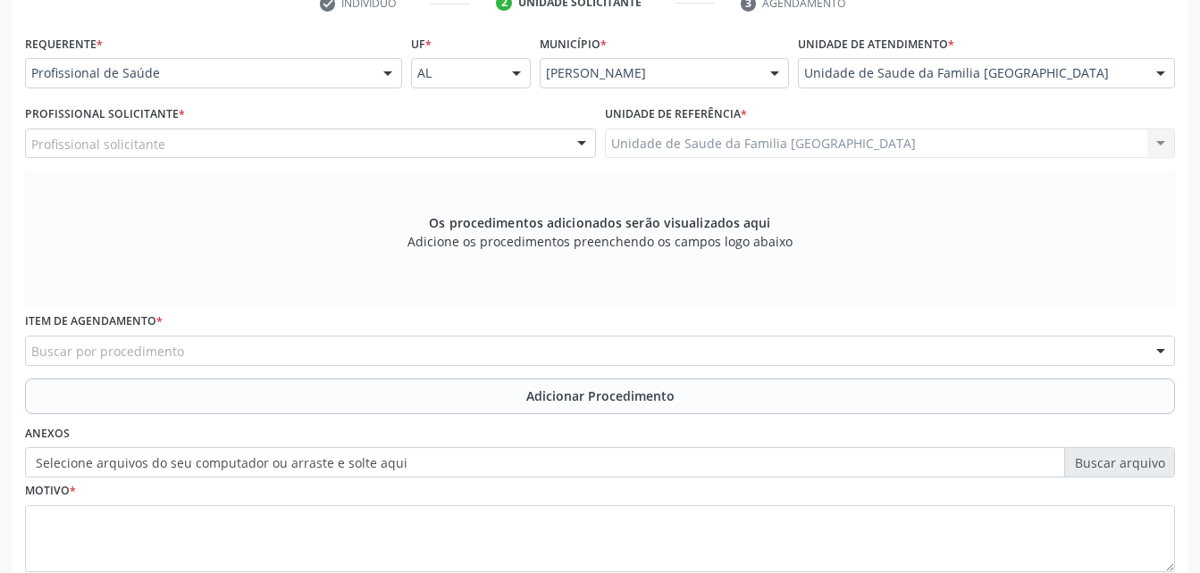
click at [280, 145] on div "Profissional solicitante" at bounding box center [310, 144] width 571 height 30
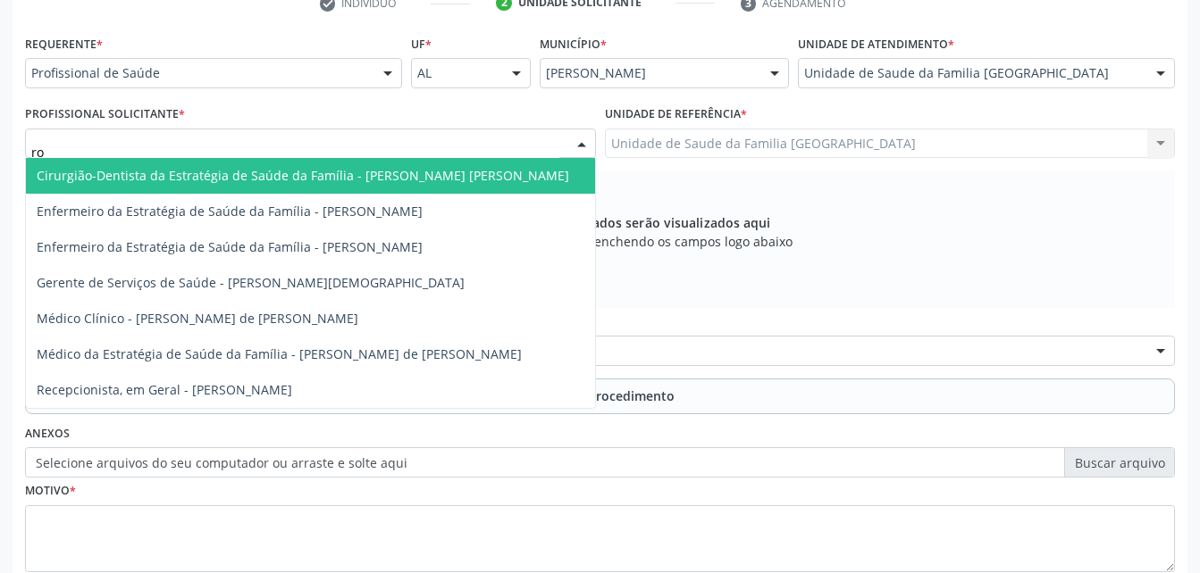
type input "rod"
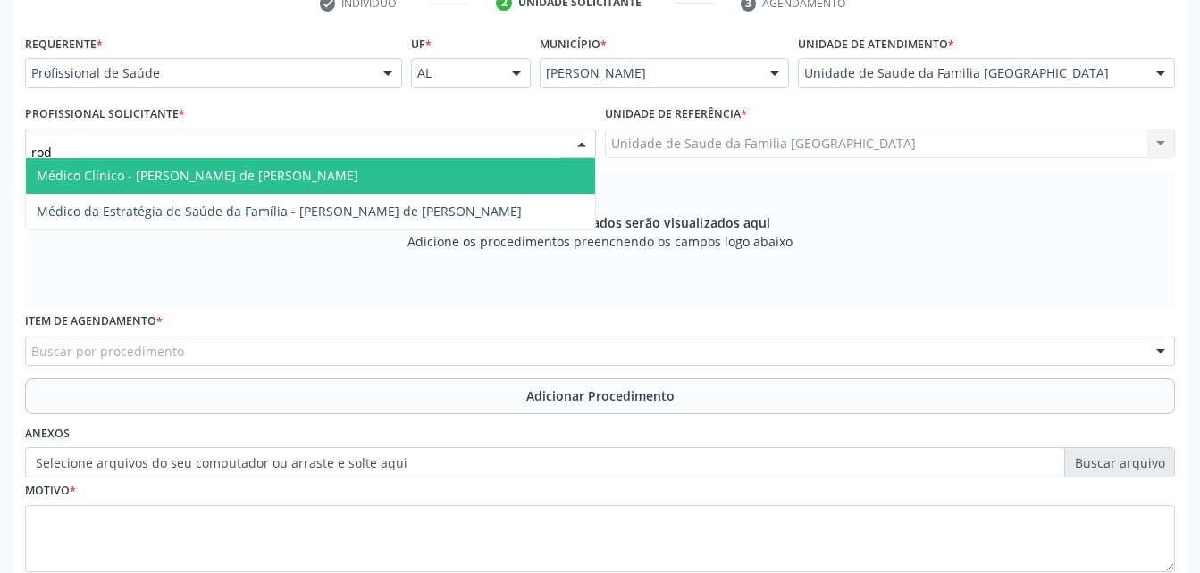
click at [284, 163] on span "Médico Clínico - [PERSON_NAME] de [PERSON_NAME]" at bounding box center [310, 176] width 569 height 36
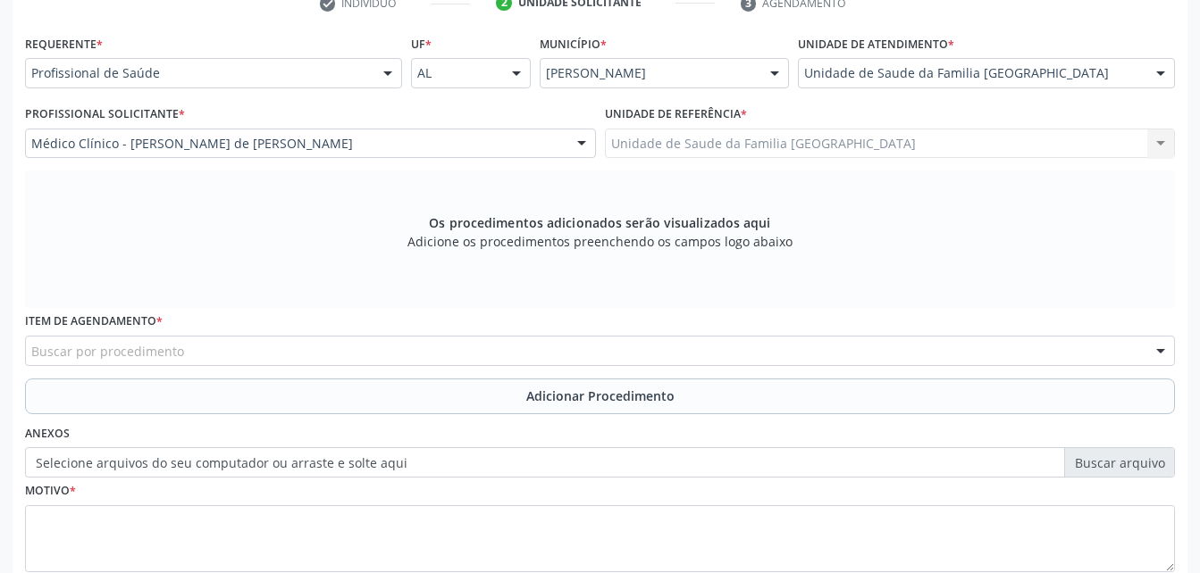
scroll to position [472, 0]
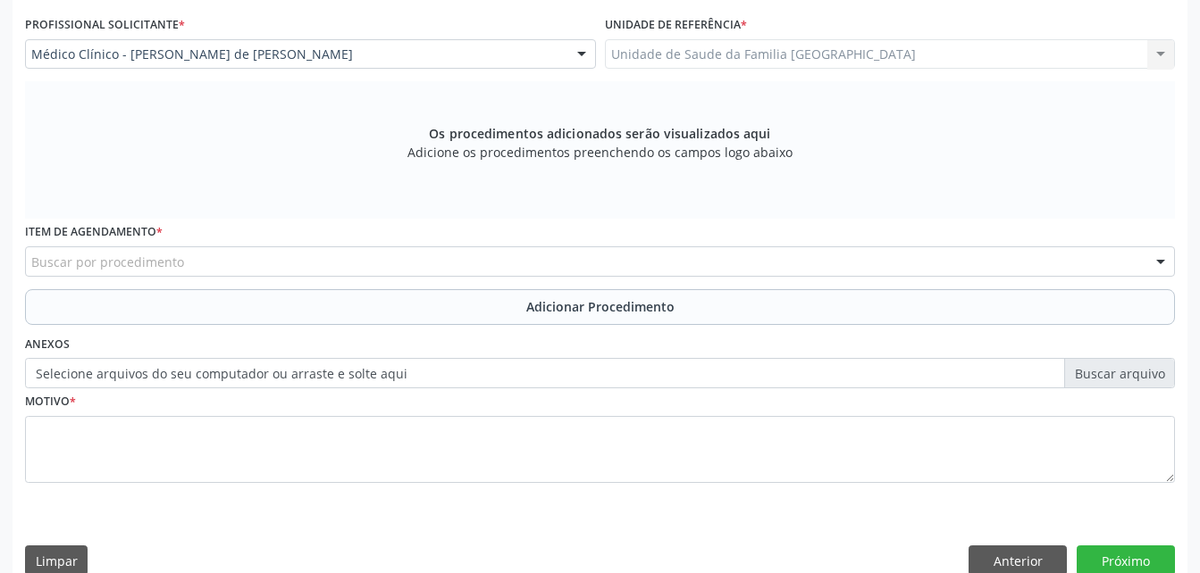
click at [278, 257] on div "Buscar por procedimento" at bounding box center [600, 262] width 1150 height 30
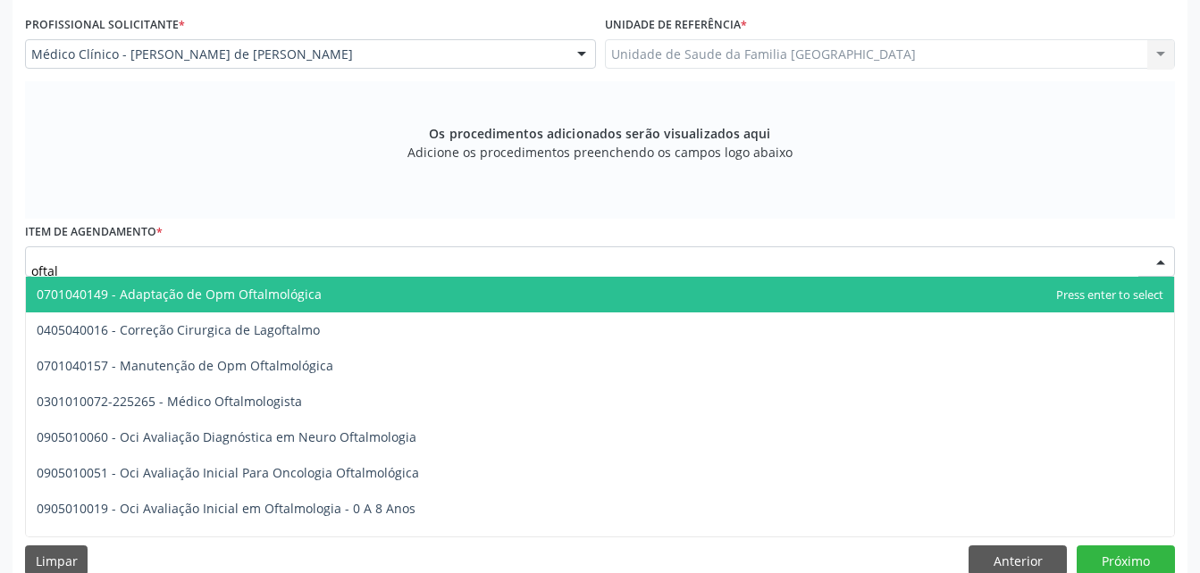
type input "oftalm"
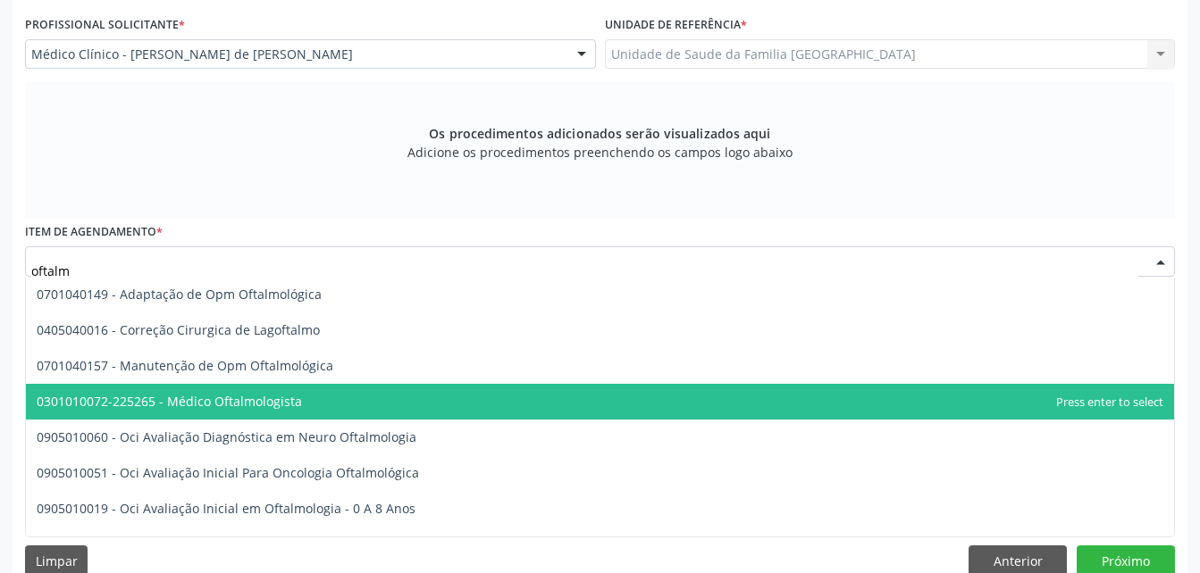
click at [314, 401] on span "0301010072-225265 - Médico Oftalmologista" at bounding box center [600, 402] width 1148 height 36
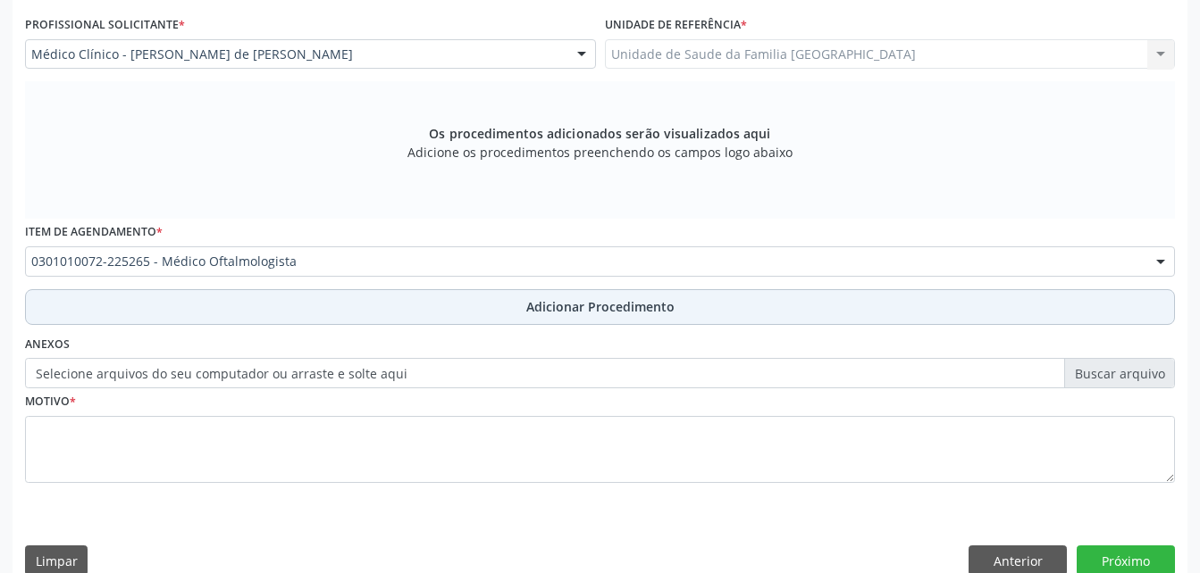
click at [402, 306] on button "Adicionar Procedimento" at bounding box center [600, 307] width 1150 height 36
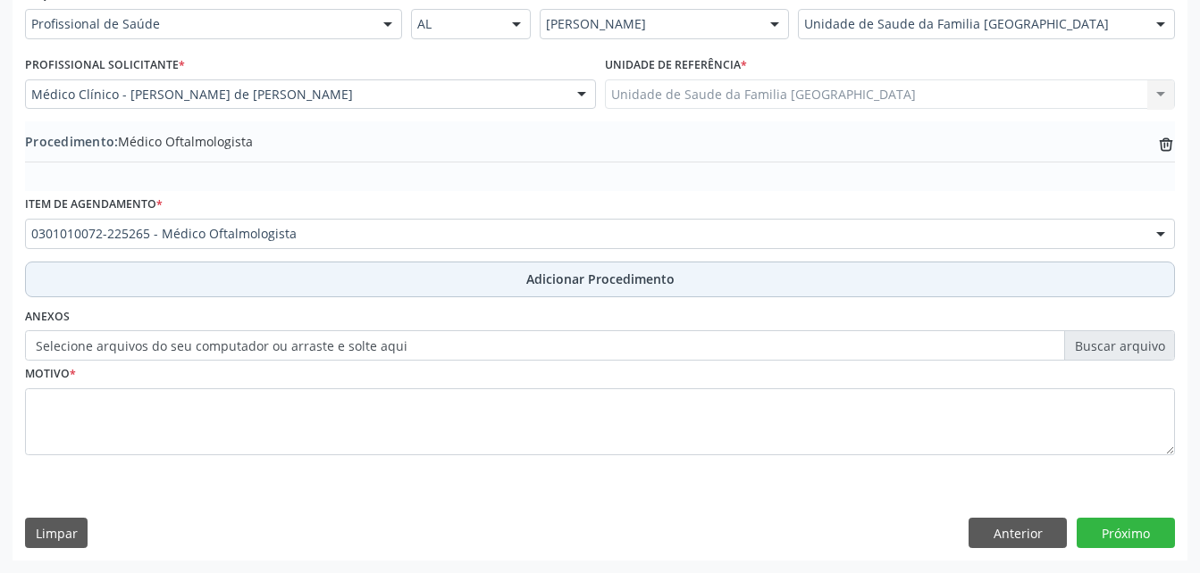
scroll to position [431, 0]
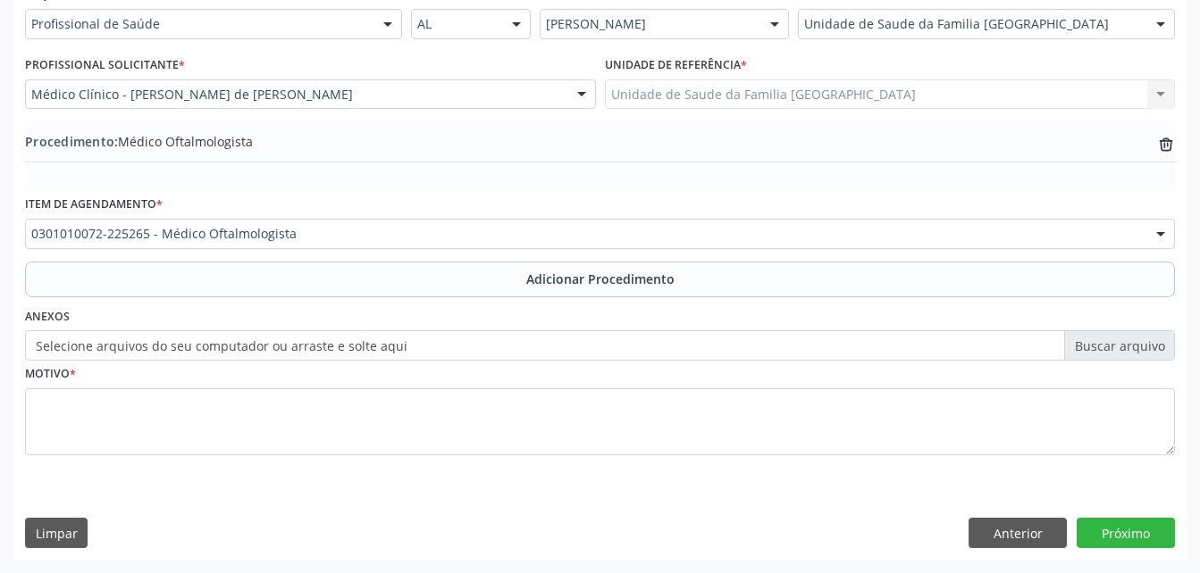
click at [314, 341] on label "Selecione arquivos do seu computador ou arraste e solte aqui" at bounding box center [600, 345] width 1150 height 30
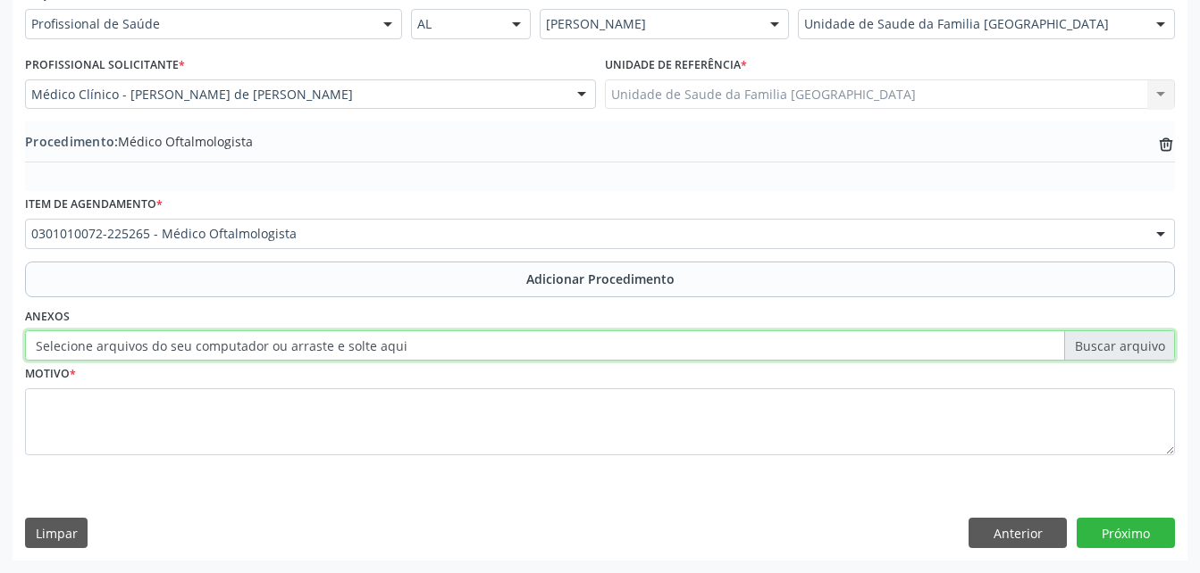
click at [314, 341] on input "Selecione arquivos do seu computador ou arraste e solte aqui" at bounding box center [600, 345] width 1150 height 30
type input "C:\fakepath\WhatsApp Image 2025-10-09 at 13.54.11.jpeg"
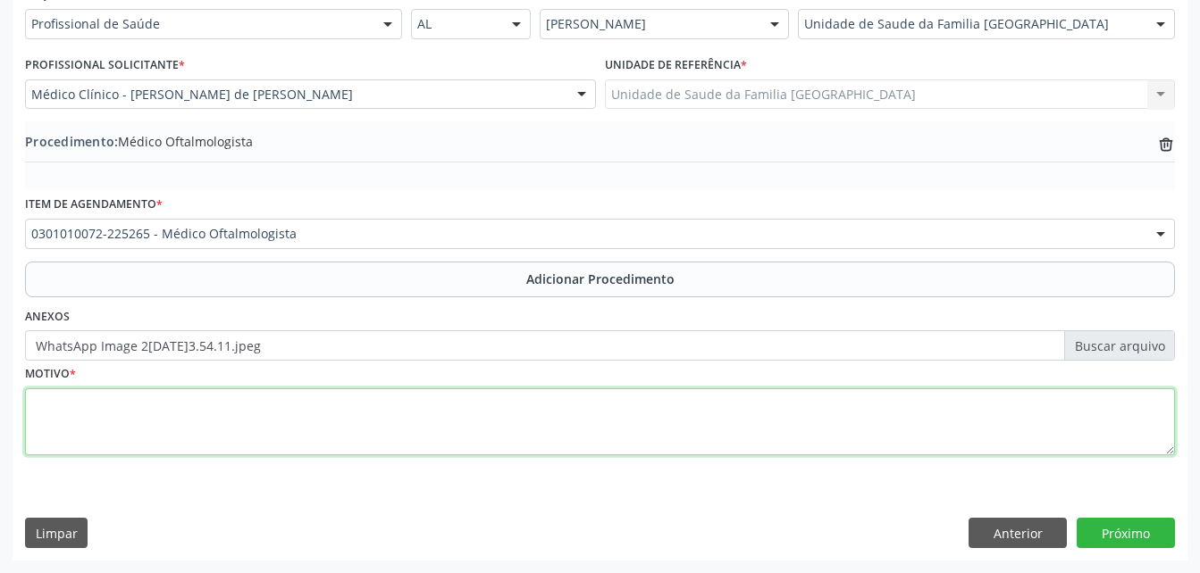
click at [322, 415] on textarea at bounding box center [600, 423] width 1150 height 68
type textarea "disturbio visual"
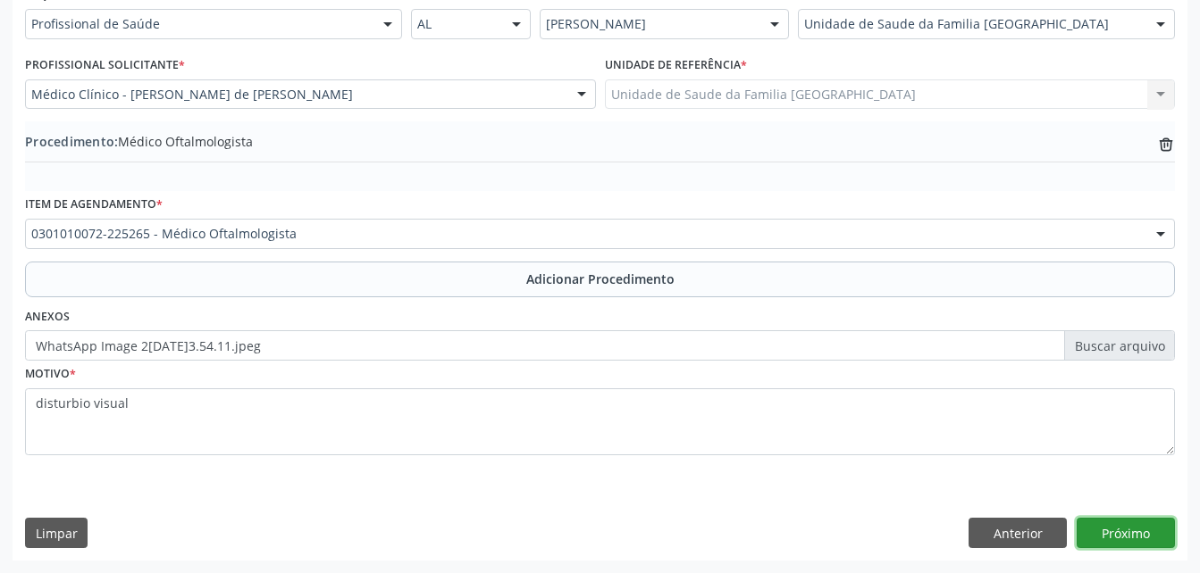
click at [1169, 539] on button "Próximo" at bounding box center [1125, 533] width 98 height 30
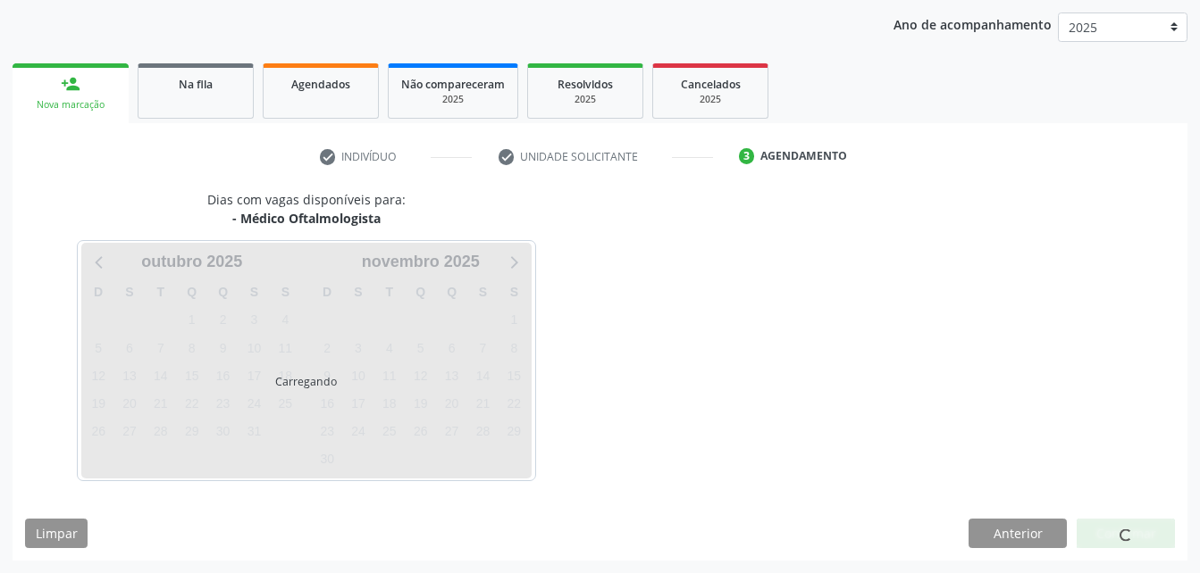
scroll to position [281, 0]
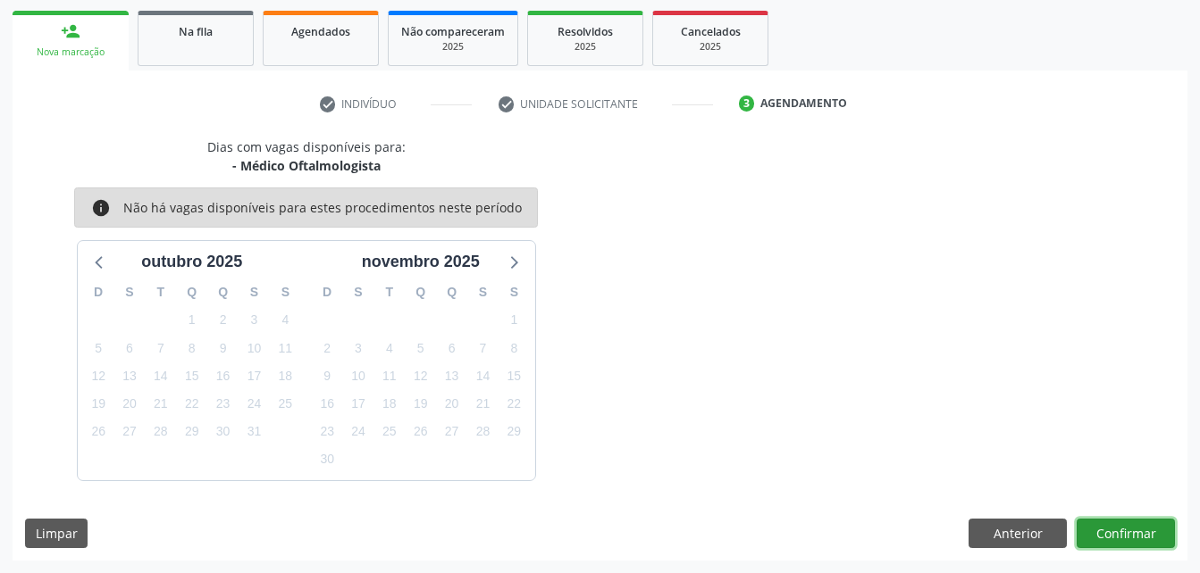
click at [1133, 526] on button "Confirmar" at bounding box center [1125, 534] width 98 height 30
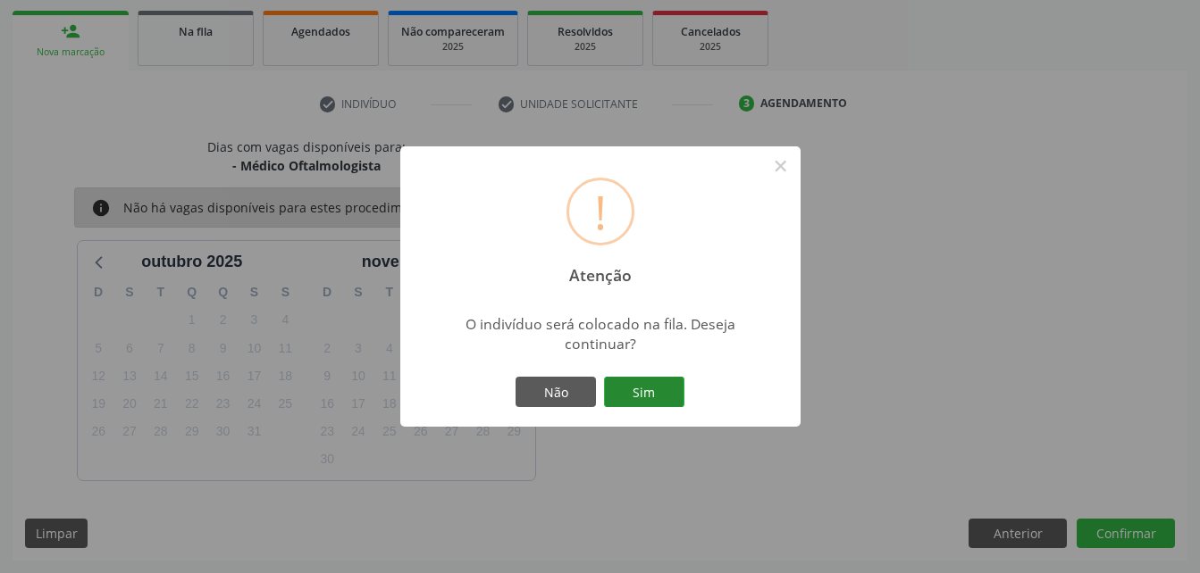
click at [676, 397] on button "Sim" at bounding box center [644, 392] width 80 height 30
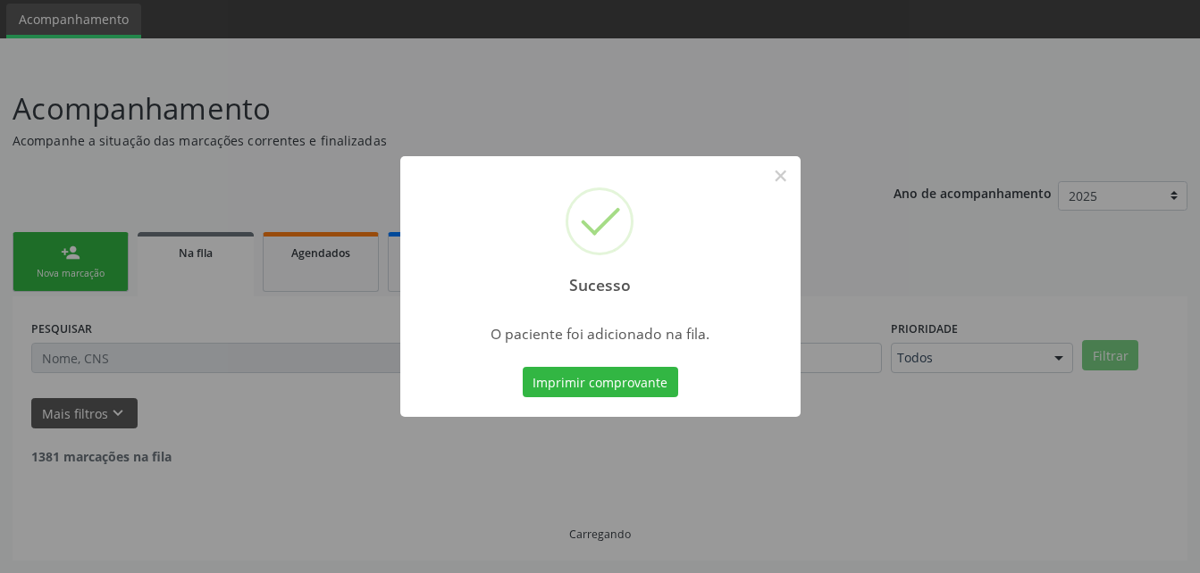
scroll to position [41, 0]
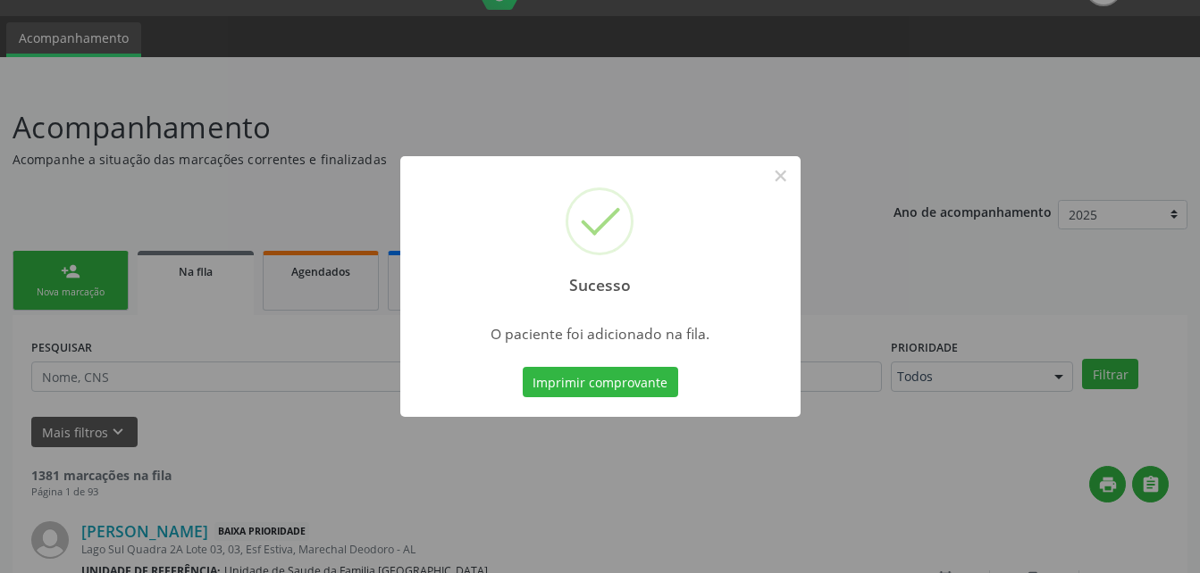
click at [101, 280] on div "Sucesso × O paciente foi adicionado na fila. Imprimir comprovante Cancel" at bounding box center [600, 286] width 1200 height 573
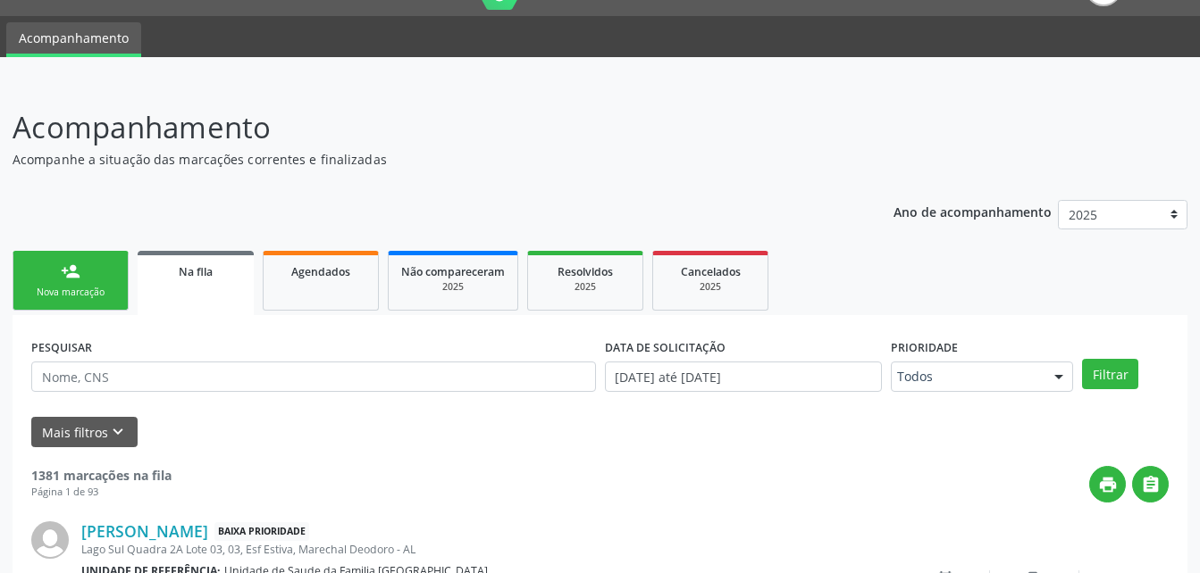
click at [101, 280] on link "person_add Nova marcação" at bounding box center [71, 281] width 116 height 60
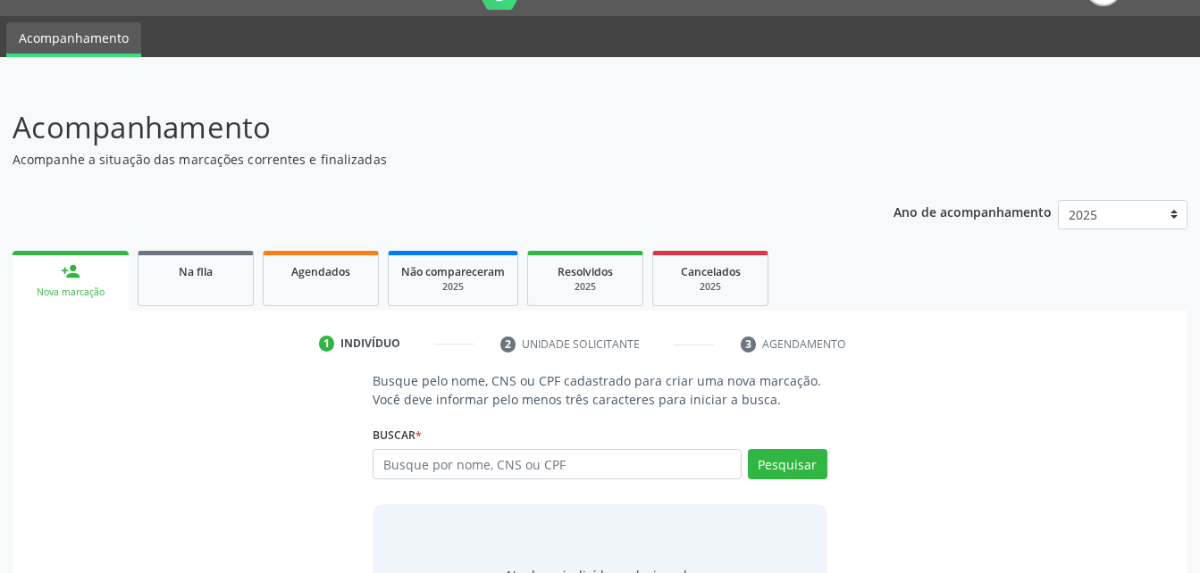
scroll to position [130, 0]
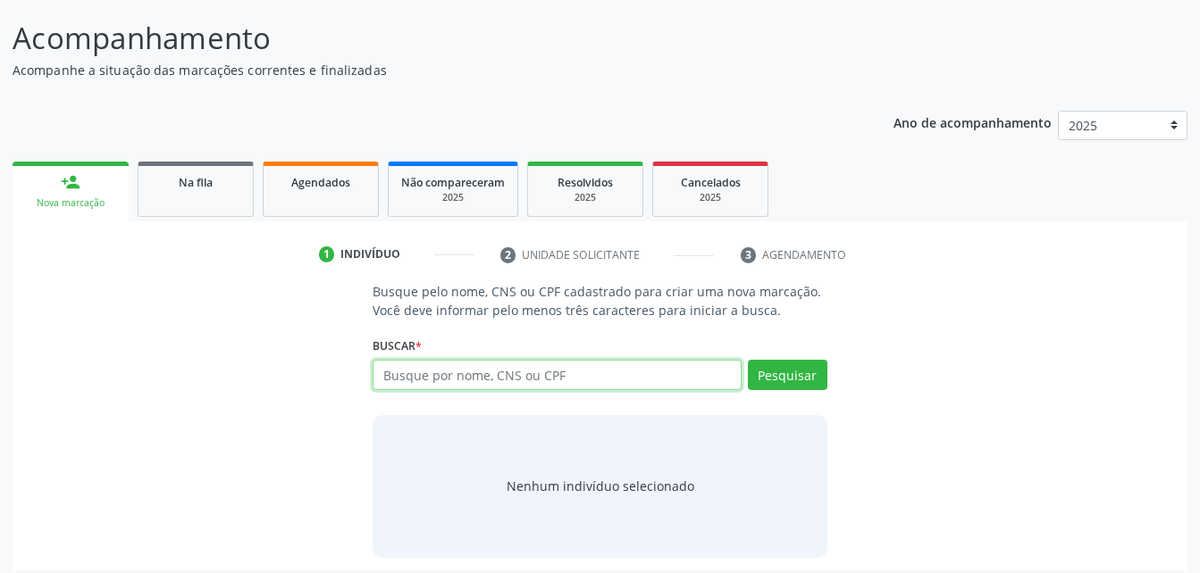
click at [455, 388] on input "text" at bounding box center [556, 375] width 368 height 30
type input "703108849316060"
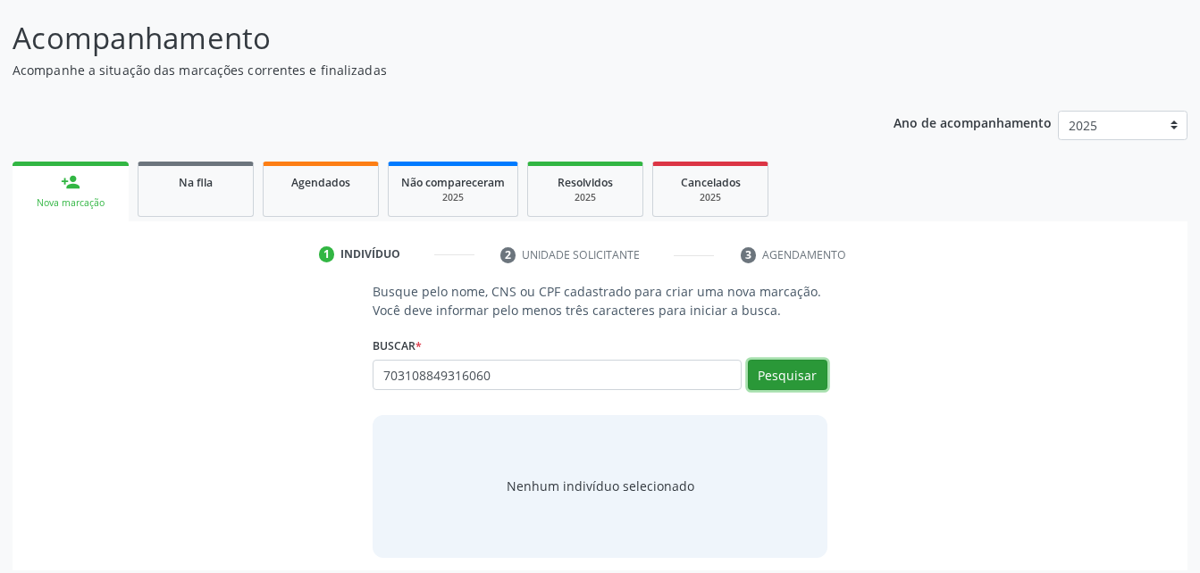
click at [798, 364] on button "Pesquisar" at bounding box center [787, 375] width 79 height 30
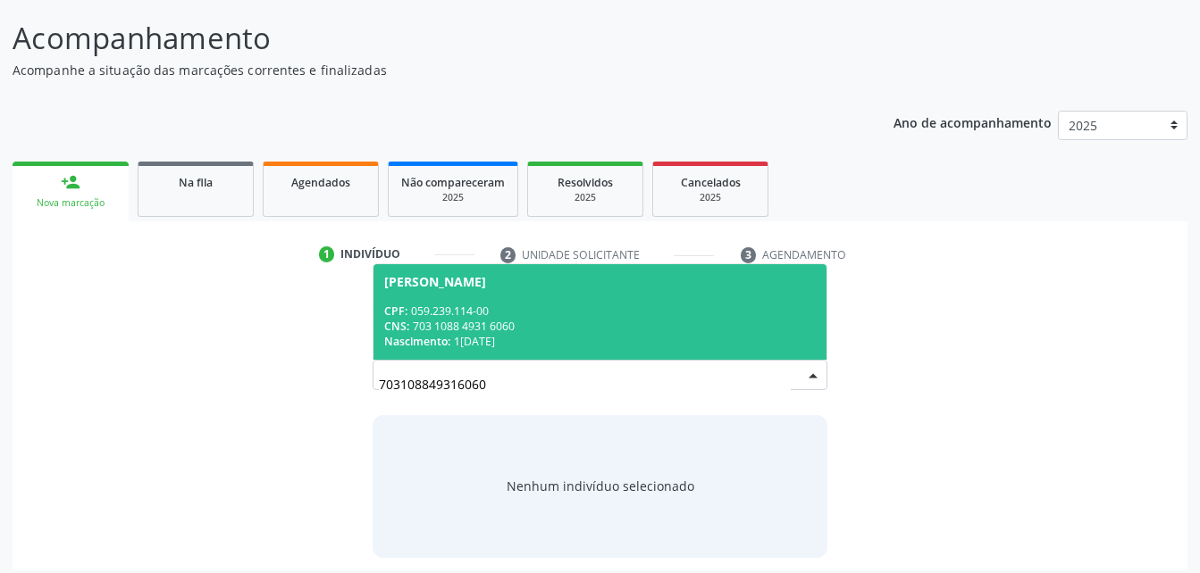
click at [707, 322] on div "CNS: 703 1088 4931 6060" at bounding box center [599, 326] width 431 height 15
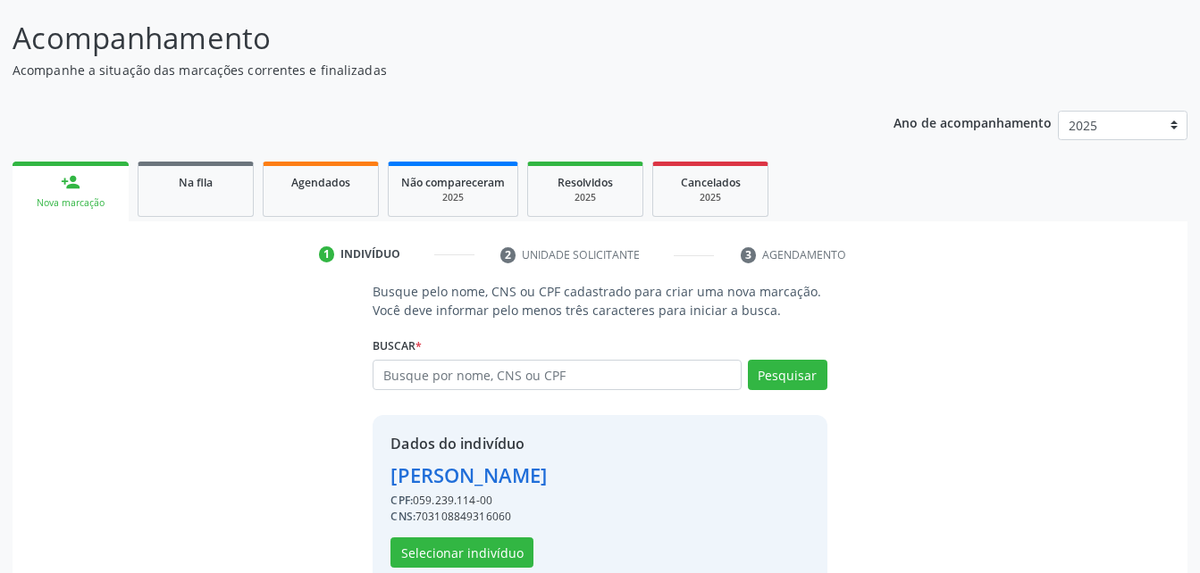
scroll to position [168, 0]
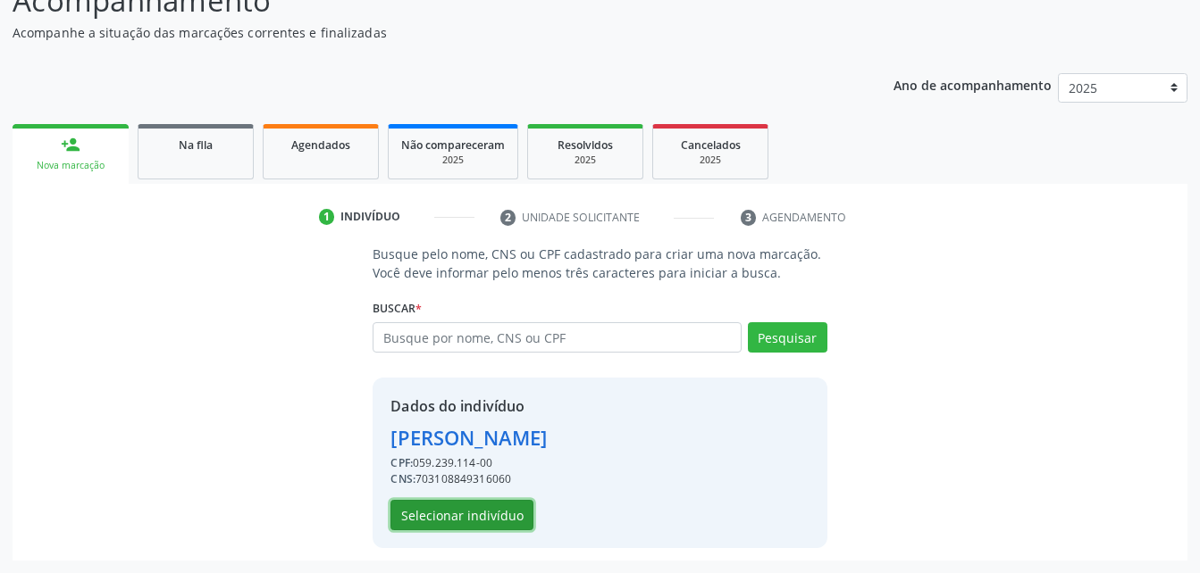
click at [489, 515] on button "Selecionar indivíduo" at bounding box center [461, 515] width 143 height 30
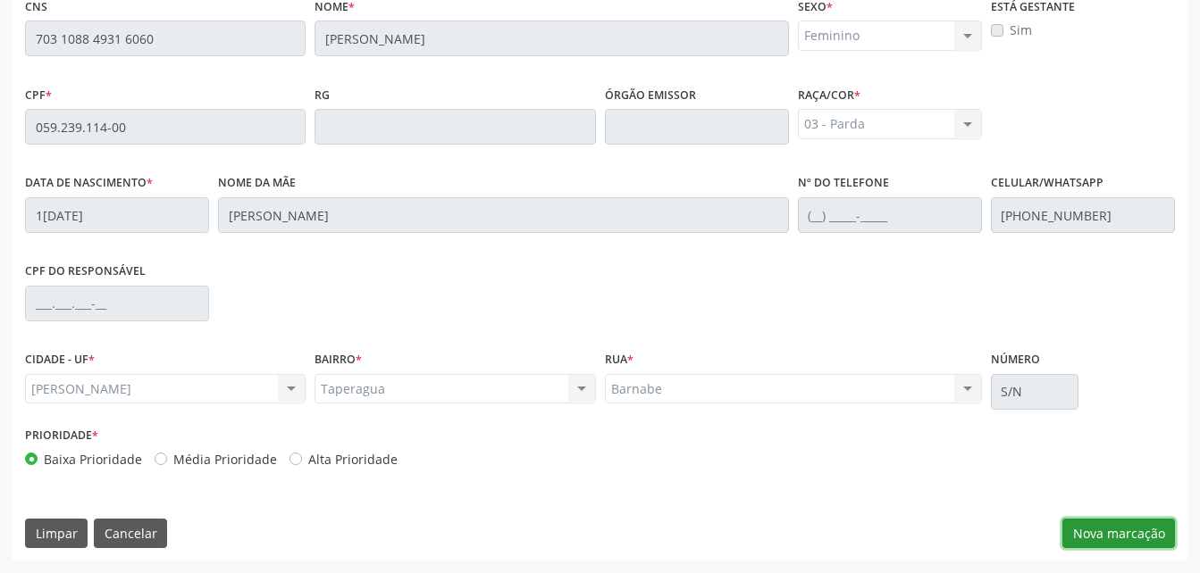
click at [1116, 538] on button "Nova marcação" at bounding box center [1118, 534] width 113 height 30
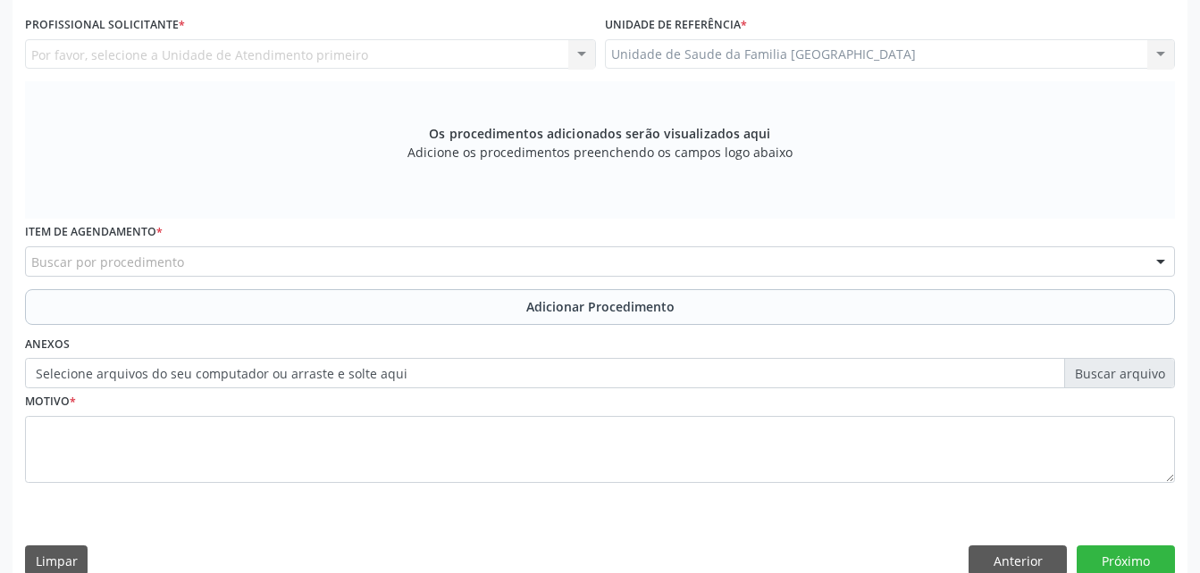
scroll to position [293, 0]
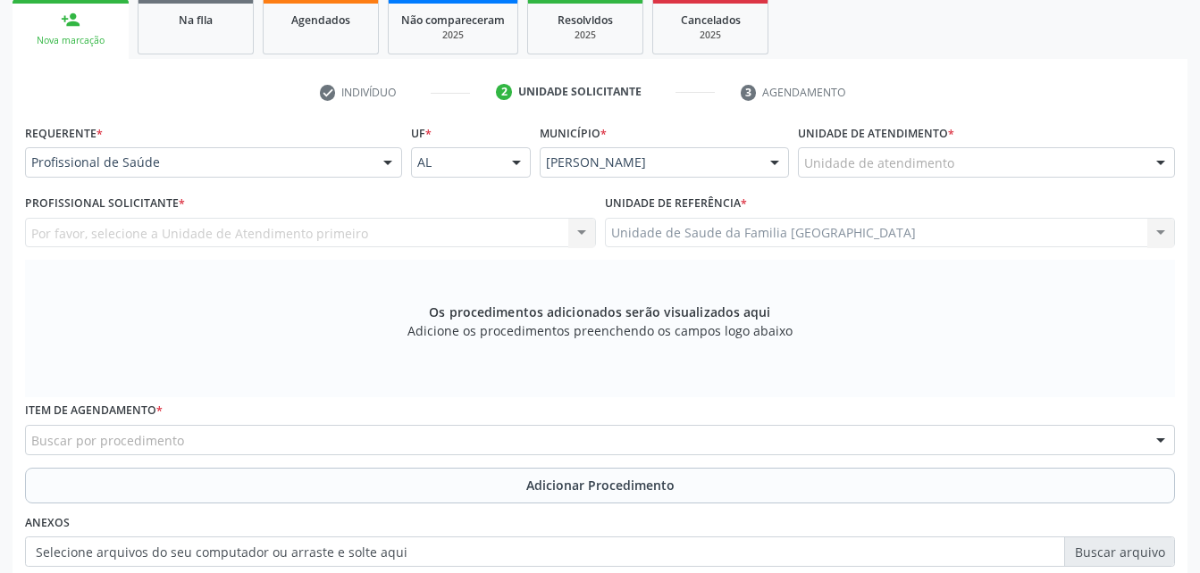
click at [952, 166] on div "Unidade de atendimento" at bounding box center [986, 162] width 377 height 30
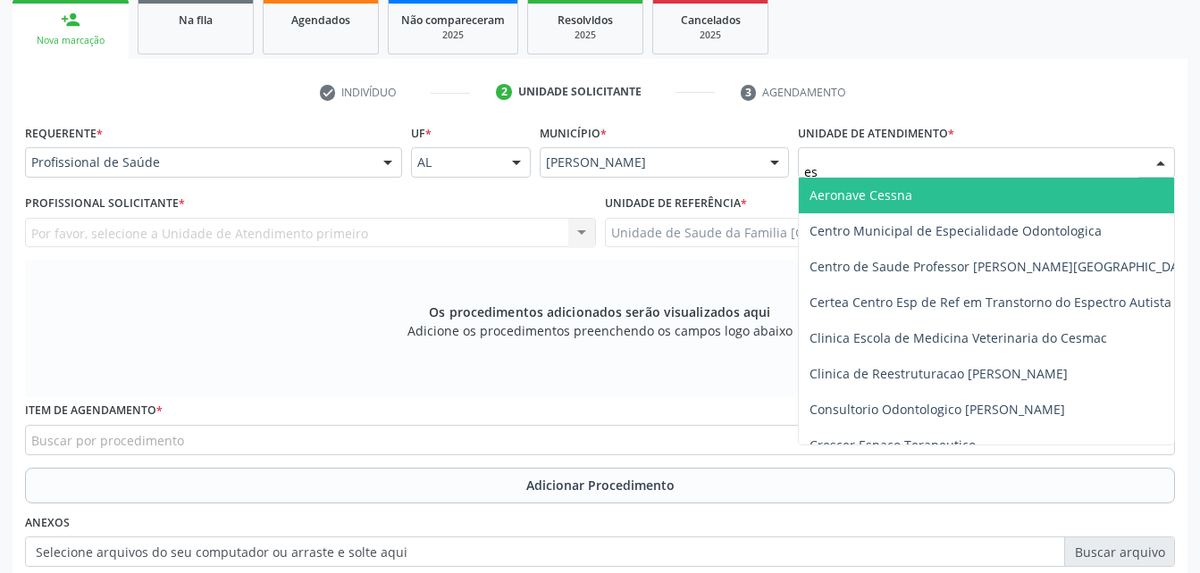
type input "est"
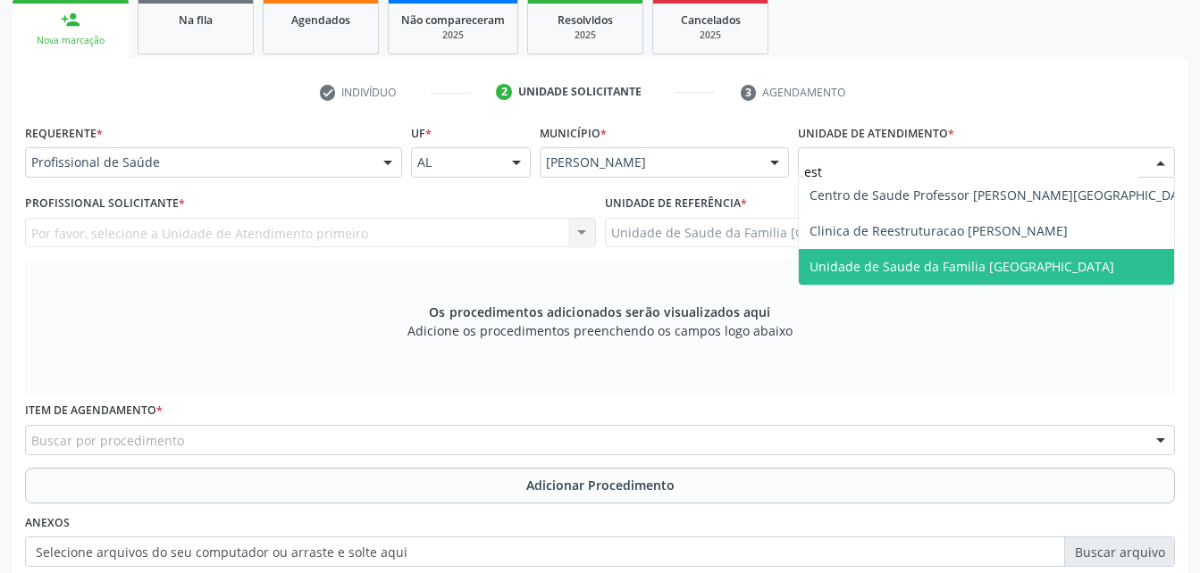
click at [939, 255] on span "Unidade de Saude da Familia [GEOGRAPHIC_DATA]" at bounding box center [1003, 267] width 410 height 36
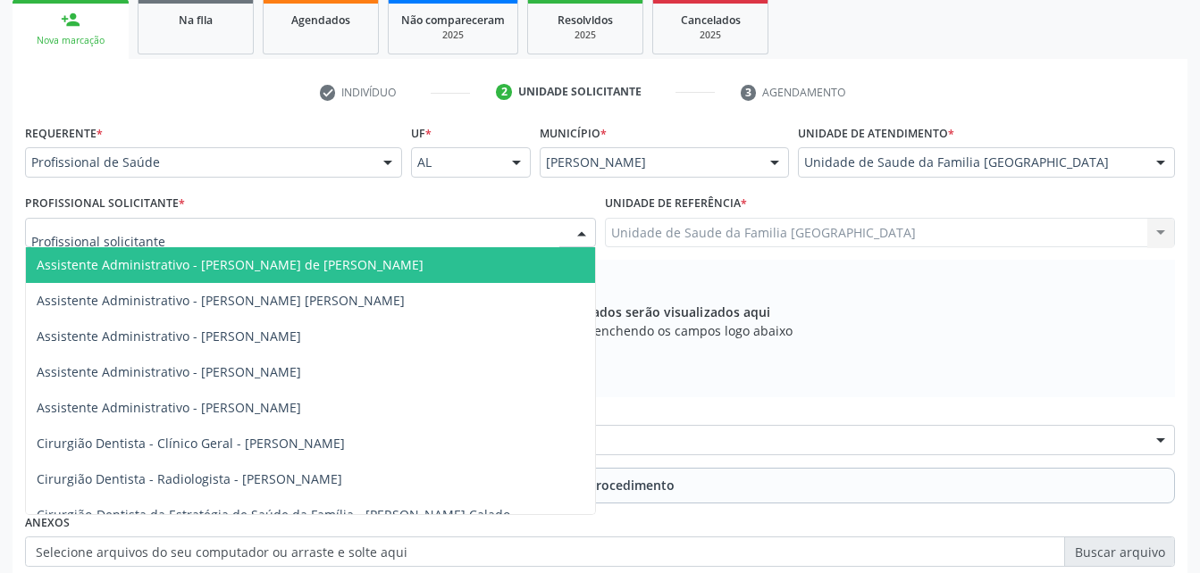
click at [347, 238] on div at bounding box center [310, 233] width 571 height 30
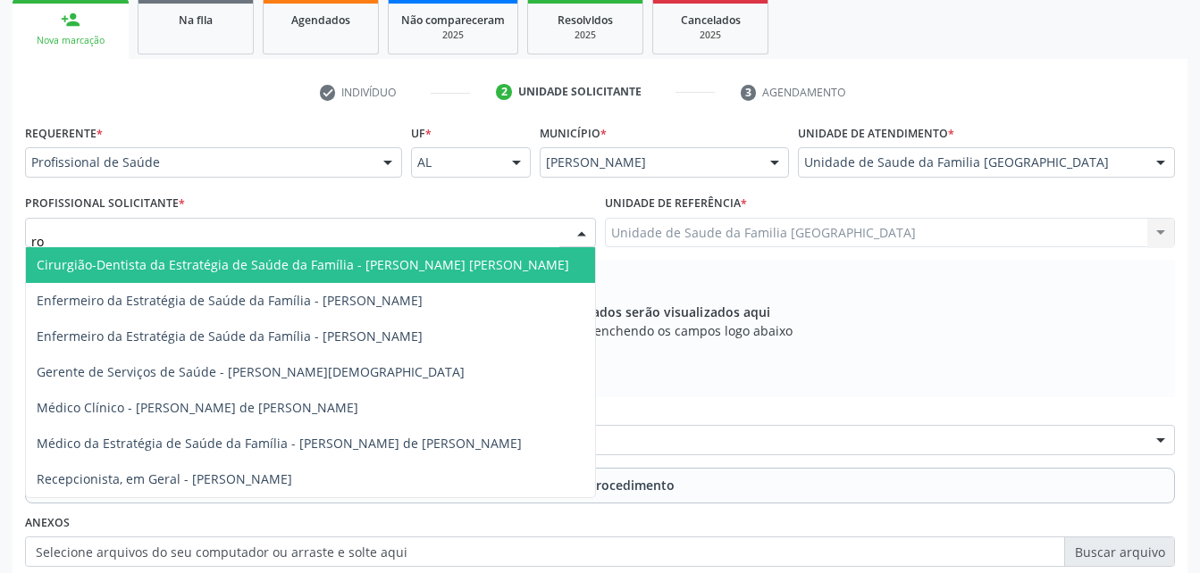
type input "rod"
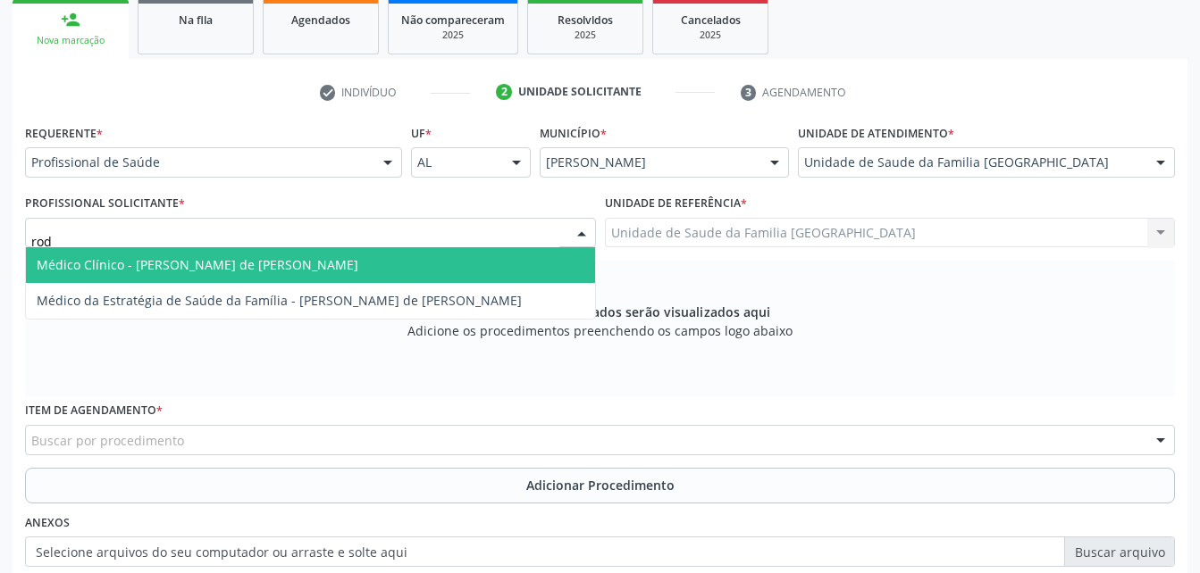
click at [320, 273] on span "Médico Clínico - [PERSON_NAME] de [PERSON_NAME]" at bounding box center [198, 264] width 322 height 17
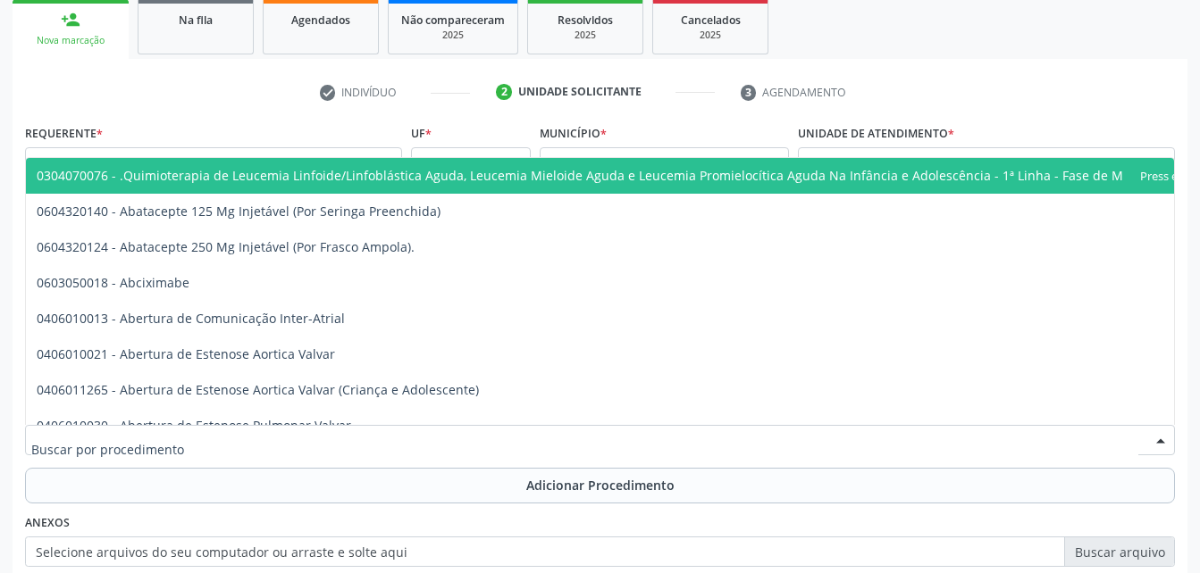
click at [293, 442] on div at bounding box center [600, 440] width 1150 height 30
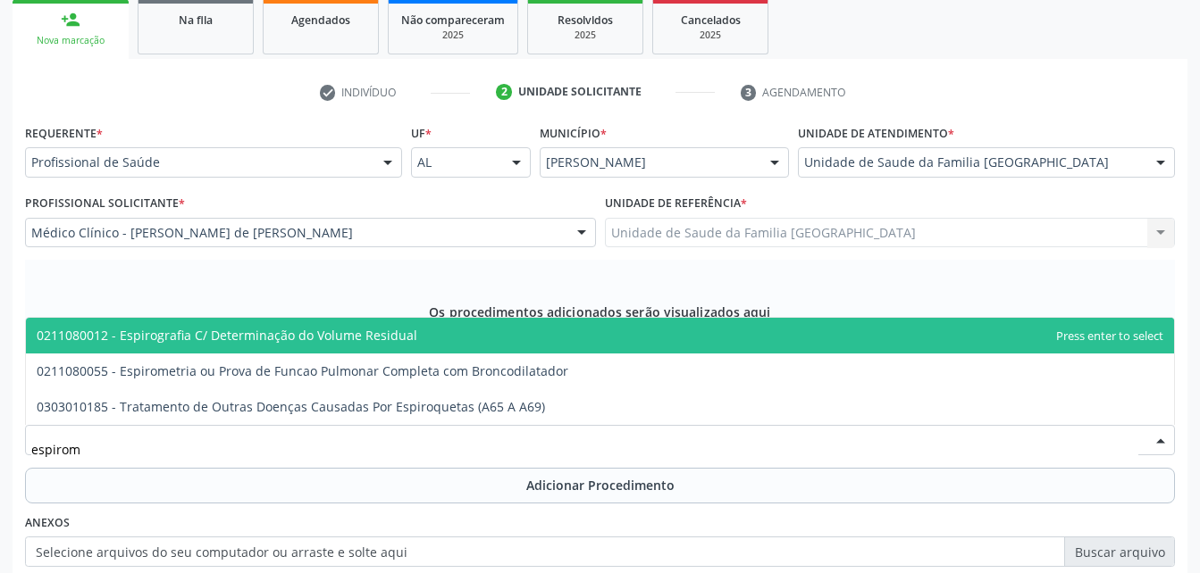
type input "espirome"
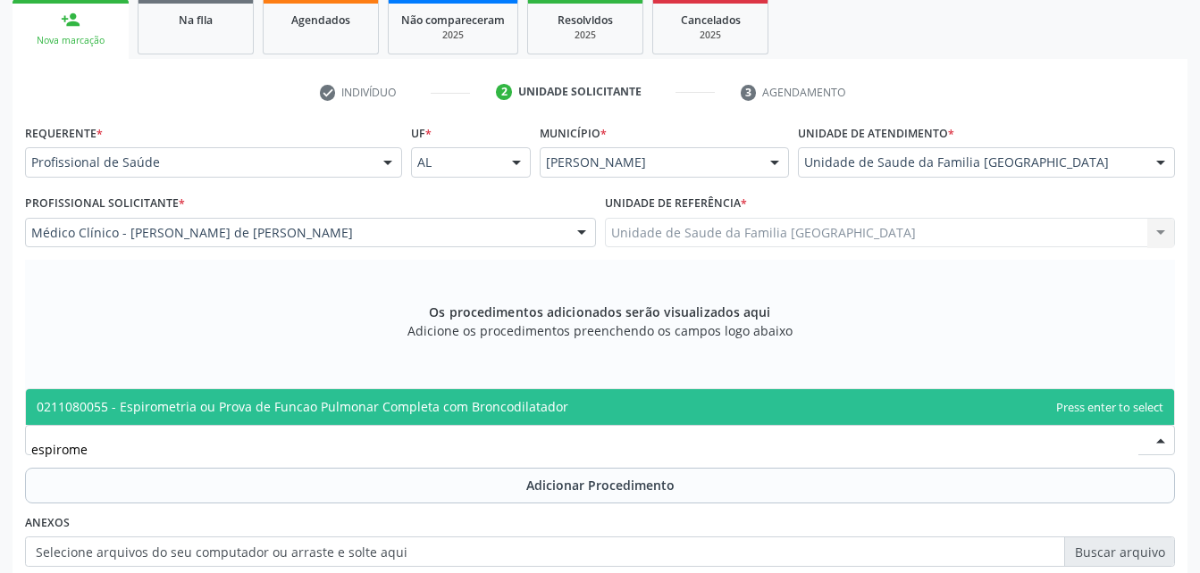
click at [299, 407] on span "0211080055 - Espirometria ou Prova de Funcao Pulmonar Completa com Broncodilata…" at bounding box center [302, 406] width 531 height 17
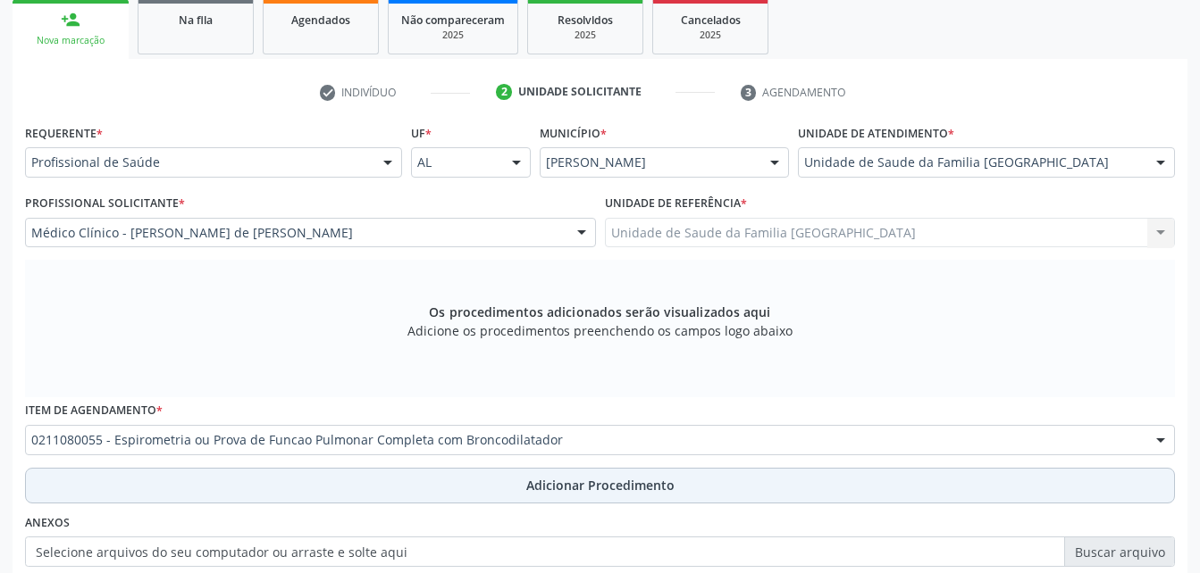
click at [366, 471] on button "Adicionar Procedimento" at bounding box center [600, 486] width 1150 height 36
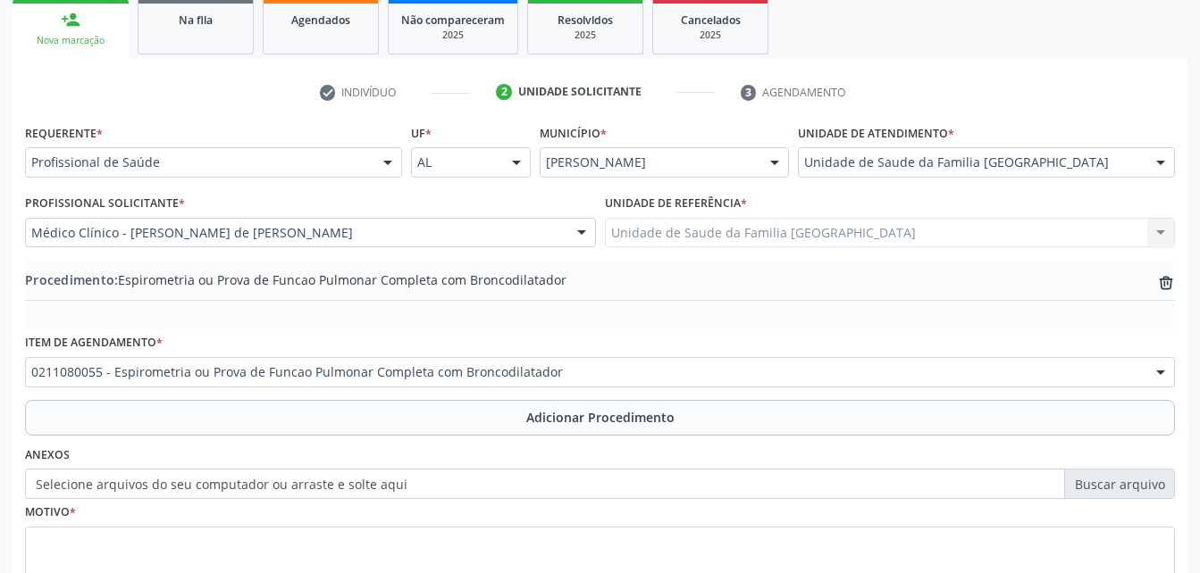
click at [161, 475] on label "Selecione arquivos do seu computador ou arraste e solte aqui" at bounding box center [600, 484] width 1150 height 30
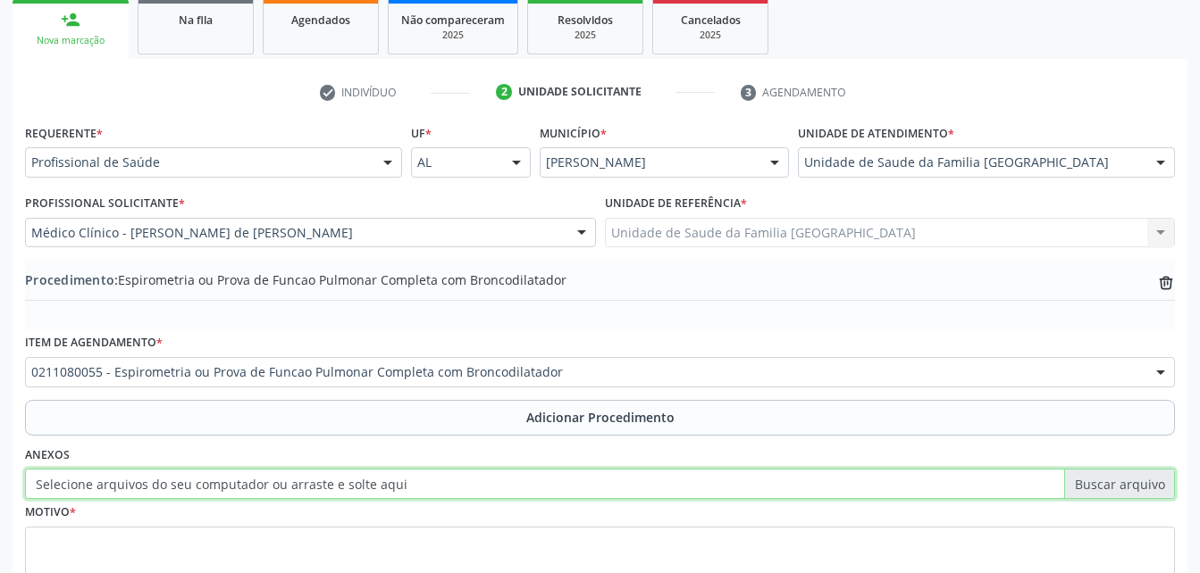
click at [161, 475] on input "Selecione arquivos do seu computador ou arraste e solte aqui" at bounding box center [600, 484] width 1150 height 30
type input "C:\fakepath\WhatsApp Image 2025-10-09 at 13.54.30.jpeg"
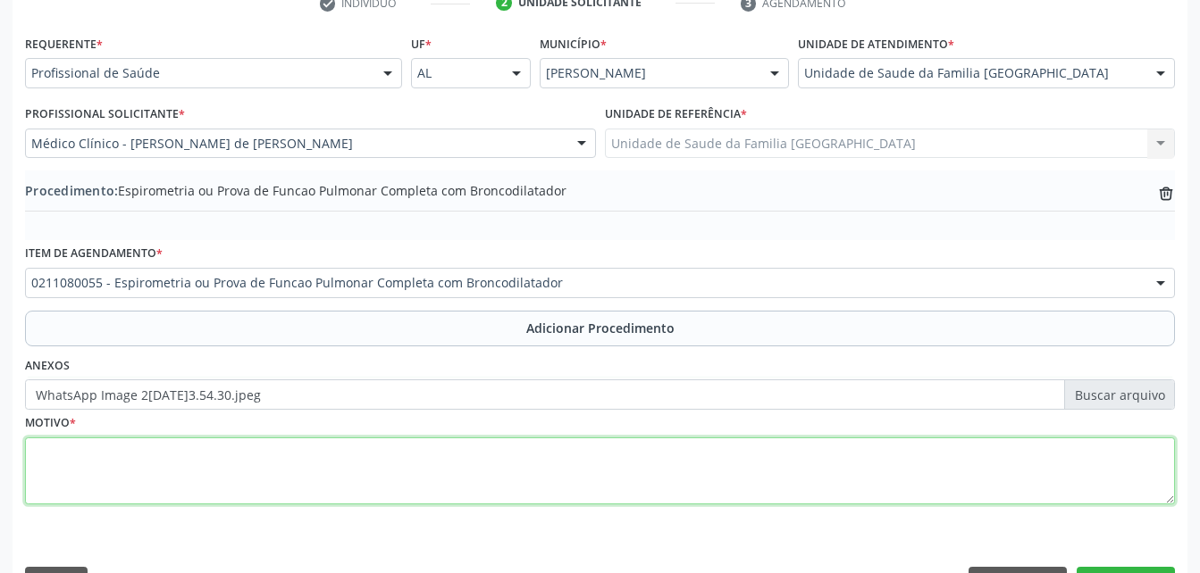
click at [455, 472] on textarea at bounding box center [600, 472] width 1150 height 68
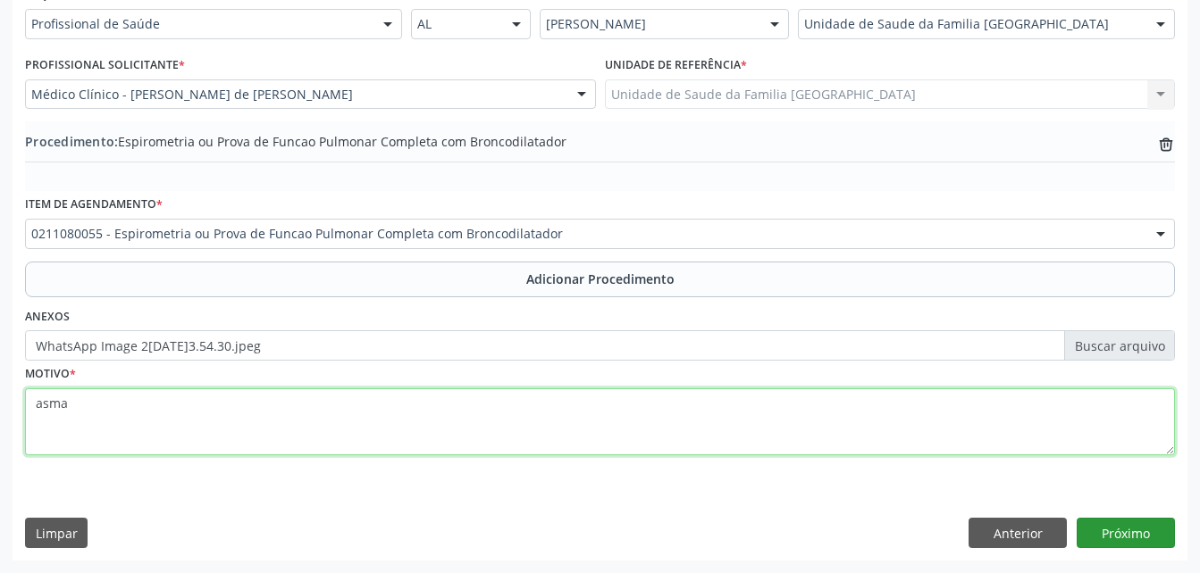
type textarea "asma"
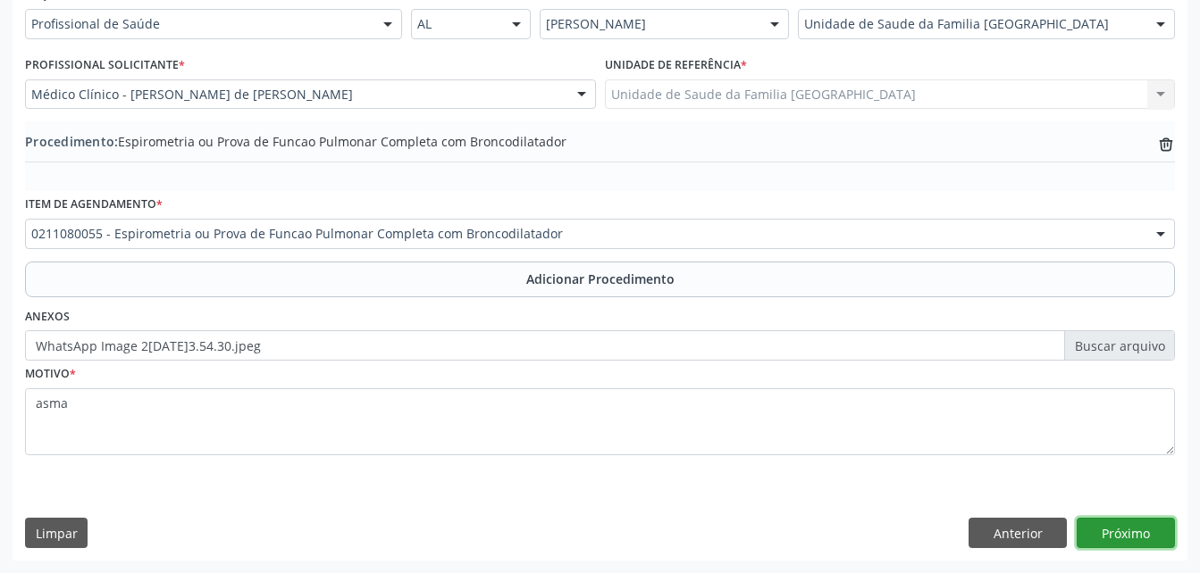
click at [1116, 533] on button "Próximo" at bounding box center [1125, 533] width 98 height 30
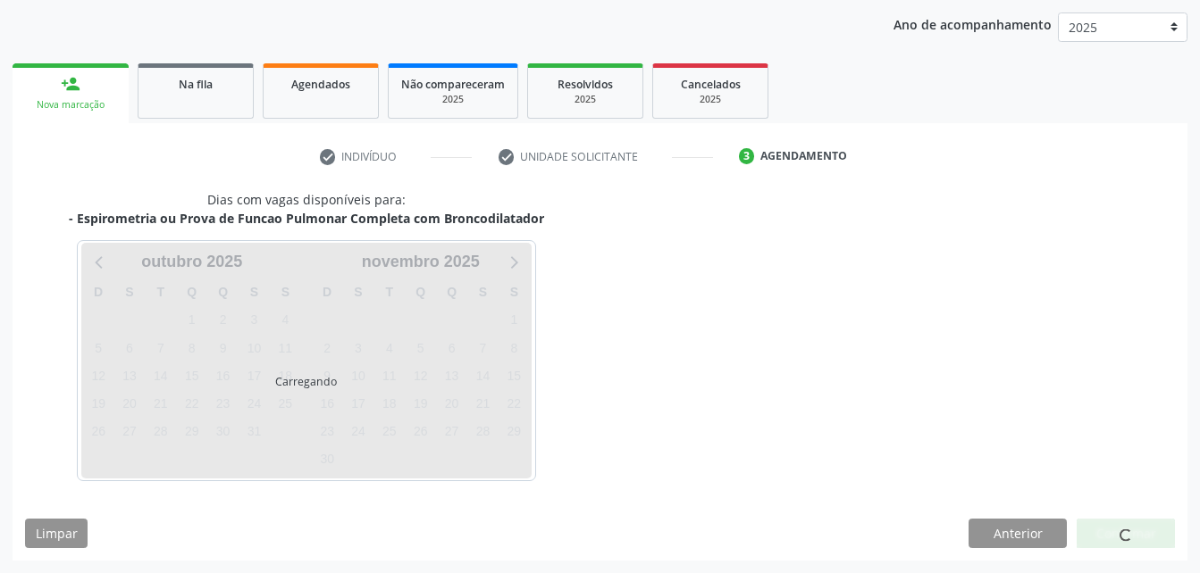
scroll to position [281, 0]
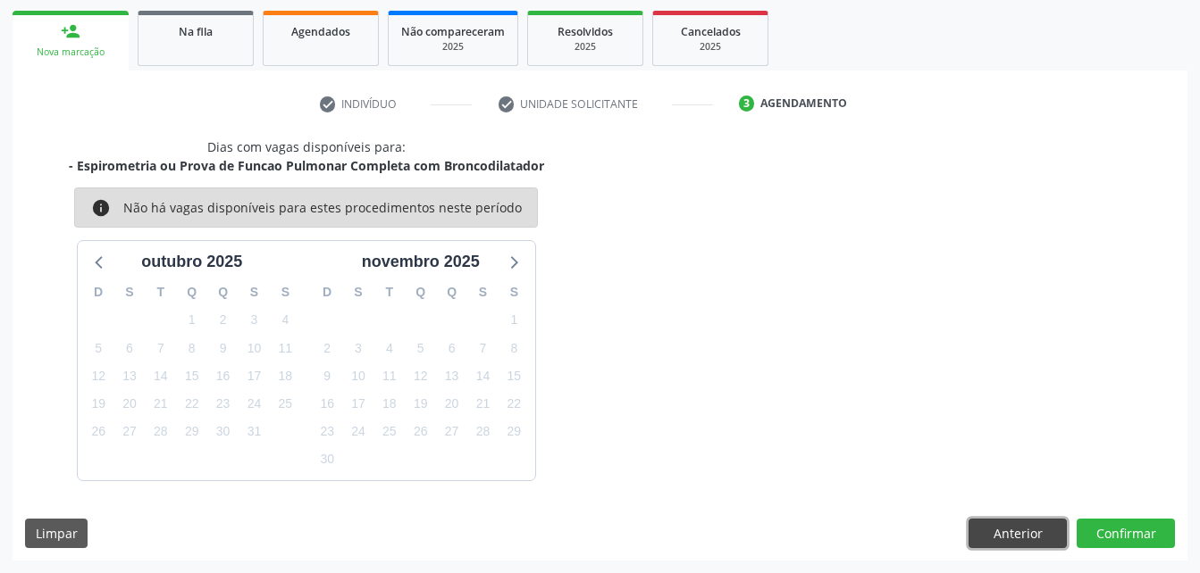
click at [990, 530] on button "Anterior" at bounding box center [1017, 534] width 98 height 30
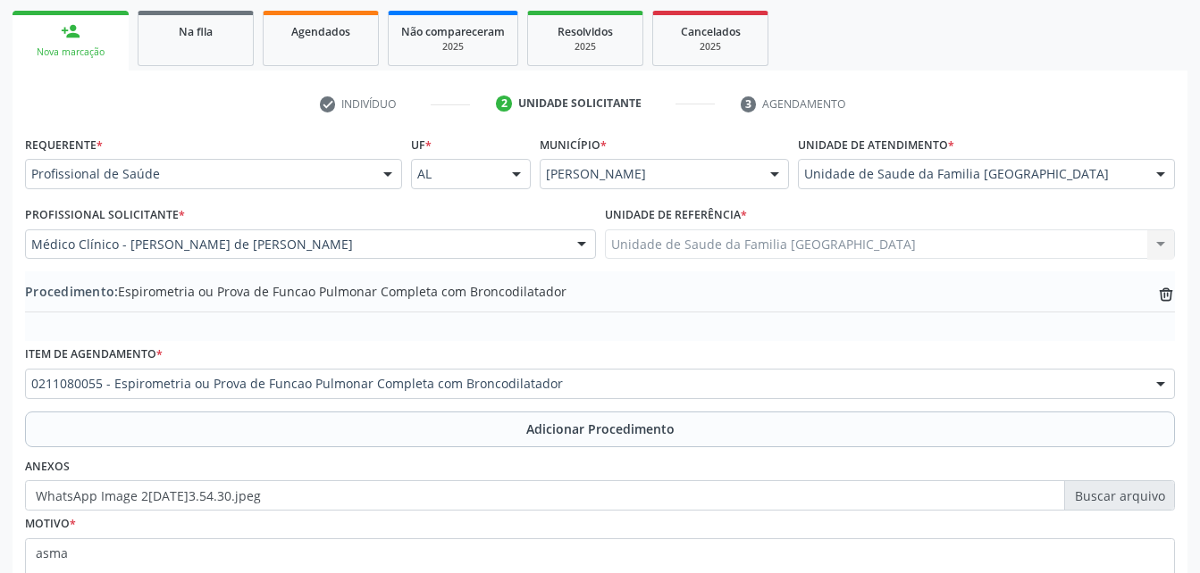
scroll to position [371, 0]
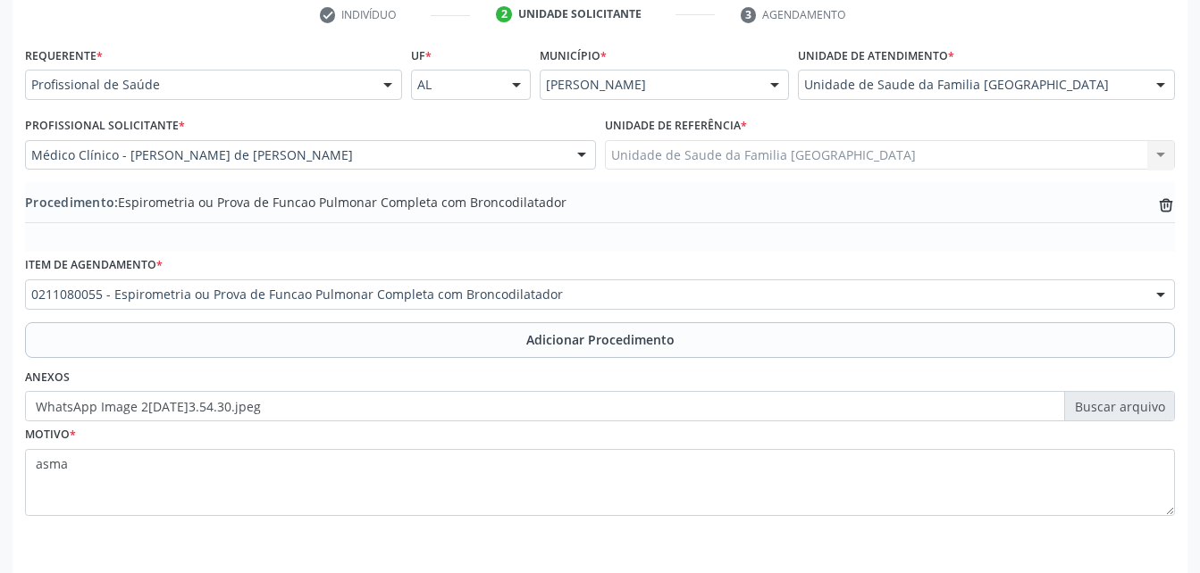
click at [492, 403] on label "WhatsApp Image 2025-10-09 at 13.54.30.jpeg" at bounding box center [600, 406] width 1150 height 30
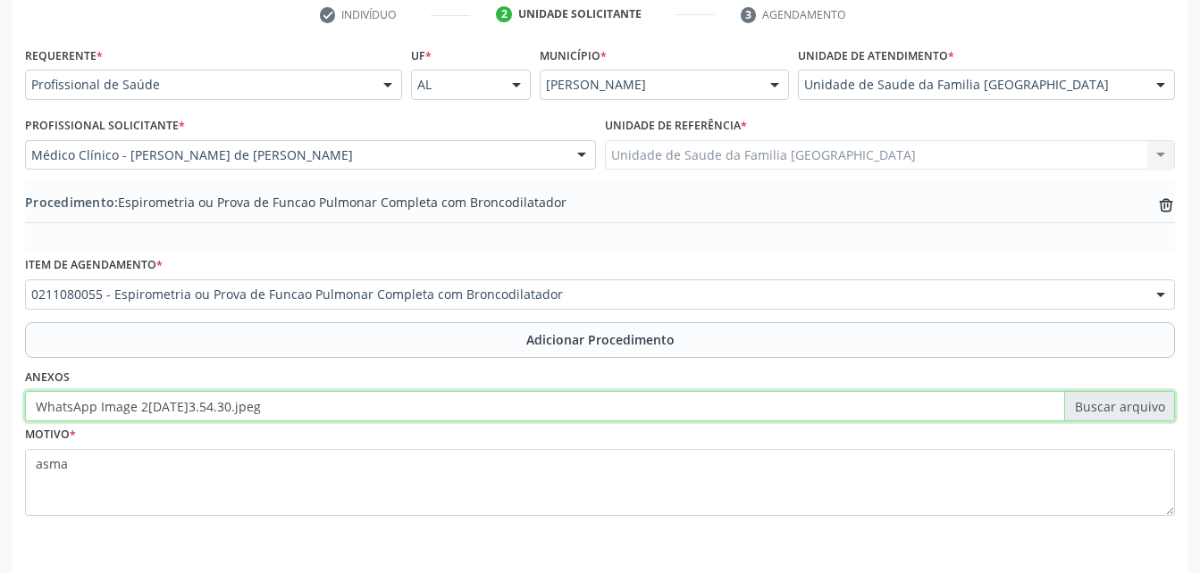
click at [492, 403] on input "WhatsApp Image 2025-10-09 at 13.54.30.jpeg" at bounding box center [600, 406] width 1150 height 30
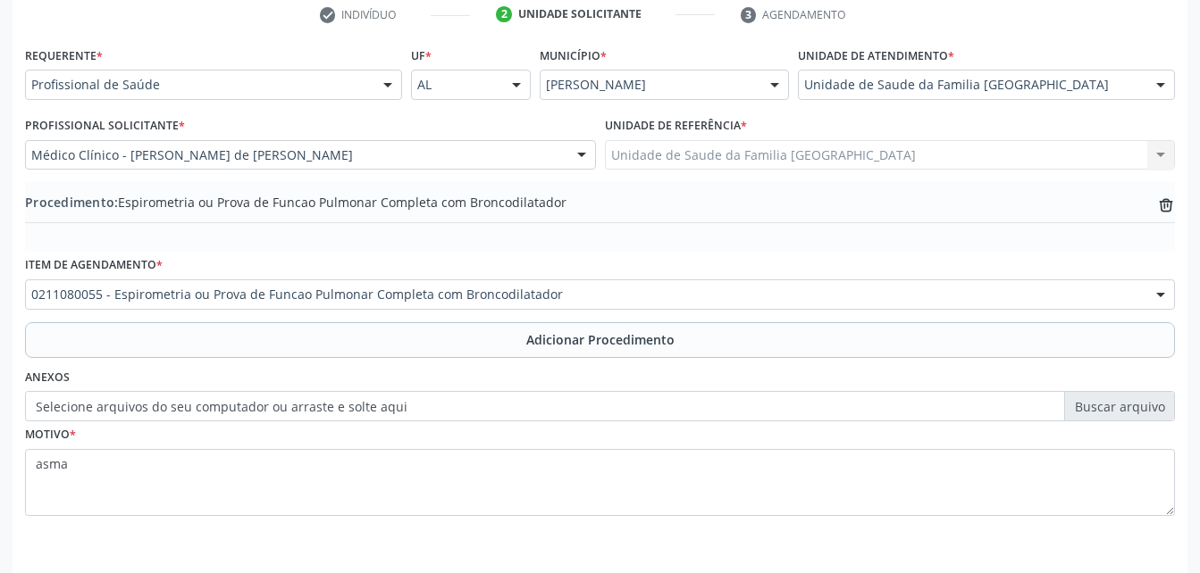
click at [211, 405] on label "Selecione arquivos do seu computador ou arraste e solte aqui" at bounding box center [600, 406] width 1150 height 30
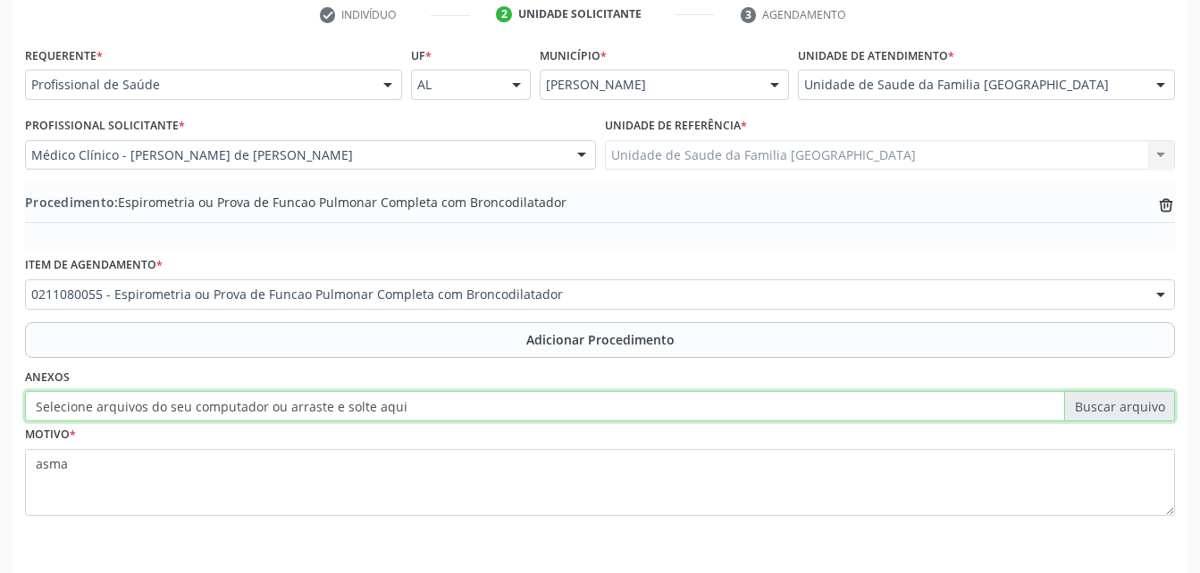
click at [211, 405] on input "Selecione arquivos do seu computador ou arraste e solte aqui" at bounding box center [600, 406] width 1150 height 30
type input "C:\fakepath\WhatsApp Image 2025-10-09 at 13.54.30 (1).jpeg"
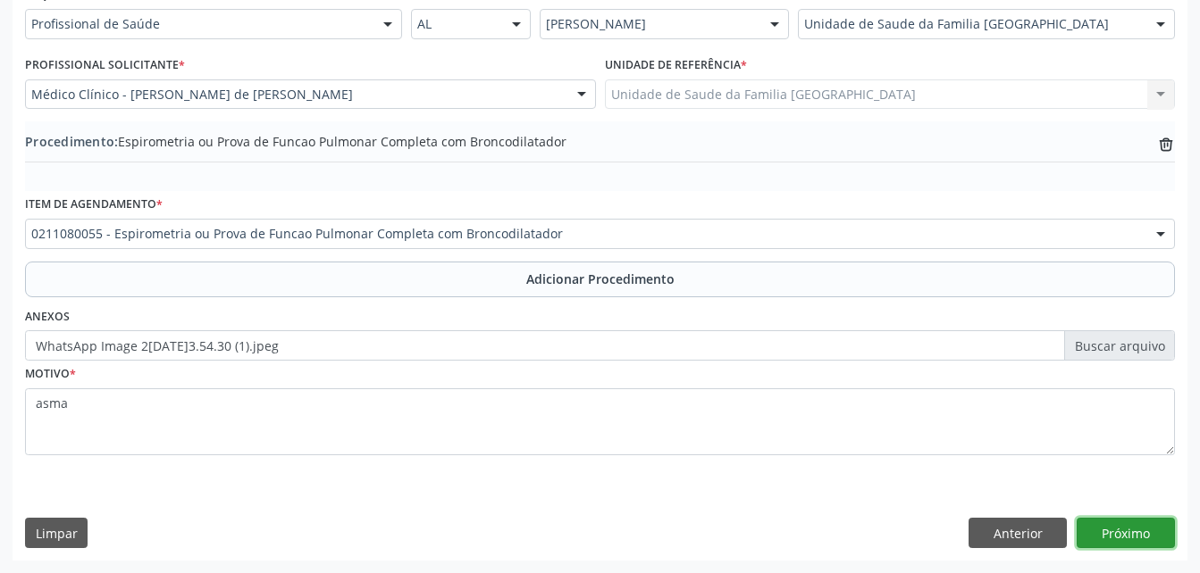
click at [1139, 529] on button "Próximo" at bounding box center [1125, 533] width 98 height 30
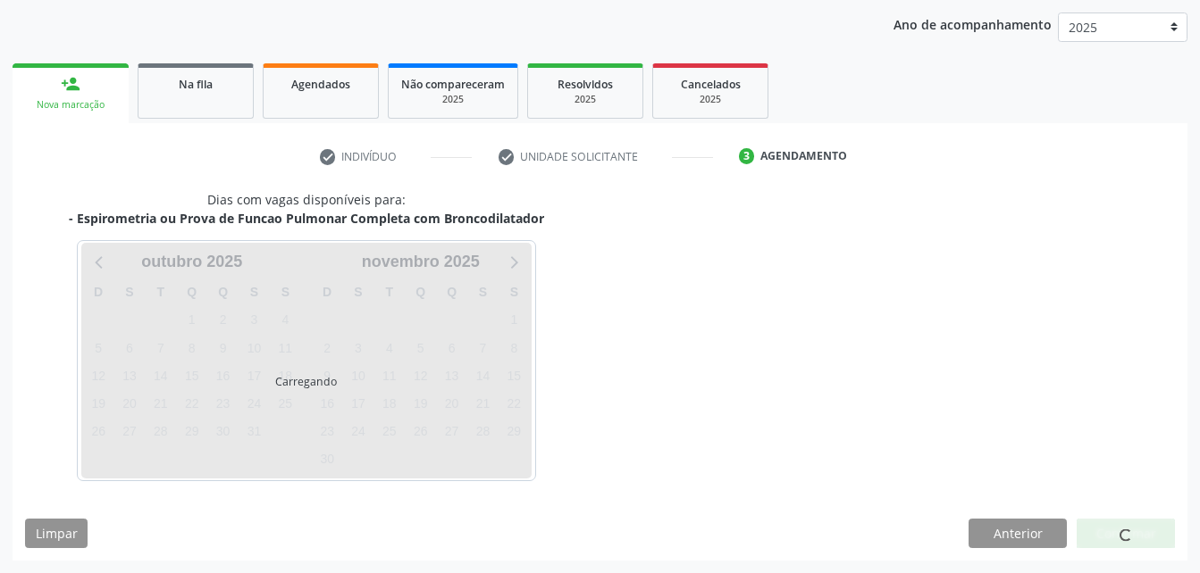
scroll to position [281, 0]
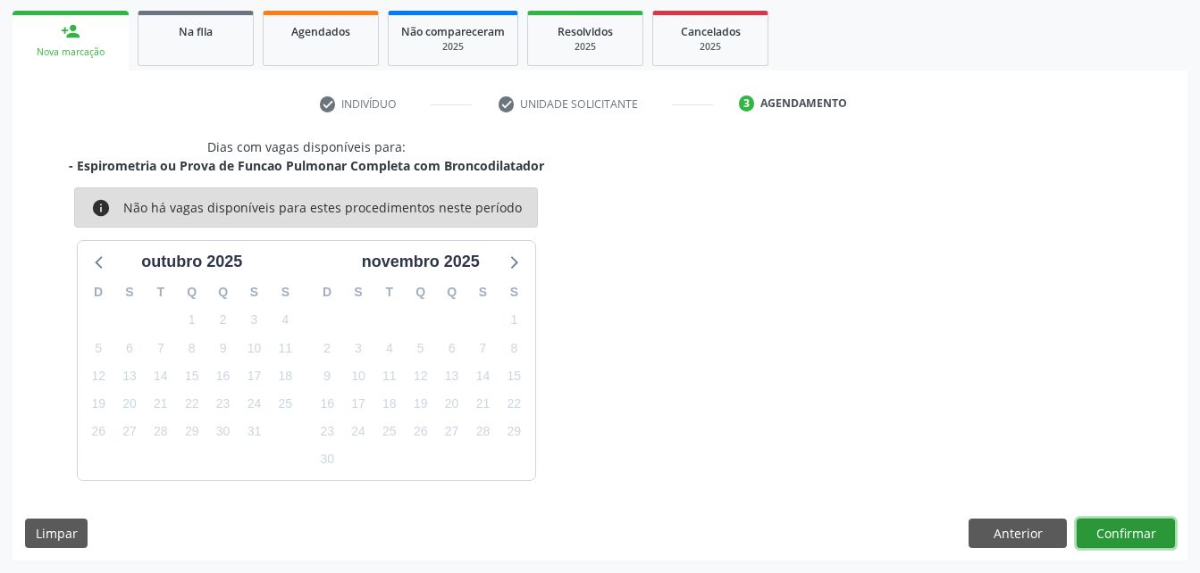
click at [1150, 539] on button "Confirmar" at bounding box center [1125, 534] width 98 height 30
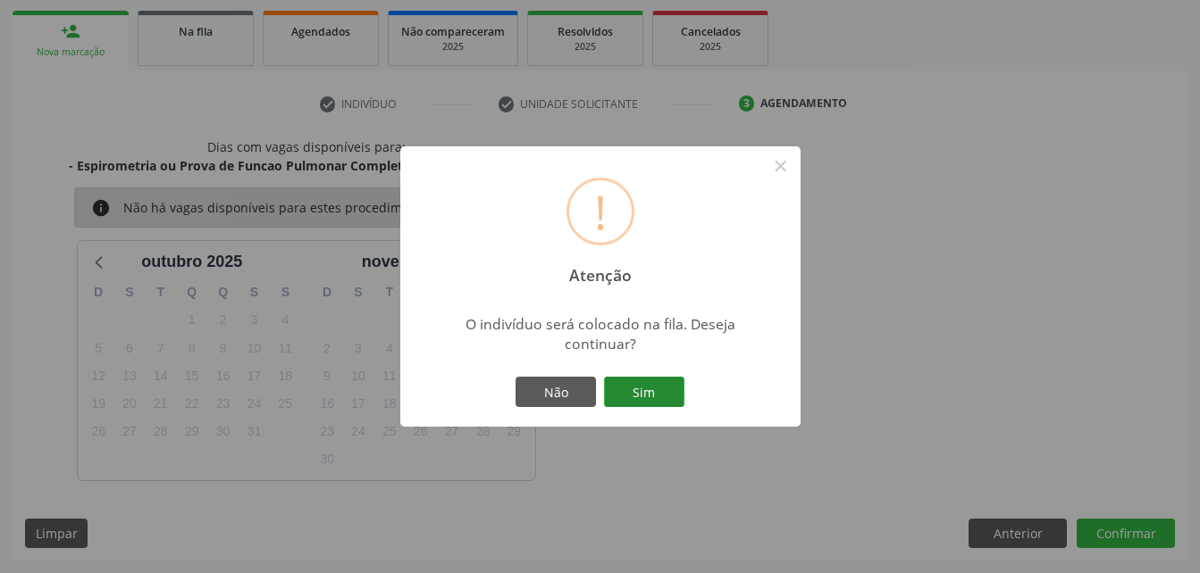
click at [676, 391] on button "Sim" at bounding box center [644, 392] width 80 height 30
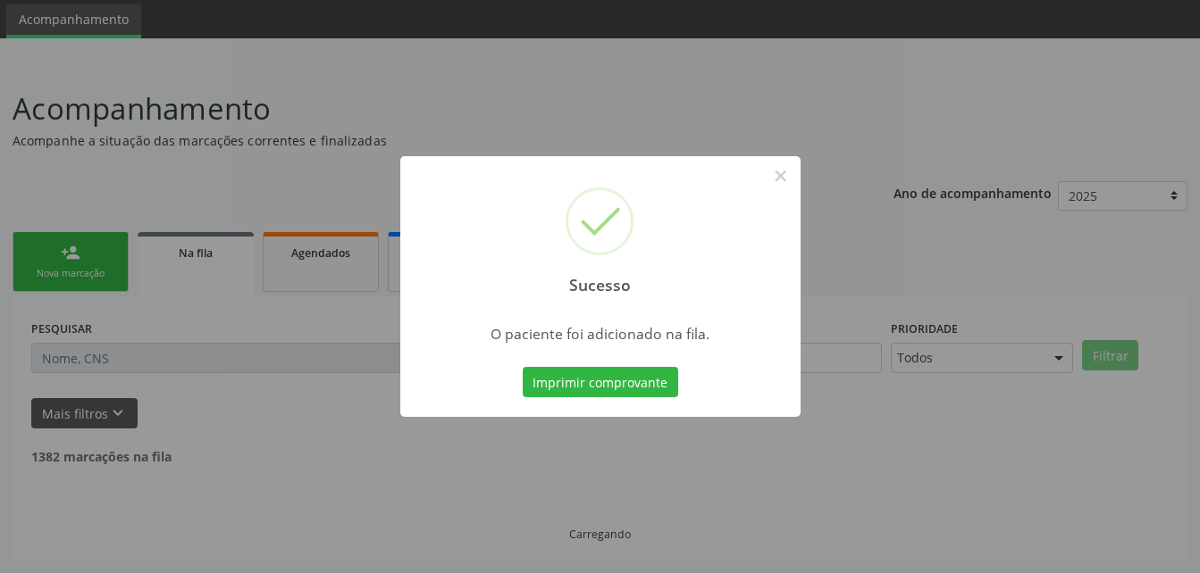
scroll to position [41, 0]
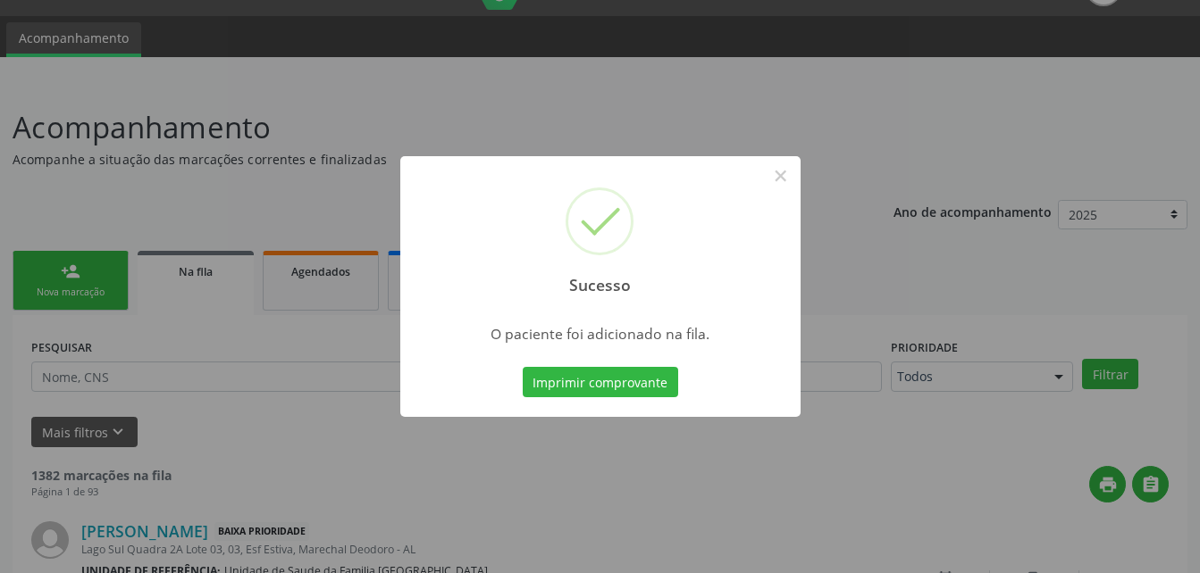
click at [314, 285] on div "Sucesso × O paciente foi adicionado na fila. Imprimir comprovante Cancel" at bounding box center [600, 286] width 1200 height 573
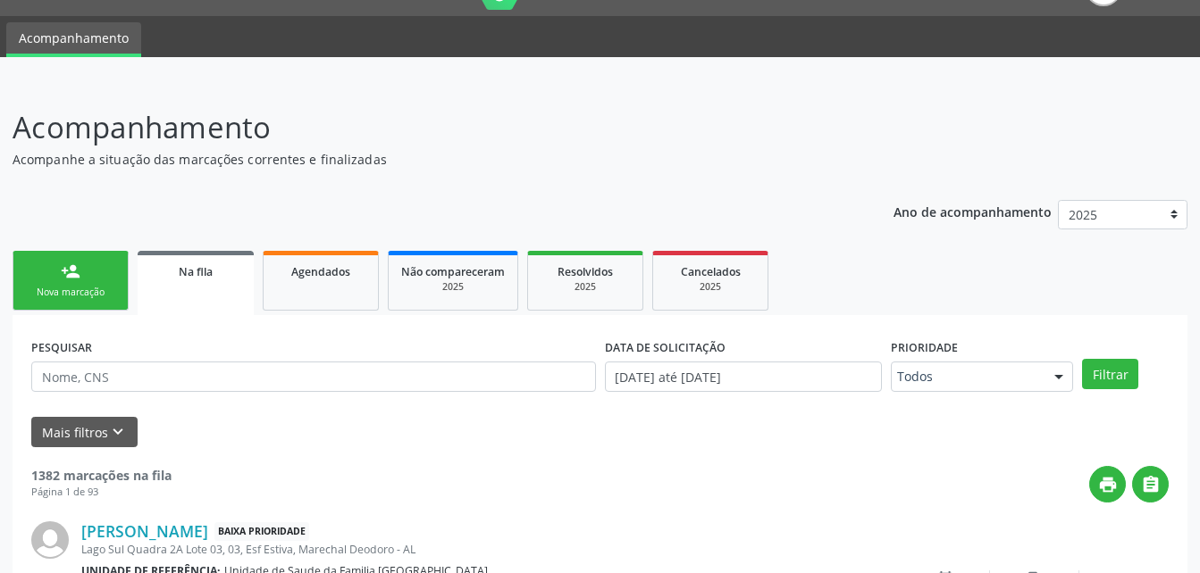
click at [146, 288] on link "Na fila" at bounding box center [196, 283] width 116 height 64
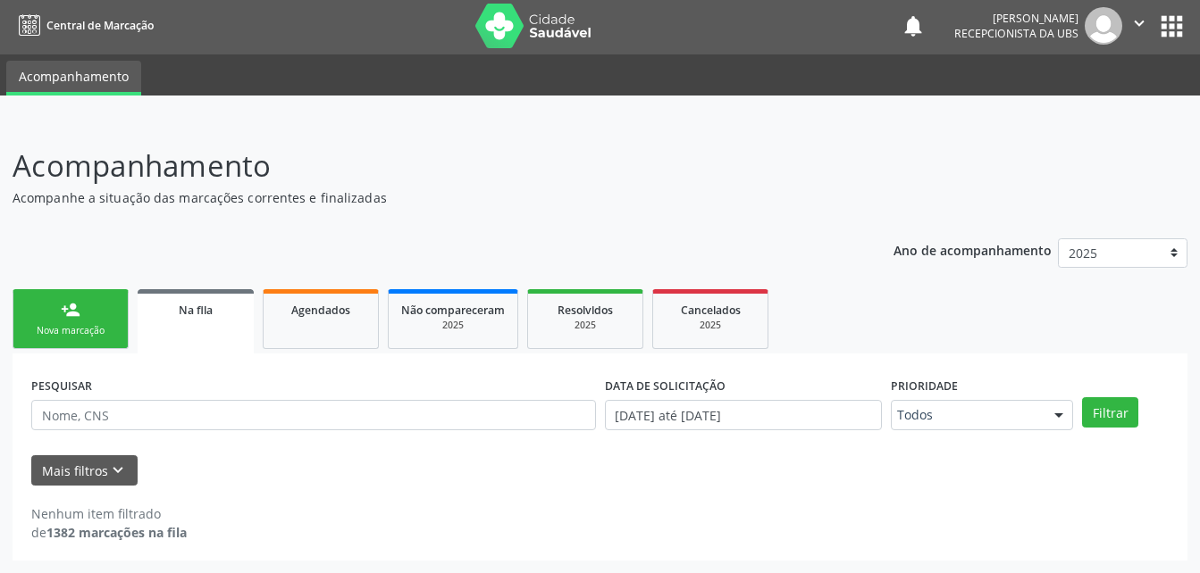
scroll to position [3, 0]
click at [210, 407] on input "text" at bounding box center [313, 415] width 564 height 30
type input "n"
click at [1116, 402] on button "Filtrar" at bounding box center [1110, 412] width 56 height 30
click at [315, 412] on input "jose nelson leonardo" at bounding box center [313, 415] width 564 height 30
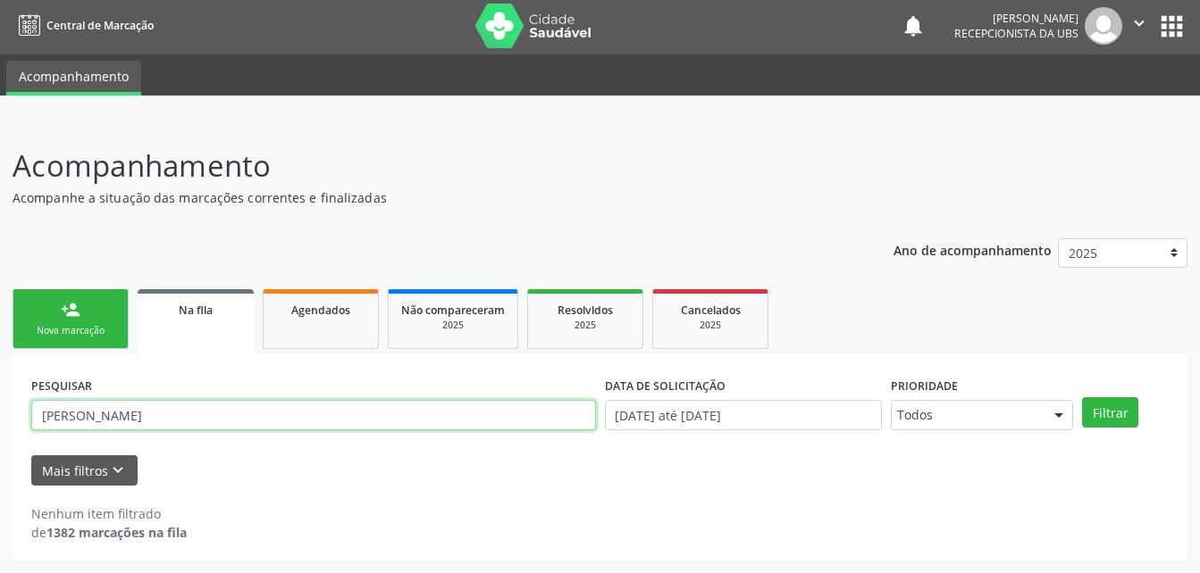
click at [315, 412] on input "jose nelson leonardo" at bounding box center [313, 415] width 564 height 30
type input "j"
type input "n"
type input "jose nelson"
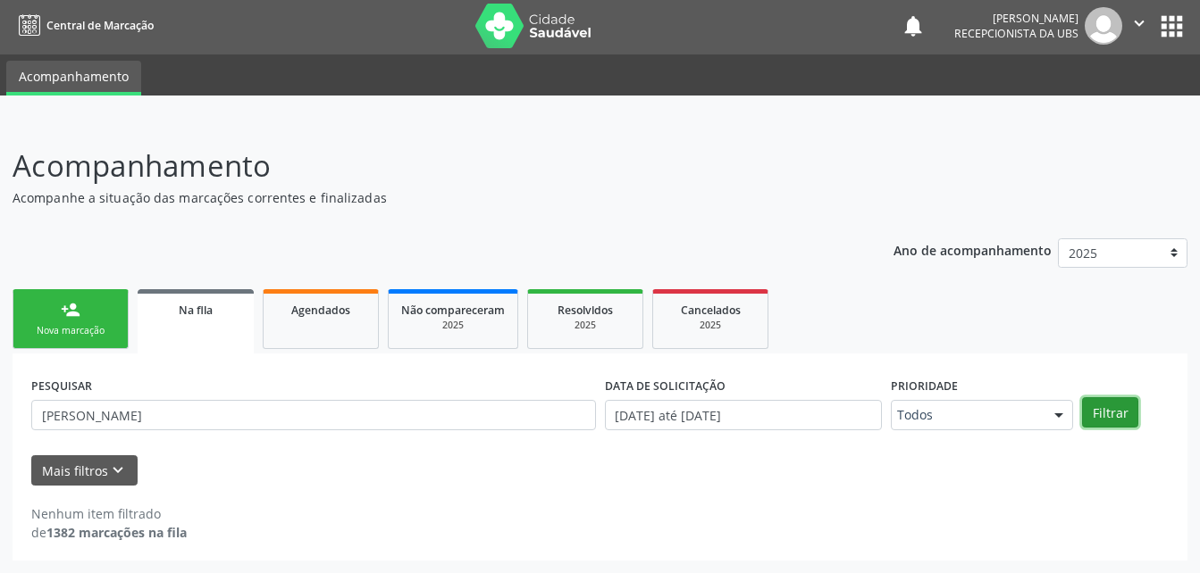
click at [1117, 404] on button "Filtrar" at bounding box center [1110, 412] width 56 height 30
drag, startPoint x: 351, startPoint y: 327, endPoint x: 37, endPoint y: 0, distance: 453.5
click at [351, 327] on link "Agendados" at bounding box center [321, 319] width 116 height 60
